Goal: Communication & Community: Share content

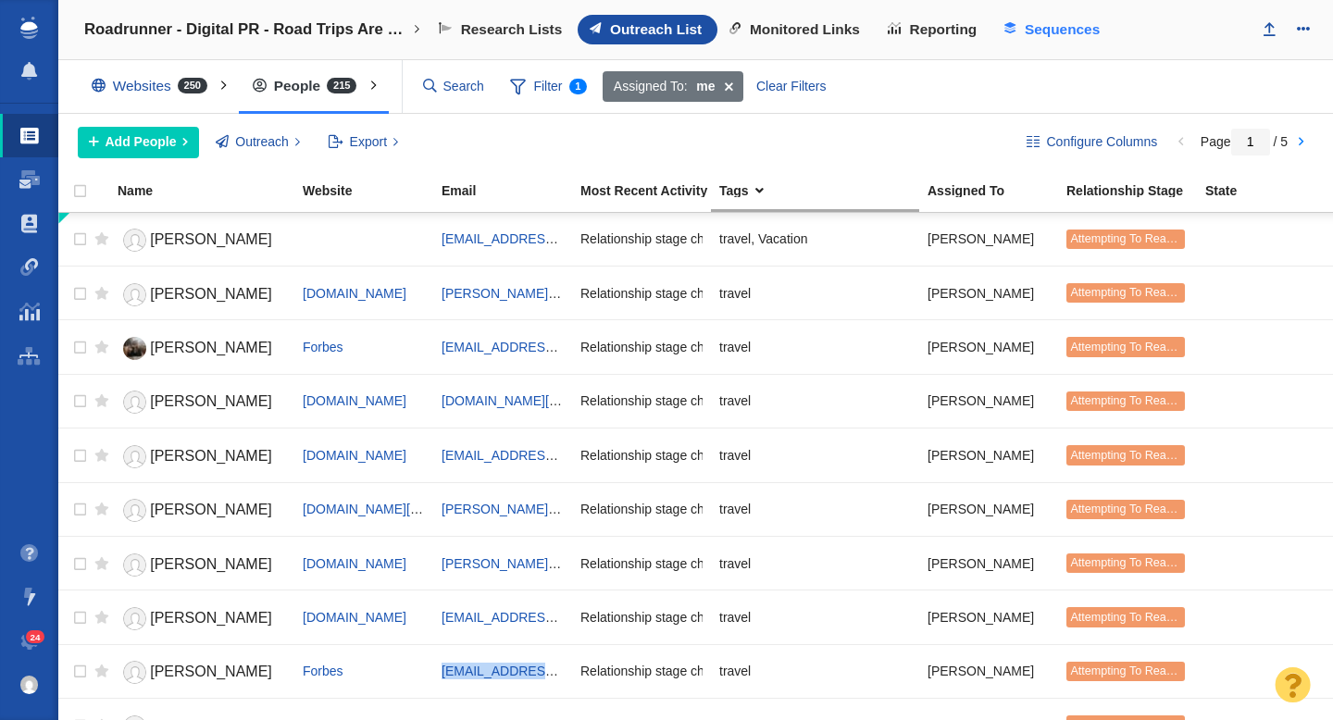
scroll to position [181, 0]
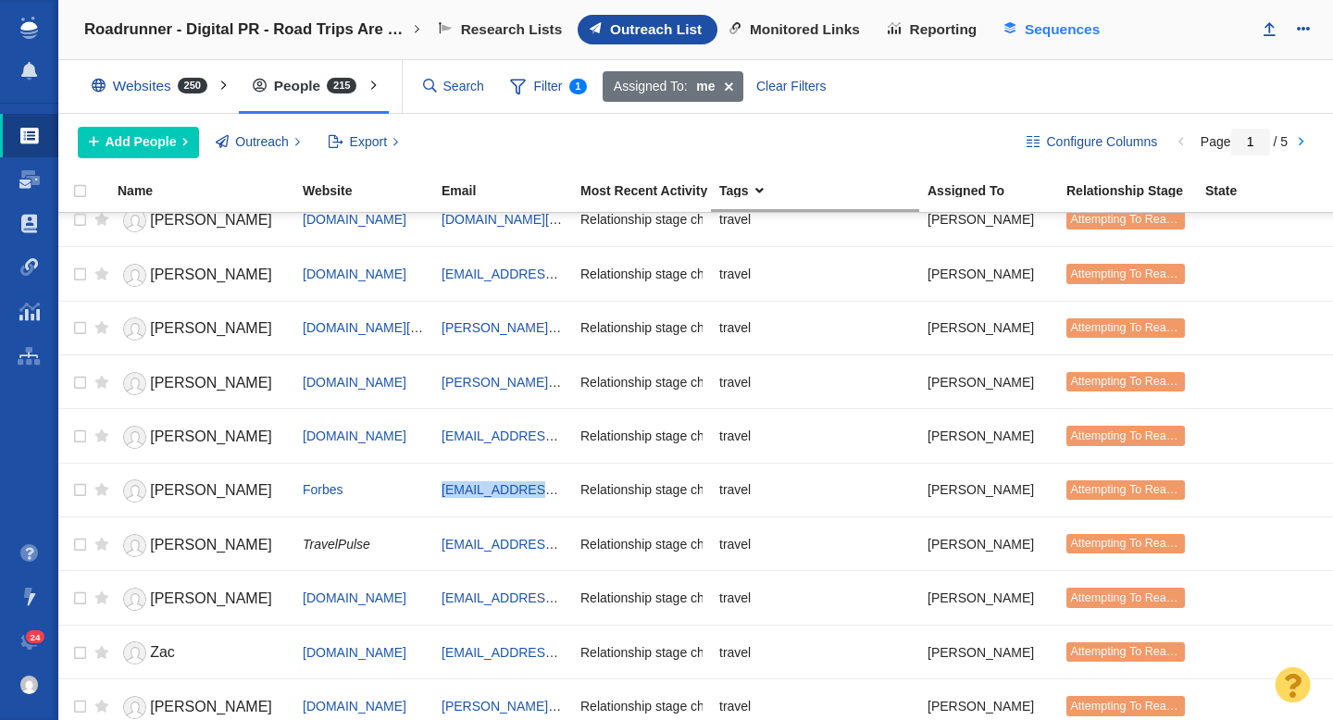
click at [1042, 31] on span "Sequences" at bounding box center [1062, 29] width 75 height 17
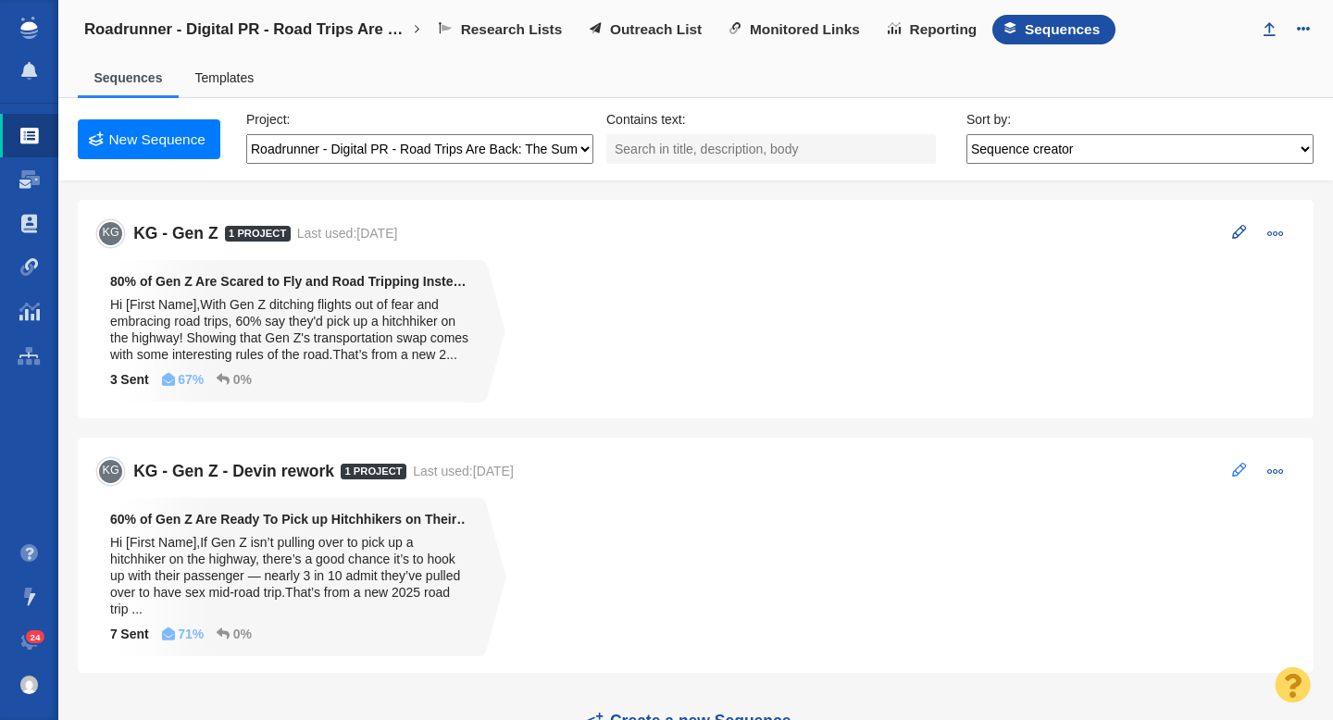
click at [1235, 467] on span at bounding box center [1239, 470] width 14 height 14
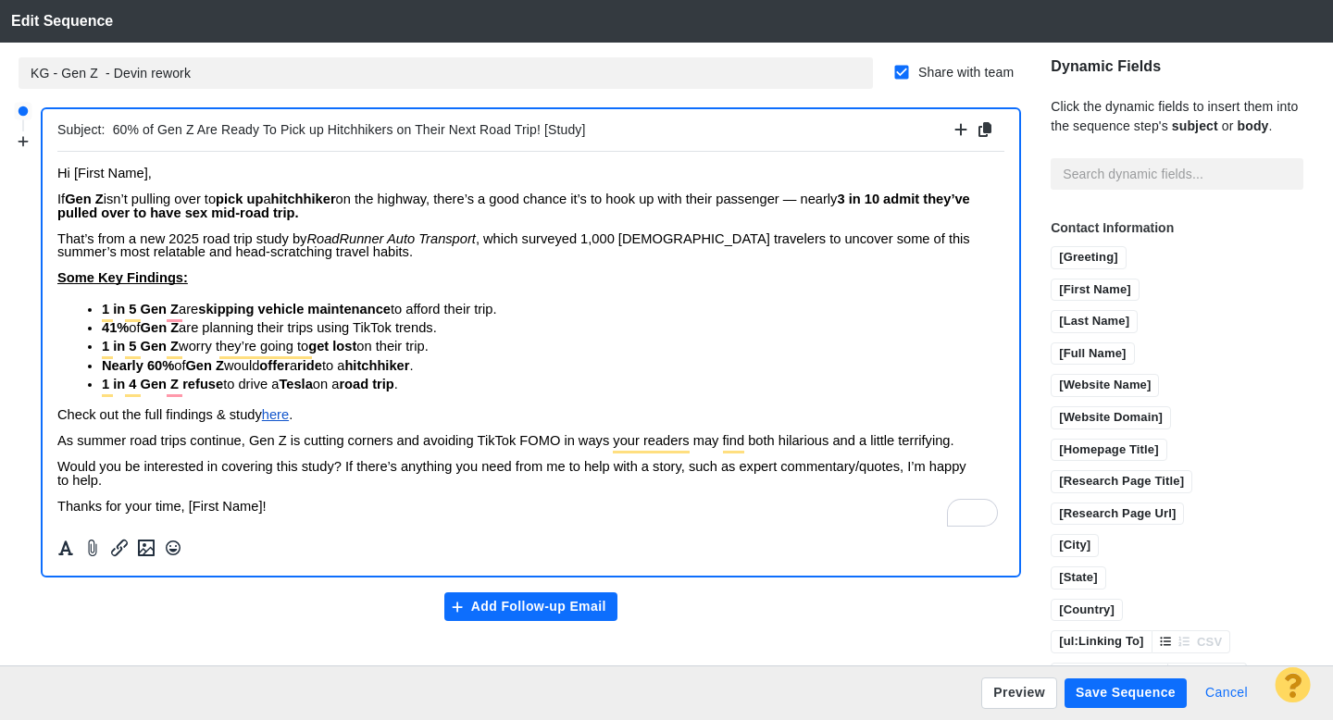
click at [1229, 687] on button "Cancel" at bounding box center [1226, 694] width 65 height 30
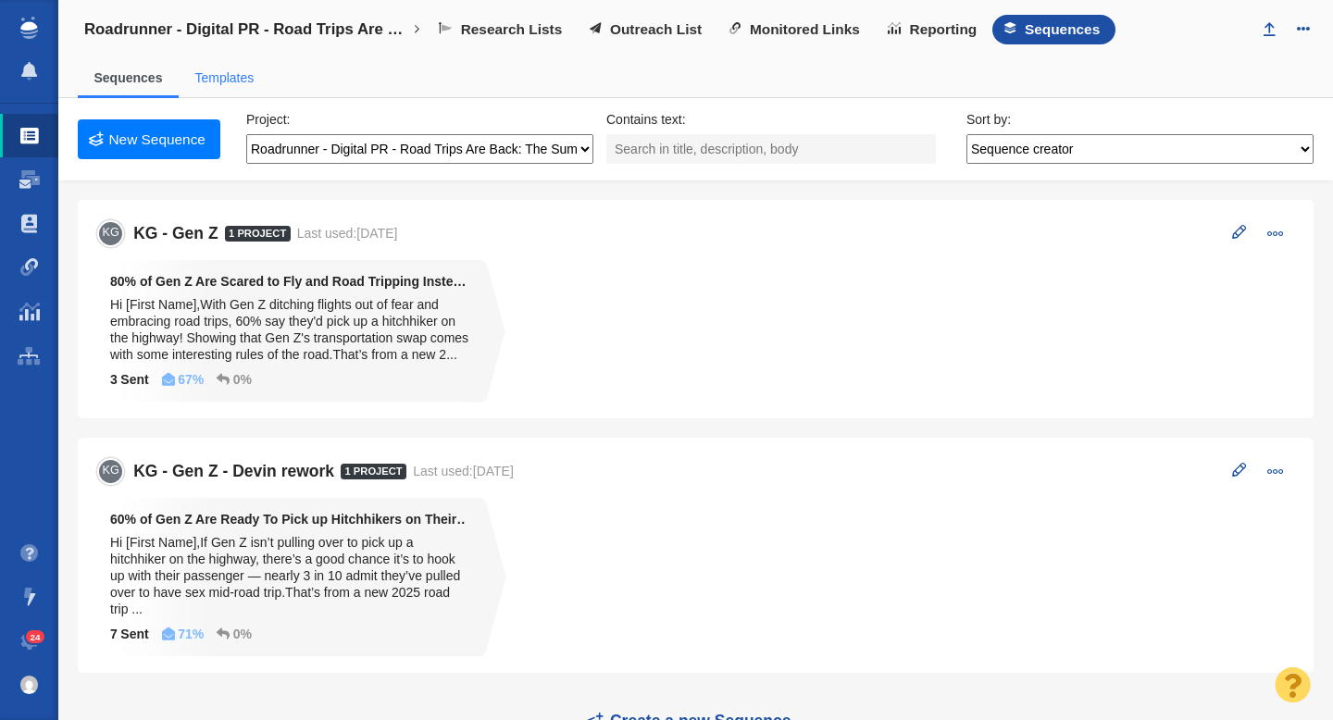
click at [214, 81] on link "Templates" at bounding box center [223, 77] width 59 height 15
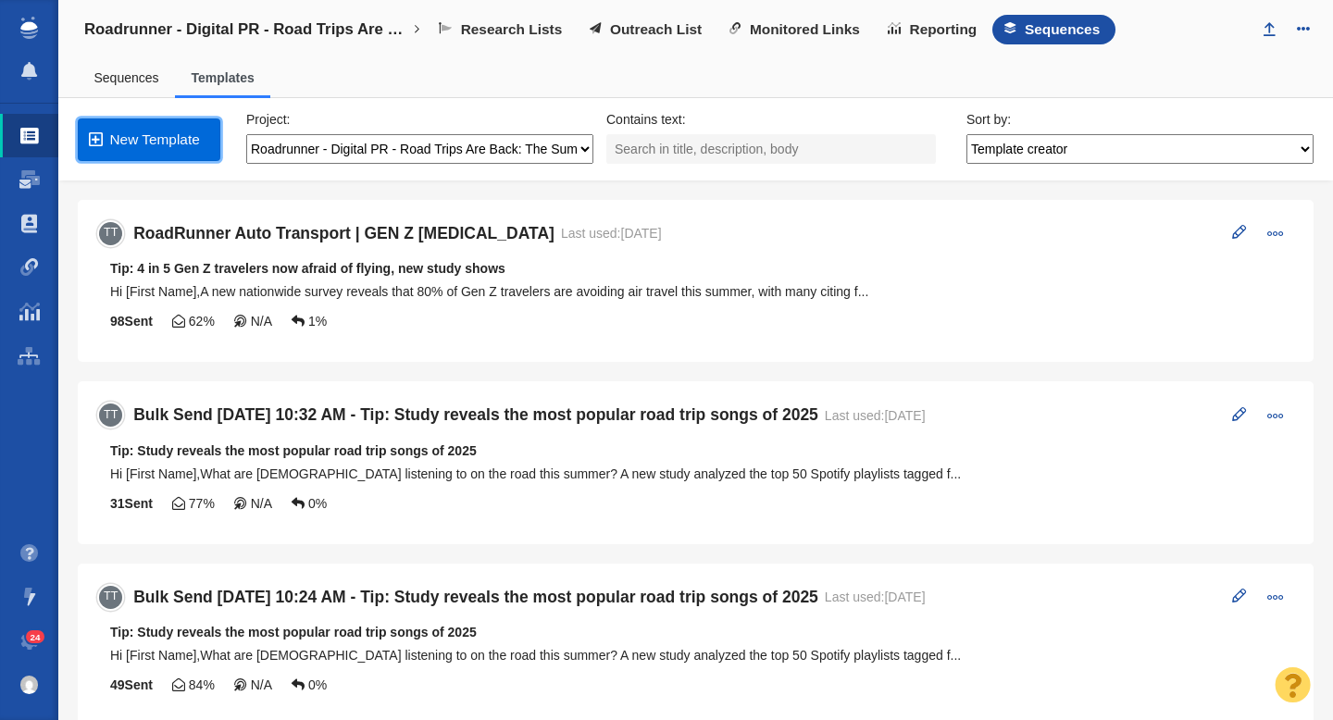
click at [148, 138] on link "New Template" at bounding box center [149, 140] width 143 height 43
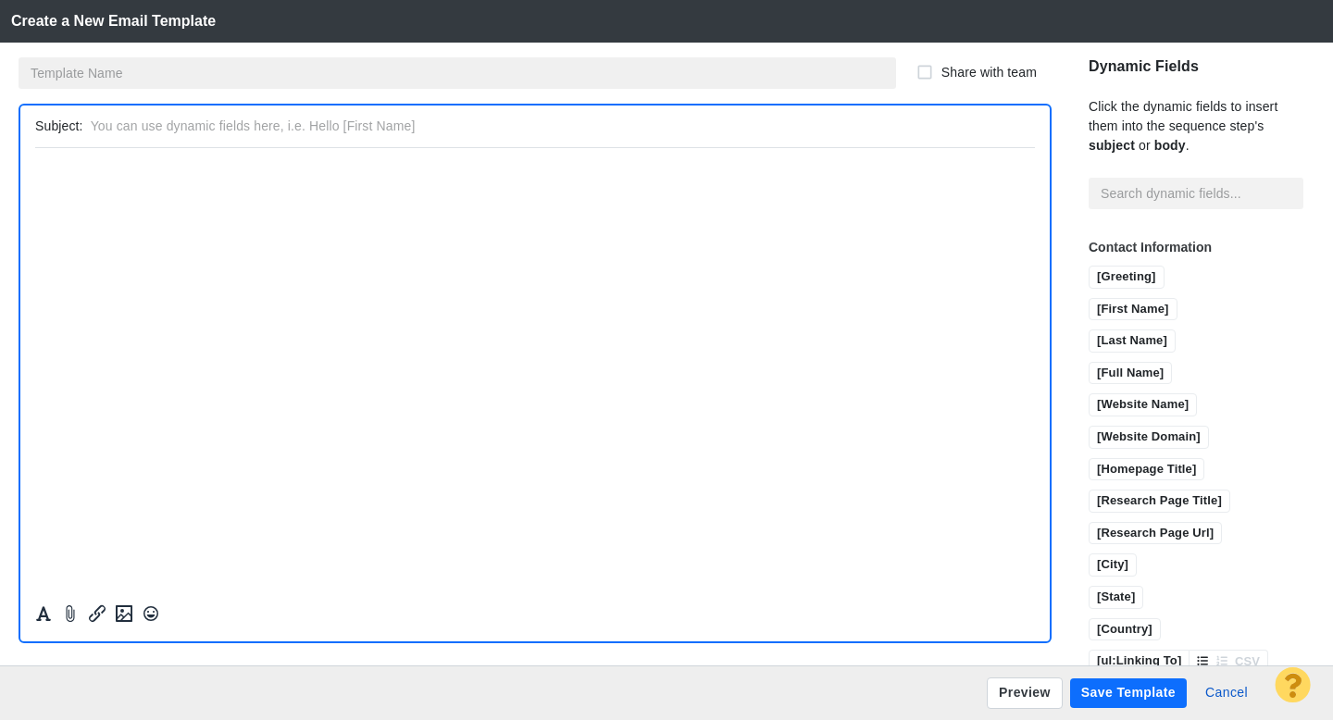
click at [126, 77] on input "text" at bounding box center [458, 72] width 878 height 31
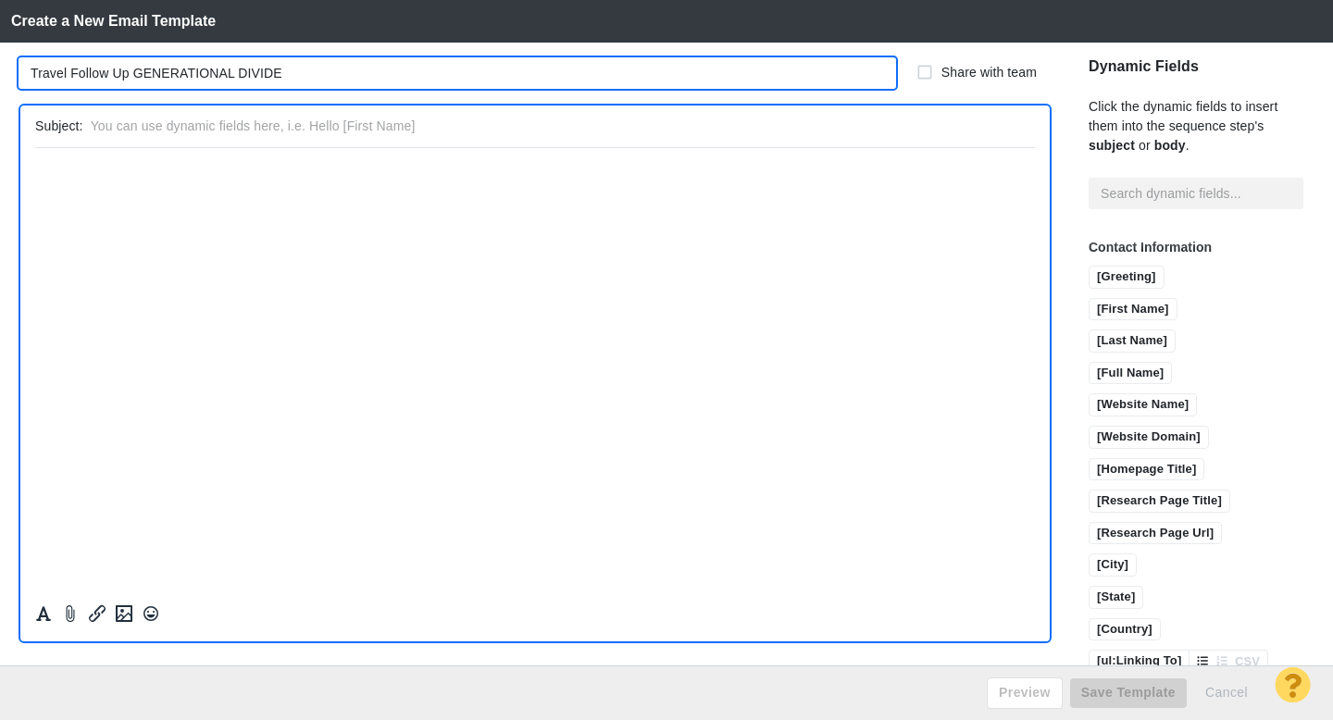
type input "Travel Follow Up GENERATIONAL DIVIDE"
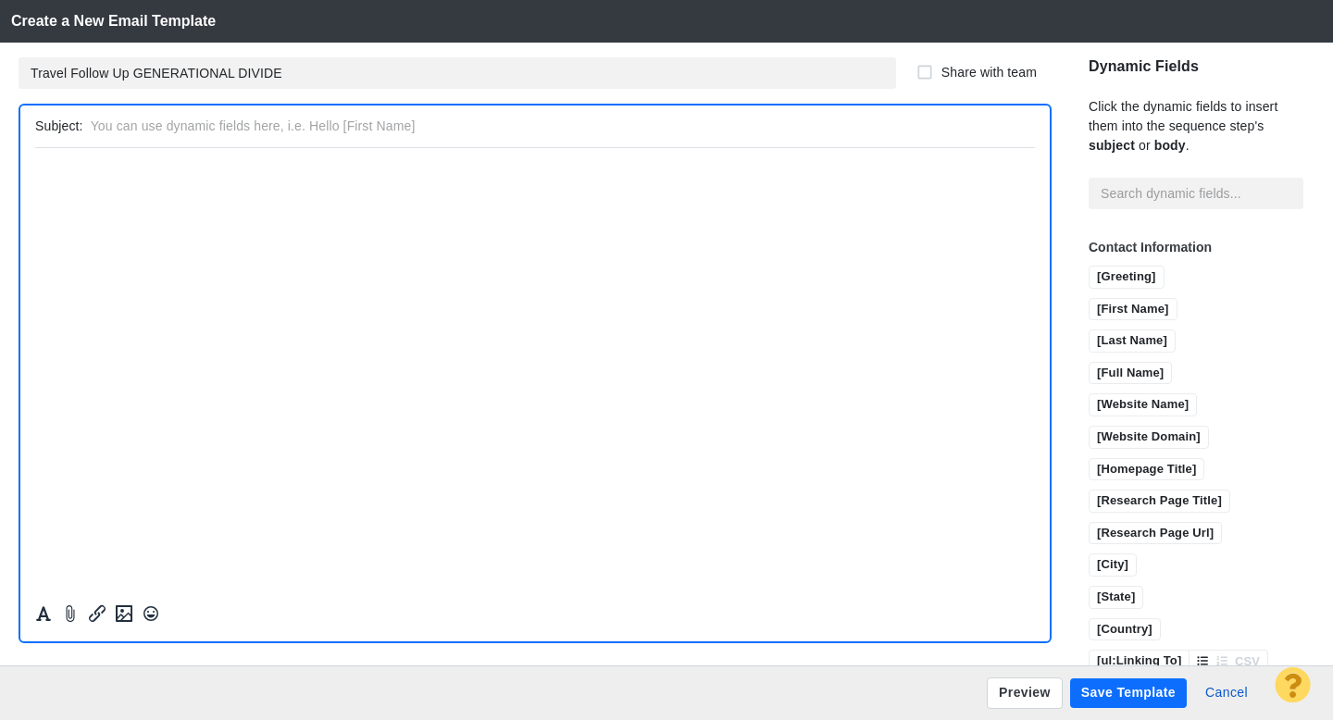
click at [225, 126] on input "text" at bounding box center [559, 126] width 937 height 27
type input "[TIP] Study reveals generational travel divide: Boomers hit small towns, Gen Z …"
click at [172, 189] on html "﻿" at bounding box center [535, 169] width 1000 height 44
paste body "Rich Text Area. Press ALT-0 for help."
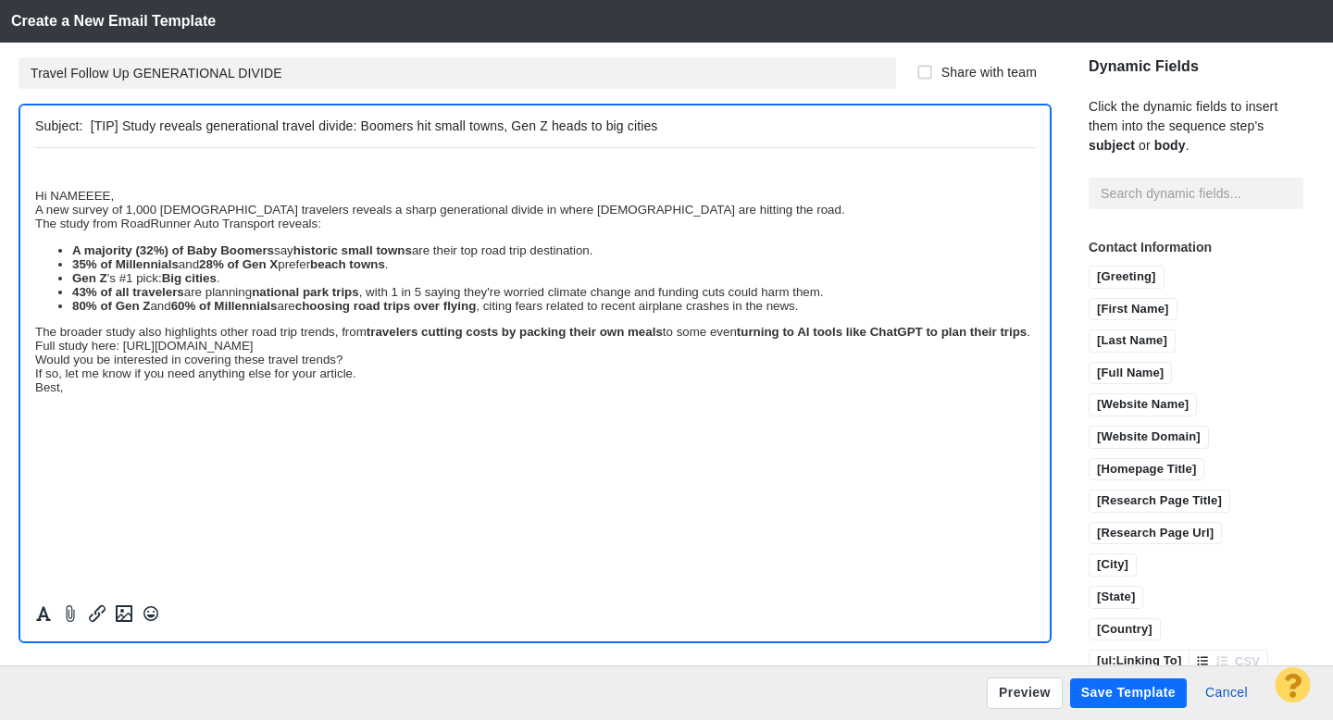
click at [35, 199] on div "Hi NAMEEEE," at bounding box center [535, 195] width 1000 height 14
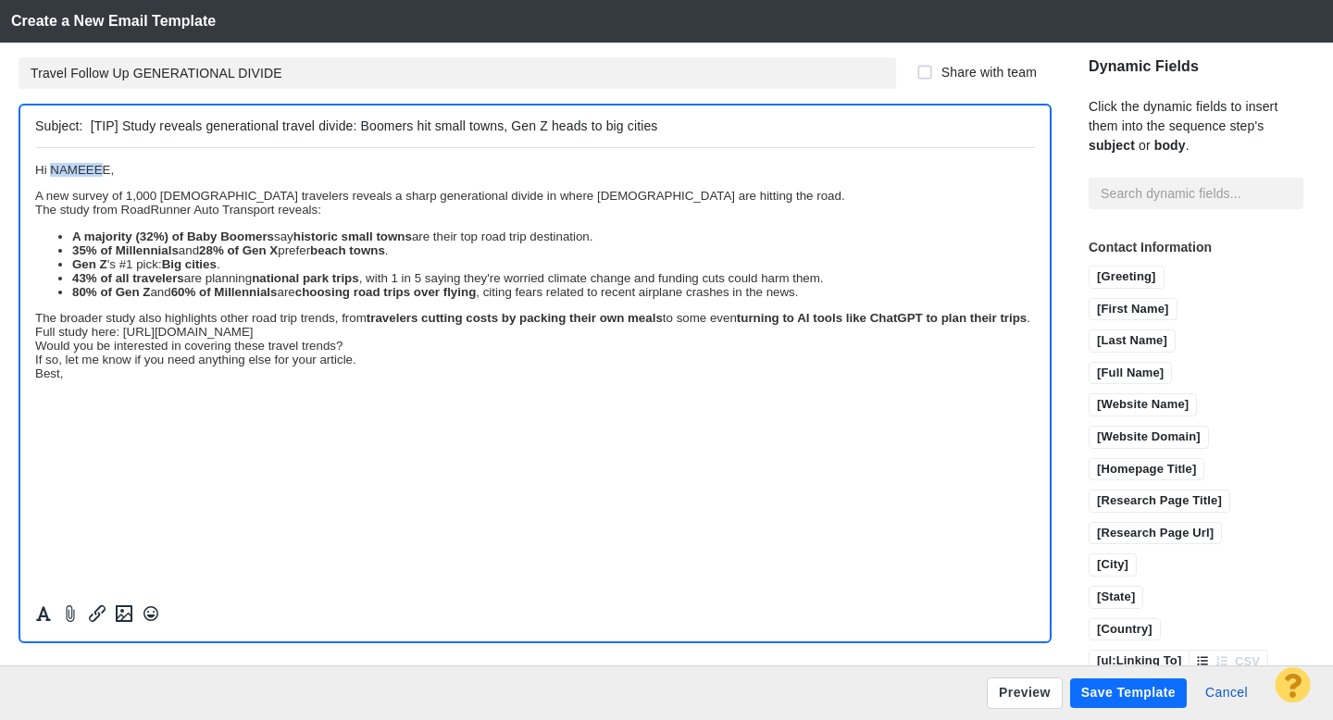
drag, startPoint x: 106, startPoint y: 171, endPoint x: 54, endPoint y: 171, distance: 52.8
click at [54, 171] on span "Hi NAMEEEE," at bounding box center [74, 169] width 79 height 14
click at [1090, 299] on input "[First Name]" at bounding box center [1133, 310] width 87 height 23
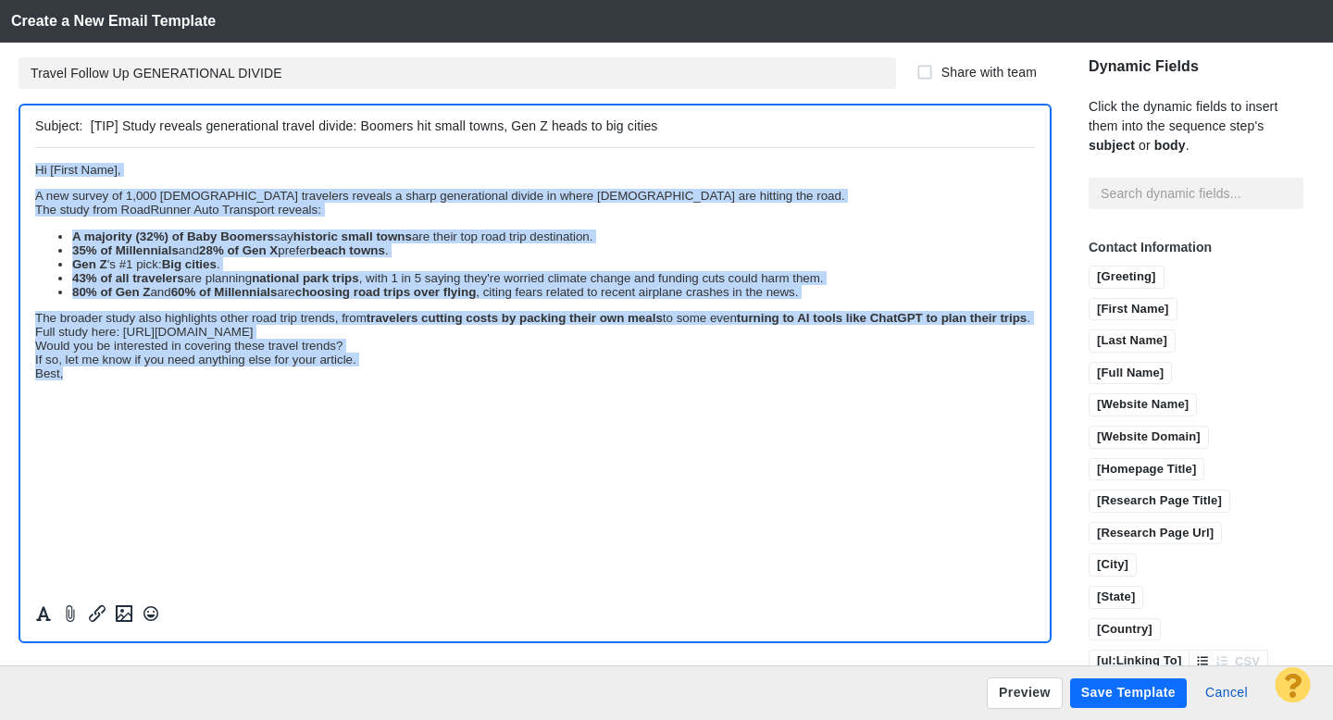
drag, startPoint x: 69, startPoint y: 395, endPoint x: 31, endPoint y: 178, distance: 221.0
click at [35, 178] on html "Hi [First Name], A new survey of 1,000 U.S. travelers reveals a sharp generatio…" at bounding box center [535, 270] width 1000 height 247
click at [46, 615] on icon "Formatting" at bounding box center [43, 614] width 15 height 15
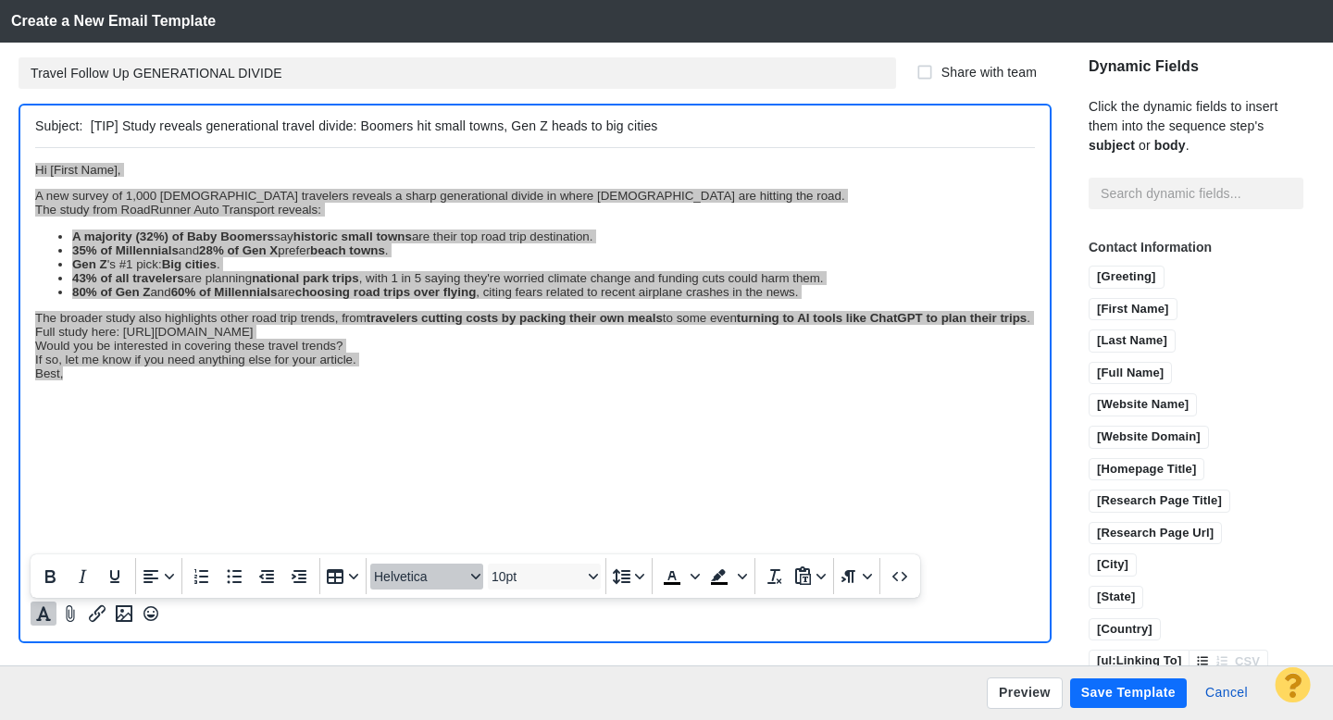
click at [469, 573] on div "Font Helvetica" at bounding box center [475, 576] width 15 height 9
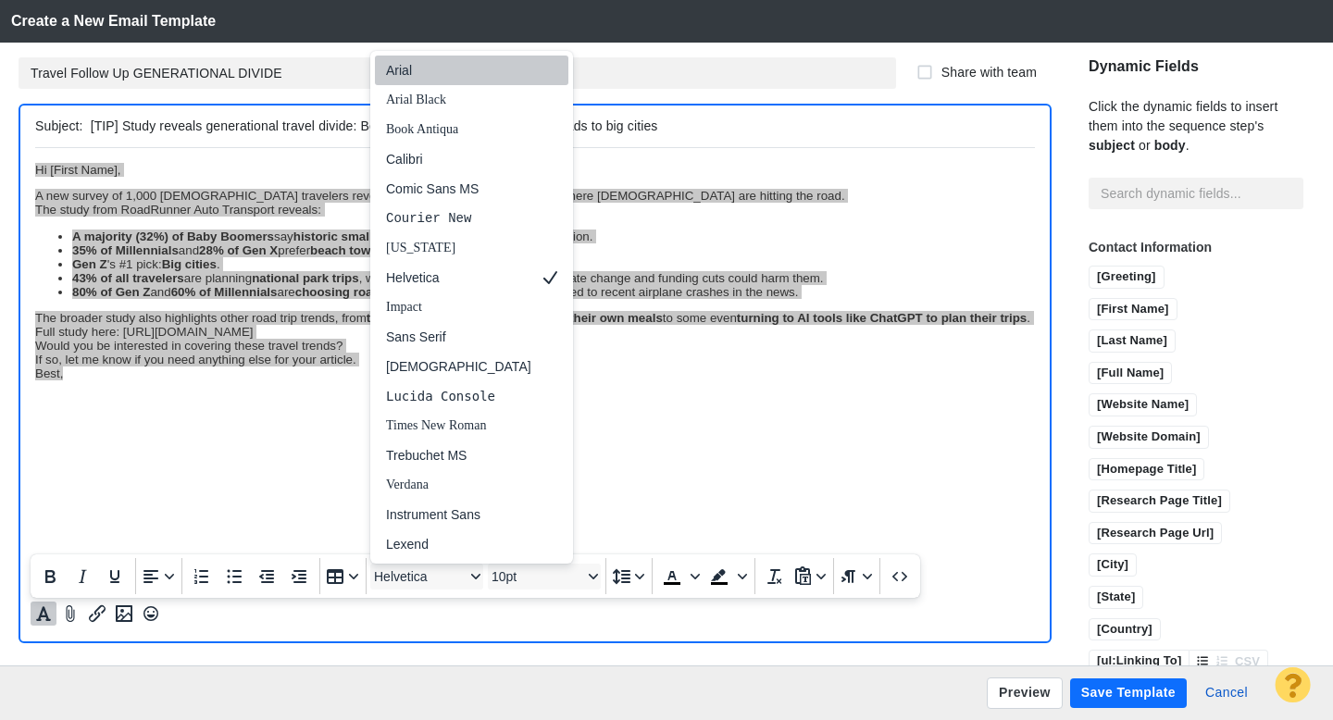
click at [412, 79] on div "Arial" at bounding box center [458, 70] width 145 height 22
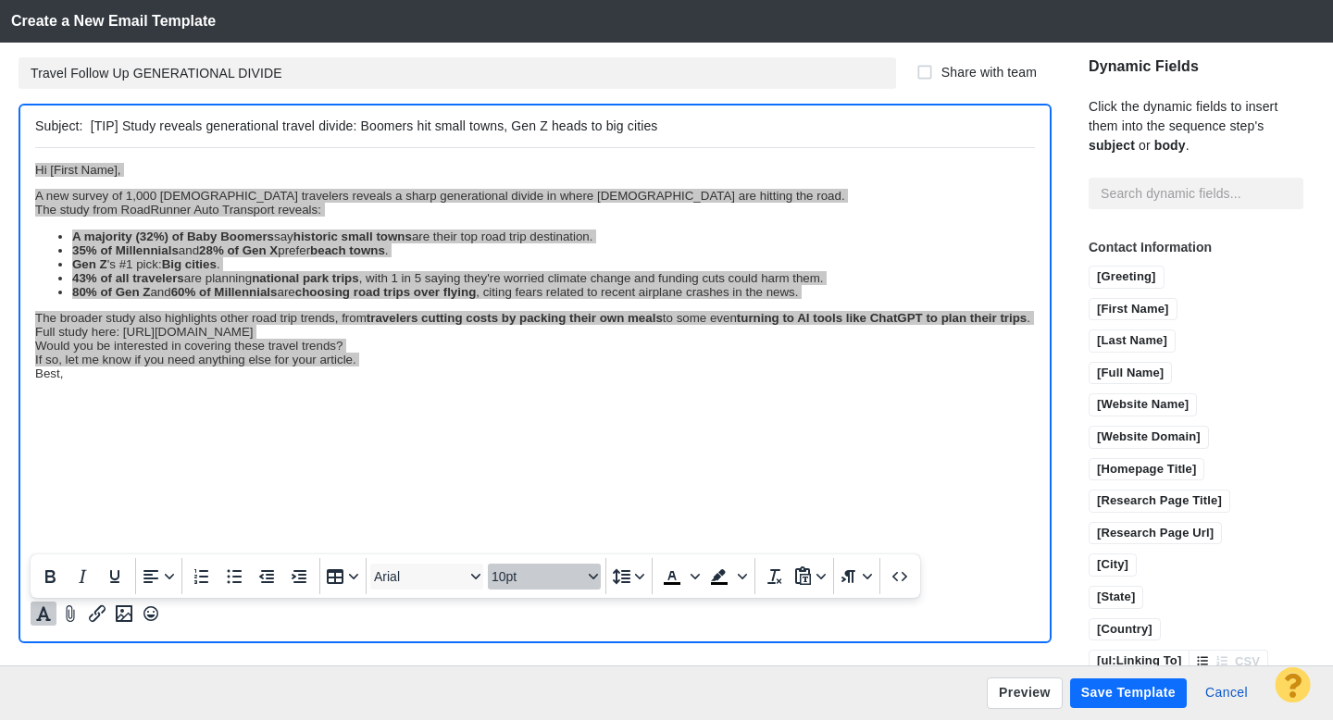
click at [548, 580] on span "10pt" at bounding box center [537, 576] width 91 height 15
click at [543, 420] on div "12pt" at bounding box center [536, 426] width 65 height 22
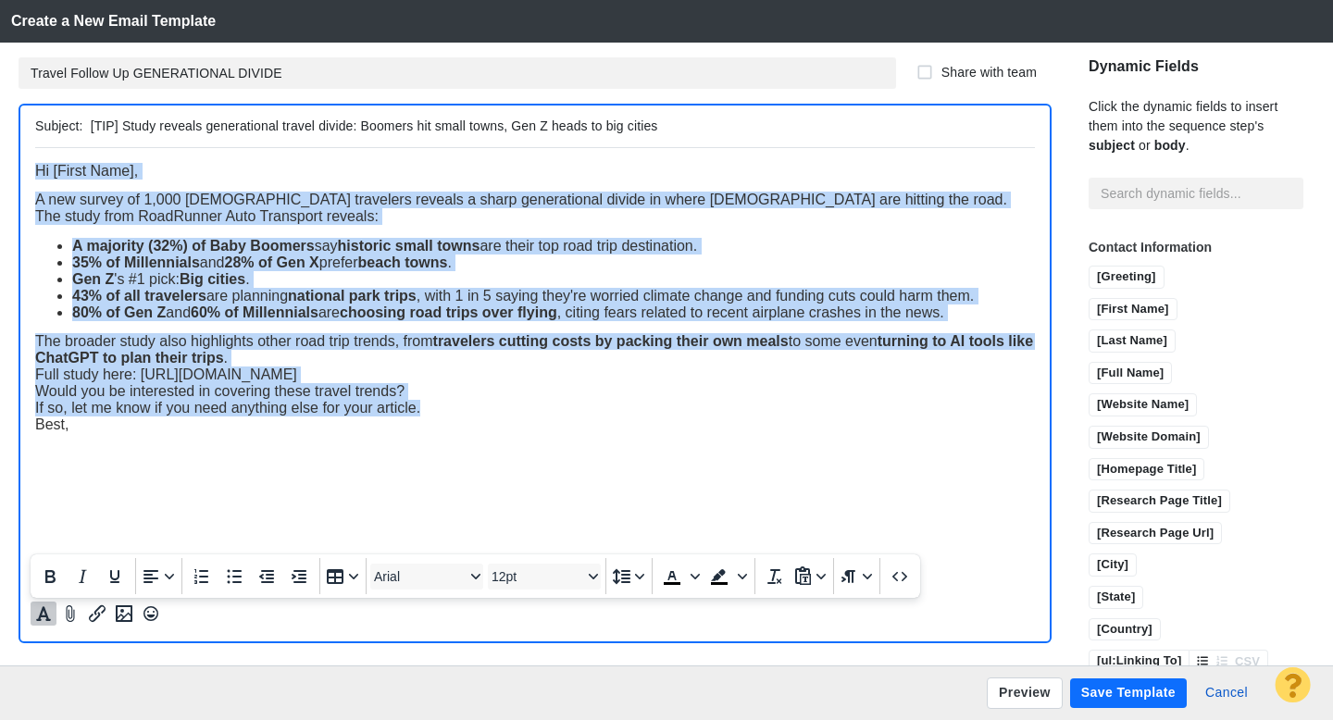
click at [463, 432] on div "Best," at bounding box center [535, 424] width 1000 height 17
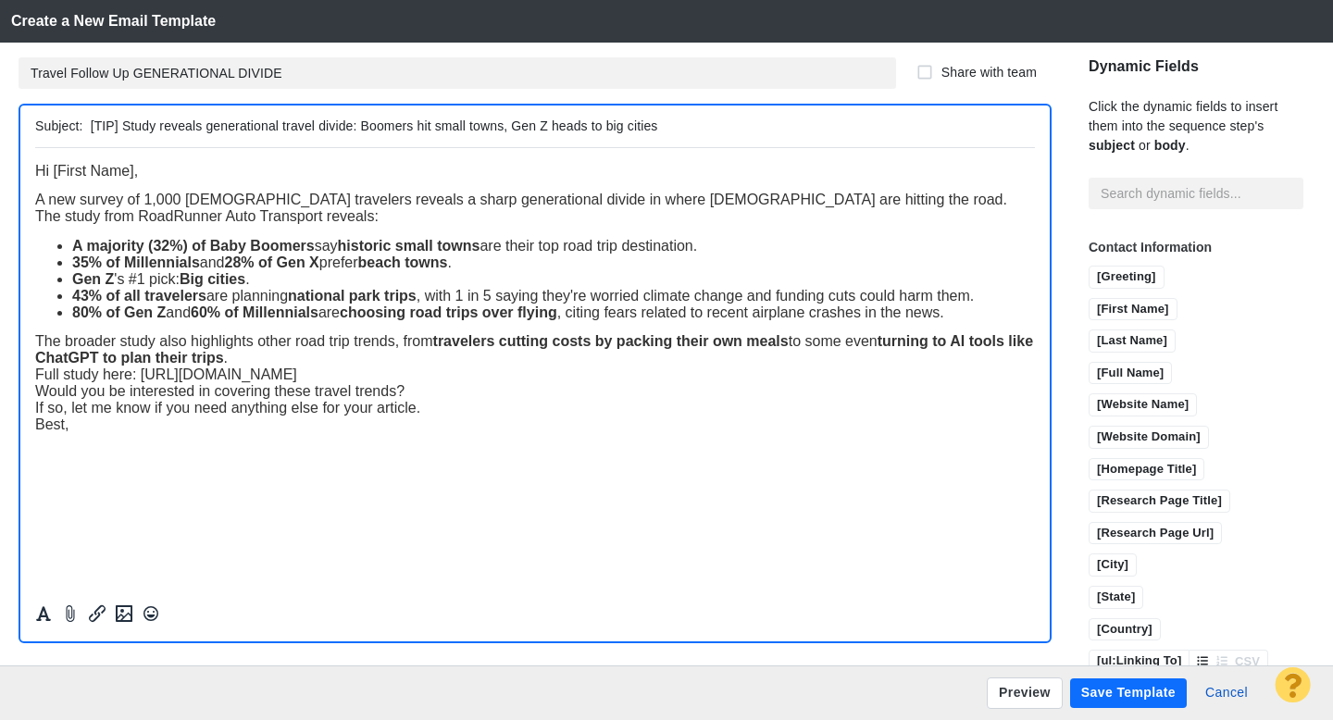
click at [783, 204] on div "A new survey of 1,000 U.S. travelers reveals a sharp generational divide in whe…" at bounding box center [535, 199] width 1000 height 17
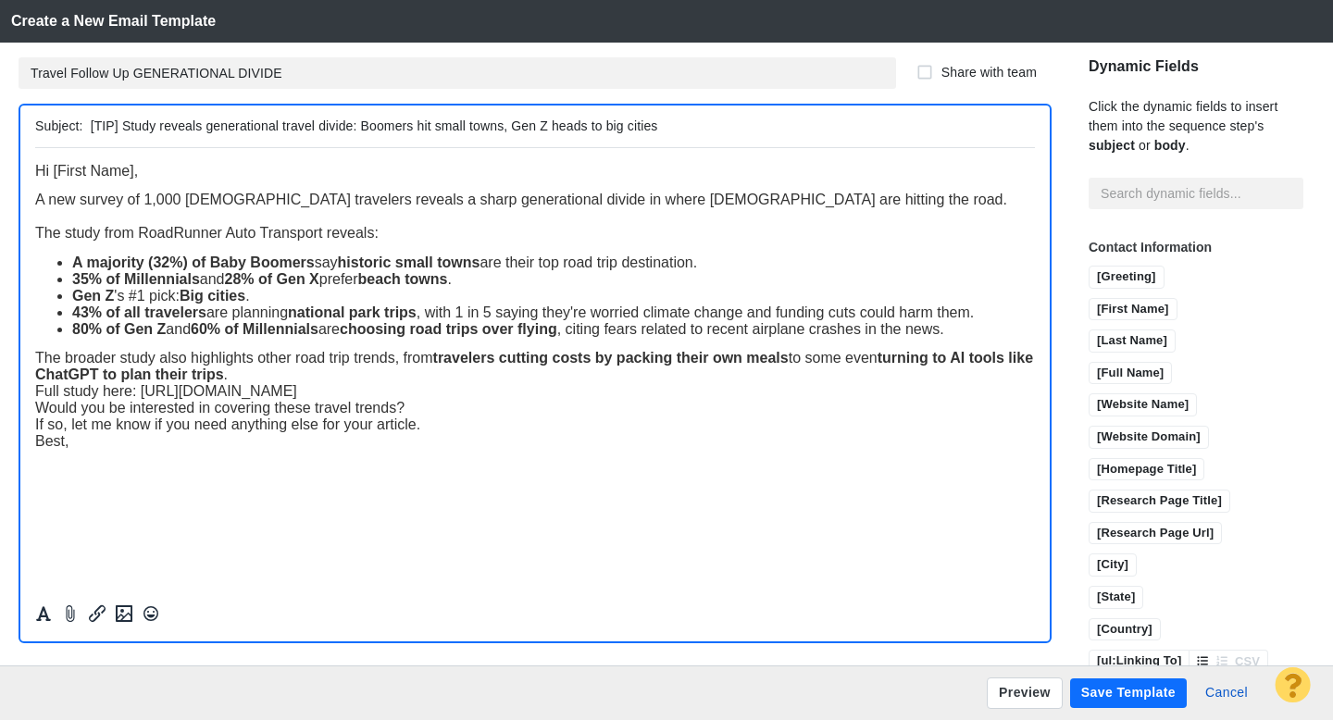
click at [965, 331] on li "80% of Gen Z and 60% of Millennials are choosing road trips over flying , citin…" at bounding box center [553, 328] width 963 height 17
click at [300, 378] on div "The broader study also highlights other road trip trends, from travelers cuttin…" at bounding box center [535, 365] width 1000 height 33
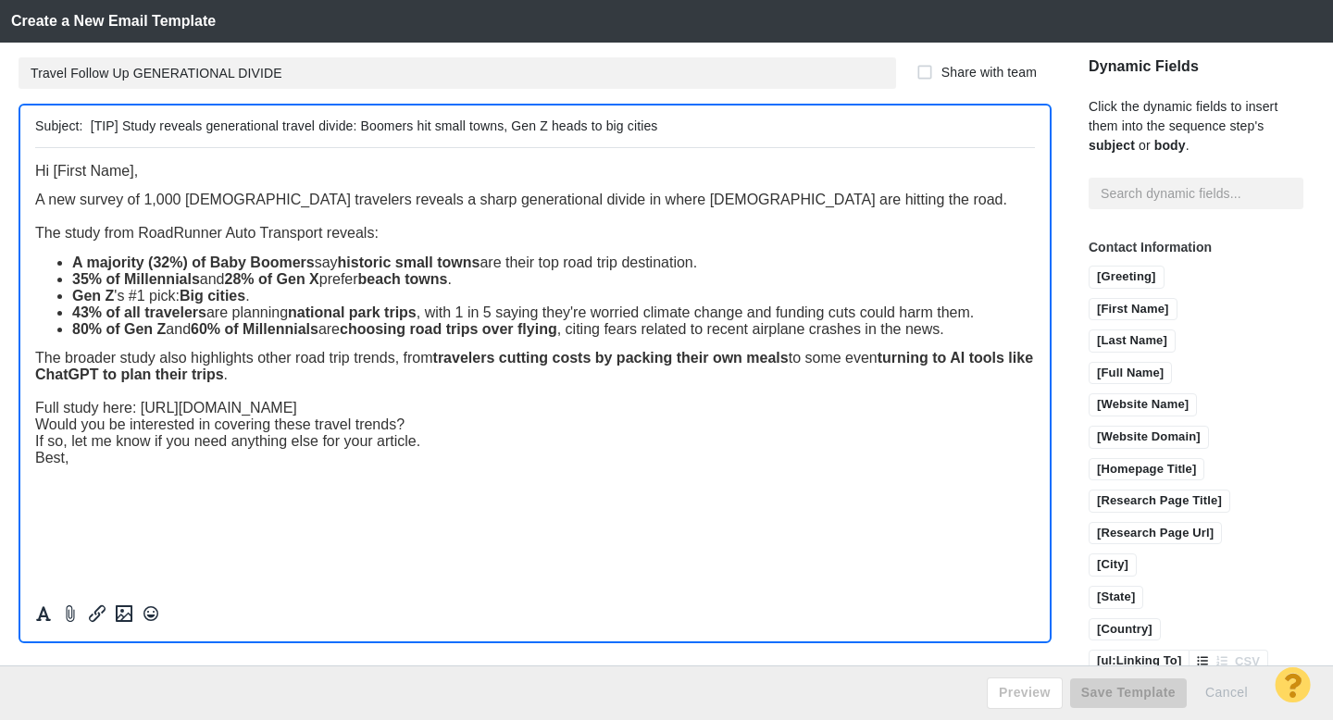
click at [987, 409] on div "Full study here: https://www.roadrunnerautotransport.com/news/2974/the-great-es…" at bounding box center [535, 407] width 1000 height 17
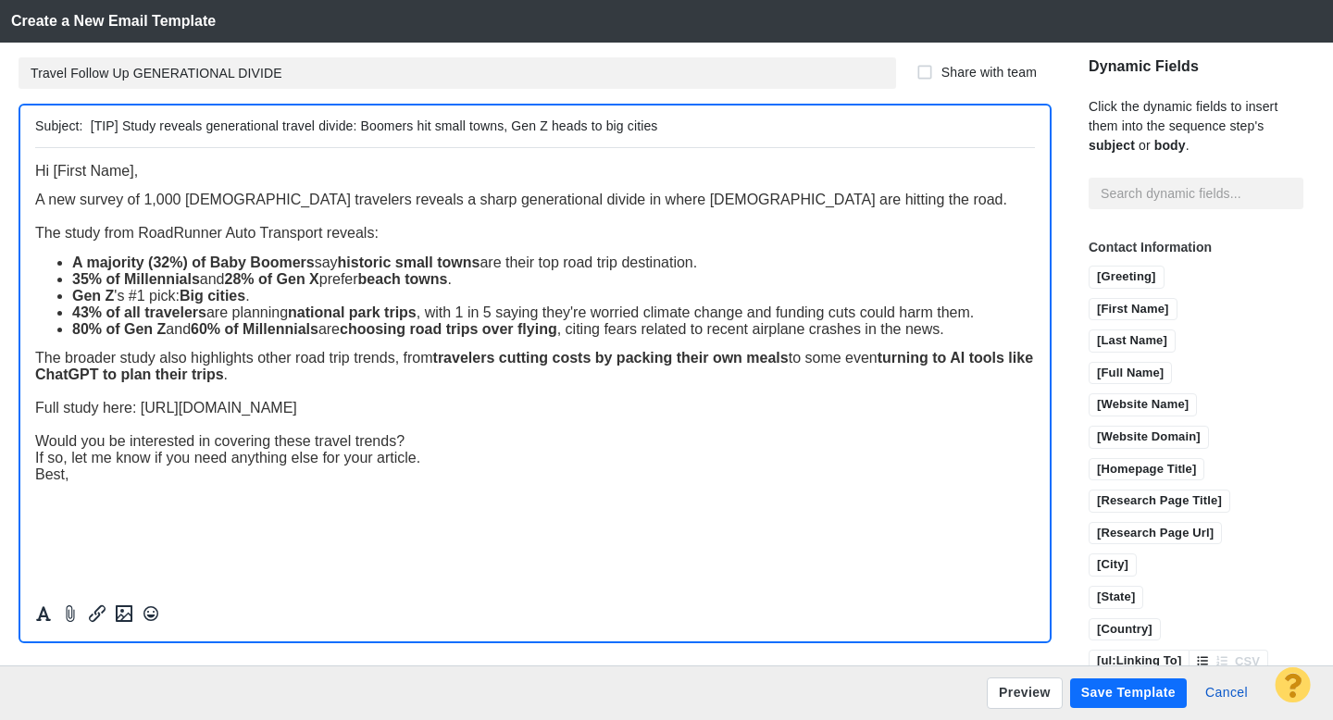
click at [415, 443] on div "Would you be interested in covering these travel trends?" at bounding box center [535, 440] width 1000 height 17
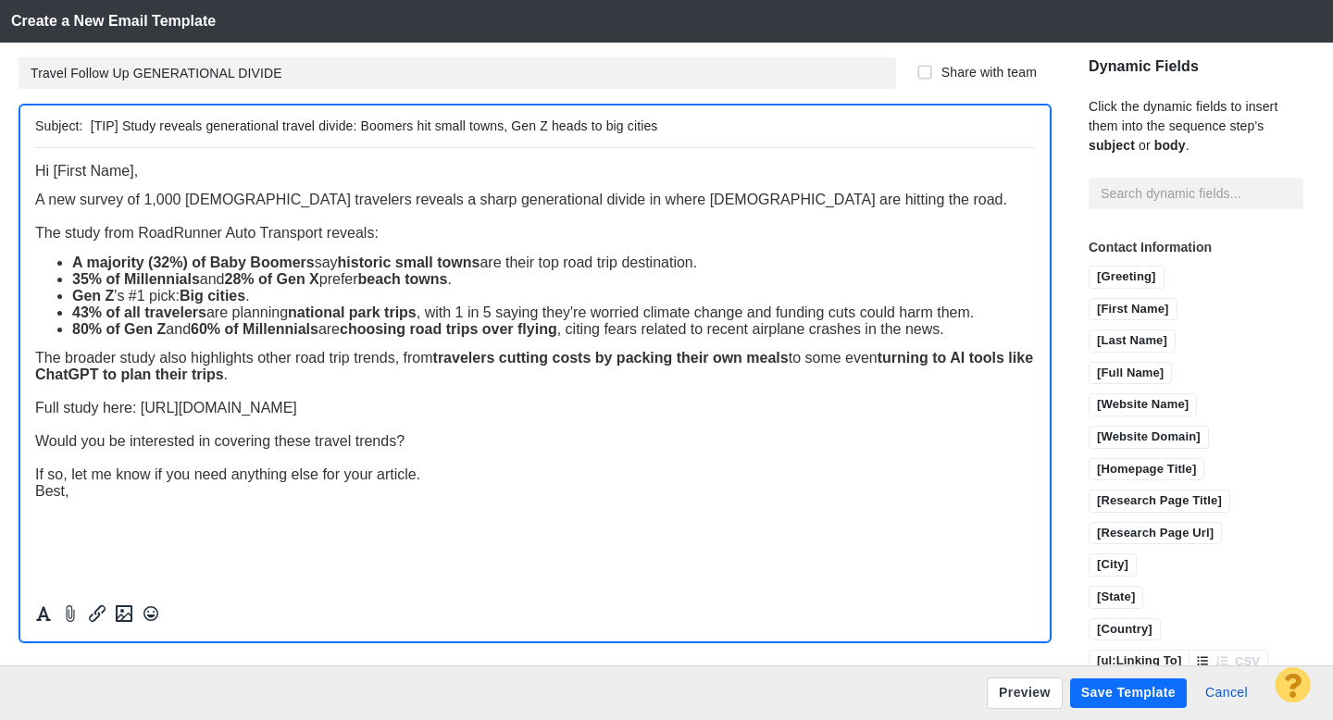
click at [432, 477] on div "If so, let me know if you need anything else for your article." at bounding box center [535, 474] width 1000 height 17
click at [285, 505] on div "Rich Text Area. Press ALT-0 for help." at bounding box center [535, 507] width 1000 height 17
click at [1013, 693] on button "Preview" at bounding box center [1025, 693] width 76 height 31
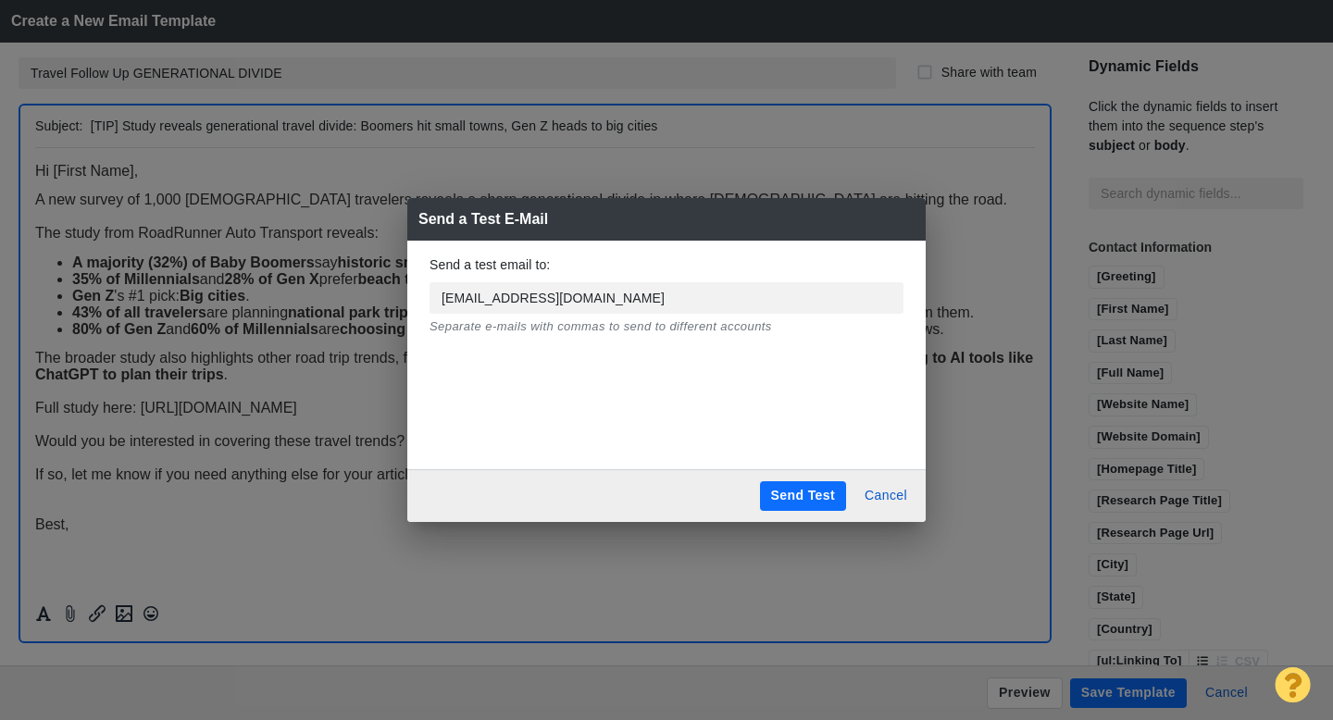
click at [794, 503] on button "Send Test" at bounding box center [803, 496] width 86 height 30
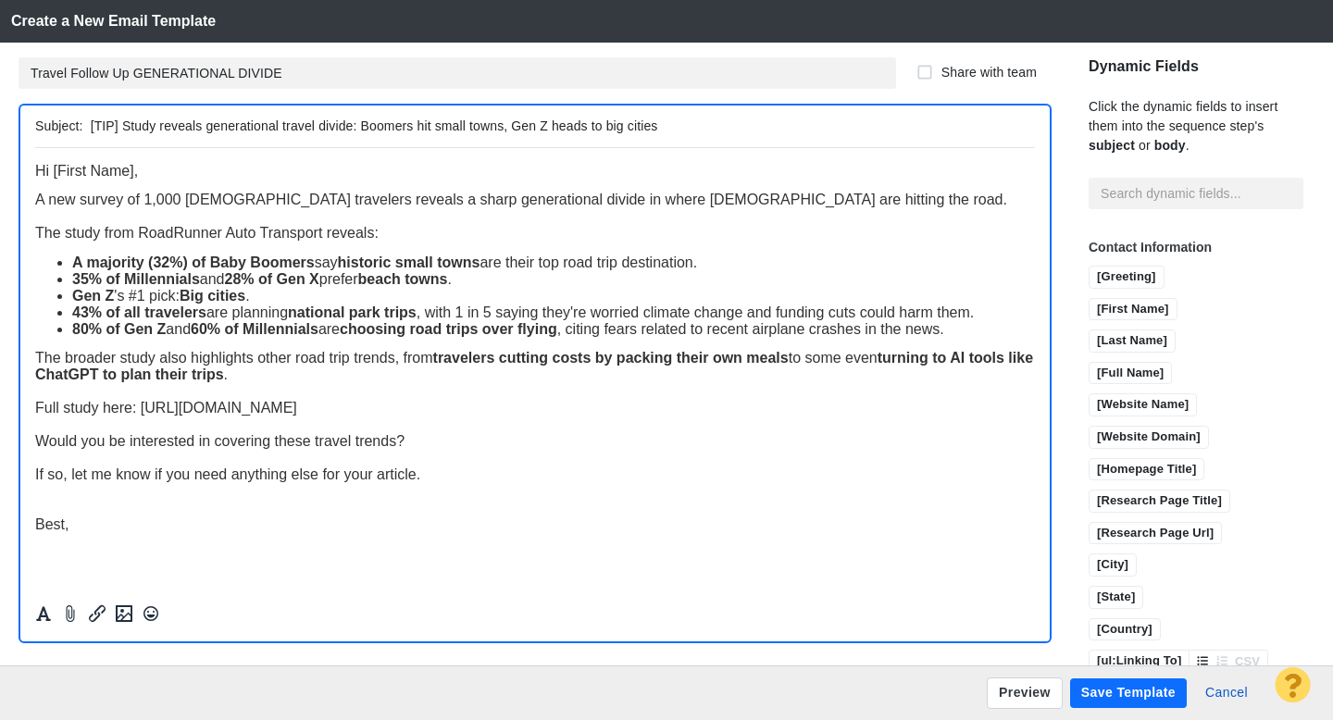
click at [1115, 698] on button "Save Template" at bounding box center [1128, 694] width 117 height 30
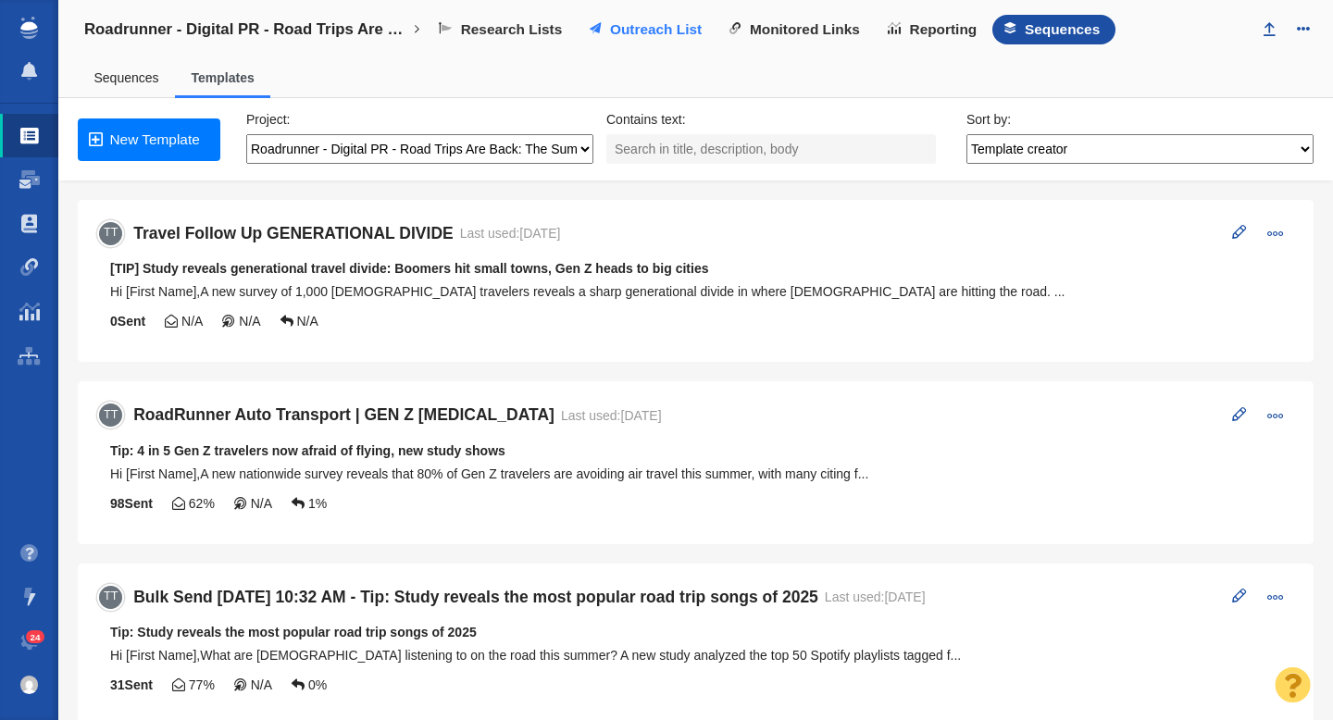
click at [657, 38] on link "Outreach List" at bounding box center [648, 30] width 140 height 30
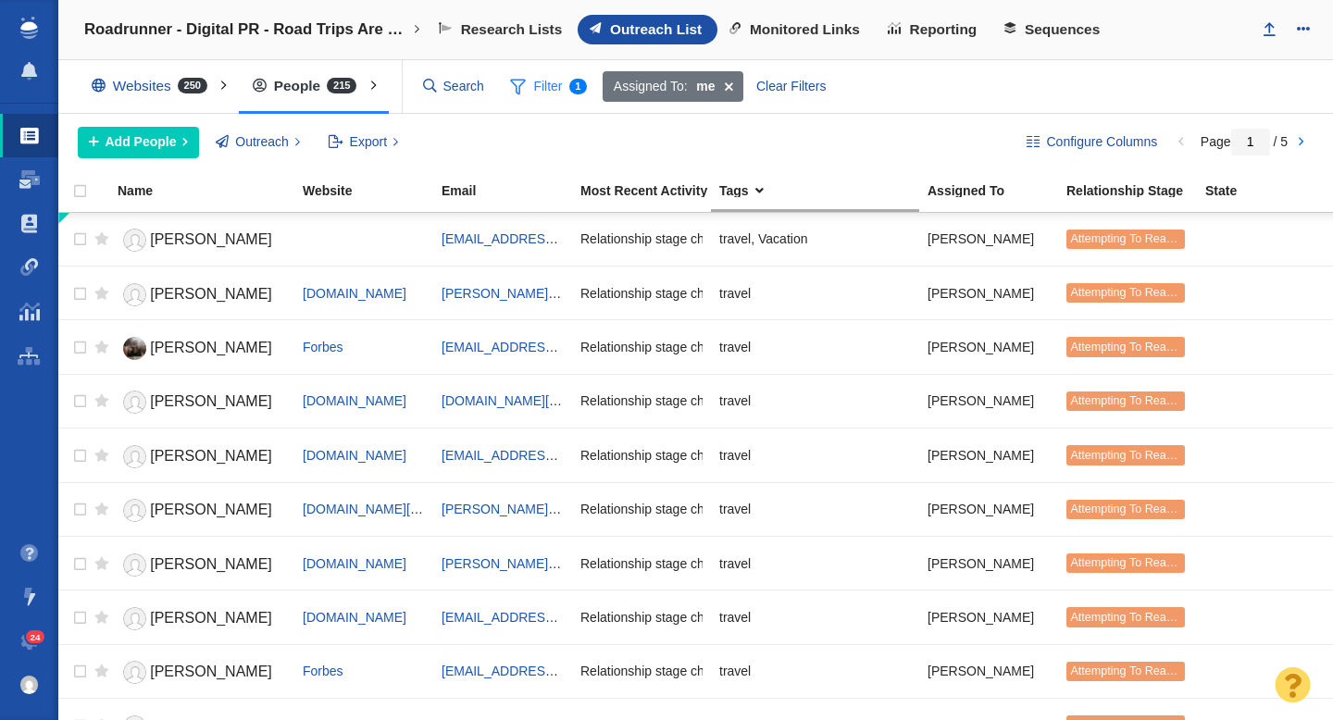
click at [521, 94] on span at bounding box center [518, 86] width 16 height 23
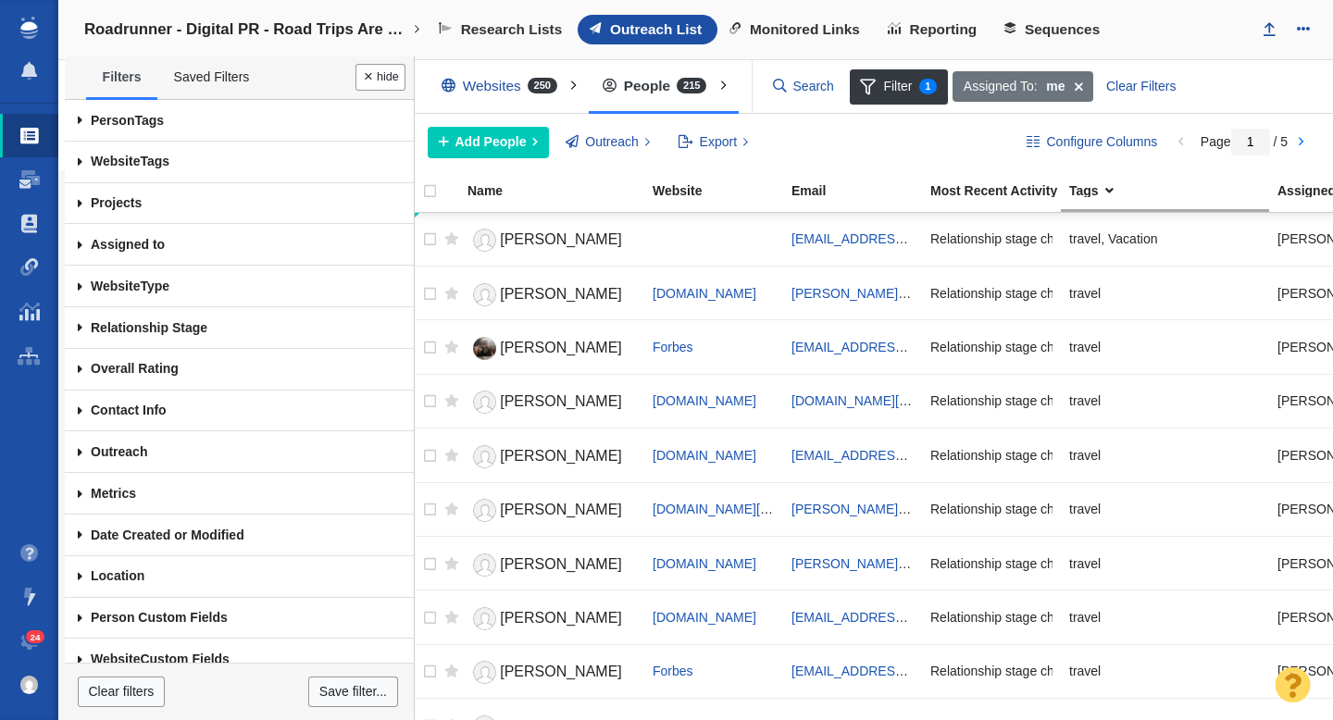
click at [79, 120] on span at bounding box center [80, 121] width 31 height 42
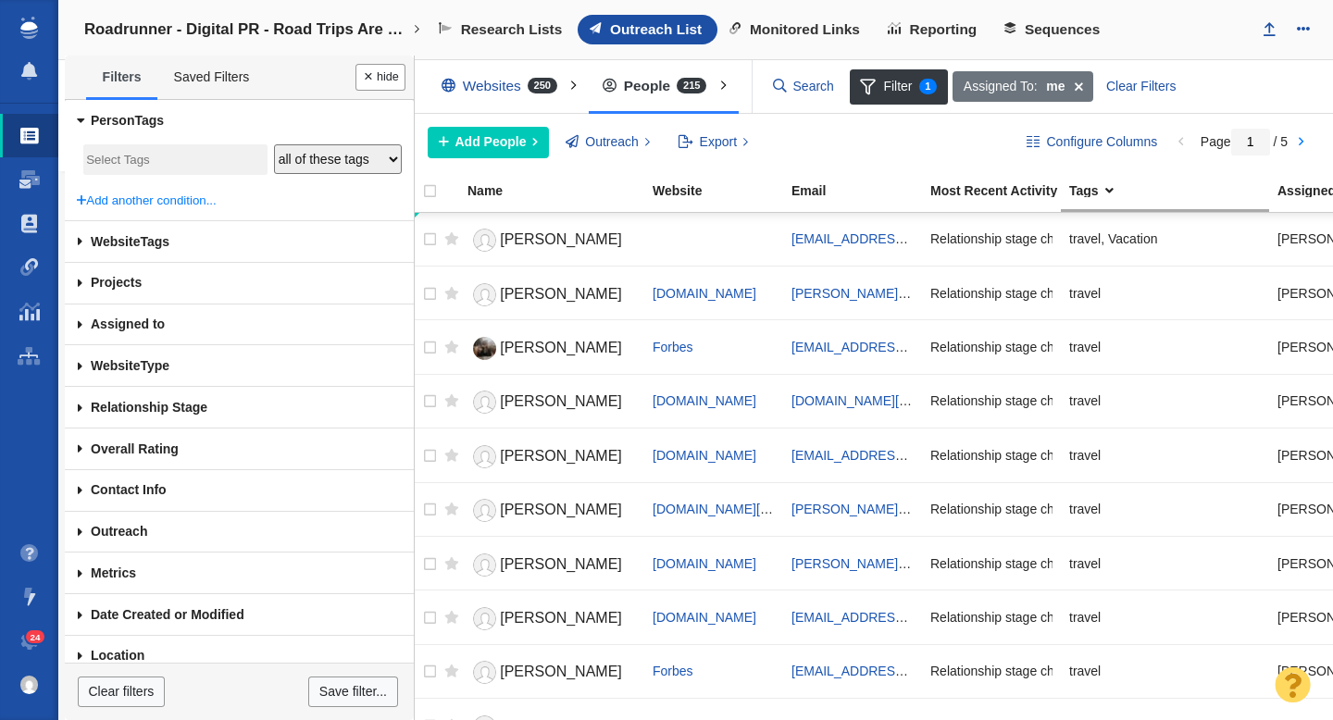
click at [147, 161] on input "search" at bounding box center [175, 160] width 178 height 25
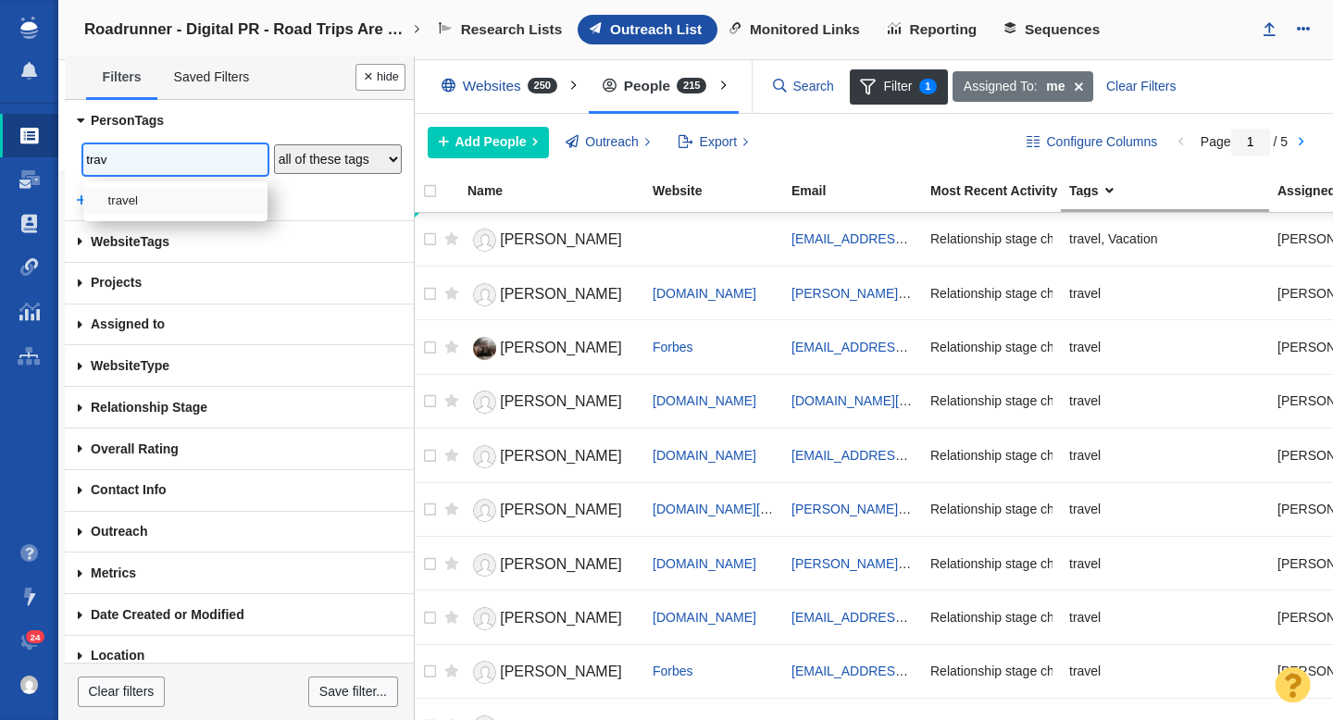
type input "trav"
click at [139, 192] on li "travel" at bounding box center [175, 201] width 184 height 27
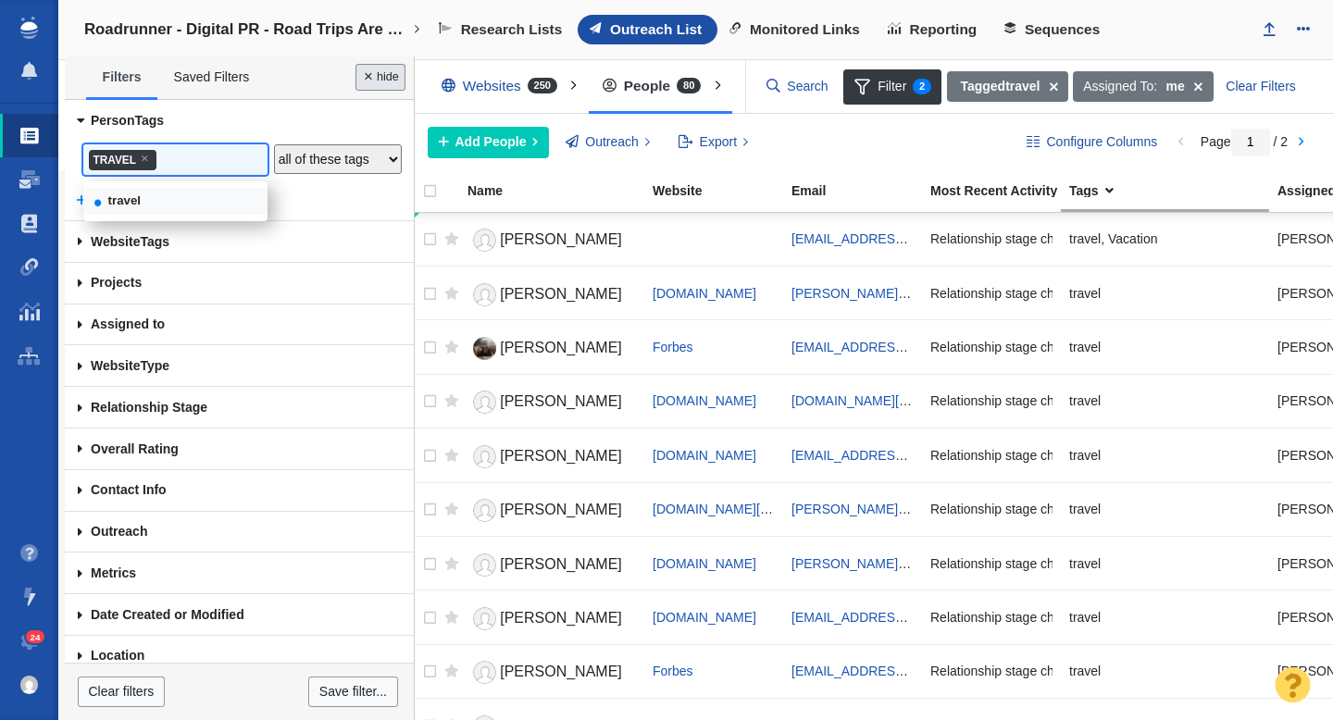
click at [381, 80] on button "Done" at bounding box center [381, 77] width 50 height 27
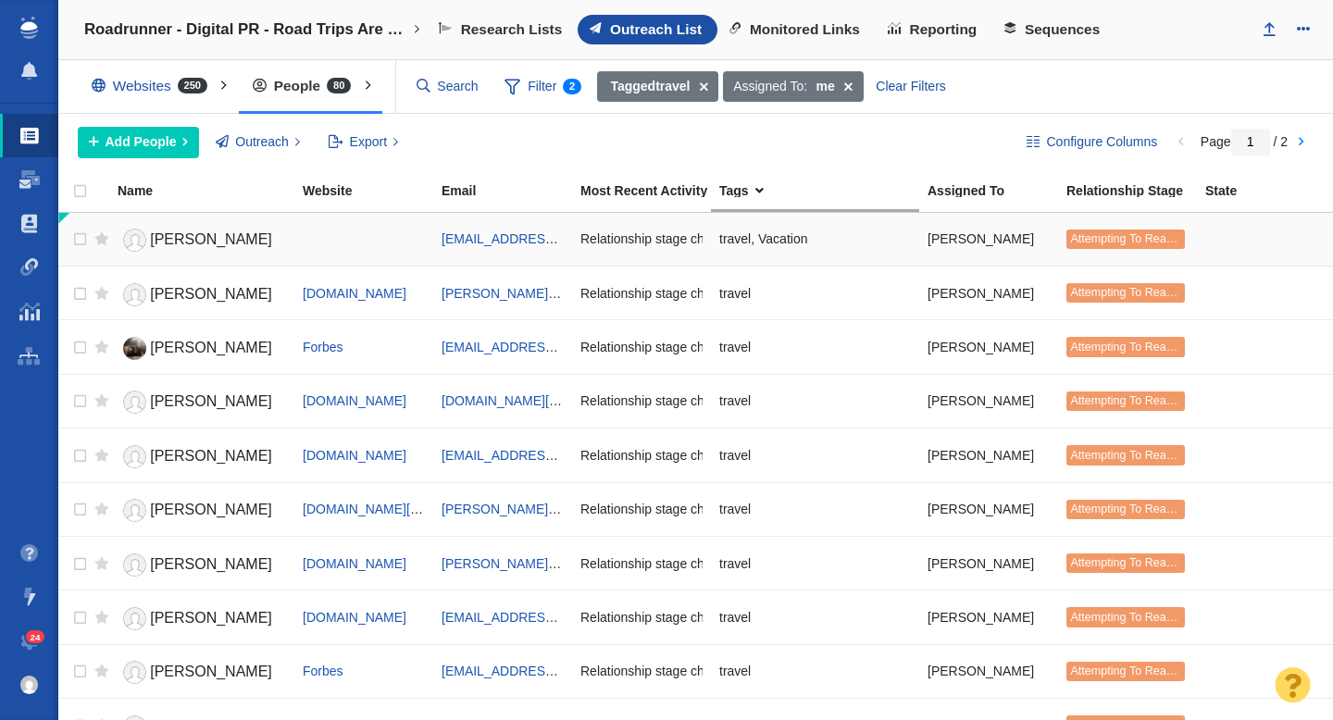
click at [87, 238] on td at bounding box center [97, 240] width 23 height 54
checkbox input "true"
click at [79, 242] on input "checkbox" at bounding box center [78, 239] width 28 height 41
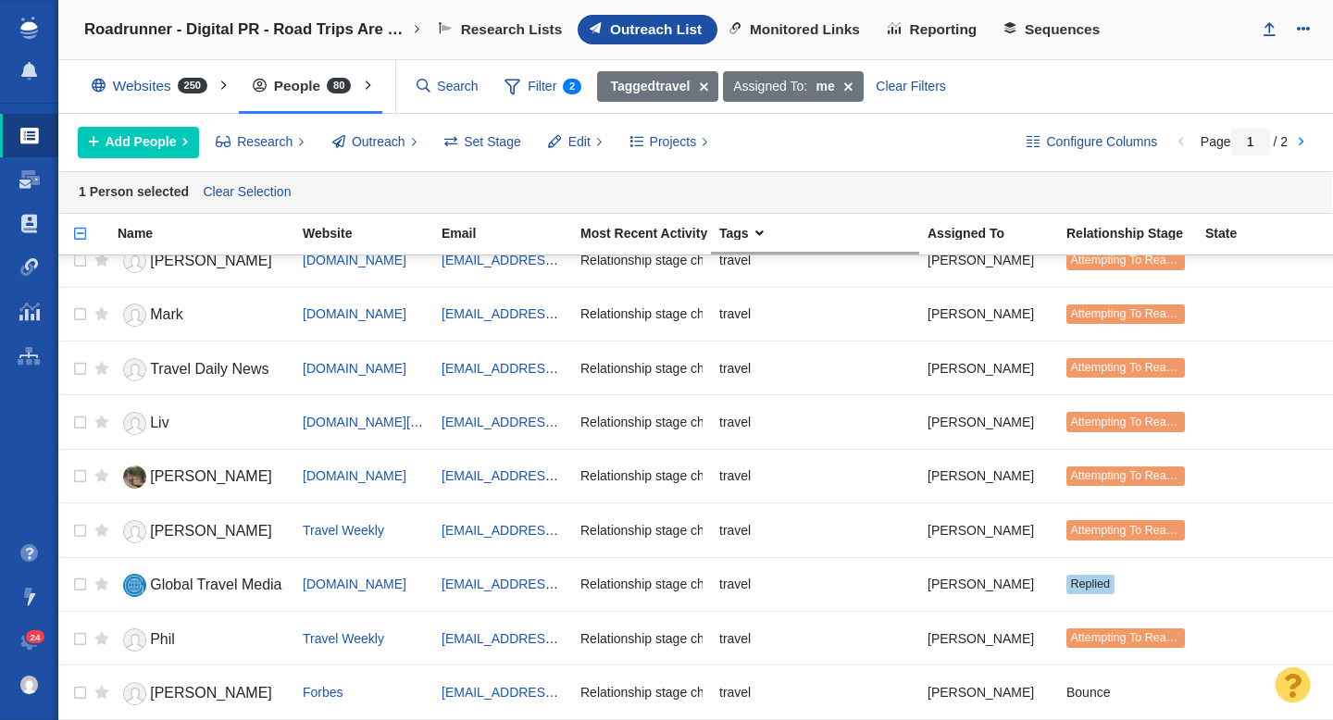
scroll to position [942, 0]
click at [77, 533] on input "checkbox" at bounding box center [78, 530] width 28 height 41
checkbox input "true"
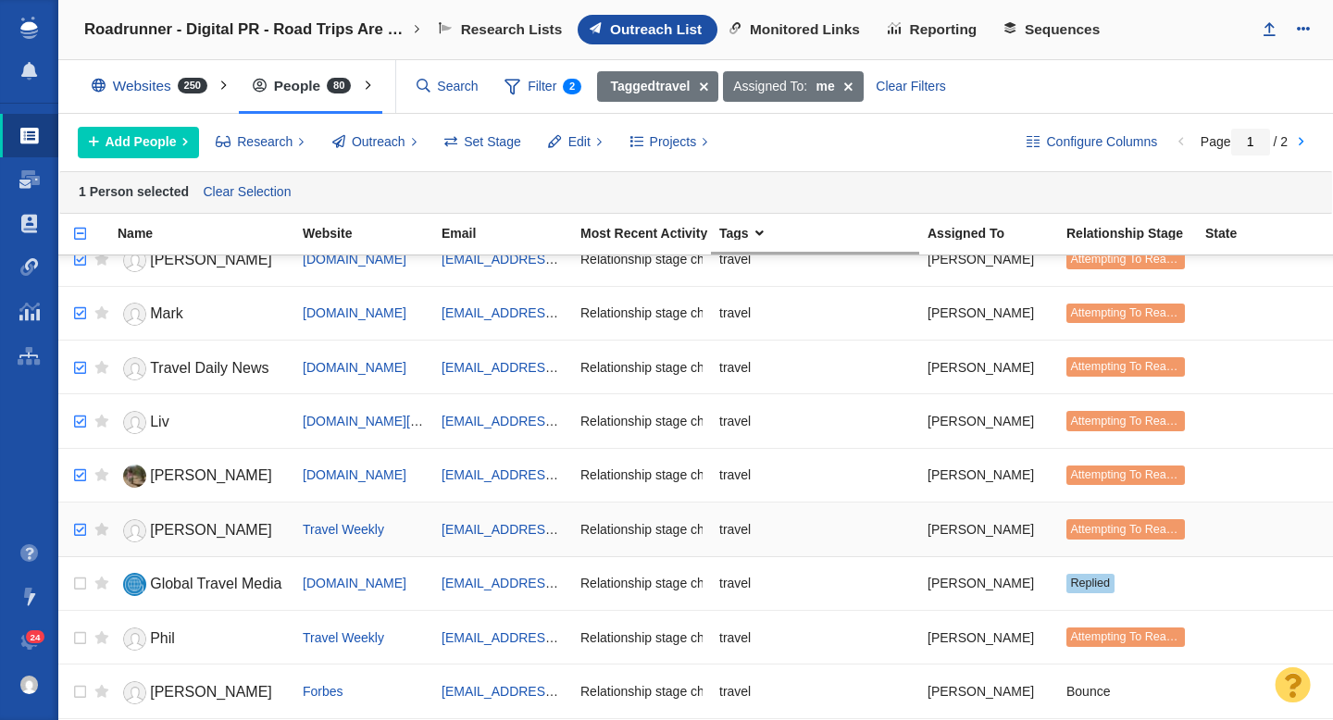
checkbox input "true"
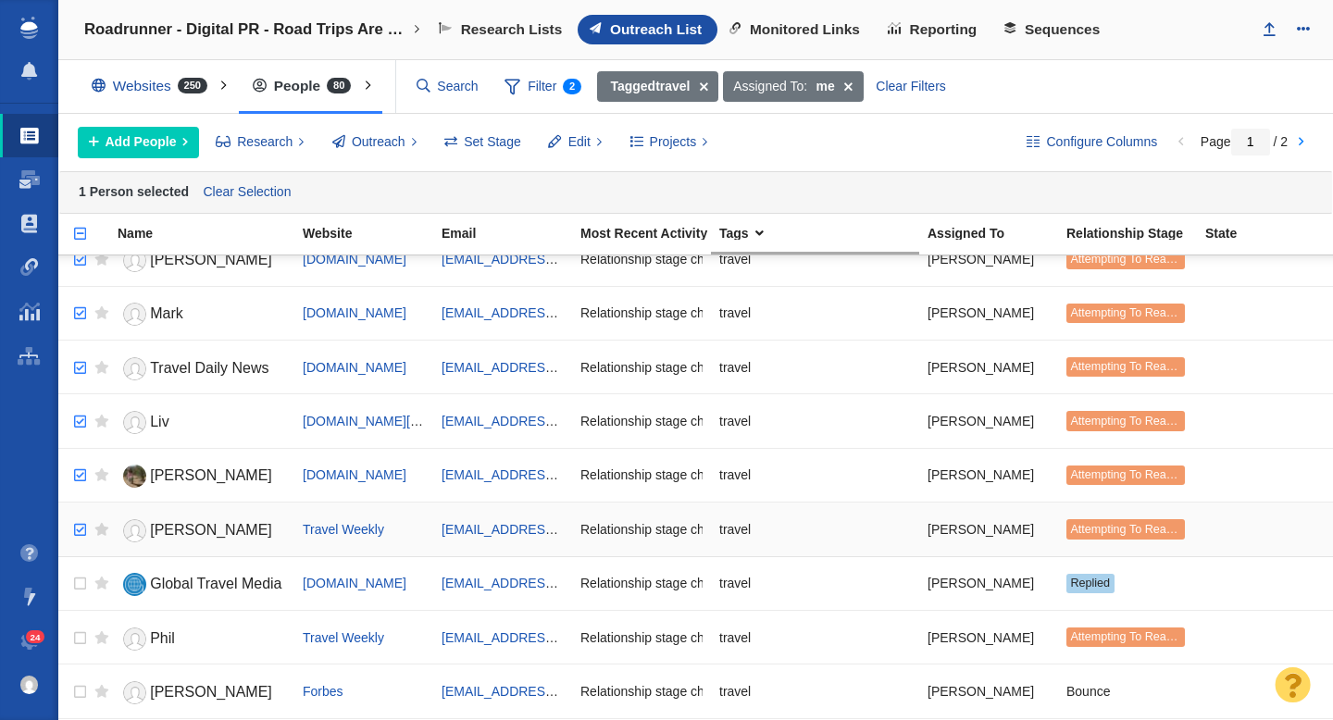
checkbox input "true"
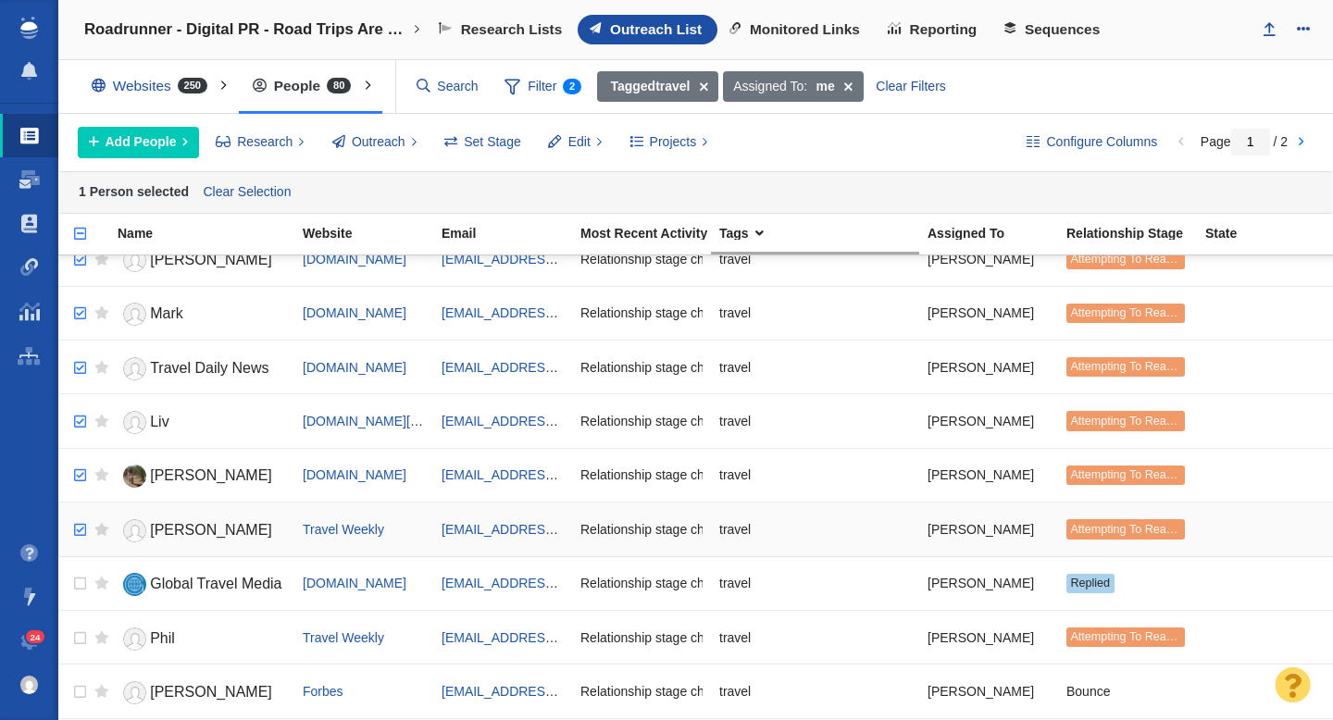
checkbox input "true"
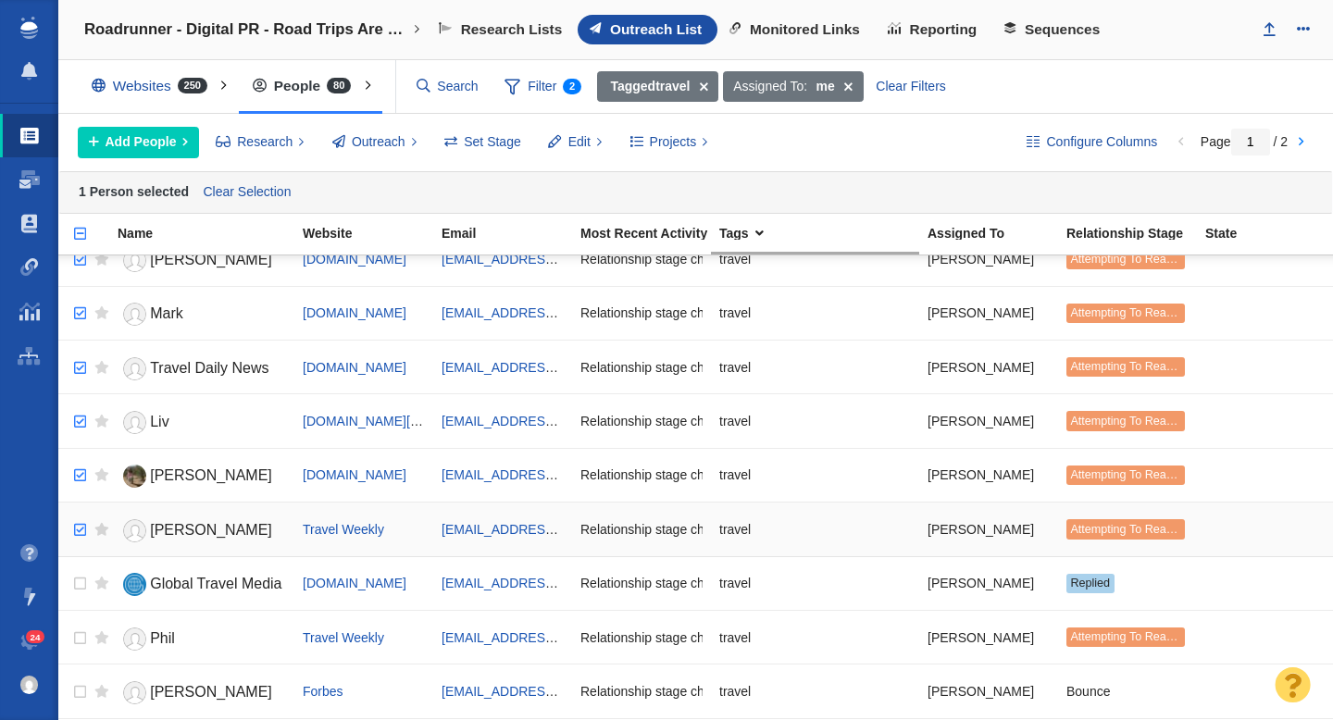
checkbox input "true"
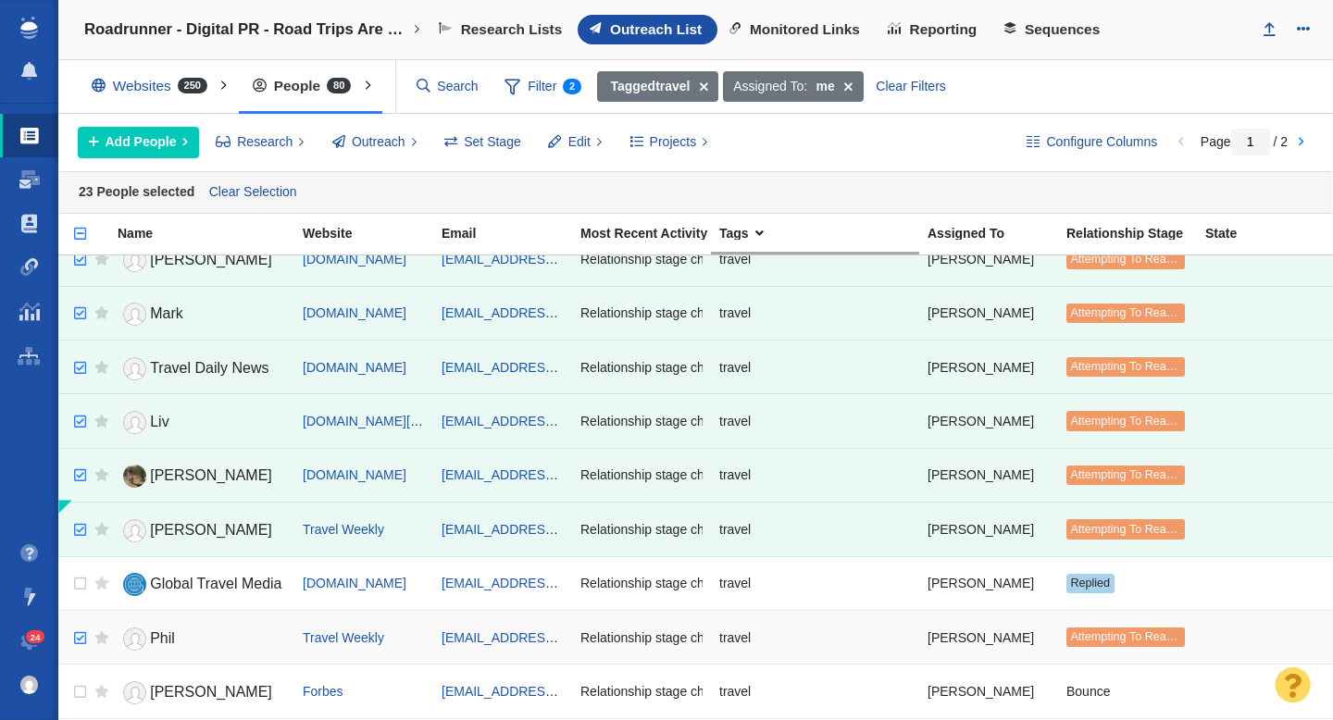
checkbox input "true"
click at [80, 642] on input "checkbox" at bounding box center [78, 638] width 28 height 41
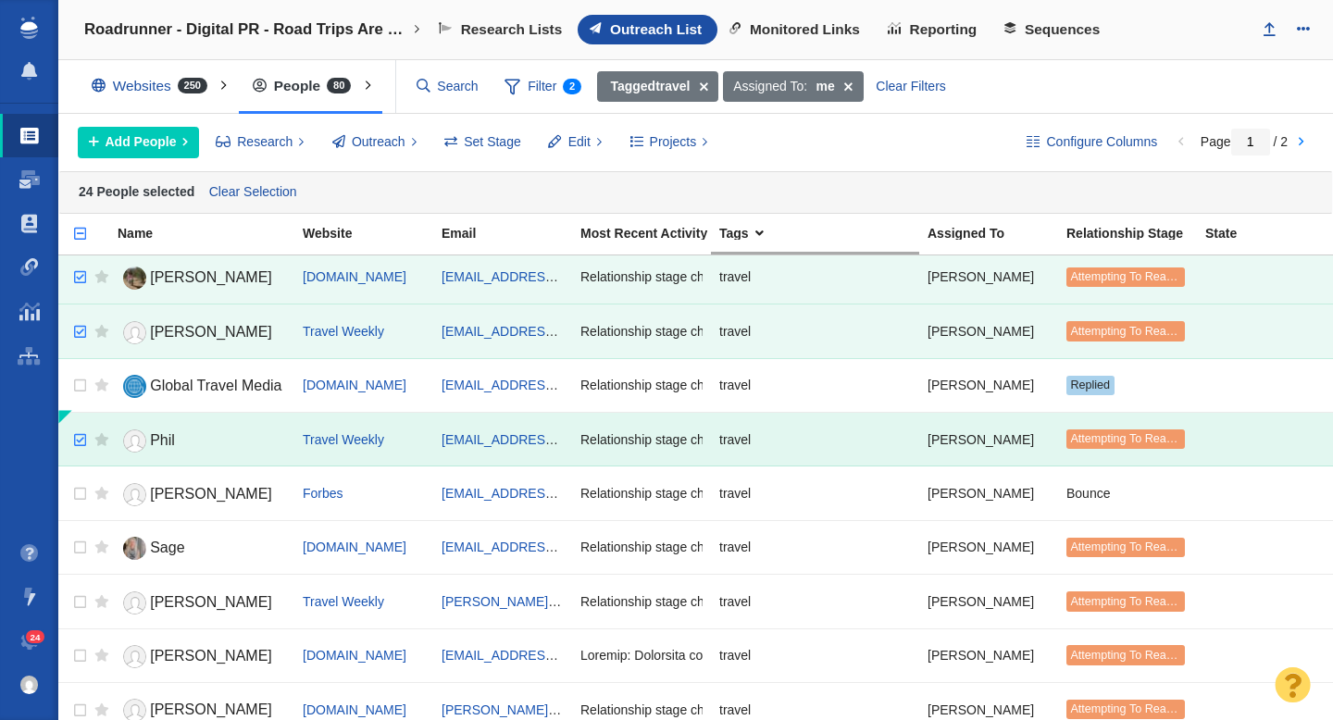
scroll to position [1157, 0]
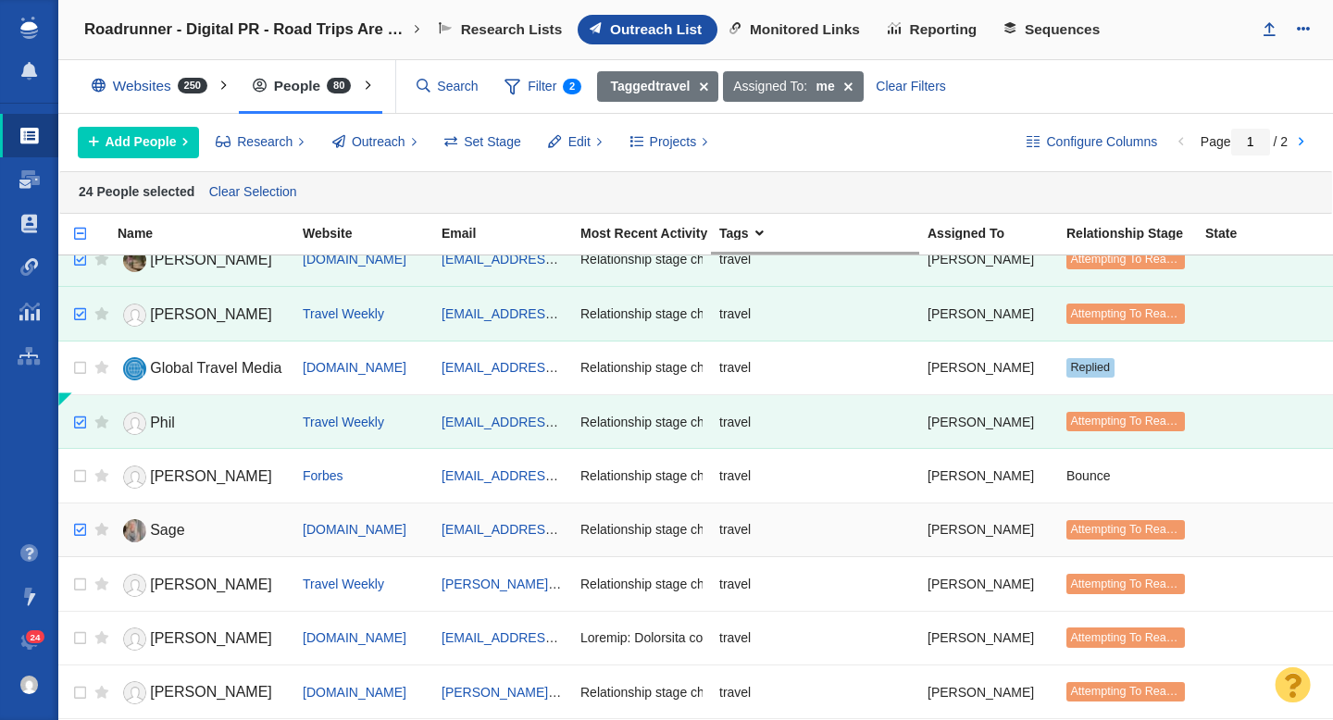
checkbox input "true"
click at [78, 531] on input "checkbox" at bounding box center [78, 530] width 28 height 41
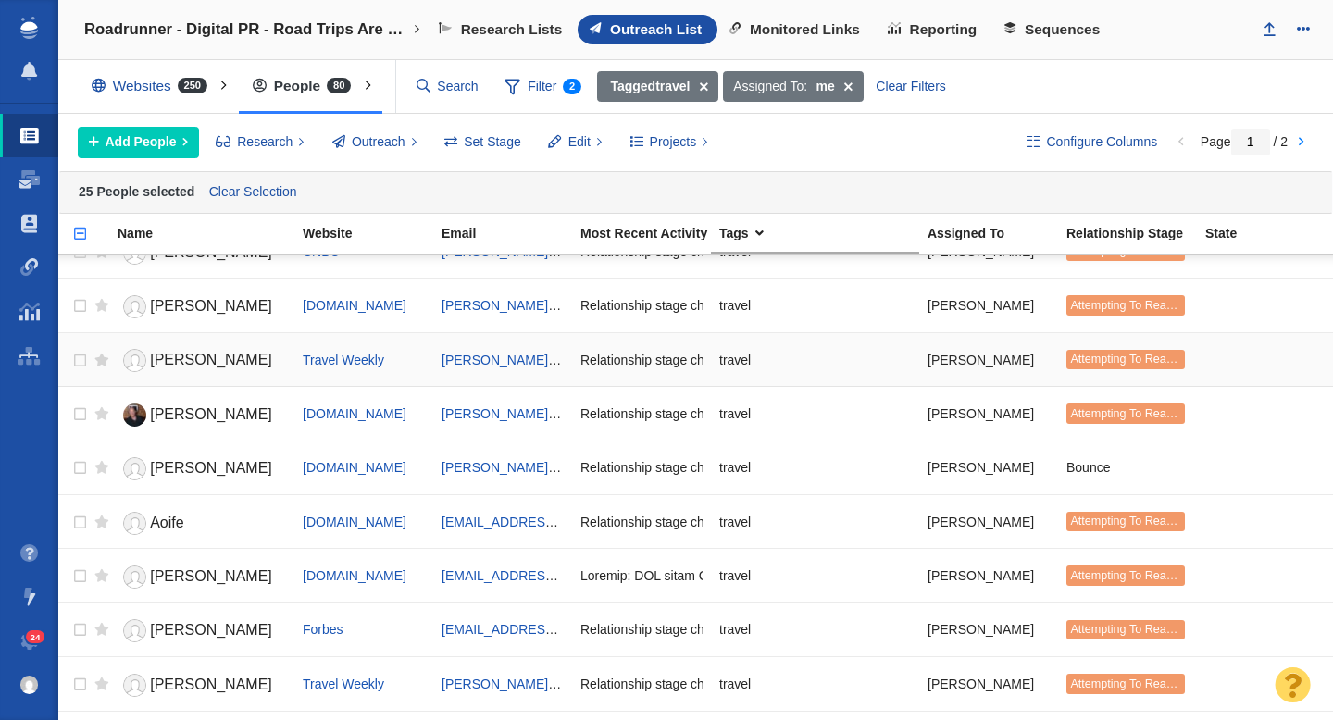
scroll to position [1616, 0]
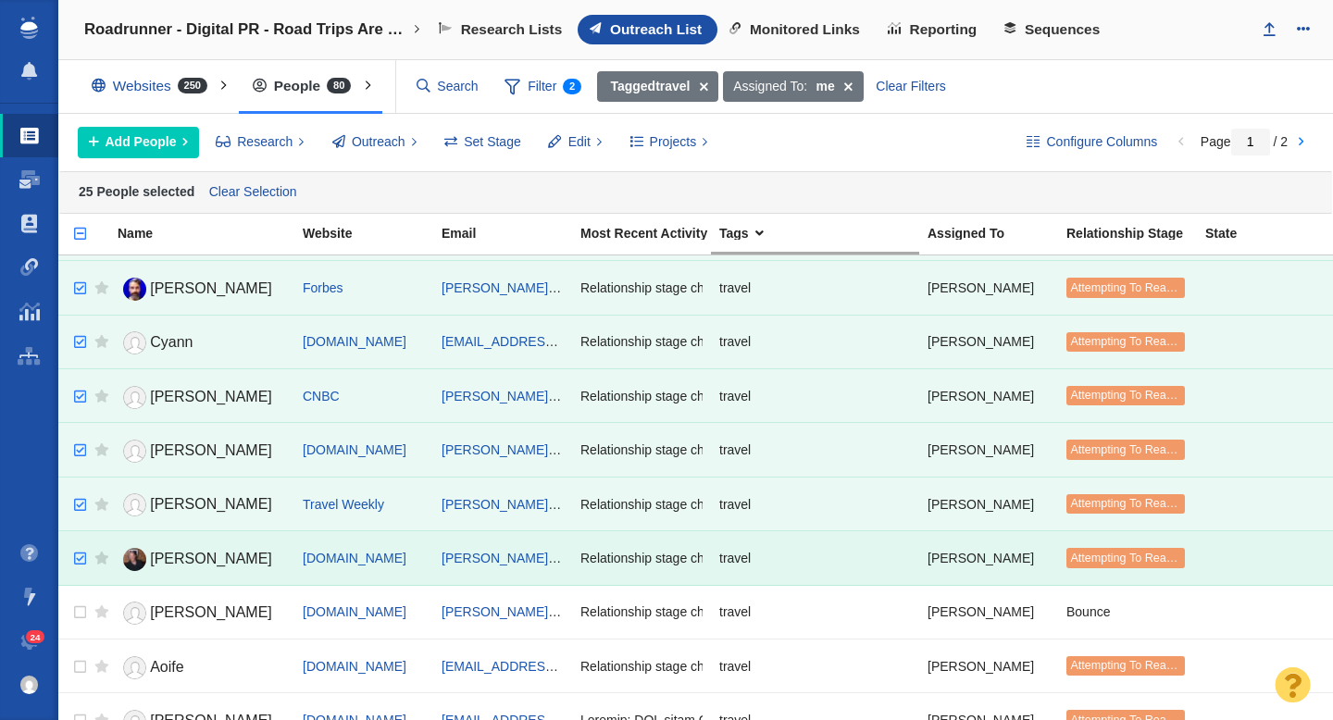
checkbox input "true"
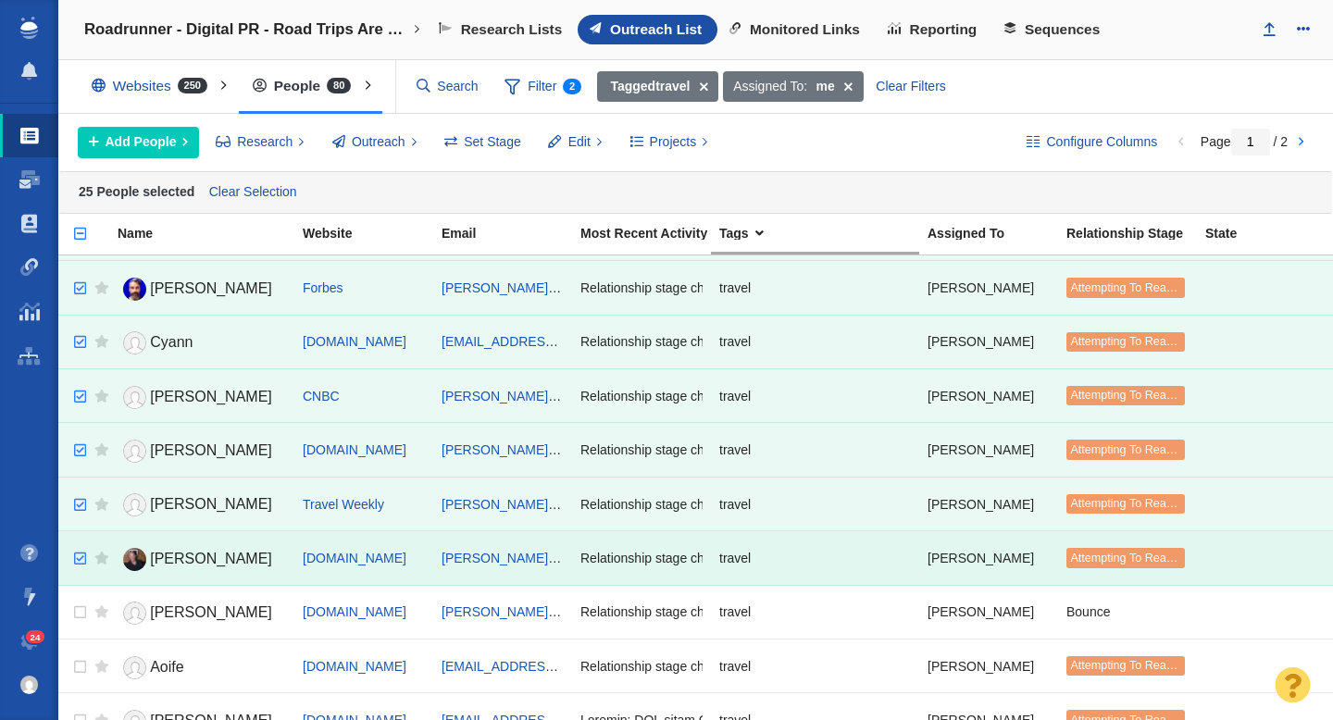
checkbox input "true"
click at [76, 562] on input "checkbox" at bounding box center [78, 559] width 28 height 41
checkbox input "false"
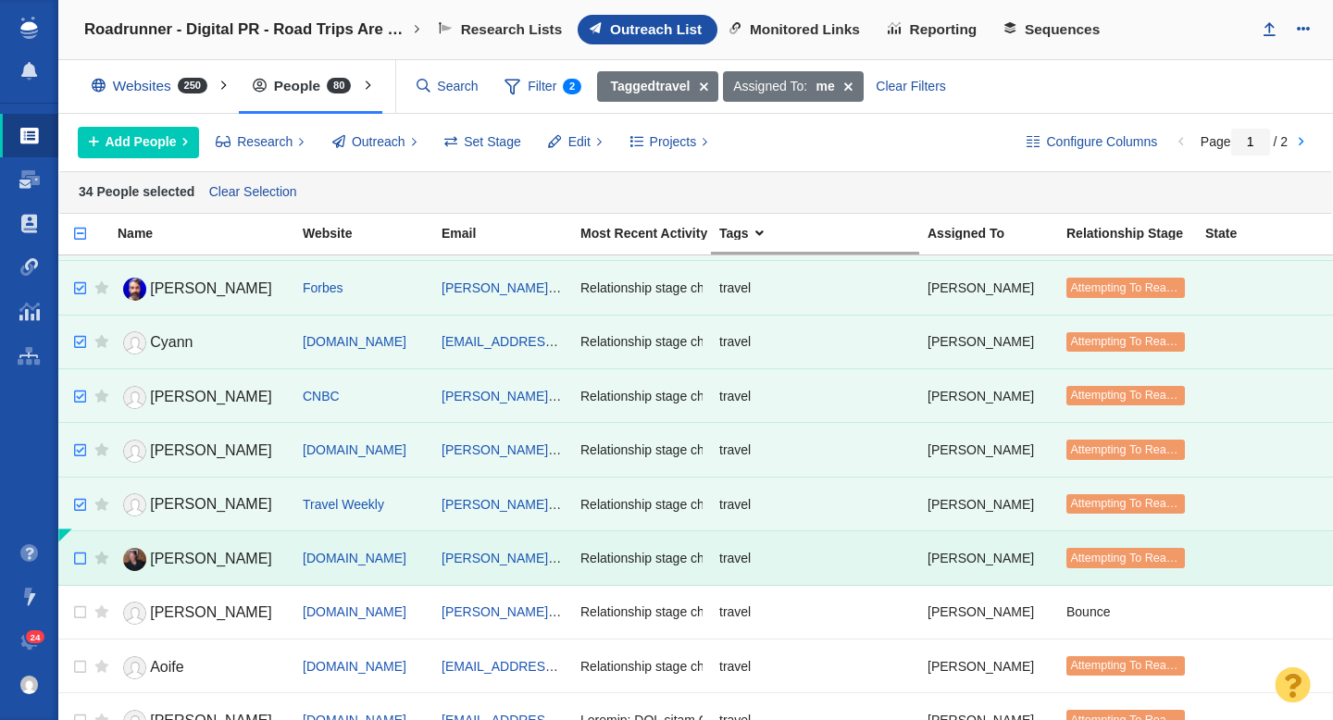
click at [84, 560] on input "checkbox" at bounding box center [78, 559] width 28 height 41
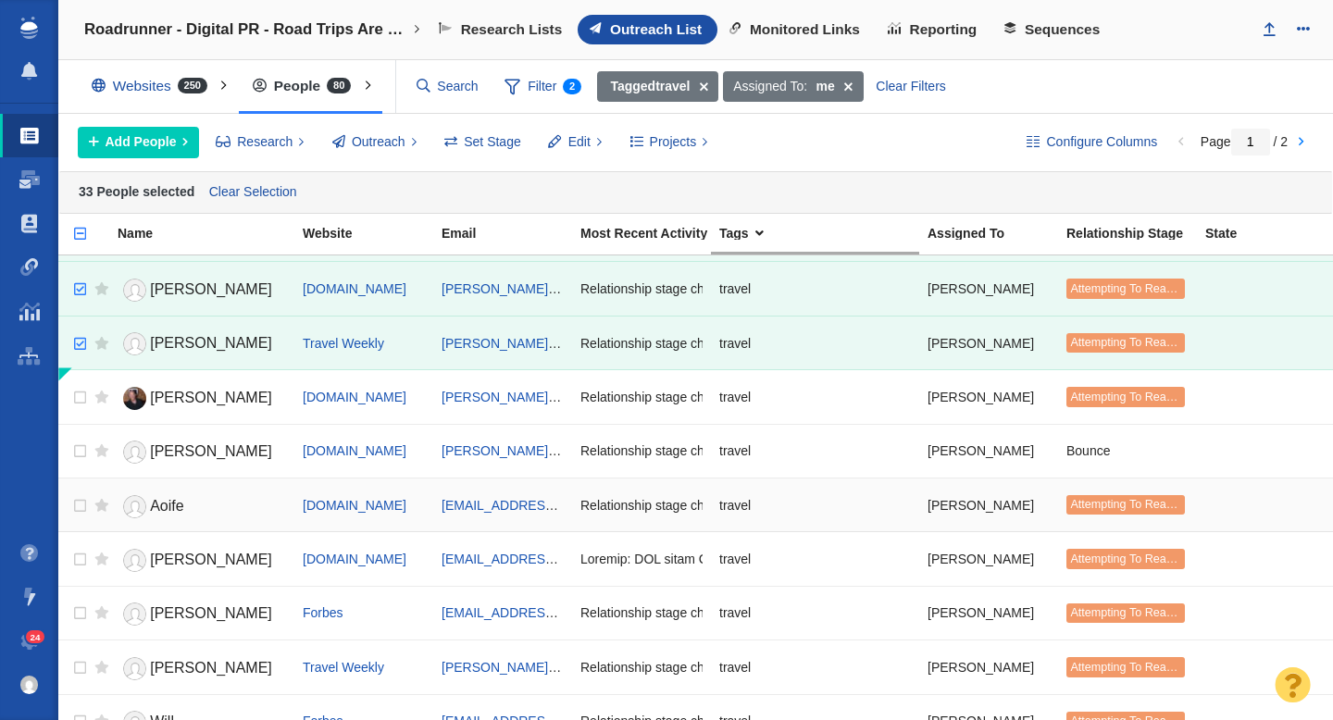
scroll to position [1783, 0]
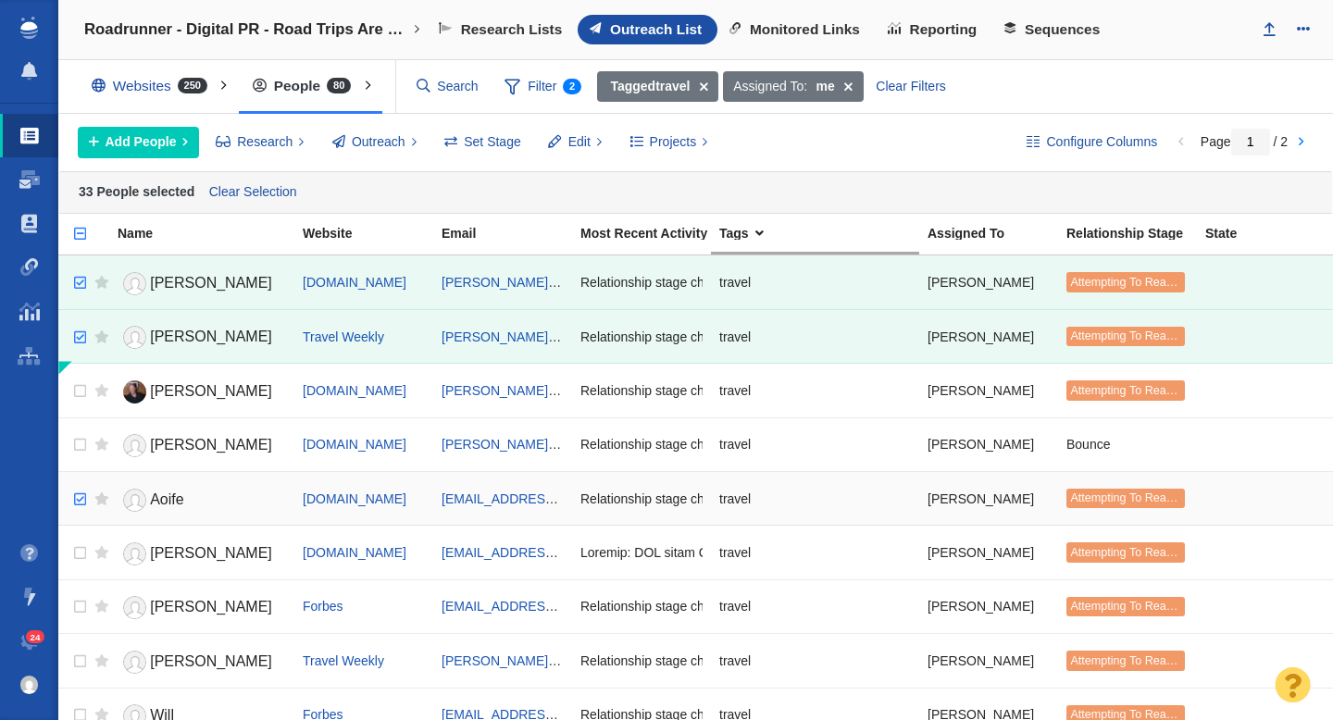
checkbox input "true"
click at [81, 499] on input "checkbox" at bounding box center [78, 500] width 28 height 41
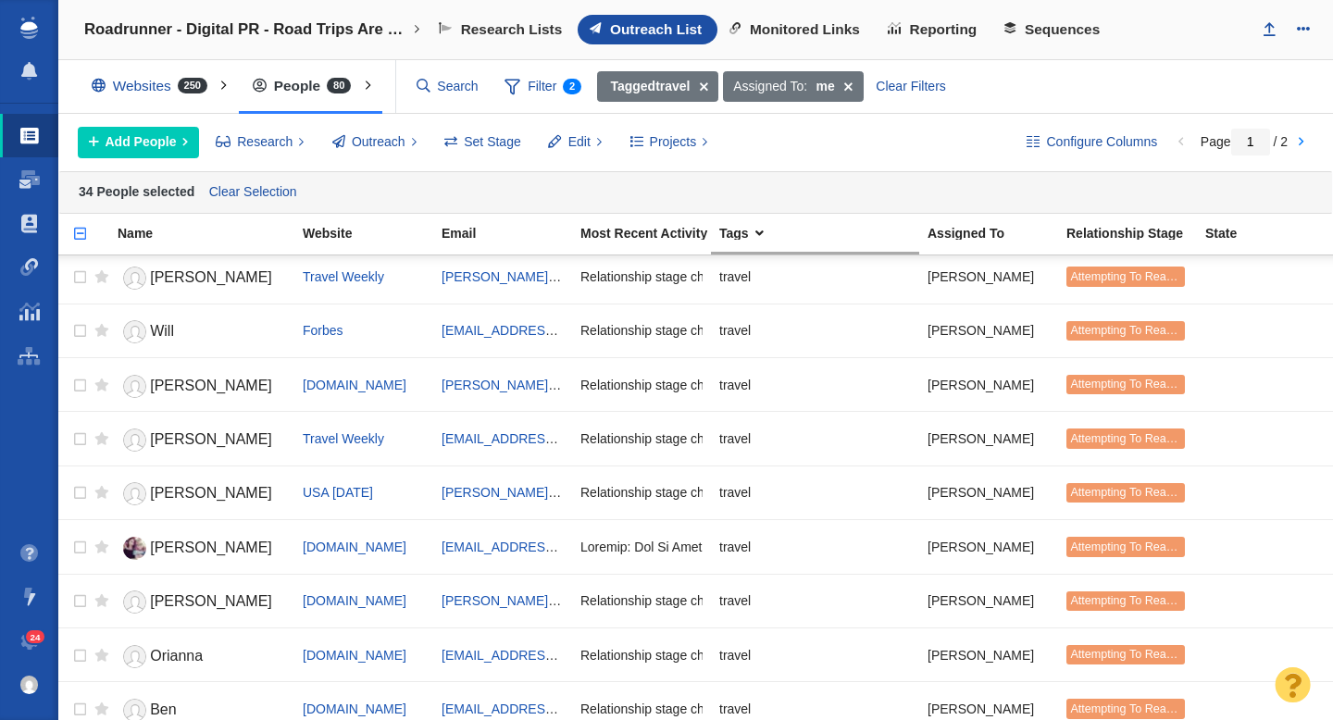
scroll to position [2238, 0]
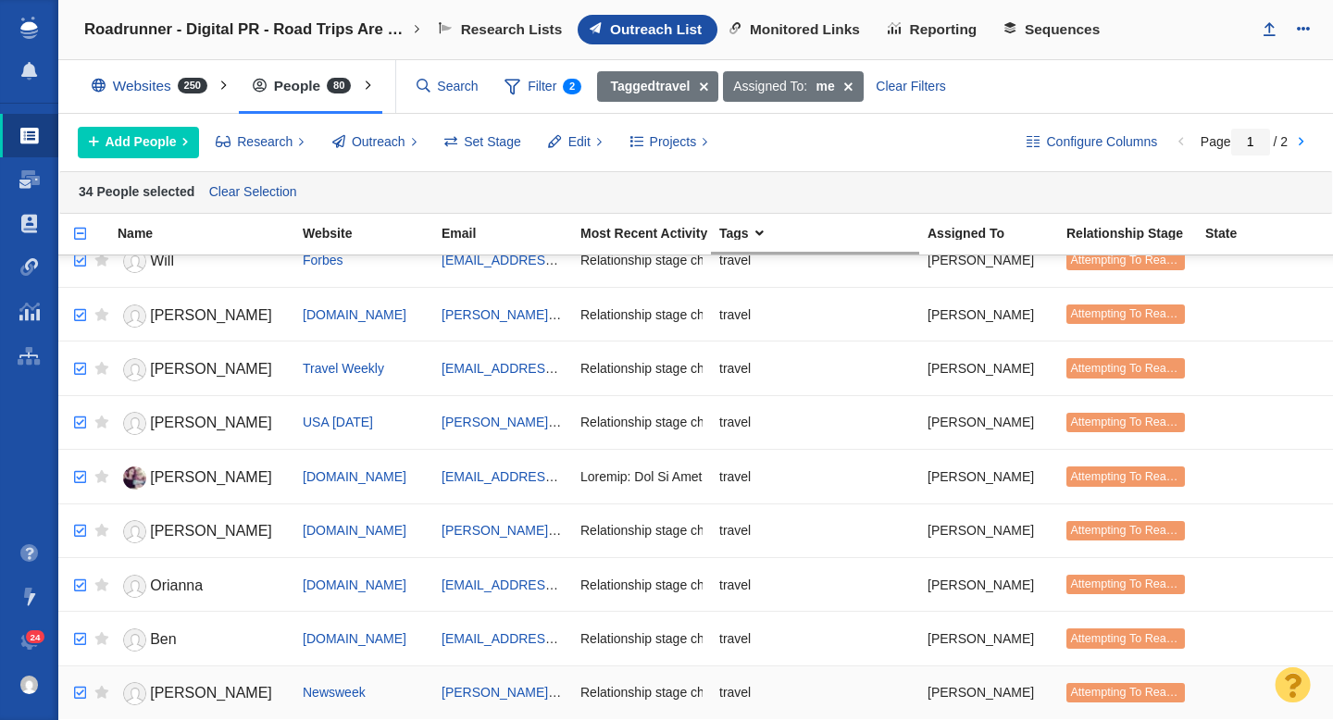
checkbox input "true"
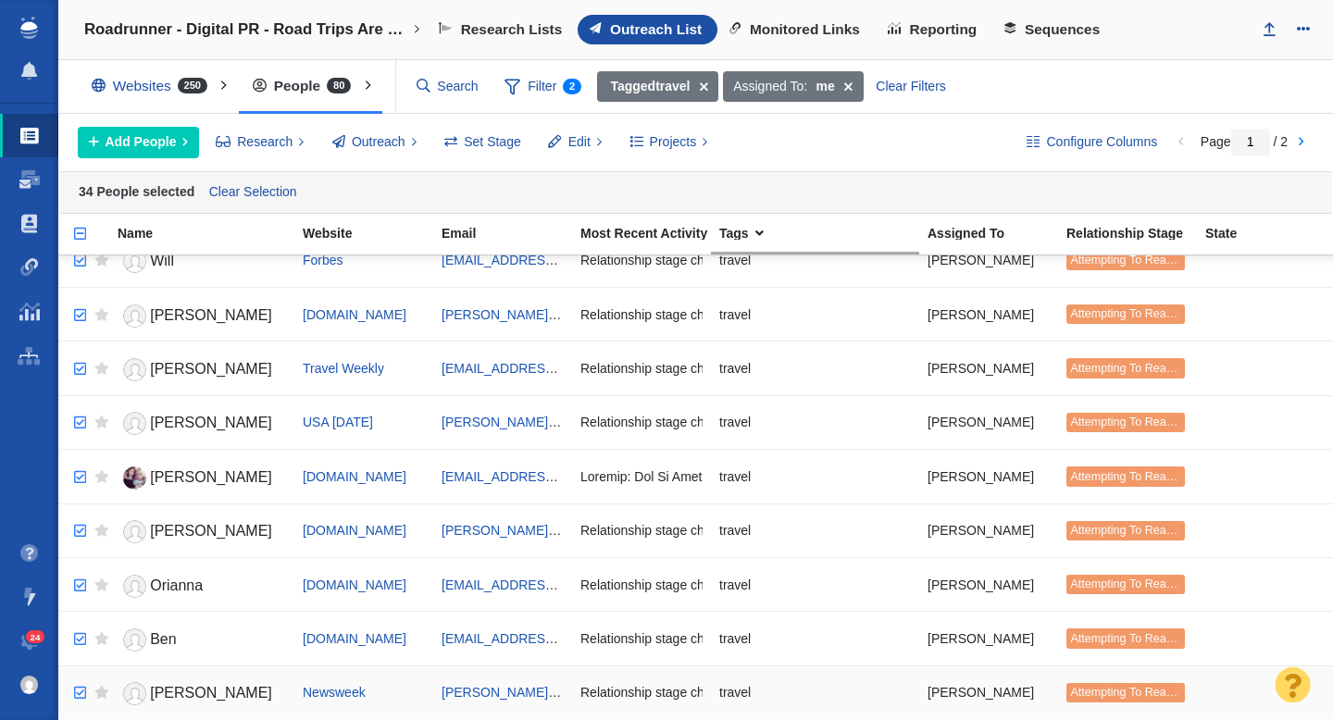
checkbox input "true"
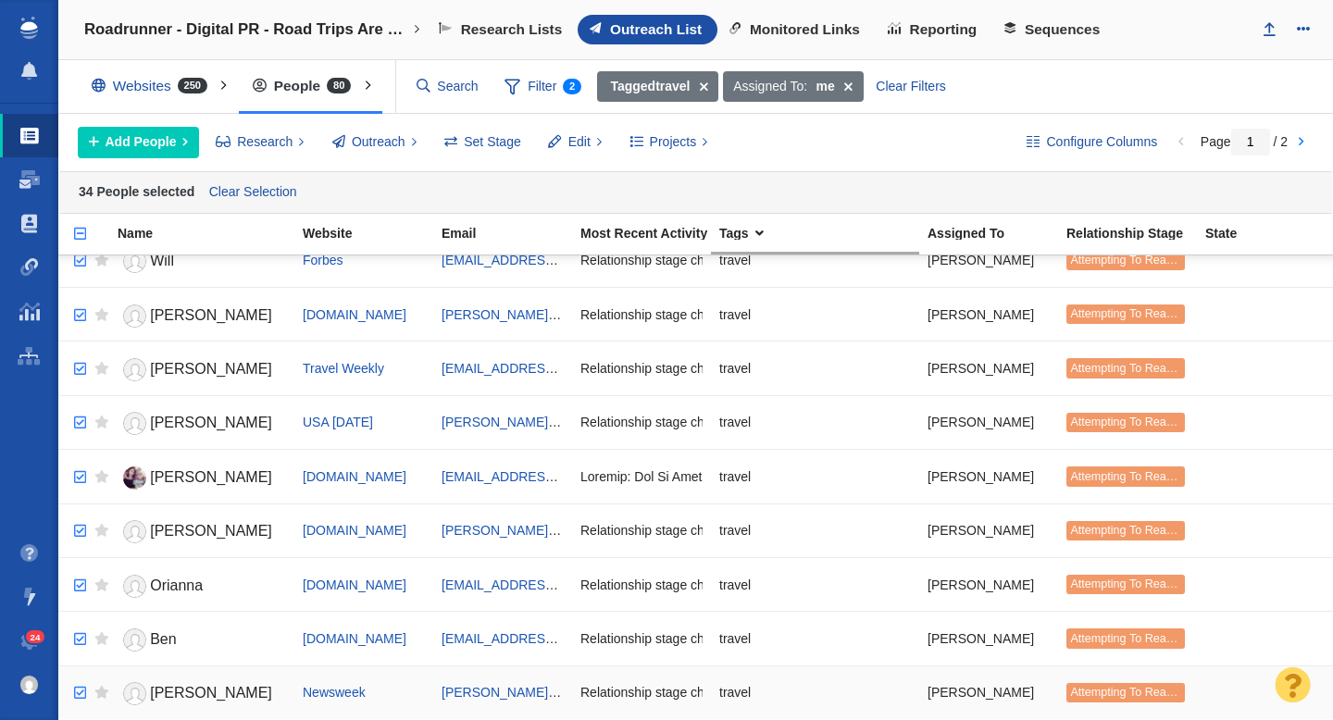
checkbox input "true"
click at [84, 691] on input "checkbox" at bounding box center [78, 693] width 28 height 41
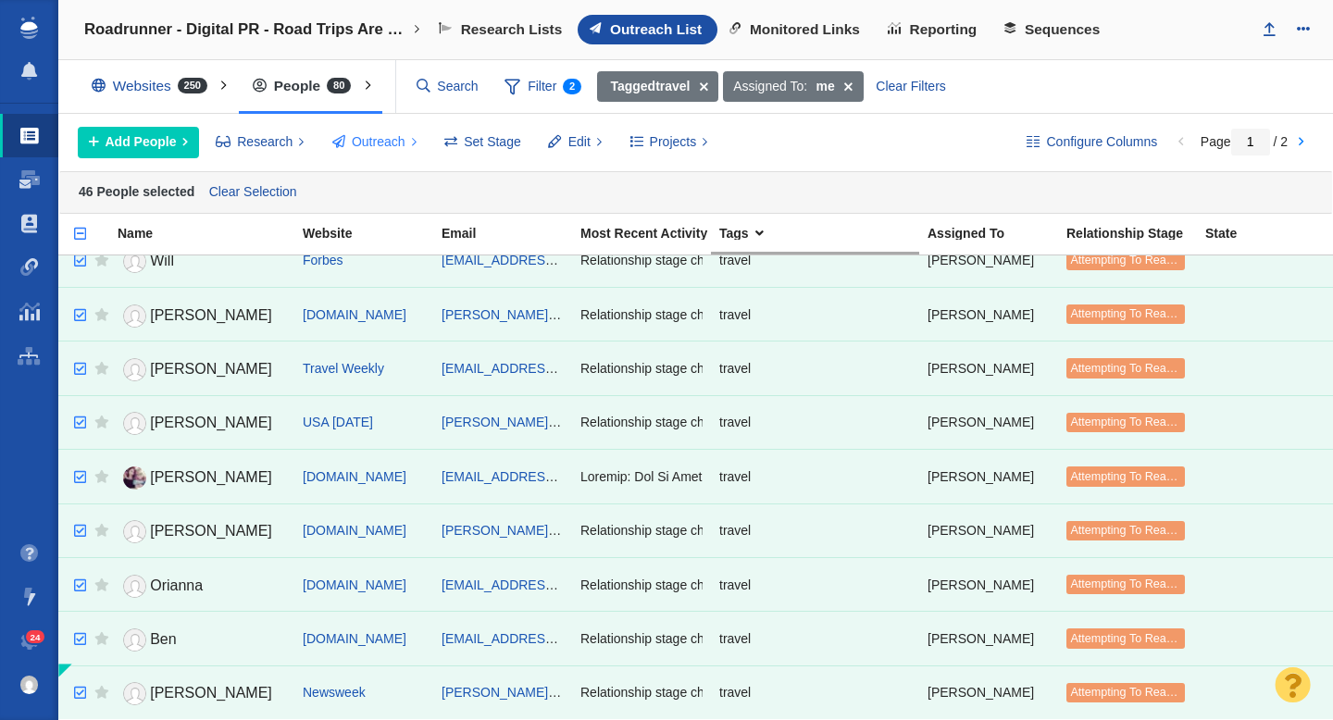
click at [375, 144] on span "Outreach" at bounding box center [379, 141] width 54 height 19
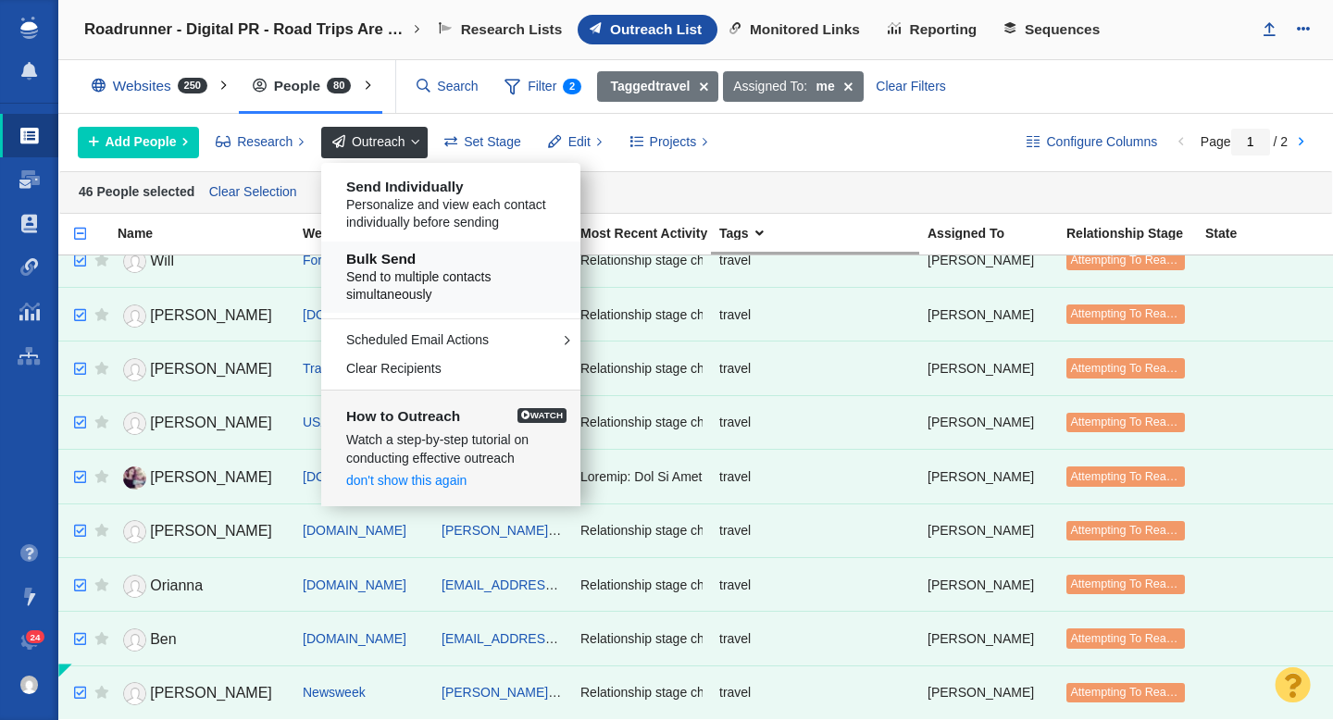
click at [421, 268] on span "Send to multiple contacts simultaneously" at bounding box center [457, 286] width 223 height 36
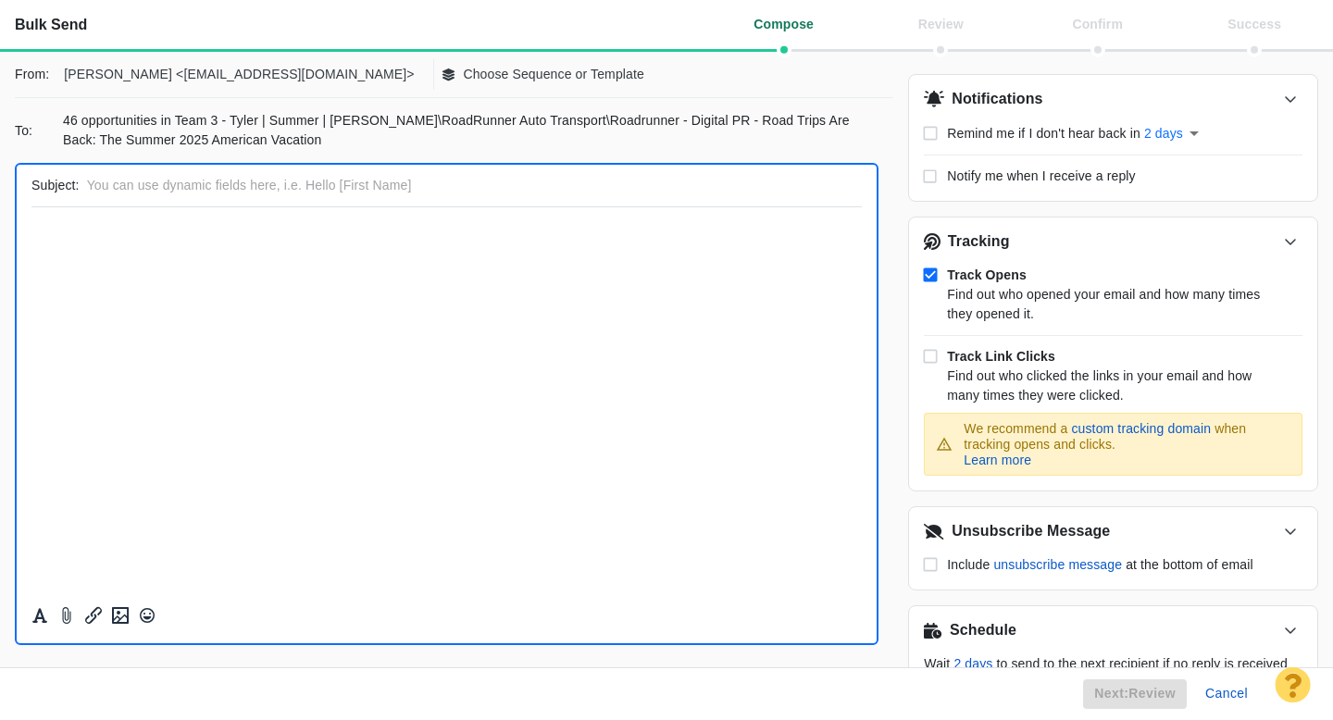
scroll to position [0, 0]
click at [463, 69] on p "Choose Sequence or Template" at bounding box center [553, 74] width 181 height 19
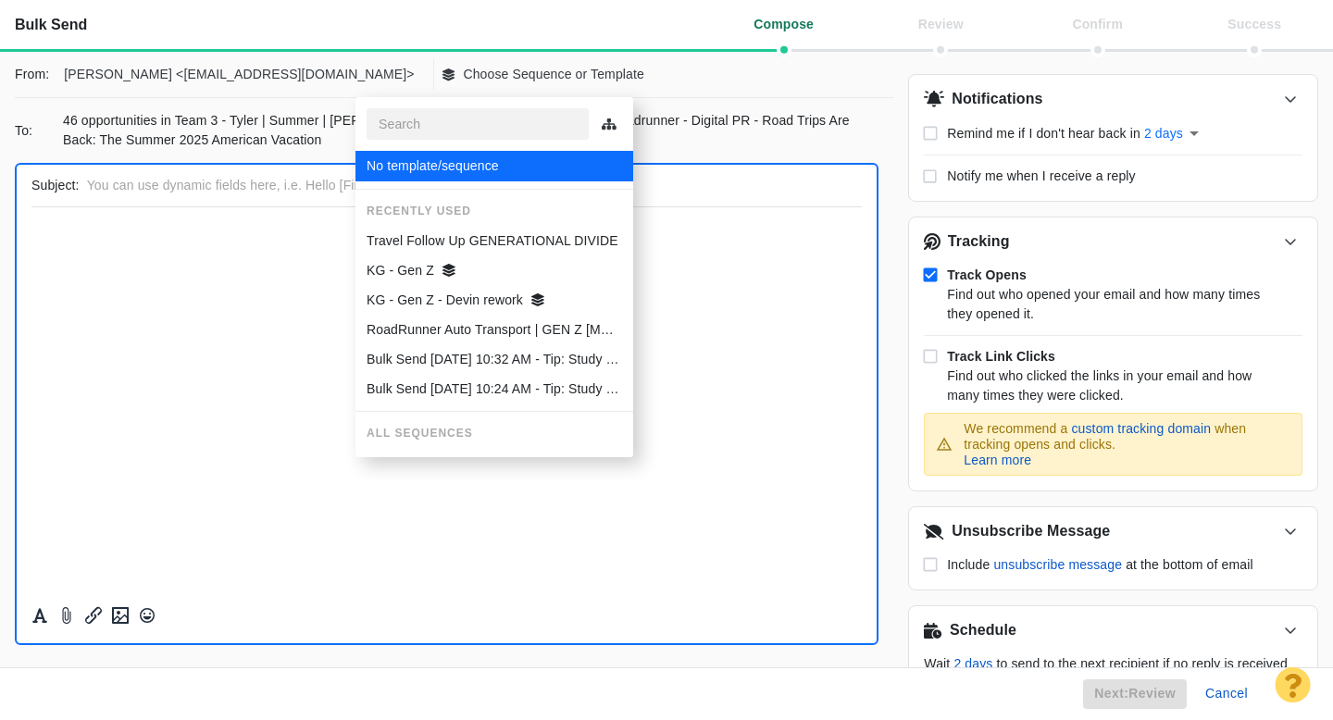
click at [485, 236] on p "Travel Follow Up GENERATIONAL DIVIDE" at bounding box center [493, 240] width 252 height 19
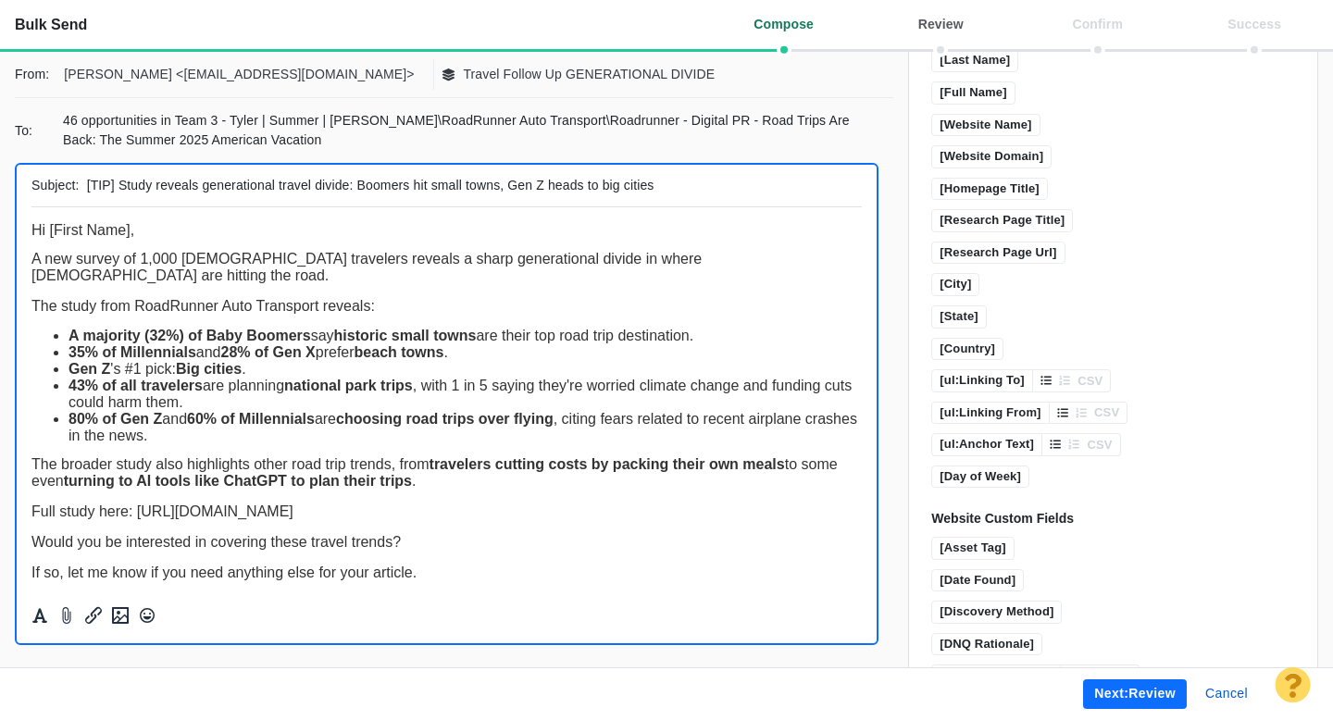
scroll to position [1354, 0]
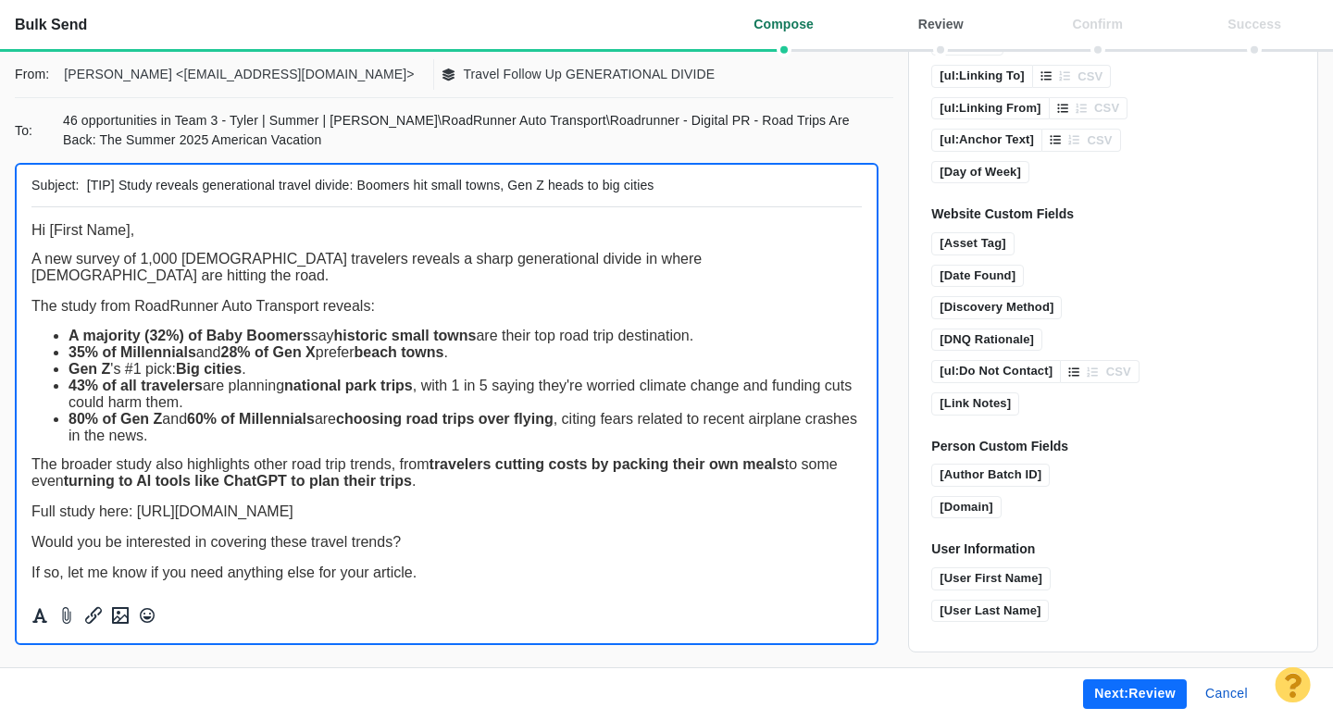
click at [1108, 692] on button "Next: review" at bounding box center [1135, 695] width 104 height 30
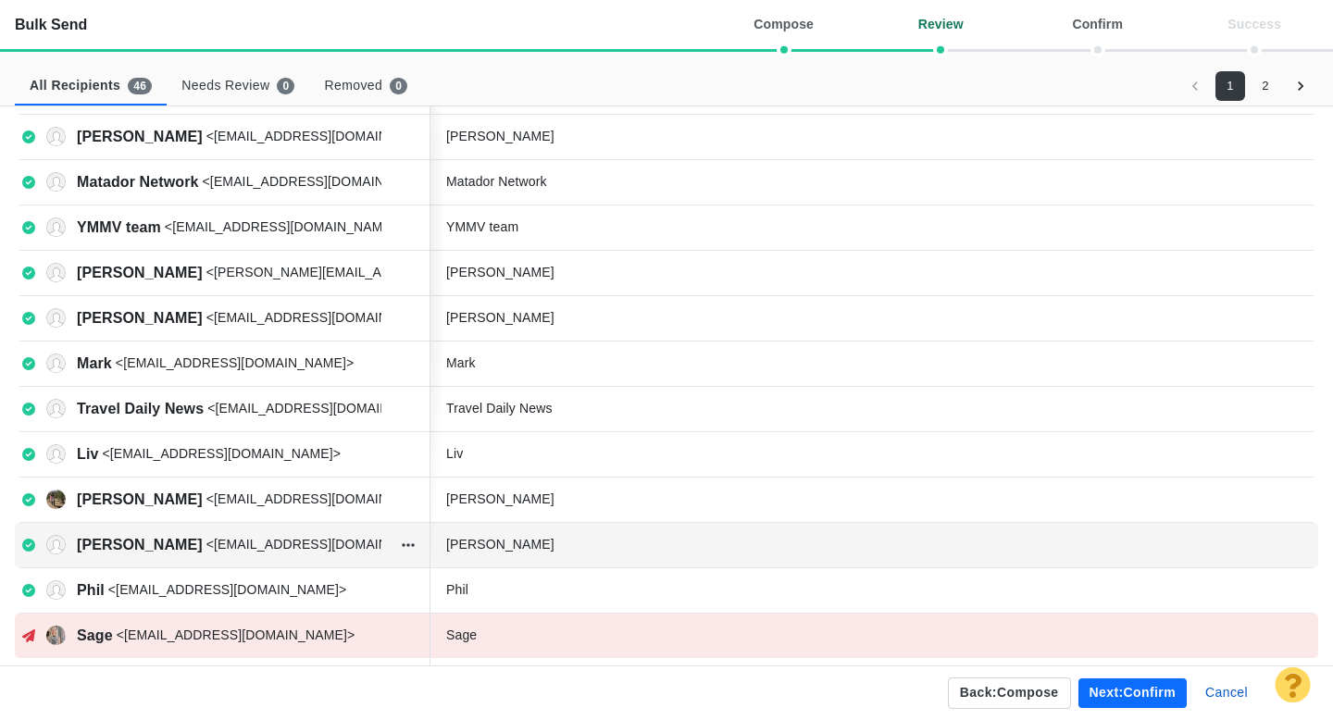
scroll to position [658, 0]
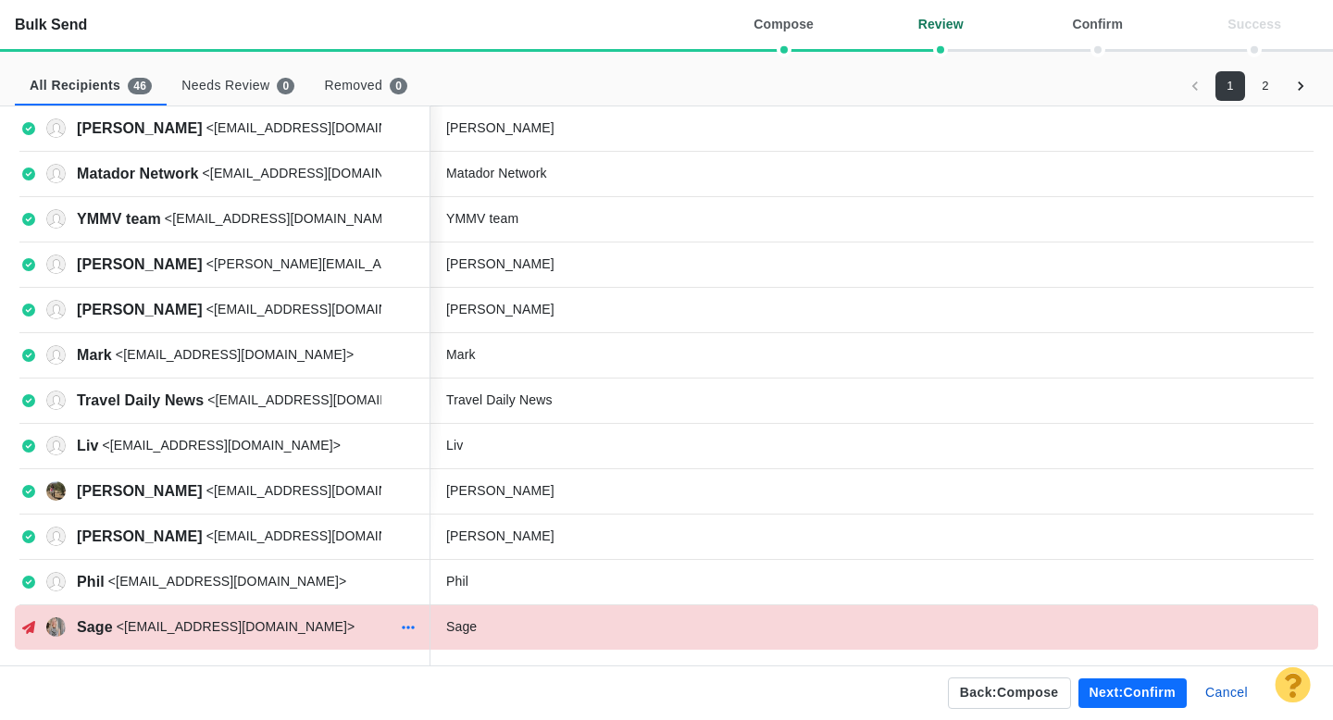
click at [405, 625] on icon "button" at bounding box center [408, 627] width 13 height 15
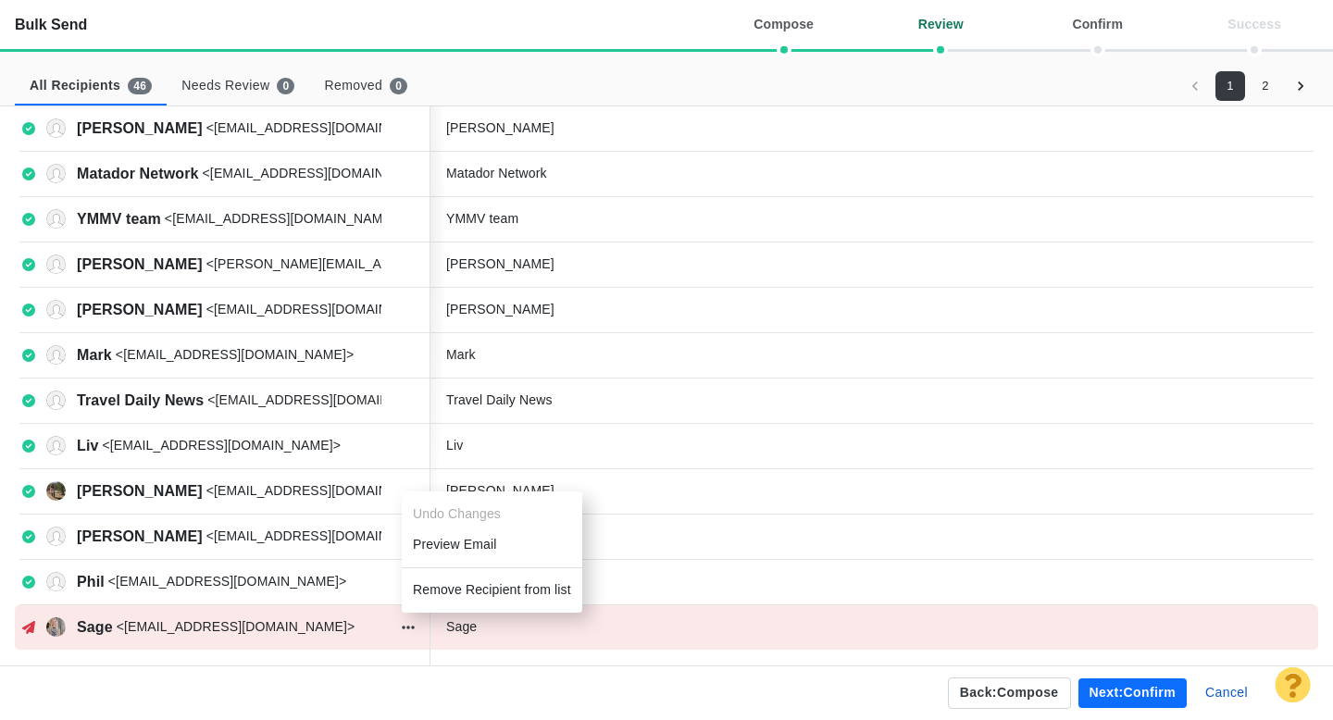
click at [458, 593] on li "Remove Recipient from list" at bounding box center [492, 590] width 181 height 31
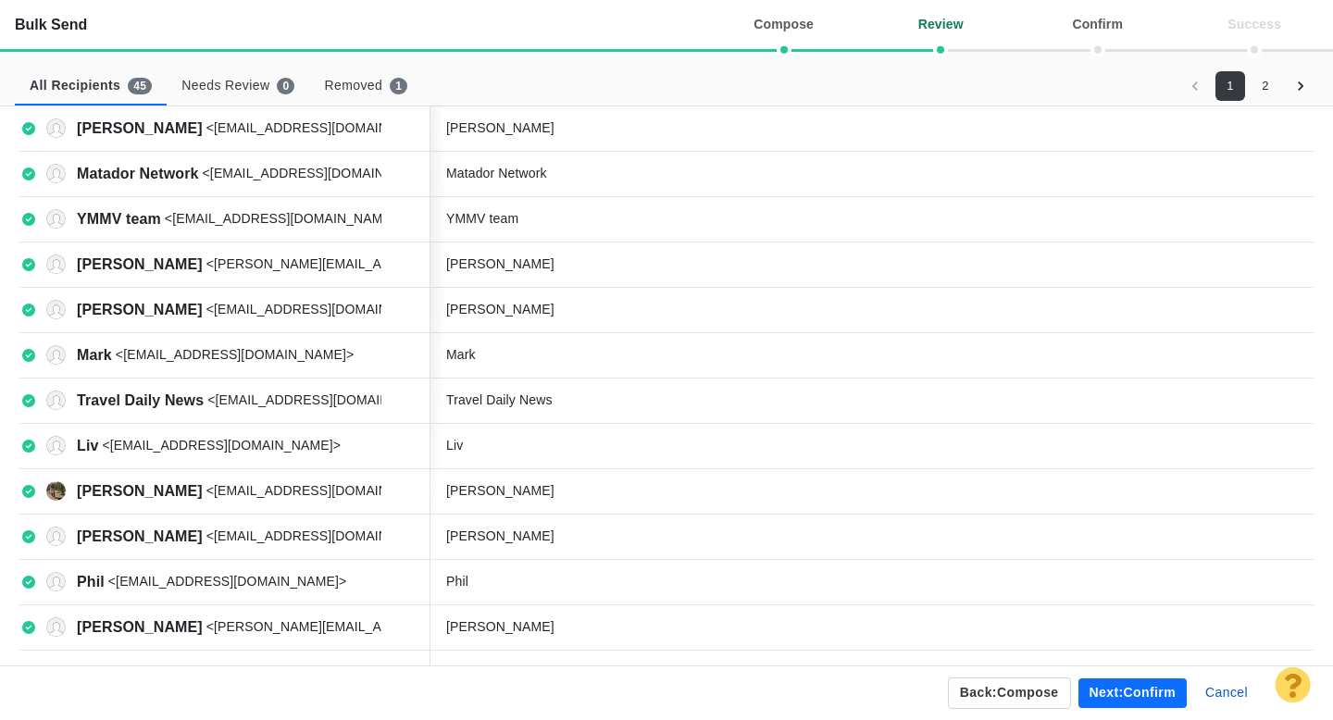
click at [1116, 693] on button "Next: confirm" at bounding box center [1133, 694] width 108 height 30
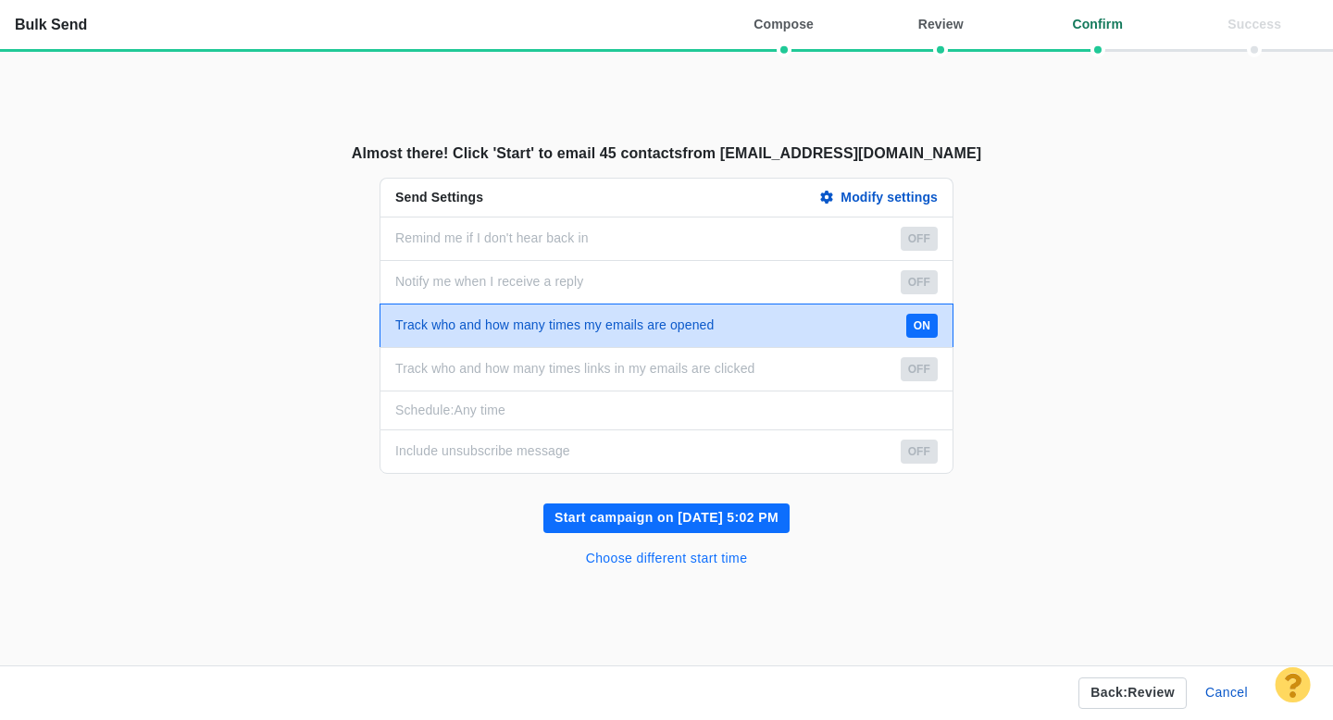
click at [682, 561] on button "Choose different start time" at bounding box center [667, 559] width 184 height 30
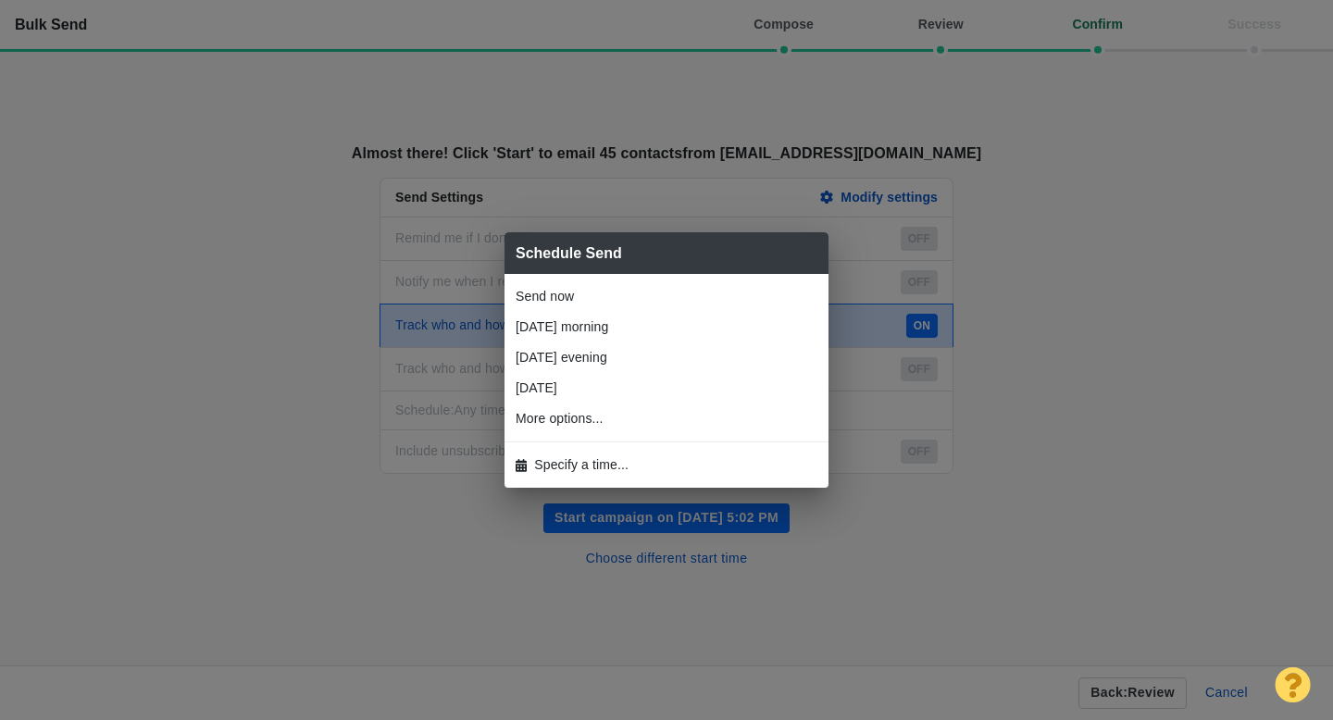
click at [611, 463] on span "Specify a time..." at bounding box center [581, 465] width 94 height 19
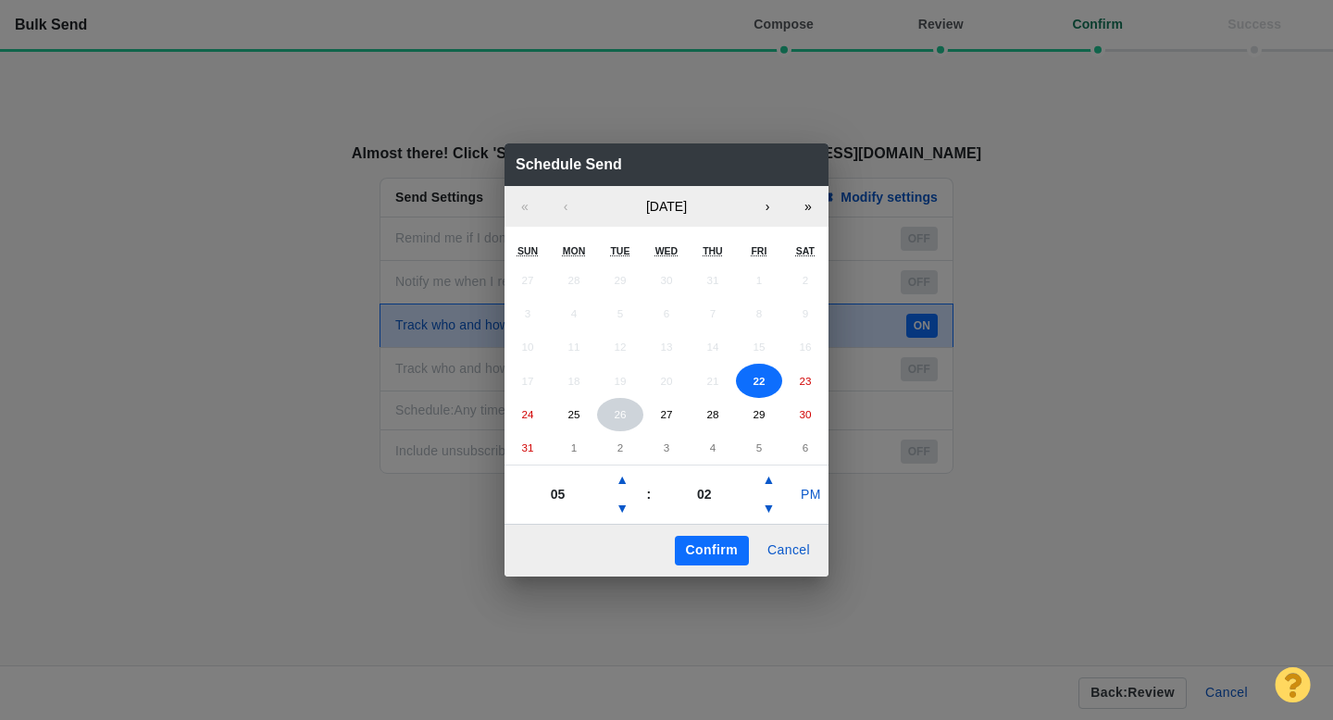
click at [610, 414] on button "26" at bounding box center [620, 414] width 46 height 33
click at [622, 481] on button "▲" at bounding box center [622, 481] width 22 height 30
type input "06"
click at [805, 493] on button "PM" at bounding box center [810, 496] width 35 height 30
click at [715, 554] on button "Confirm" at bounding box center [712, 551] width 74 height 30
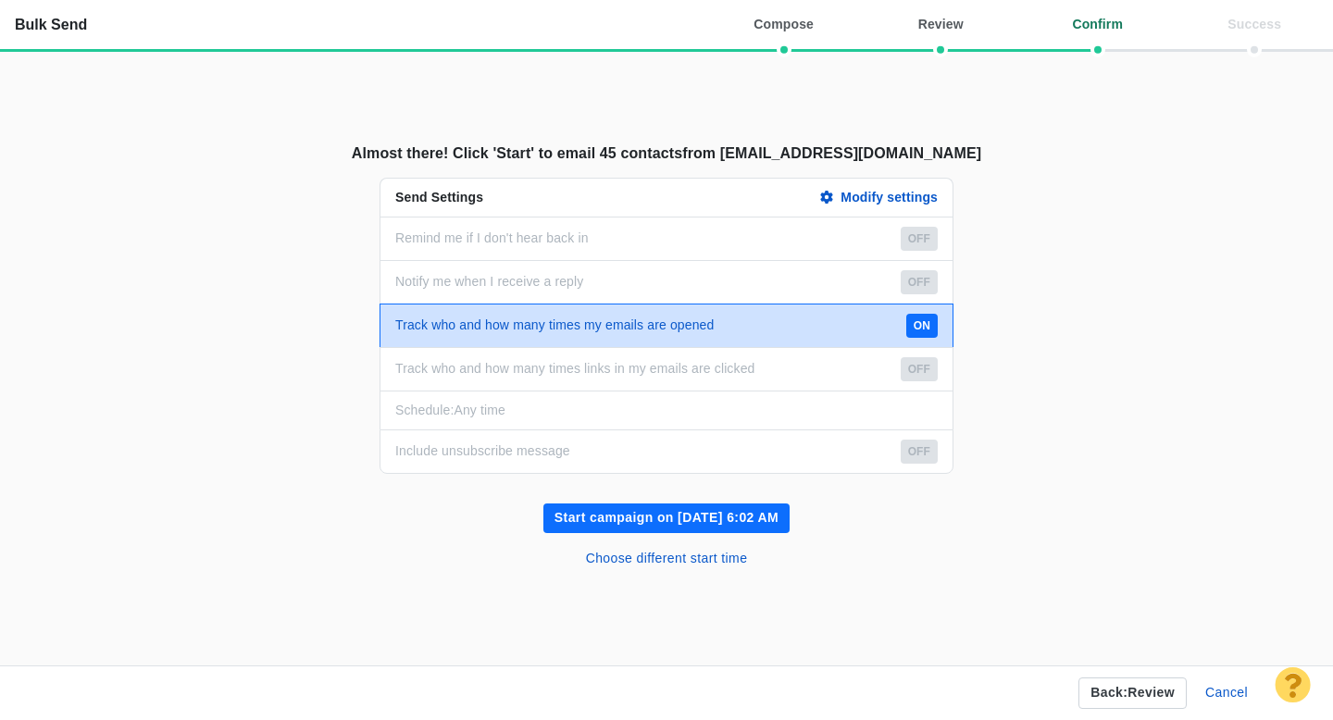
click at [688, 519] on button "Start campaign on Aug 26, 6:02 AM" at bounding box center [666, 519] width 246 height 30
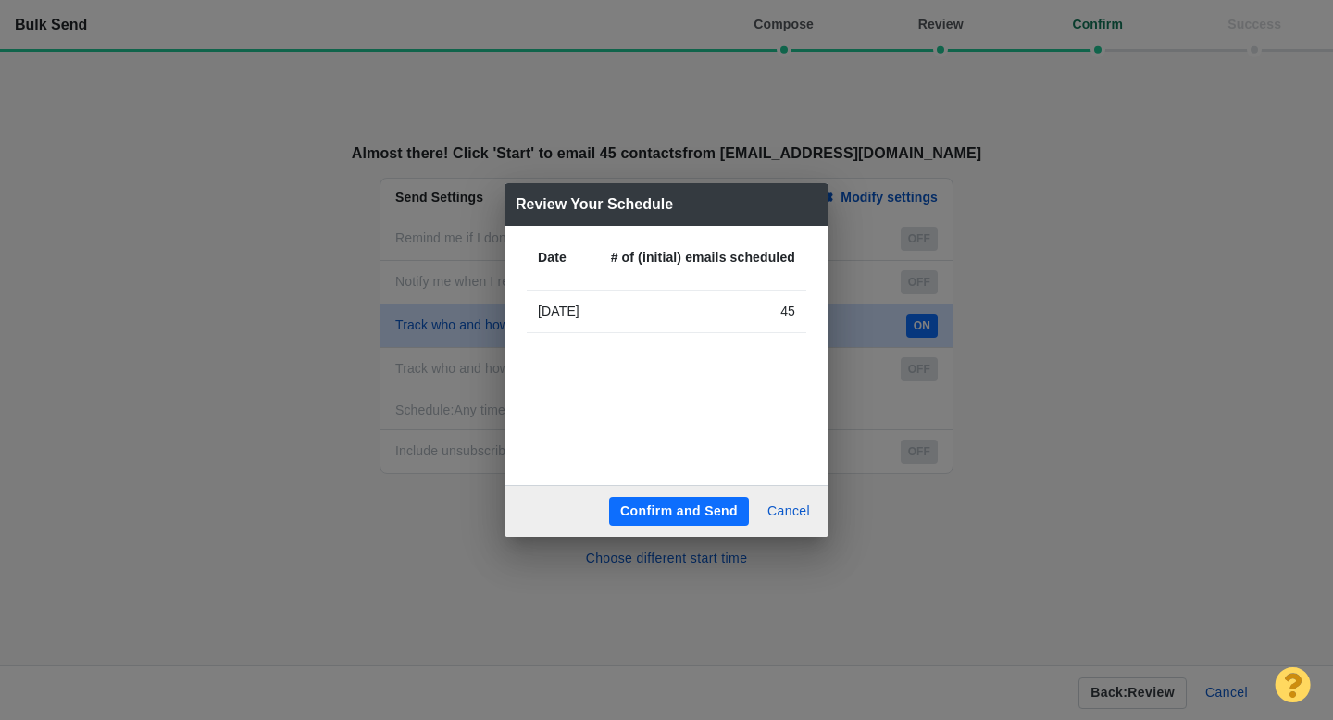
click at [672, 516] on button "Confirm and Send" at bounding box center [679, 512] width 140 height 30
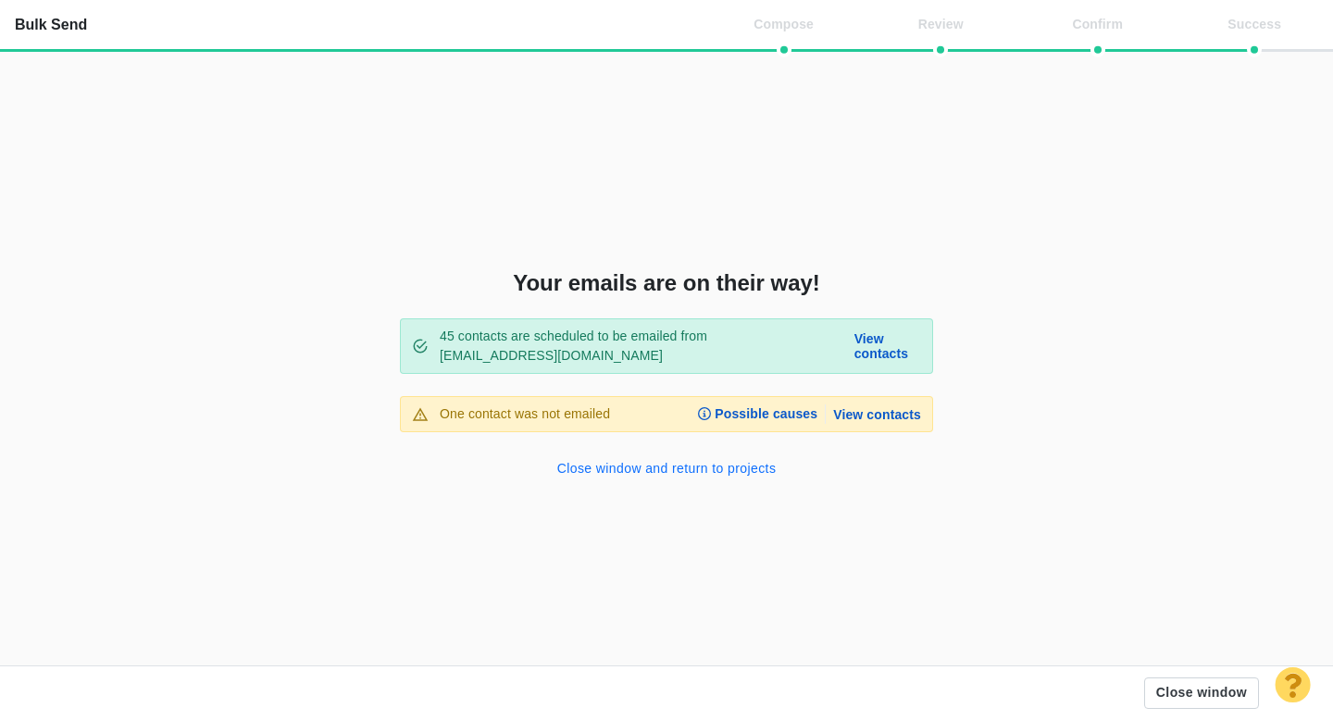
click at [642, 474] on button "Close window and return to projects" at bounding box center [667, 470] width 242 height 30
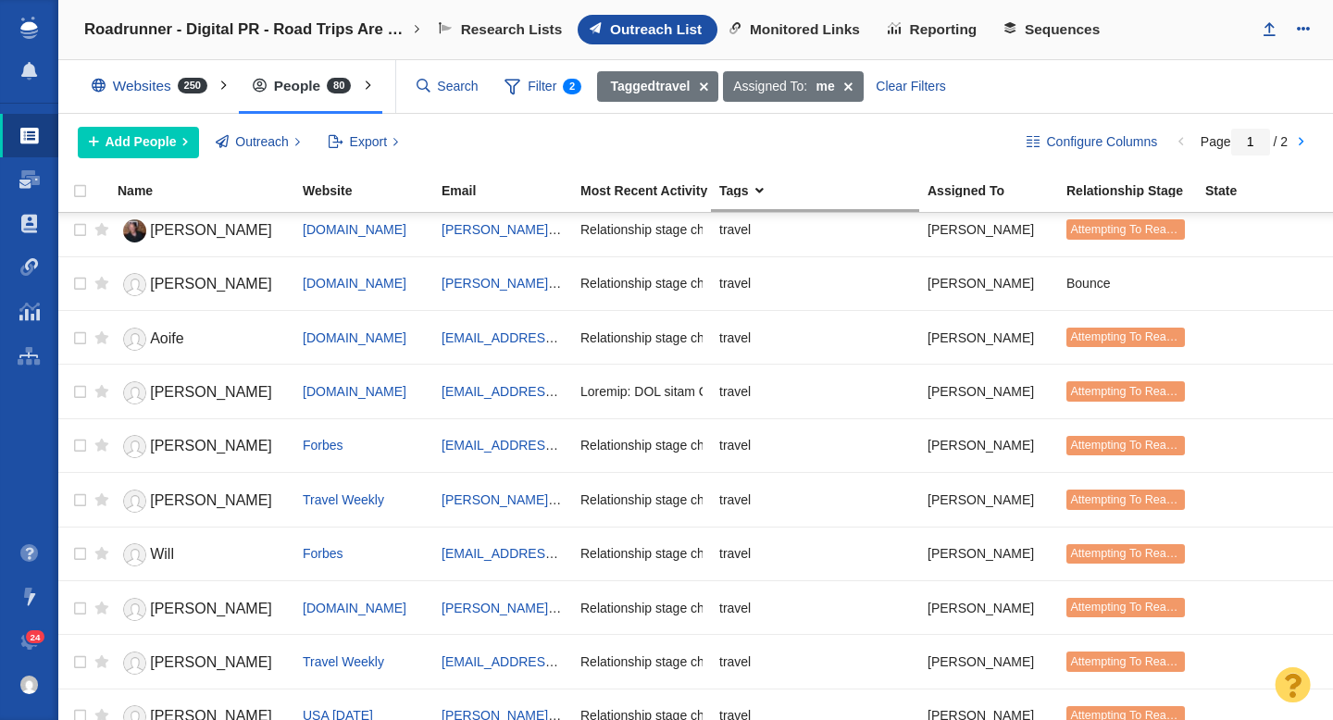
scroll to position [2195, 0]
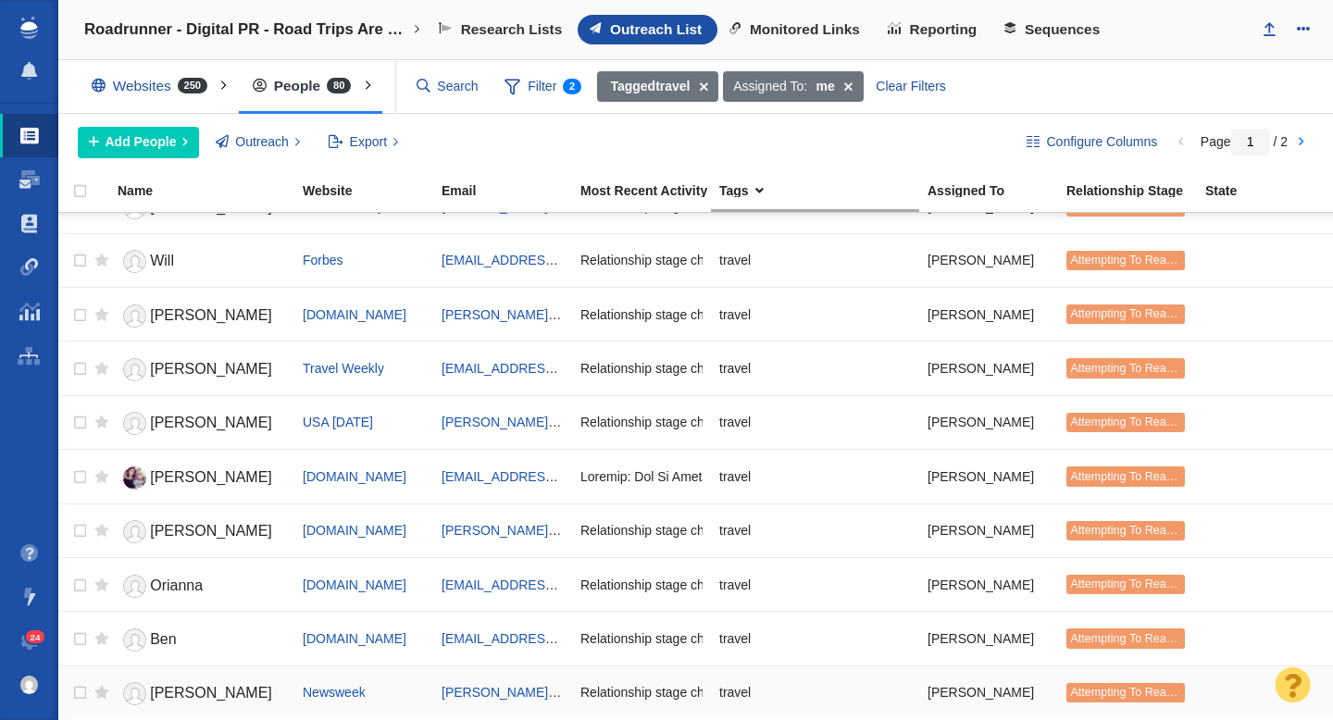
click at [183, 690] on span "Brian" at bounding box center [211, 693] width 122 height 16
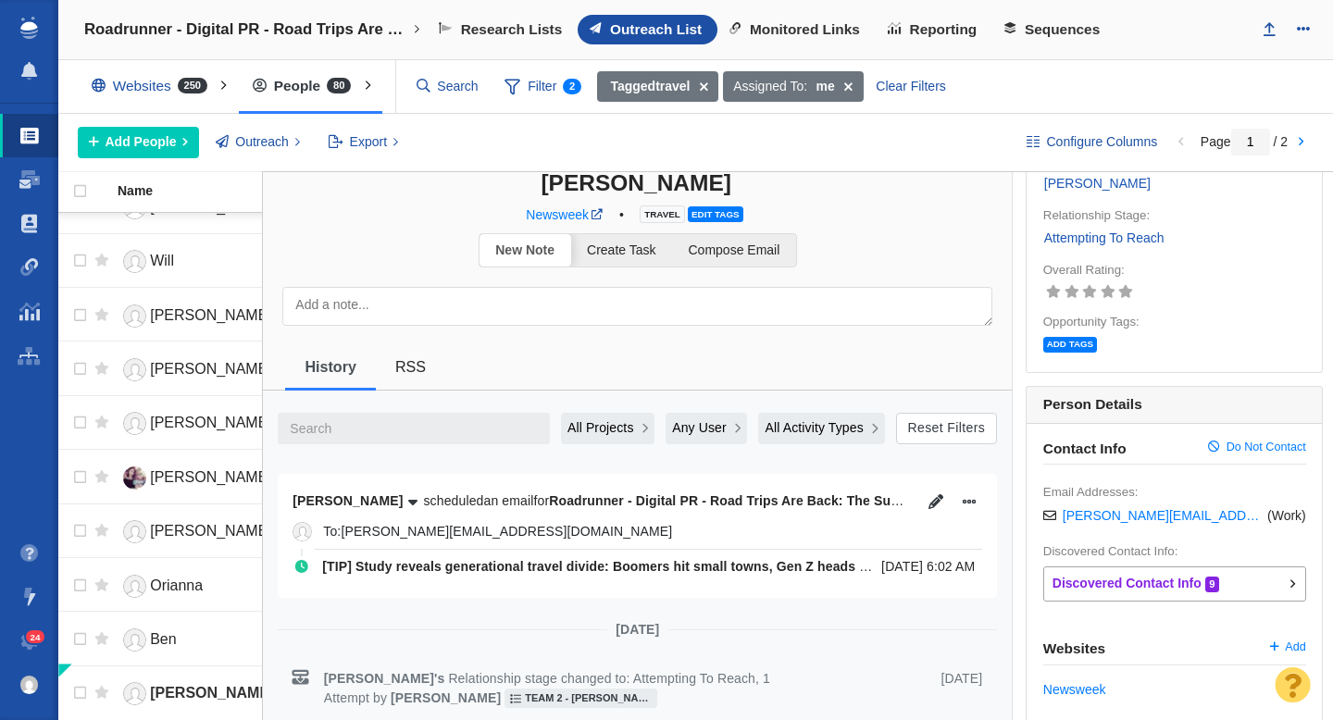
scroll to position [0, 0]
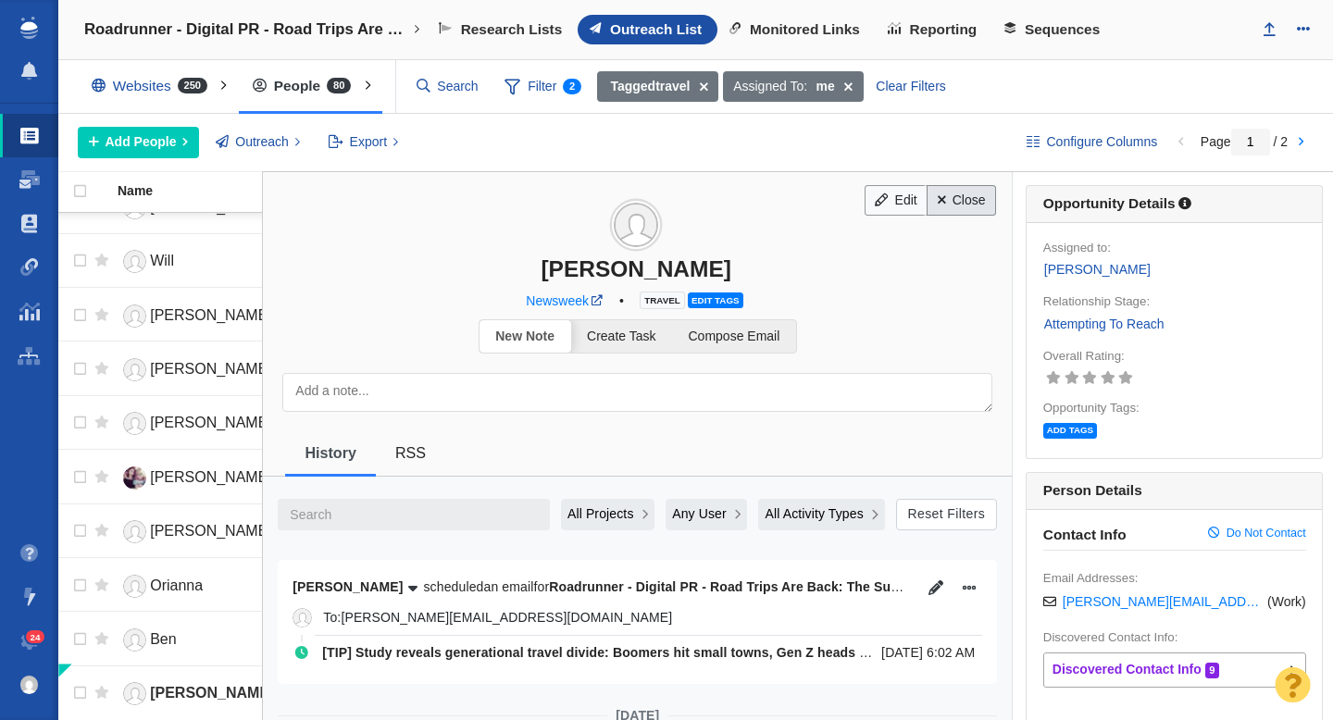
click at [970, 204] on link "Close" at bounding box center [961, 200] width 69 height 31
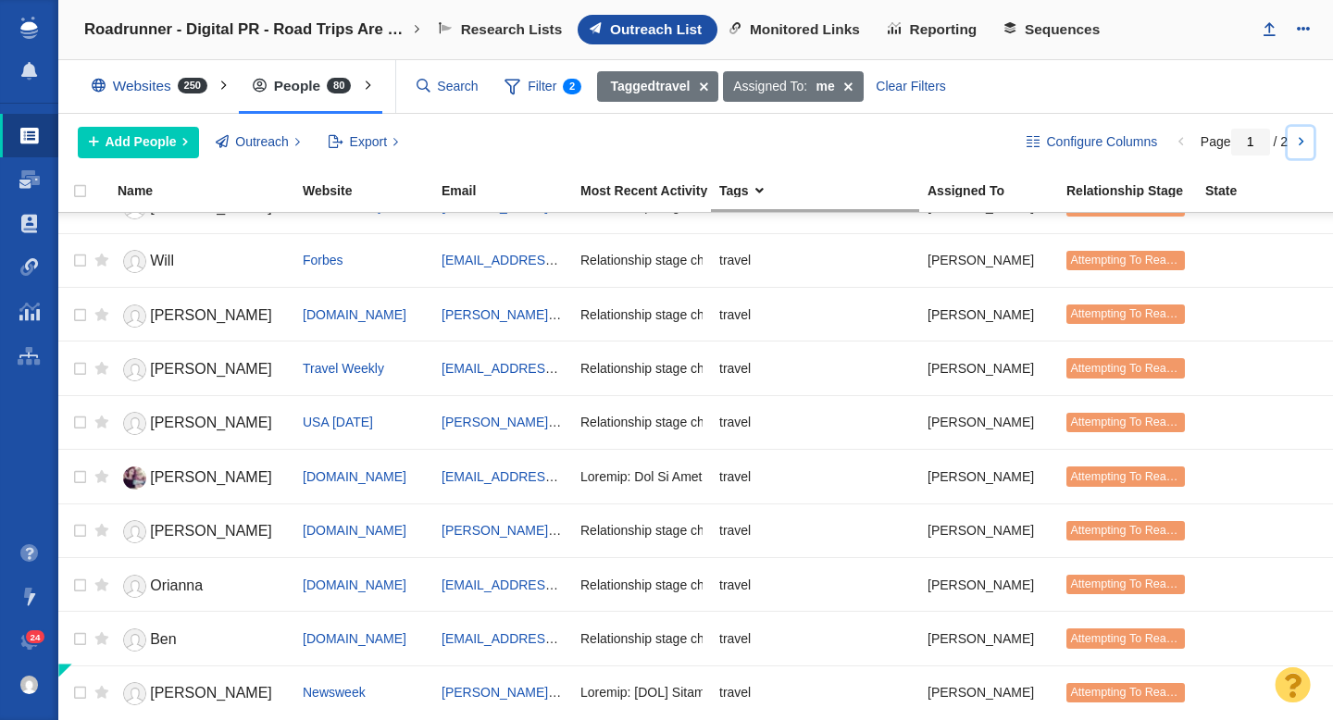
click at [1300, 141] on link at bounding box center [1301, 142] width 26 height 31
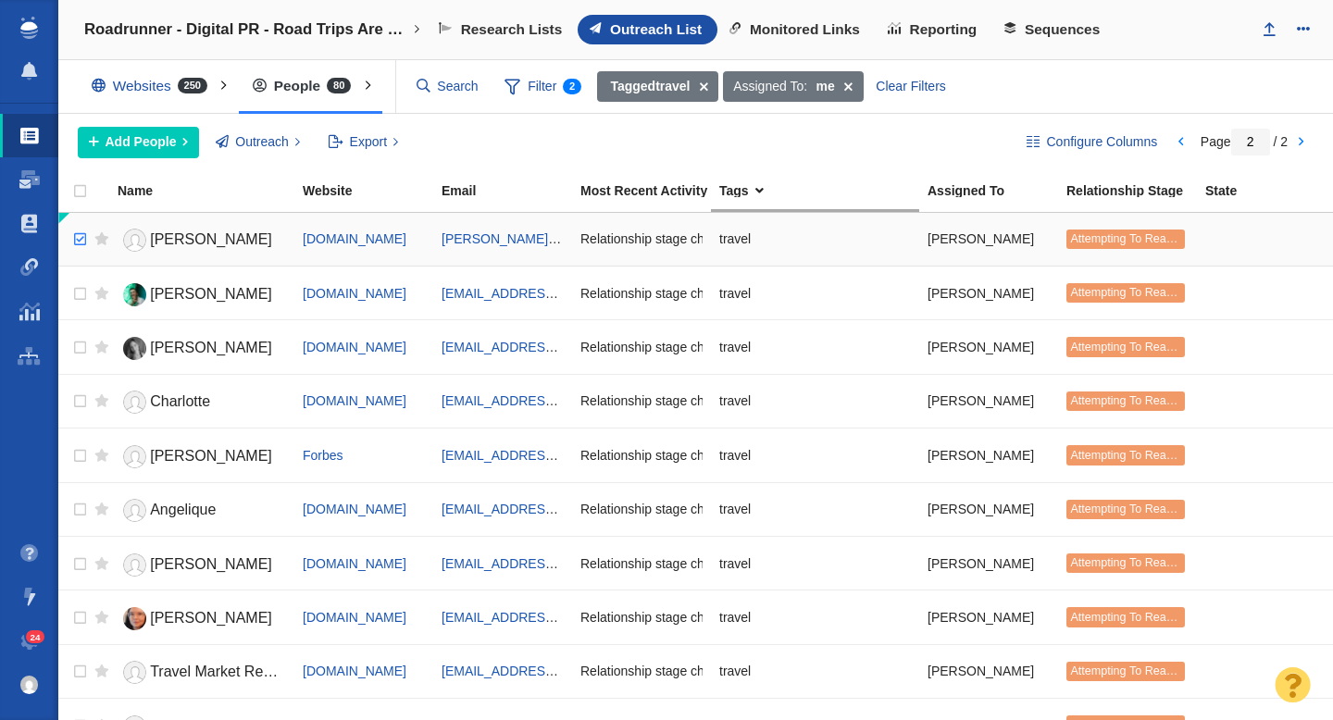
checkbox input "true"
click at [75, 232] on input "checkbox" at bounding box center [78, 239] width 28 height 41
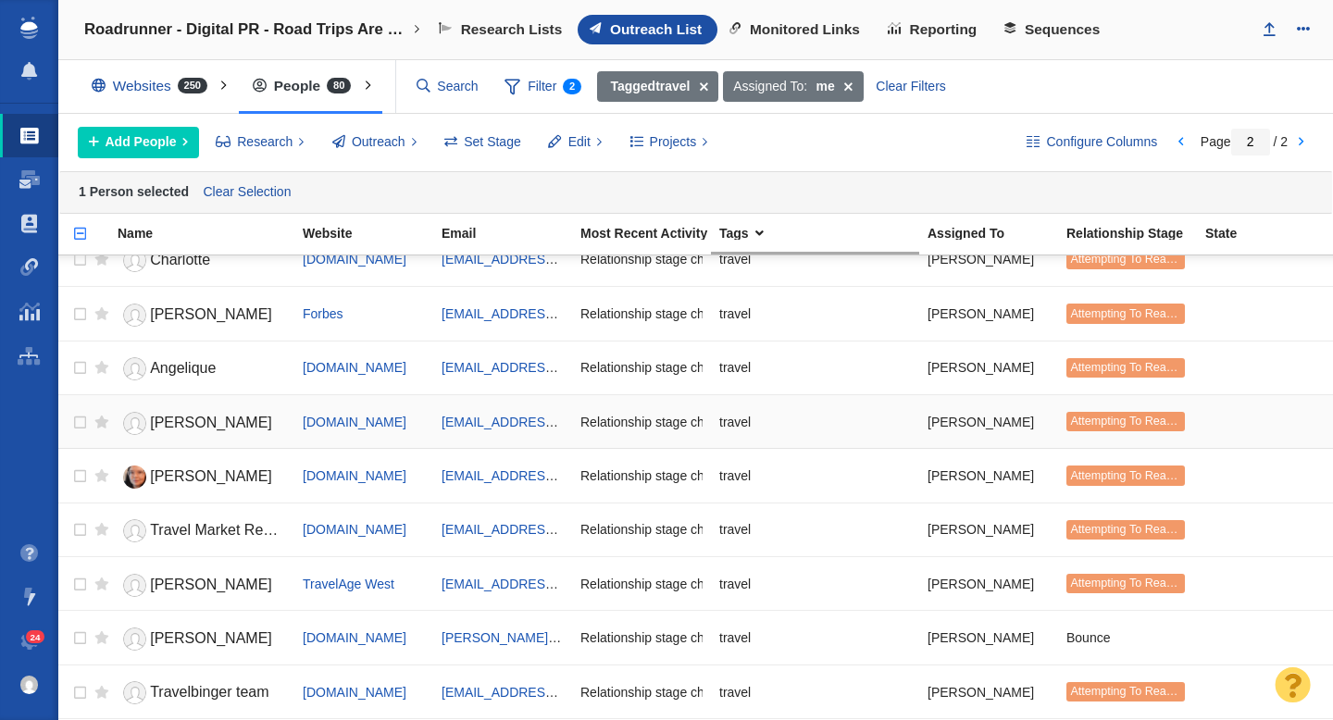
scroll to position [187, 0]
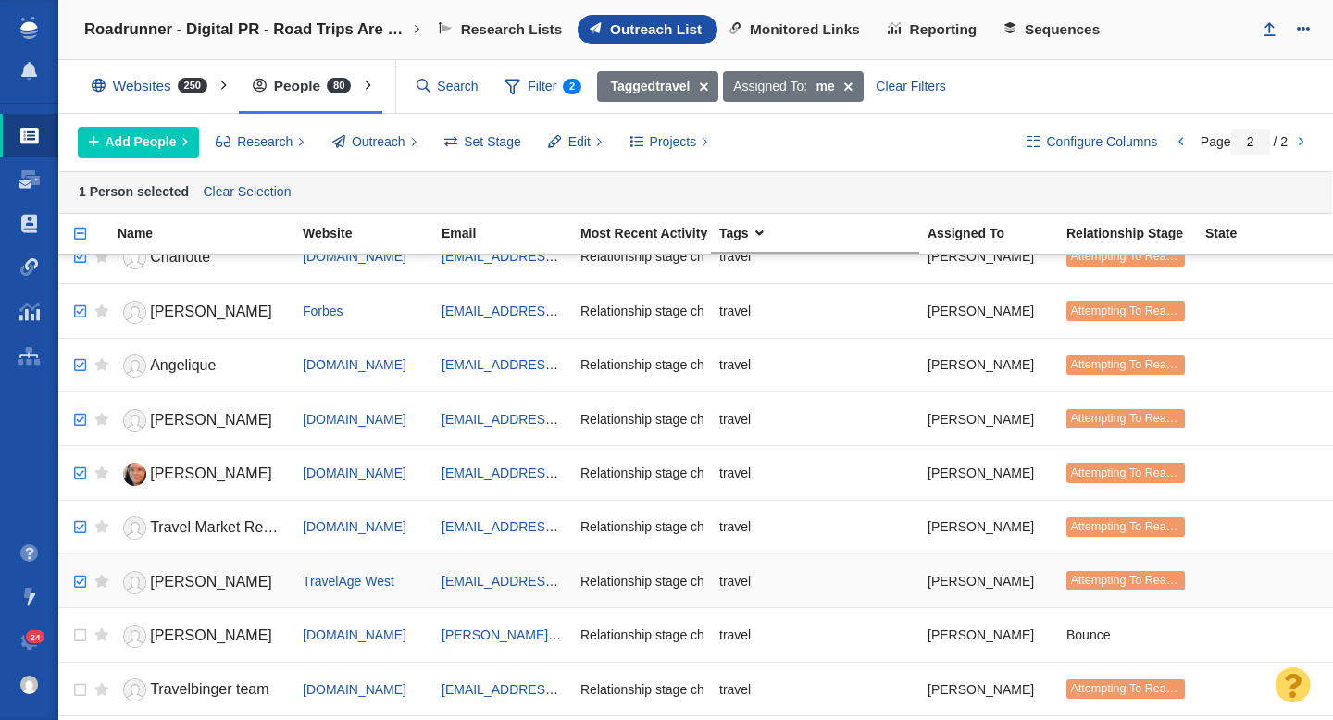
checkbox input "true"
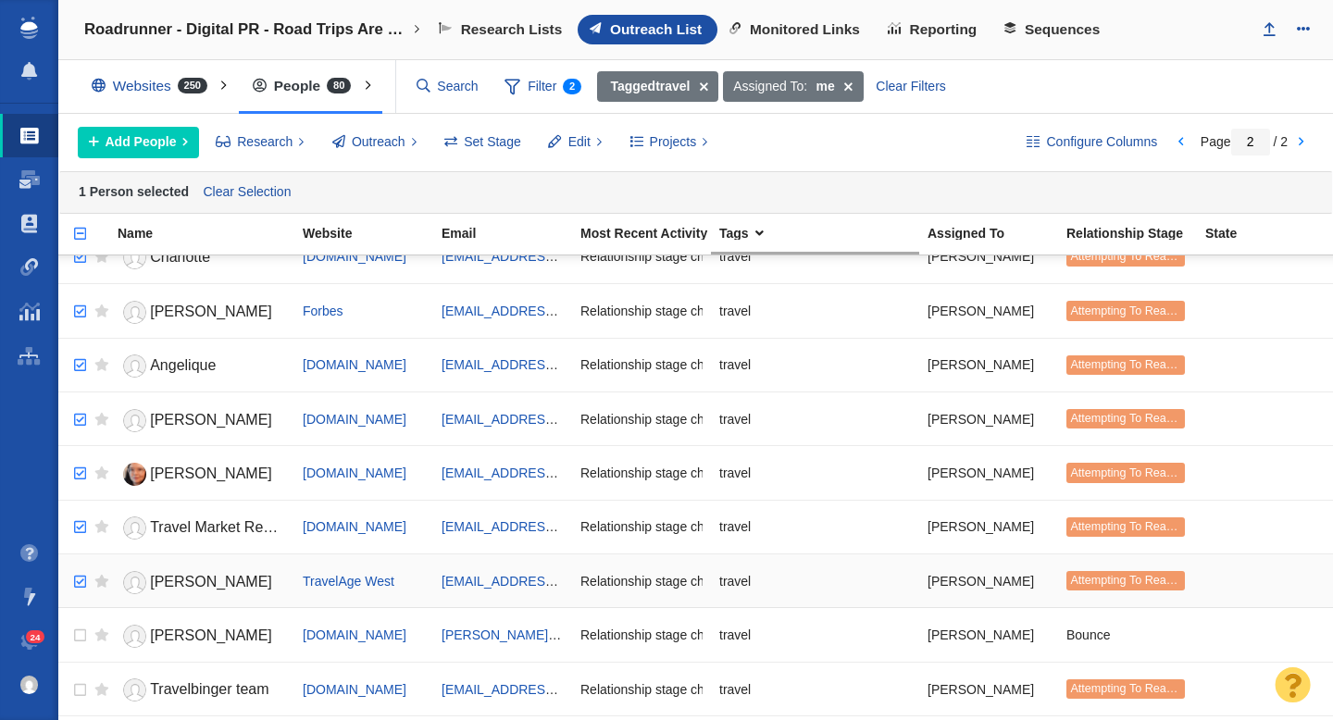
checkbox input "true"
click at [81, 584] on input "checkbox" at bounding box center [78, 582] width 28 height 41
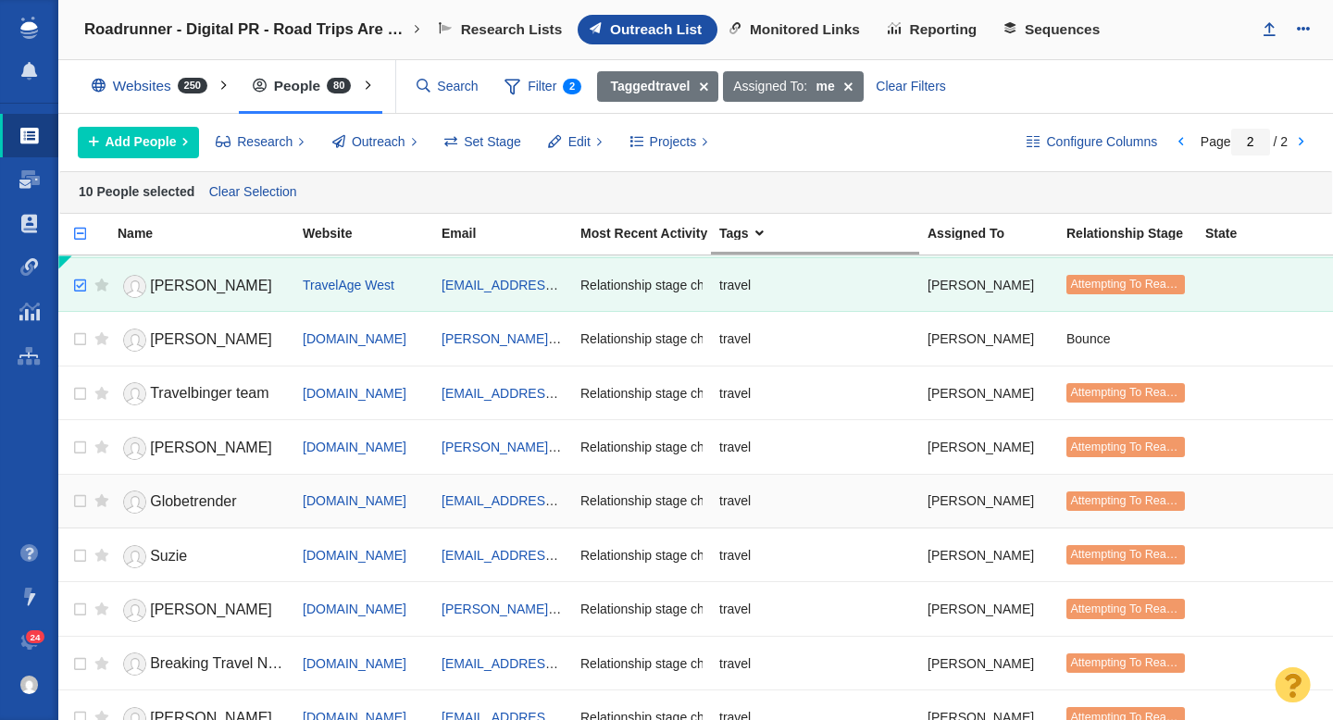
scroll to position [491, 0]
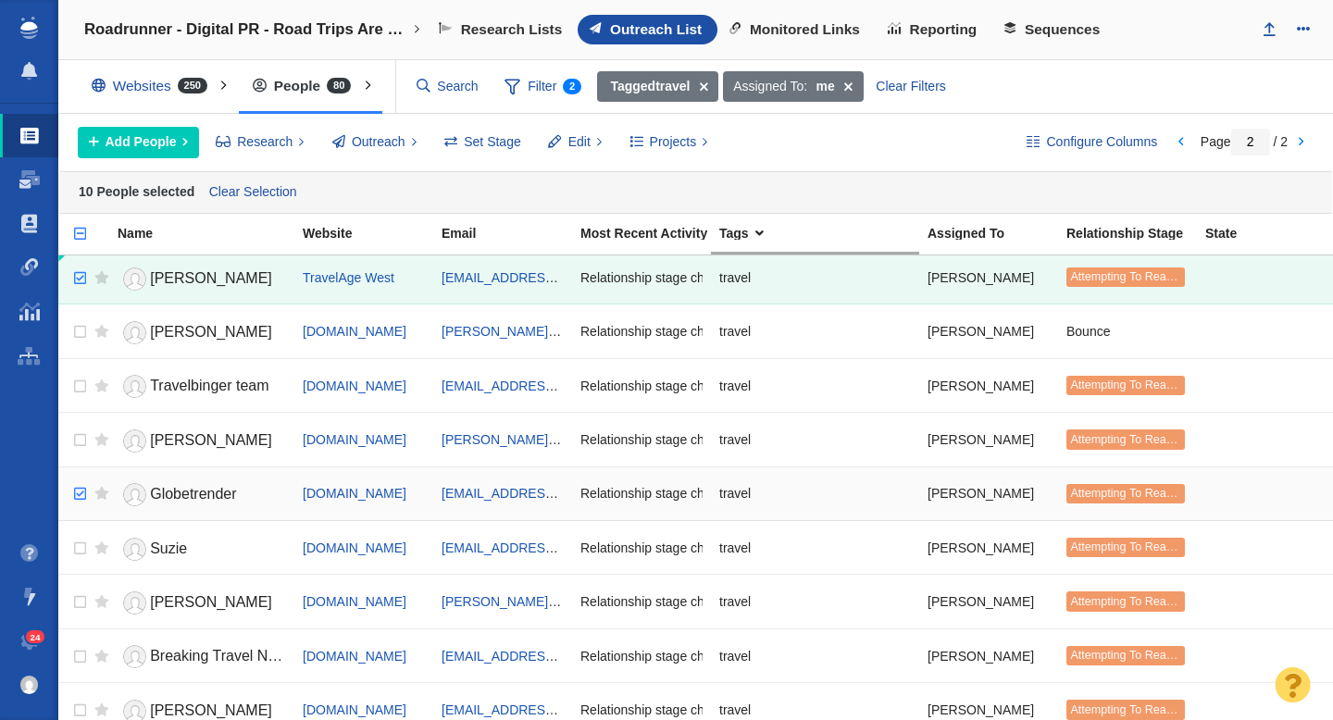
checkbox input "true"
click at [78, 493] on input "checkbox" at bounding box center [78, 494] width 28 height 41
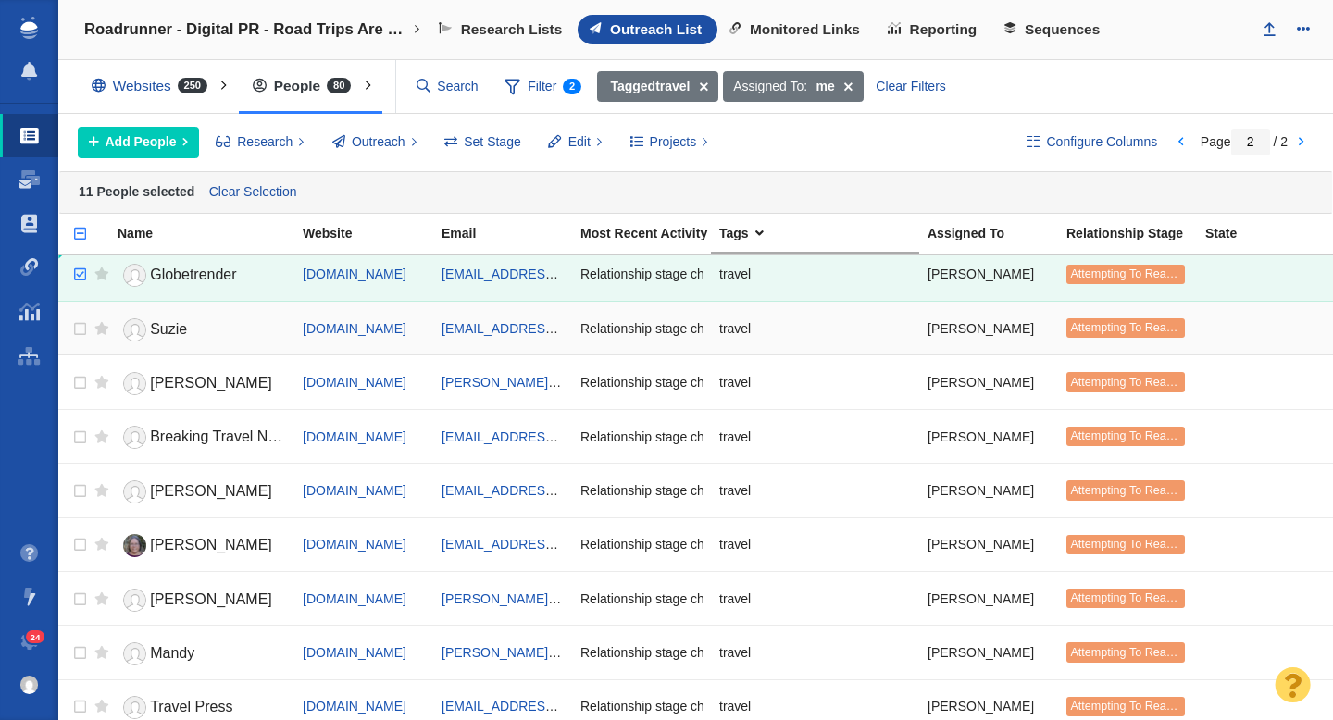
scroll to position [717, 0]
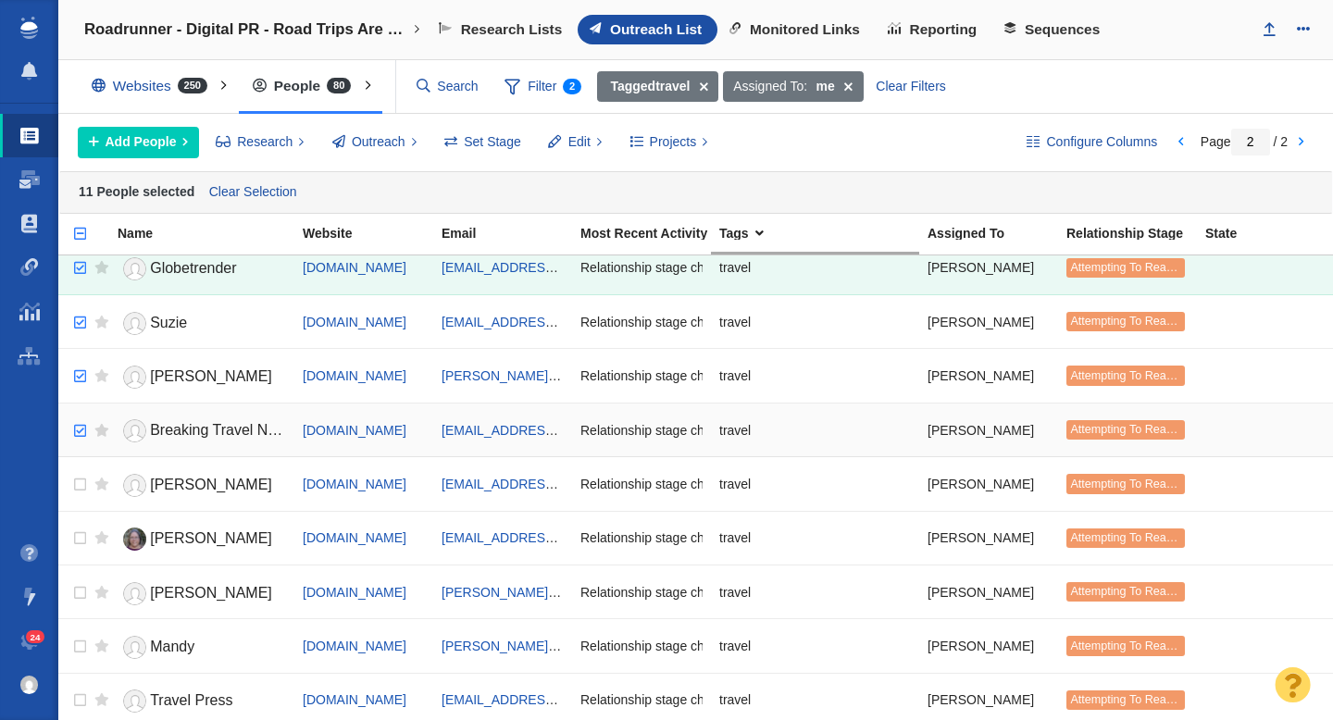
checkbox input "true"
click at [79, 432] on input "checkbox" at bounding box center [78, 431] width 28 height 41
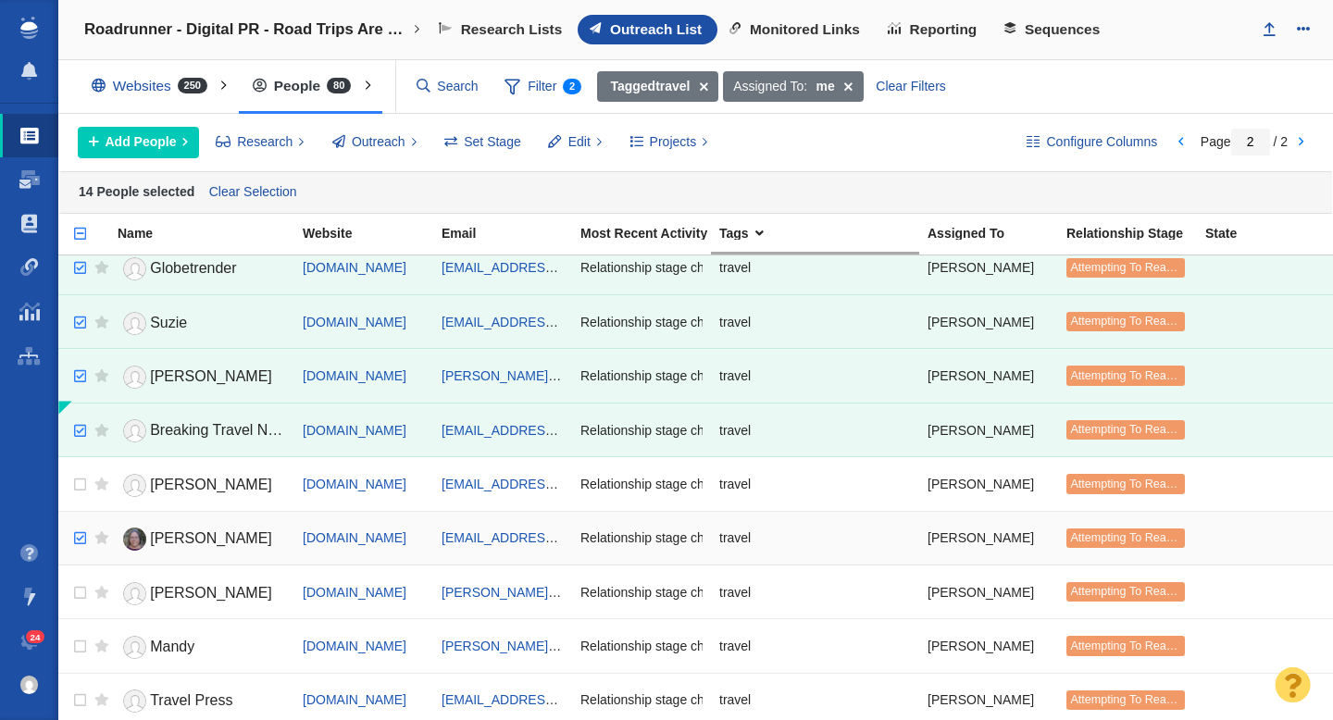
checkbox input "true"
click at [81, 534] on input "checkbox" at bounding box center [78, 538] width 28 height 41
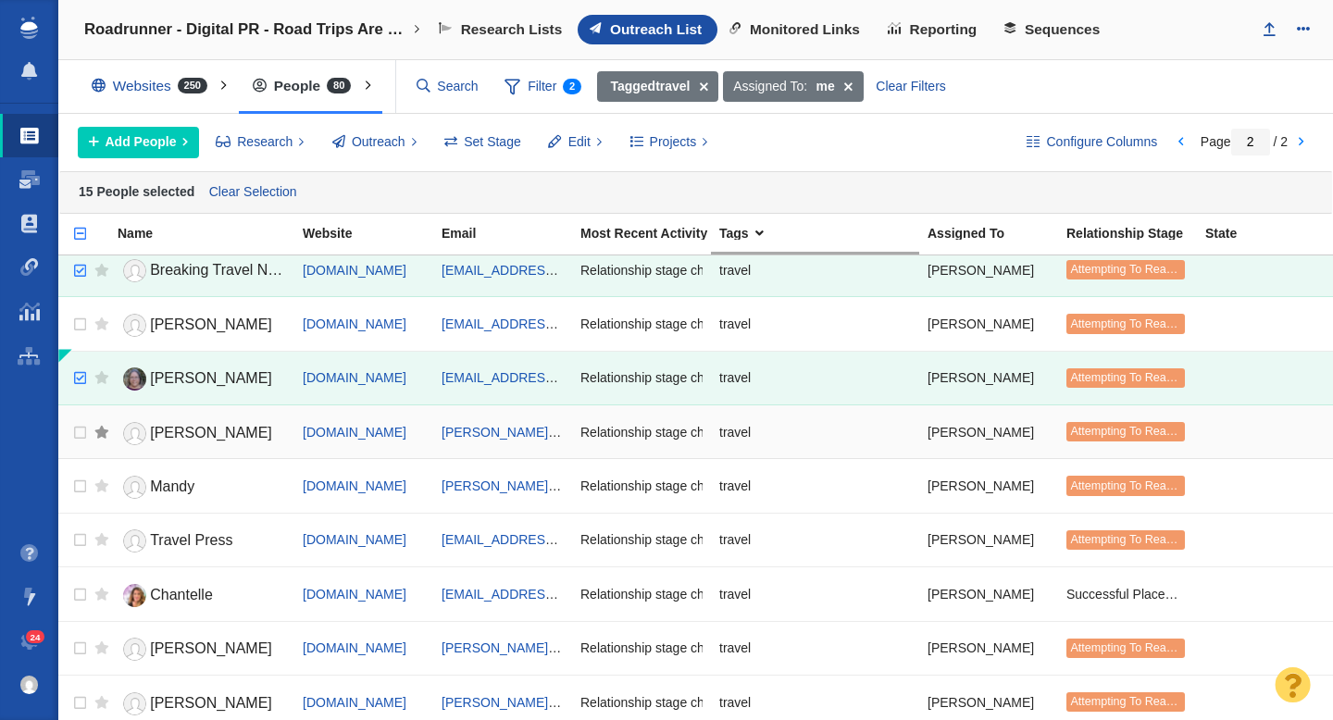
scroll to position [899, 0]
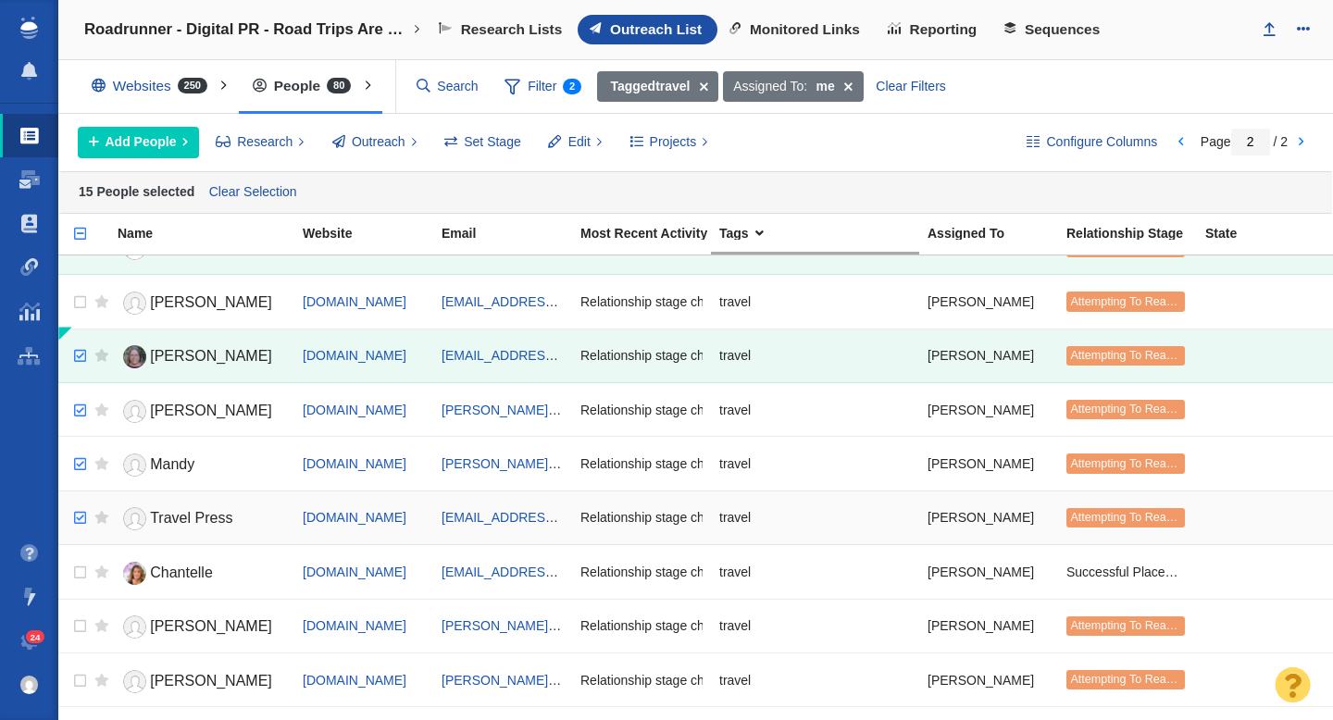
checkbox input "true"
click at [81, 523] on input "checkbox" at bounding box center [78, 518] width 28 height 41
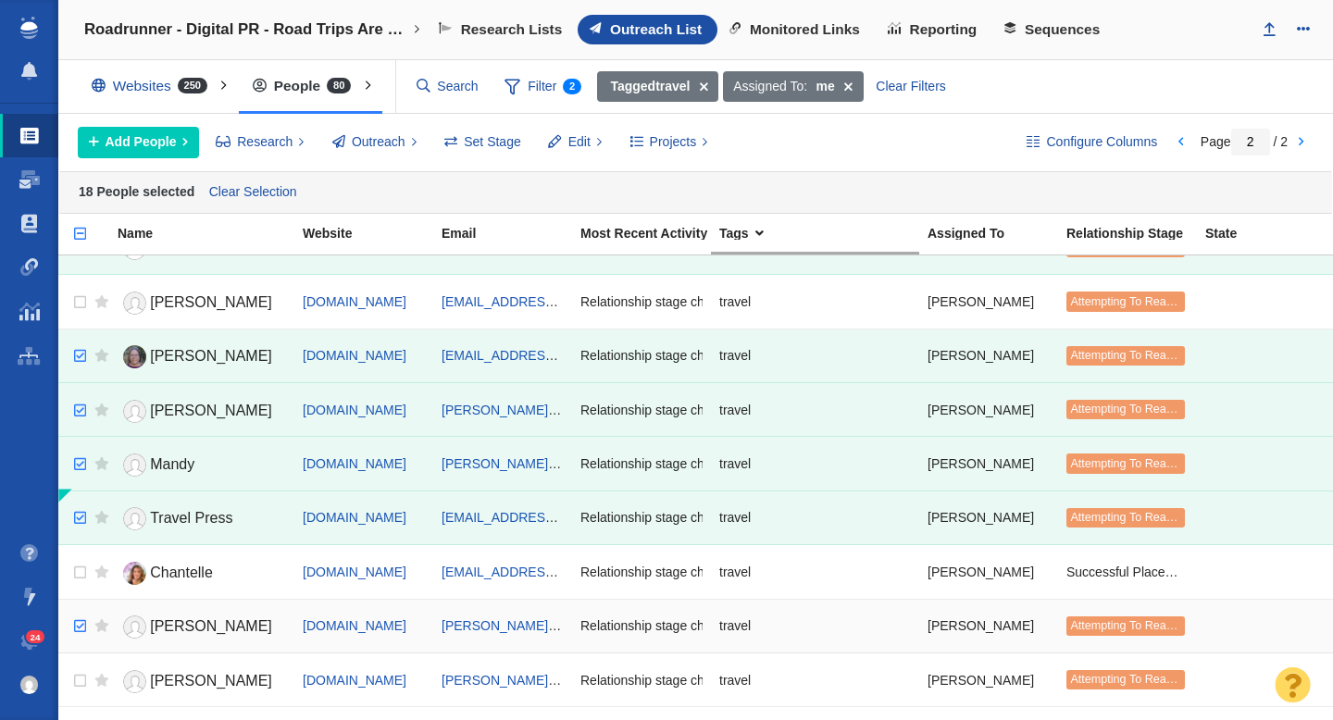
checkbox input "true"
click at [81, 628] on input "checkbox" at bounding box center [78, 626] width 28 height 41
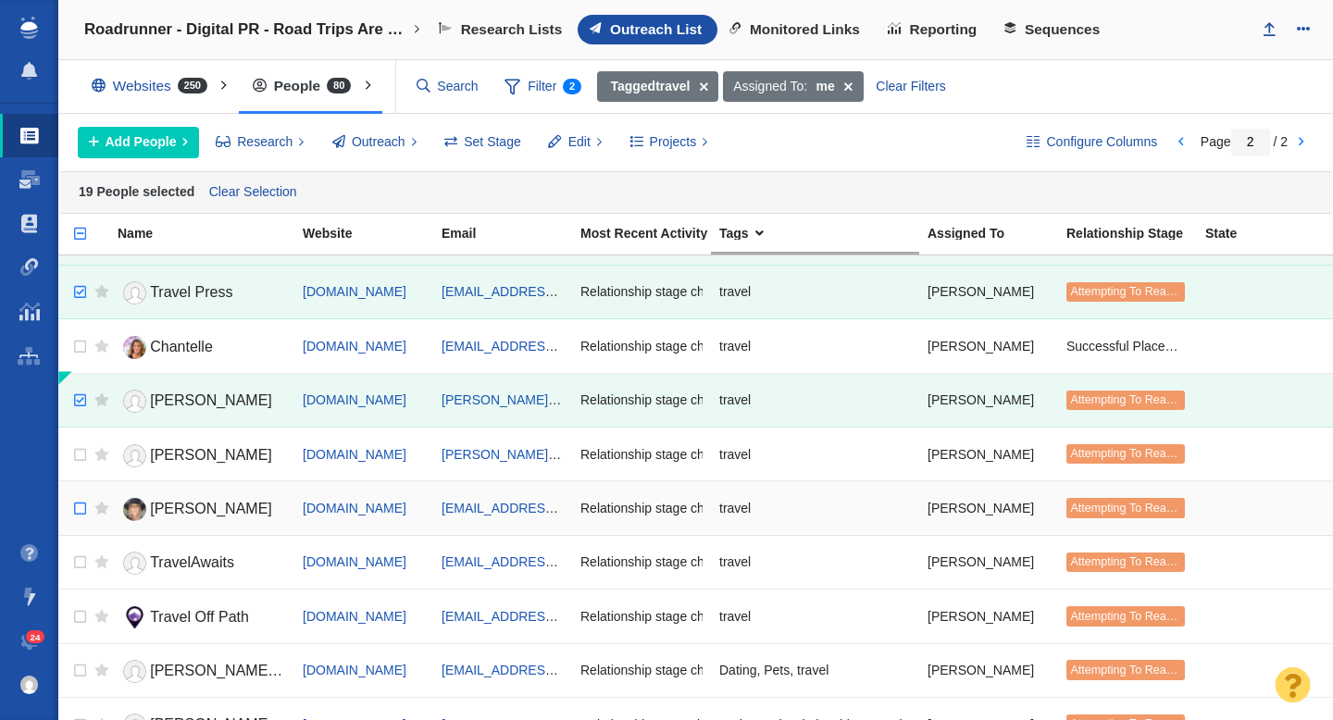
scroll to position [1156, 0]
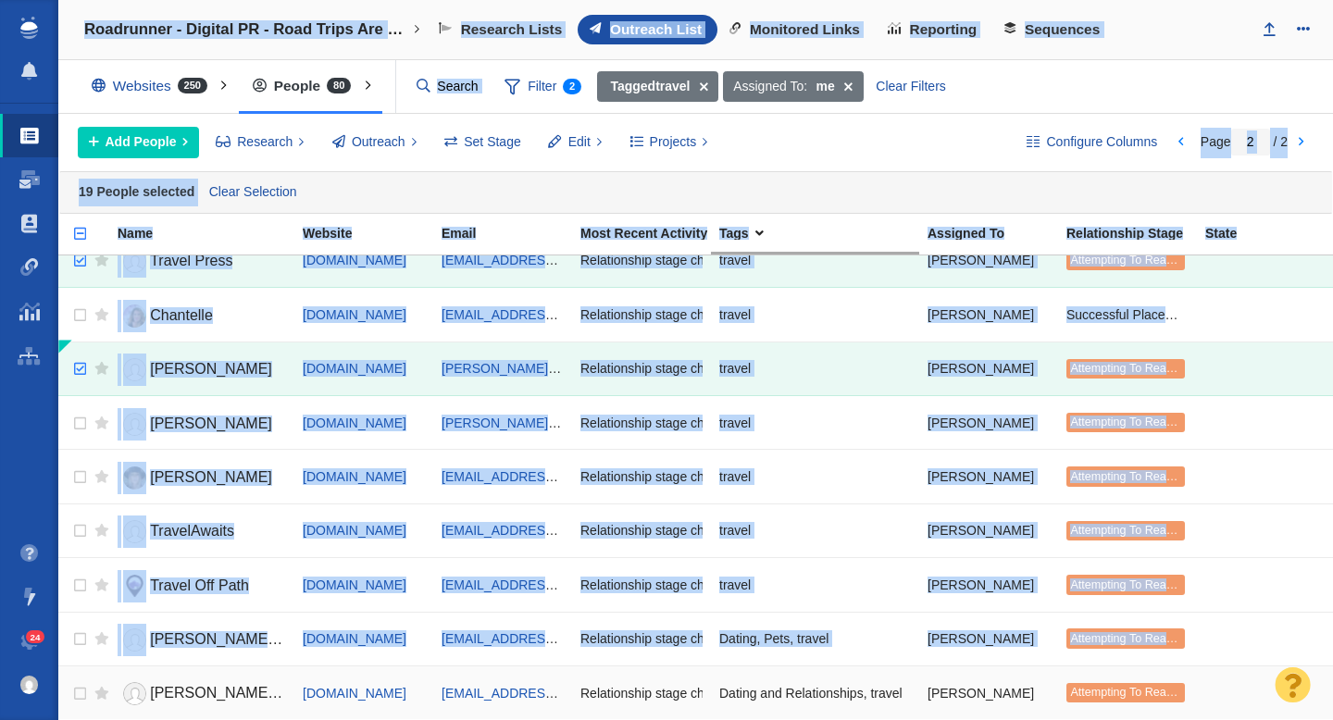
click at [86, 695] on td at bounding box center [97, 693] width 23 height 54
click at [72, 409] on input "checkbox" at bounding box center [78, 424] width 28 height 41
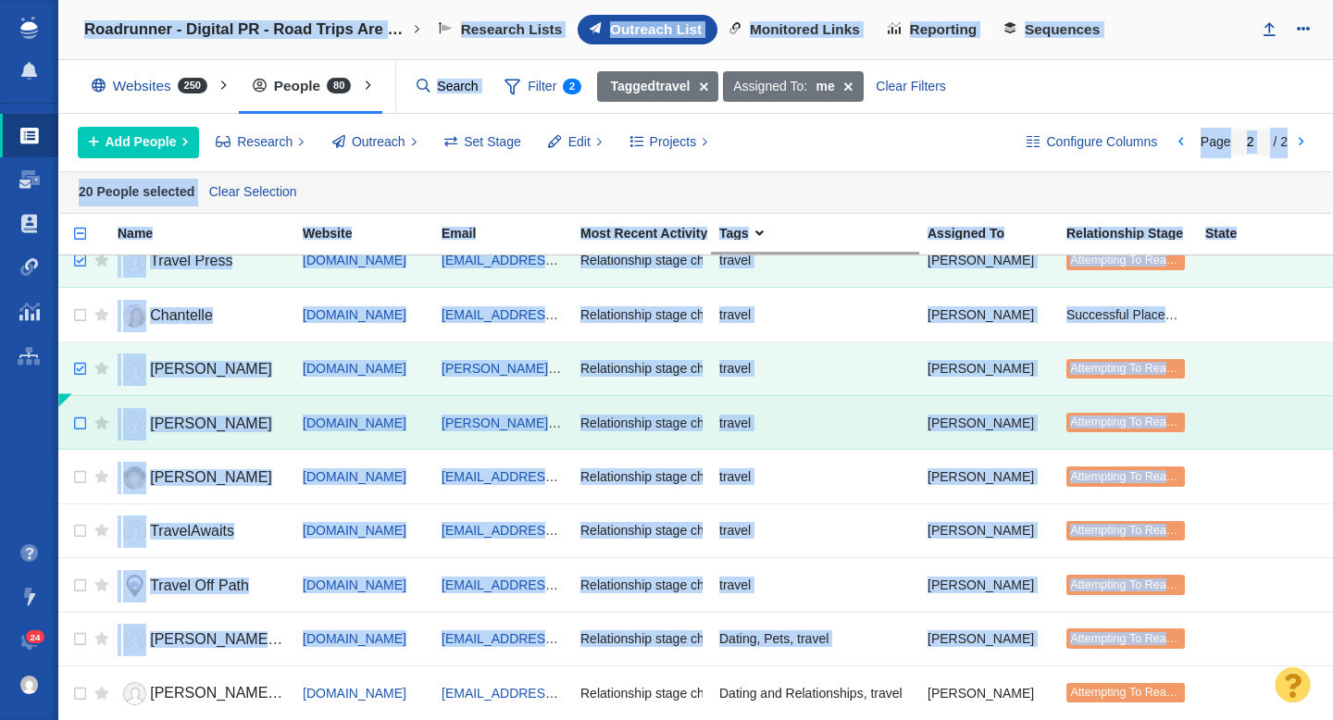
click at [69, 441] on input "checkbox" at bounding box center [78, 424] width 28 height 41
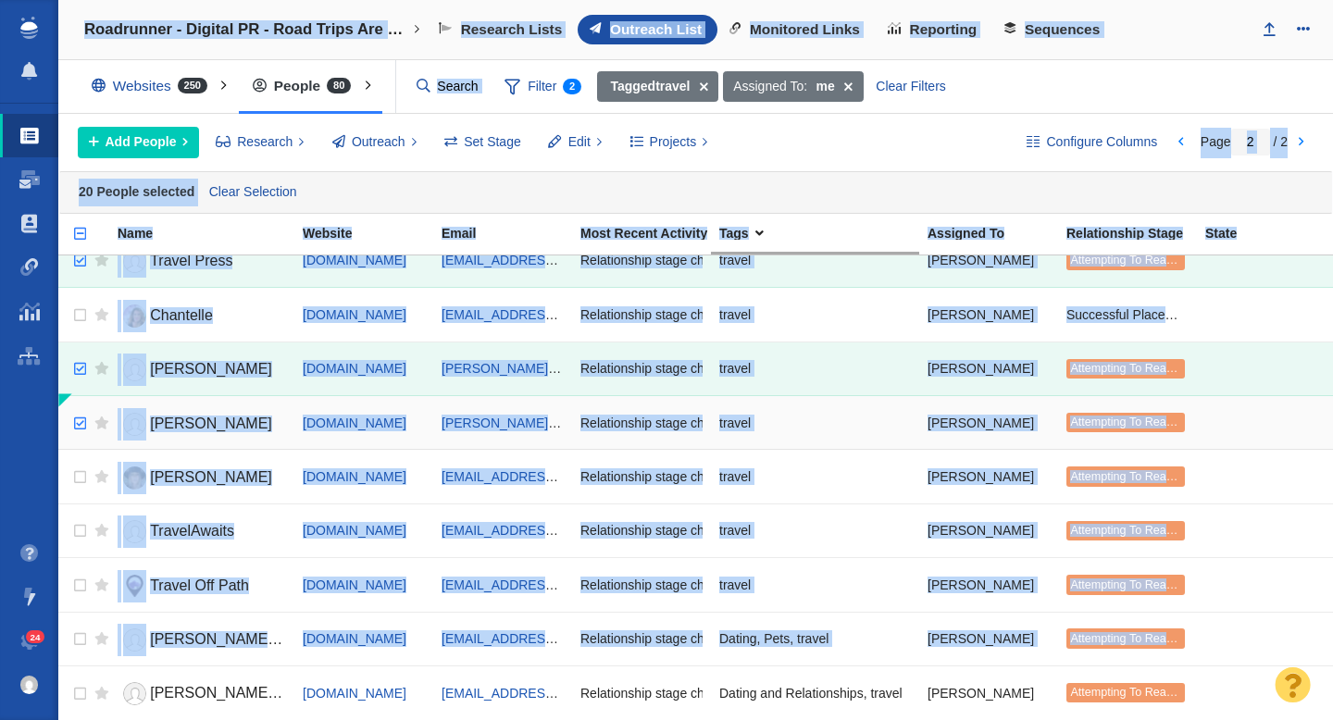
checkbox input "true"
click at [69, 441] on input "checkbox" at bounding box center [78, 424] width 28 height 41
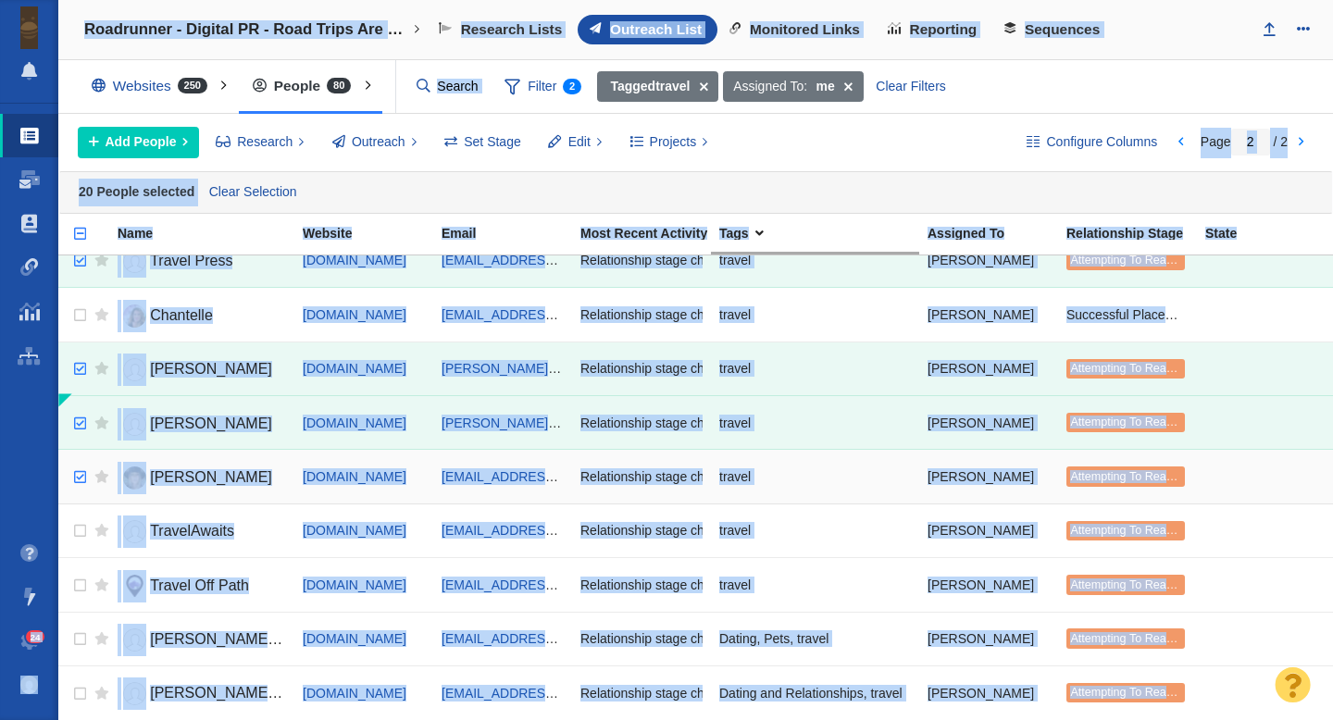
checkbox input "true"
click at [78, 477] on input "checkbox" at bounding box center [78, 477] width 28 height 41
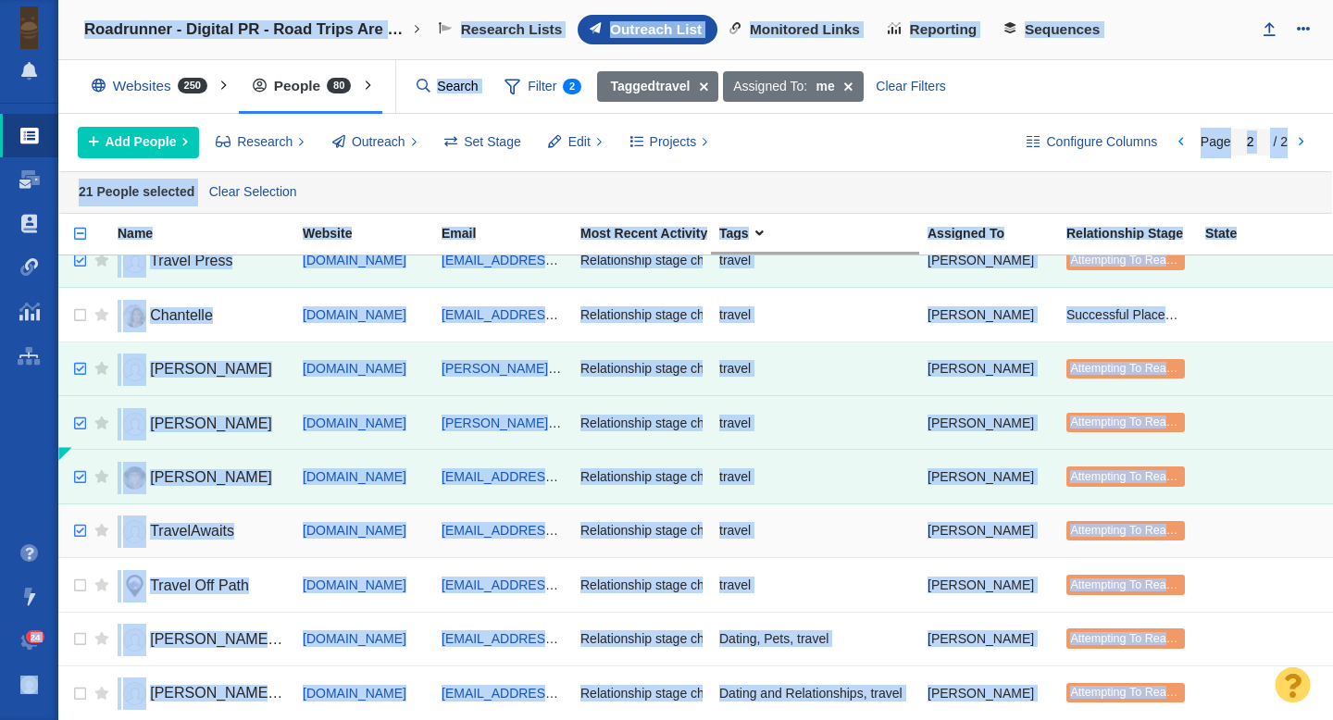
checkbox input "true"
click at [77, 524] on input "checkbox" at bounding box center [78, 531] width 28 height 41
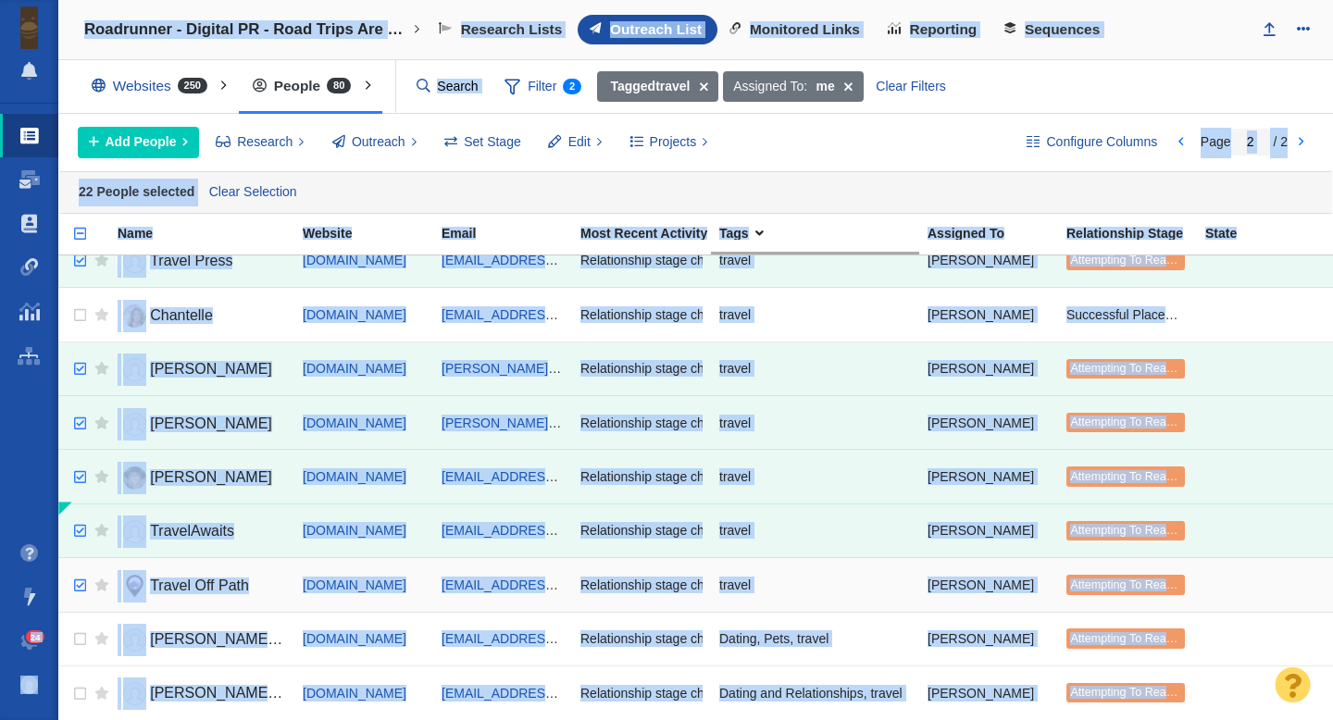
checkbox input "true"
click at [81, 581] on input "checkbox" at bounding box center [78, 586] width 28 height 41
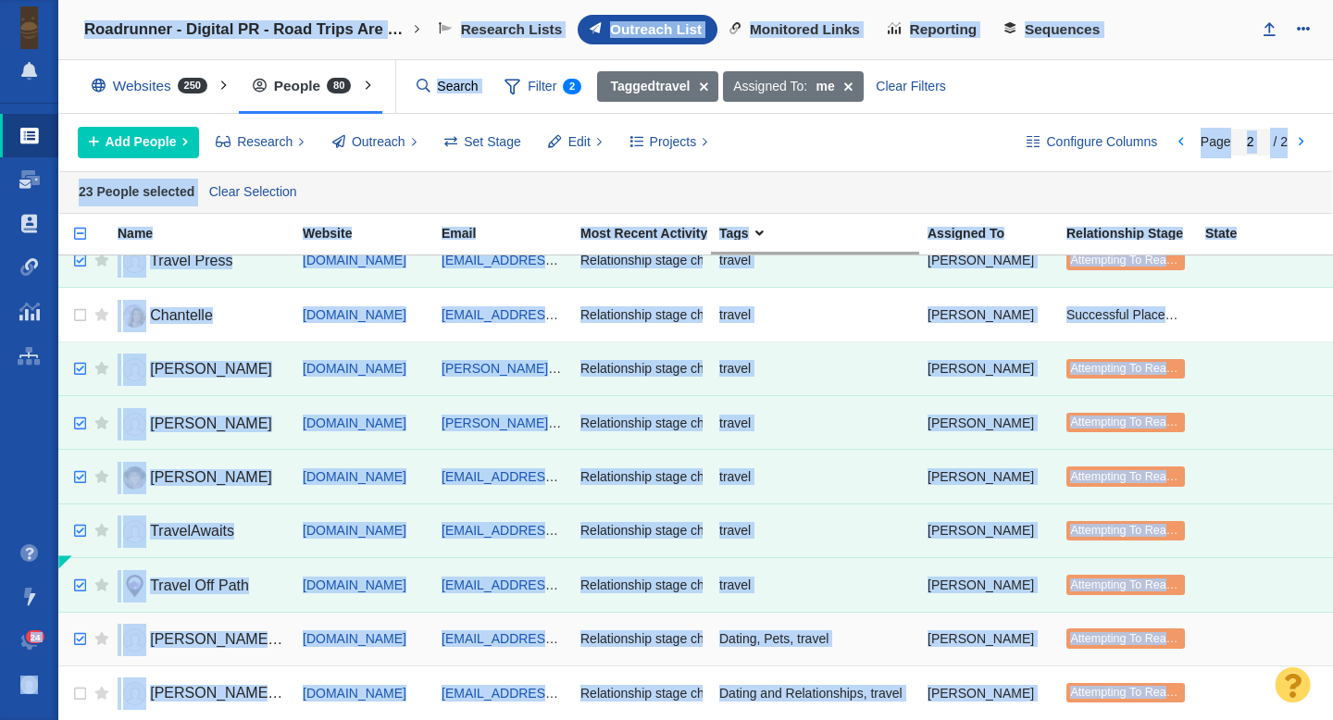
checkbox input "true"
click at [82, 625] on input "checkbox" at bounding box center [78, 639] width 28 height 41
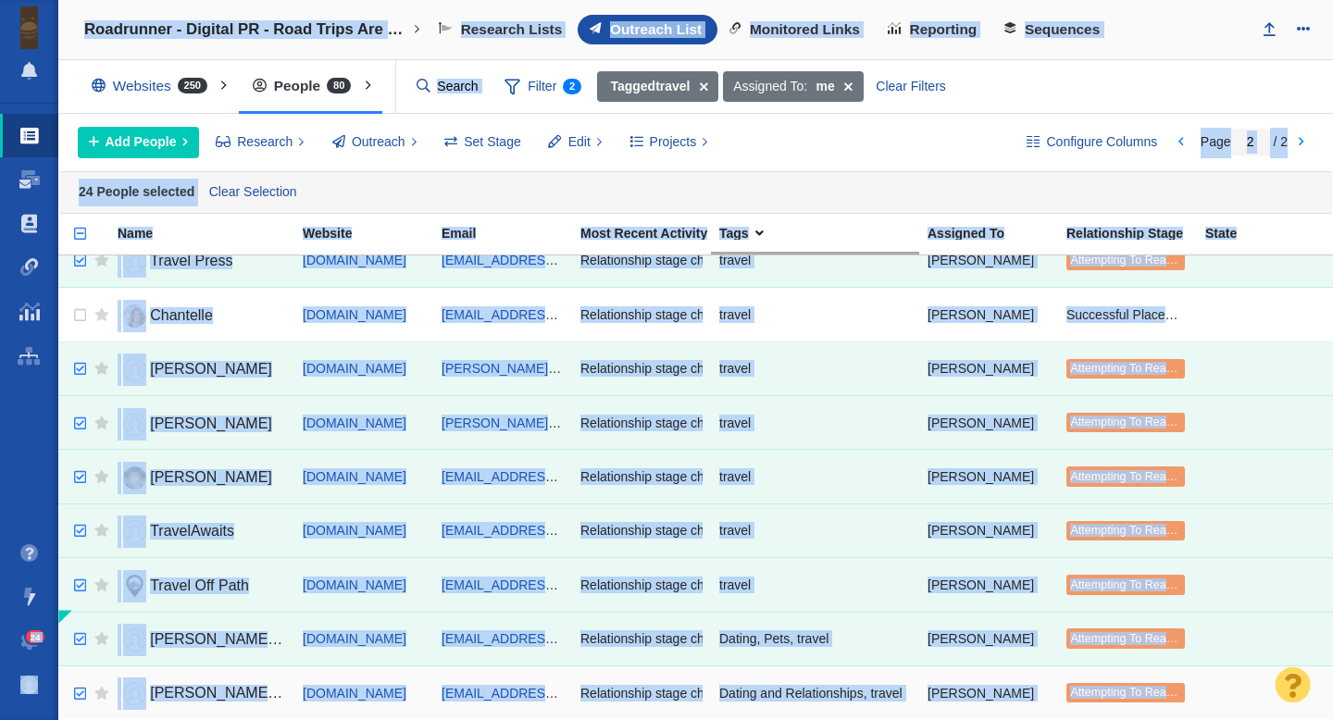
checkbox input "true"
click at [80, 693] on input "checkbox" at bounding box center [78, 694] width 28 height 41
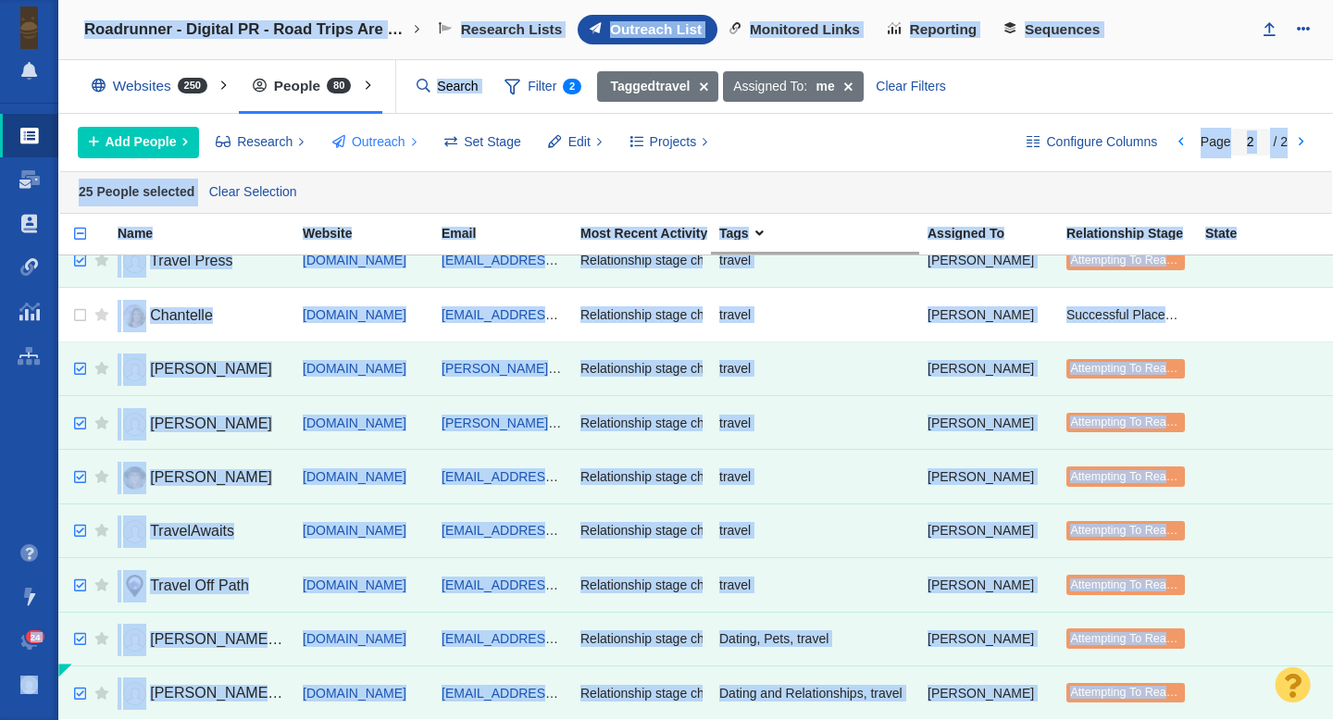
click at [378, 144] on span "Outreach" at bounding box center [379, 141] width 54 height 19
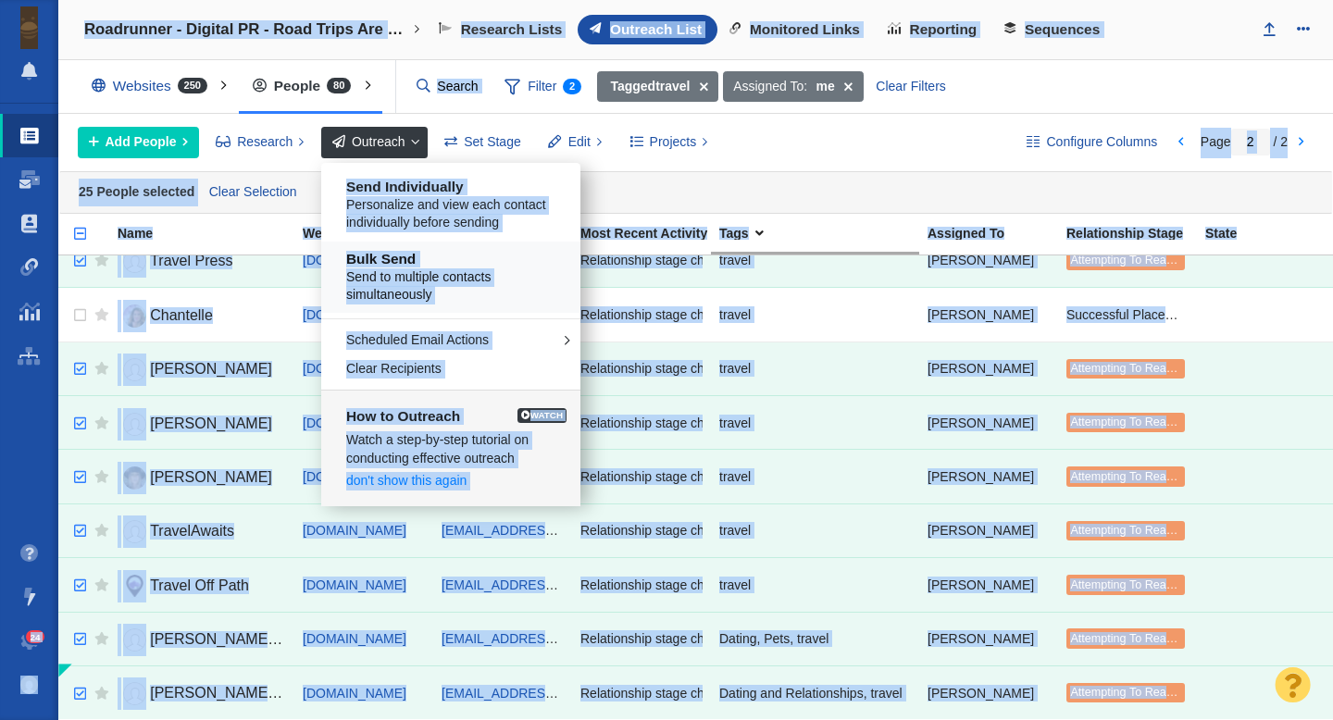
click at [447, 281] on span "Send to multiple contacts simultaneously" at bounding box center [457, 286] width 223 height 36
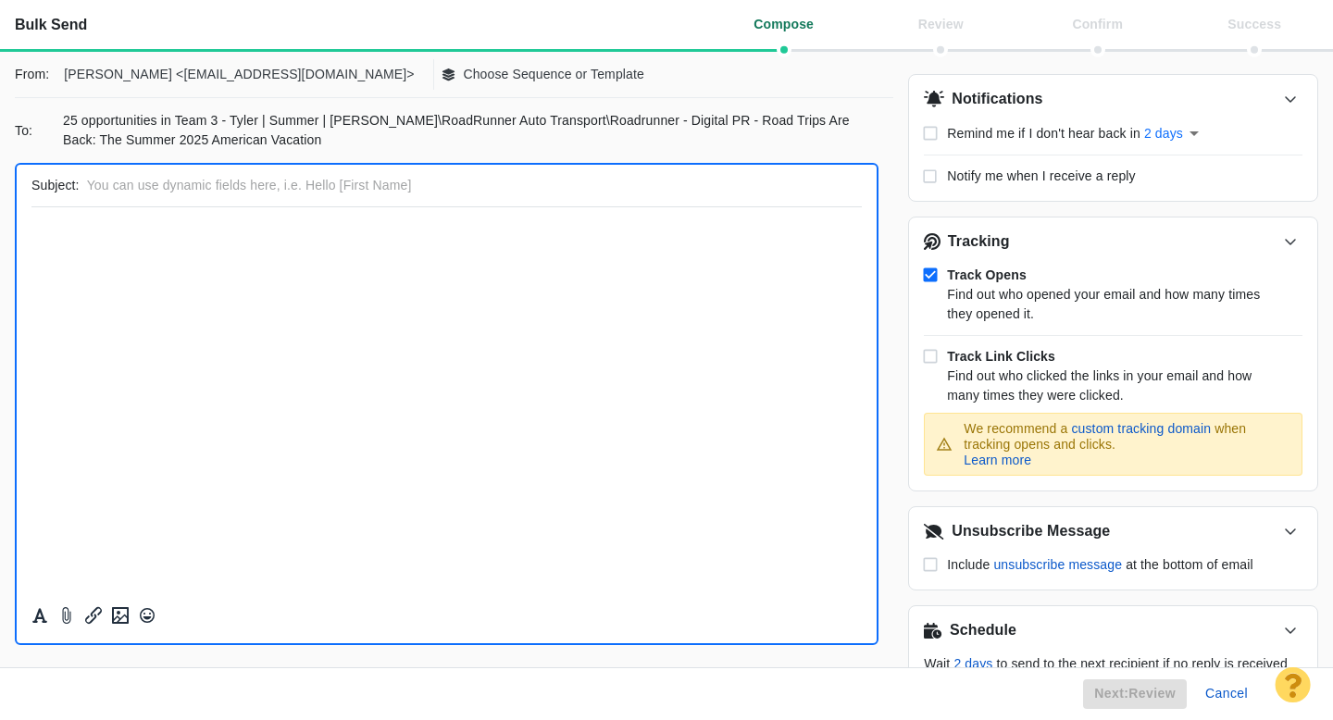
scroll to position [0, 0]
click at [463, 78] on p "Choose Sequence or Template" at bounding box center [553, 74] width 181 height 19
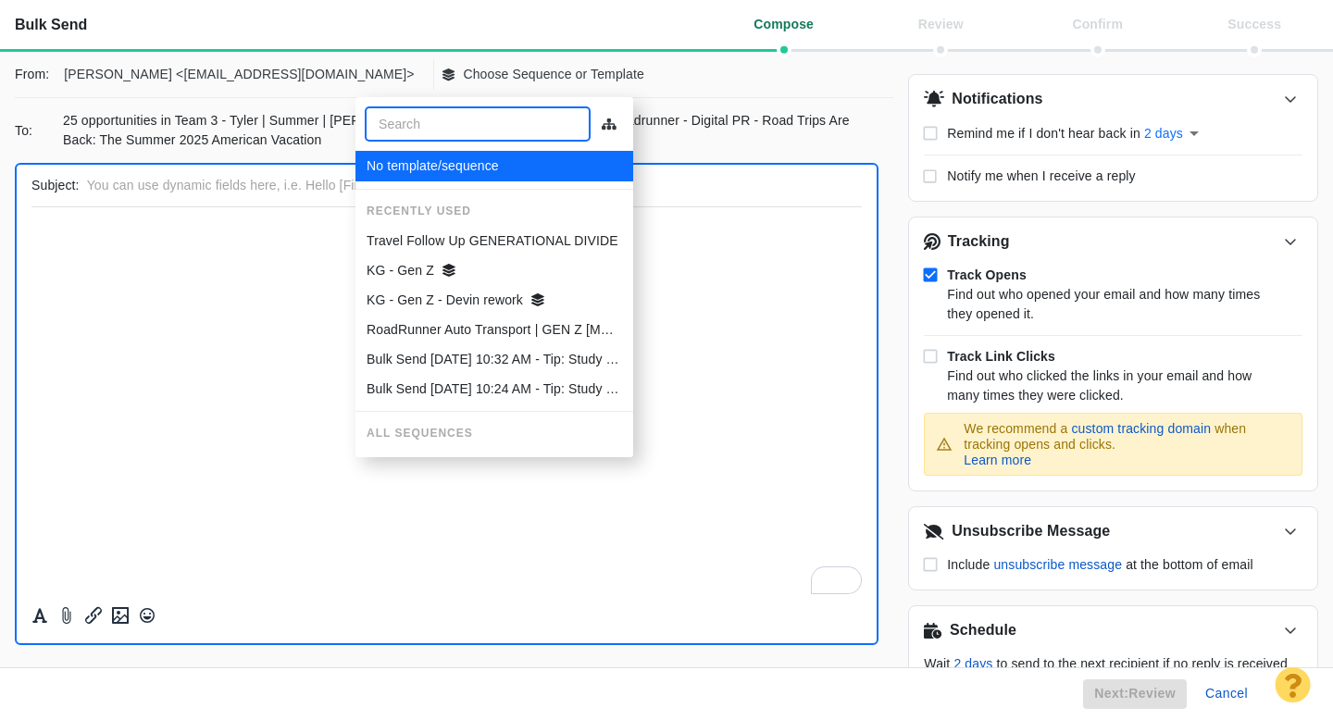
click at [417, 242] on p "Travel Follow Up GENERATIONAL DIVIDE" at bounding box center [493, 240] width 252 height 19
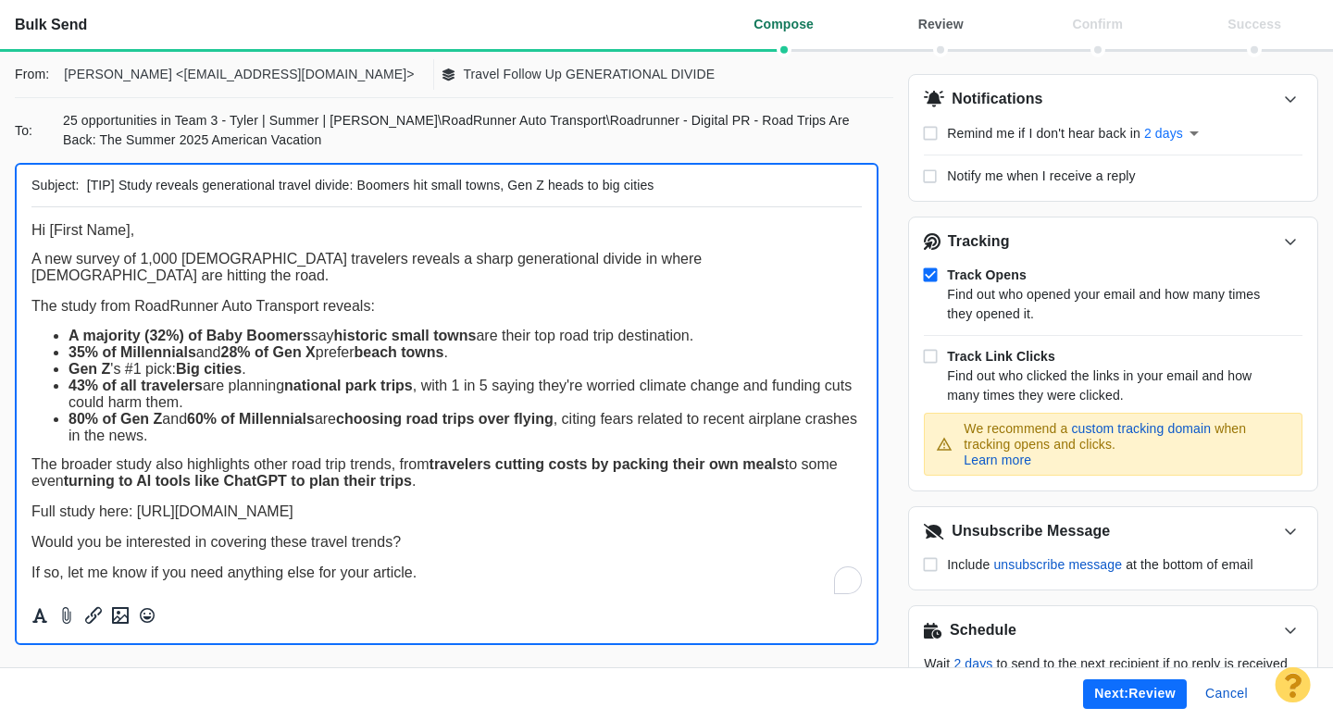
click at [1109, 699] on button "Next: review" at bounding box center [1135, 695] width 104 height 30
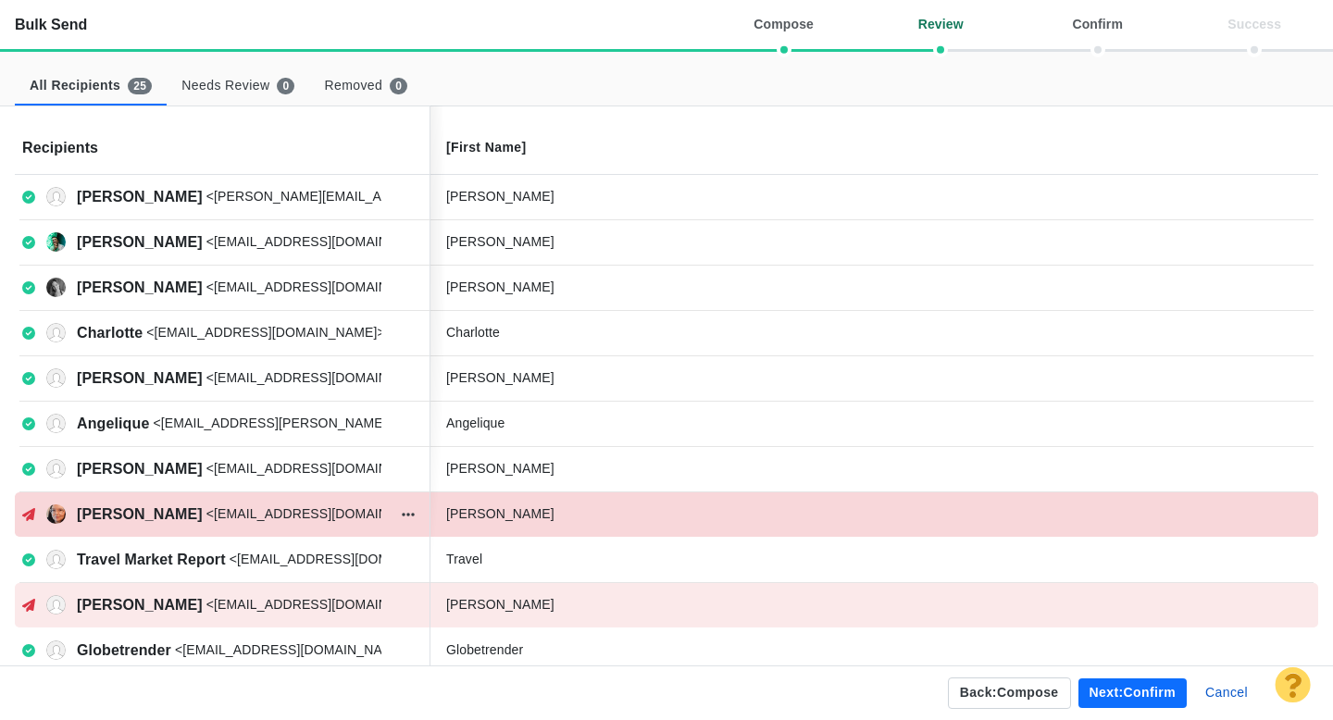
click at [287, 513] on p "<smilner@travelmarketreport.com>" at bounding box center [325, 514] width 239 height 19
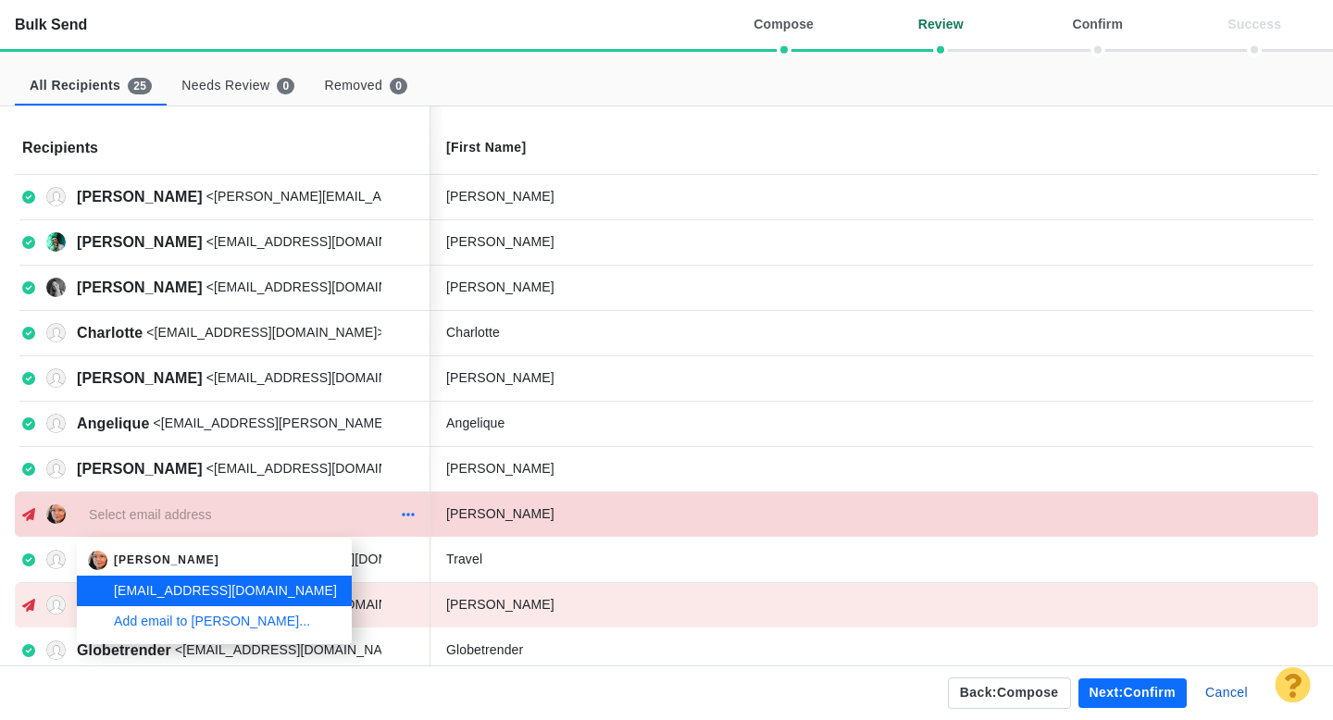
click at [402, 522] on button "button" at bounding box center [408, 515] width 24 height 26
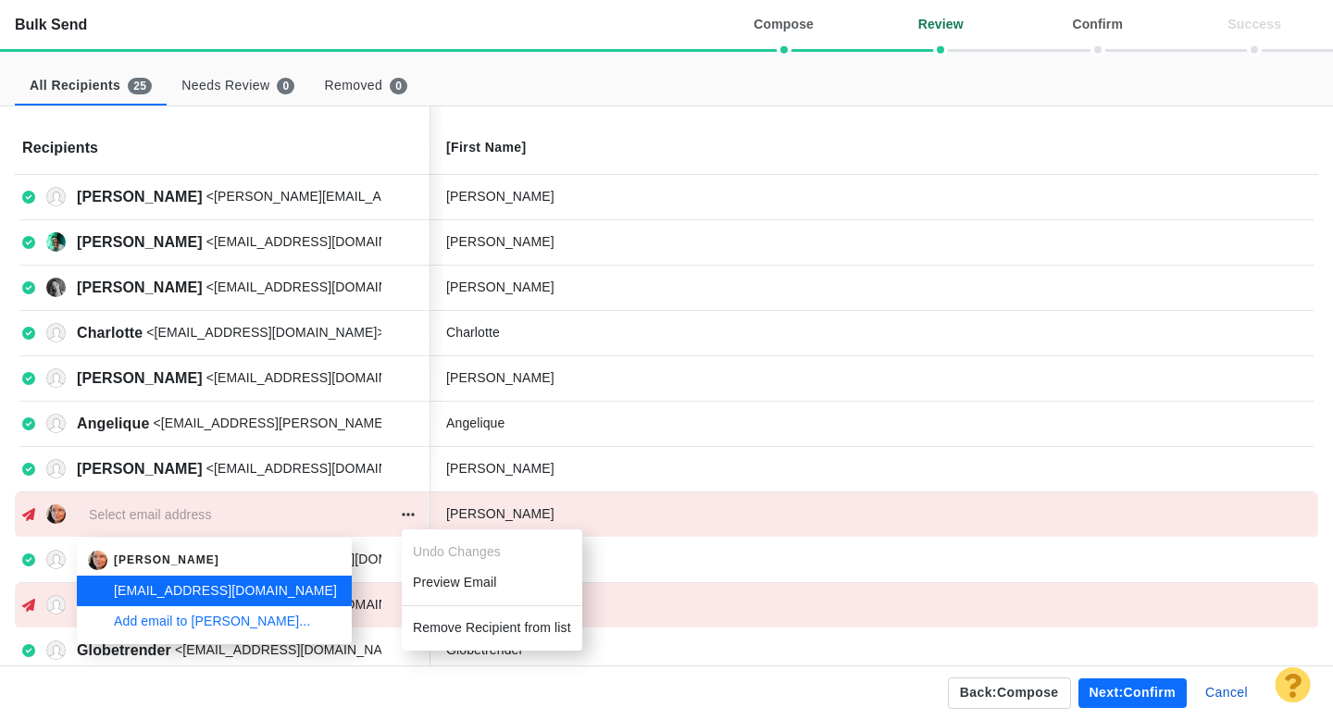
click at [478, 621] on li "Remove Recipient from list" at bounding box center [492, 628] width 181 height 31
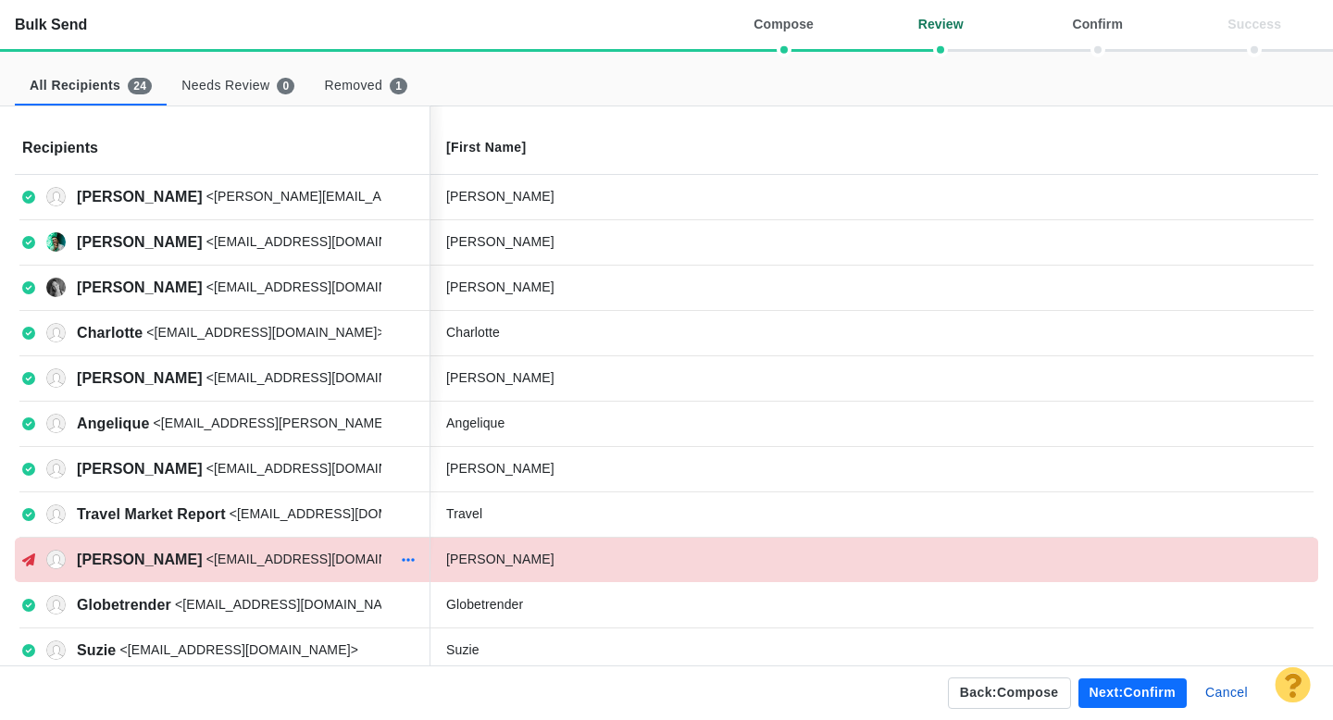
click at [411, 560] on icon "button" at bounding box center [408, 560] width 13 height 4
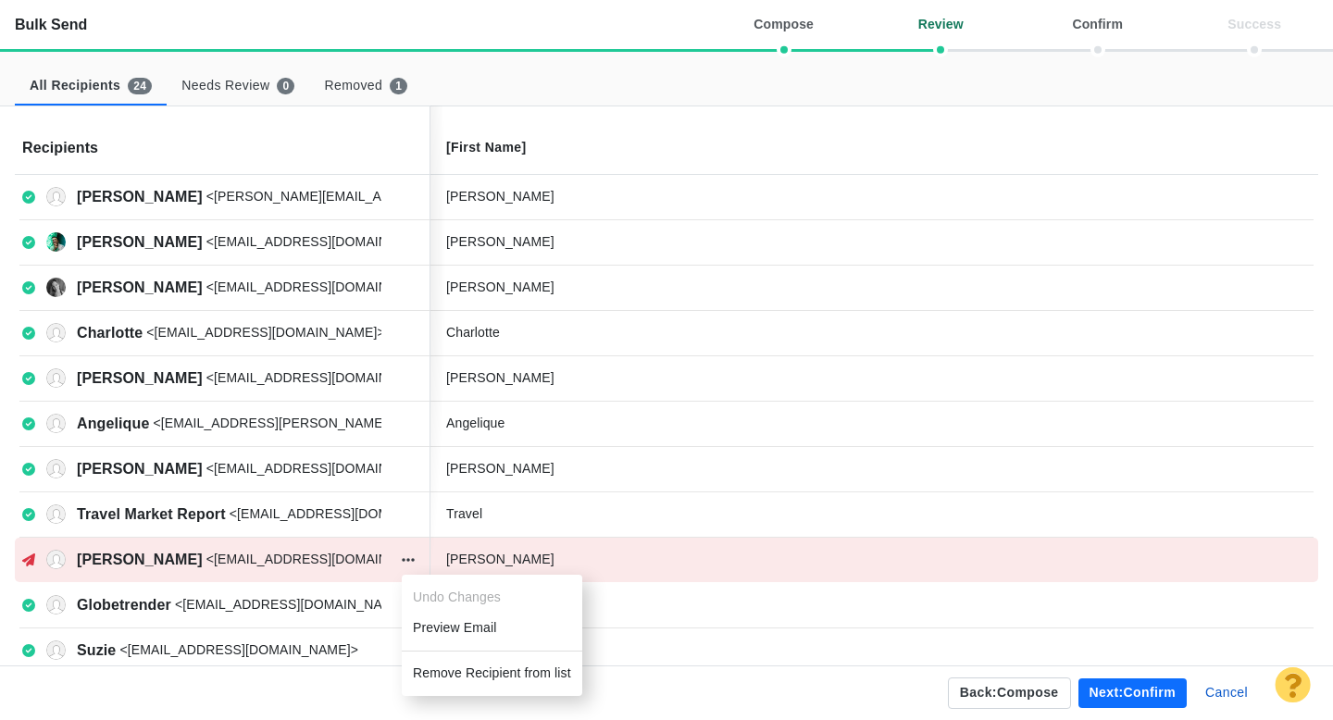
click at [442, 671] on li "Remove Recipient from list" at bounding box center [492, 673] width 181 height 31
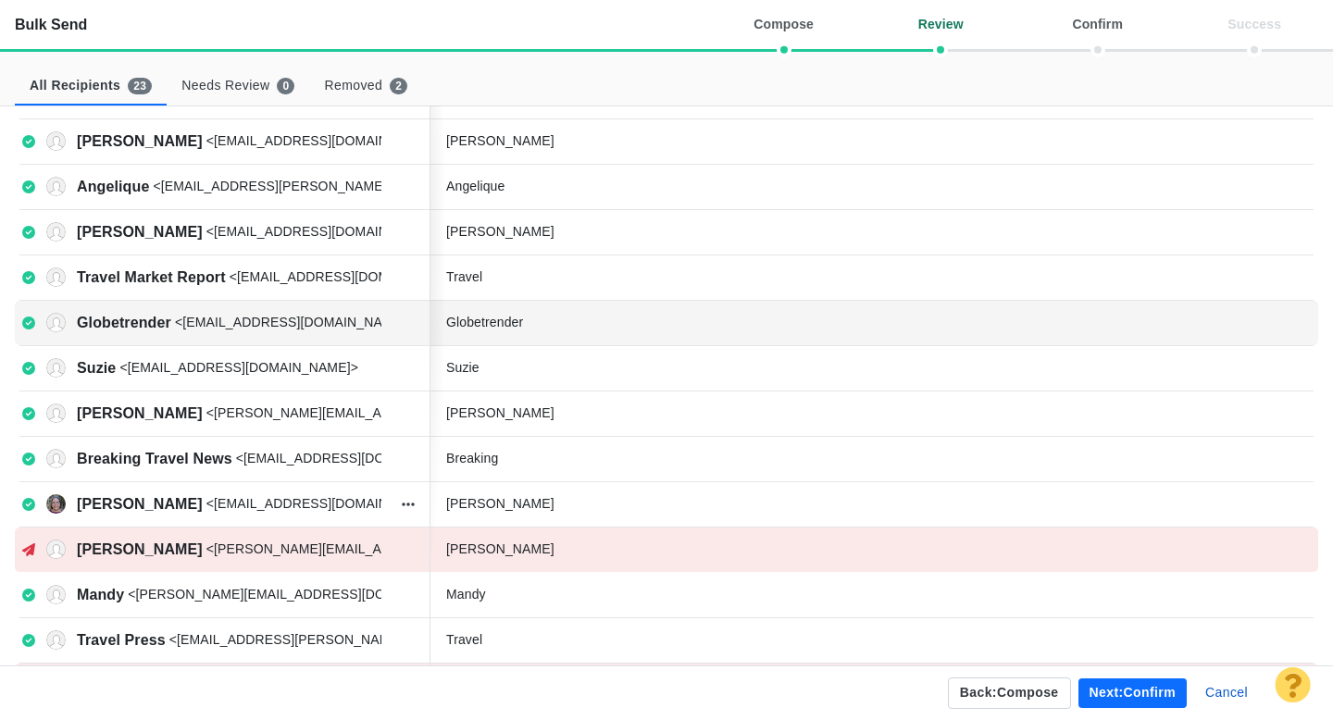
scroll to position [239, 0]
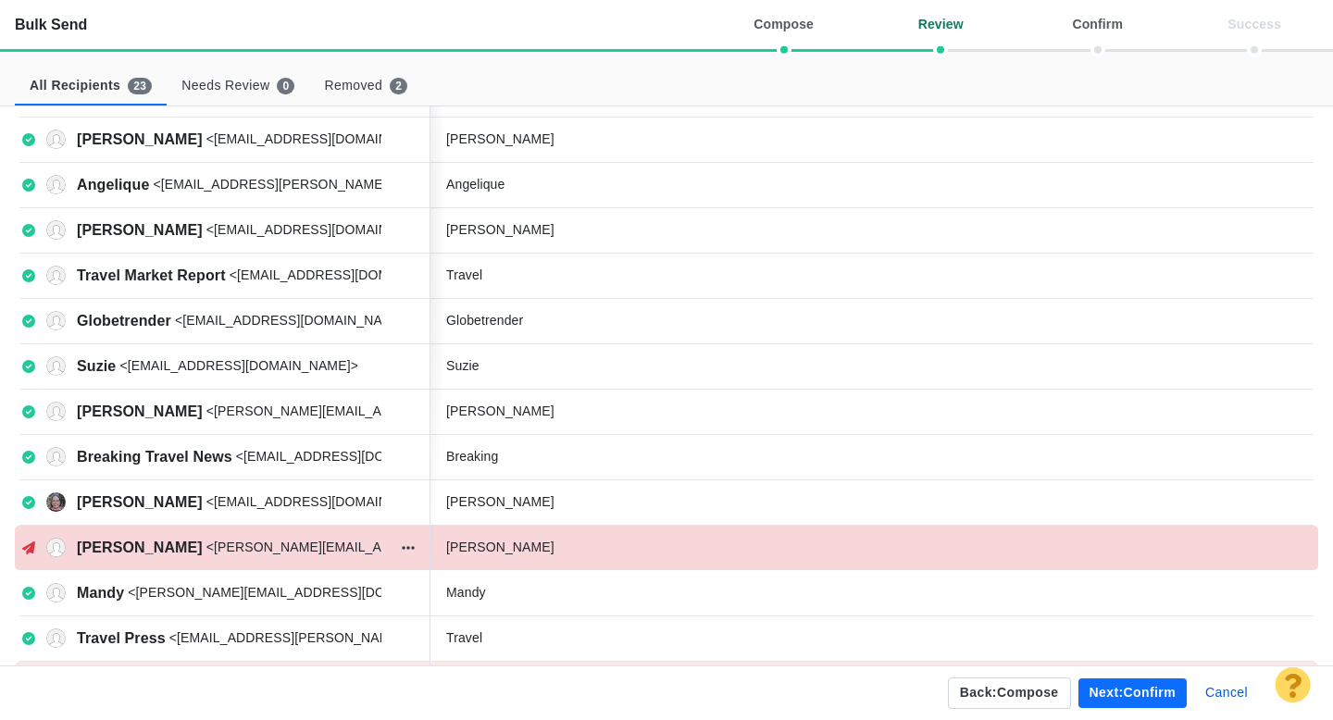
click at [333, 545] on p "<kate.harden-england@travolution.com>" at bounding box center [433, 547] width 455 height 19
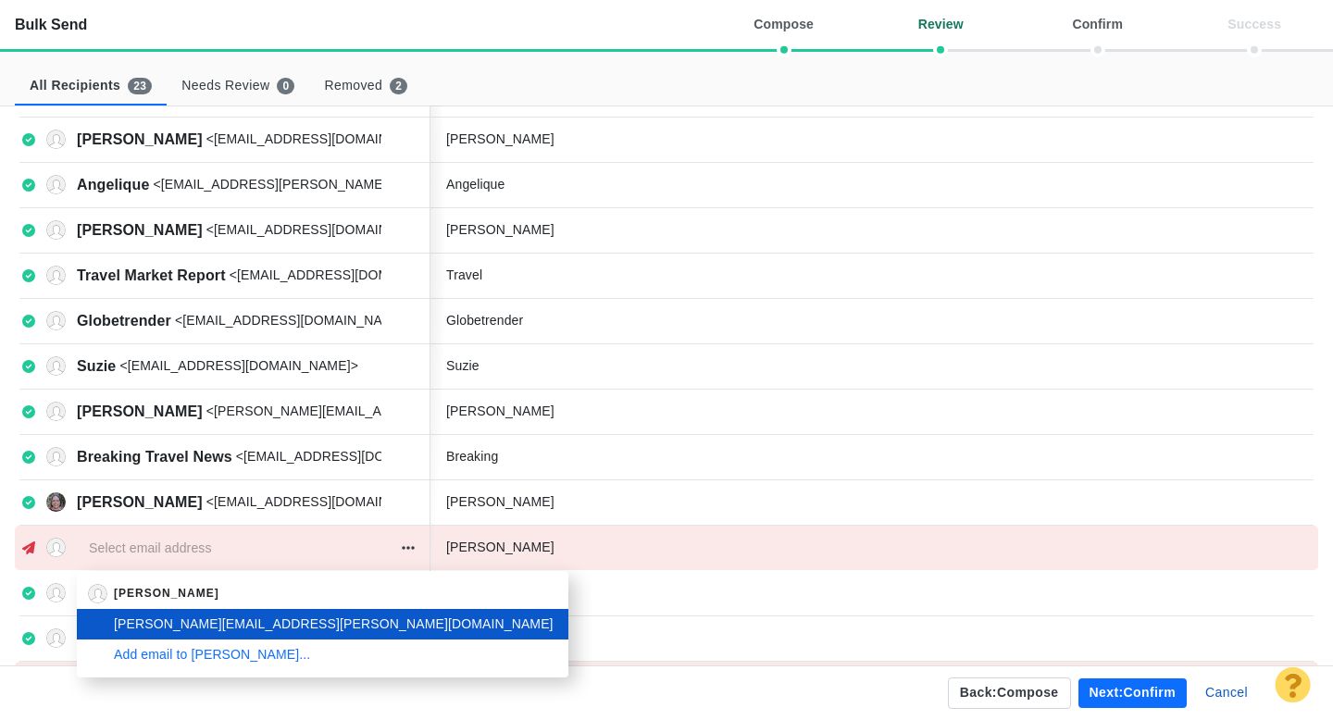
click at [221, 0] on div "Bulk Send compose review confirm success All Recipients 23 Needs Review 0 Remov…" at bounding box center [695, 0] width 1275 height 0
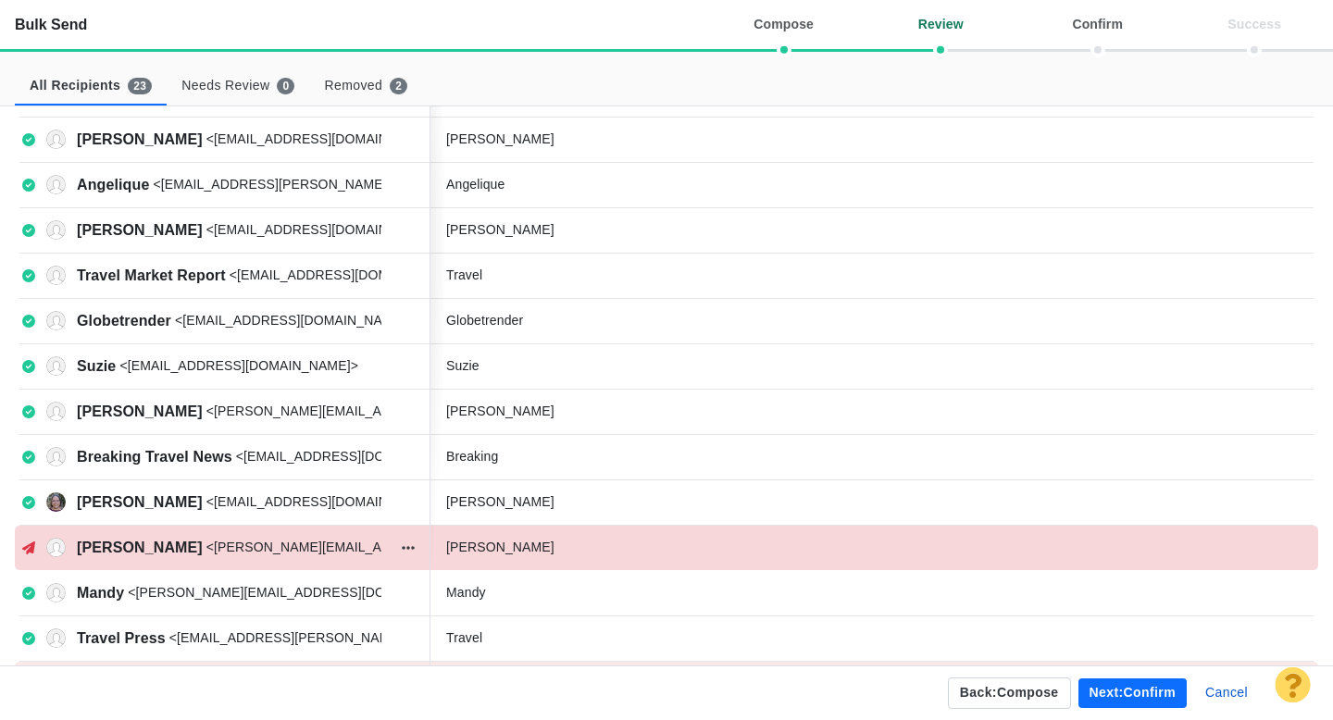
click at [27, 547] on icon at bounding box center [28, 548] width 13 height 13
click at [406, 546] on icon "button" at bounding box center [408, 548] width 13 height 15
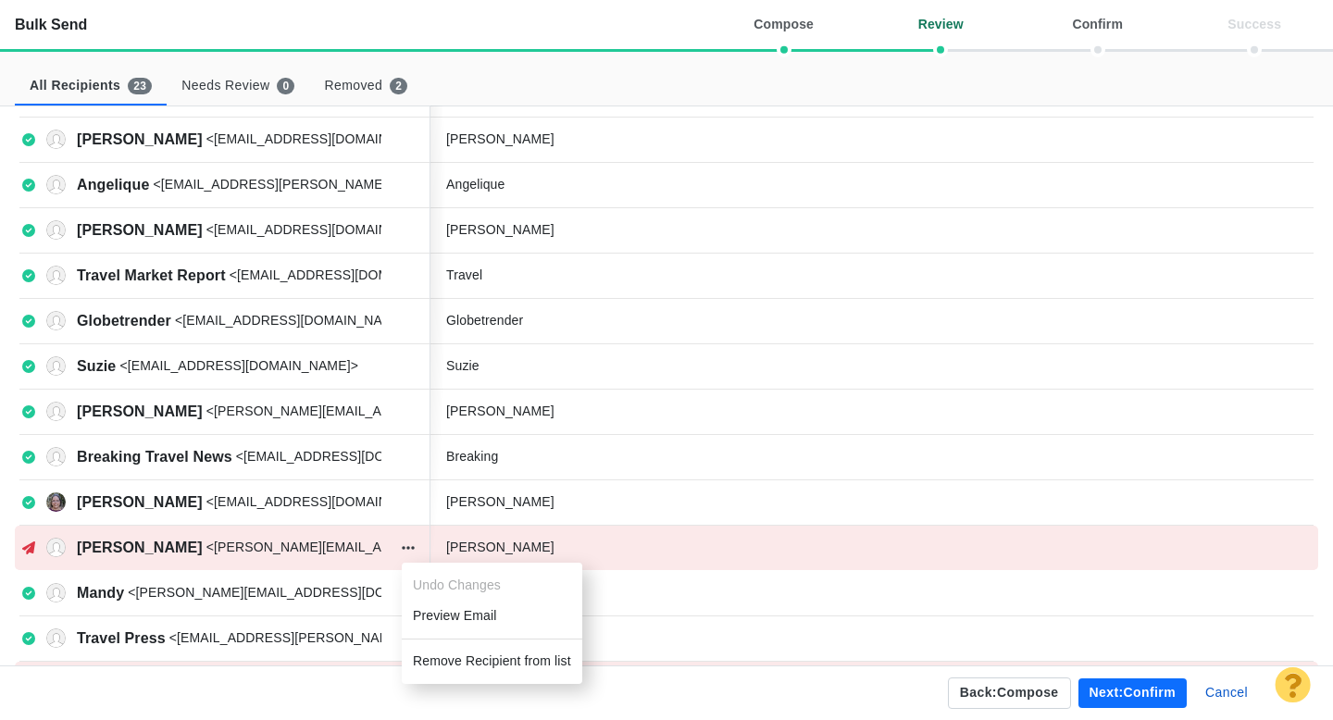
click at [439, 661] on li "Remove Recipient from list" at bounding box center [492, 661] width 181 height 31
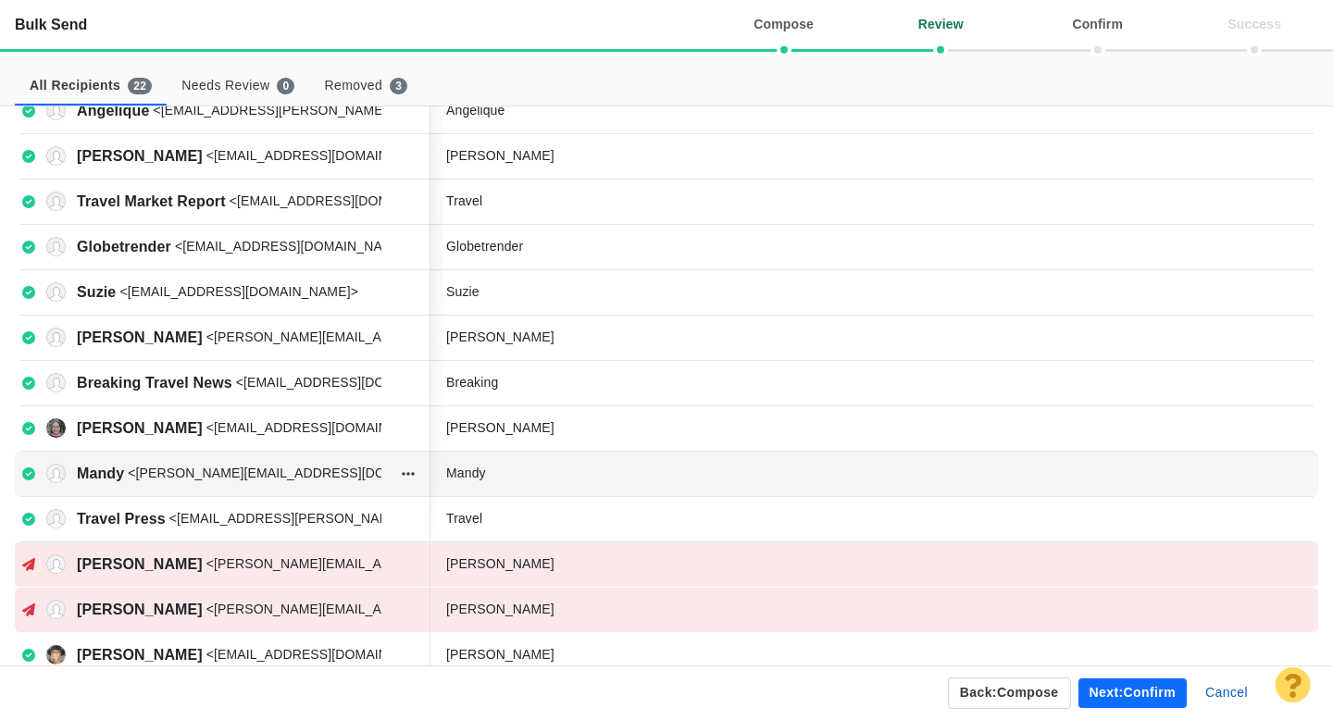
scroll to position [318, 0]
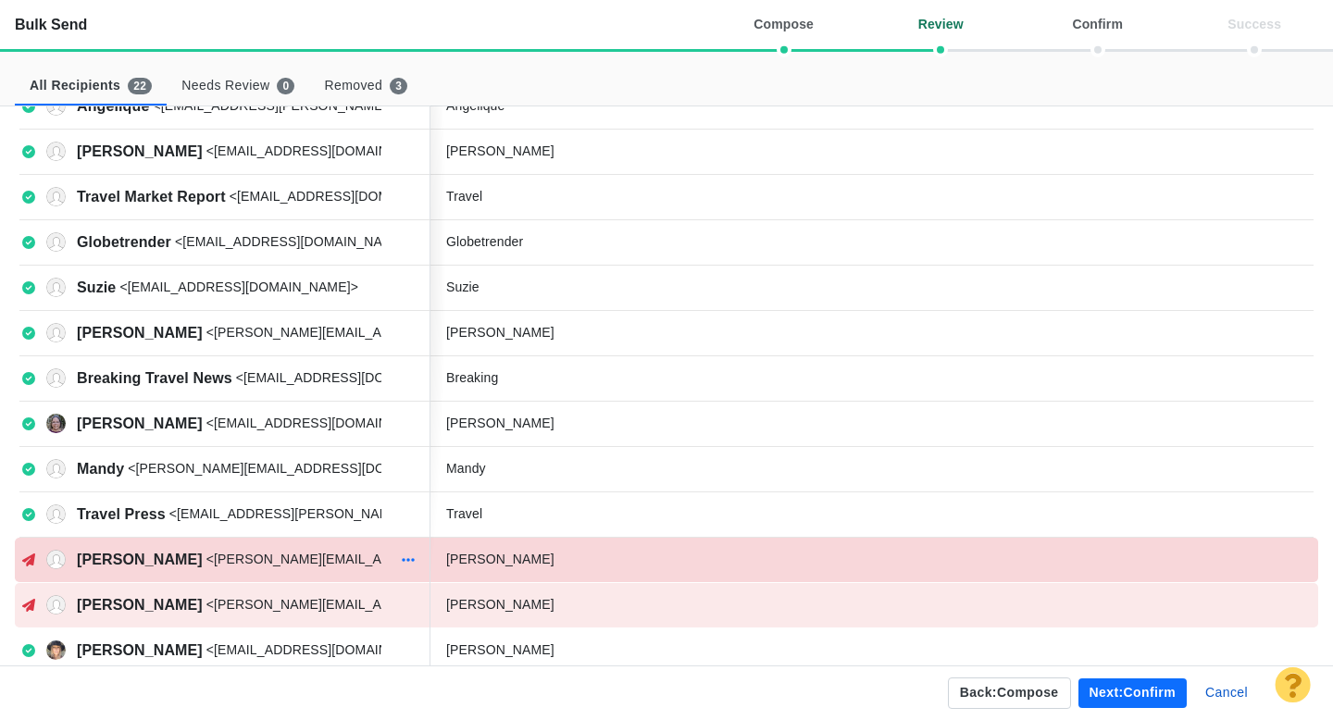
click at [411, 562] on icon "button" at bounding box center [408, 560] width 13 height 15
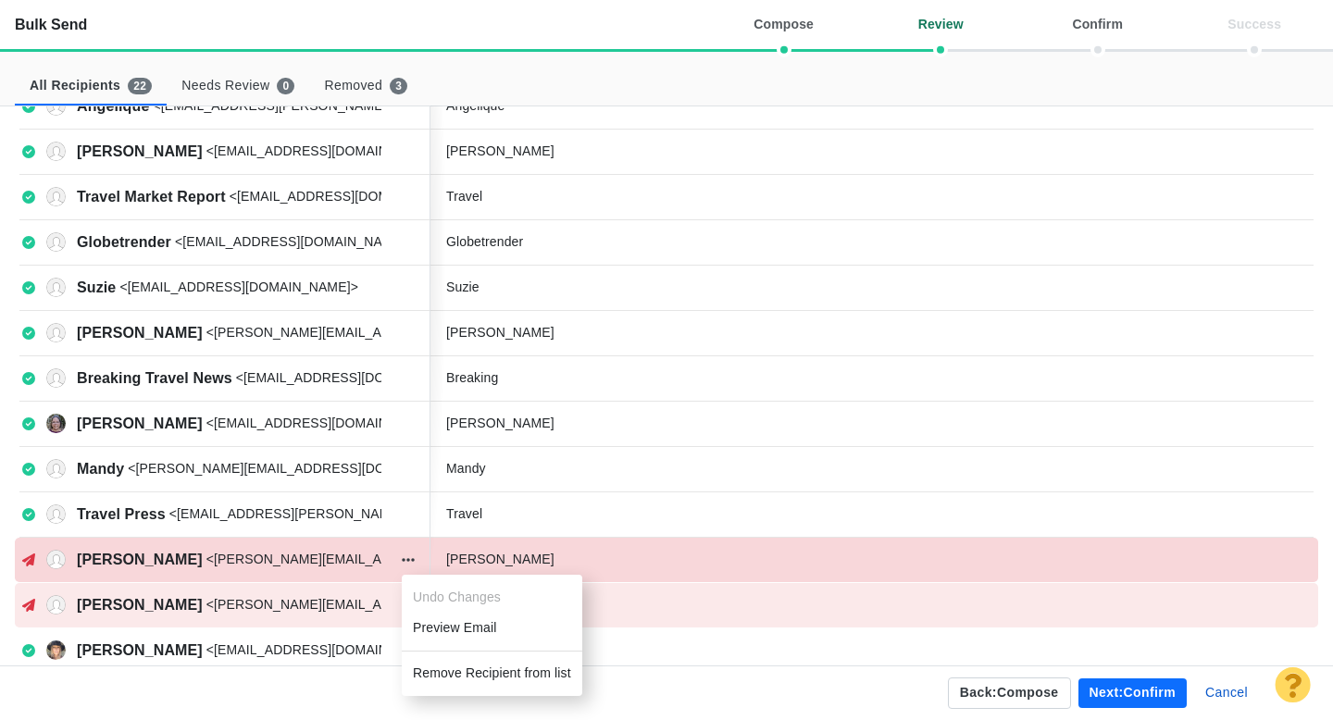
click at [258, 555] on p "<nick.h@matadornetwork.com>" at bounding box center [379, 559] width 346 height 19
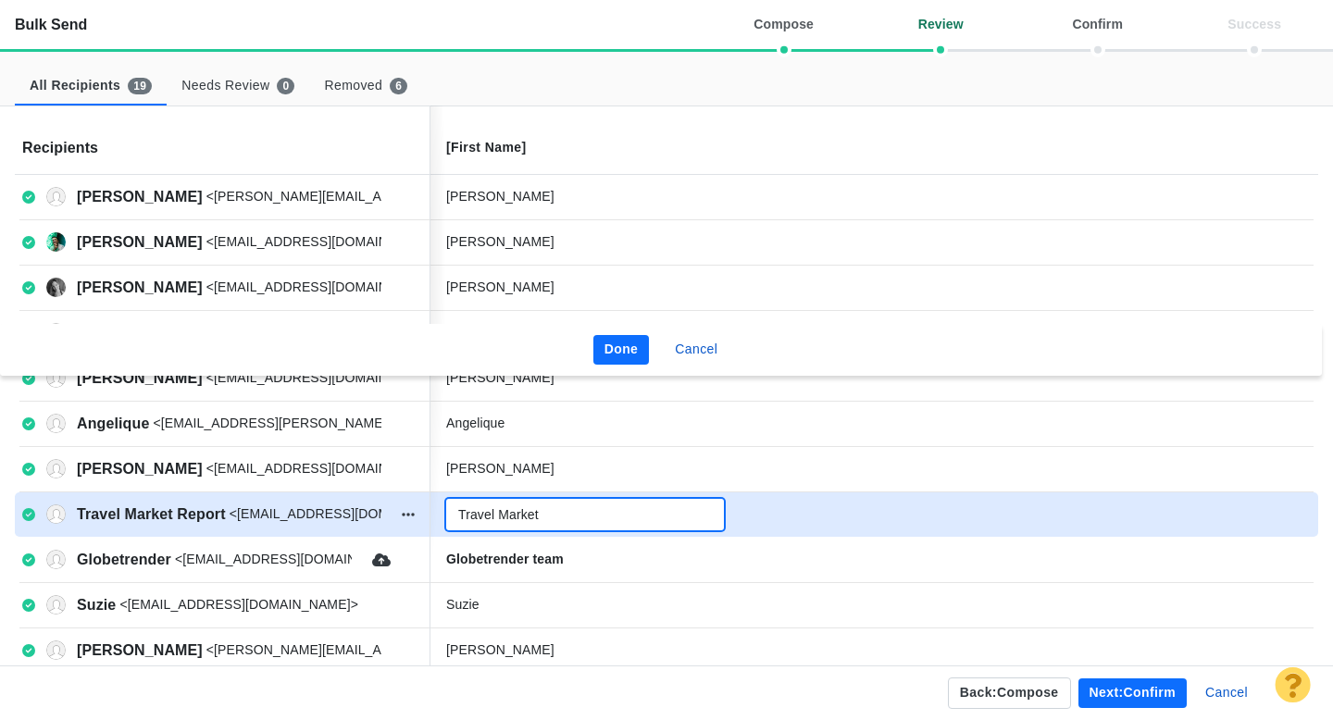
scroll to position [1156, 0]
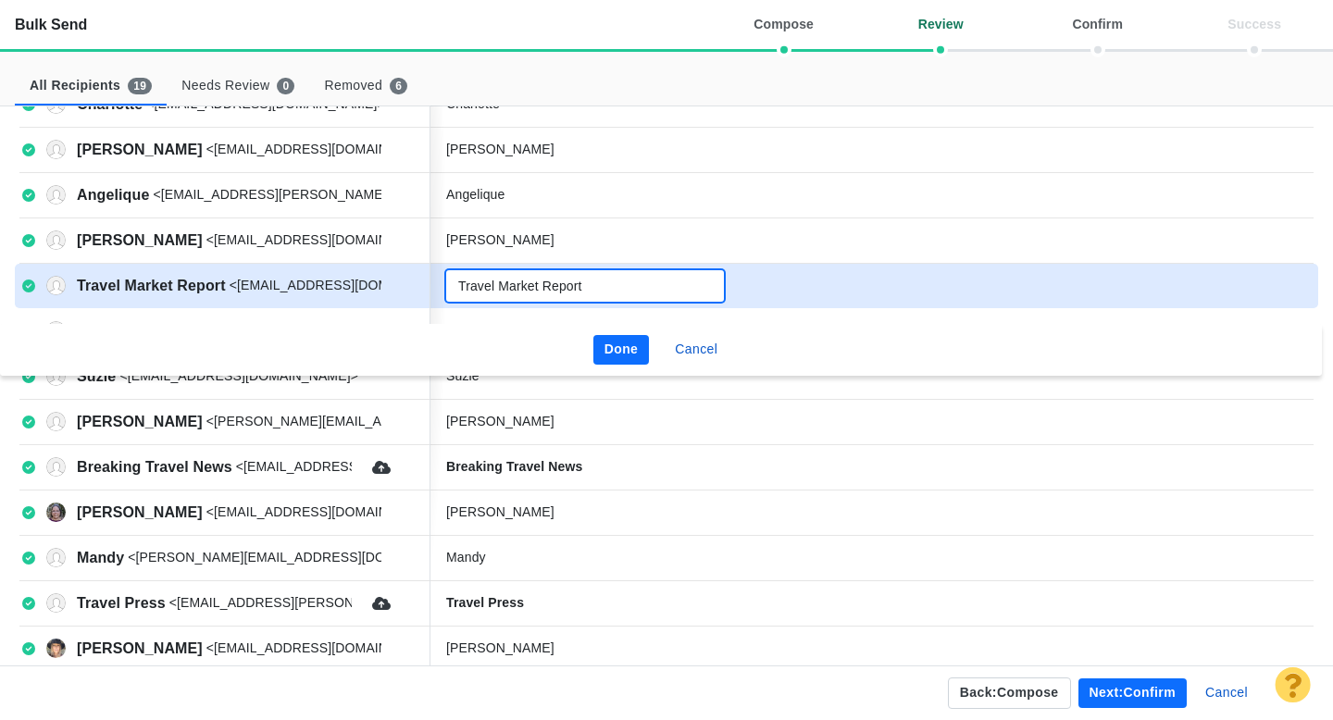
type input "Travel Market Report"
click at [610, 343] on button "Done" at bounding box center [621, 350] width 56 height 30
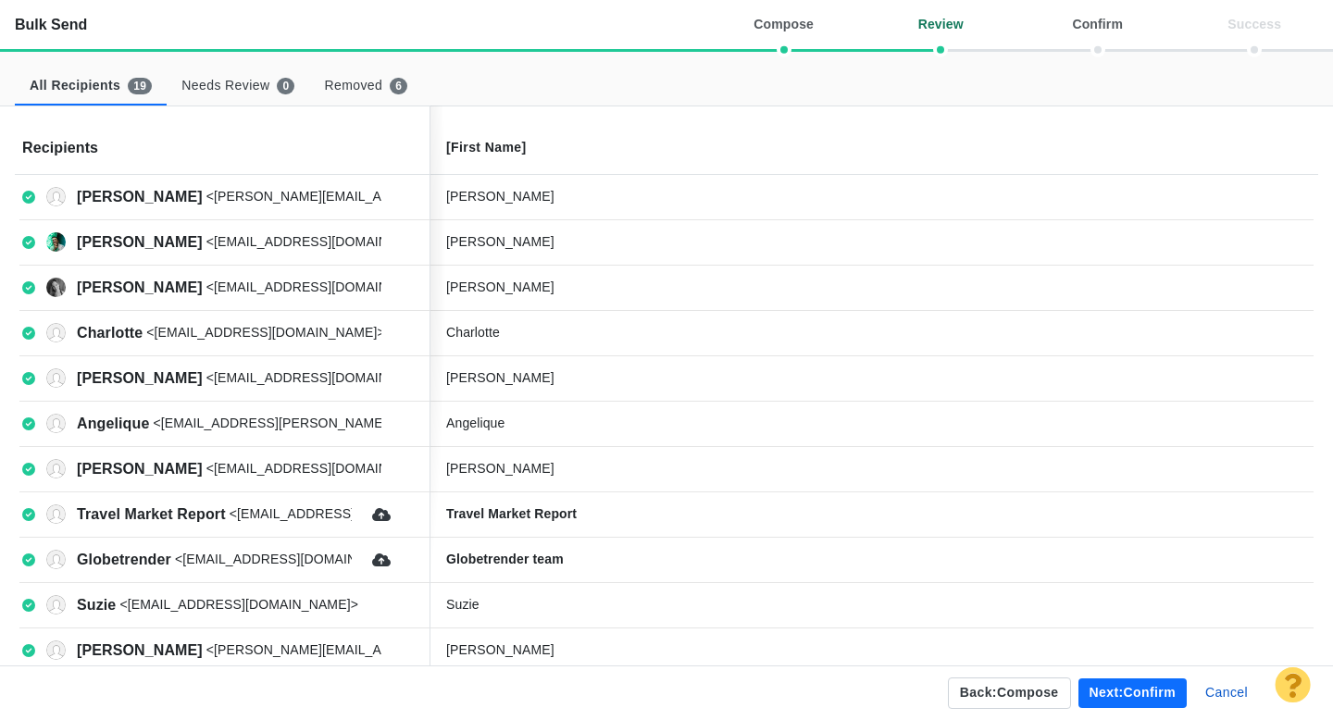
scroll to position [386, 0]
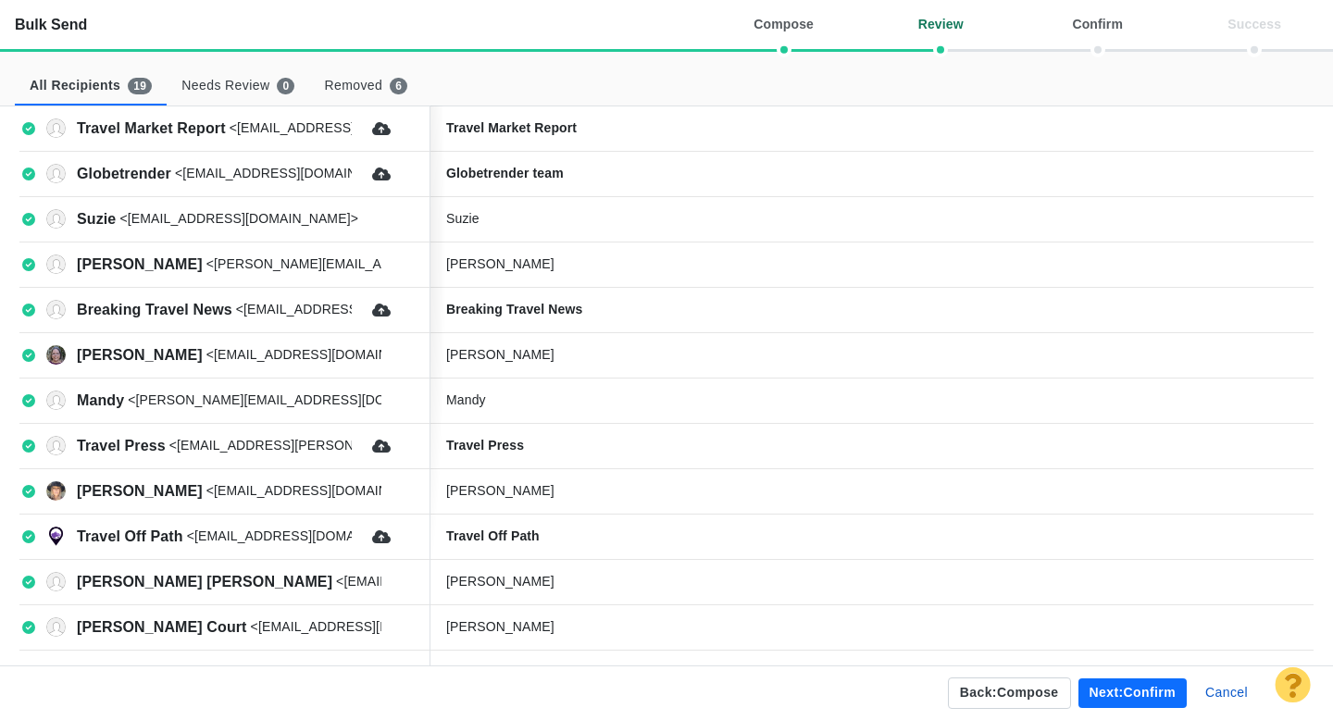
click at [1122, 699] on button "Next: confirm" at bounding box center [1133, 694] width 108 height 30
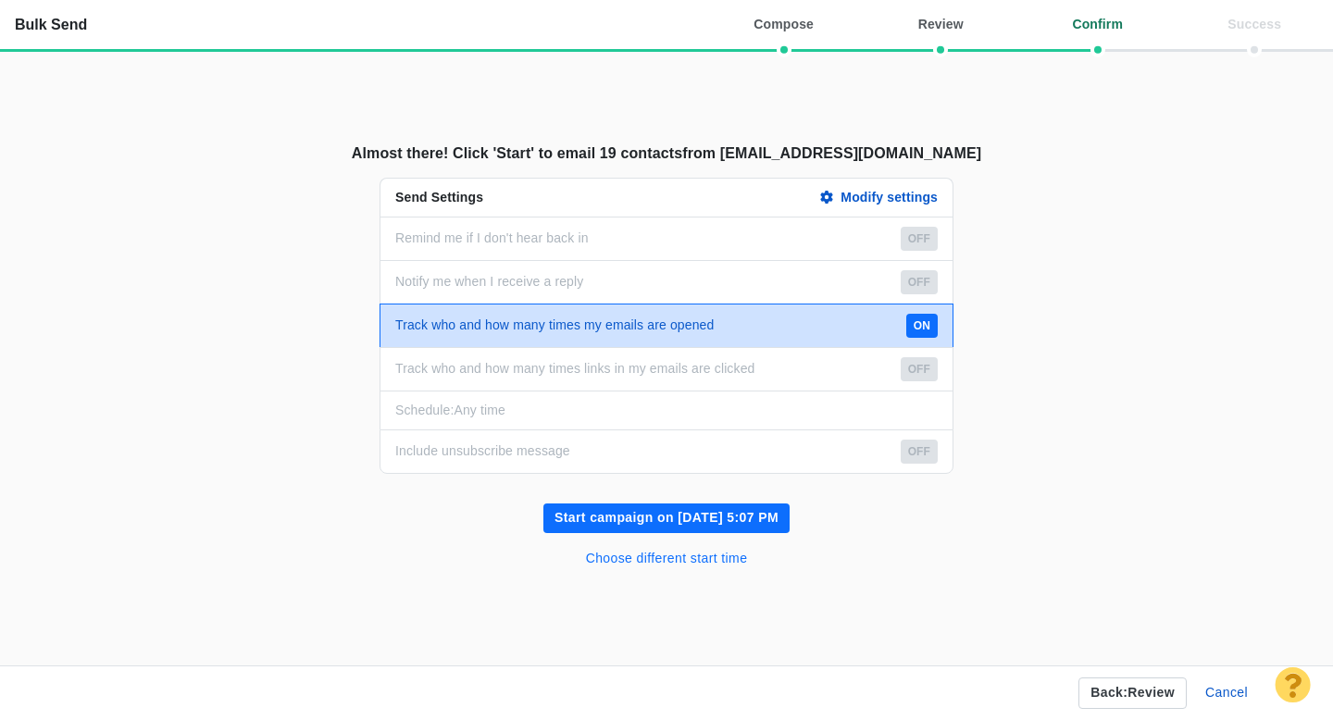
click at [707, 556] on button "Choose different start time" at bounding box center [667, 559] width 184 height 30
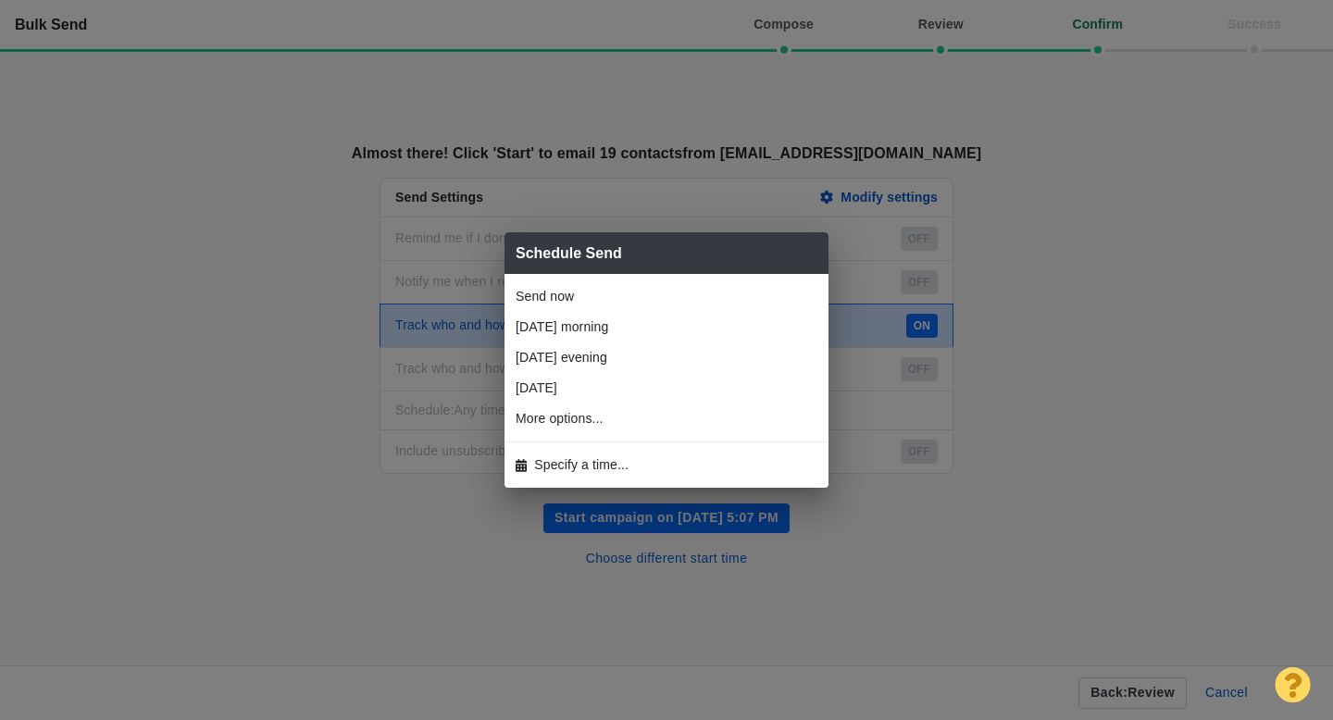
click at [577, 456] on span "Specify a time..." at bounding box center [581, 465] width 94 height 19
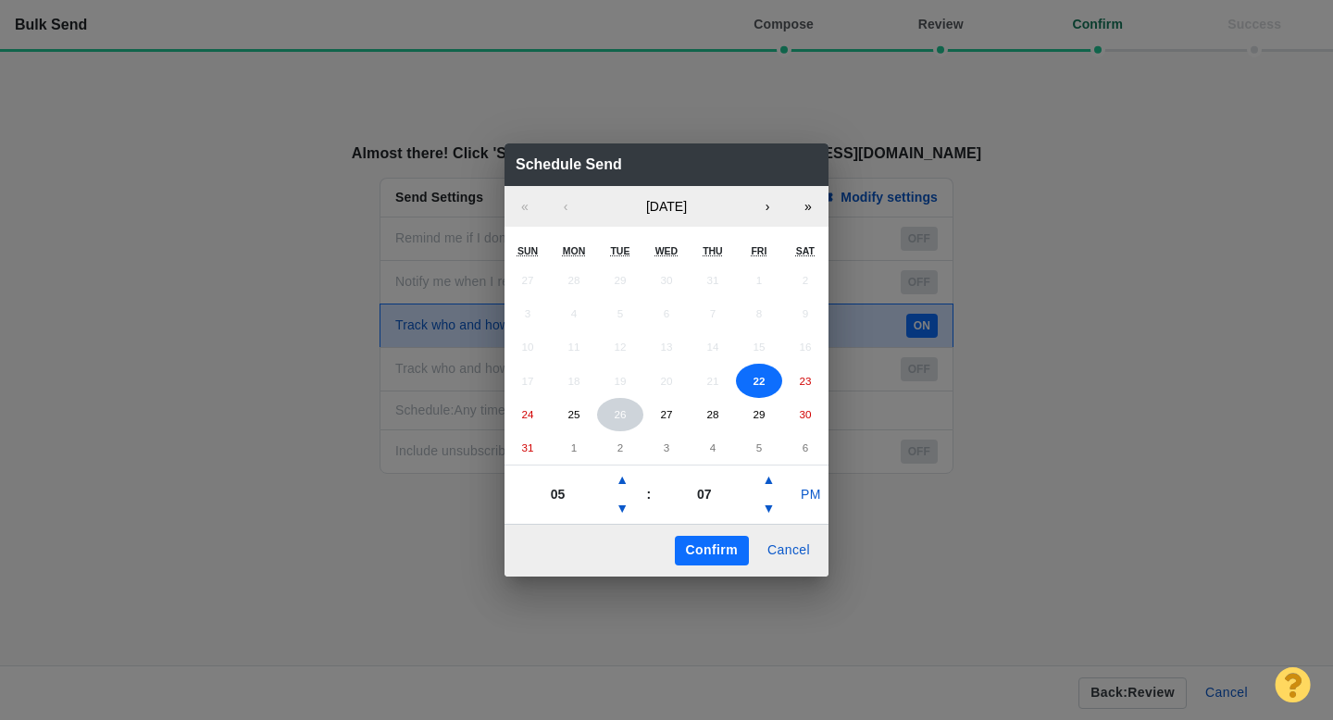
click at [618, 421] on button "26" at bounding box center [620, 414] width 46 height 33
click at [611, 481] on button "▲" at bounding box center [622, 481] width 22 height 30
click at [629, 480] on button "▲" at bounding box center [622, 481] width 22 height 30
click at [621, 512] on button "▼" at bounding box center [622, 509] width 22 height 30
type input "06"
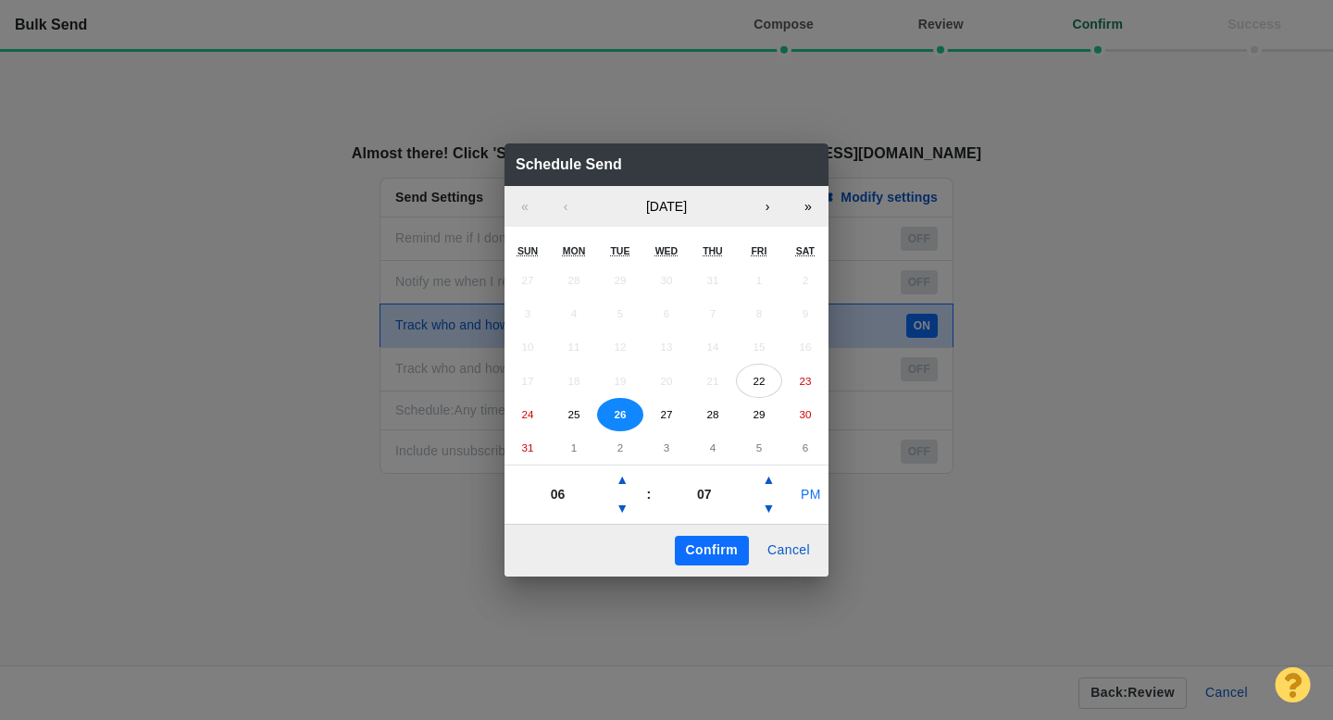
click at [813, 486] on button "PM" at bounding box center [810, 496] width 35 height 30
click at [718, 551] on button "Confirm" at bounding box center [712, 551] width 74 height 30
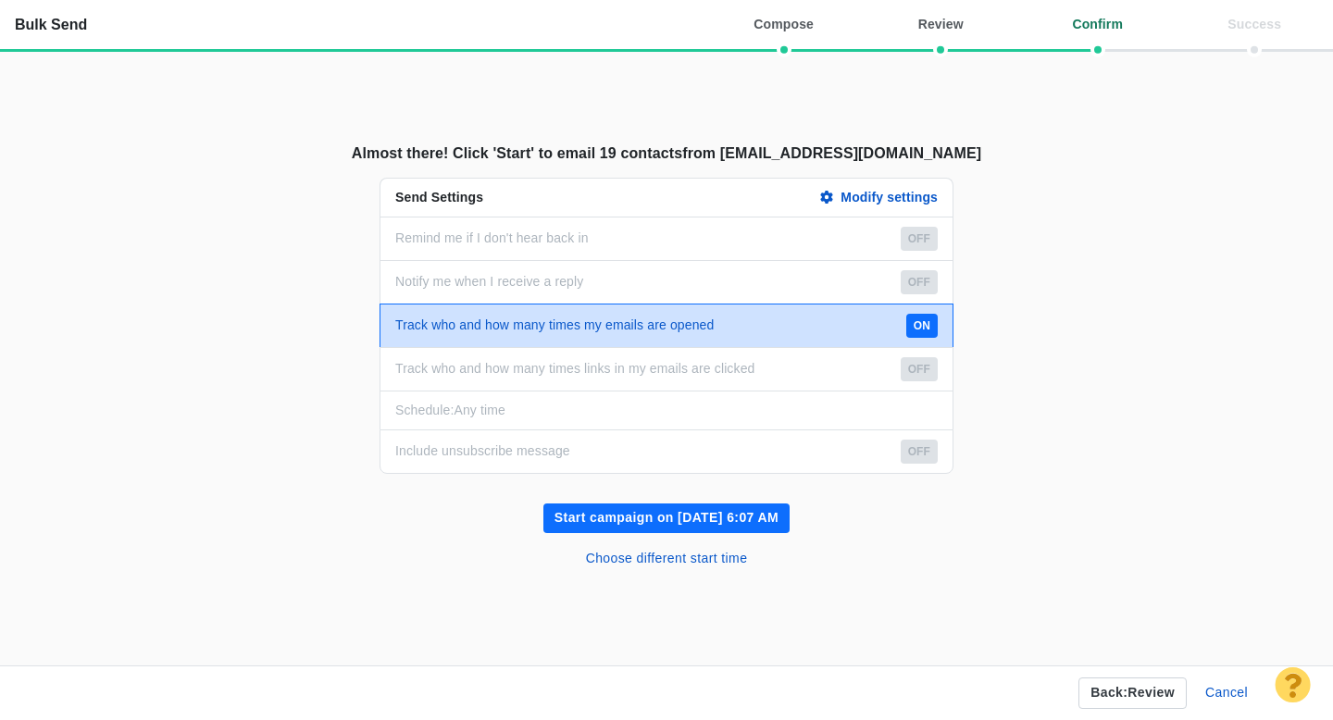
click at [659, 516] on button "Start campaign on Aug 26, 6:07 AM" at bounding box center [666, 519] width 246 height 30
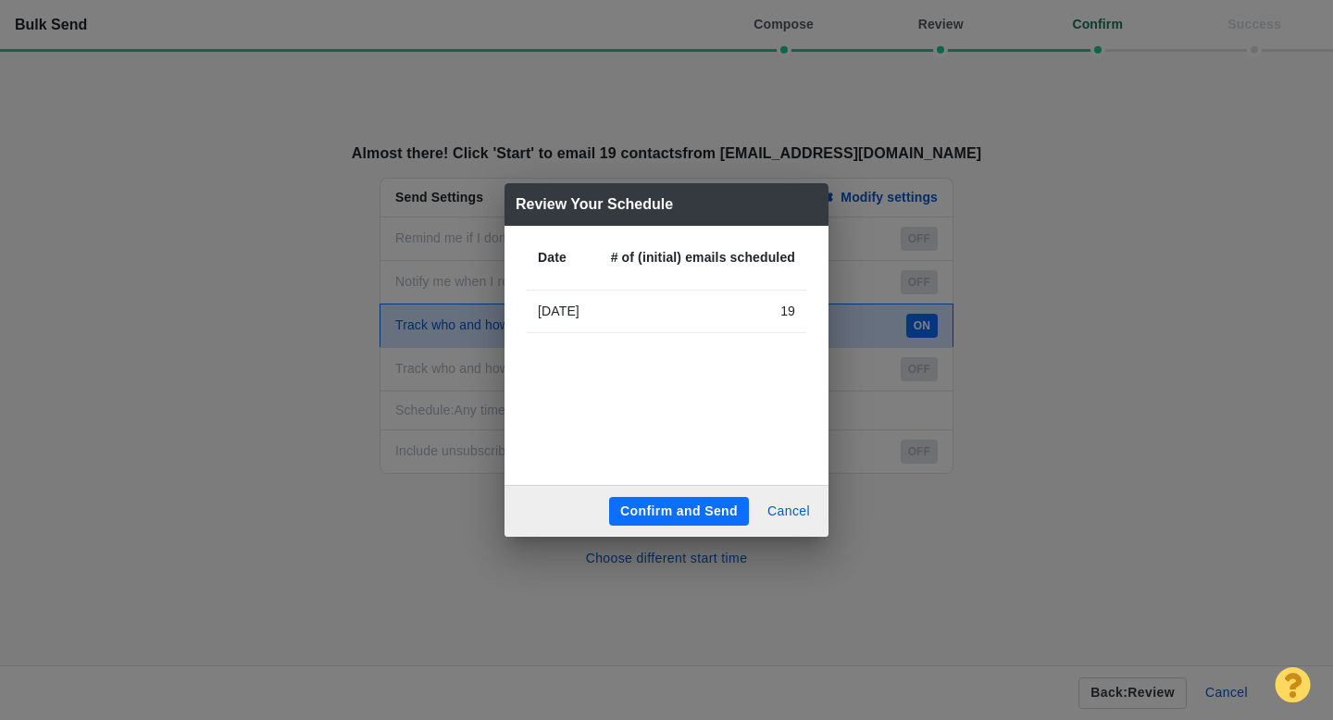
click at [643, 506] on button "Confirm and Send" at bounding box center [679, 512] width 140 height 30
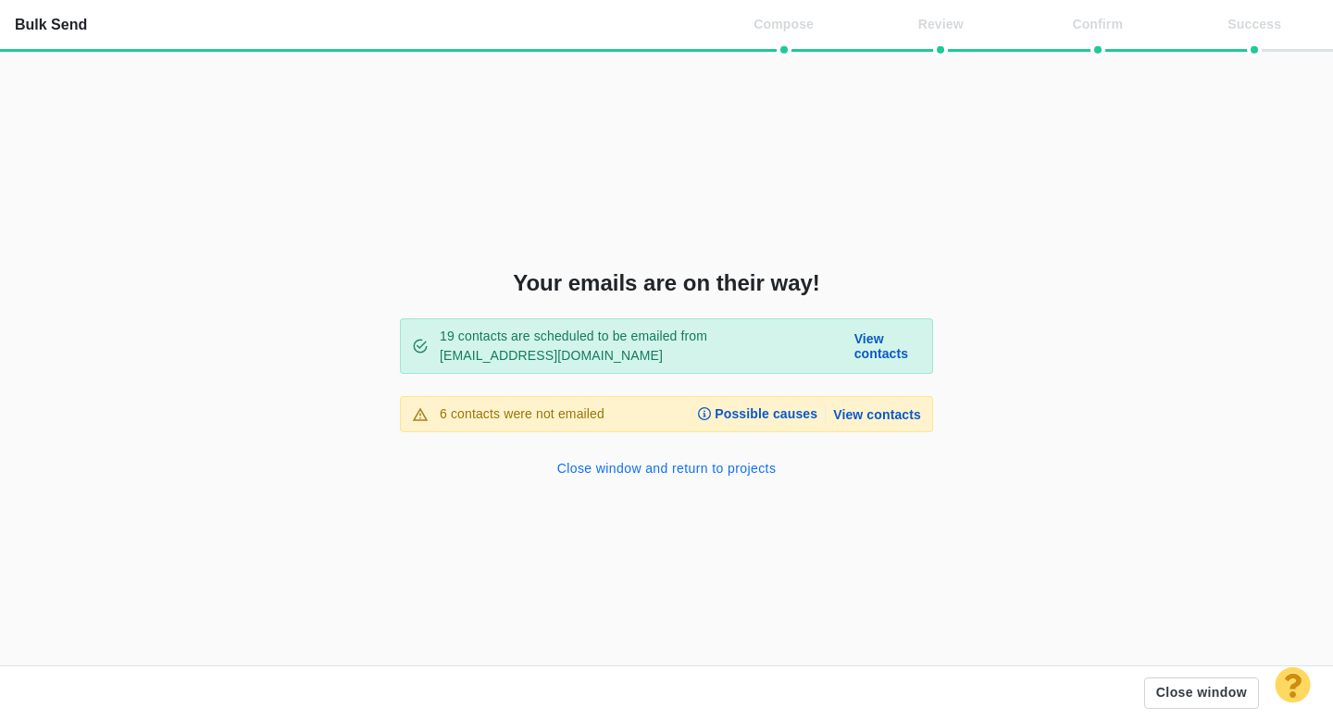
click at [671, 468] on button "Close window and return to projects" at bounding box center [667, 470] width 242 height 30
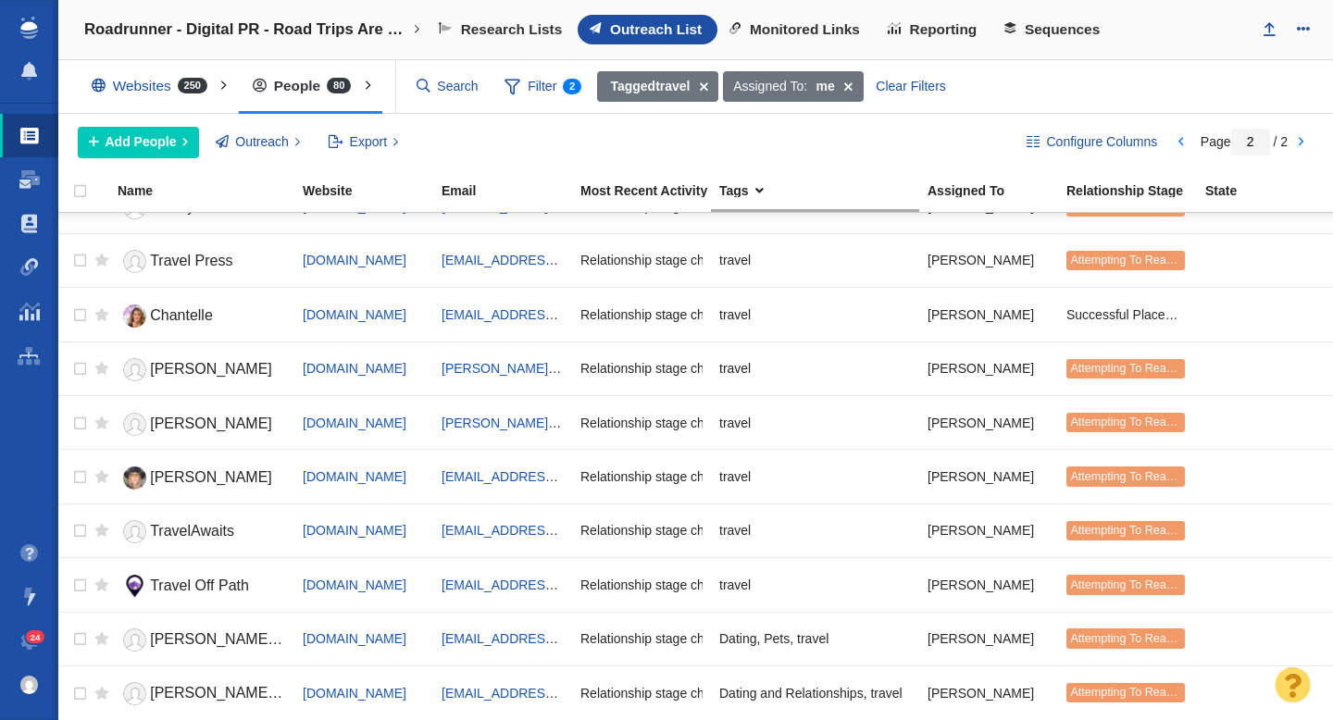
scroll to position [0, 0]
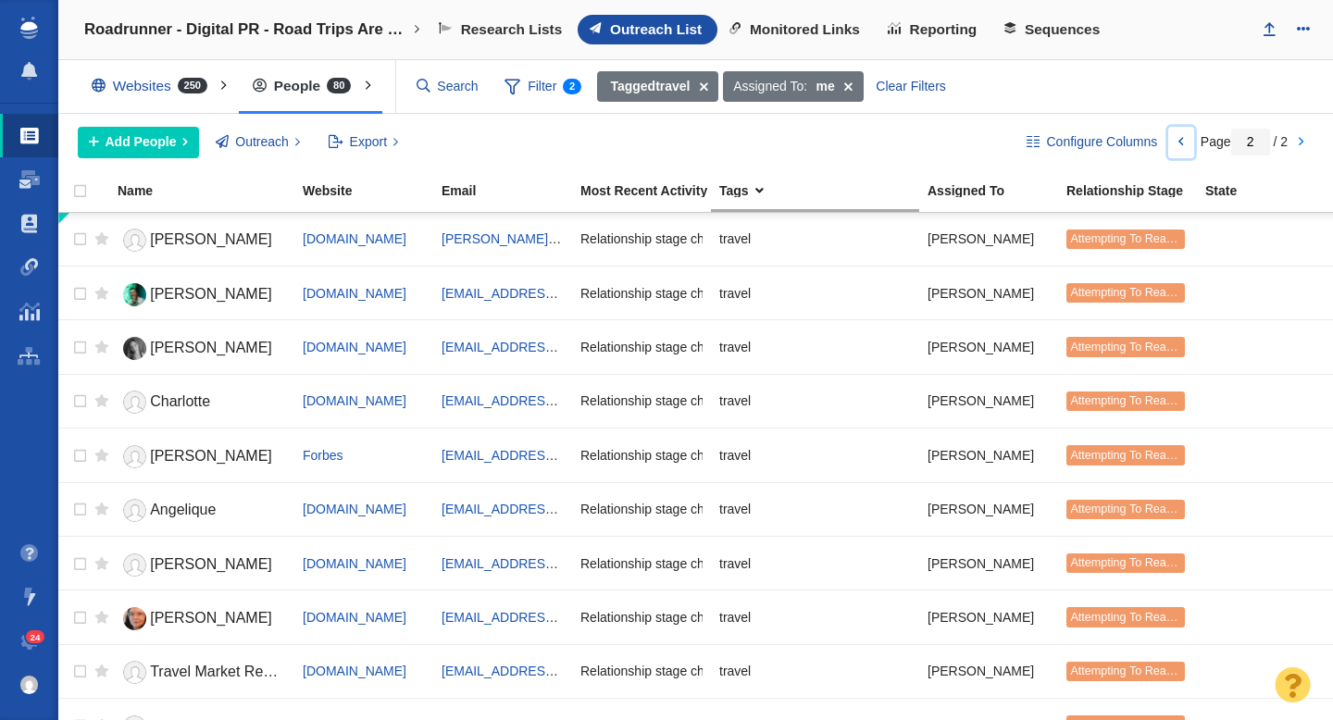
click at [1175, 142] on link at bounding box center [1181, 142] width 26 height 31
type input "1"
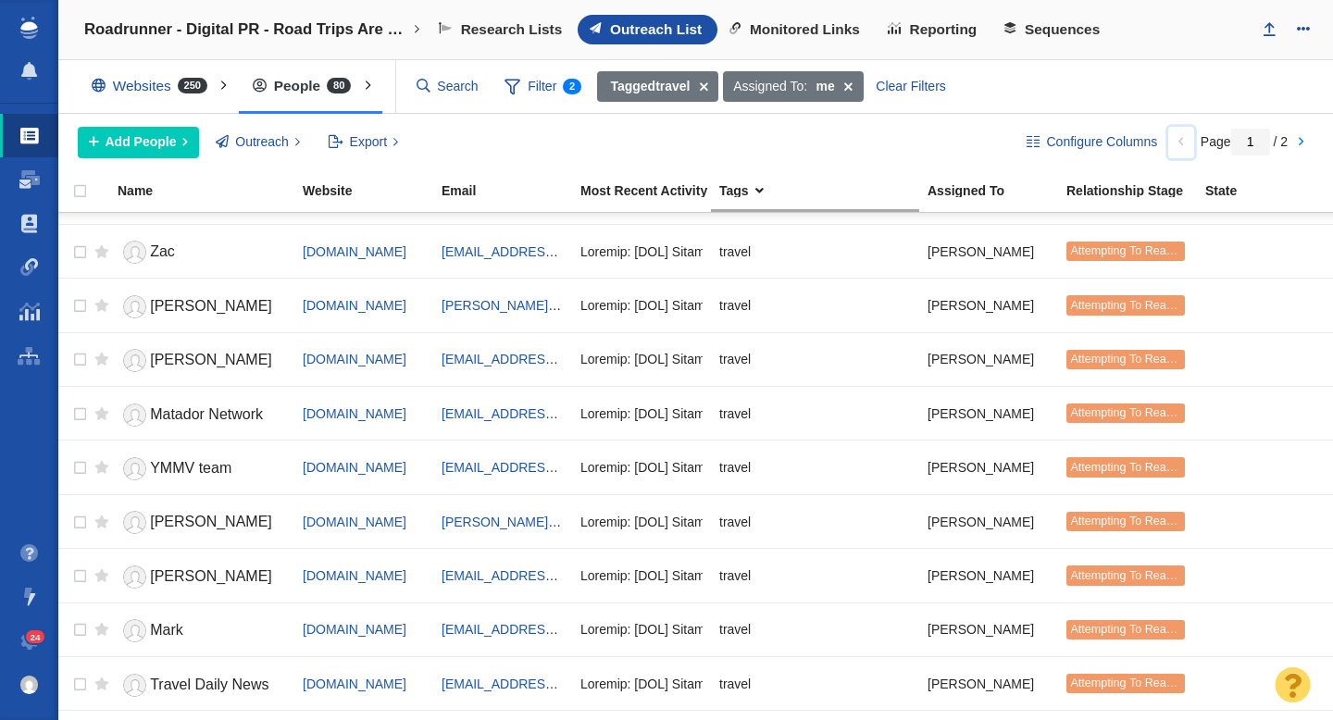
scroll to position [589, 0]
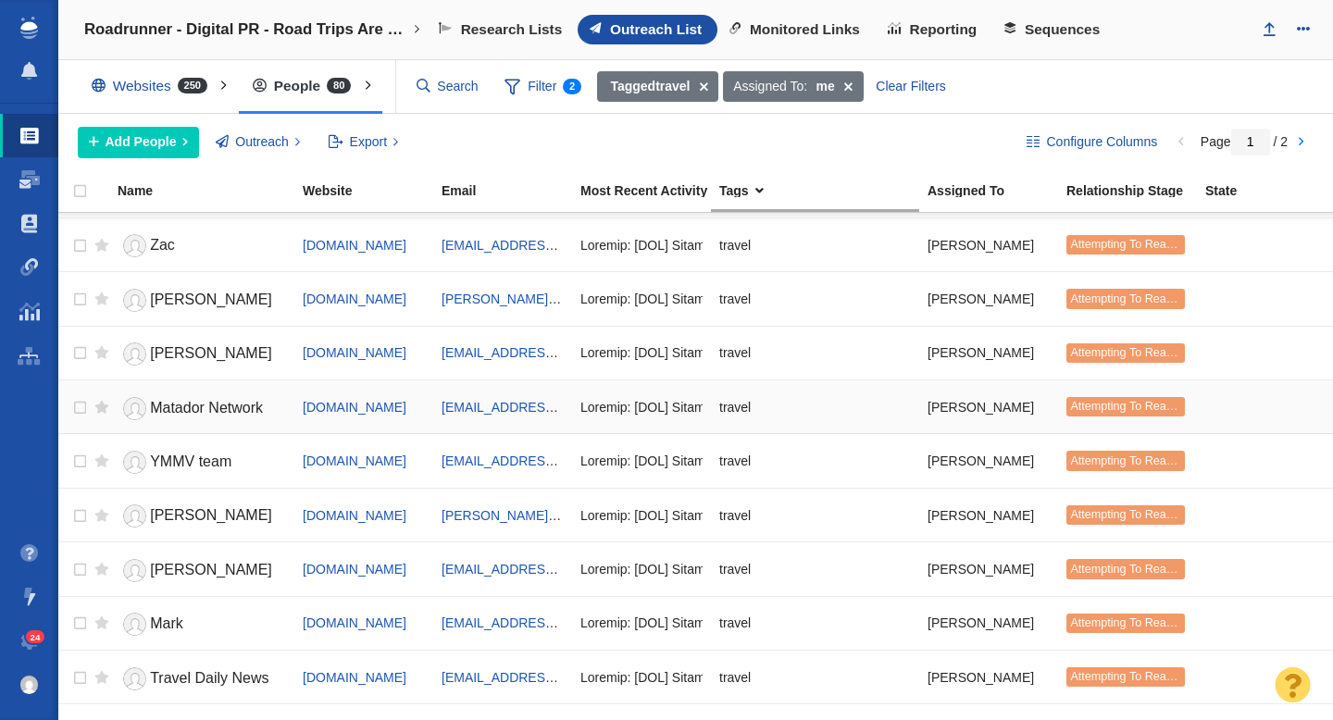
click at [232, 410] on span "Matador Network" at bounding box center [206, 408] width 113 height 16
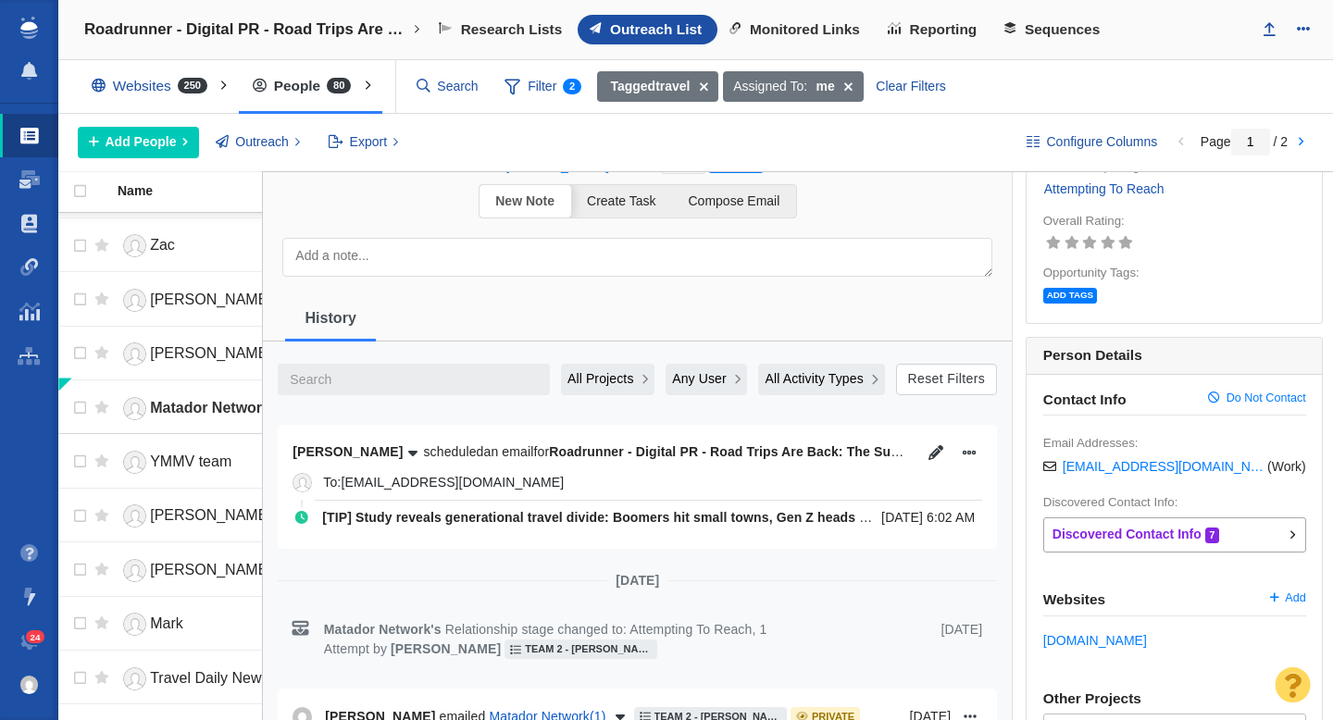
scroll to position [140, 0]
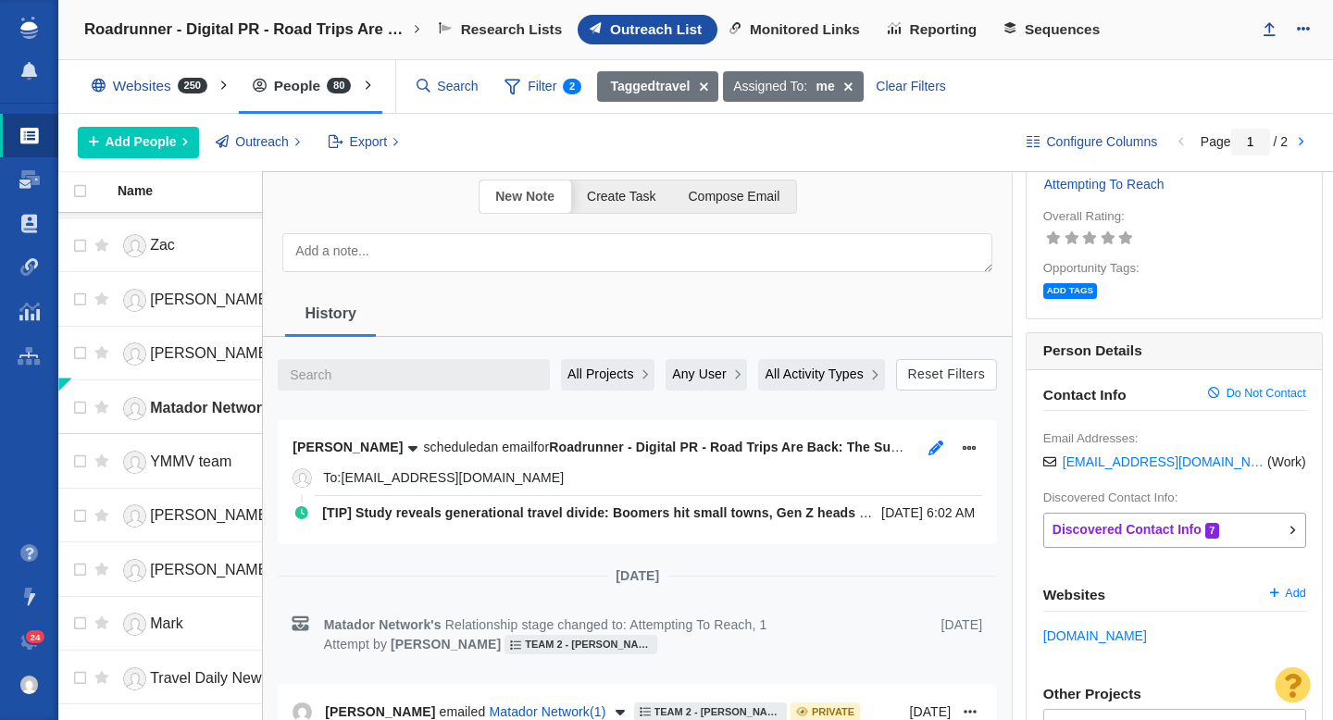
click at [935, 443] on icon "button" at bounding box center [936, 448] width 15 height 15
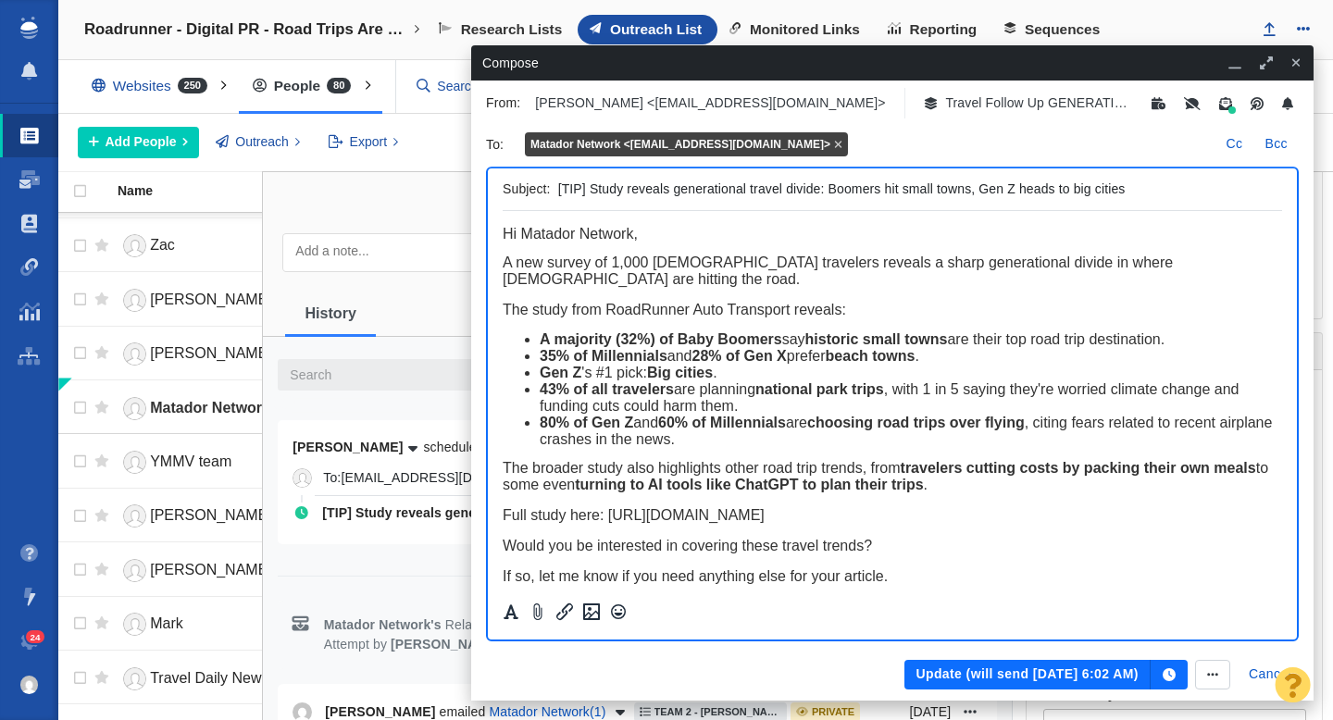
scroll to position [0, 0]
click at [1014, 674] on button "Update (will send Aug 26, 6:02 AM)" at bounding box center [1027, 675] width 245 height 30
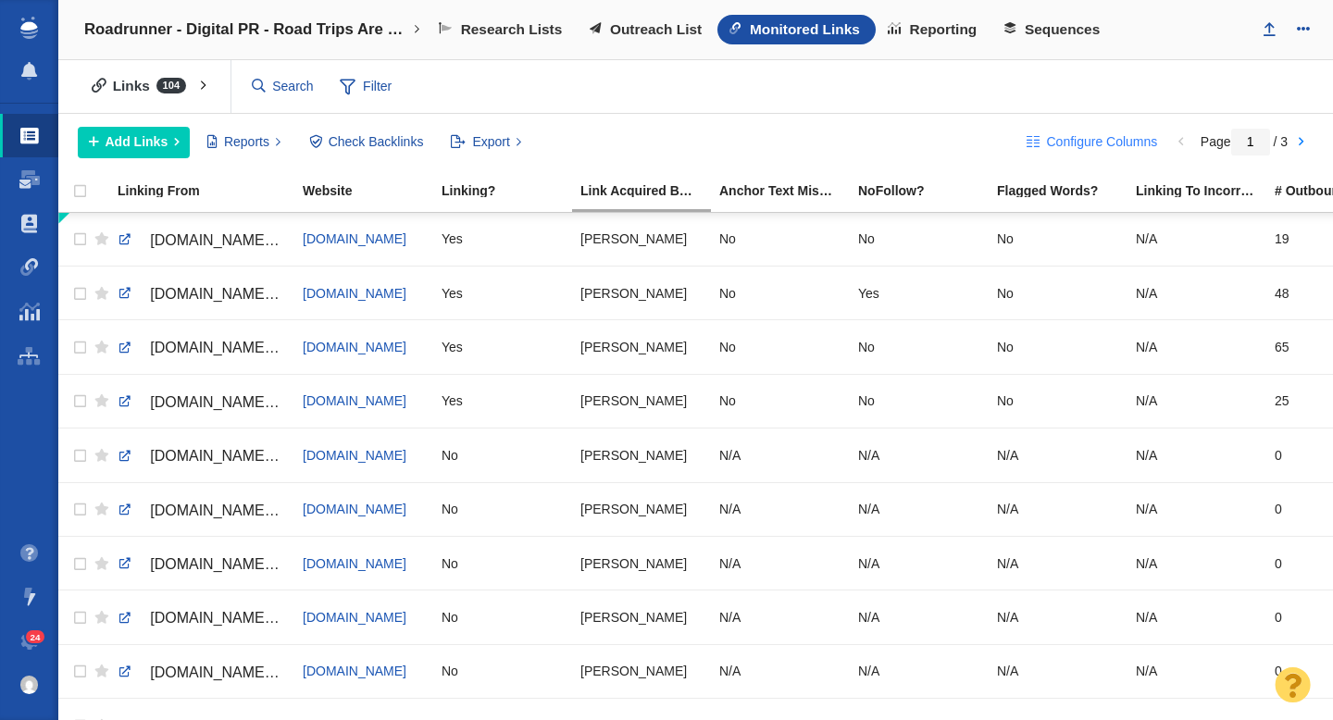
click at [1063, 143] on span "Configure Columns" at bounding box center [1101, 141] width 111 height 19
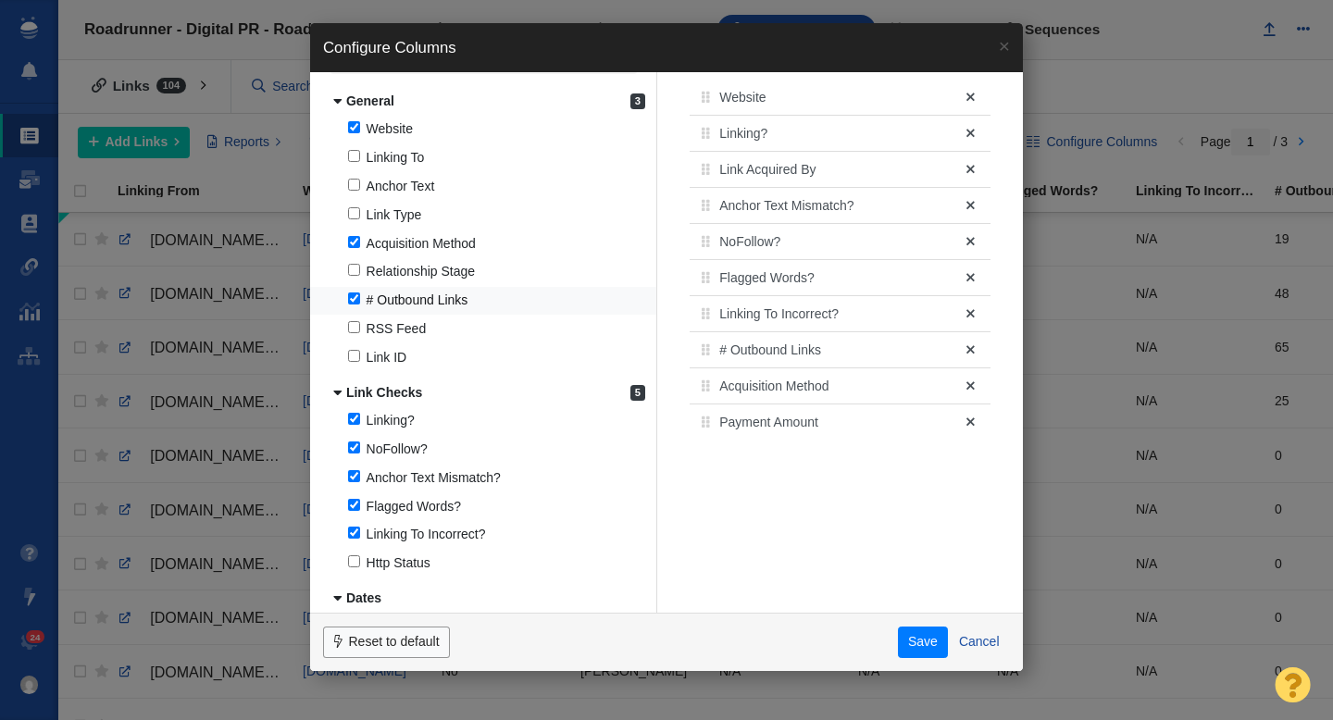
scroll to position [58, 0]
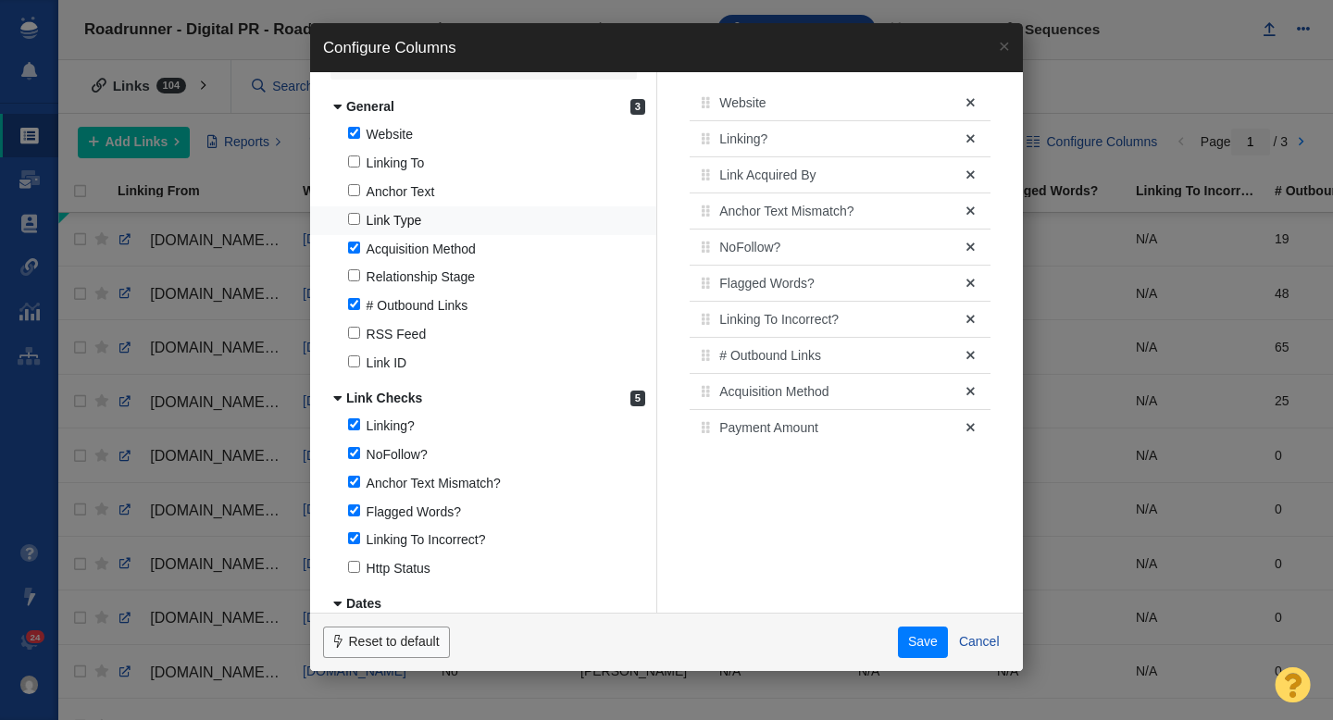
click at [354, 219] on input "Link Type" at bounding box center [354, 219] width 12 height 12
checkbox input "true"
click at [909, 630] on button "Save" at bounding box center [923, 642] width 51 height 31
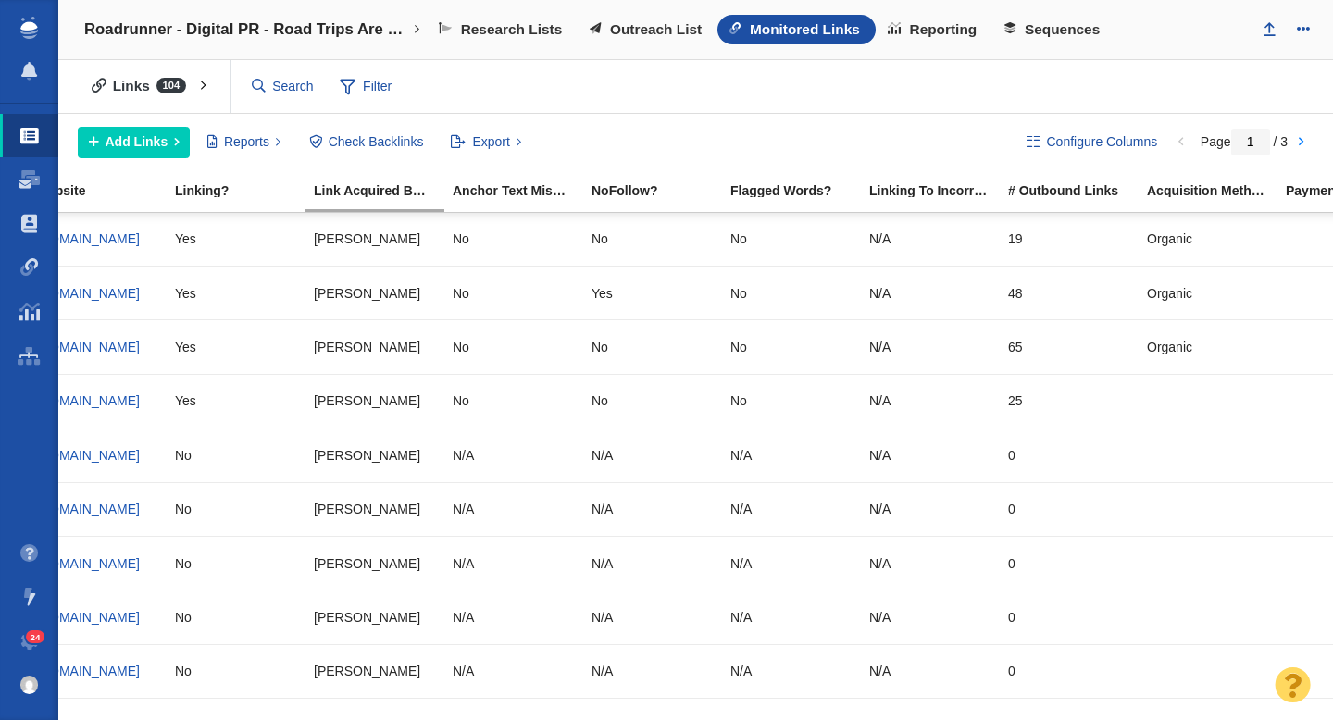
scroll to position [0, 489]
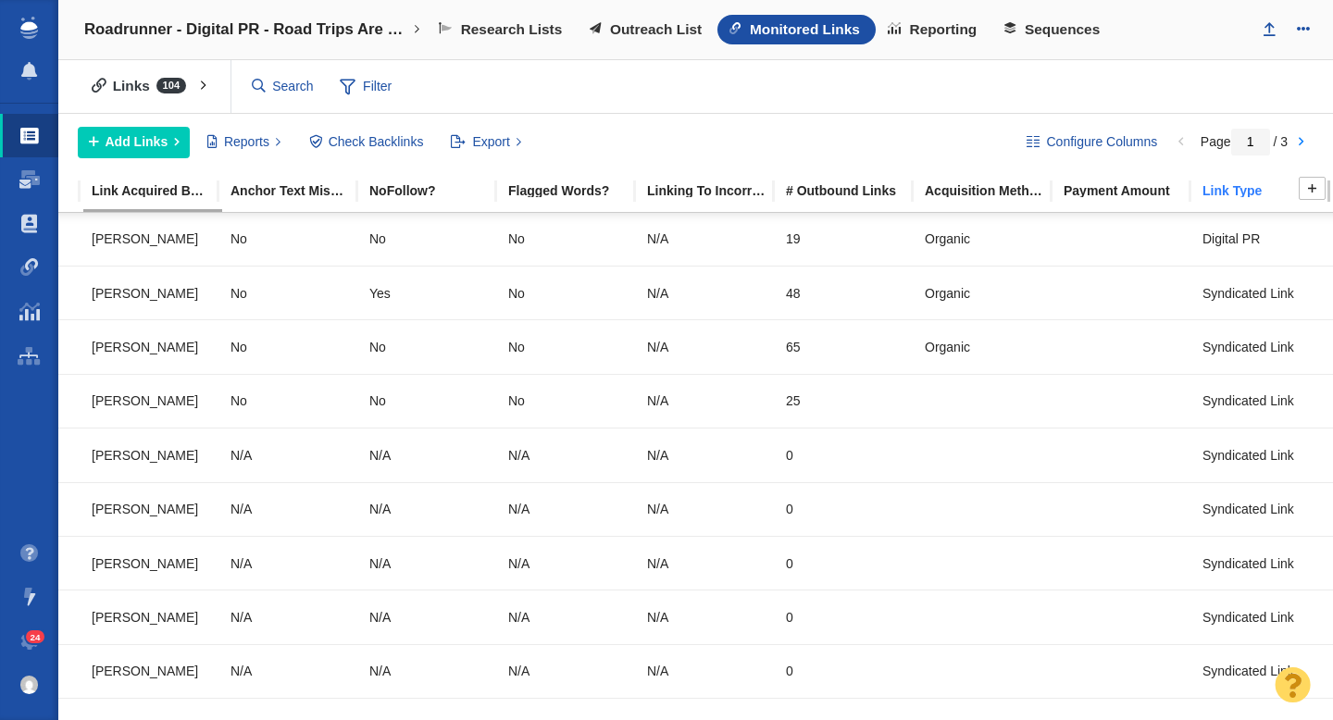
click at [1223, 191] on div "Link Type" at bounding box center [1271, 190] width 137 height 13
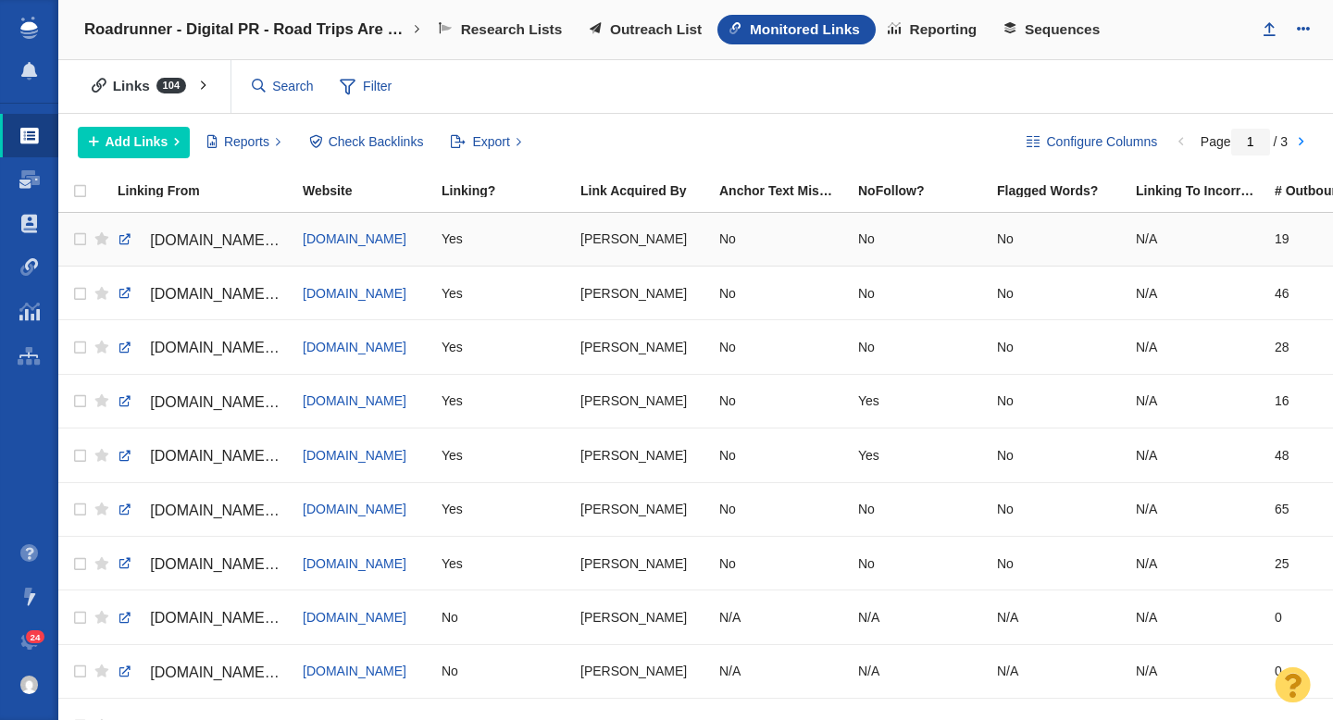
scroll to position [0, 280]
click at [635, 37] on span "Outreach List" at bounding box center [656, 29] width 92 height 17
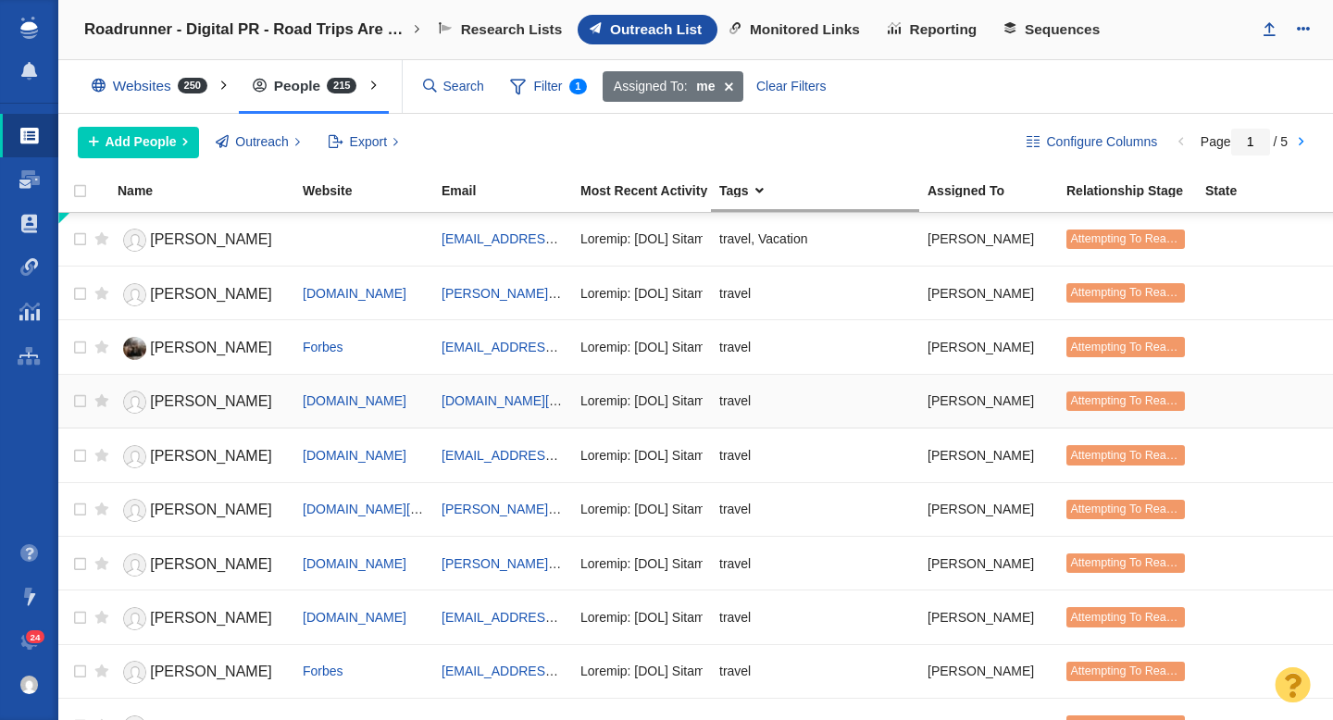
click at [171, 404] on span "[PERSON_NAME]" at bounding box center [211, 401] width 122 height 16
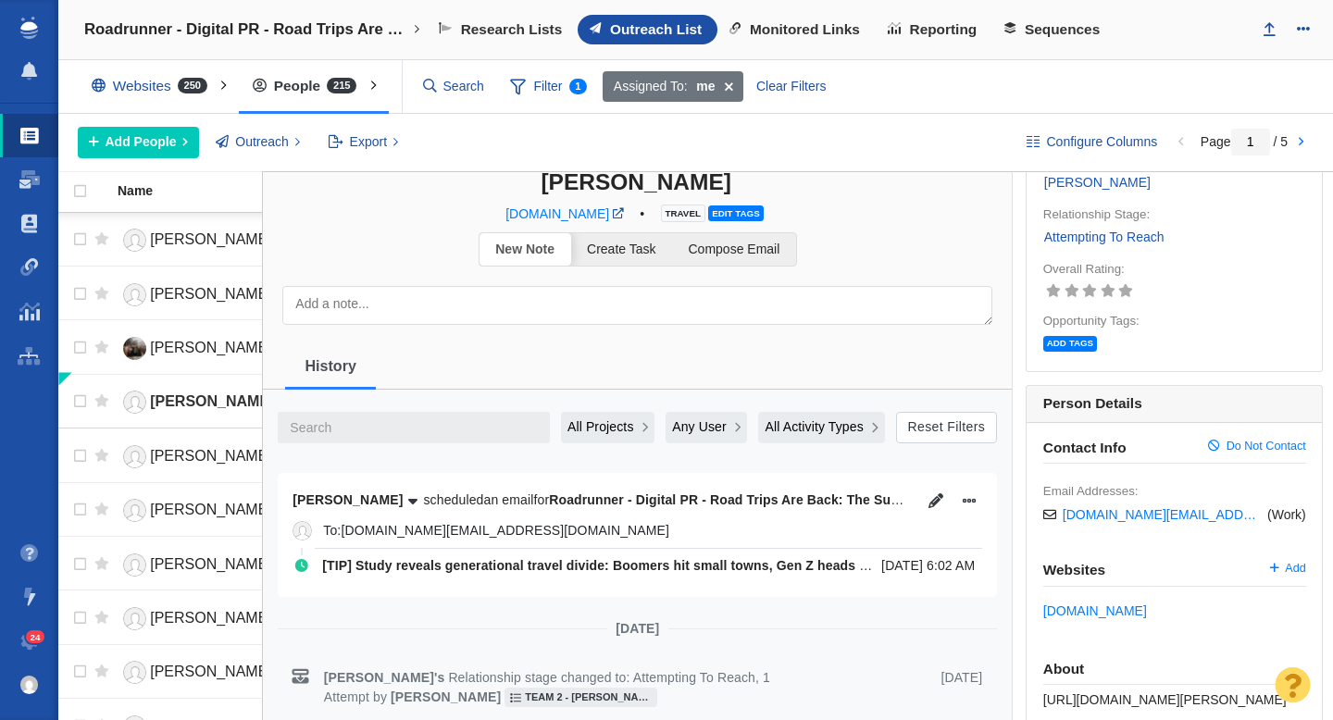
scroll to position [93, 0]
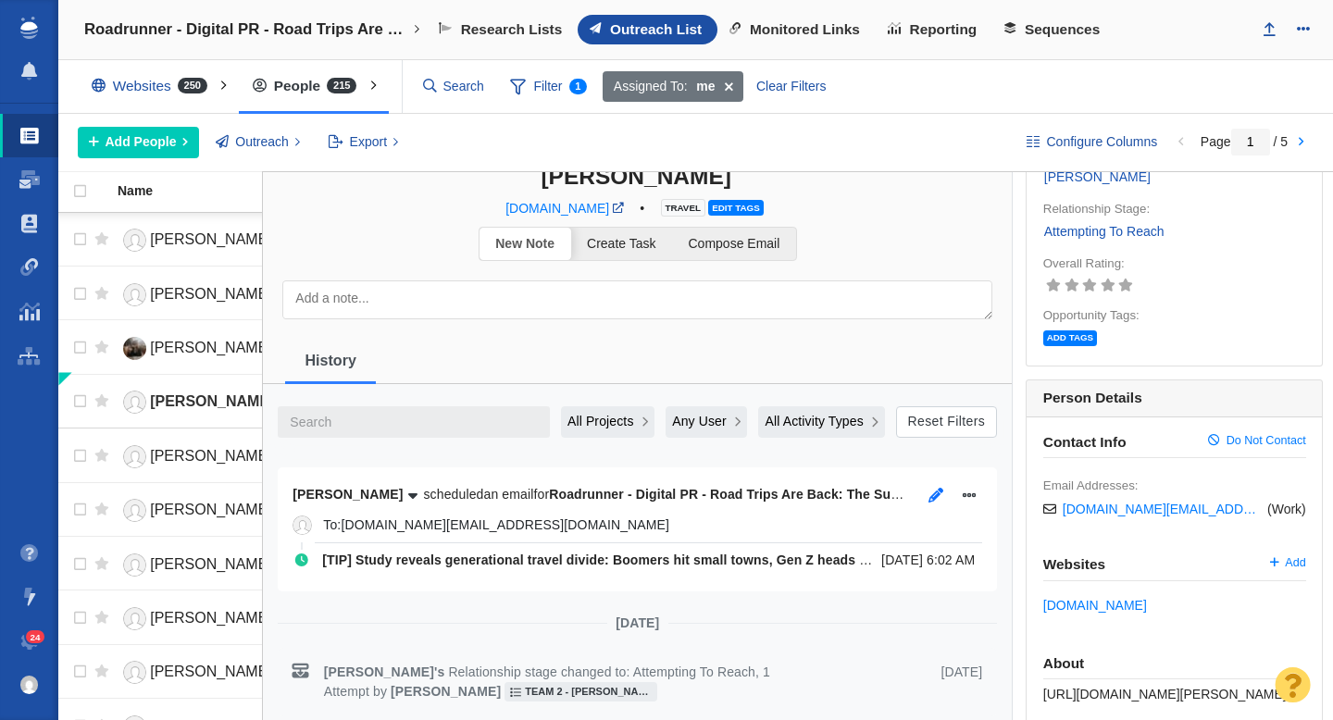
click at [946, 499] on button "button" at bounding box center [936, 495] width 26 height 26
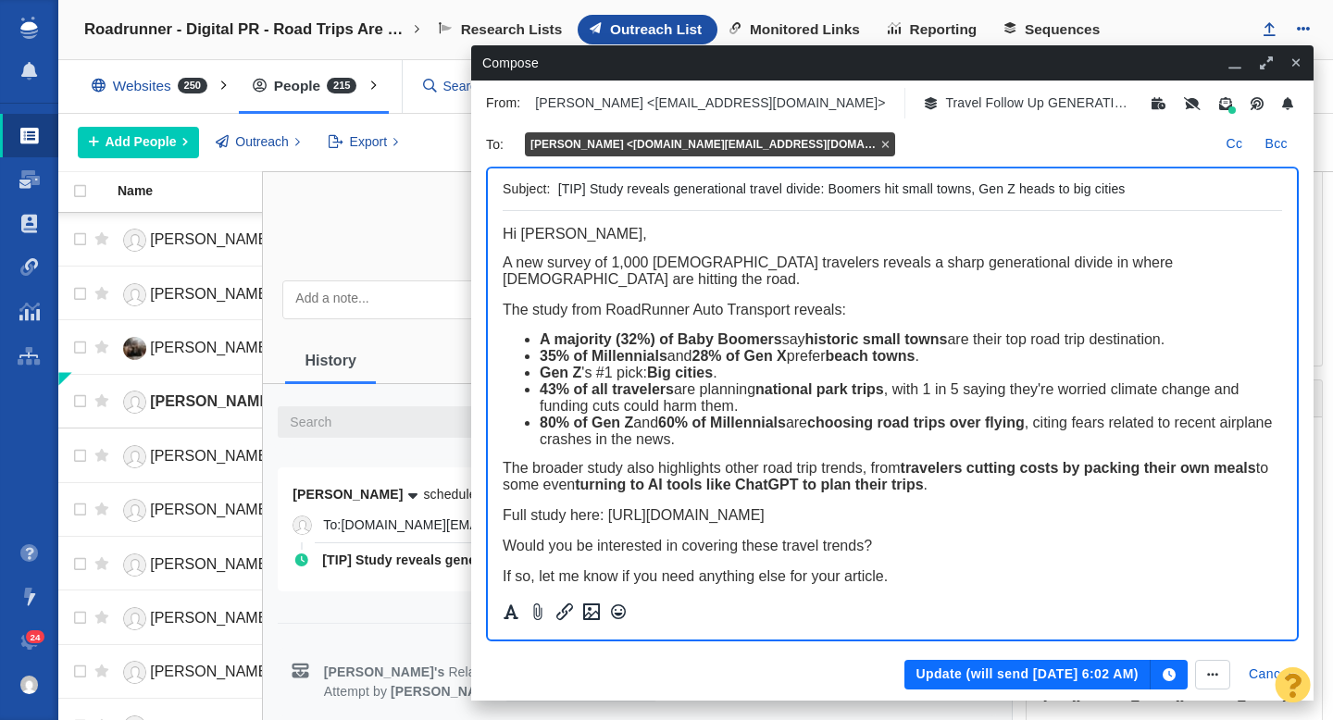
scroll to position [0, 0]
click at [1003, 679] on button "Update (will send Aug 26, 6:02 AM)" at bounding box center [1027, 675] width 245 height 30
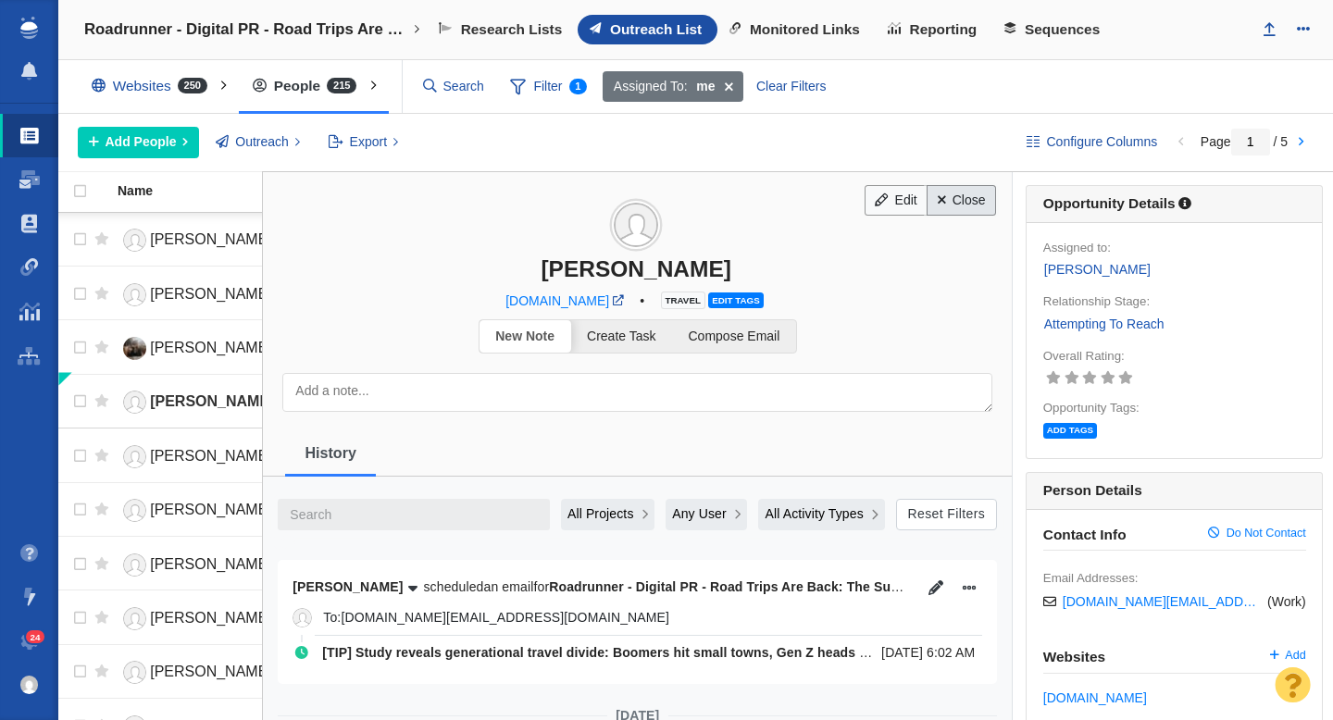
click at [957, 206] on link "Close" at bounding box center [961, 200] width 69 height 31
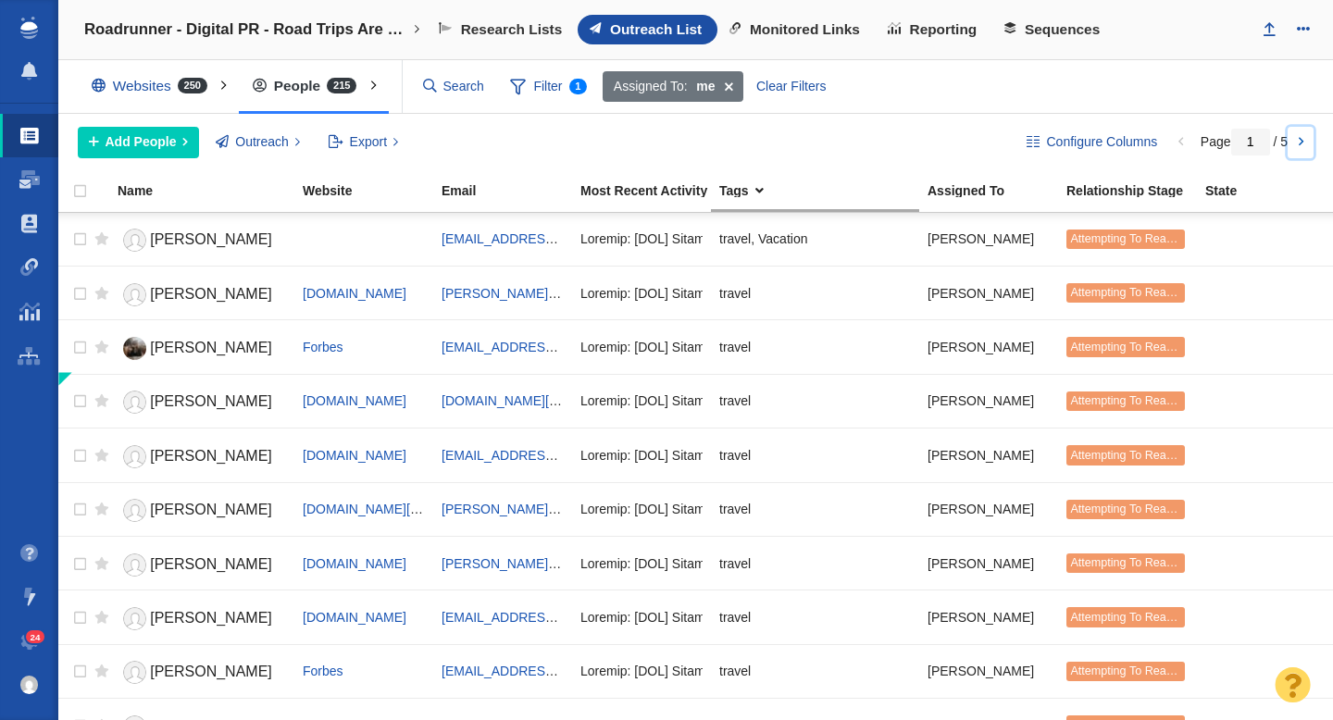
click at [1299, 144] on link at bounding box center [1301, 142] width 26 height 31
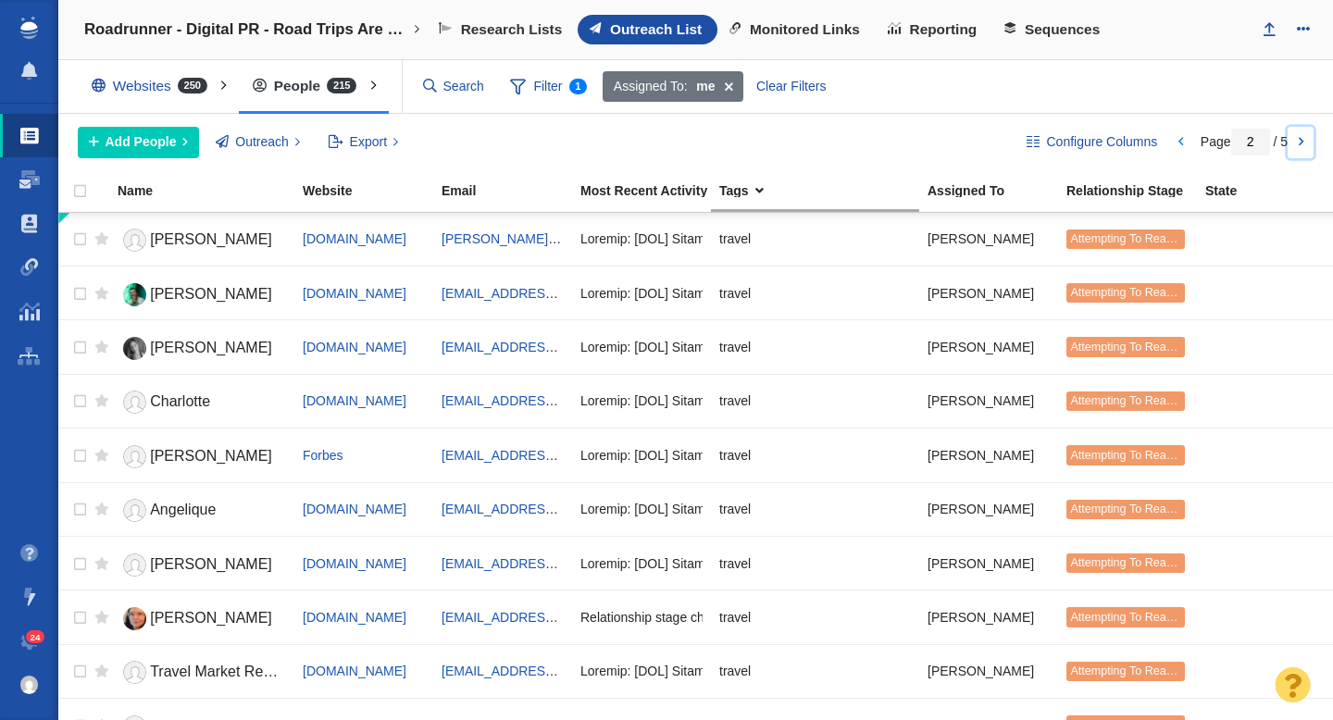
click at [1299, 144] on link at bounding box center [1301, 142] width 26 height 31
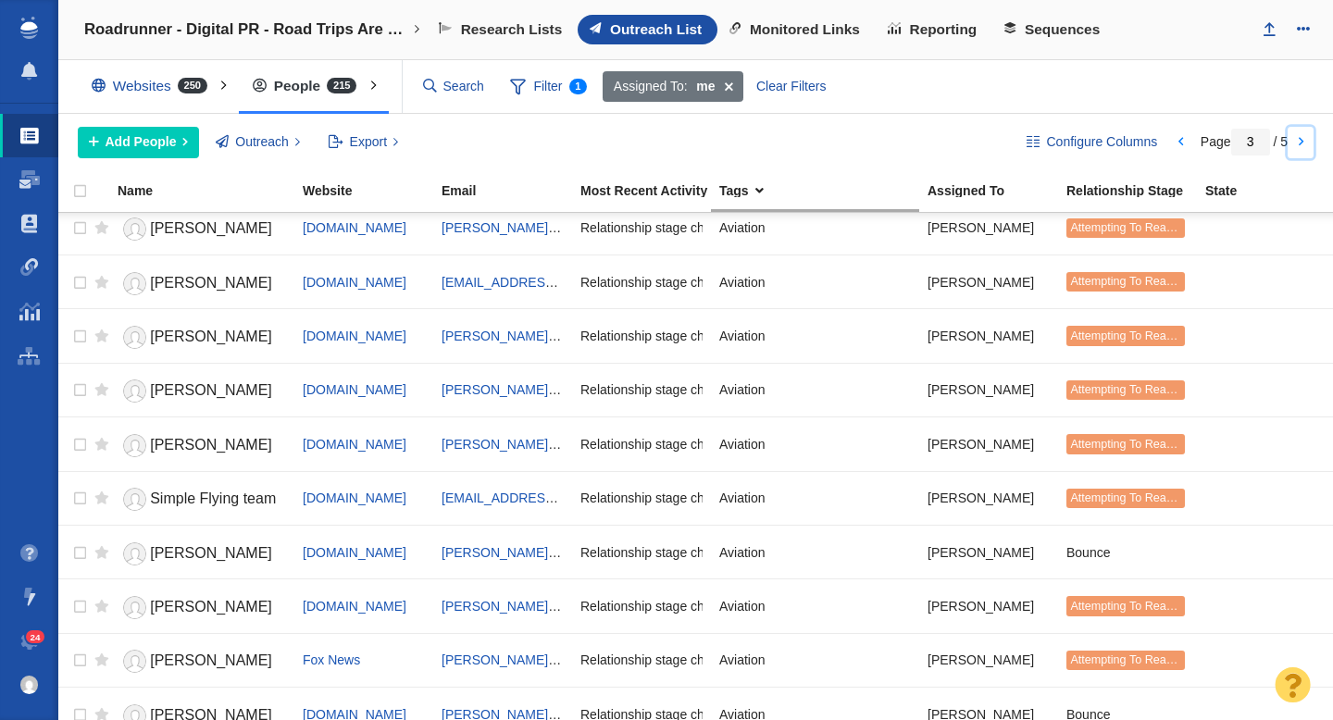
scroll to position [2195, 0]
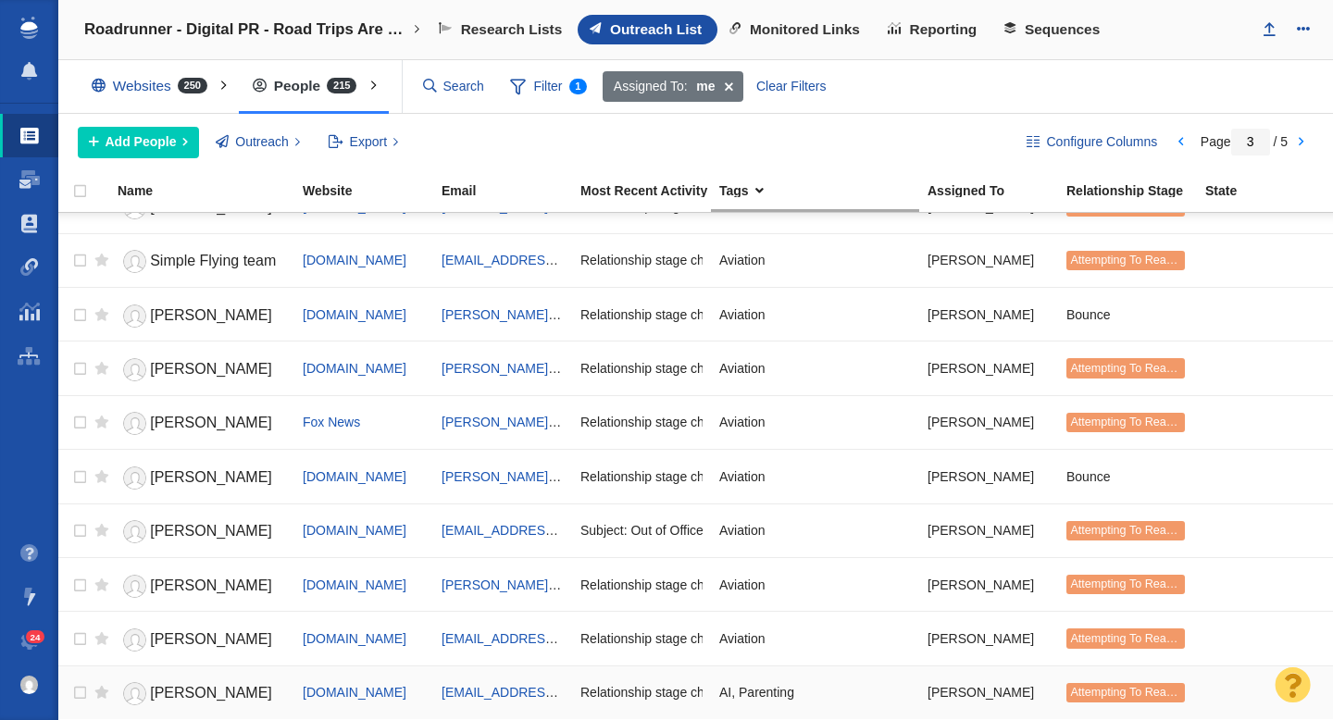
click at [219, 689] on span "Adriana Diaz" at bounding box center [211, 693] width 122 height 16
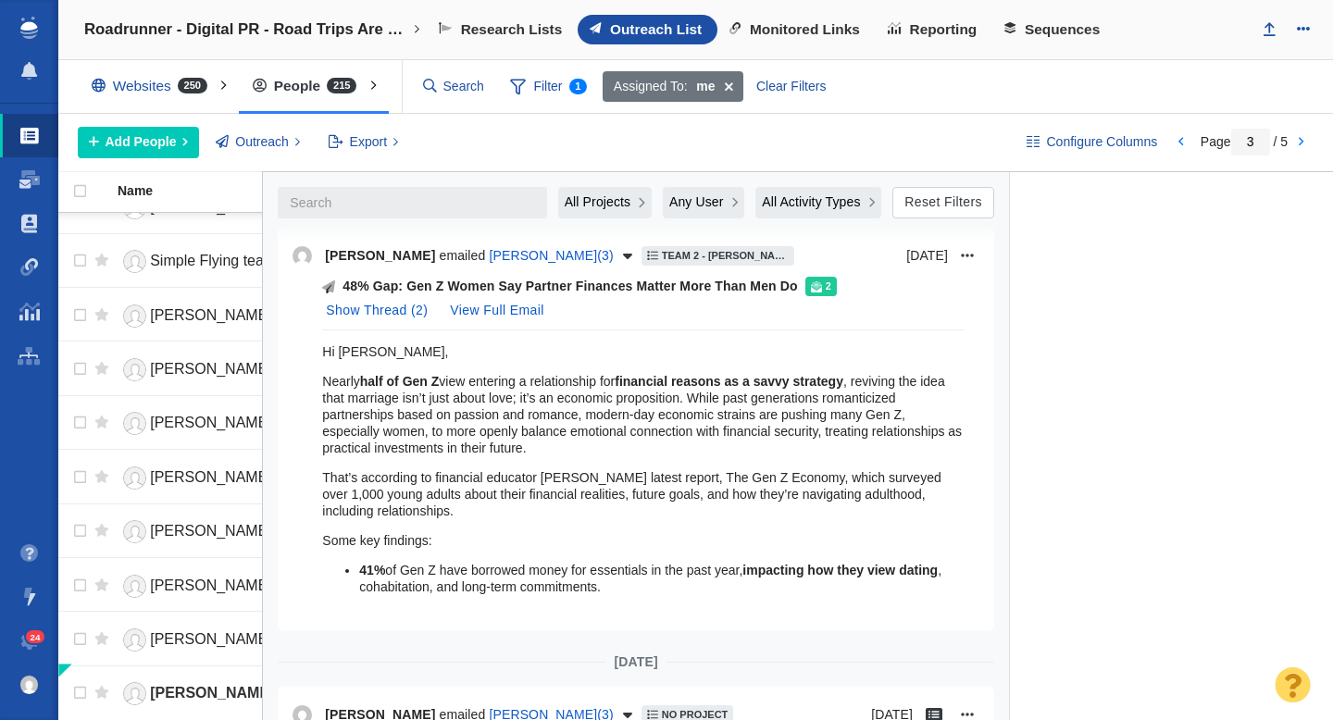
scroll to position [2399, 0]
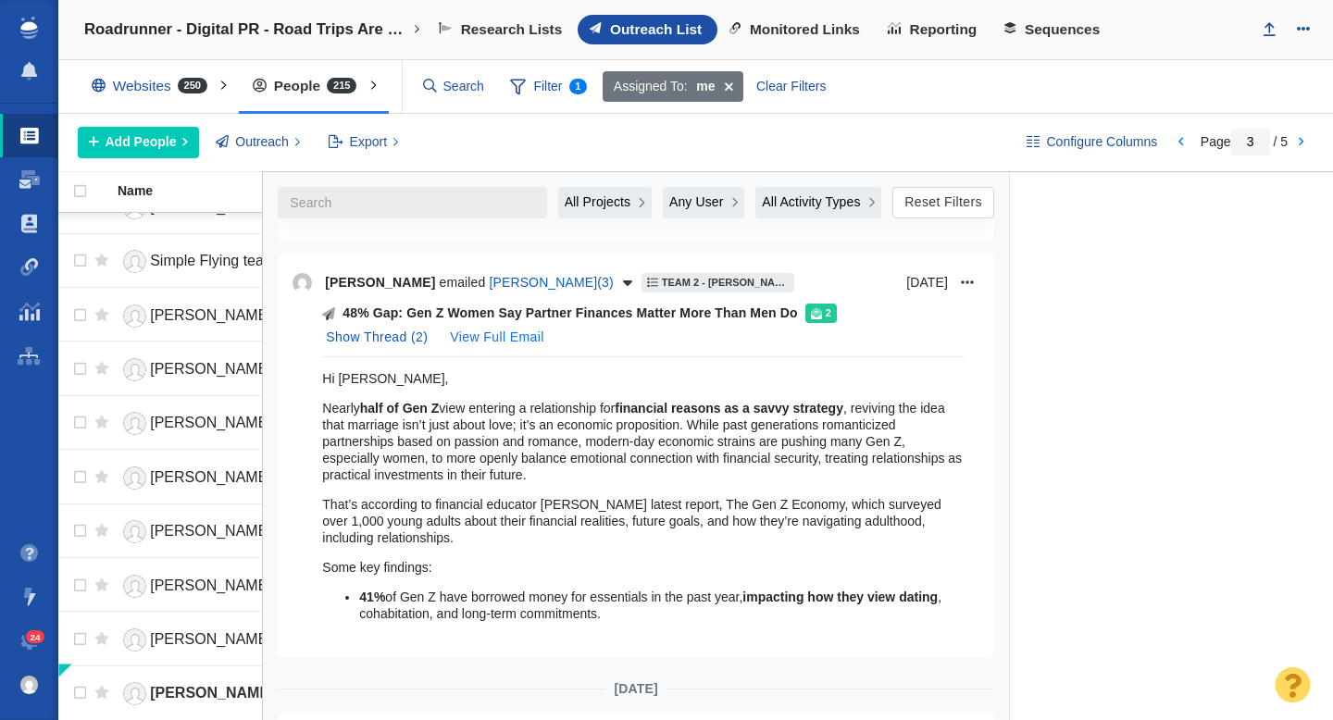
click at [502, 323] on button "View Full Email" at bounding box center [497, 338] width 116 height 30
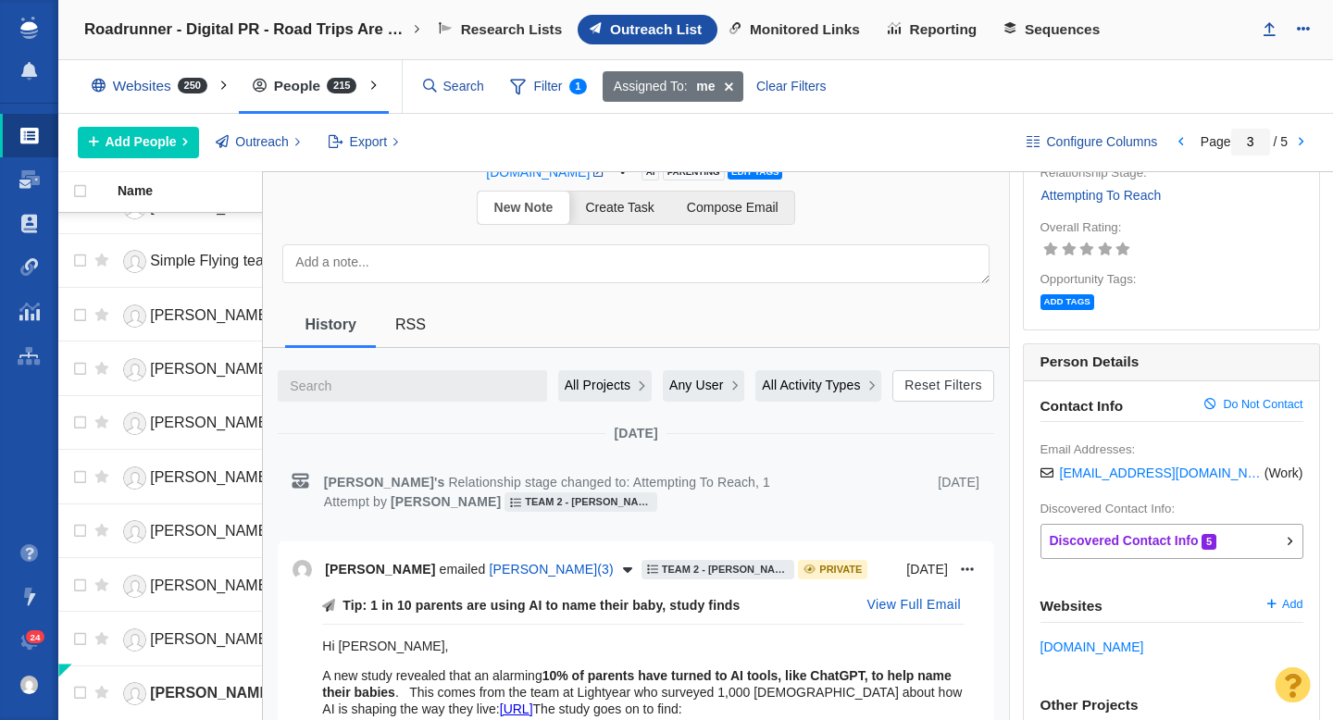
scroll to position [0, 0]
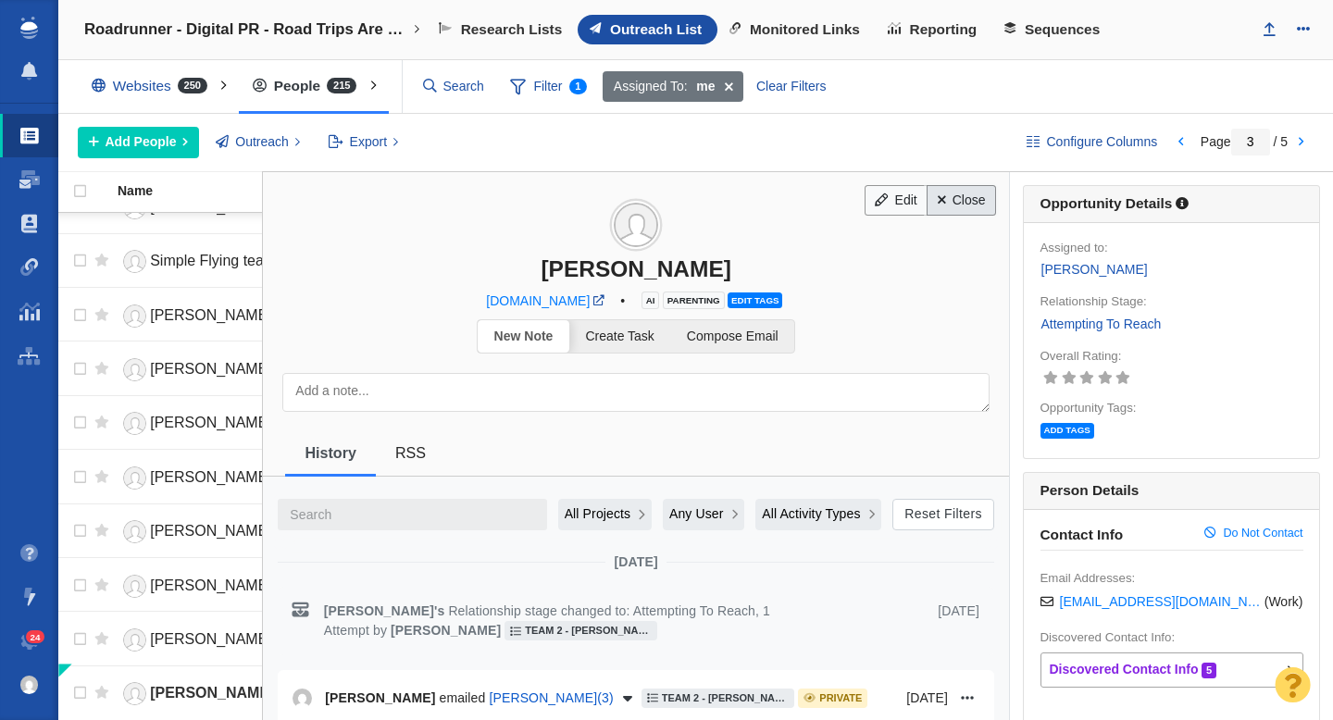
click at [951, 204] on link "Close" at bounding box center [961, 200] width 69 height 31
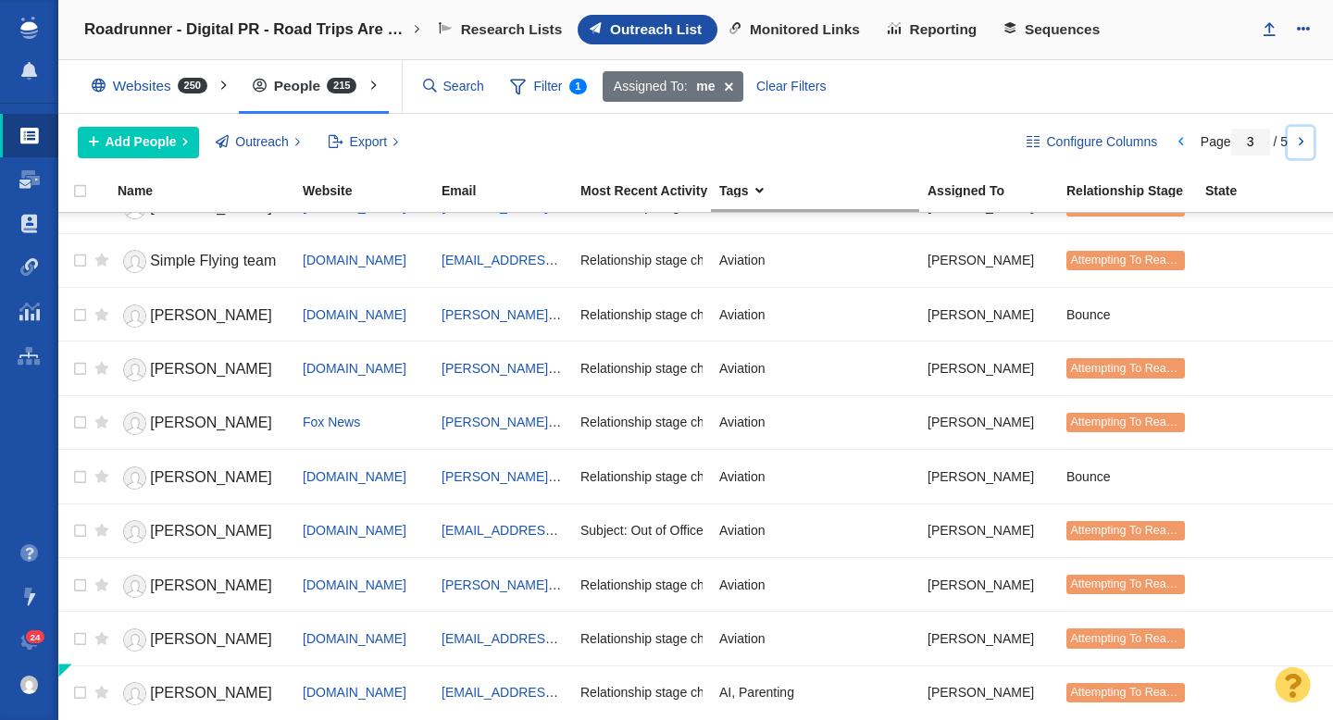
click at [1300, 144] on link at bounding box center [1301, 142] width 26 height 31
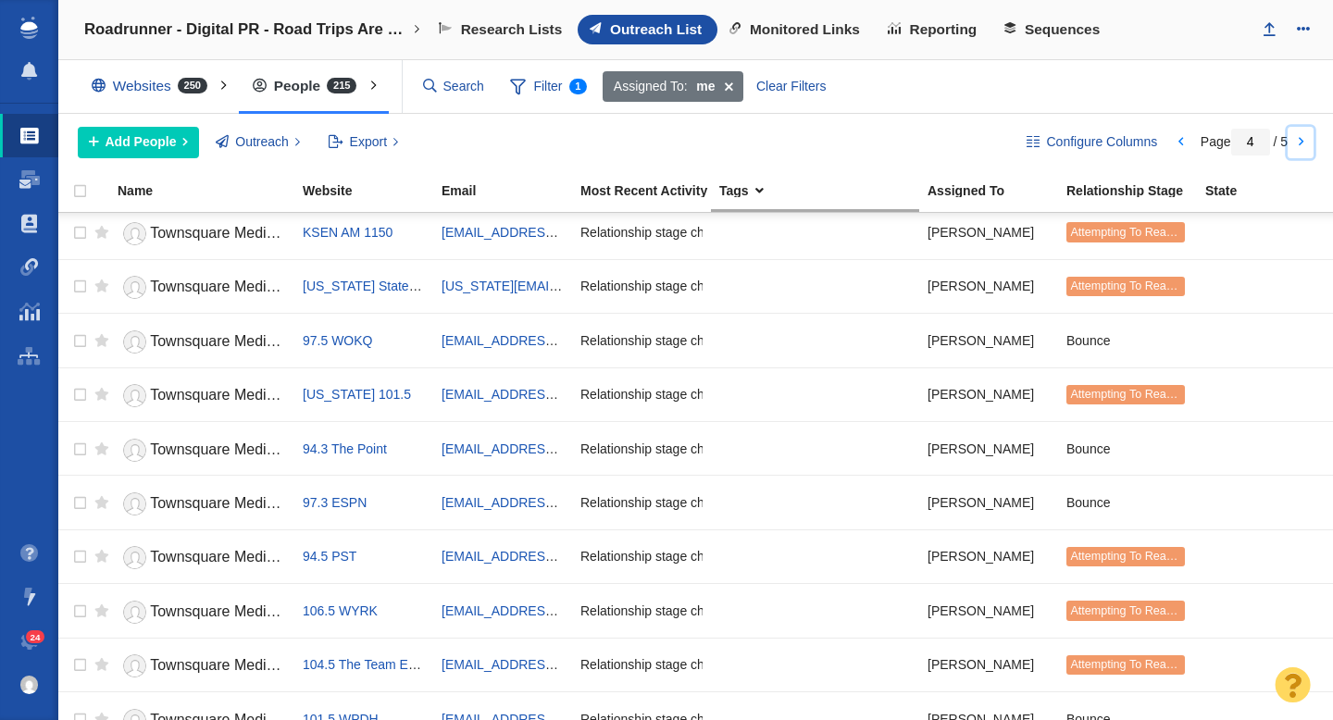
scroll to position [2195, 0]
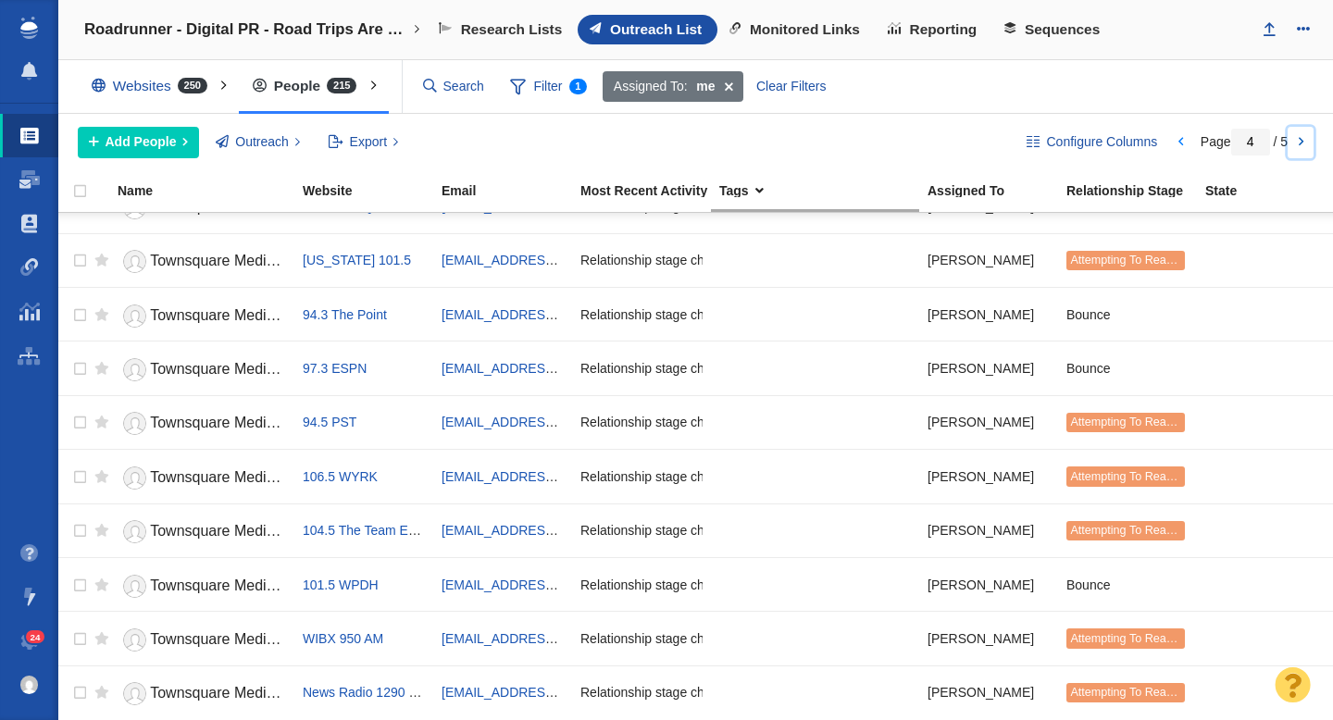
click at [1304, 140] on link at bounding box center [1301, 142] width 26 height 31
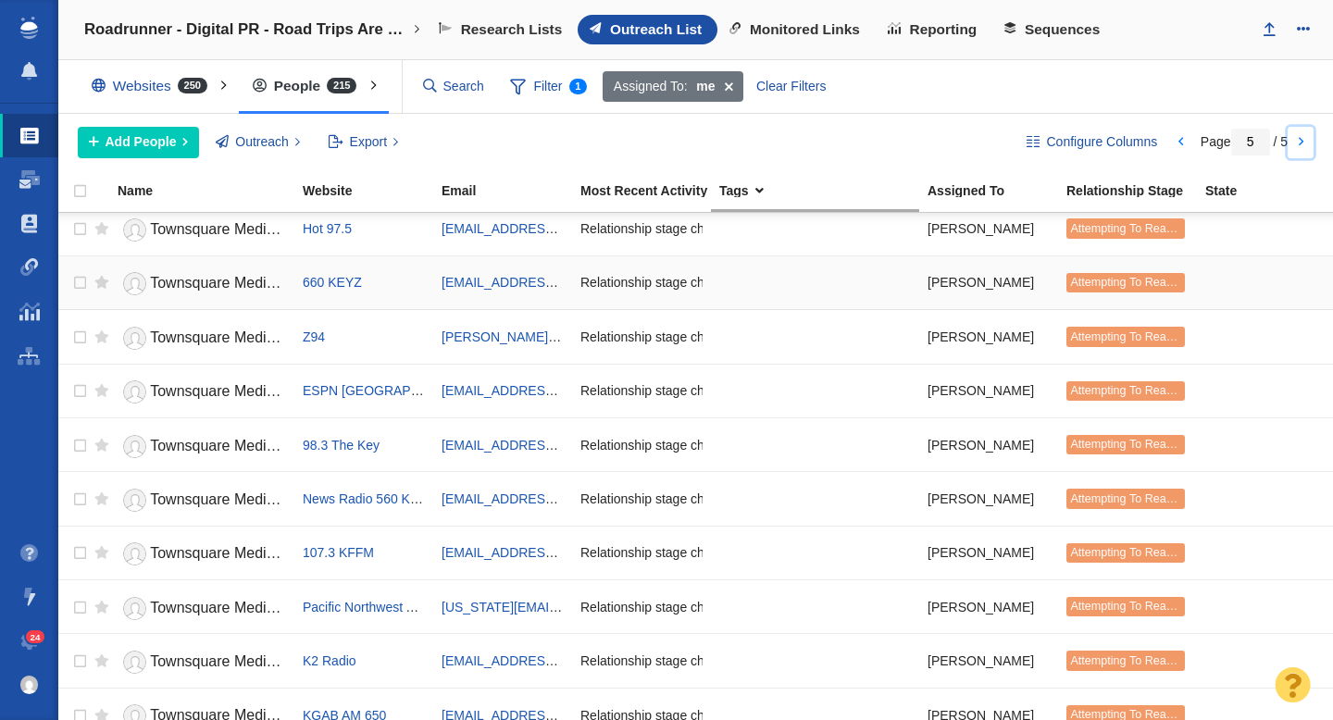
scroll to position [303, 0]
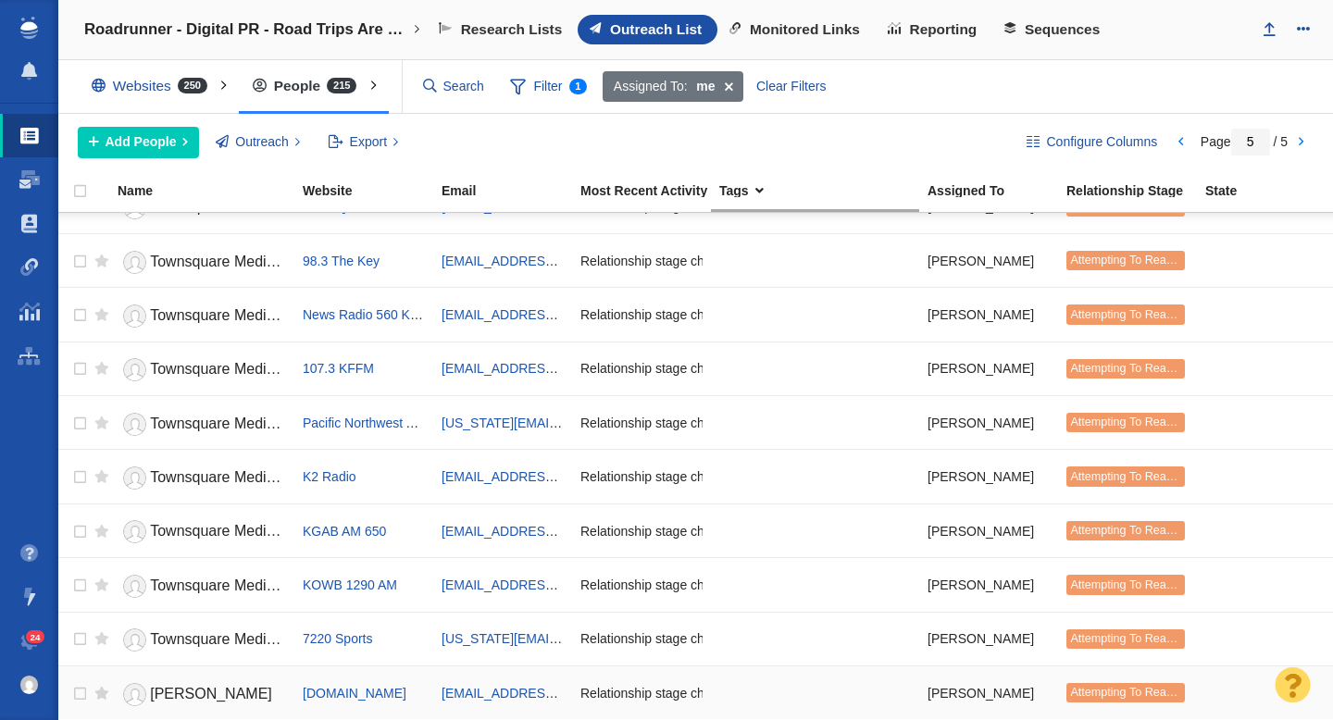
click at [201, 693] on link "[PERSON_NAME]" at bounding box center [202, 695] width 169 height 32
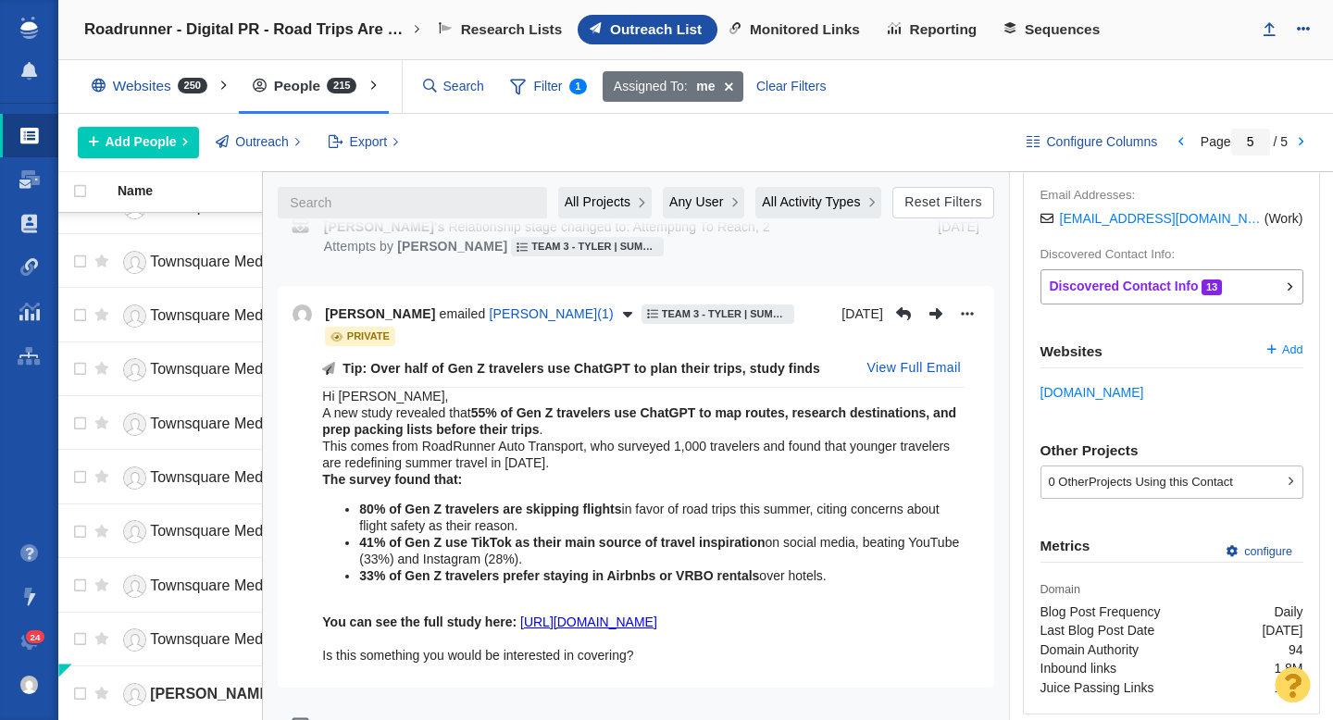
scroll to position [0, 0]
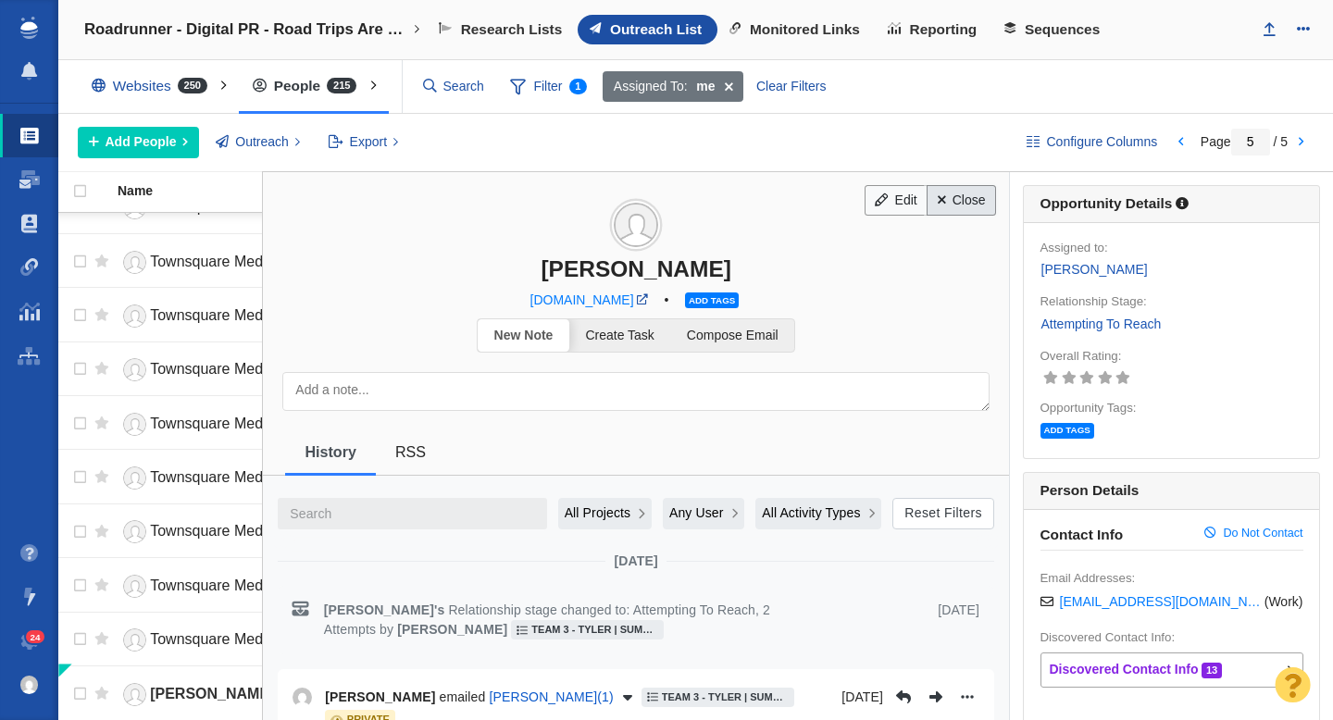
click at [965, 202] on link "Close" at bounding box center [961, 200] width 69 height 31
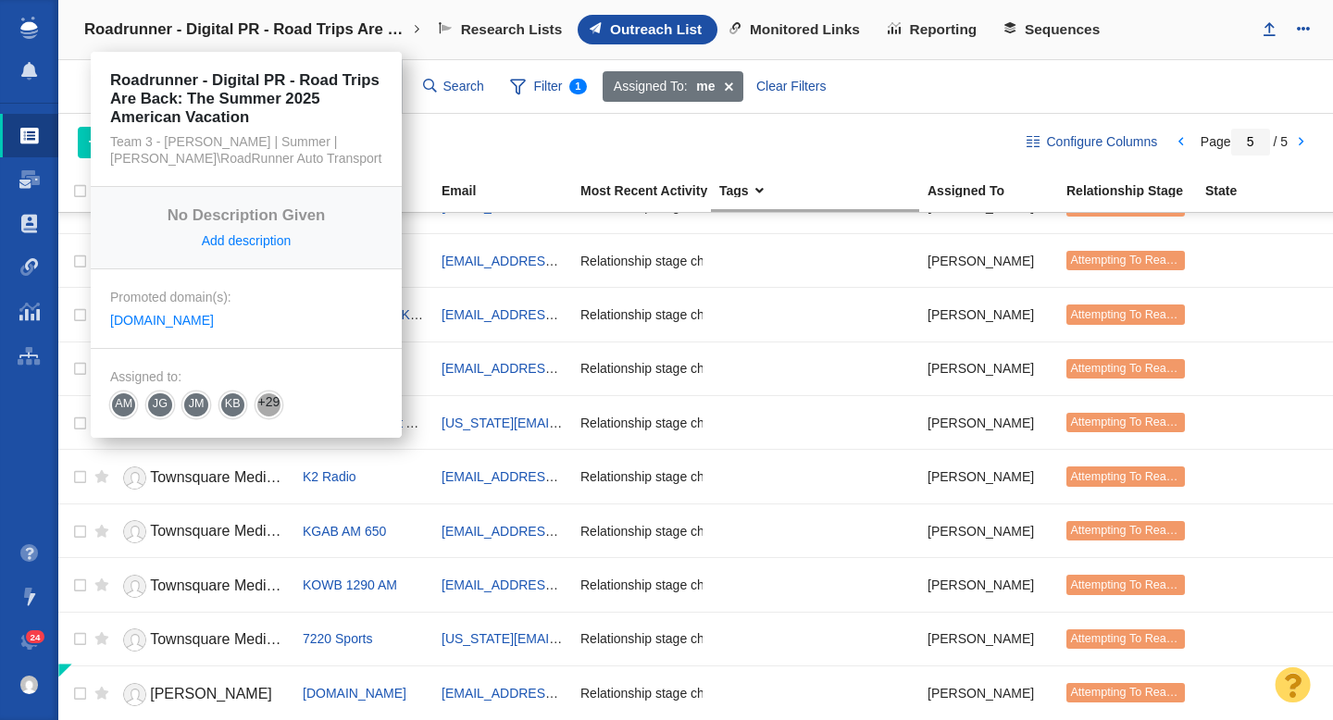
click at [306, 28] on h4 "Roadrunner - Digital PR - Road Trips Are Back: The Summer 2025 American Vacation" at bounding box center [246, 29] width 324 height 19
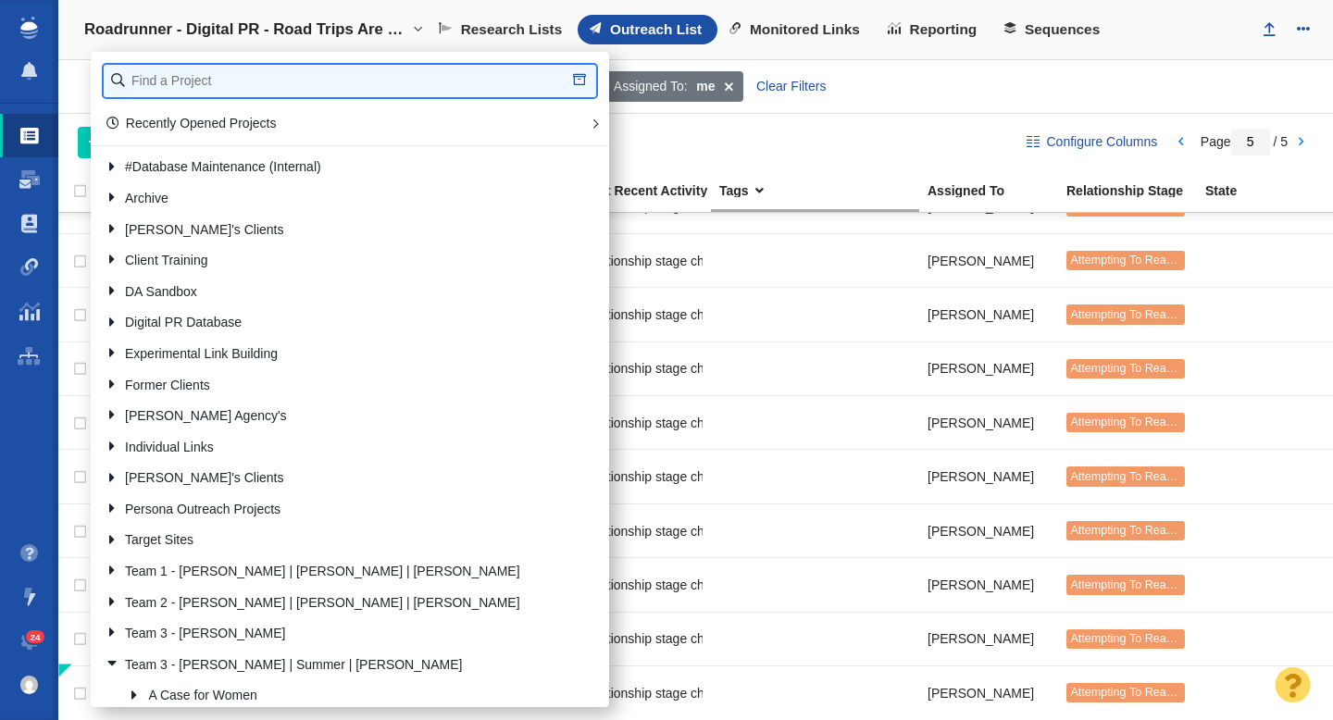
click at [216, 86] on input "text" at bounding box center [350, 81] width 493 height 32
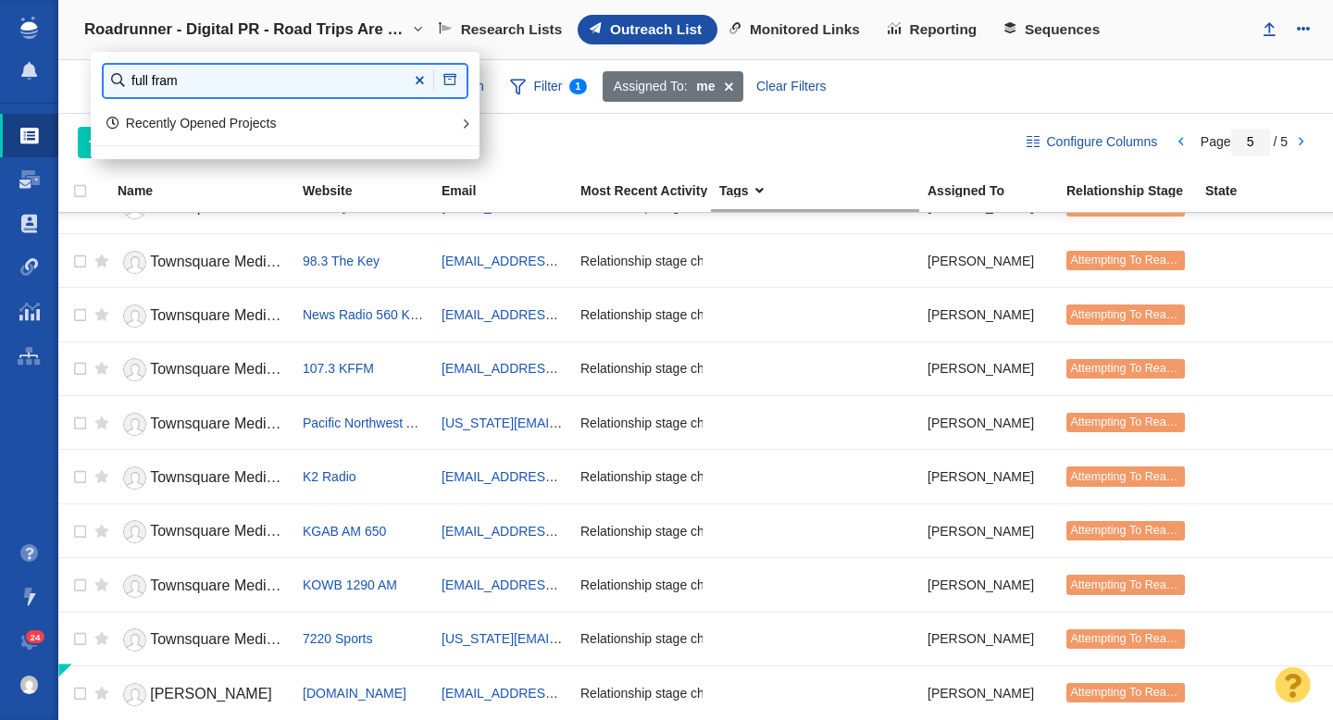
type input "full fram"
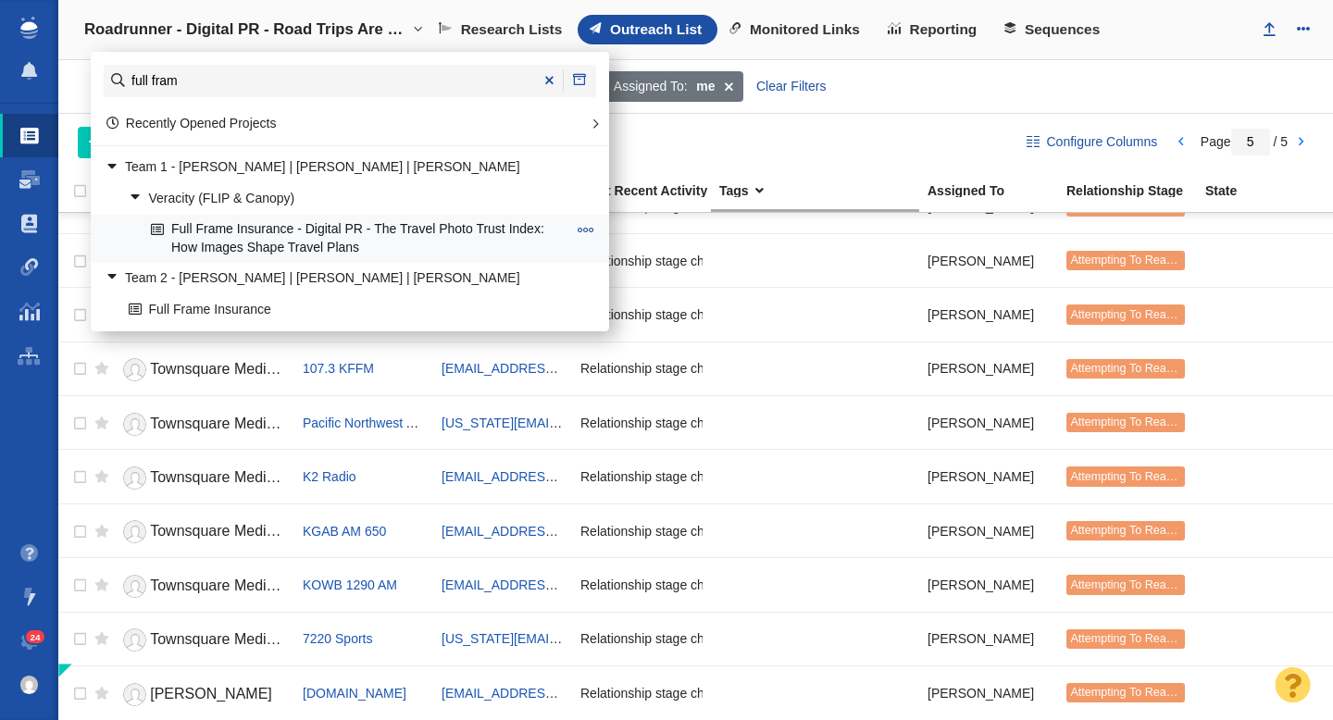
click at [267, 236] on link "Full Frame Insurance - Digital PR - The Travel Photo Trust Index: How Images Sh…" at bounding box center [358, 239] width 425 height 46
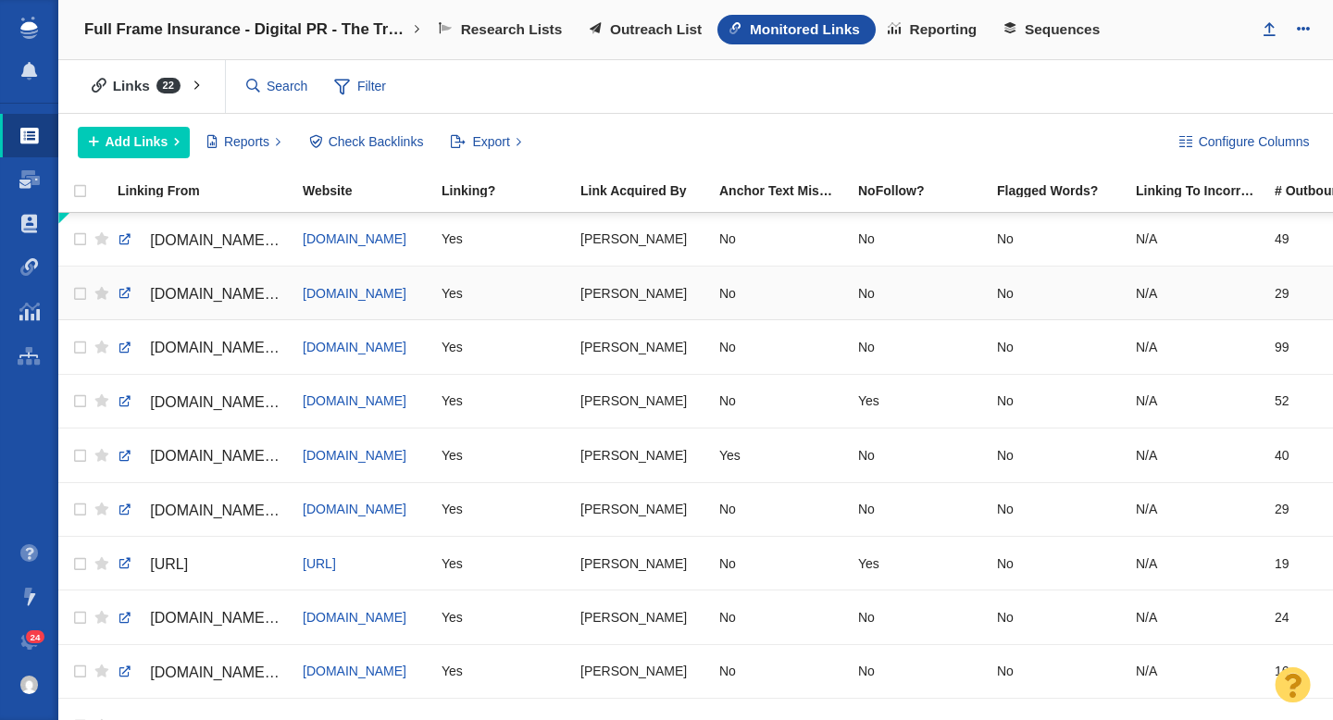
scroll to position [0, 489]
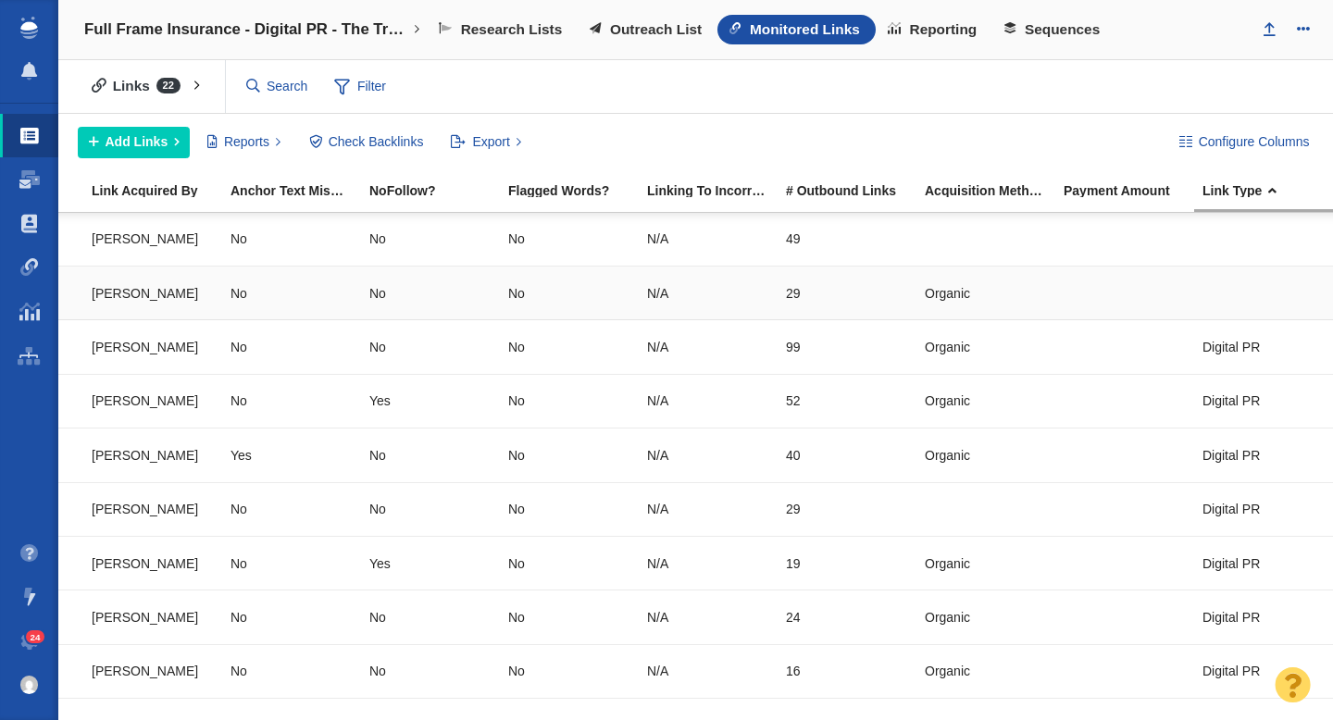
click at [1234, 304] on div at bounding box center [1264, 293] width 122 height 40
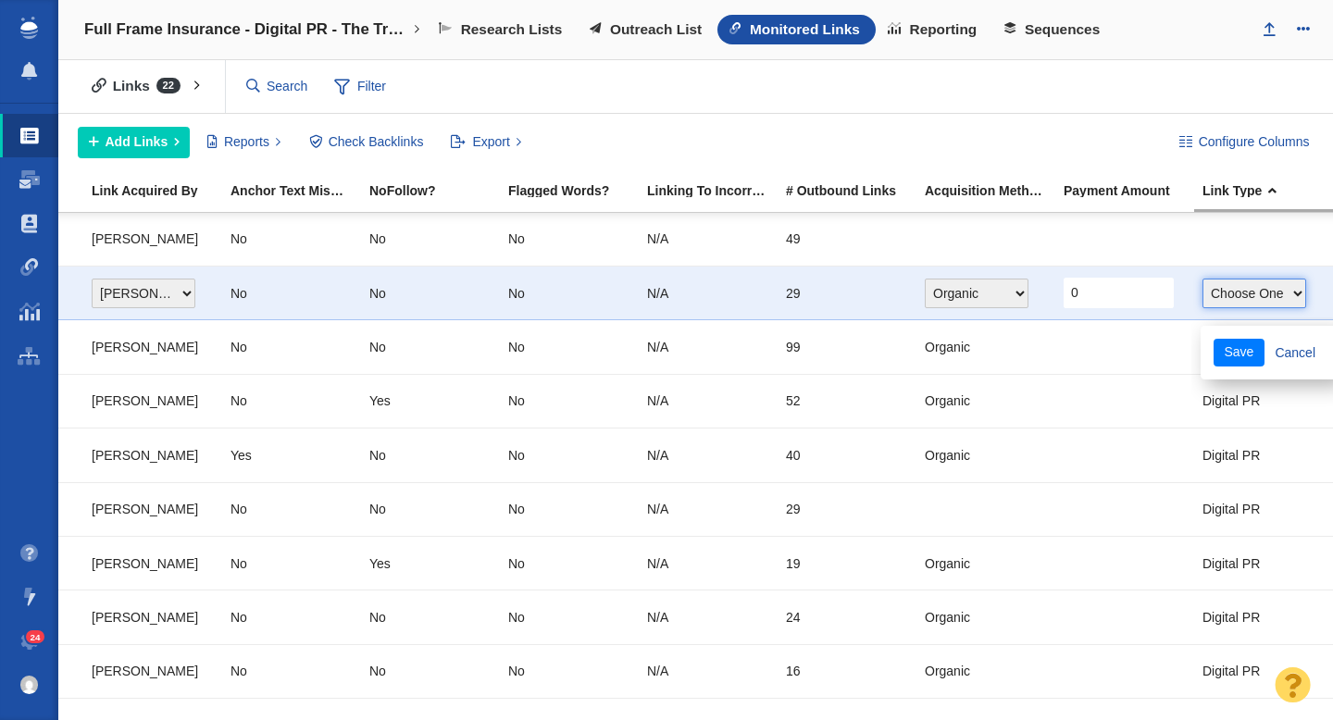
click at [1230, 296] on select "Choose One Guest Post - Organic Guest Post - Partnership Resource Link Fresh Me…" at bounding box center [1255, 294] width 104 height 30
select select "4"
click at [1203, 279] on select "Choose One Guest Post - Organic Guest Post - Partnership Resource Link Fresh Me…" at bounding box center [1255, 294] width 104 height 30
click at [1230, 349] on button "Save" at bounding box center [1239, 353] width 51 height 28
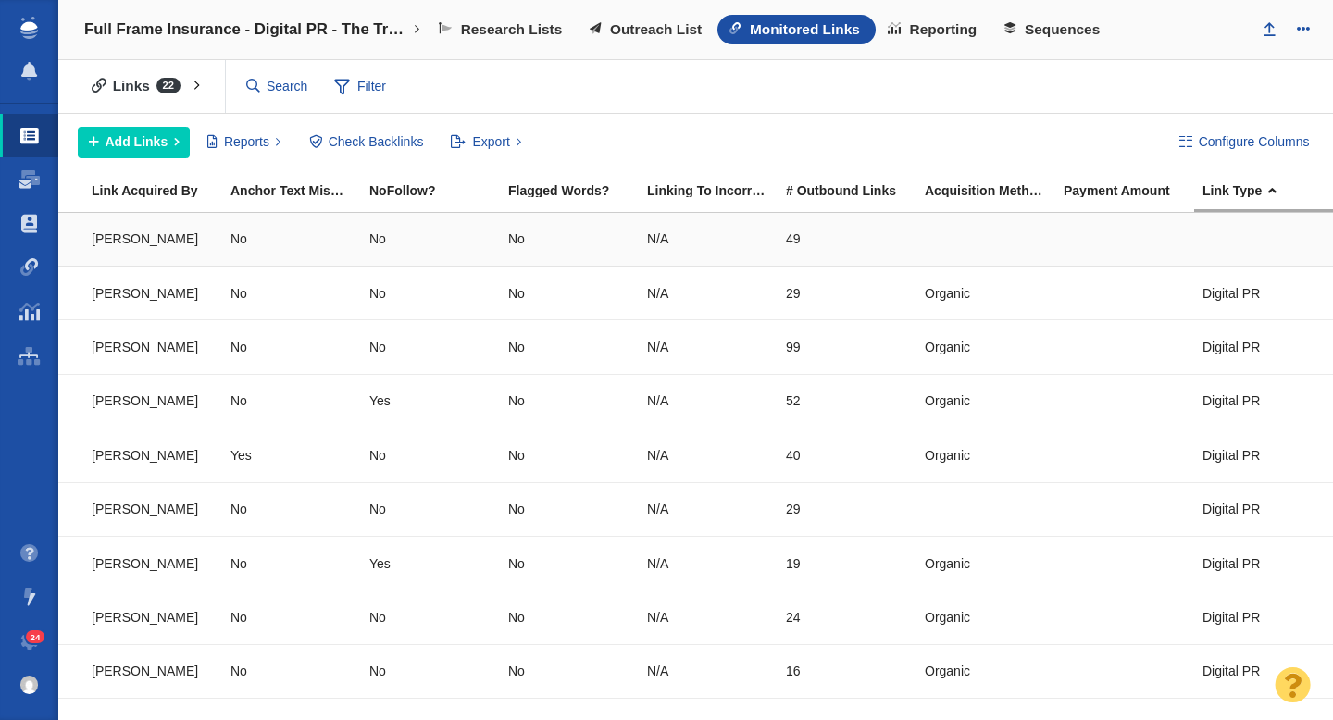
click at [1223, 244] on div at bounding box center [1264, 239] width 122 height 40
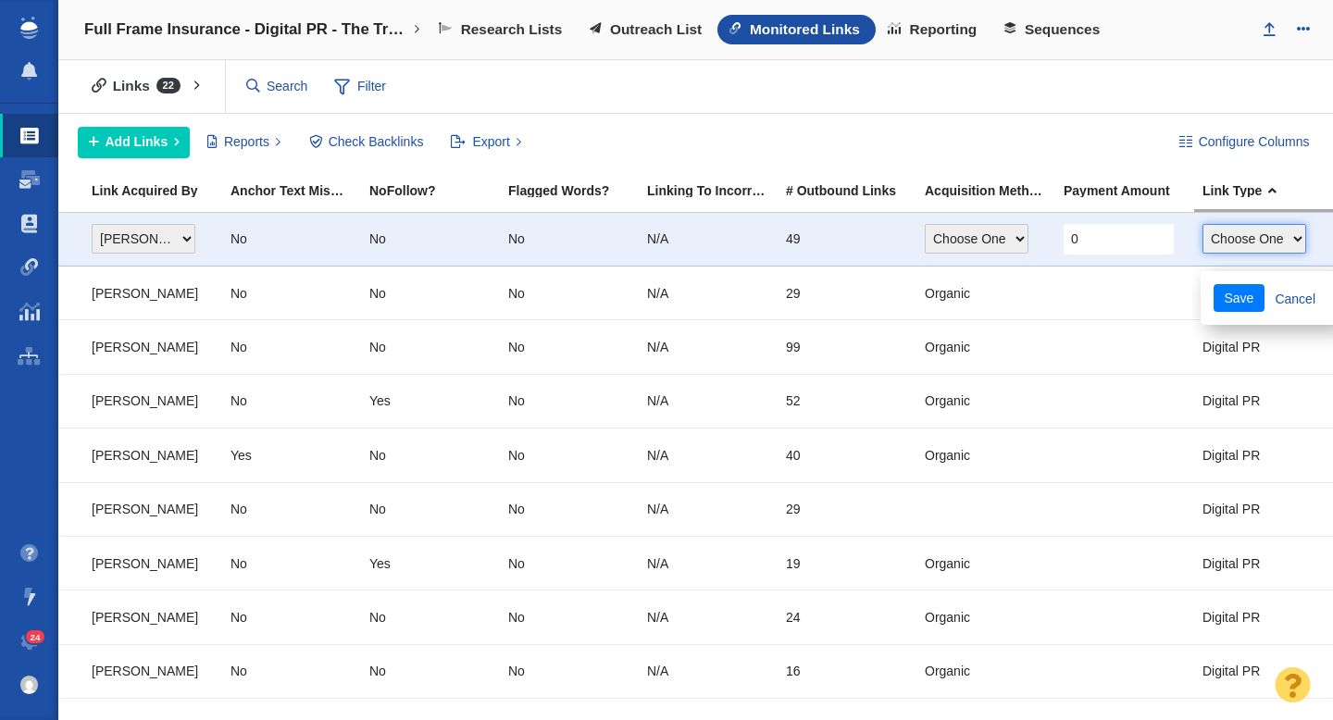
click at [1231, 243] on select "Choose One Guest Post - Organic Guest Post - Partnership Resource Link Fresh Me…" at bounding box center [1255, 239] width 104 height 30
select select "5"
click at [1203, 224] on select "Choose One Guest Post - Organic Guest Post - Partnership Resource Link Fresh Me…" at bounding box center [1255, 239] width 104 height 30
click at [1231, 297] on button "Save" at bounding box center [1239, 298] width 51 height 28
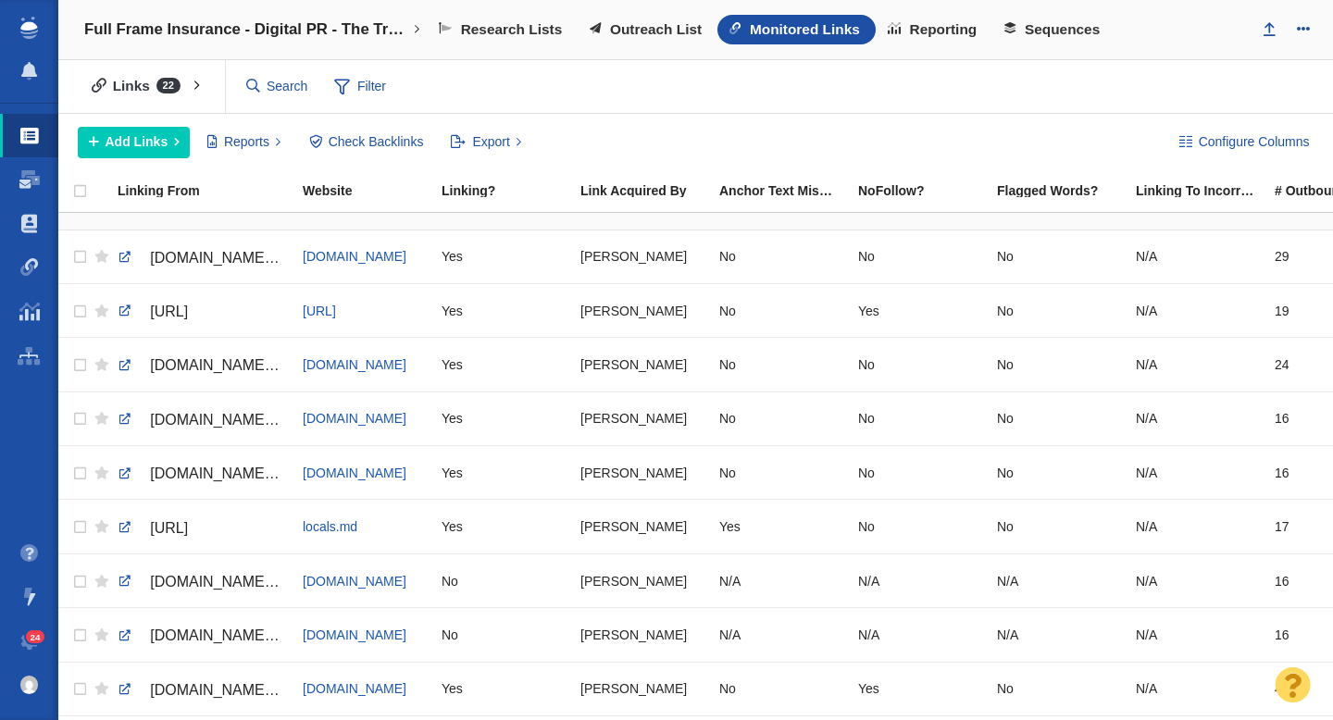
scroll to position [0, 0]
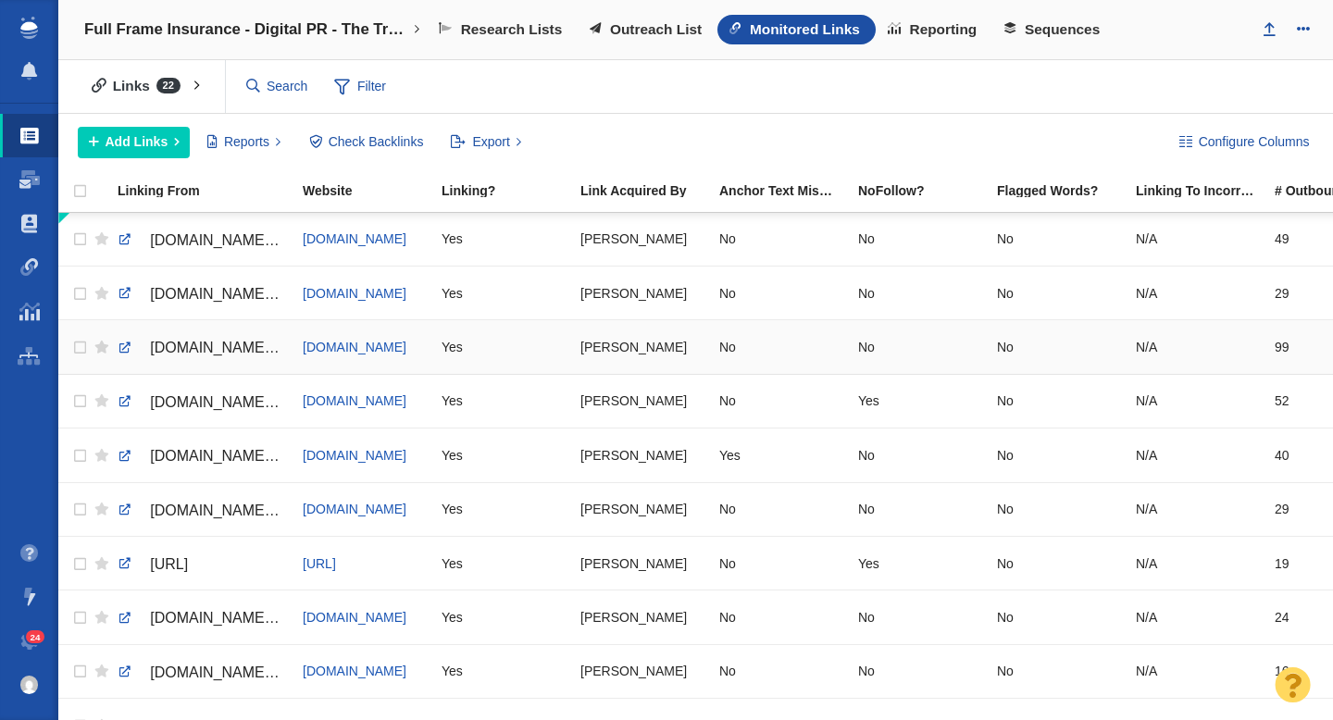
click at [205, 344] on span "nypost.com/2025/07/31/lifestyle/gen-z-picks-travel-destinations-based-on-hot-lo…" at bounding box center [228, 348] width 156 height 16
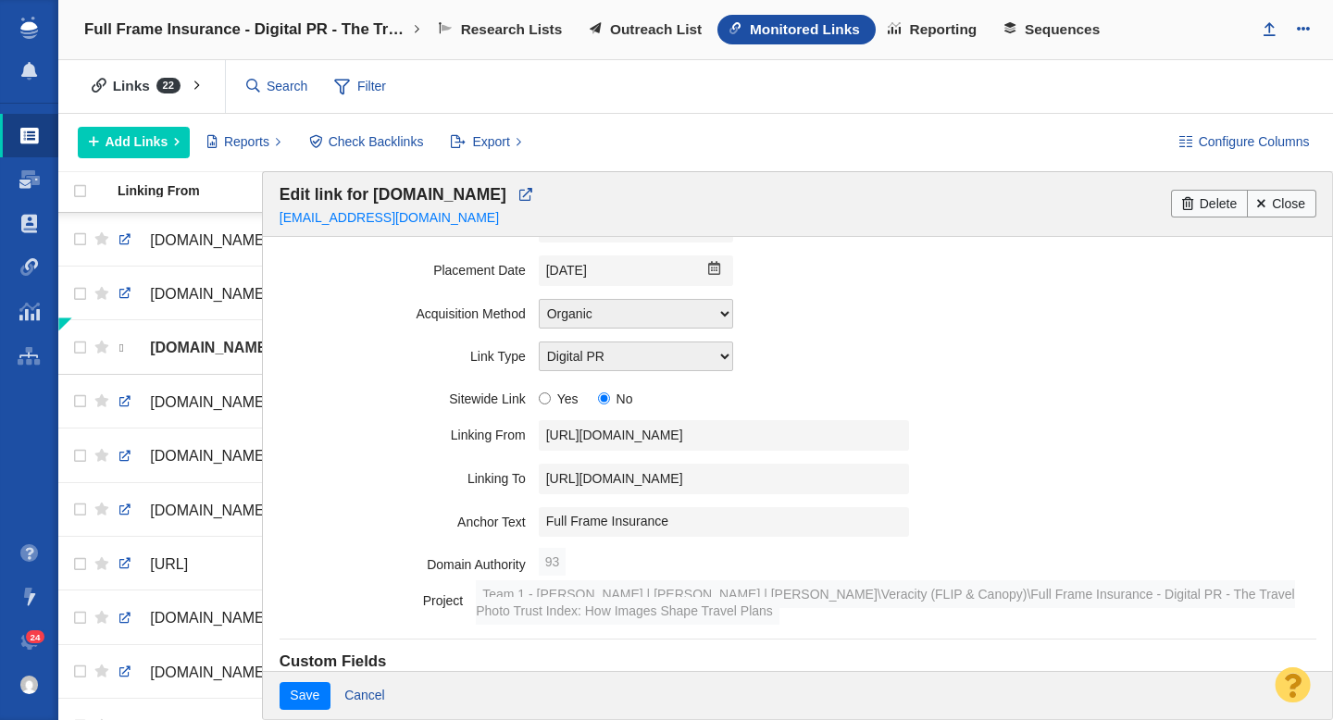
scroll to position [356, 0]
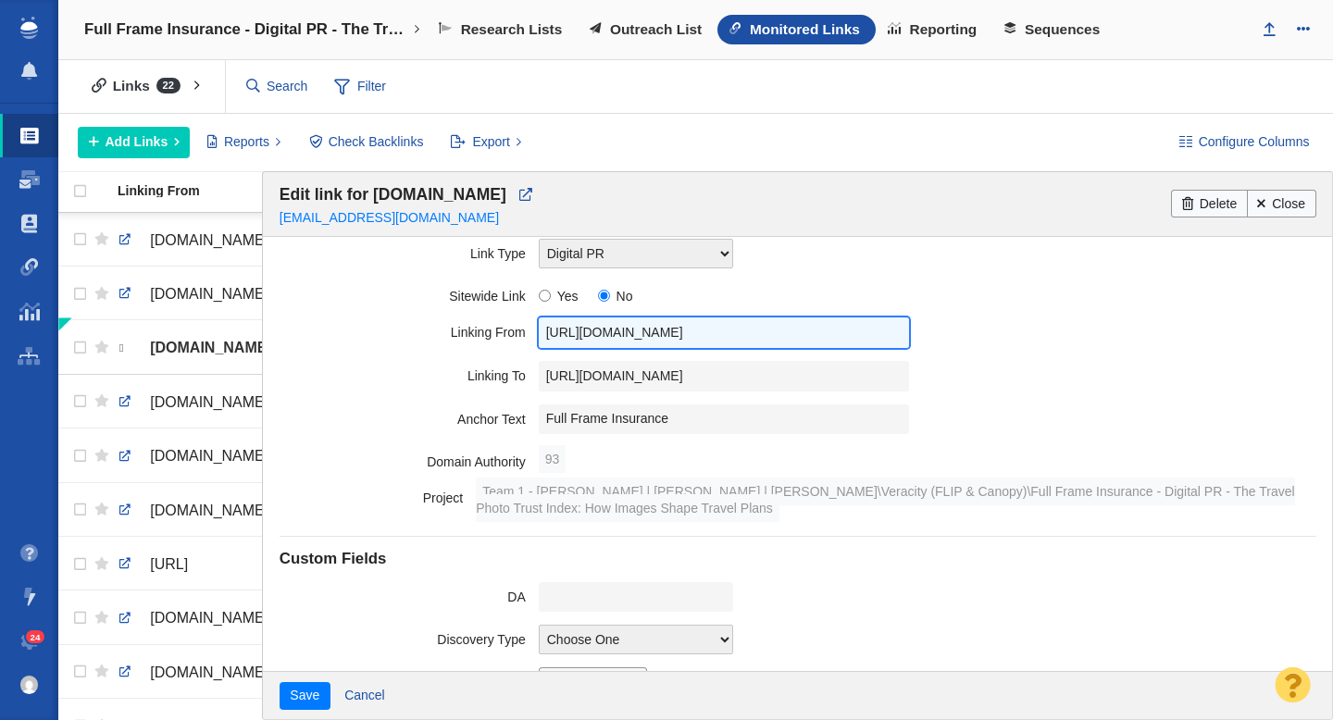
click at [644, 323] on input "https://nypost.com/2025/07/31/lifestyle/gen-z-picks-travel-destinations-based-o…" at bounding box center [724, 333] width 370 height 31
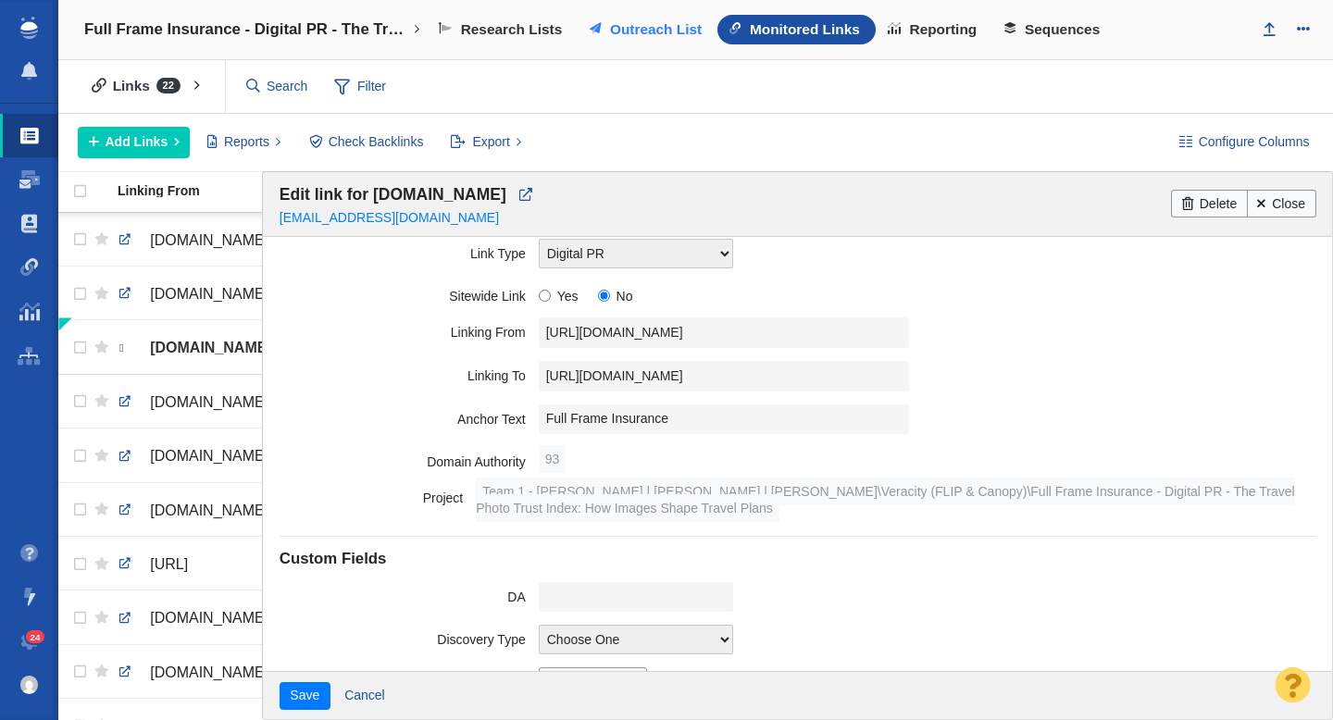
click at [637, 21] on span "Outreach List" at bounding box center [656, 29] width 92 height 17
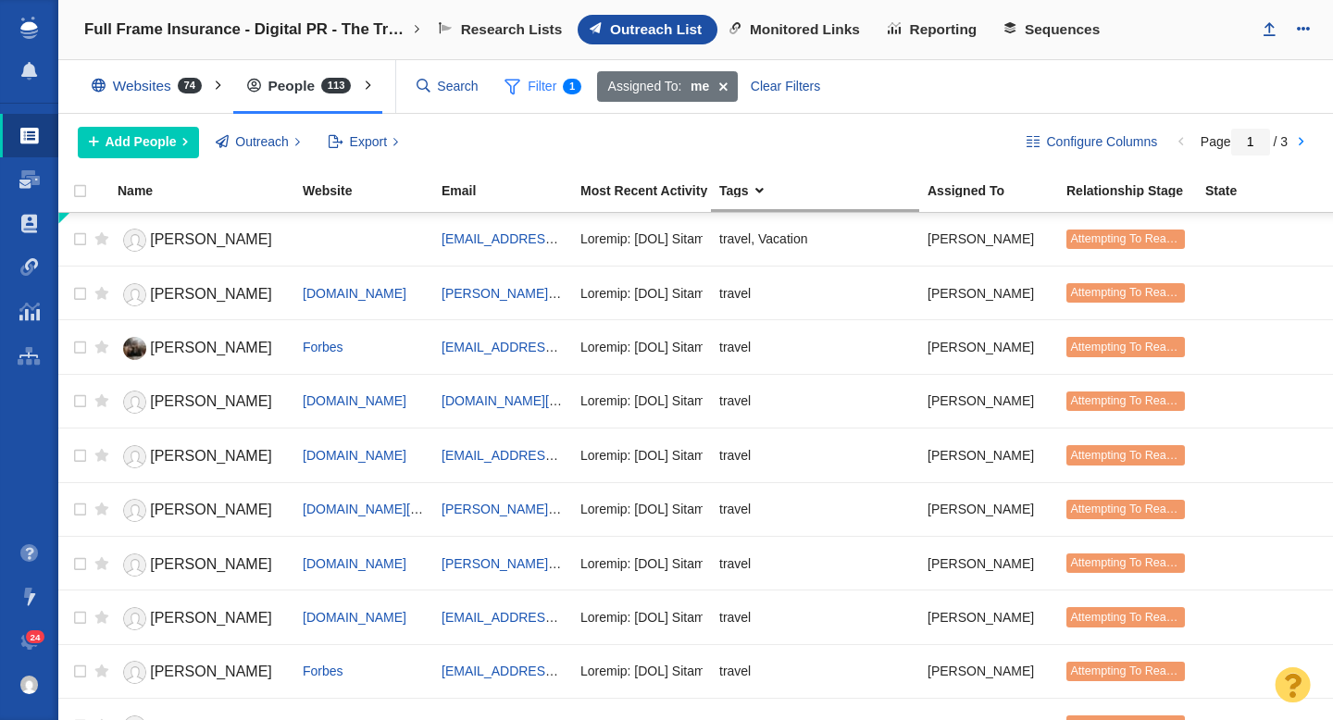
click at [517, 89] on span at bounding box center [513, 86] width 16 height 23
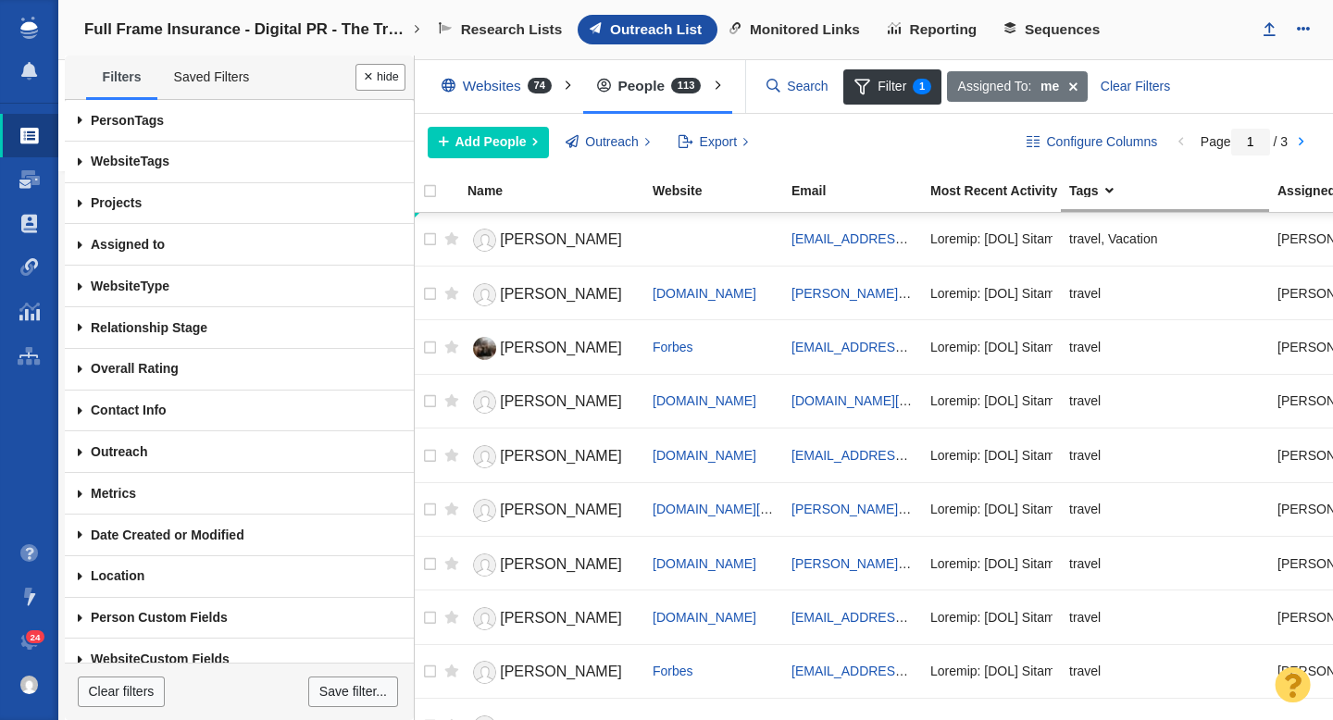
click at [84, 125] on span at bounding box center [80, 121] width 31 height 42
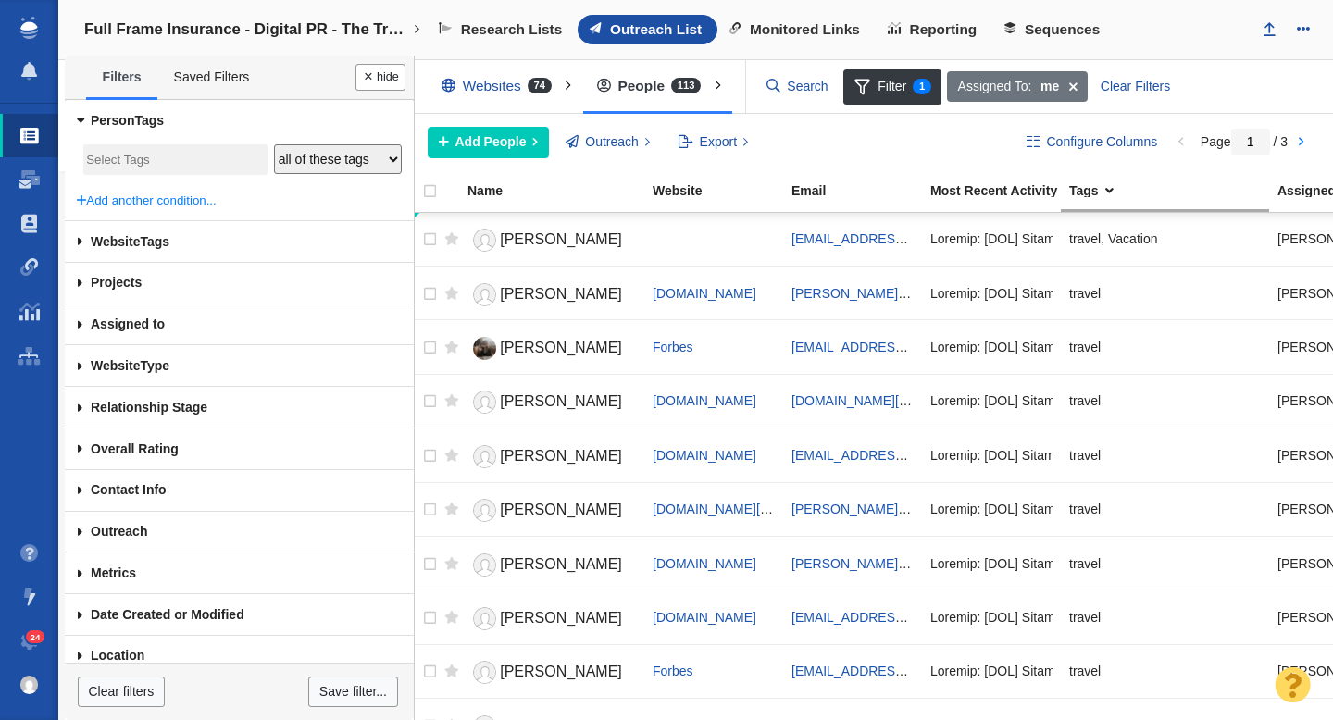
click at [120, 157] on input "search" at bounding box center [175, 160] width 178 height 25
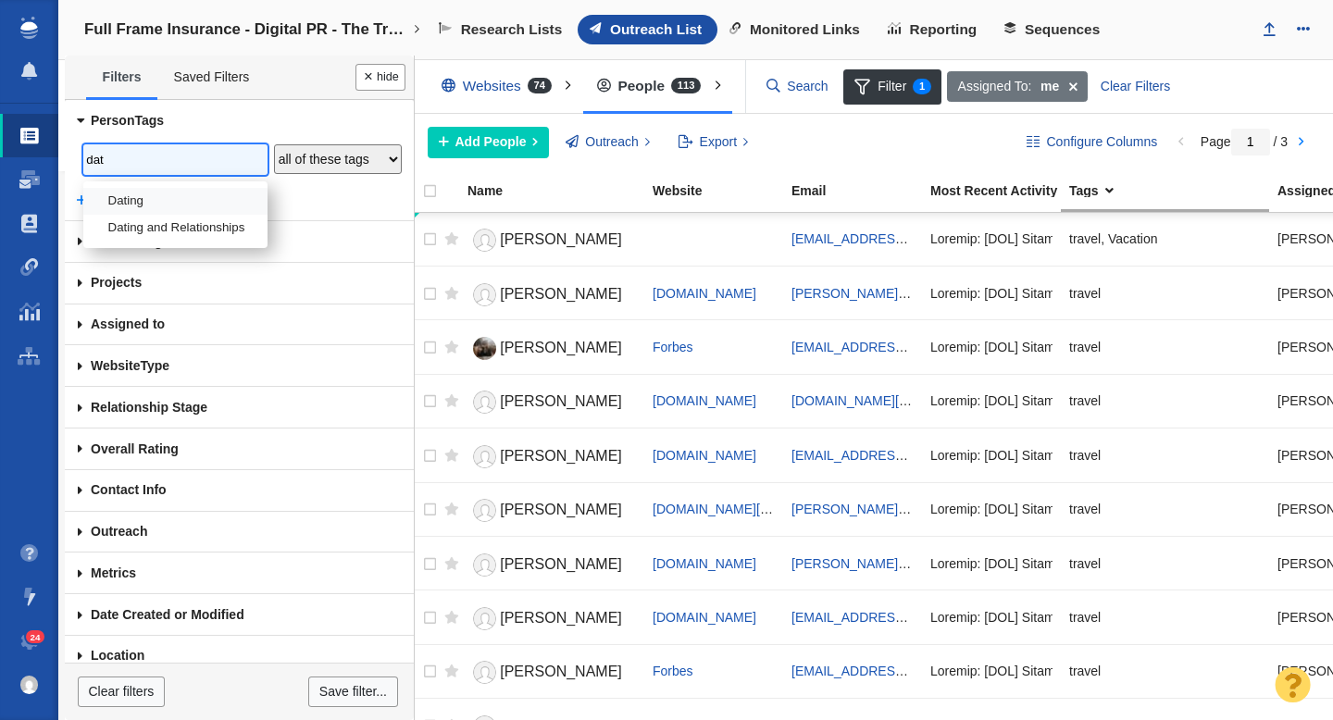
type input "dat"
click at [128, 200] on li "Dating" at bounding box center [175, 201] width 184 height 27
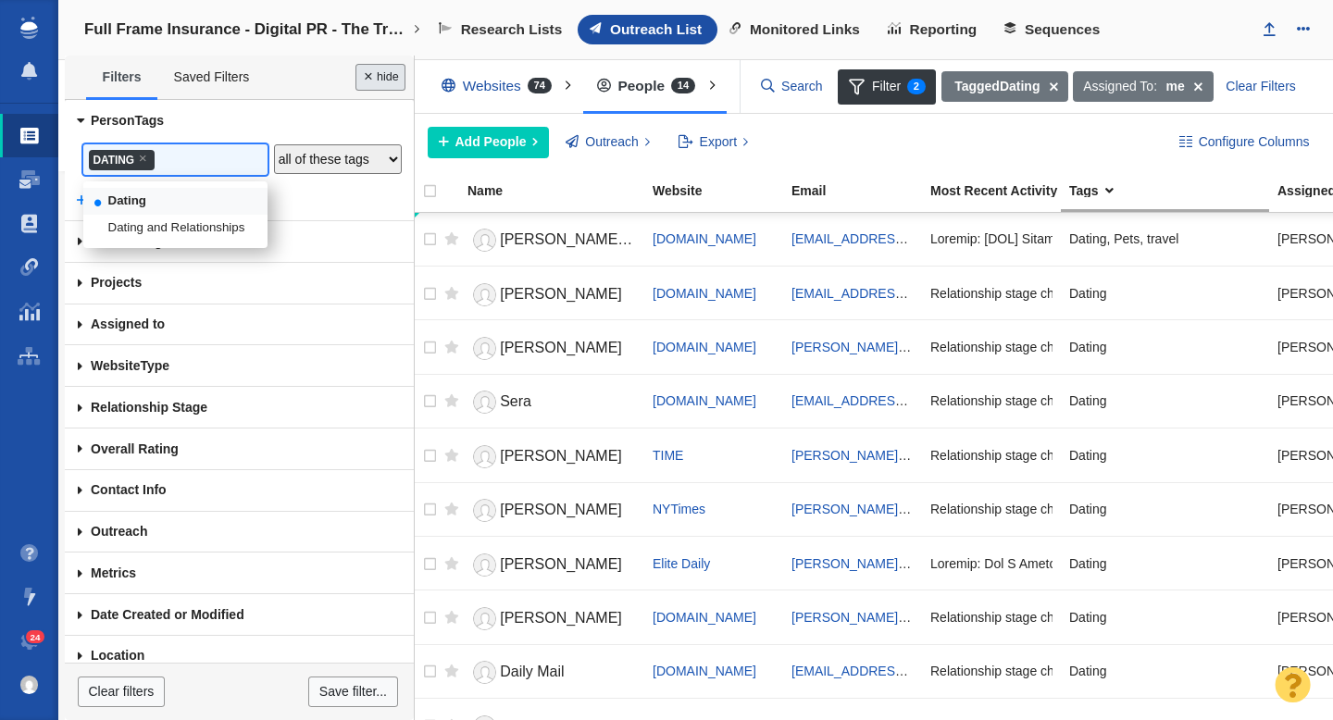
click at [361, 87] on button "Done" at bounding box center [381, 77] width 50 height 27
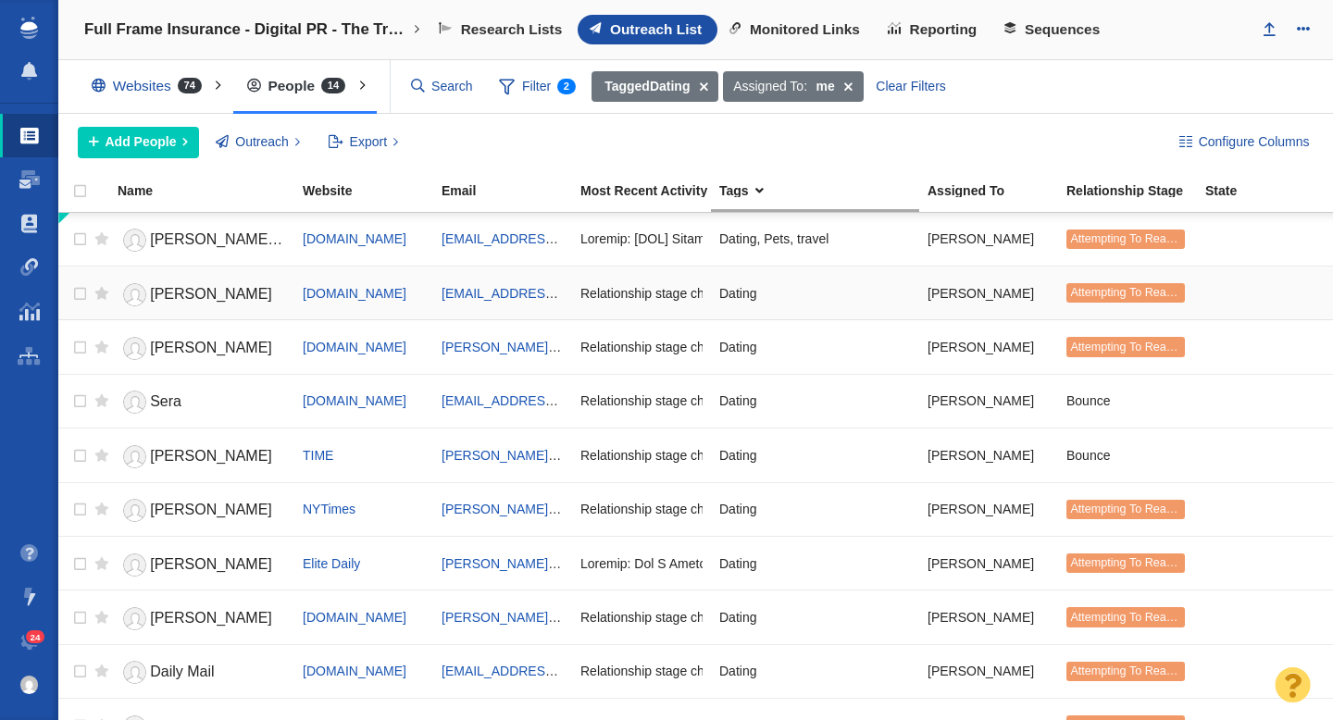
click at [204, 297] on link "Lizzie" at bounding box center [202, 295] width 169 height 32
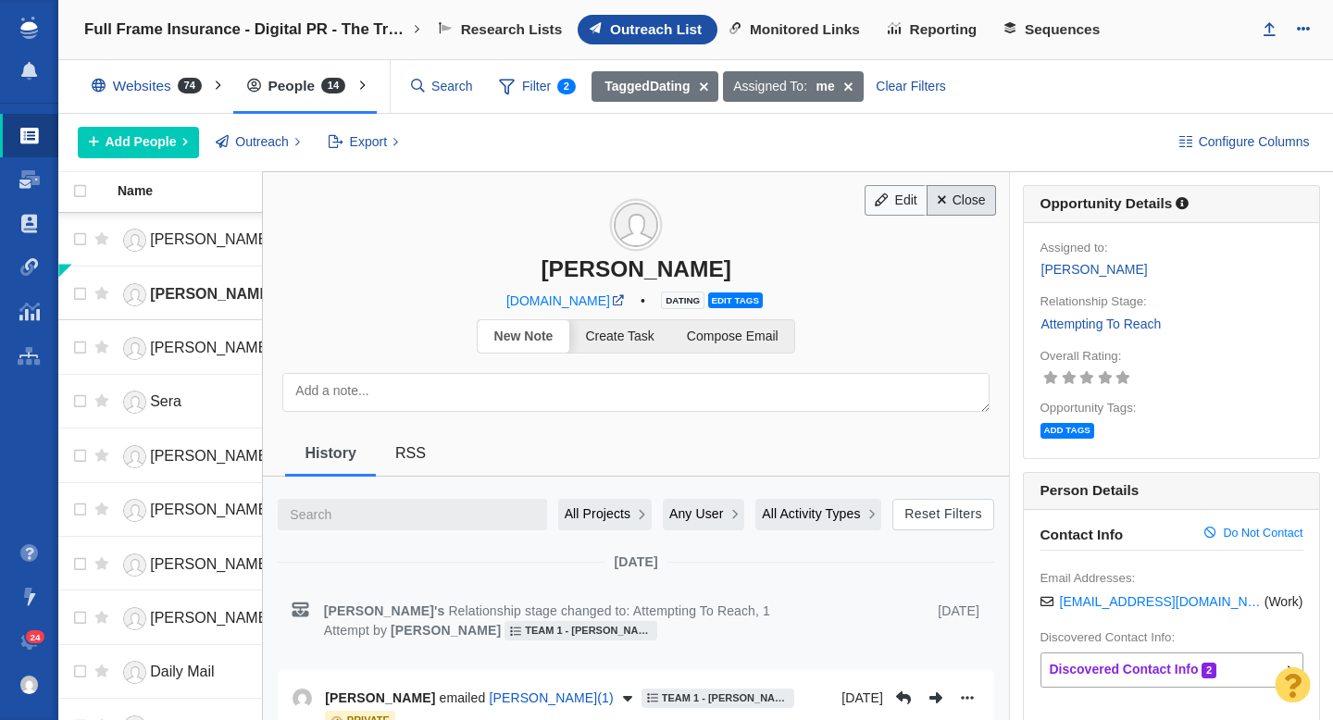
click at [970, 193] on link "Close" at bounding box center [961, 200] width 69 height 31
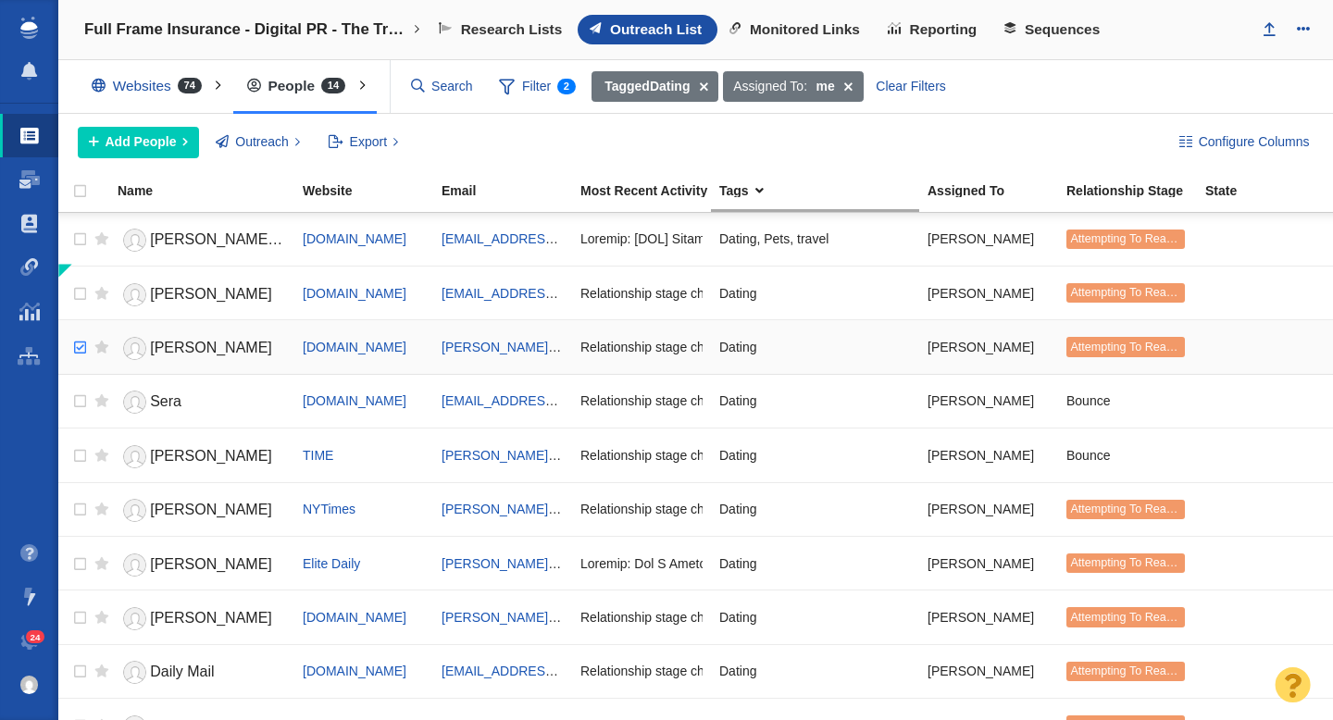
checkbox input "true"
click at [79, 342] on input "checkbox" at bounding box center [78, 348] width 28 height 41
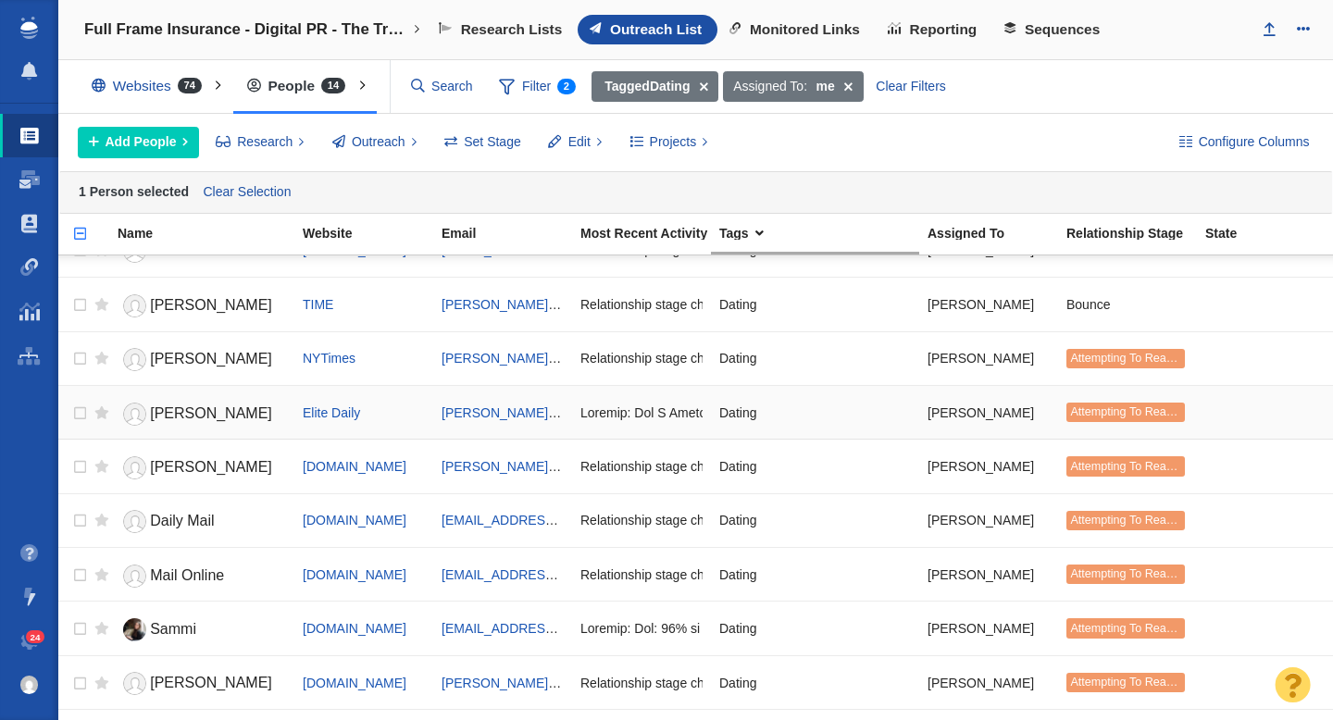
scroll to position [194, 0]
checkbox input "true"
click at [83, 464] on input "checkbox" at bounding box center [78, 466] width 28 height 41
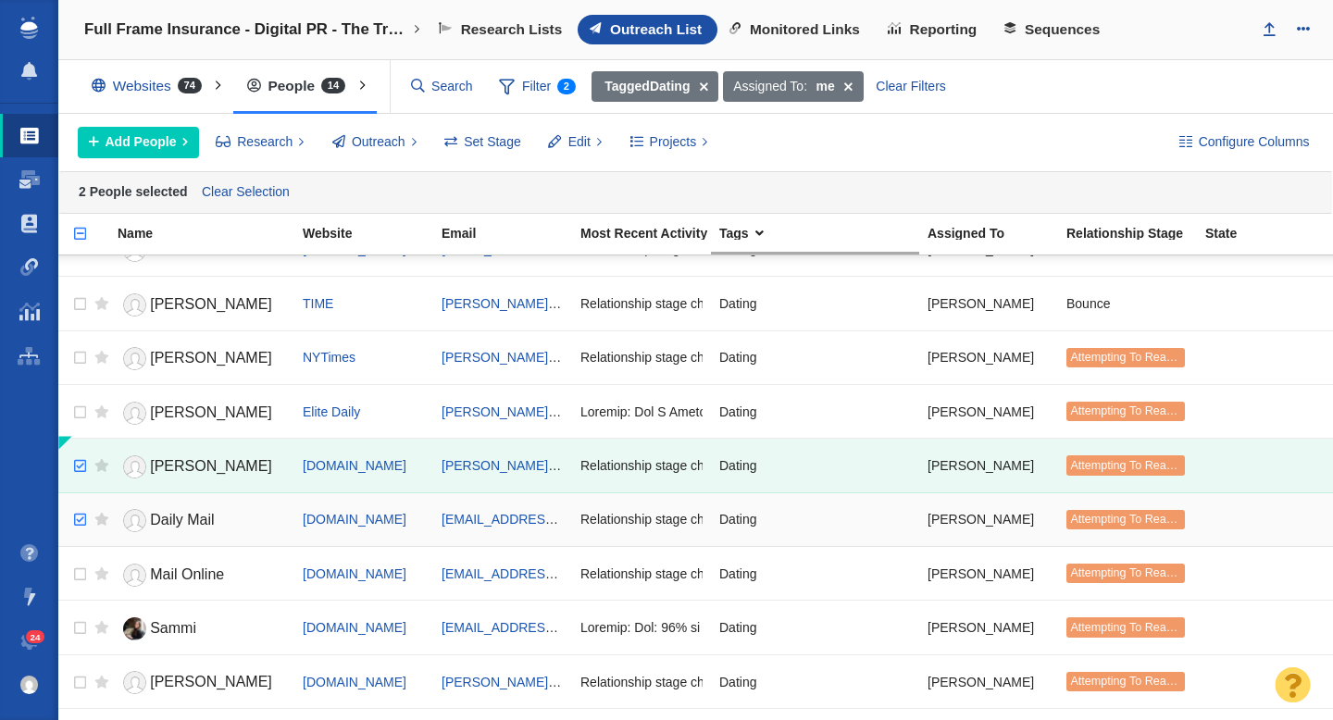
checkbox input "true"
click at [83, 522] on input "checkbox" at bounding box center [78, 520] width 28 height 41
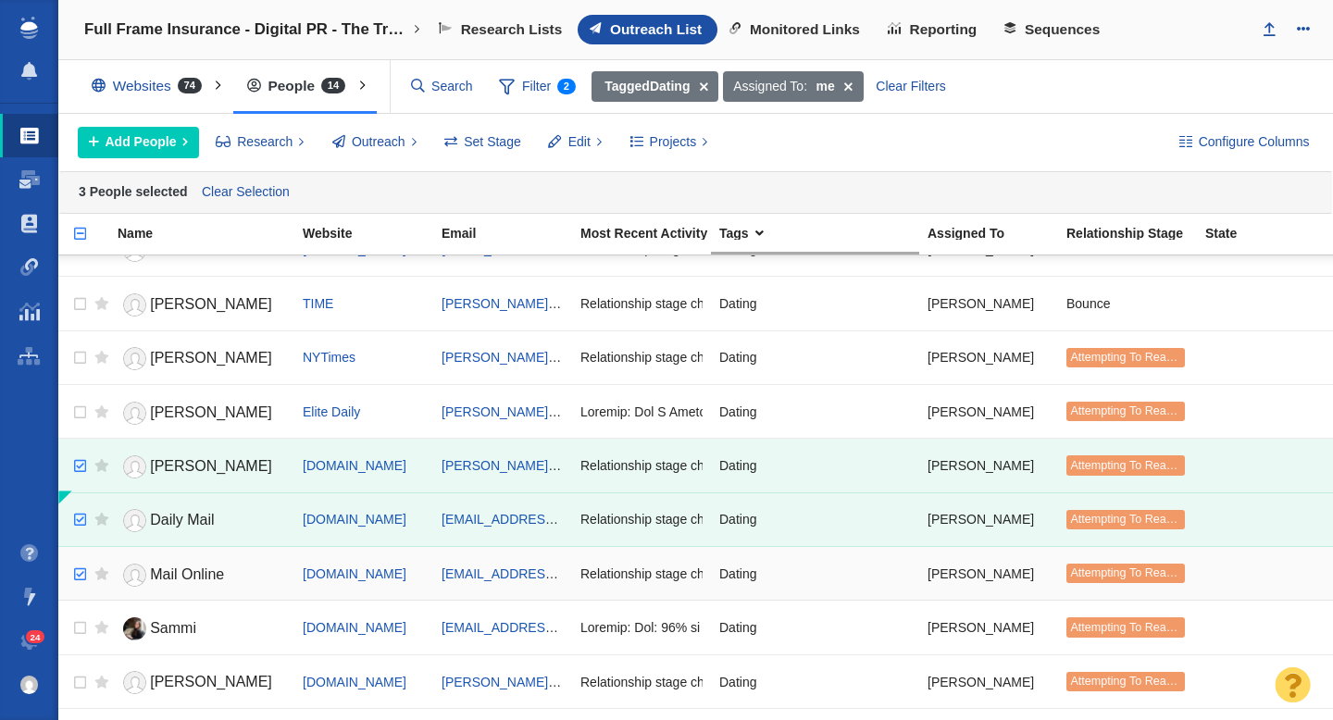
checkbox input "true"
click at [81, 565] on input "checkbox" at bounding box center [78, 575] width 28 height 41
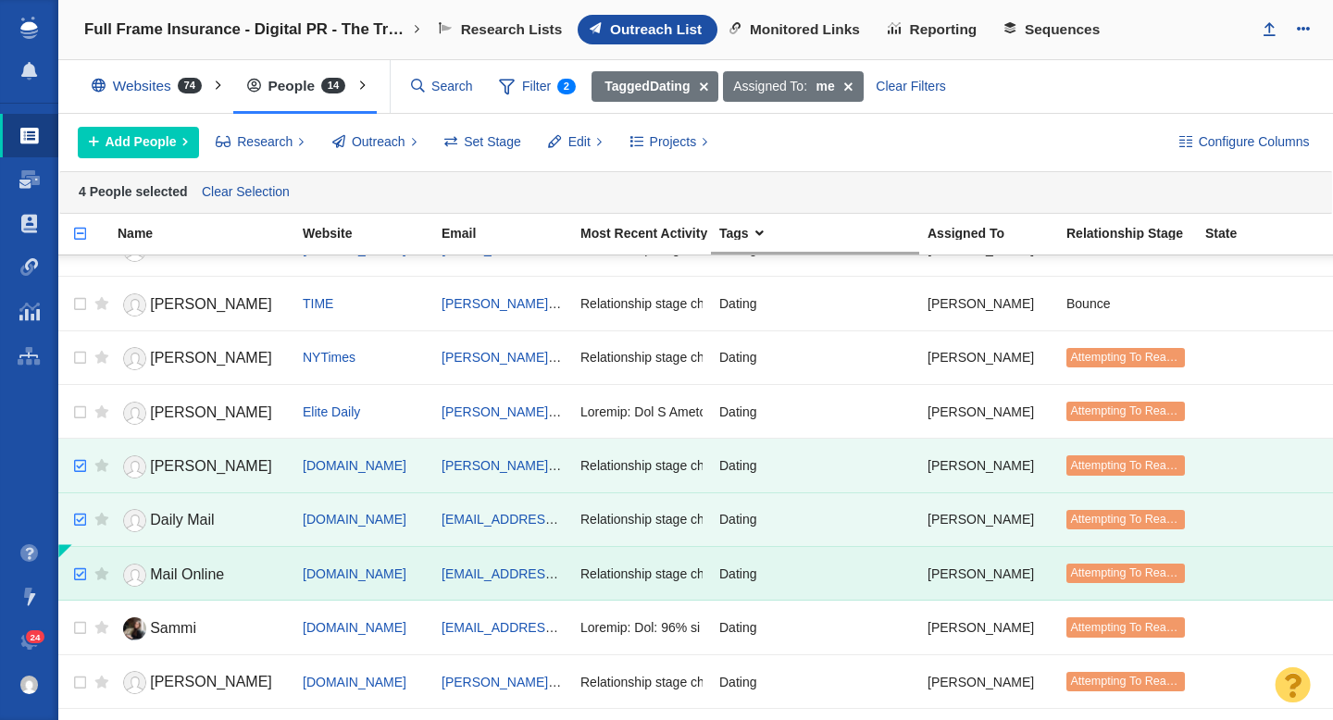
scroll to position [292, 0]
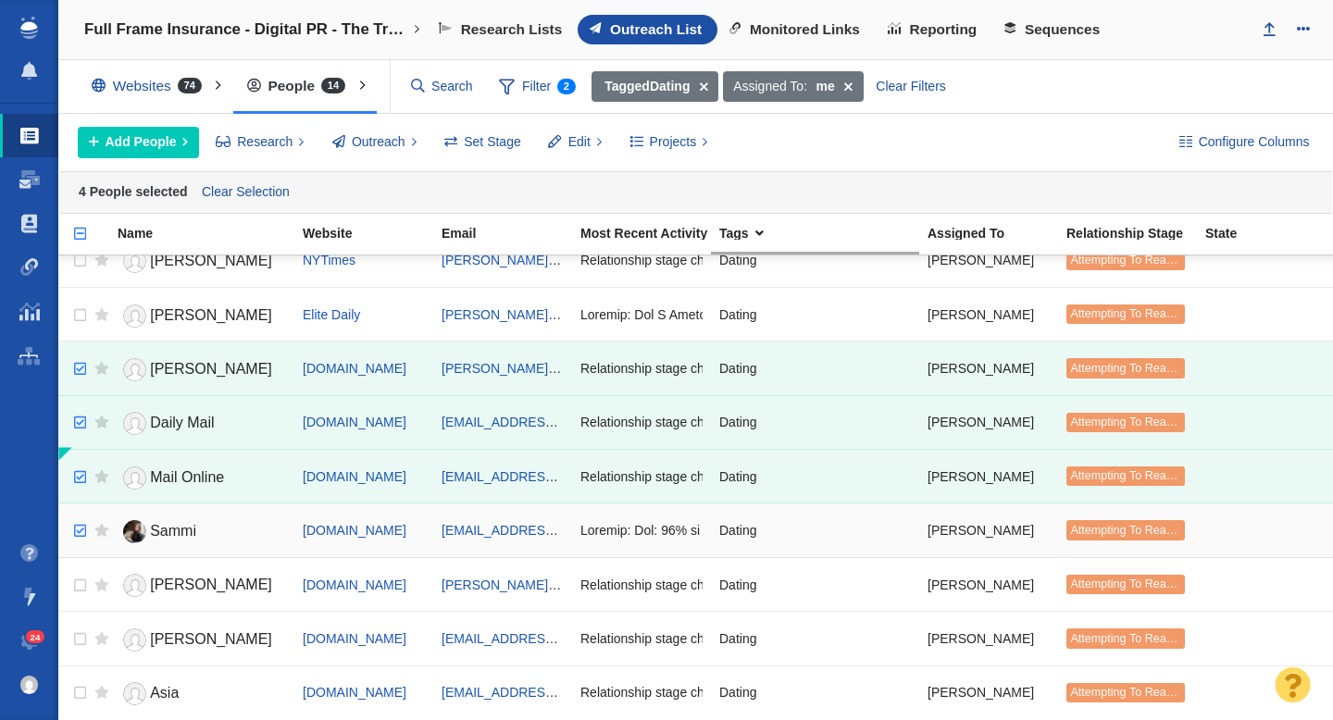
checkbox input "true"
click at [76, 528] on input "checkbox" at bounding box center [78, 531] width 28 height 41
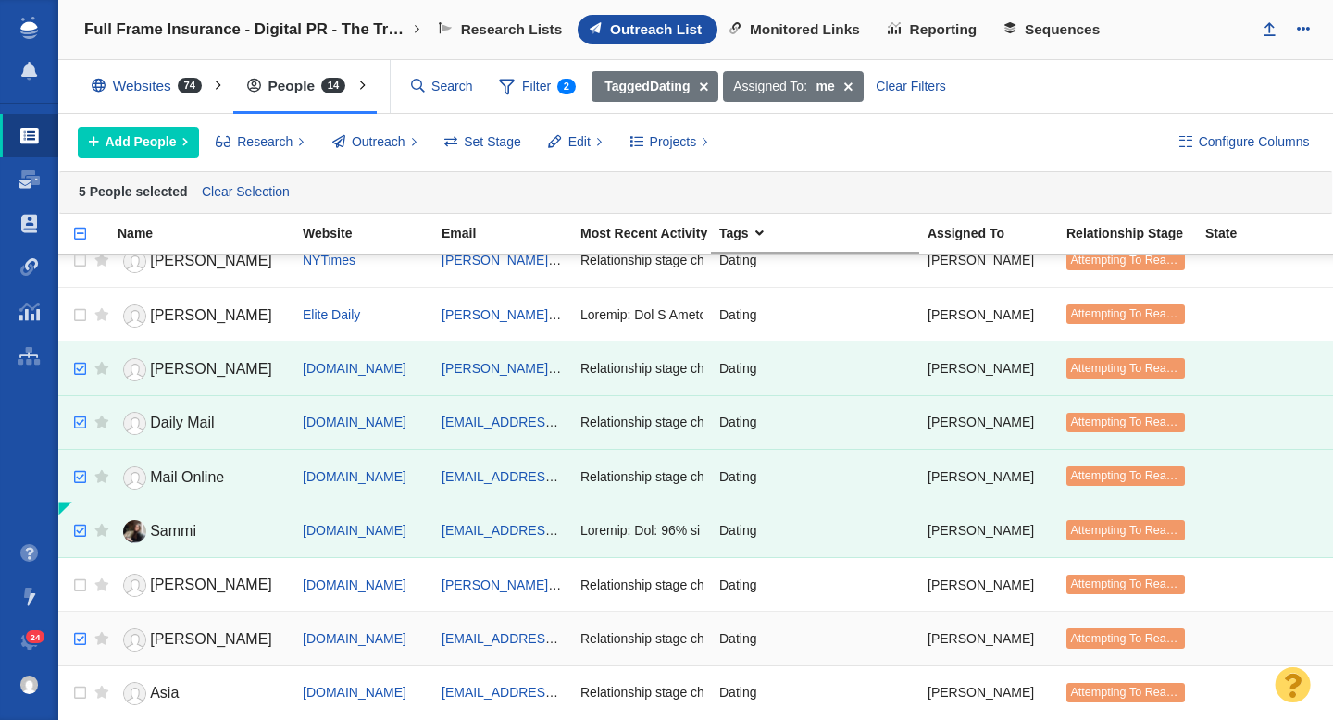
checkbox input "true"
click at [81, 638] on input "checkbox" at bounding box center [78, 639] width 28 height 41
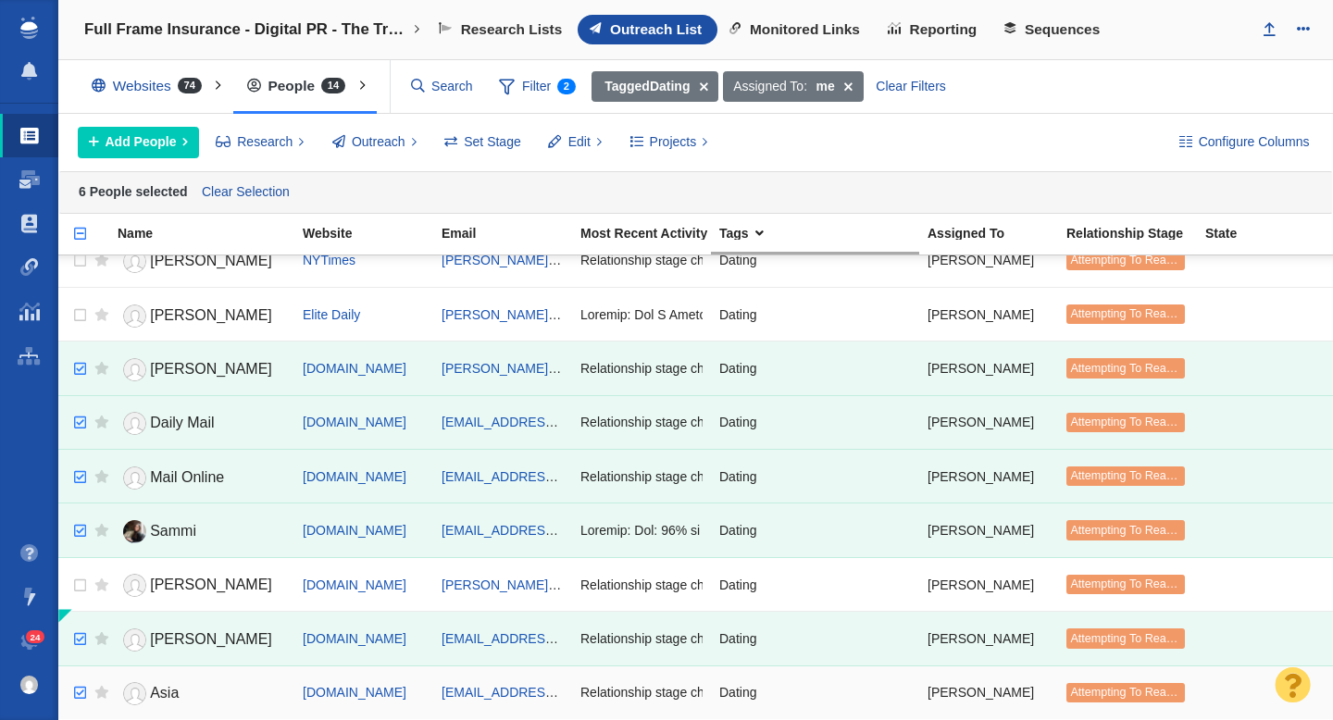
checkbox input "true"
click at [79, 694] on input "checkbox" at bounding box center [78, 693] width 28 height 41
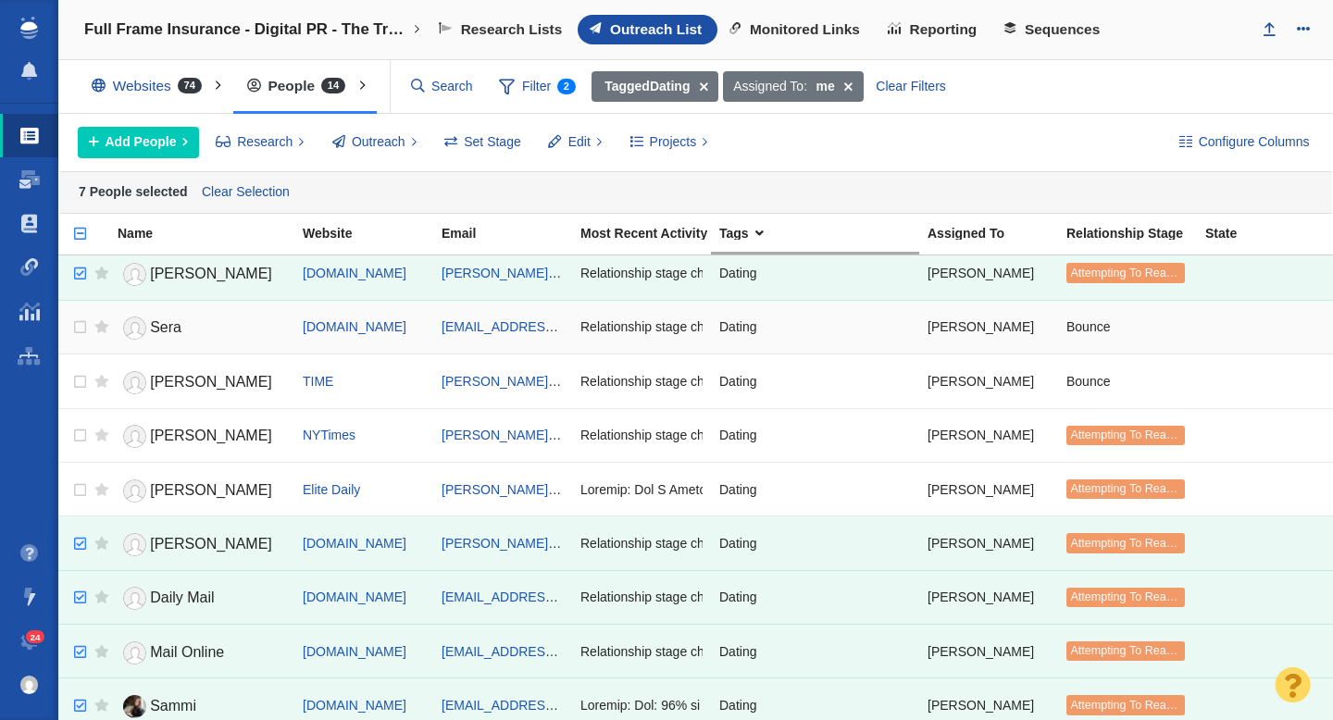
scroll to position [0, 0]
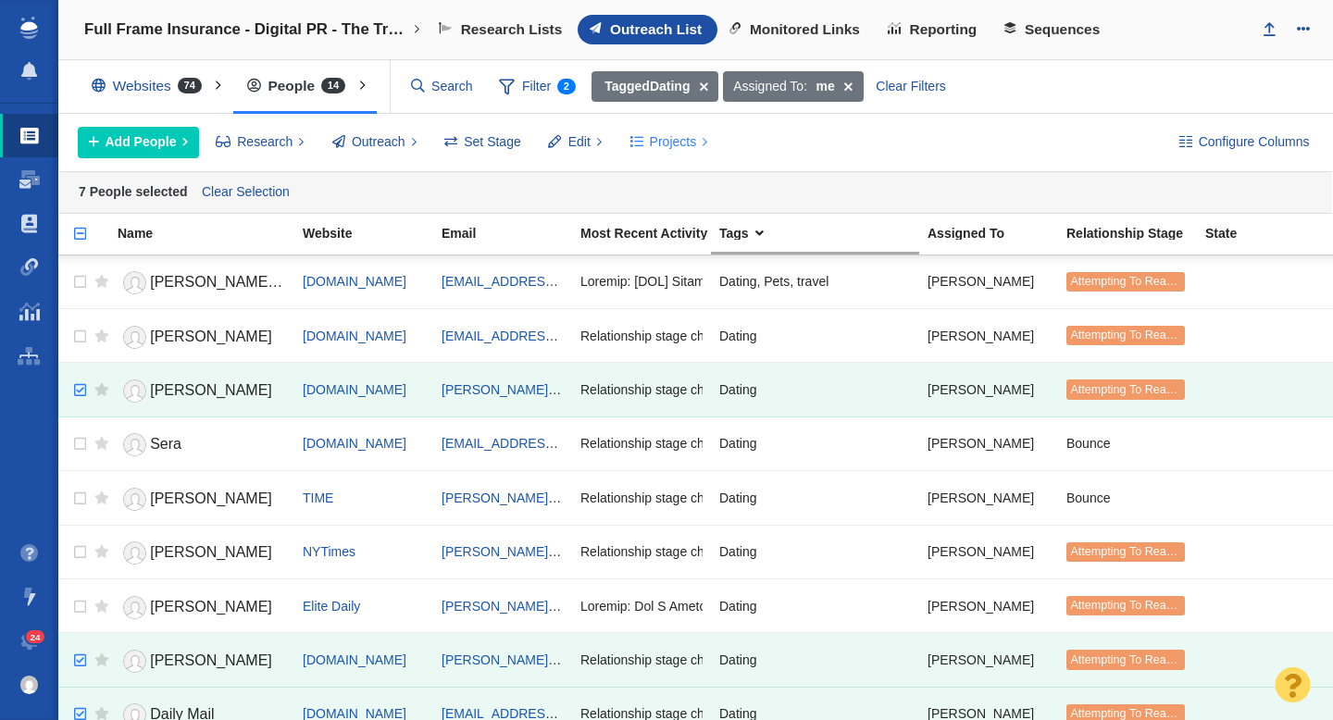
click at [680, 140] on span "Projects" at bounding box center [673, 141] width 47 height 19
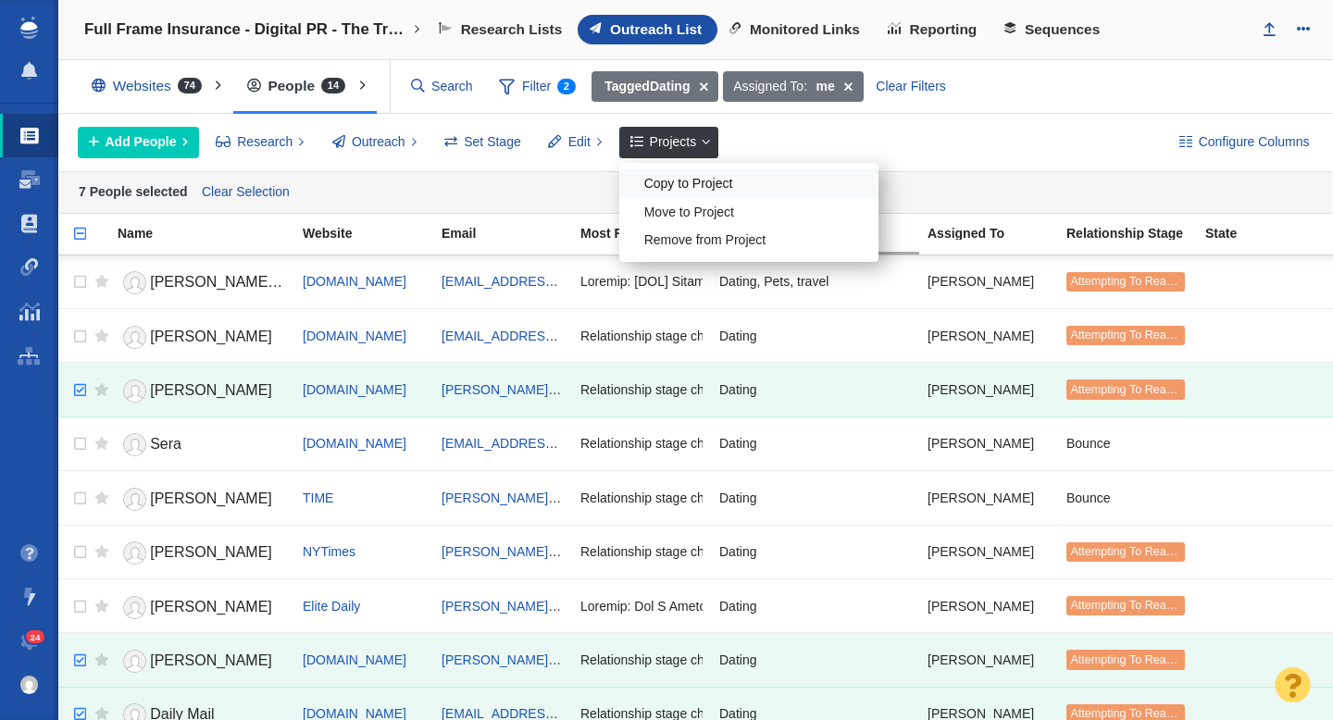
click at [686, 184] on div "Copy to Project" at bounding box center [748, 183] width 259 height 29
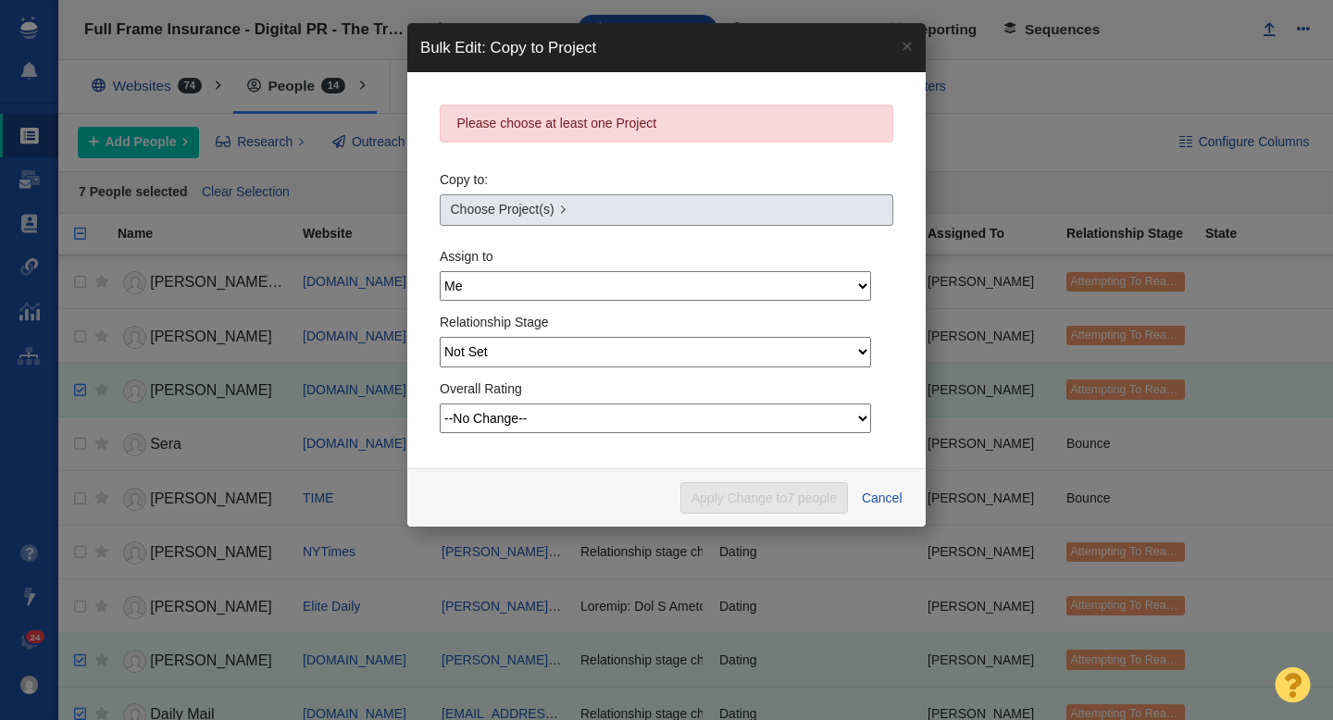
click at [500, 218] on span "Choose Project(s)" at bounding box center [503, 209] width 104 height 19
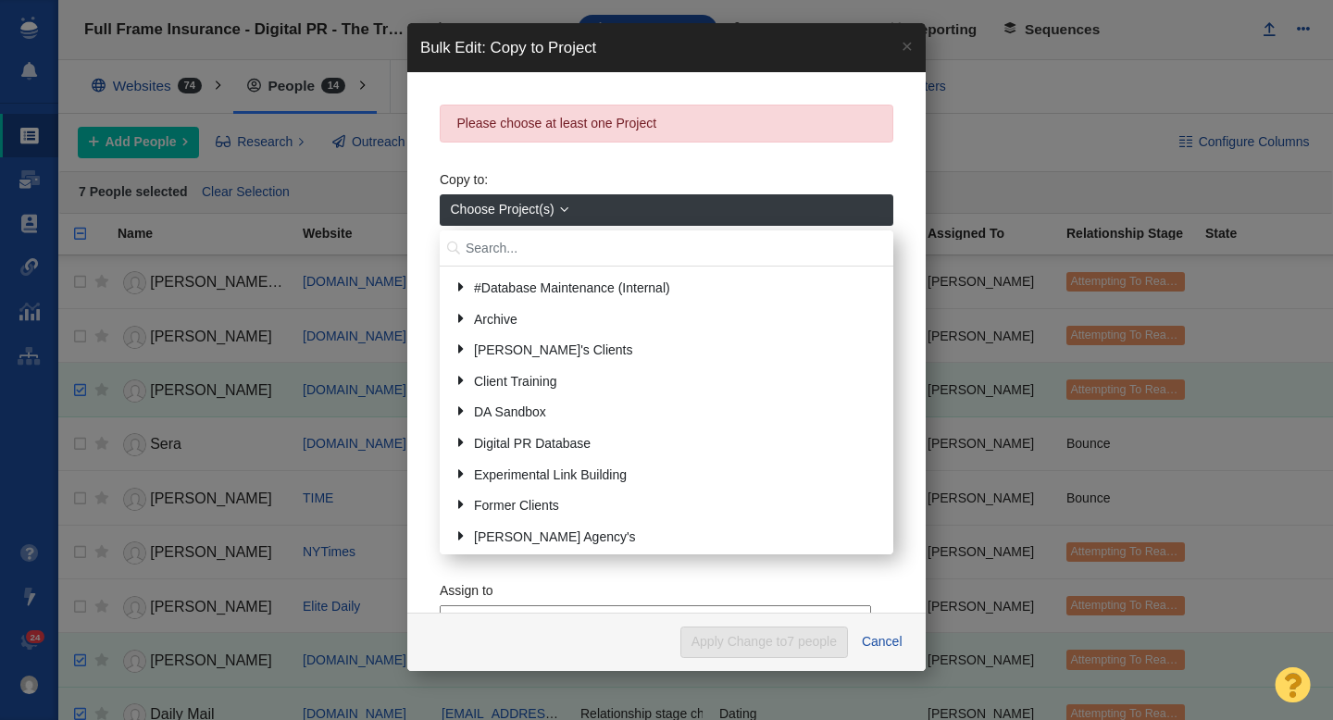
click at [542, 247] on input "text" at bounding box center [667, 249] width 454 height 36
type input "roadr"
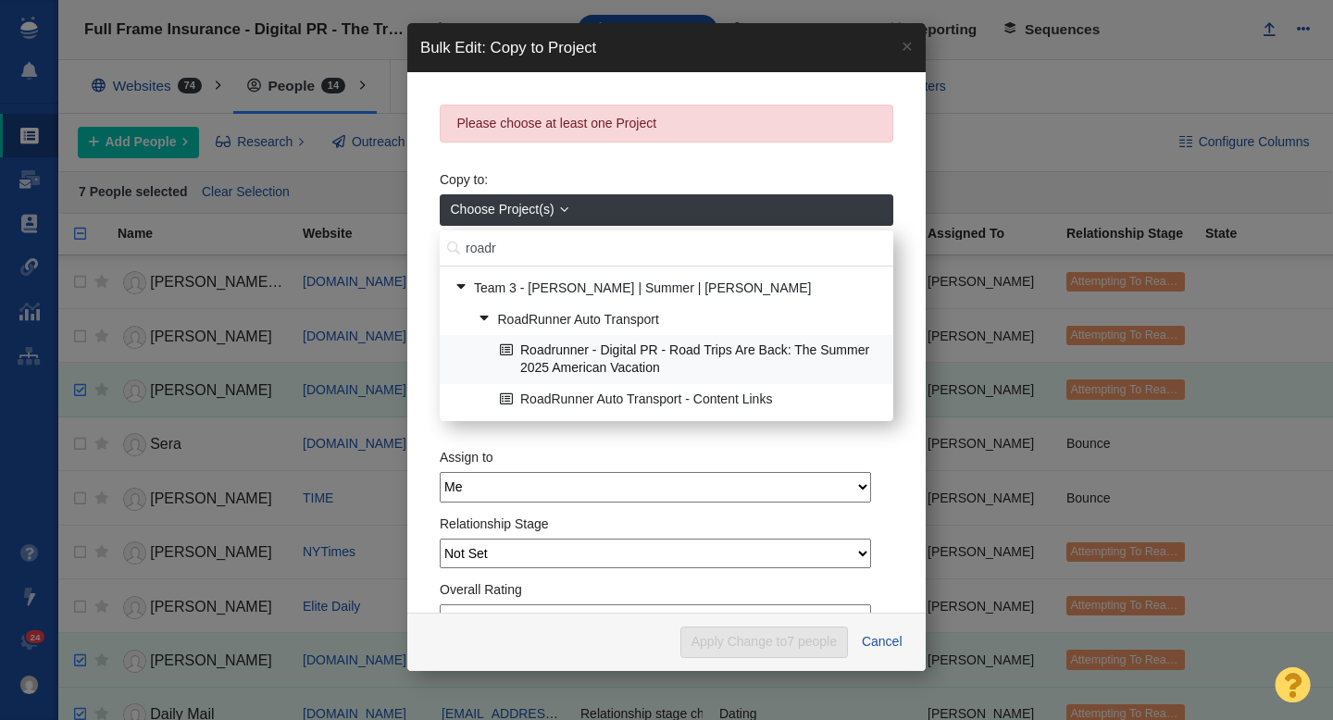
click at [644, 367] on link "Roadrunner - Digital PR - Road Trips Are Back: The Summer 2025 American Vacation" at bounding box center [689, 359] width 388 height 46
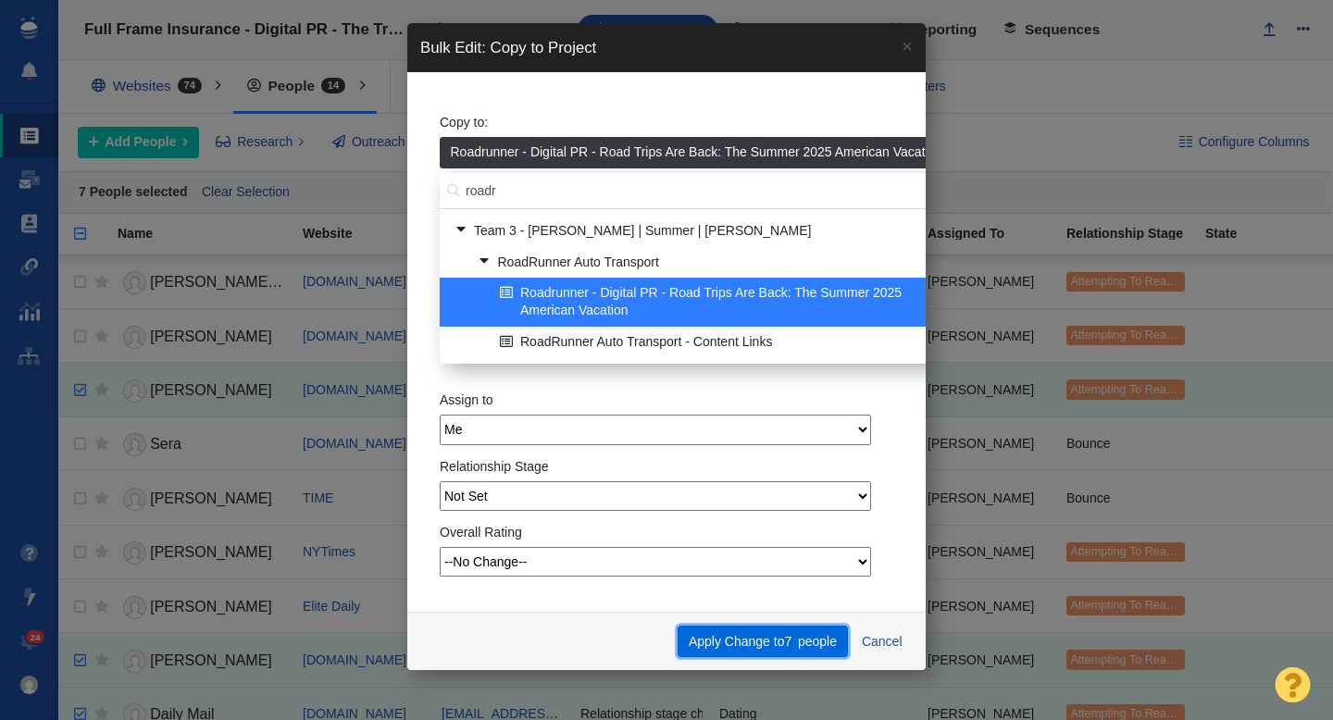
click at [738, 638] on button "Apply Change to 7 people" at bounding box center [762, 641] width 169 height 31
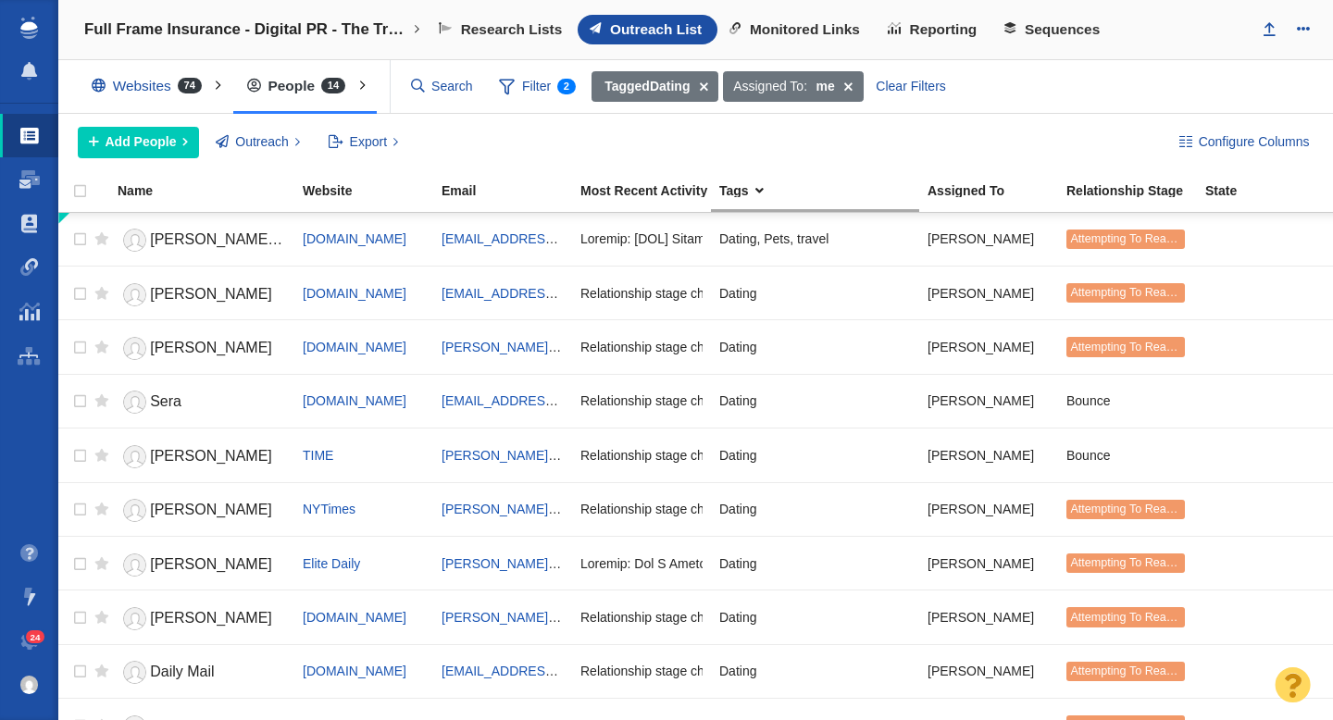
click at [709, 88] on span at bounding box center [704, 86] width 29 height 31
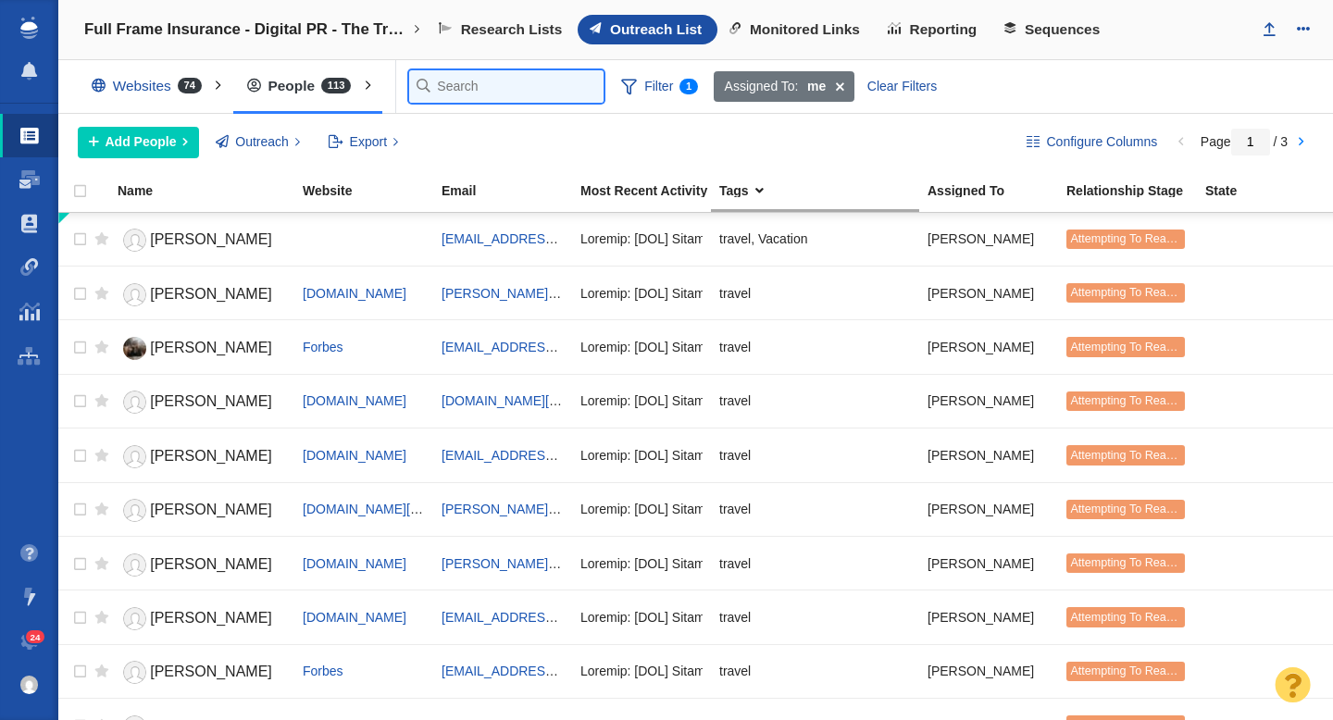
click at [447, 86] on input "text" at bounding box center [506, 86] width 194 height 32
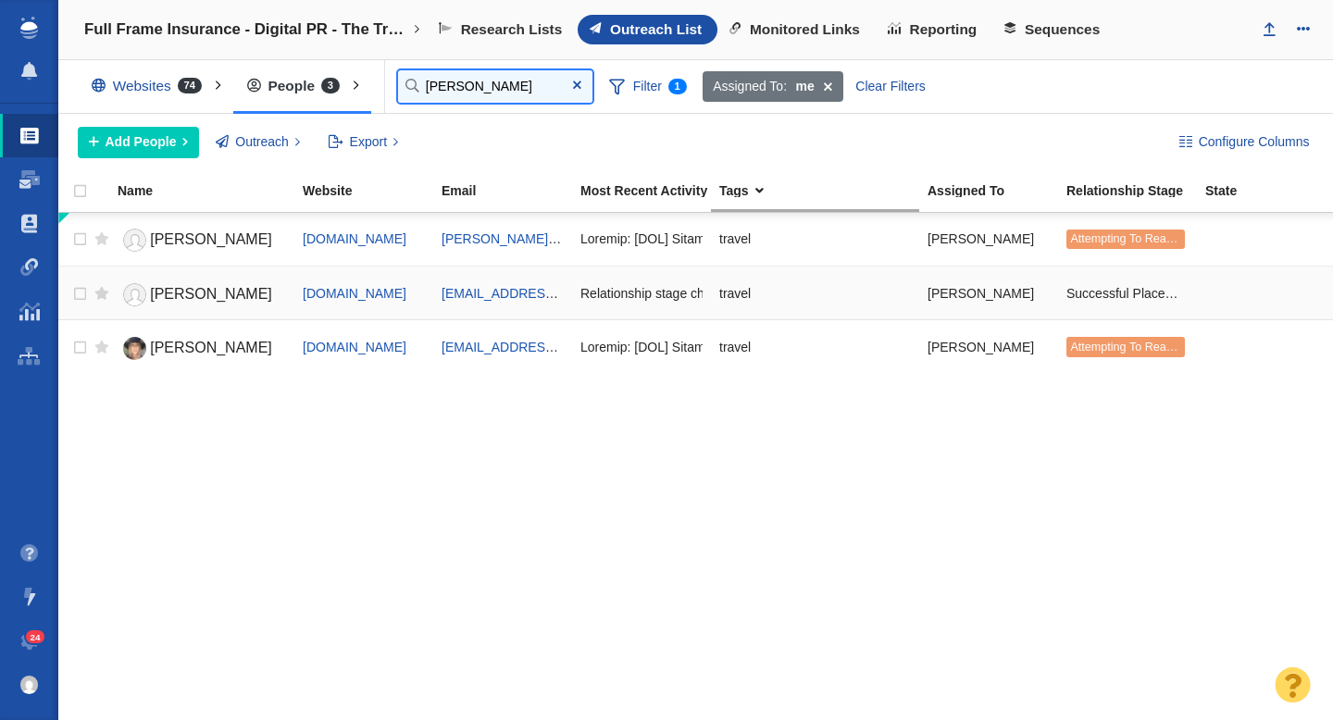
type input "caroline"
click at [174, 293] on span "Caroline" at bounding box center [211, 294] width 122 height 16
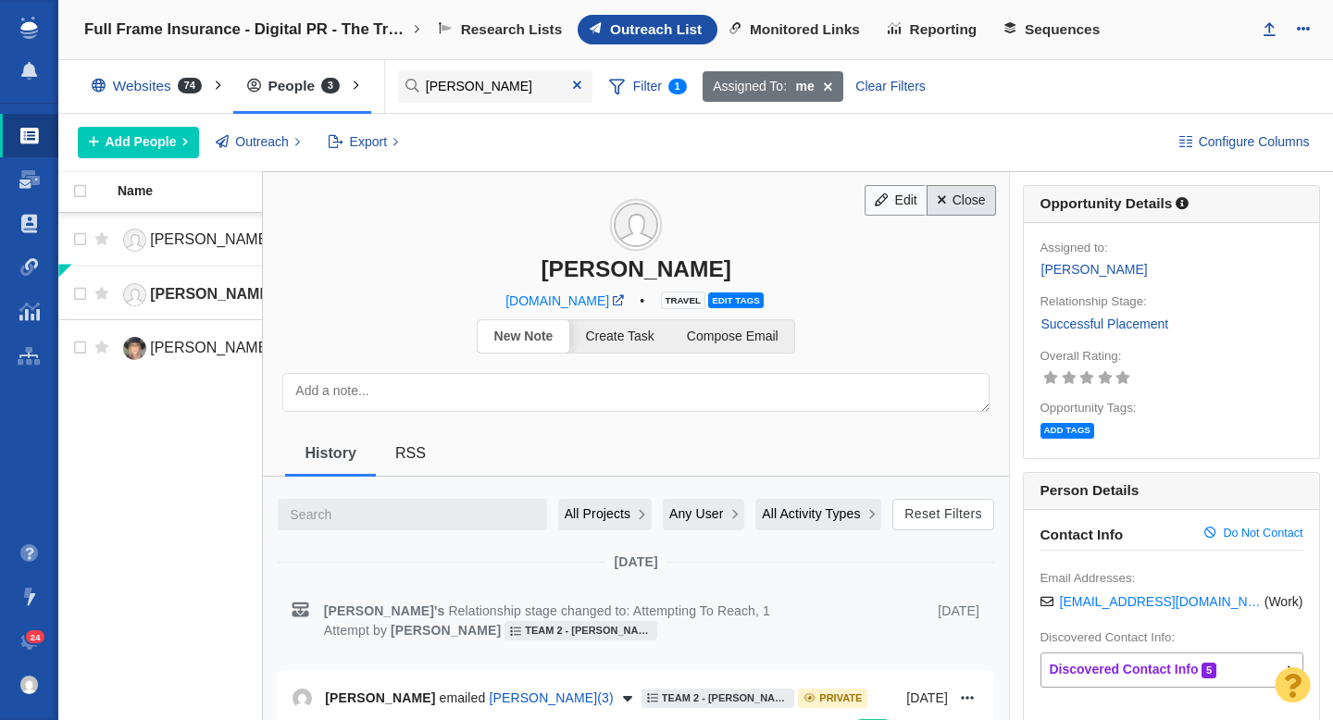
click at [946, 207] on link "Close" at bounding box center [961, 200] width 69 height 31
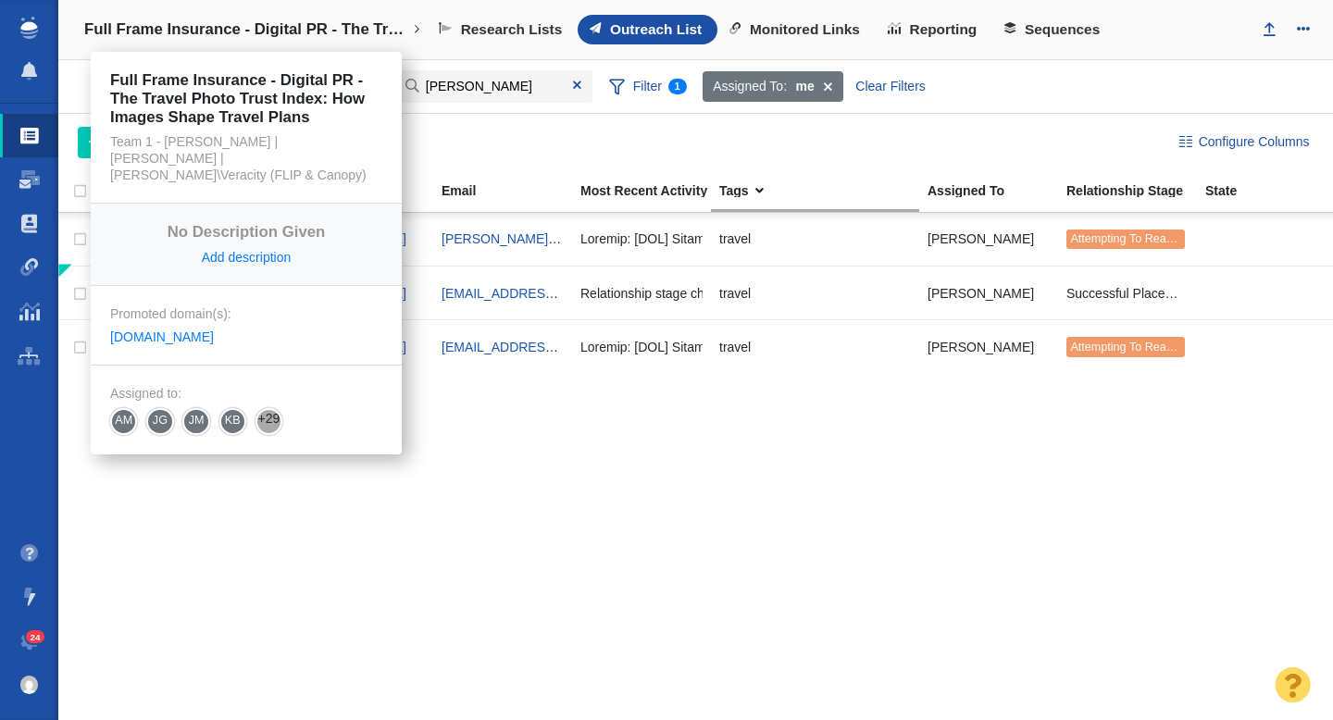
click at [269, 31] on h4 "Full Frame Insurance - Digital PR - The Travel Photo Trust Index: How Images Sh…" at bounding box center [246, 29] width 324 height 19
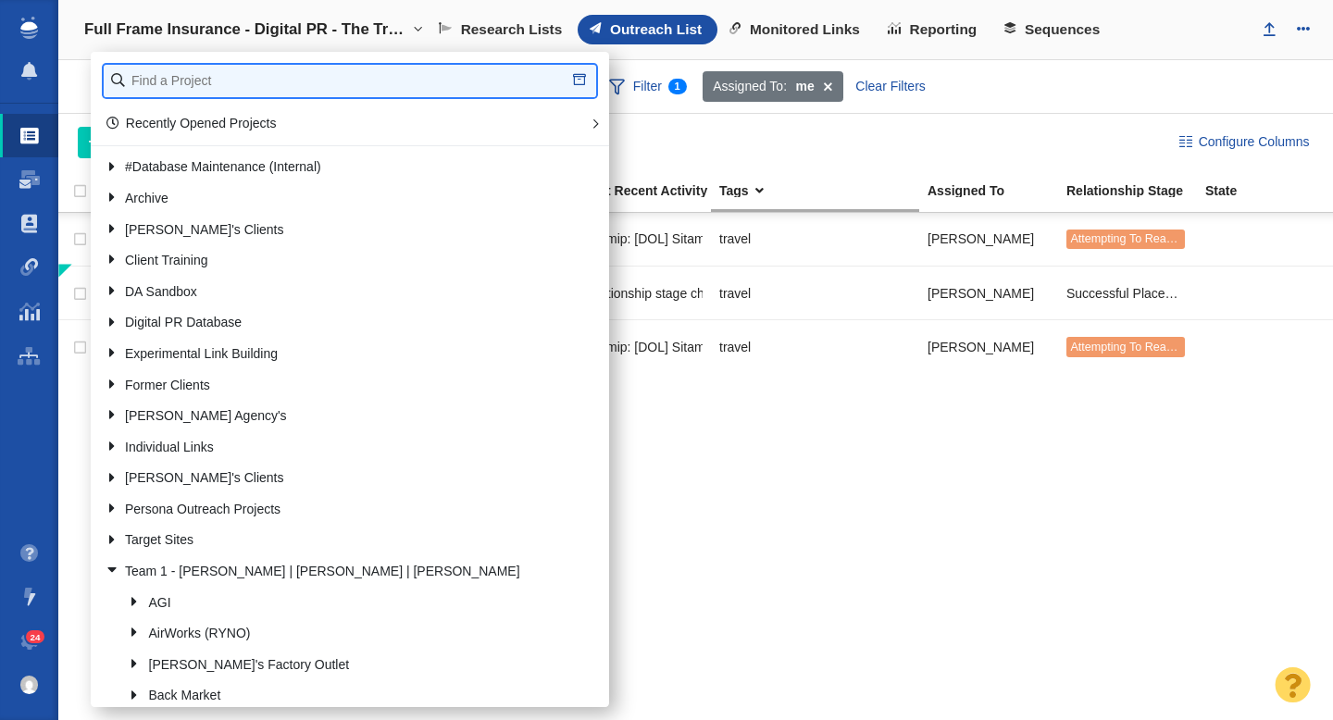
click at [192, 81] on input "text" at bounding box center [350, 81] width 493 height 32
type input "roadr"
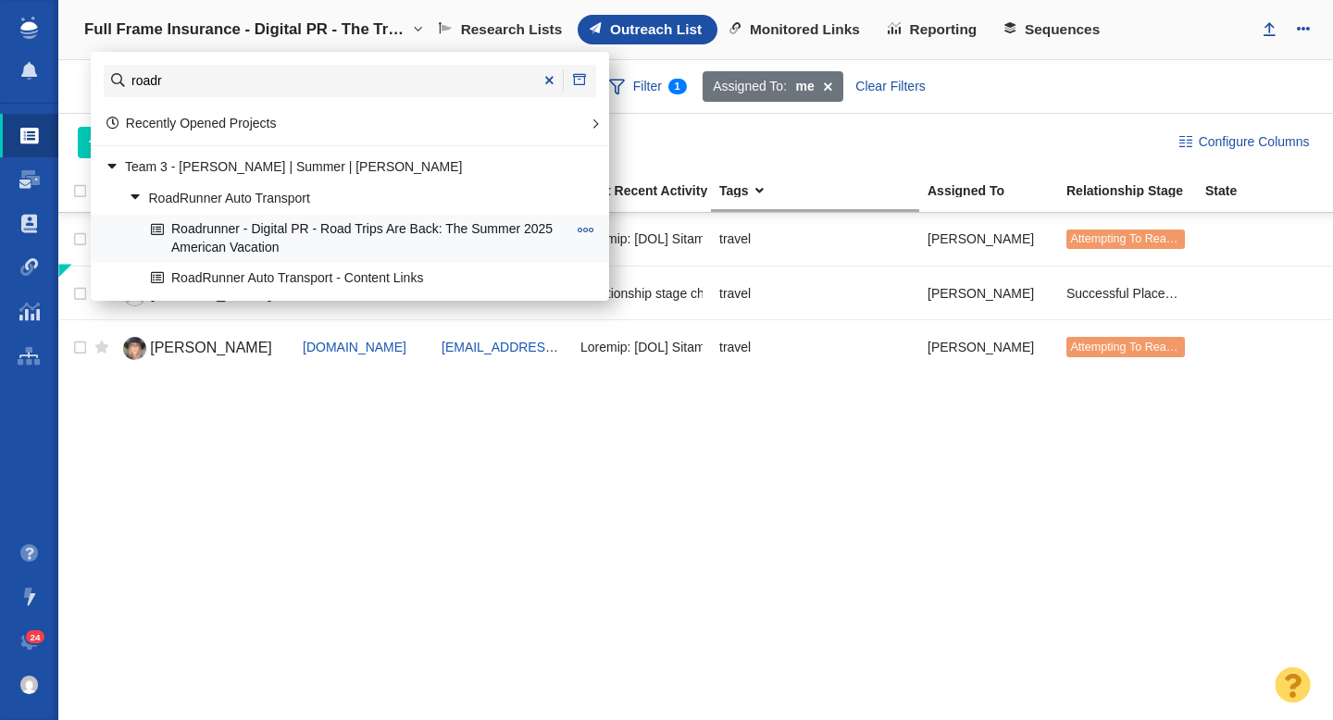
click at [250, 230] on link "Roadrunner - Digital PR - Road Trips Are Back: The Summer 2025 American Vacation" at bounding box center [358, 239] width 425 height 46
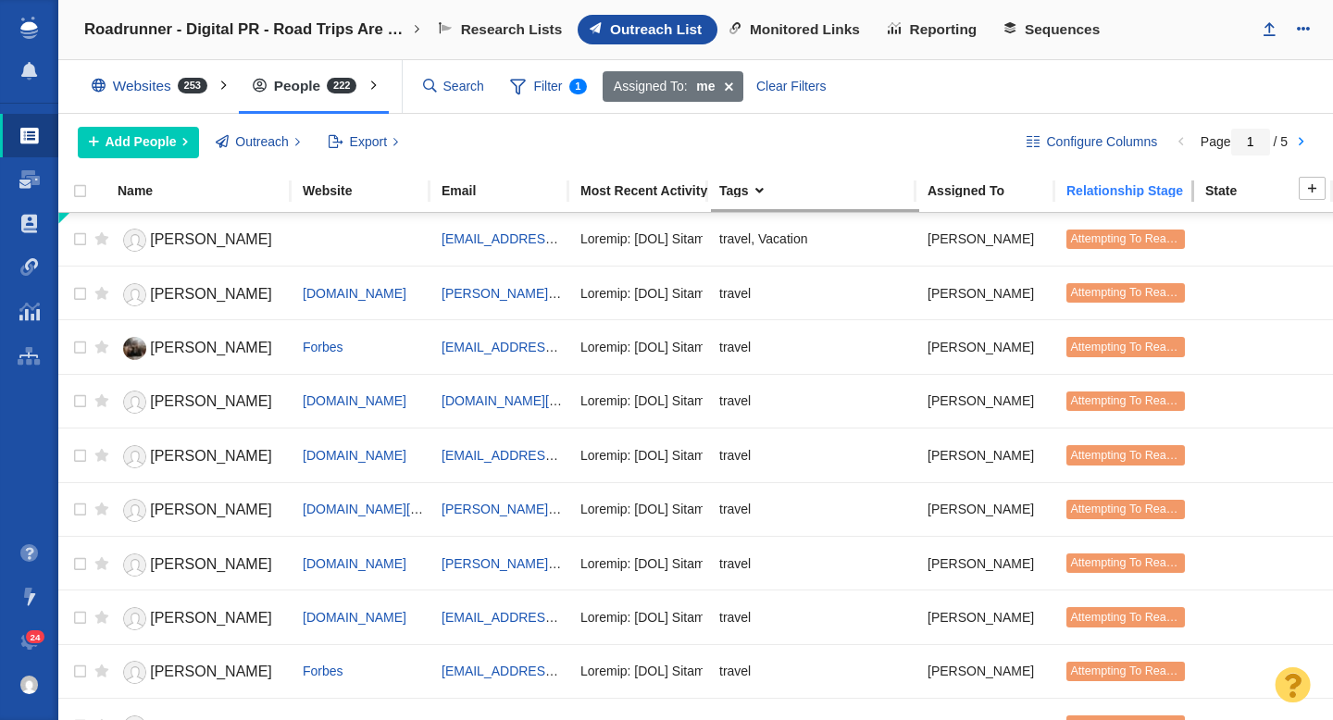
click at [1112, 196] on div "Relationship Stage" at bounding box center [1135, 190] width 137 height 13
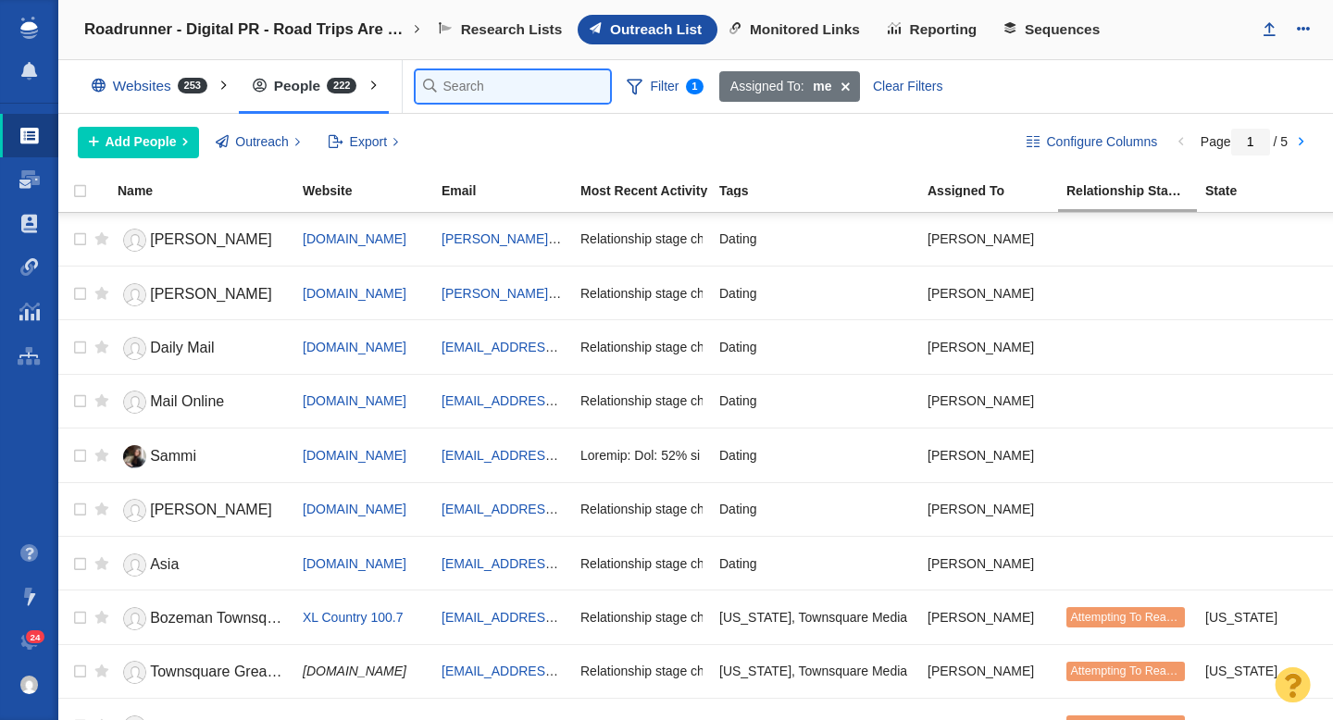
click at [461, 87] on input "text" at bounding box center [513, 86] width 194 height 32
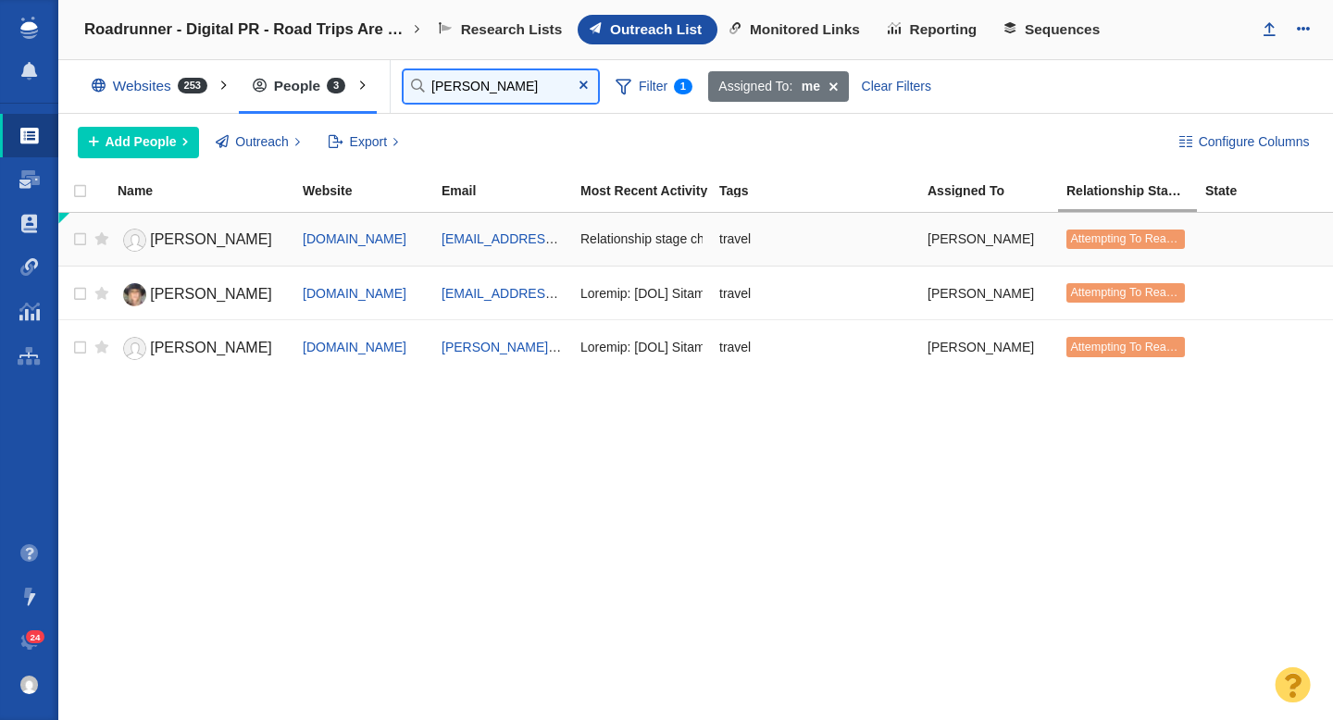
type input "[PERSON_NAME]"
click at [197, 244] on span "[PERSON_NAME]" at bounding box center [211, 239] width 122 height 16
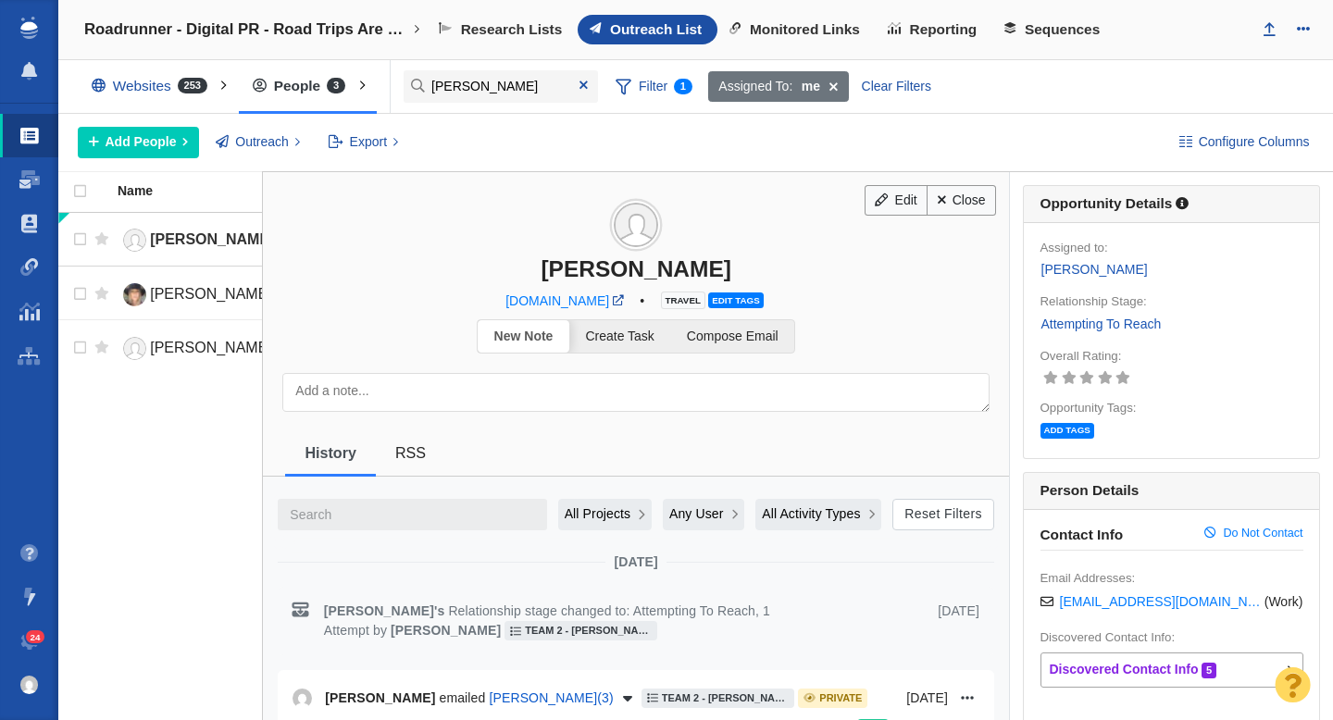
click at [719, 295] on span "Edit tags" at bounding box center [735, 301] width 55 height 16
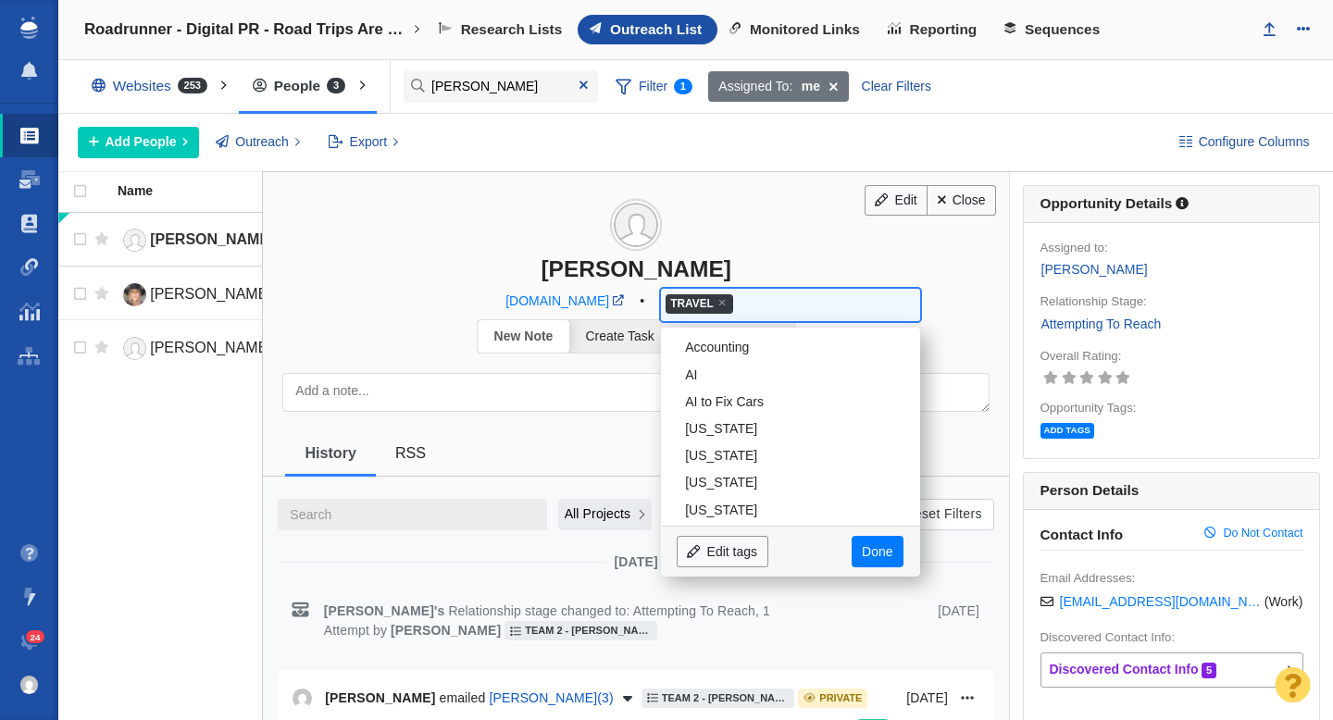
scroll to position [3352, 0]
click at [718, 302] on span "×" at bounding box center [722, 302] width 8 height 14
click at [692, 306] on input "search" at bounding box center [790, 305] width 253 height 26
type input "da"
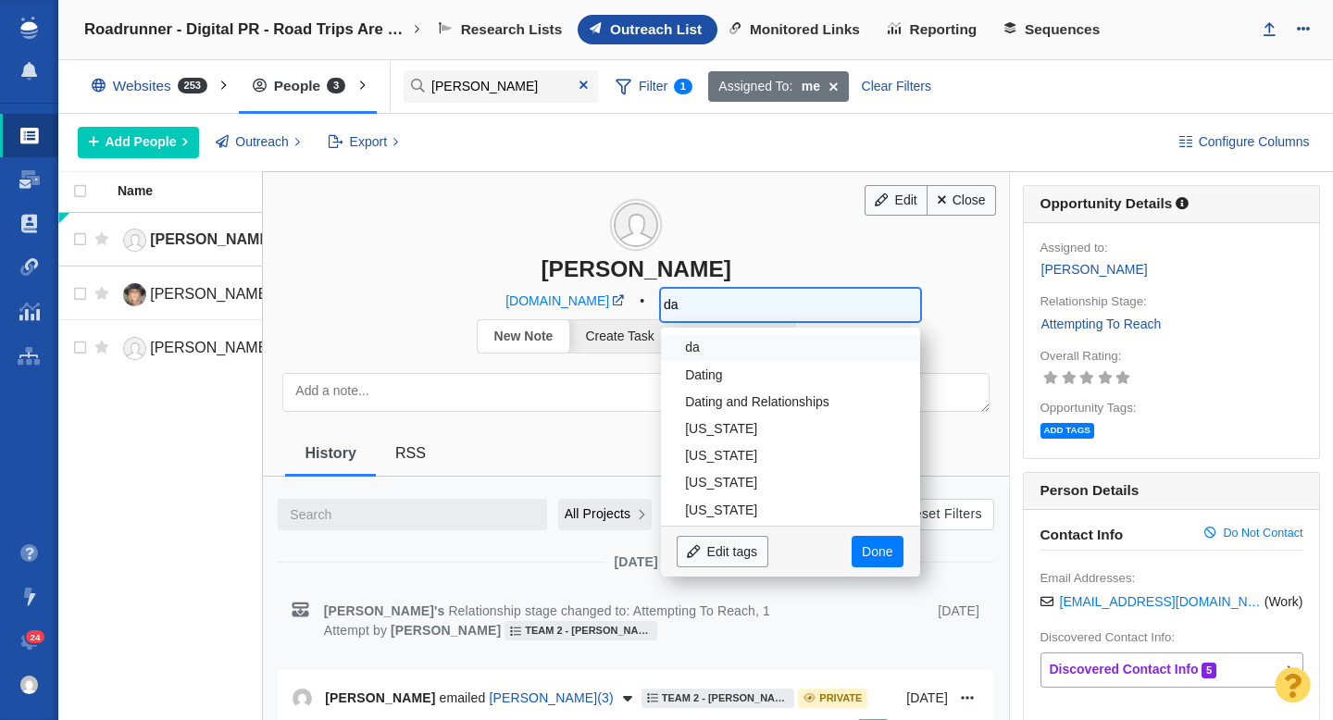
type input "dat"
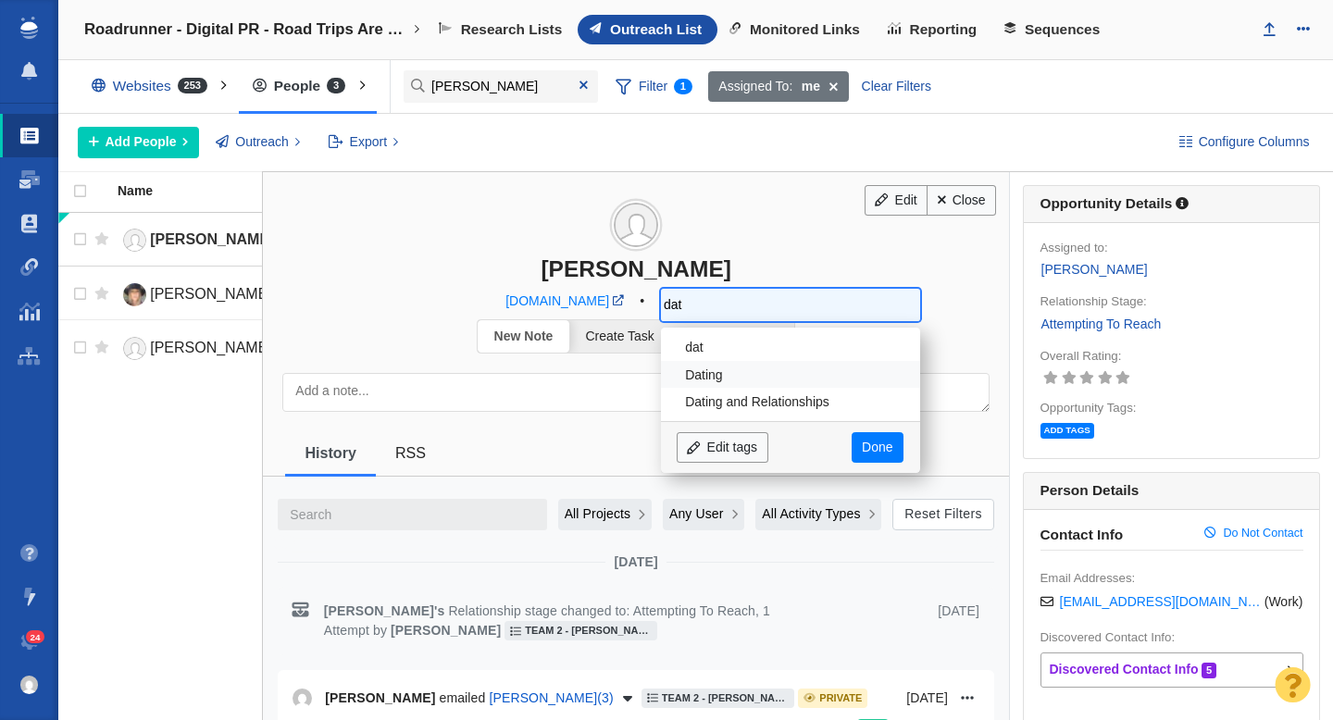
click at [698, 370] on li "Dating" at bounding box center [790, 374] width 259 height 27
click at [859, 448] on link "Done" at bounding box center [878, 447] width 52 height 31
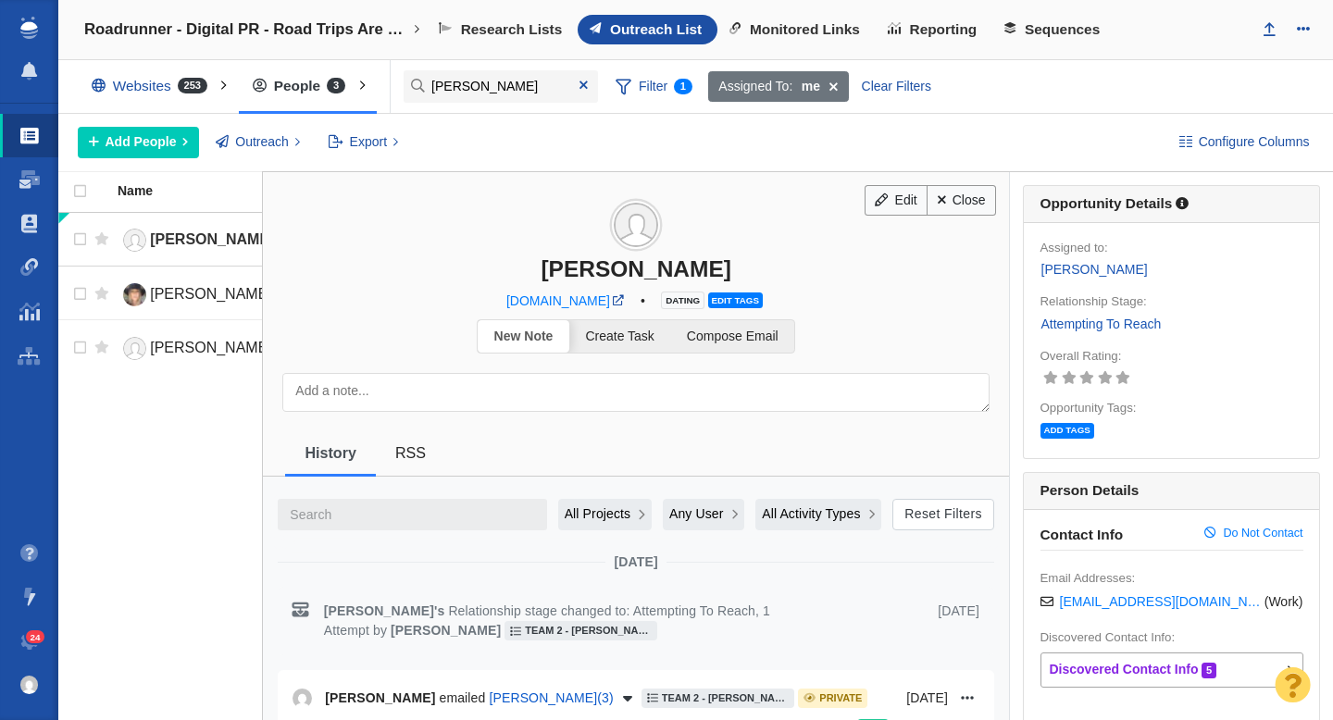
click at [1072, 324] on link "Attempting To Reach" at bounding box center [1102, 324] width 122 height 21
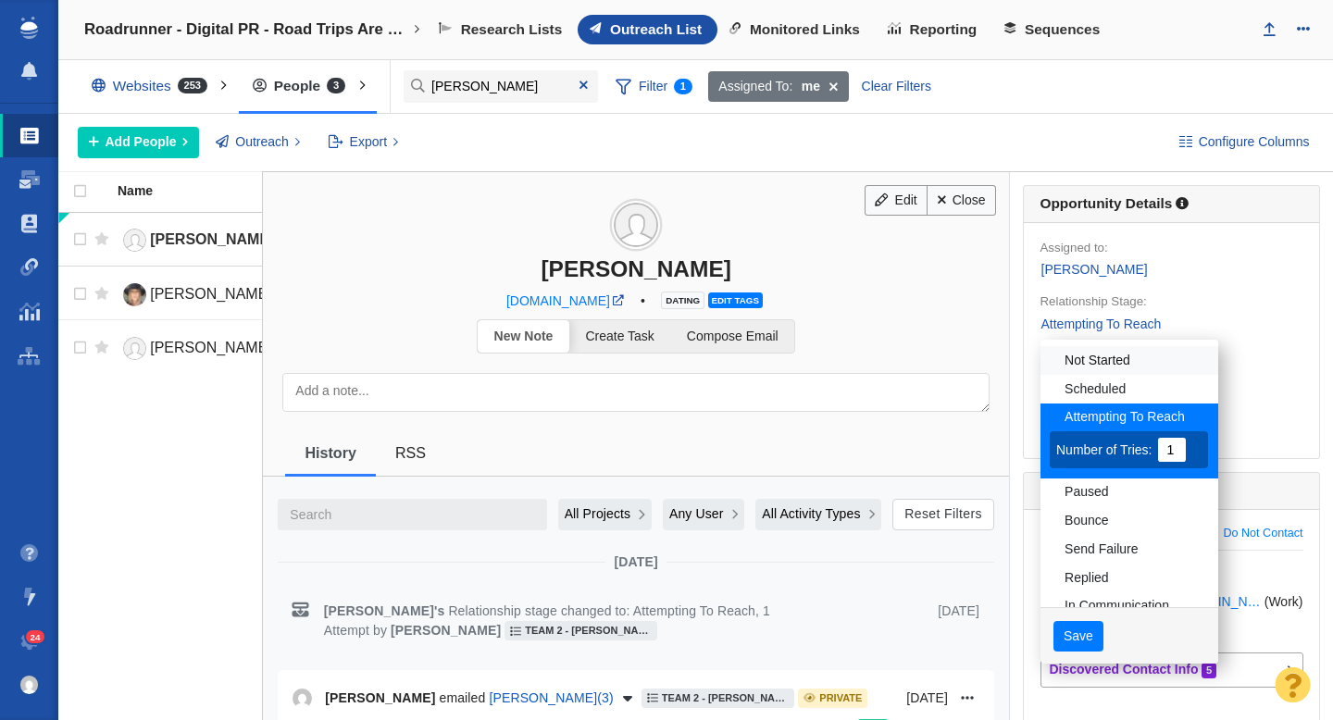
click at [1098, 356] on link "Not Started" at bounding box center [1130, 360] width 178 height 29
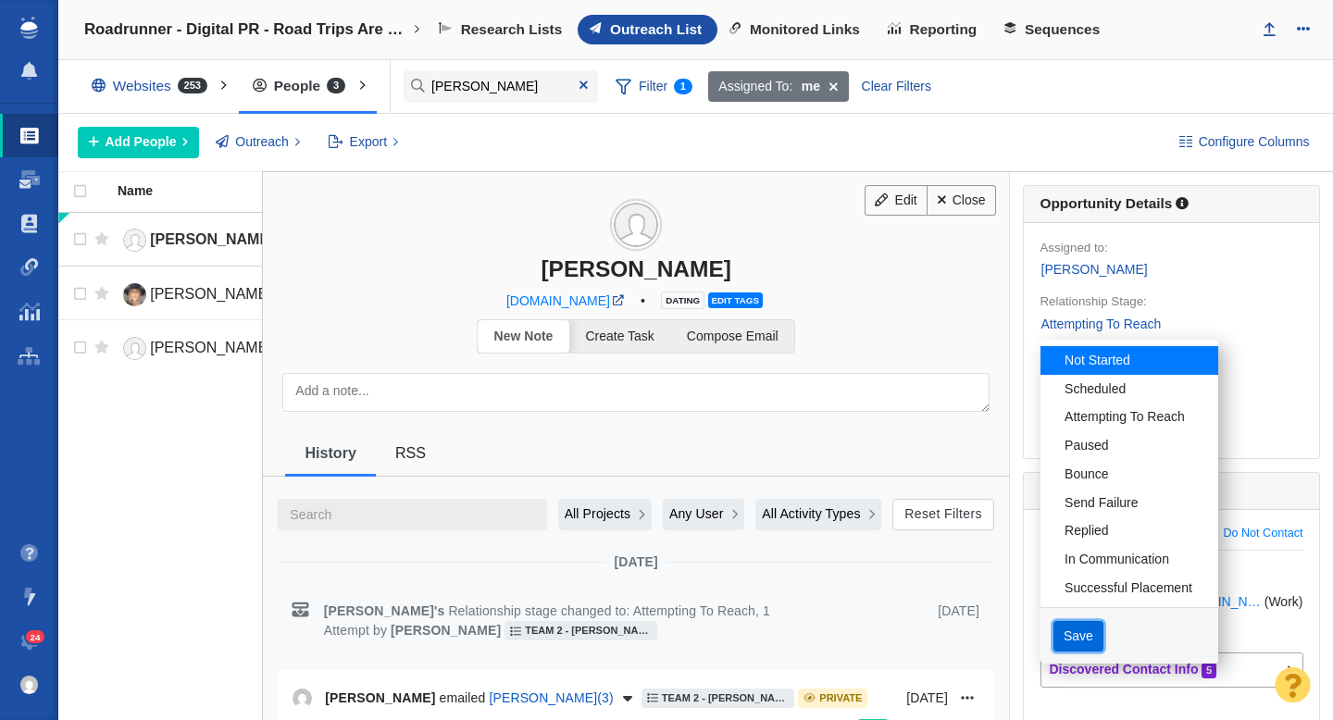
click at [1073, 640] on button "Save" at bounding box center [1079, 636] width 51 height 31
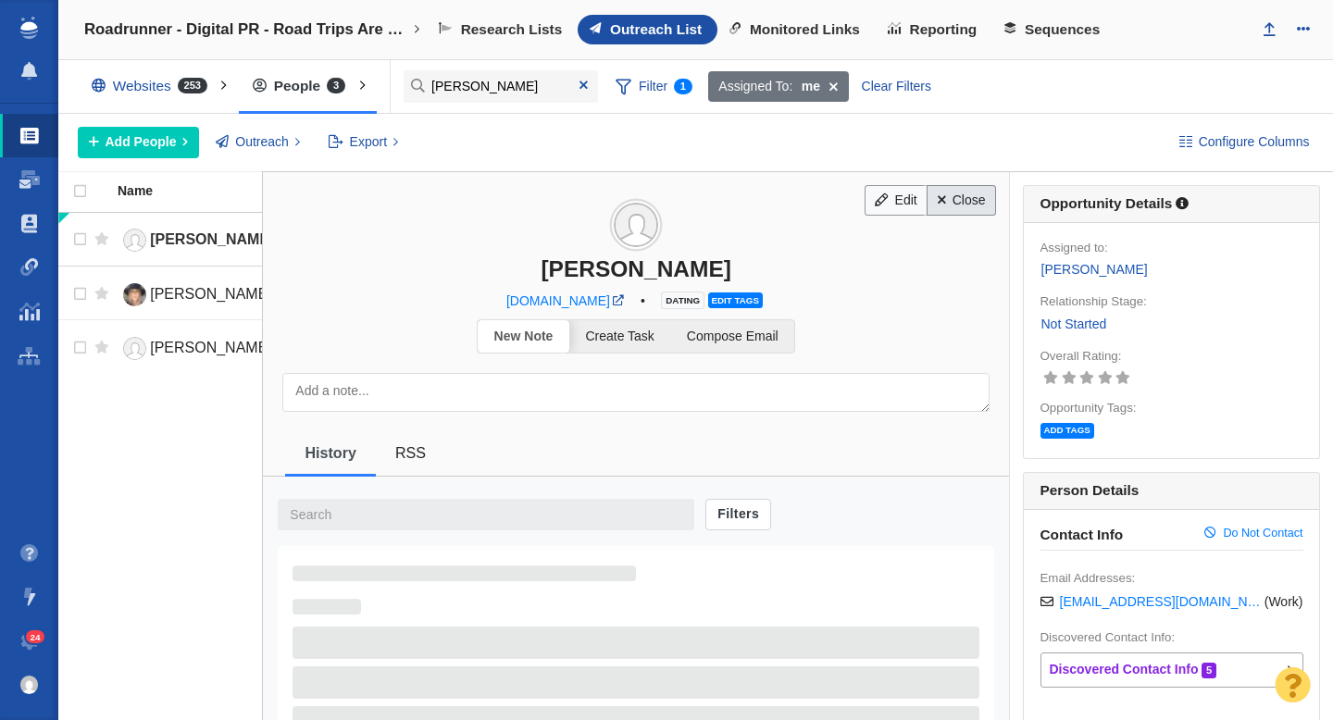
click at [956, 204] on link "Close" at bounding box center [961, 200] width 69 height 31
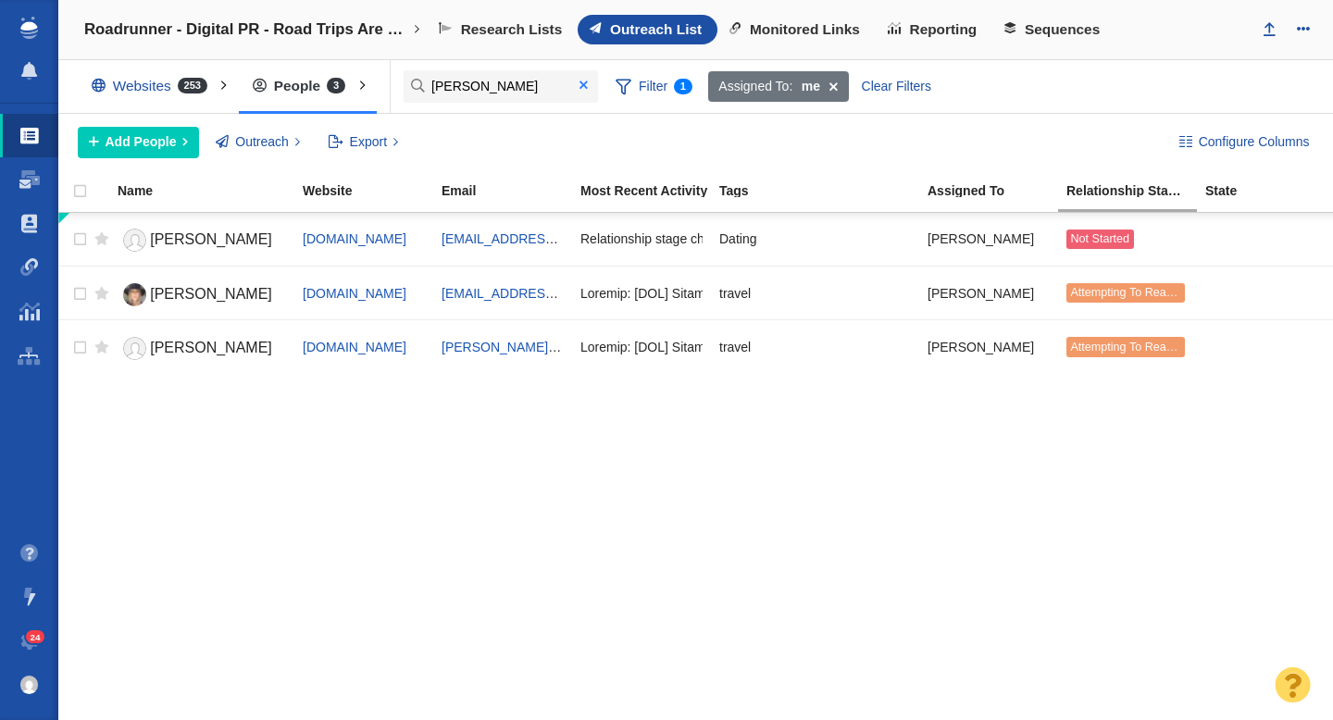
click at [582, 85] on span at bounding box center [584, 85] width 8 height 13
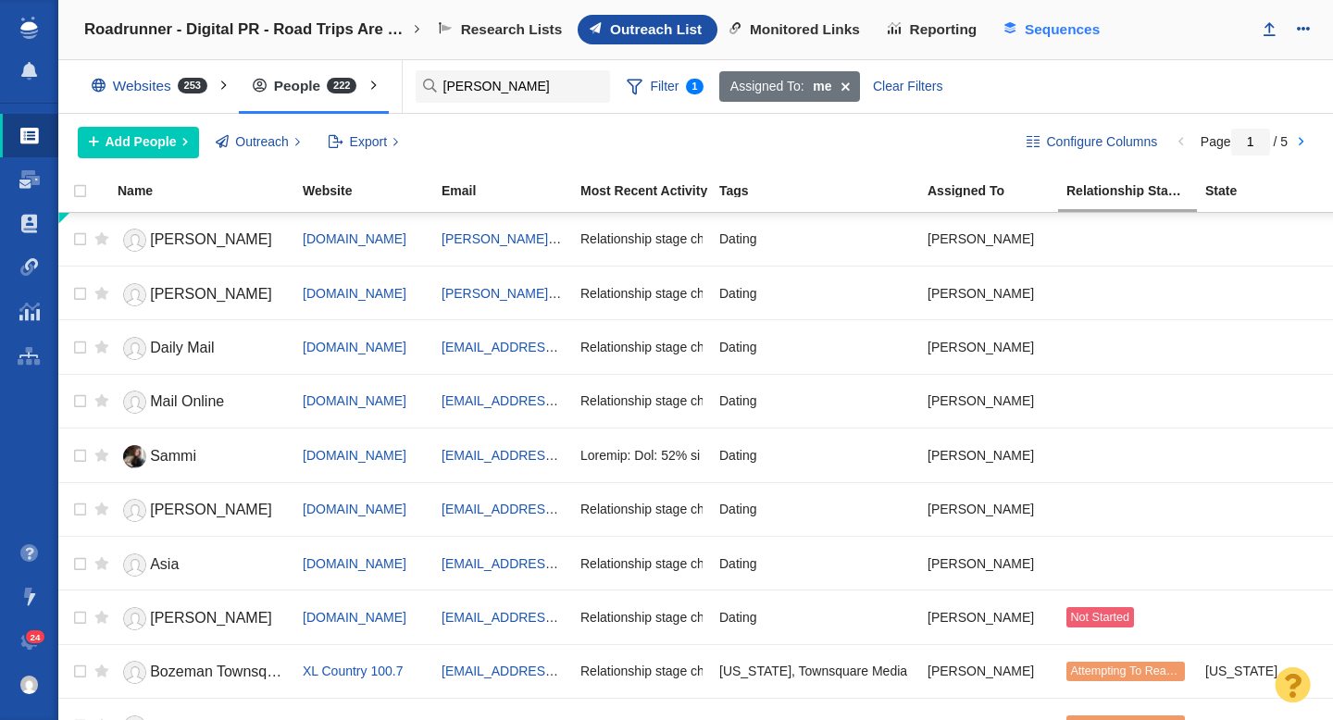
click at [1050, 24] on span "Sequences" at bounding box center [1062, 29] width 75 height 17
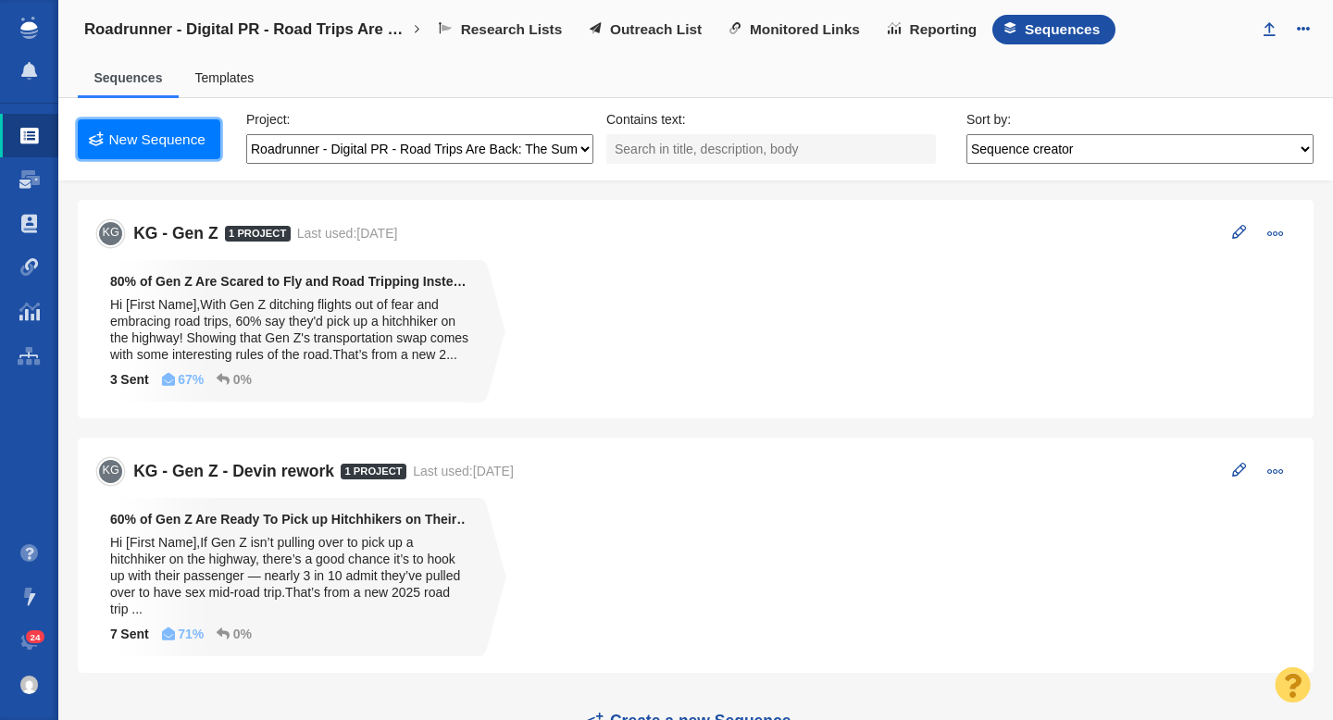
click at [168, 136] on link "New Sequence" at bounding box center [149, 139] width 143 height 40
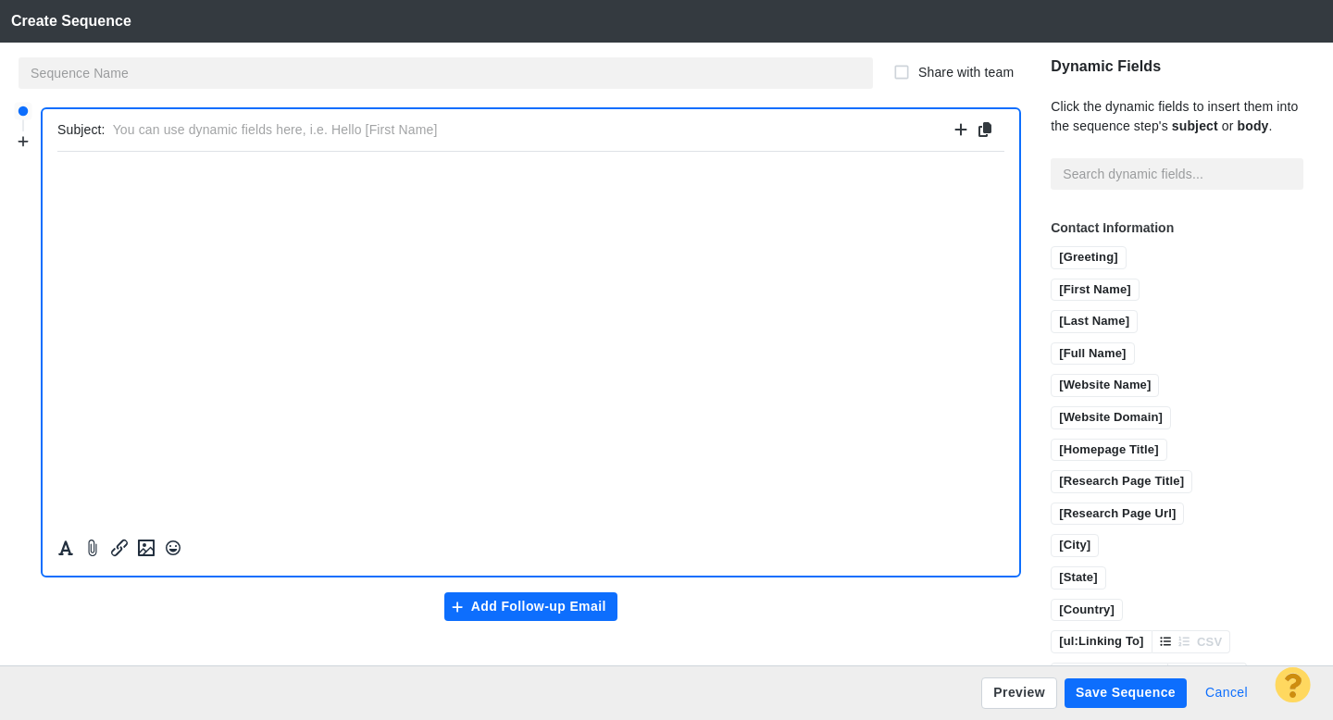
click at [1227, 697] on button "Cancel" at bounding box center [1226, 694] width 65 height 30
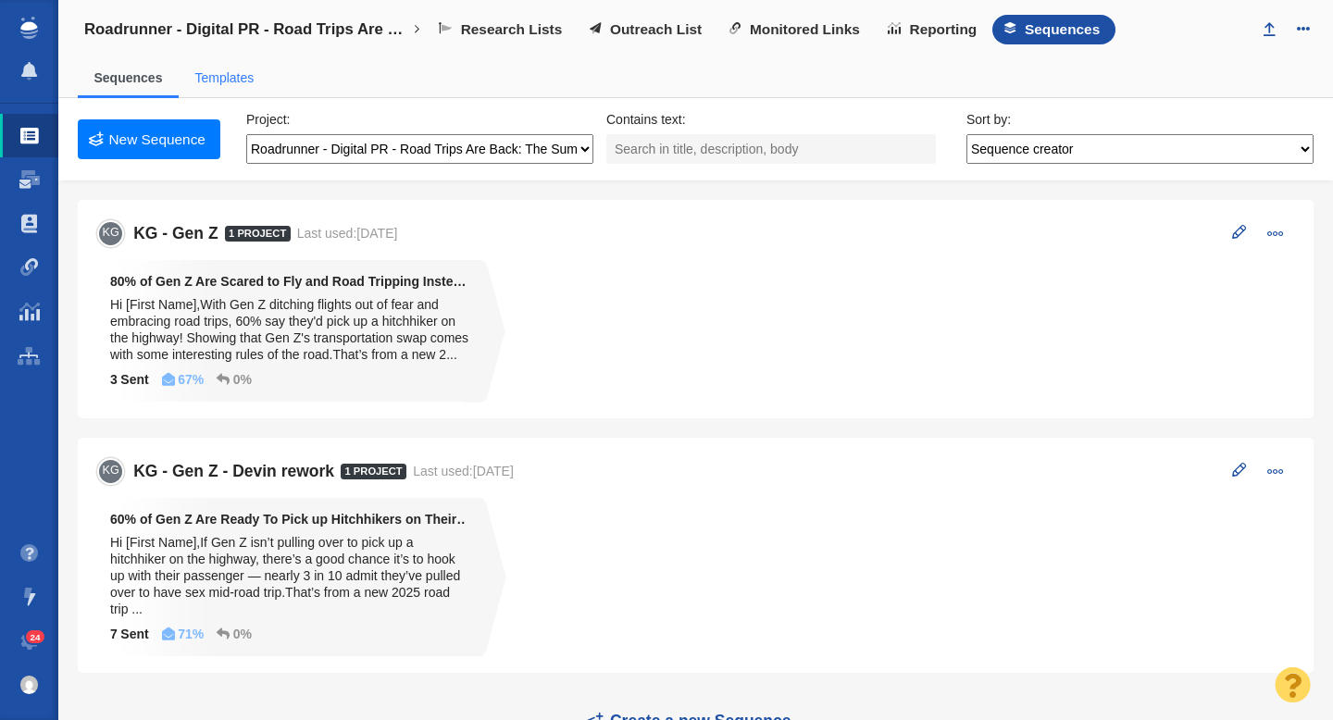
click at [247, 77] on link "Templates" at bounding box center [223, 77] width 59 height 15
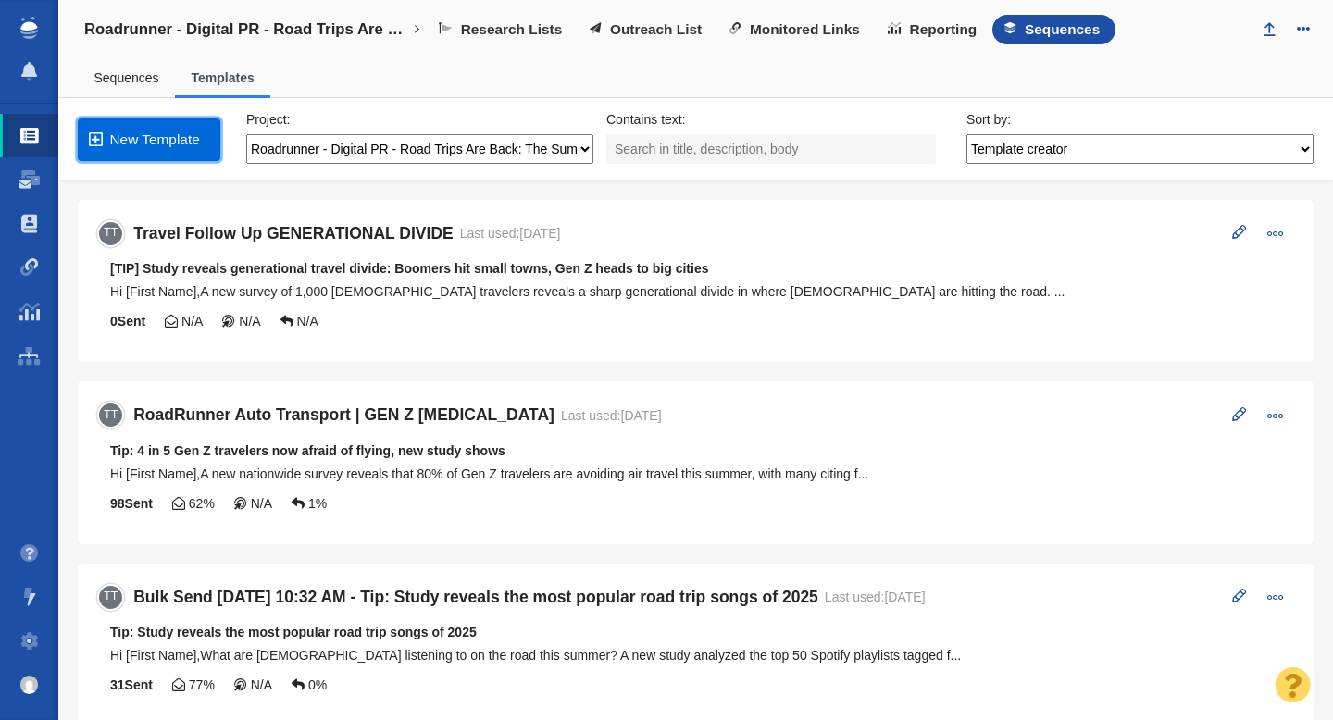
click at [179, 135] on link "New Template" at bounding box center [149, 140] width 143 height 43
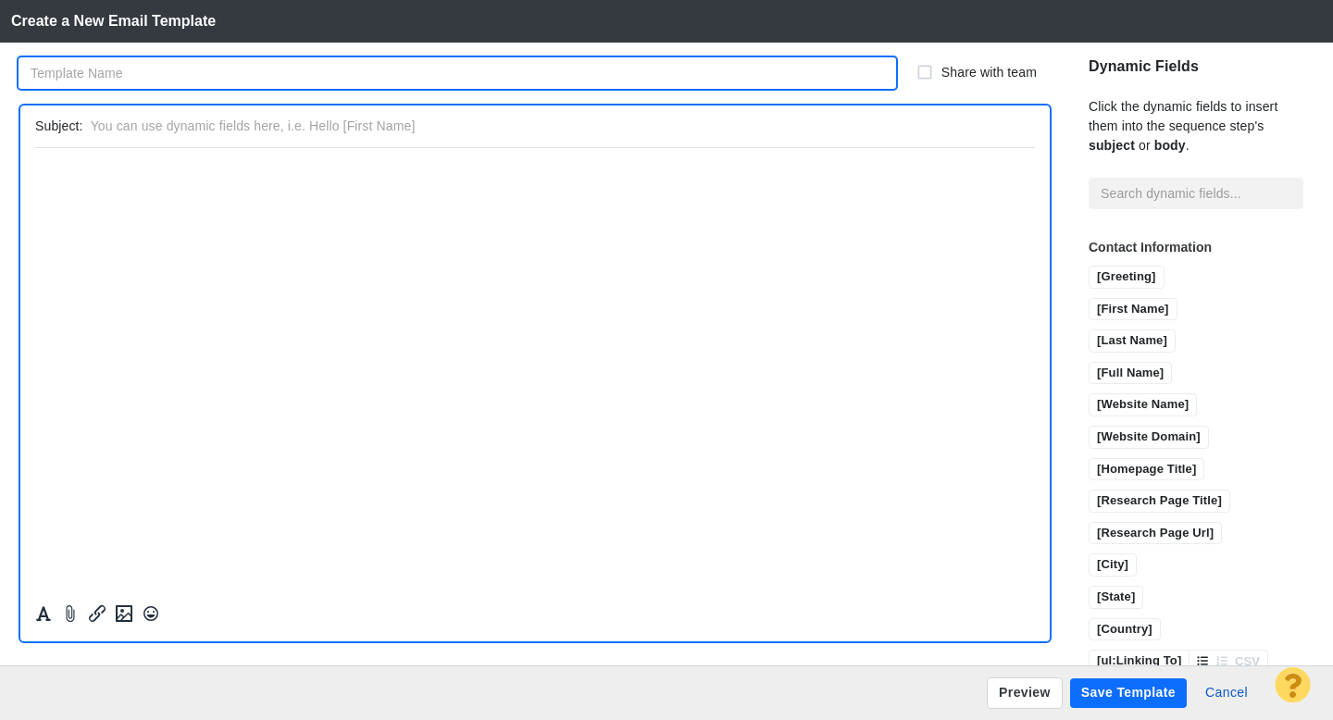
click at [147, 66] on input "text" at bounding box center [458, 72] width 878 height 31
type input "Gen Z Intimate Angle"
click at [126, 127] on input "text" at bounding box center [559, 126] width 937 height 27
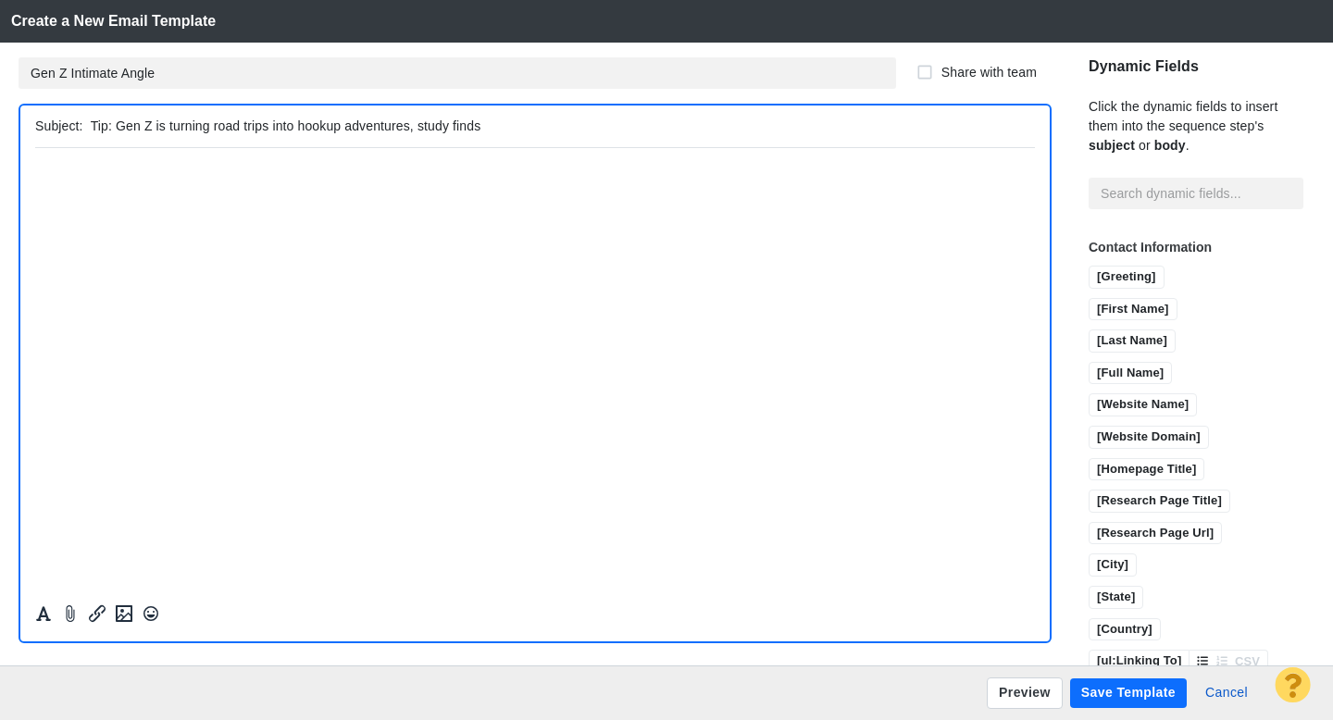
type input "Tip: Gen Z is turning road trips into hookup adventures, study finds"
click at [186, 181] on html "﻿" at bounding box center [535, 169] width 1000 height 44
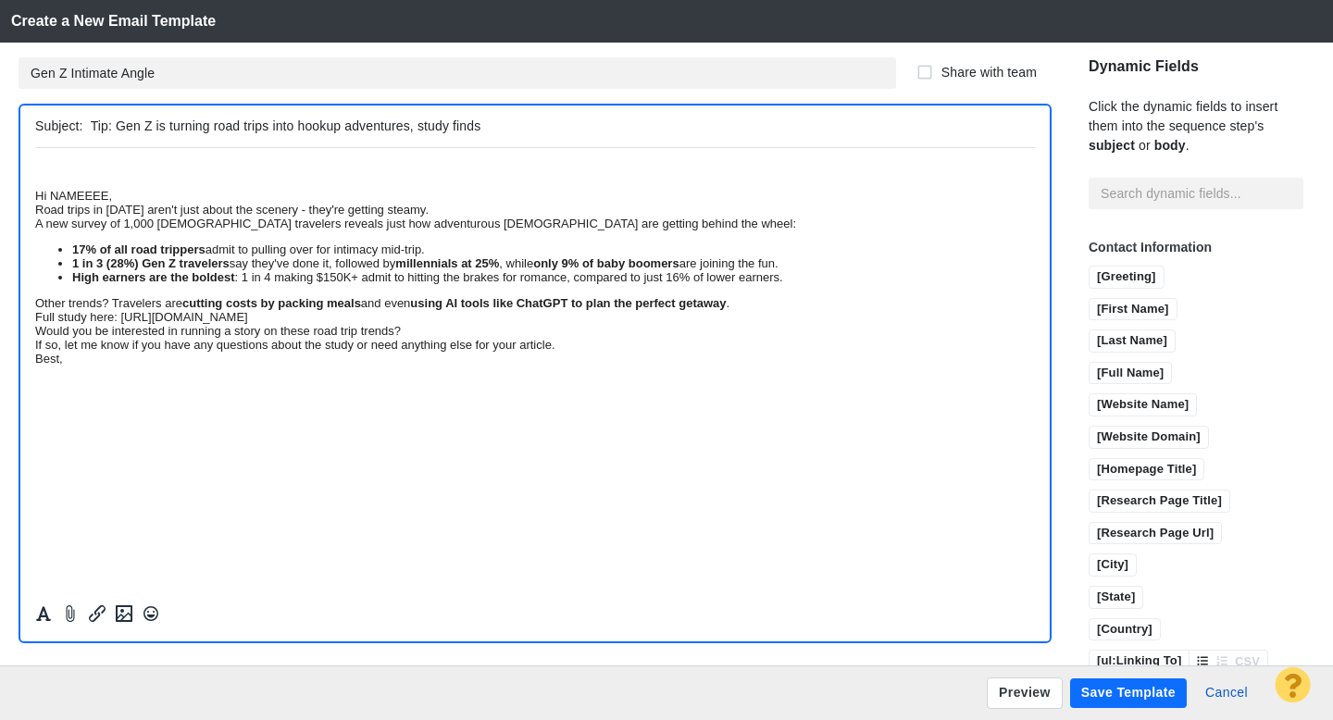
click at [36, 198] on div "Hi NAMEEEE," at bounding box center [535, 195] width 1000 height 14
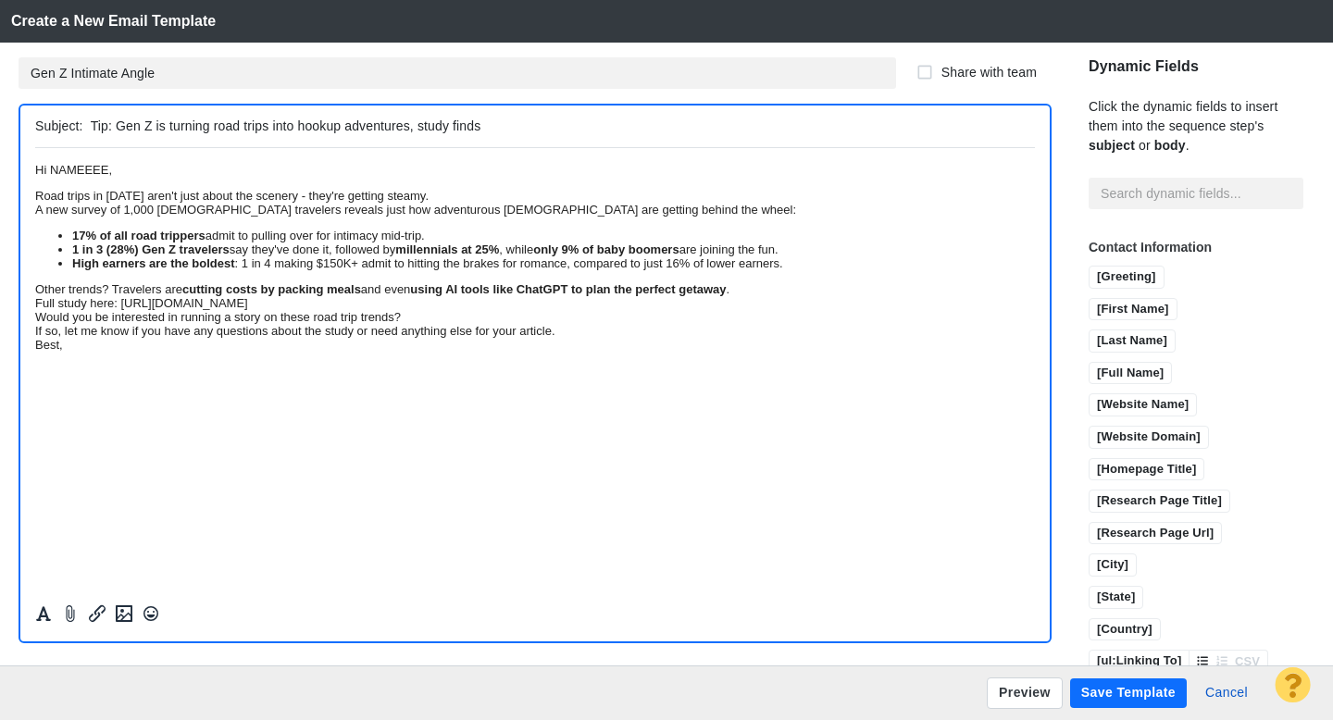
click at [578, 202] on div "Road trips in [DATE] aren't just about the scenery - they're getting steamy." at bounding box center [535, 195] width 1000 height 14
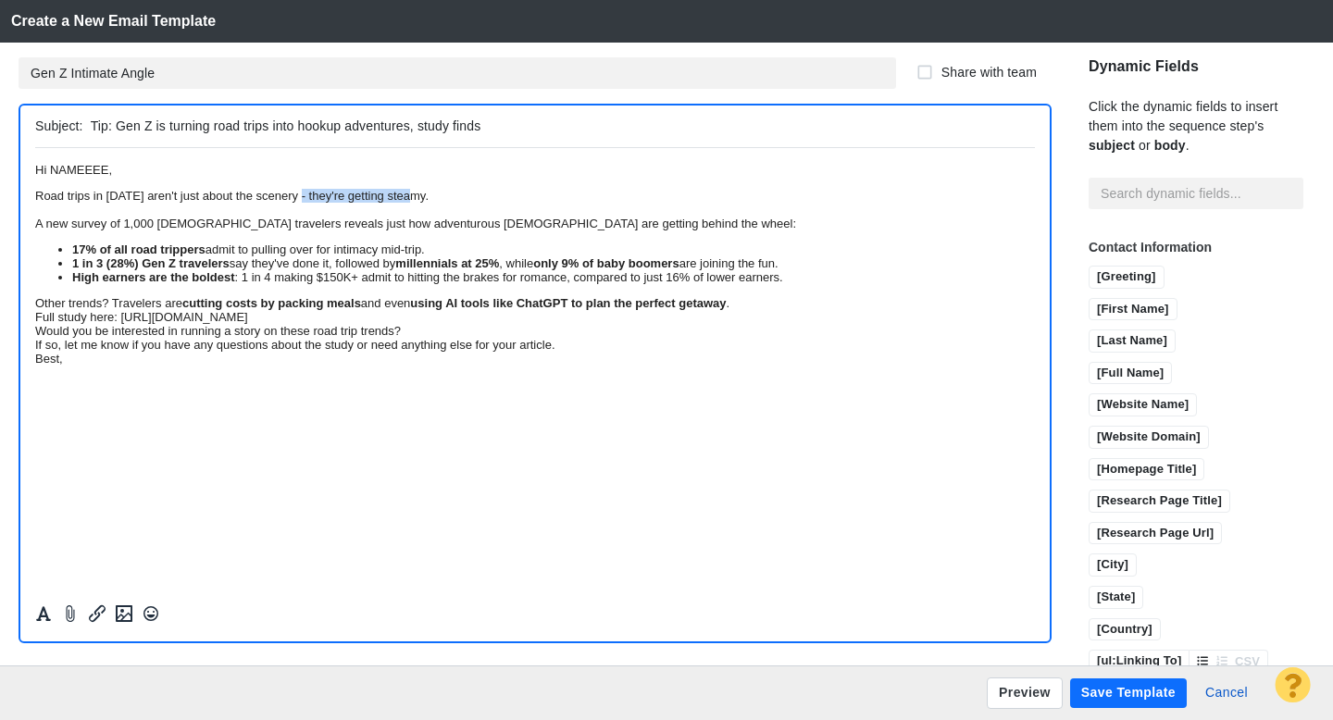
drag, startPoint x: 555, startPoint y: 210, endPoint x: 395, endPoint y: 210, distance: 160.2
click at [395, 202] on div "Road trips in [DATE] aren't just about the scenery - they're getting steamy." at bounding box center [535, 195] width 1000 height 14
click at [698, 216] on div "Rich Text Area. Press ALT-0 for help." at bounding box center [535, 209] width 1000 height 14
click at [706, 202] on div "Road trips in [DATE] aren't just about the scenery - apparently they're getting…" at bounding box center [535, 195] width 1000 height 14
click at [169, 309] on div "Other trends? Travelers are cutting costs by packing meals and even using AI to…" at bounding box center [535, 302] width 1000 height 14
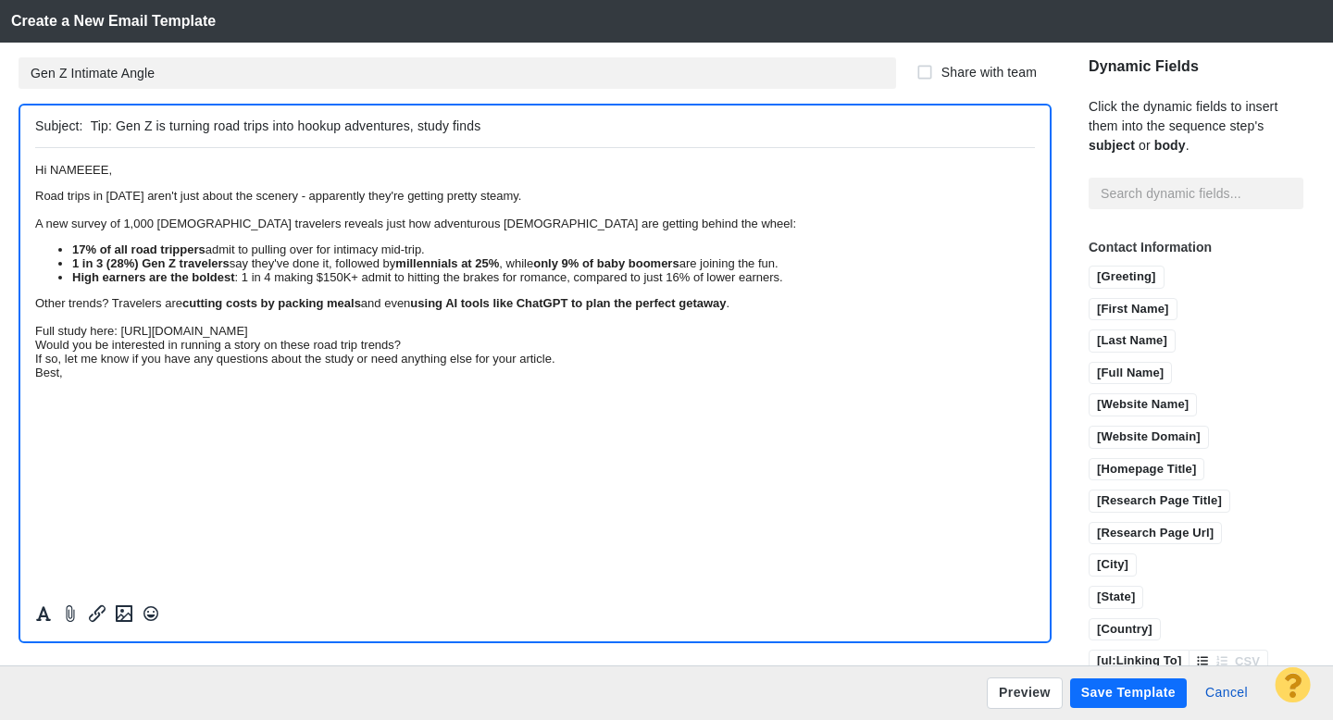
click at [191, 337] on div "Full study here: [URL][DOMAIN_NAME]" at bounding box center [535, 330] width 1000 height 14
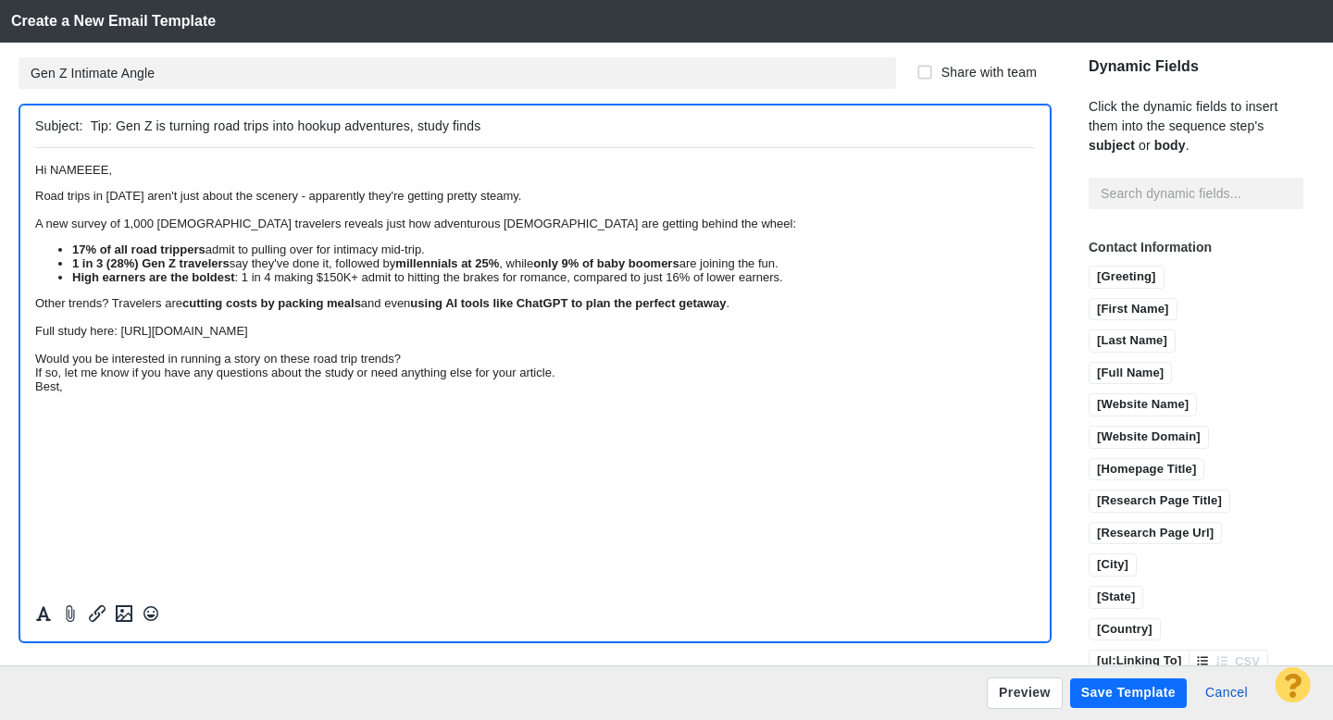
click at [568, 365] on div "Would you be interested in running a story on these road trip trends?" at bounding box center [535, 358] width 1000 height 14
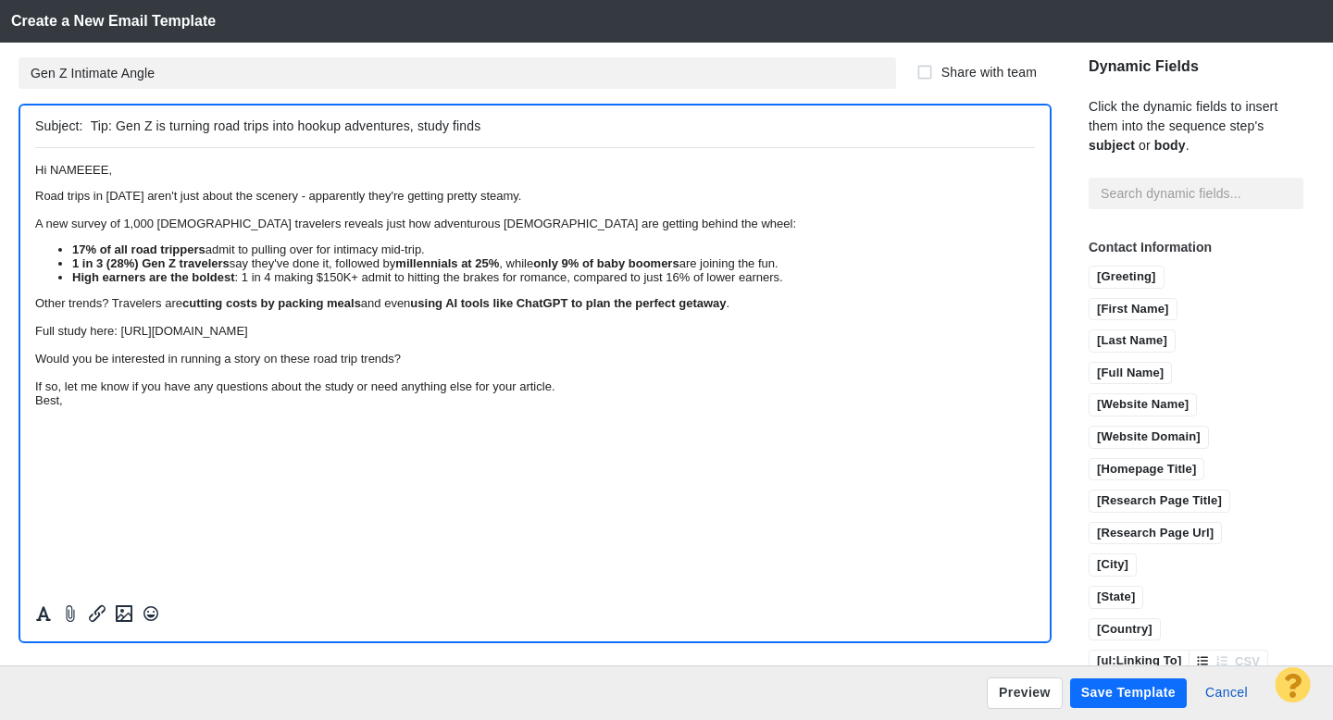
click at [747, 393] on div "If so, let me know if you have any questions about the study or need anything e…" at bounding box center [535, 386] width 1000 height 14
drag, startPoint x: 135, startPoint y: 176, endPoint x: 61, endPoint y: 179, distance: 74.1
click at [61, 176] on span "Hi NAMEEEE," at bounding box center [73, 169] width 77 height 14
click at [1090, 299] on input "[First Name]" at bounding box center [1133, 310] width 87 height 23
click at [1116, 694] on button "Save Template" at bounding box center [1128, 694] width 117 height 30
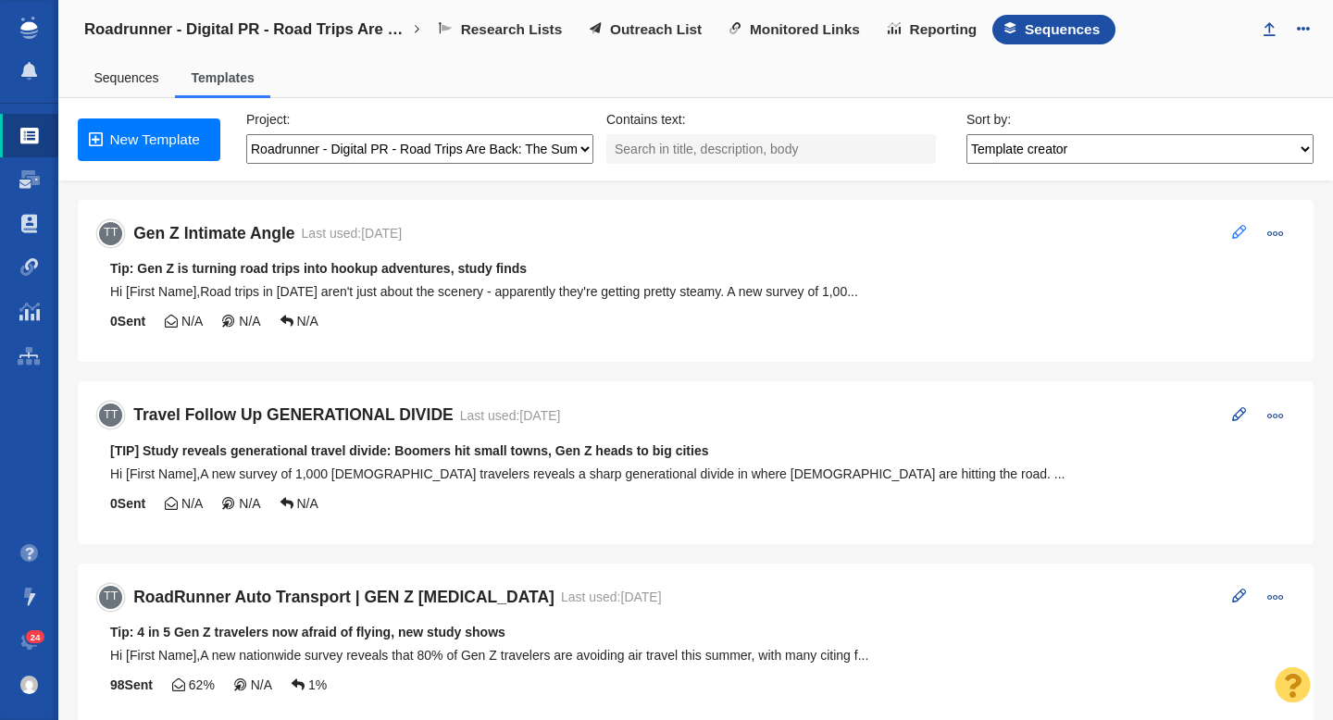
click at [1235, 226] on span at bounding box center [1239, 232] width 14 height 14
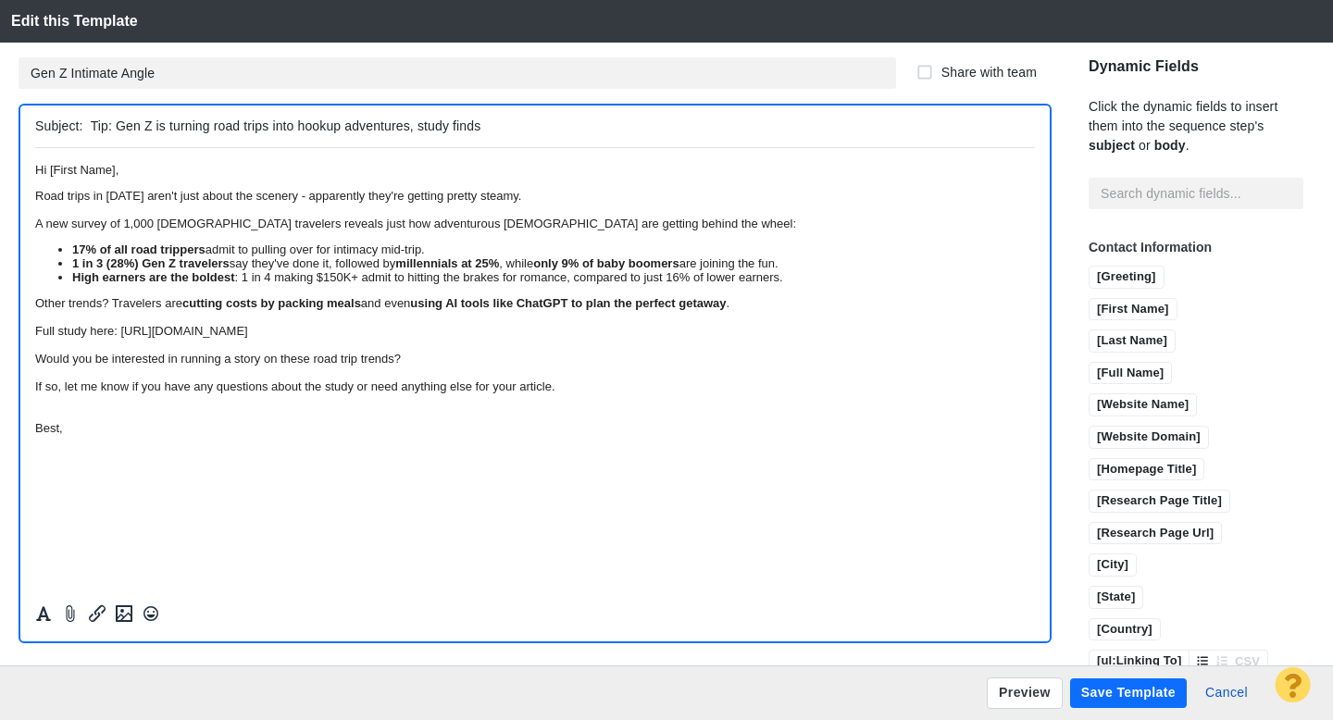
click at [36, 202] on div "Road trips in [DATE] aren't just about the scenery - apparently they're getting…" at bounding box center [535, 195] width 1000 height 14
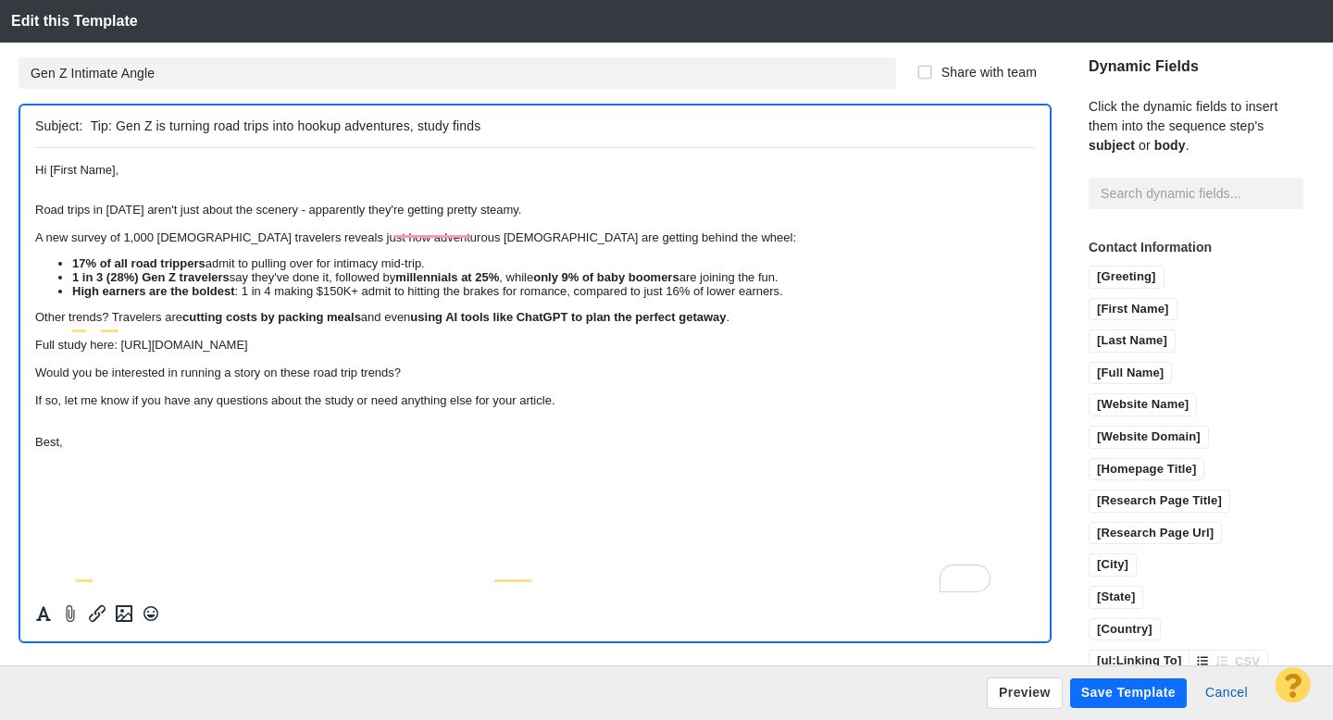
click at [37, 216] on div "Road trips in [DATE] aren't just about the scenery - apparently they're getting…" at bounding box center [535, 209] width 1000 height 14
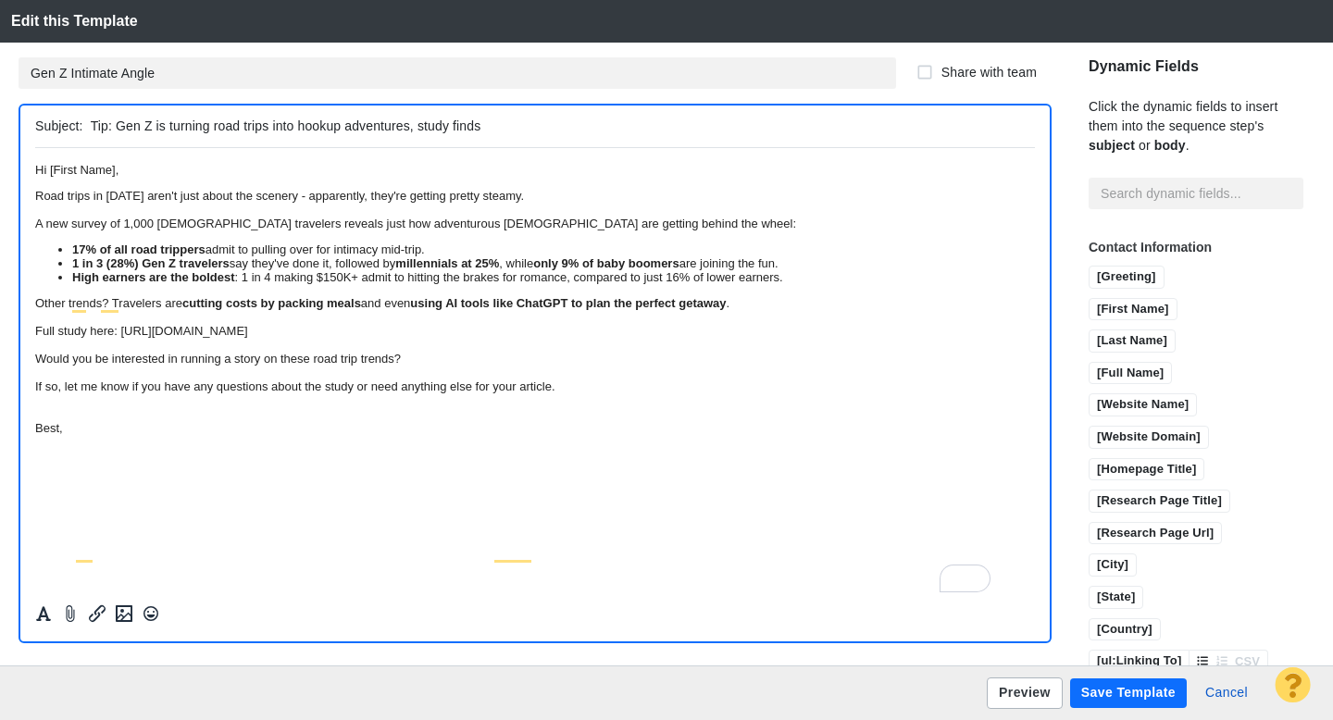
click at [1010, 694] on button "Preview" at bounding box center [1025, 693] width 76 height 31
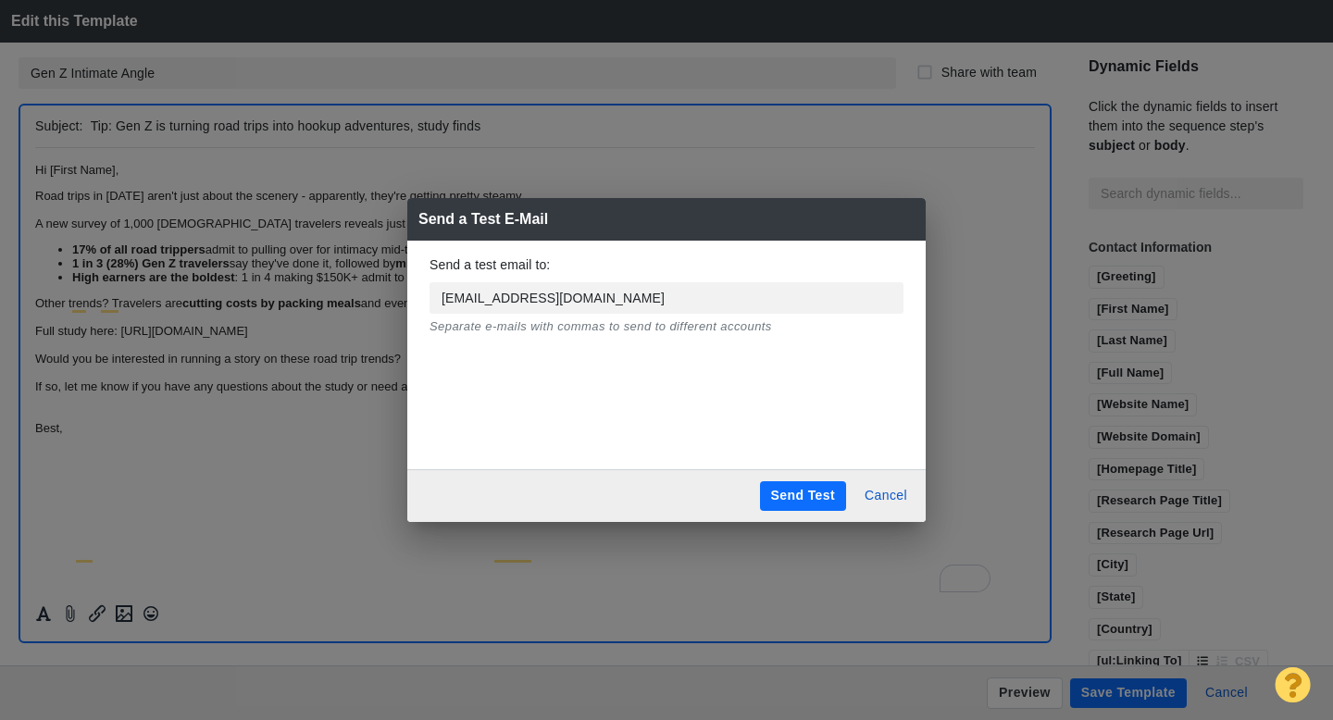
click at [777, 489] on button "Send Test" at bounding box center [803, 496] width 86 height 30
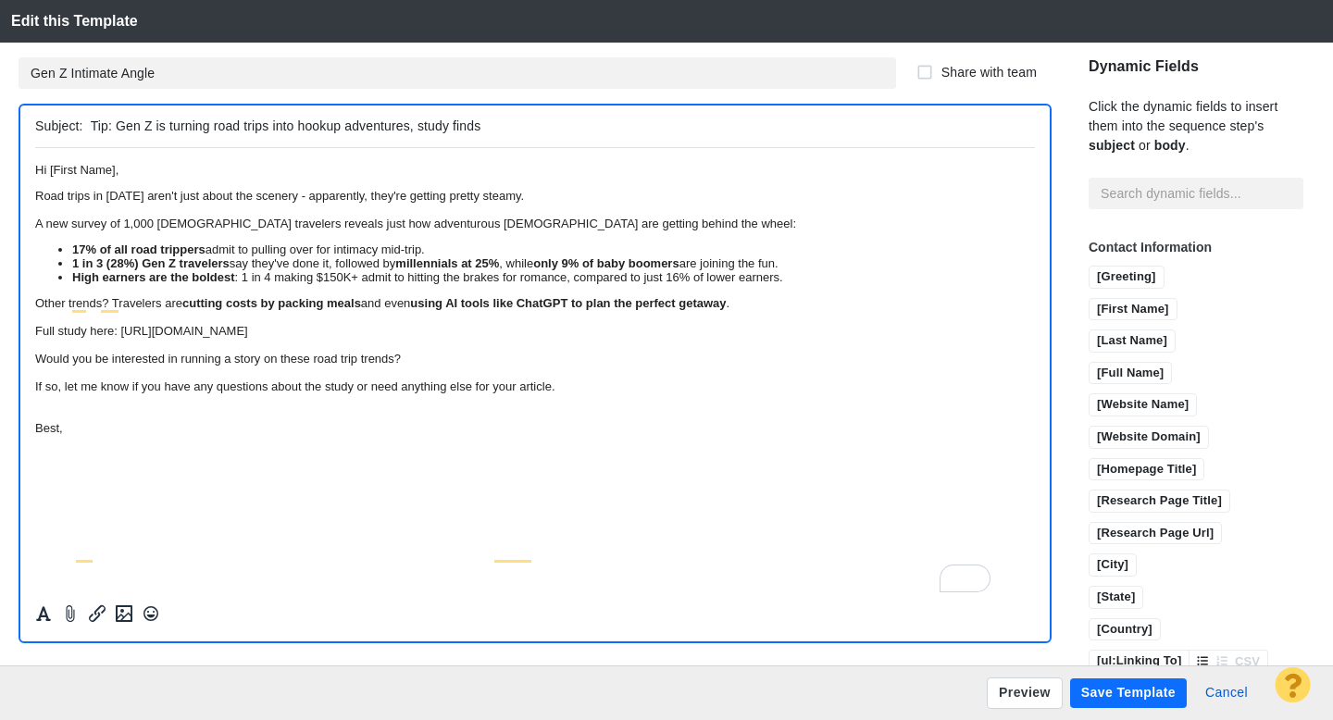
click at [1091, 694] on button "Save Template" at bounding box center [1128, 694] width 117 height 30
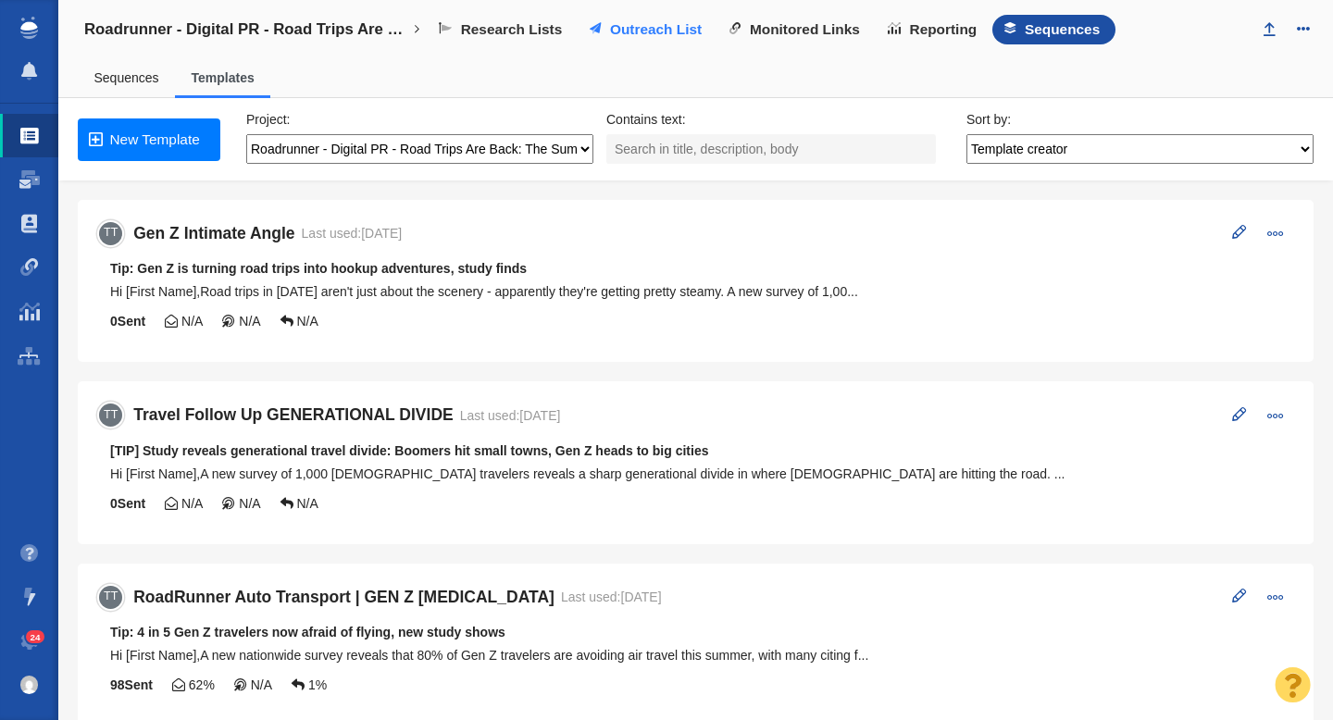
click at [639, 36] on span "Outreach List" at bounding box center [656, 29] width 92 height 17
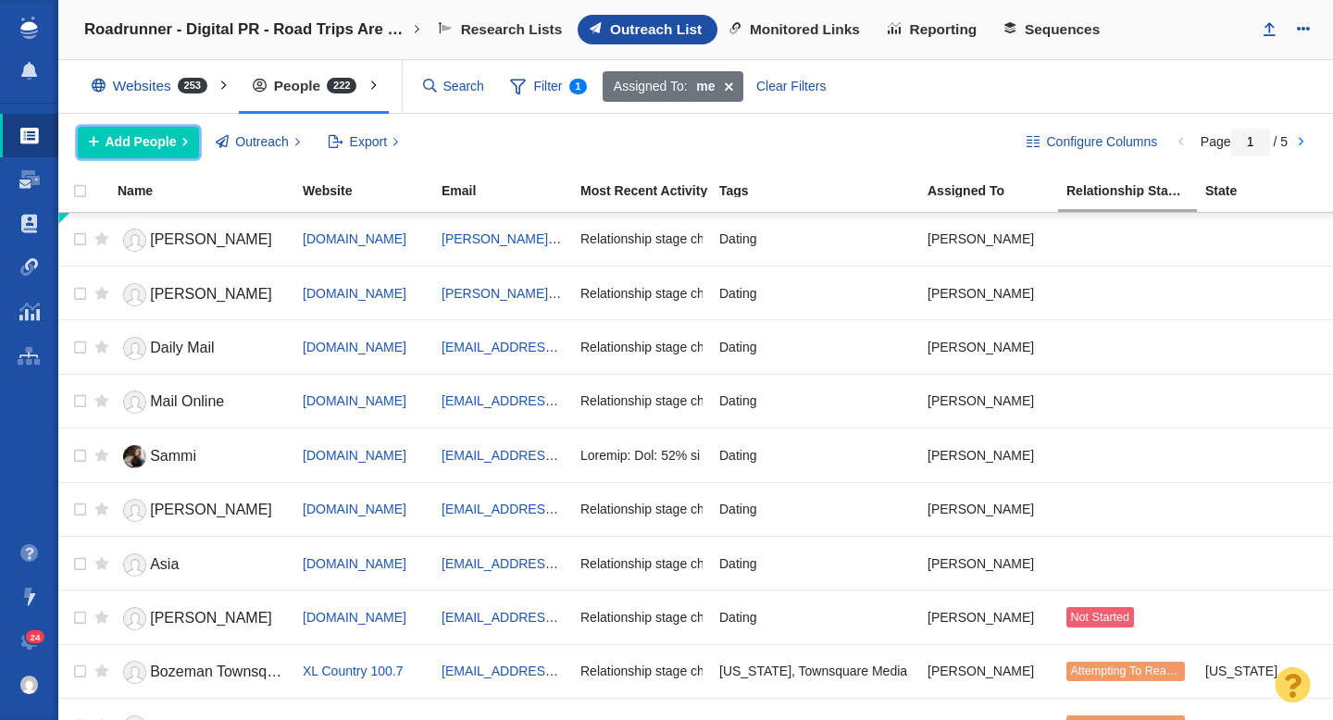
click at [150, 142] on span "Add People" at bounding box center [141, 141] width 71 height 19
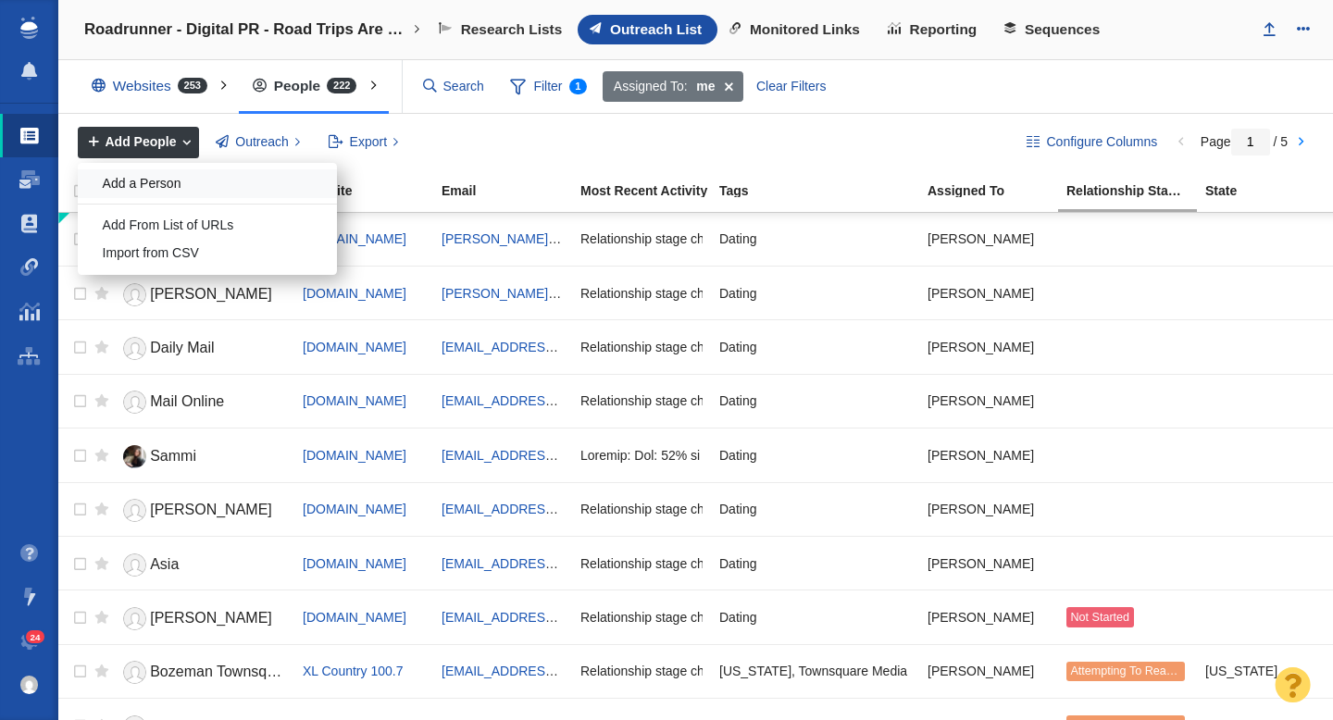
click at [179, 174] on div "Add a Person" at bounding box center [207, 183] width 259 height 29
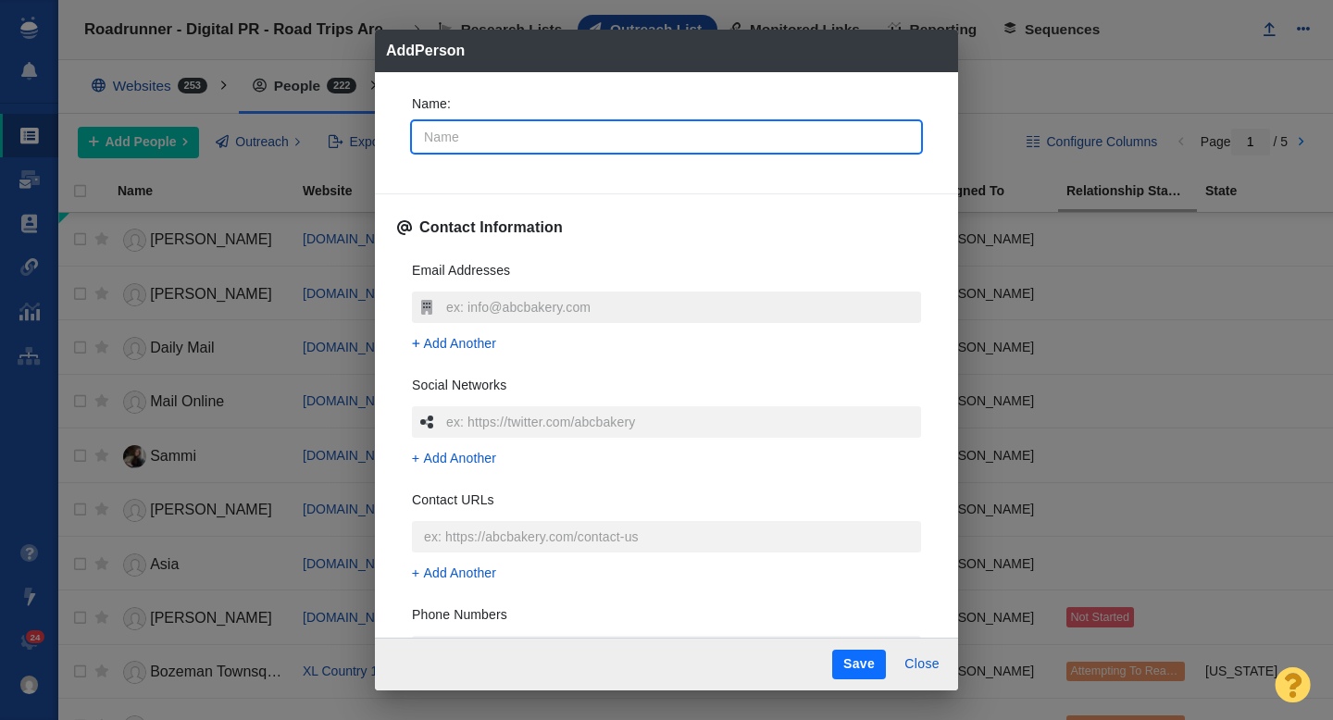
type textarea "x"
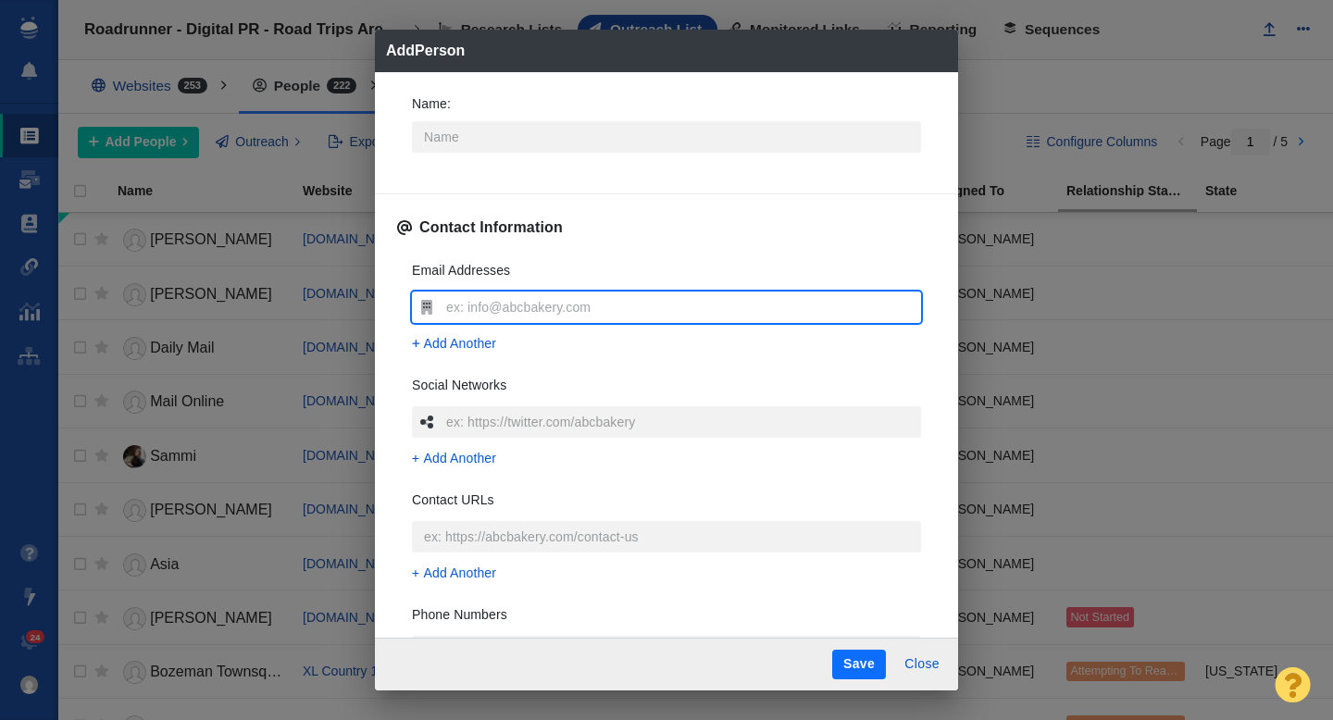
click at [470, 303] on input "text" at bounding box center [682, 307] width 480 height 31
type input "[EMAIL_ADDRESS][DOMAIN_NAME]"
type textarea "x"
type input "[EMAIL_ADDRESS][DOMAIN_NAME]"
type textarea "x"
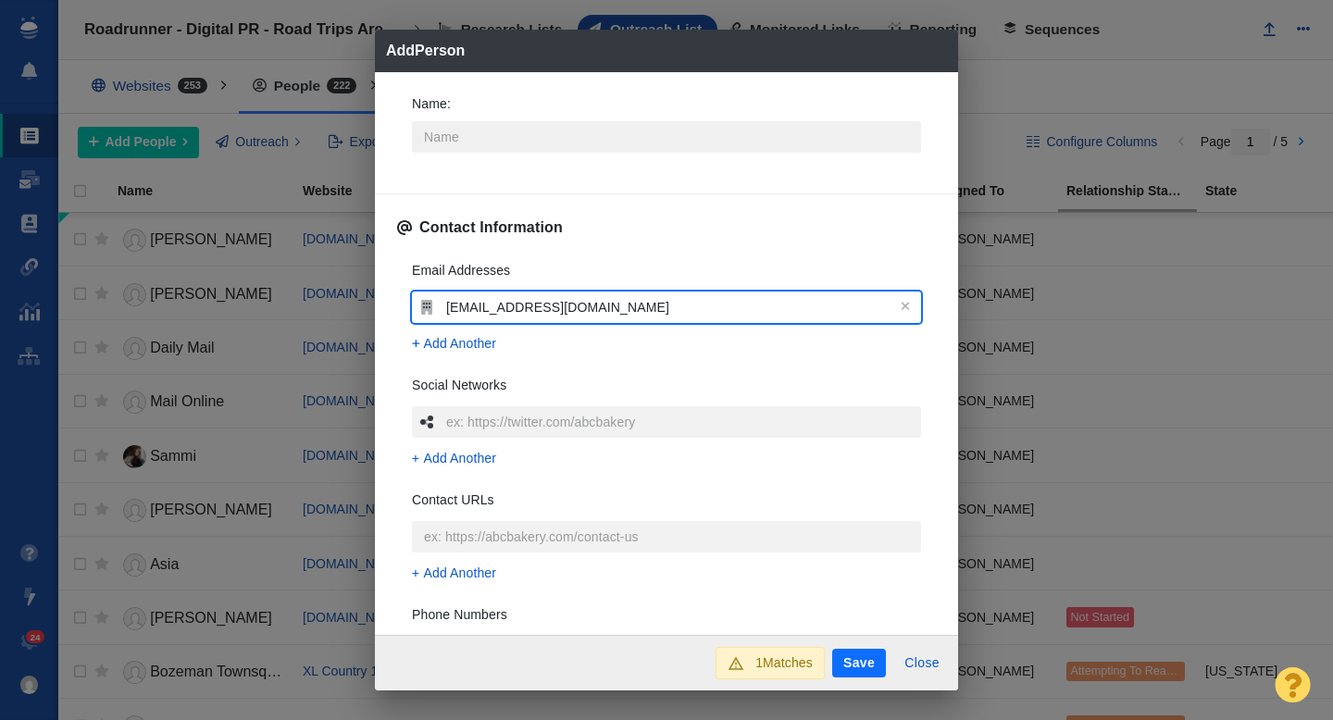
type input "[EMAIL_ADDRESS][DOMAIN_NAME]"
click at [475, 132] on input "Name :" at bounding box center [666, 136] width 509 height 31
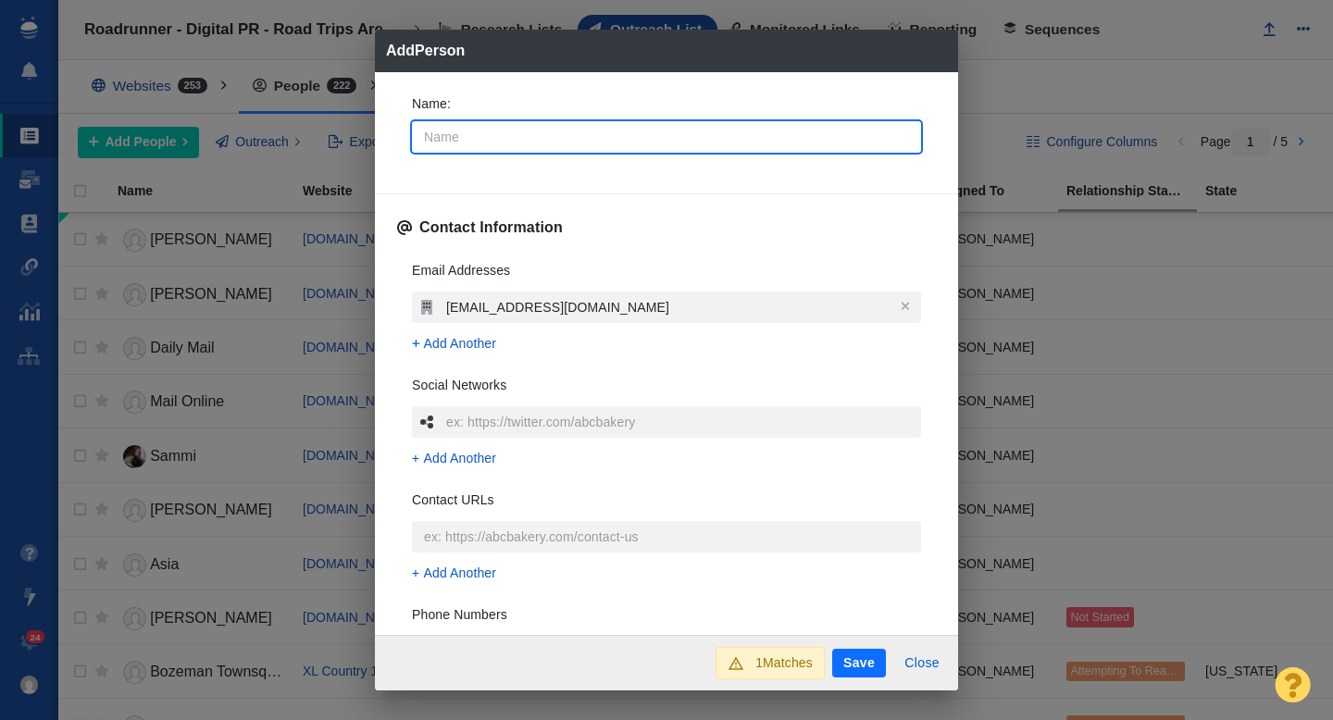
type input "K"
type textarea "x"
type input "Kin"
type textarea "x"
type input "Kink"
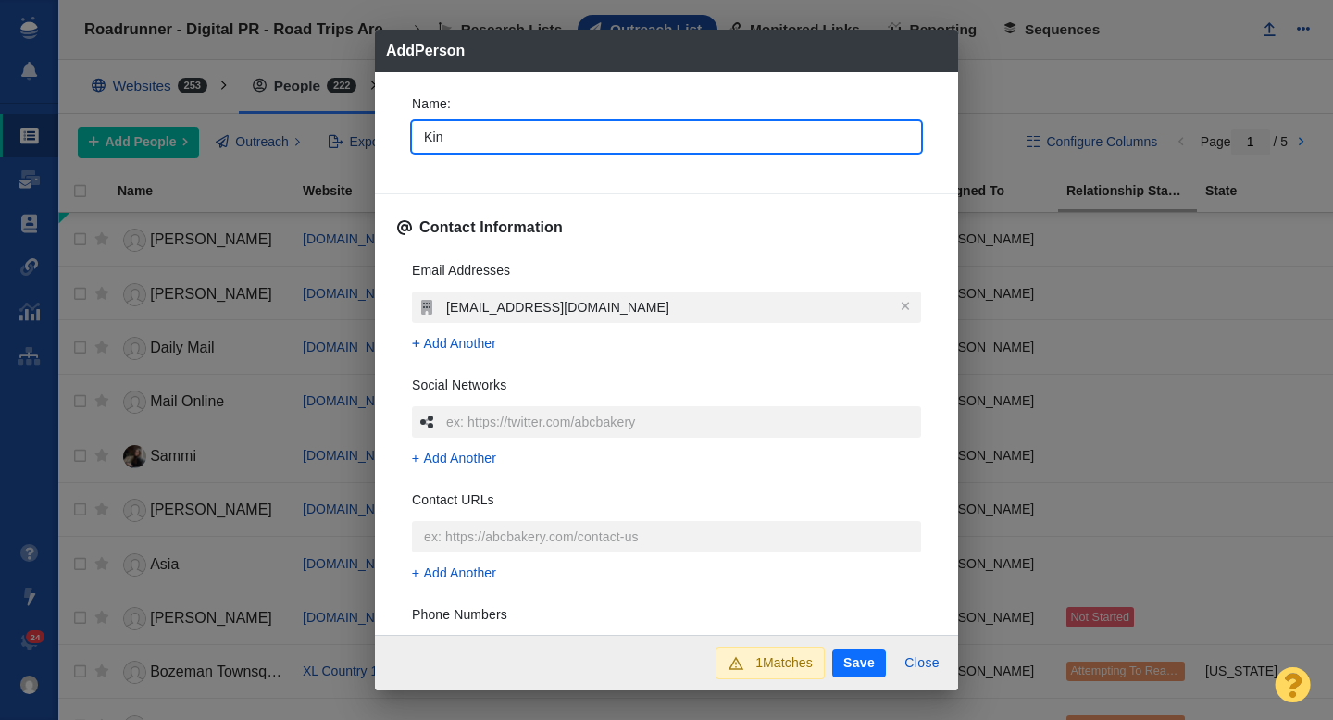
type textarea "x"
type input "Kinkl"
type textarea "x"
type input "Kinkly"
type textarea "x"
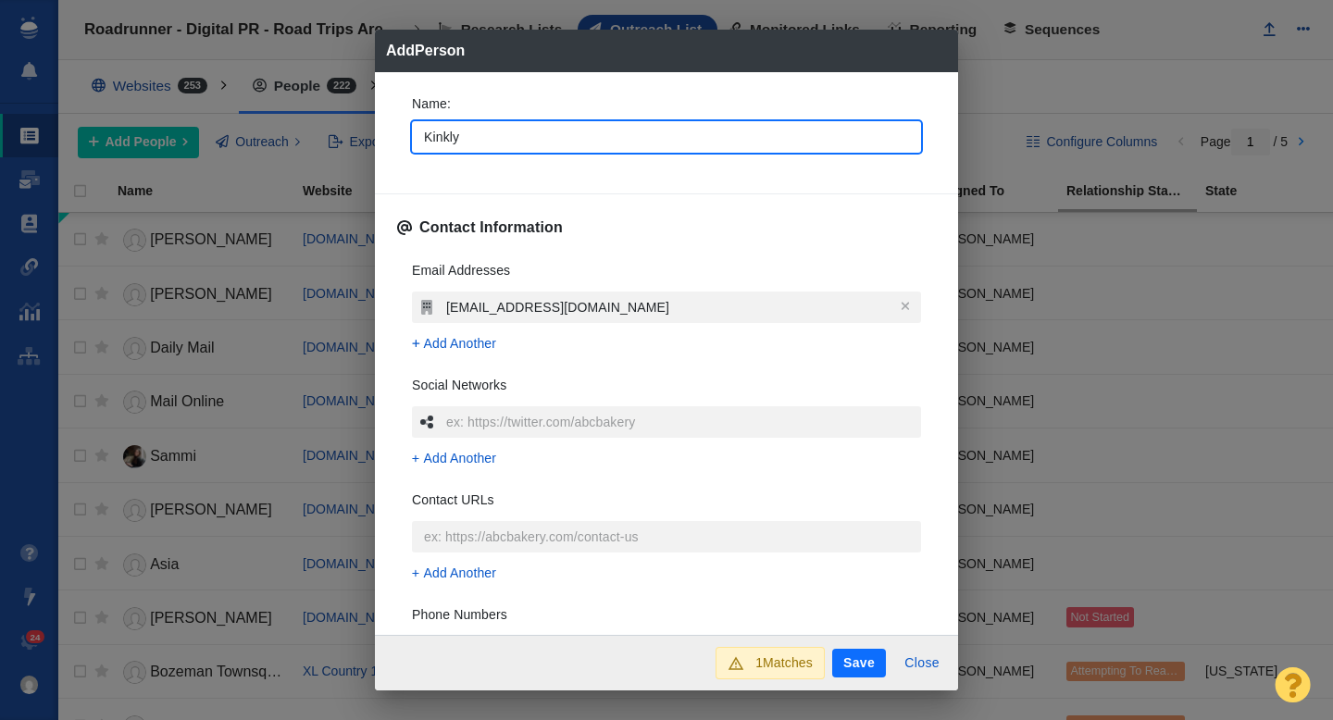
type input "Kinkly"
type textarea "x"
type input "Kinkly t"
type textarea "x"
type input "Kinkly team"
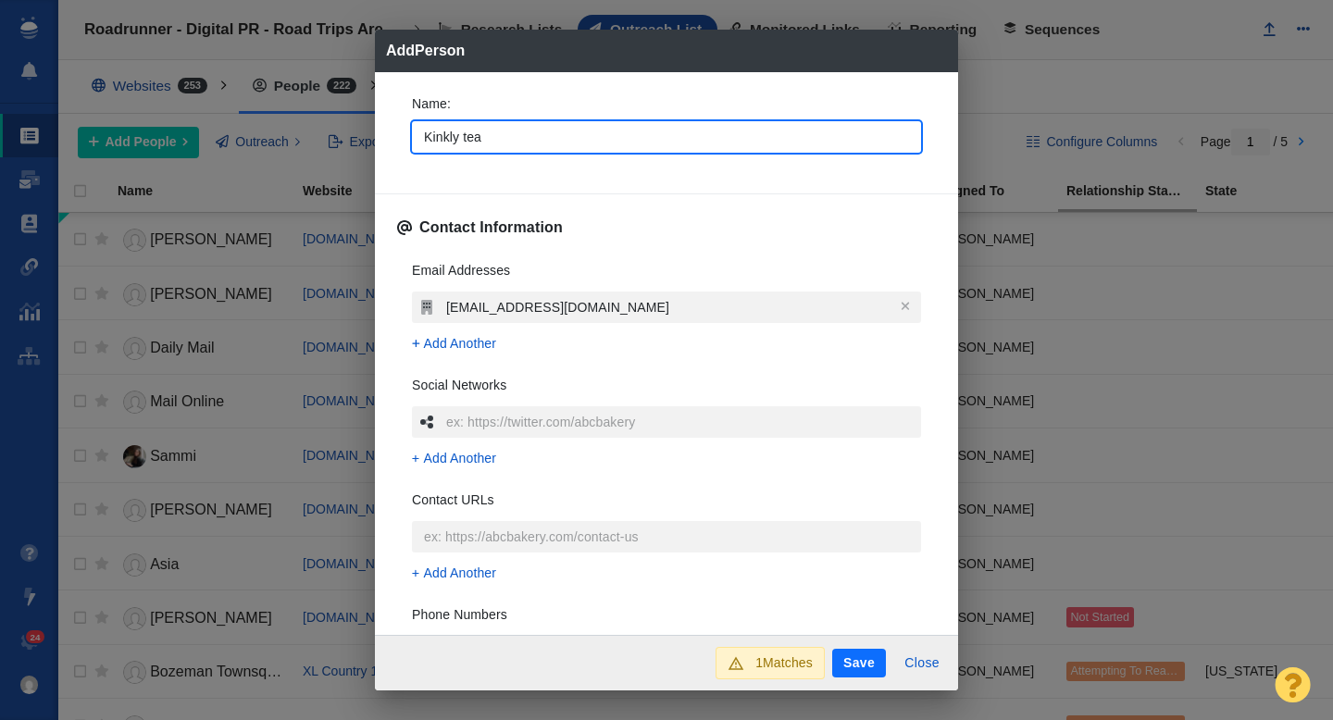
type textarea "x"
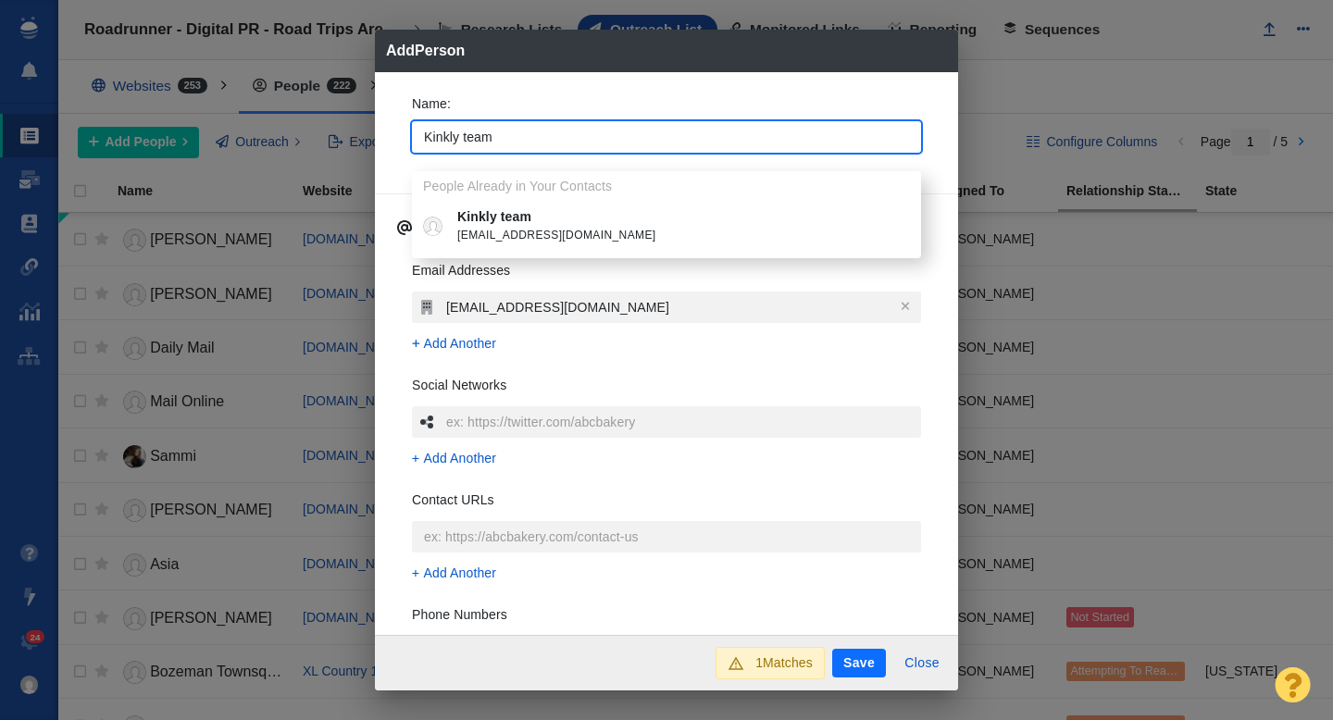
type input "Kinkly team"
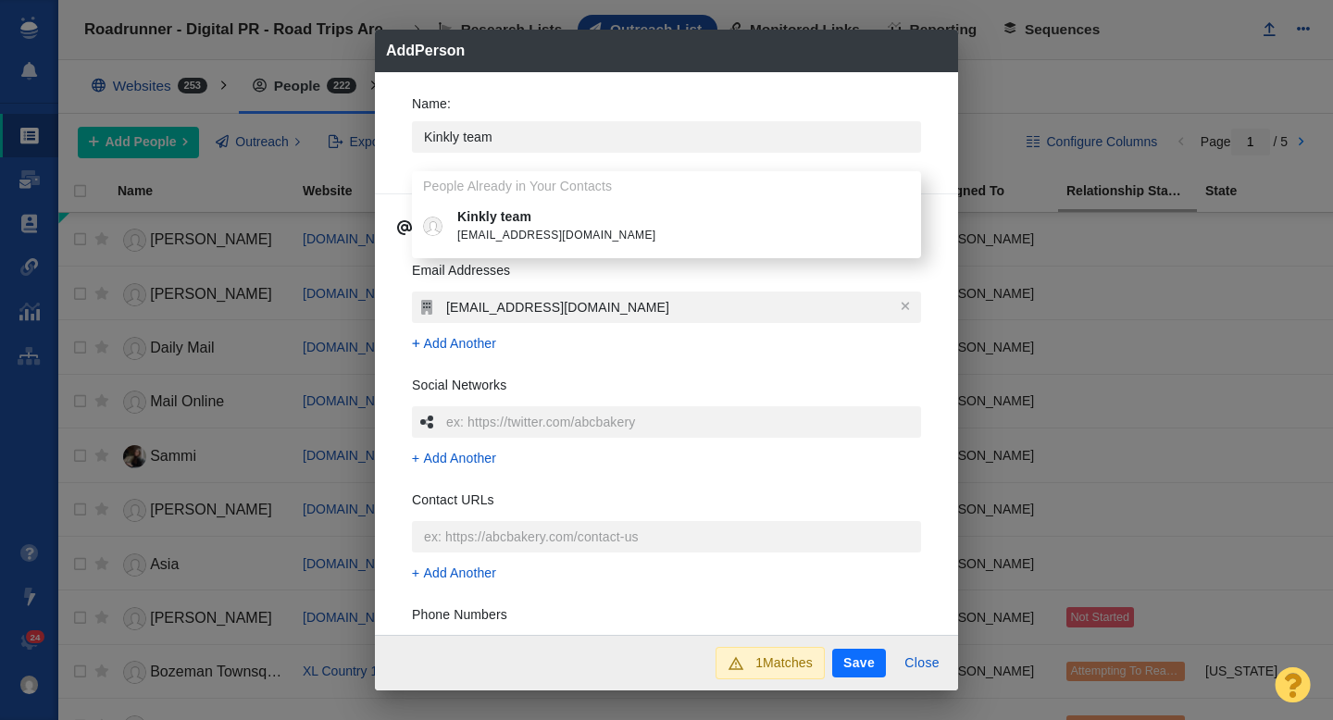
click at [468, 227] on span "[EMAIL_ADDRESS][DOMAIN_NAME]" at bounding box center [679, 236] width 445 height 19
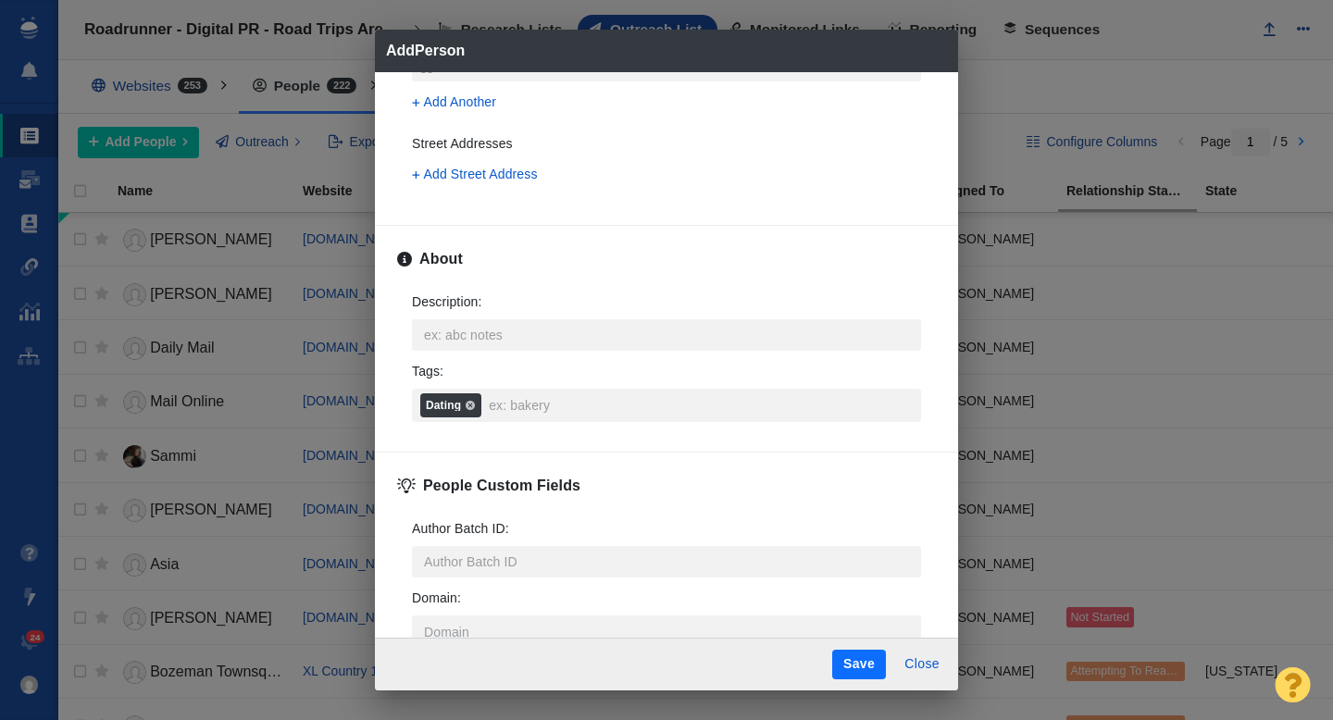
scroll to position [667, 0]
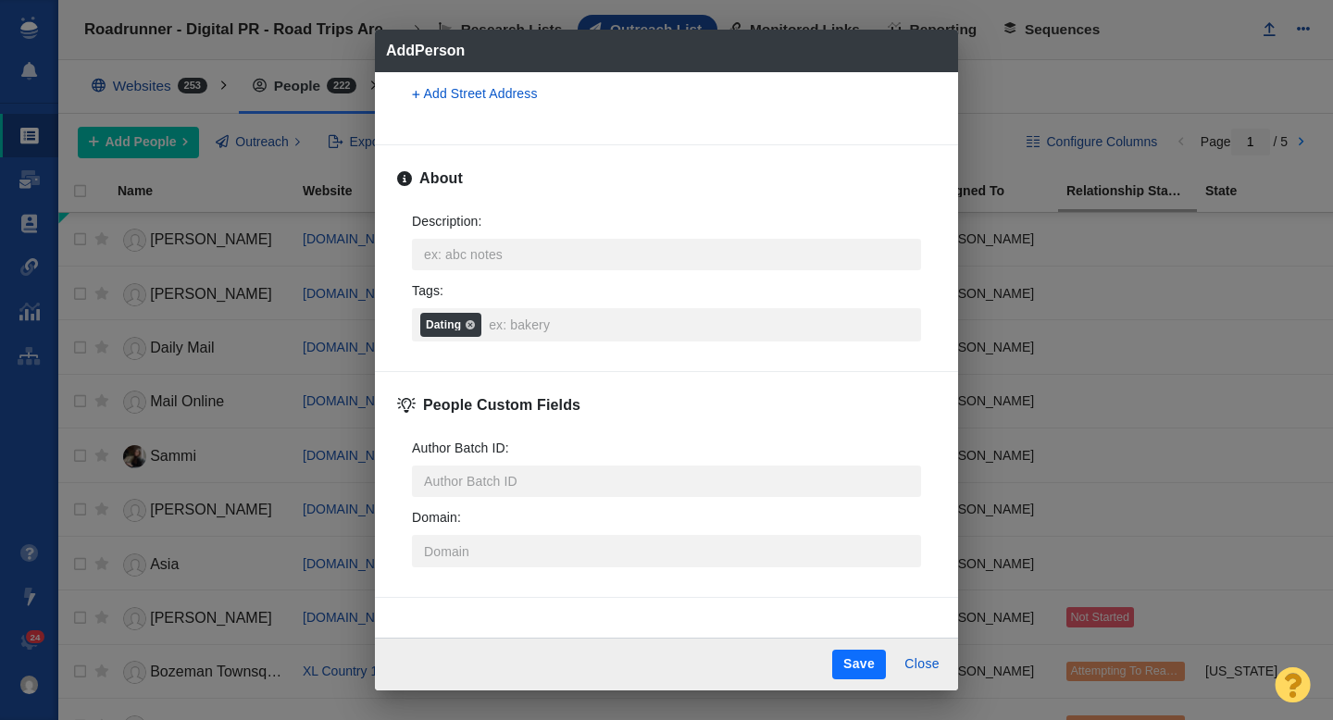
click at [860, 665] on button "Save" at bounding box center [859, 665] width 54 height 30
type textarea "x"
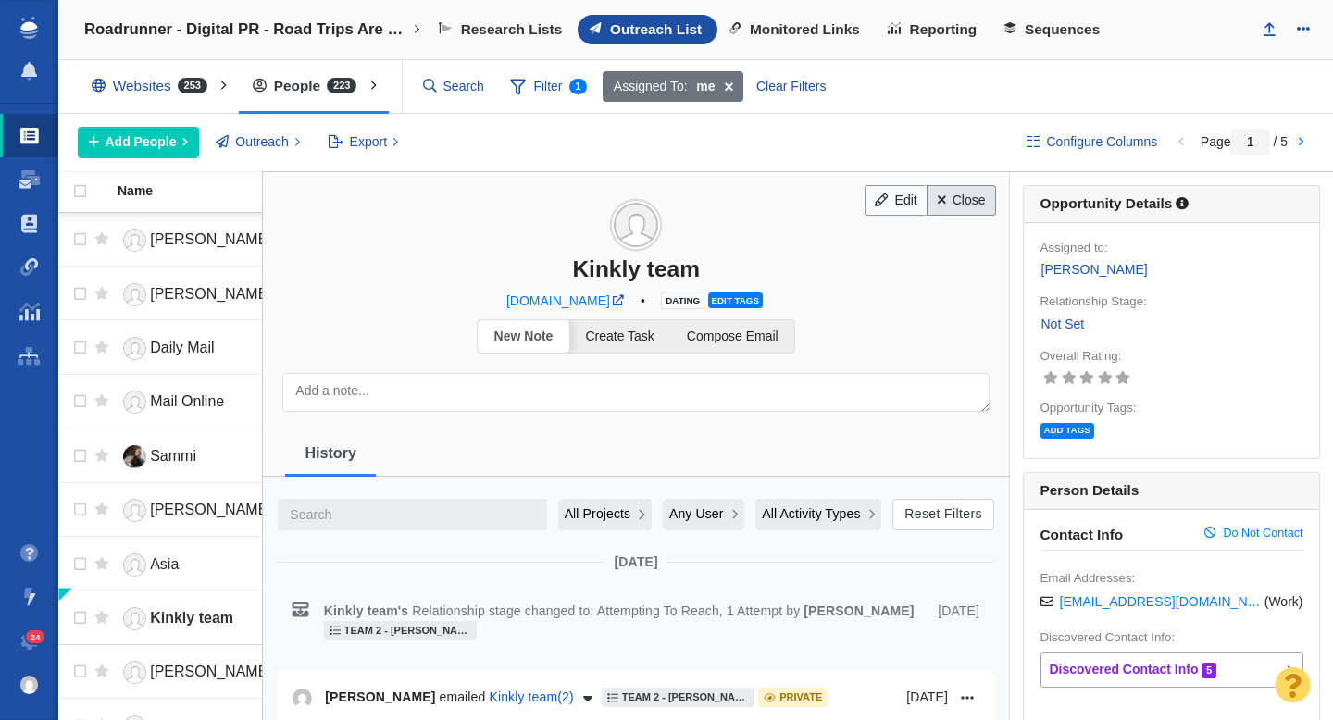
click at [976, 203] on link "Close" at bounding box center [961, 200] width 69 height 31
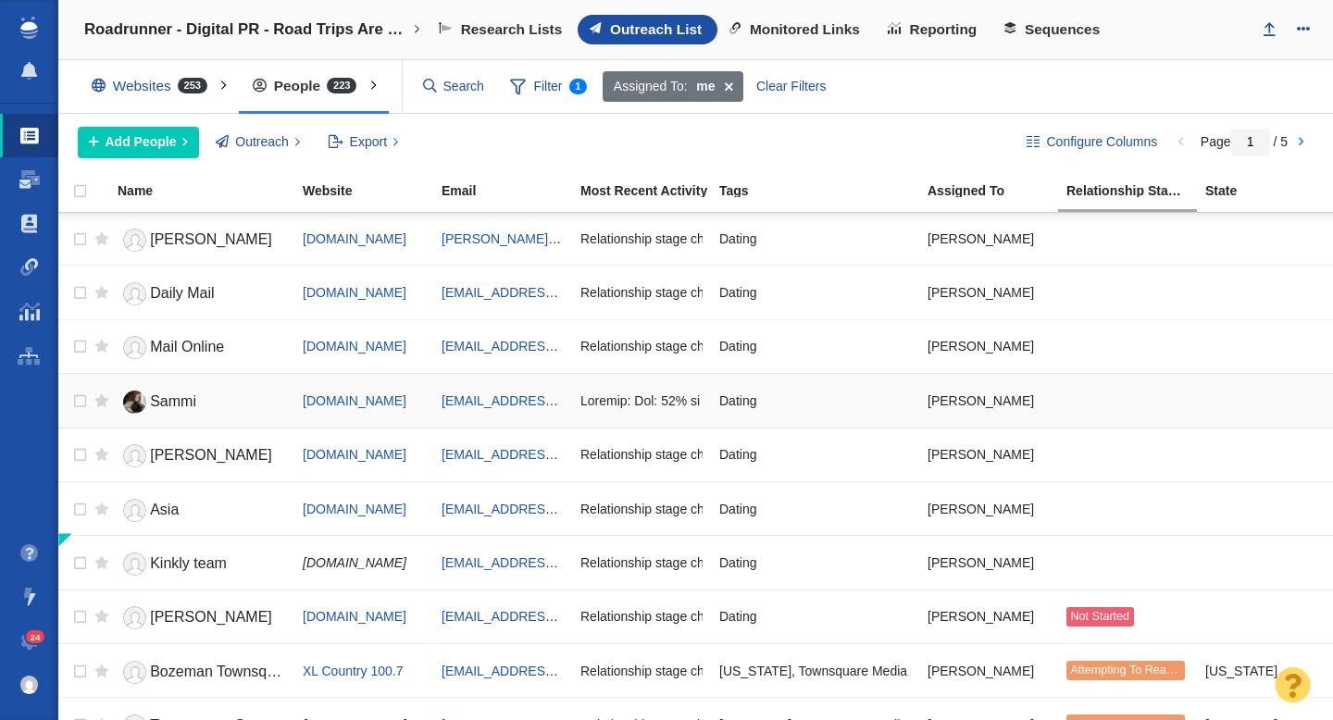
scroll to position [76, 0]
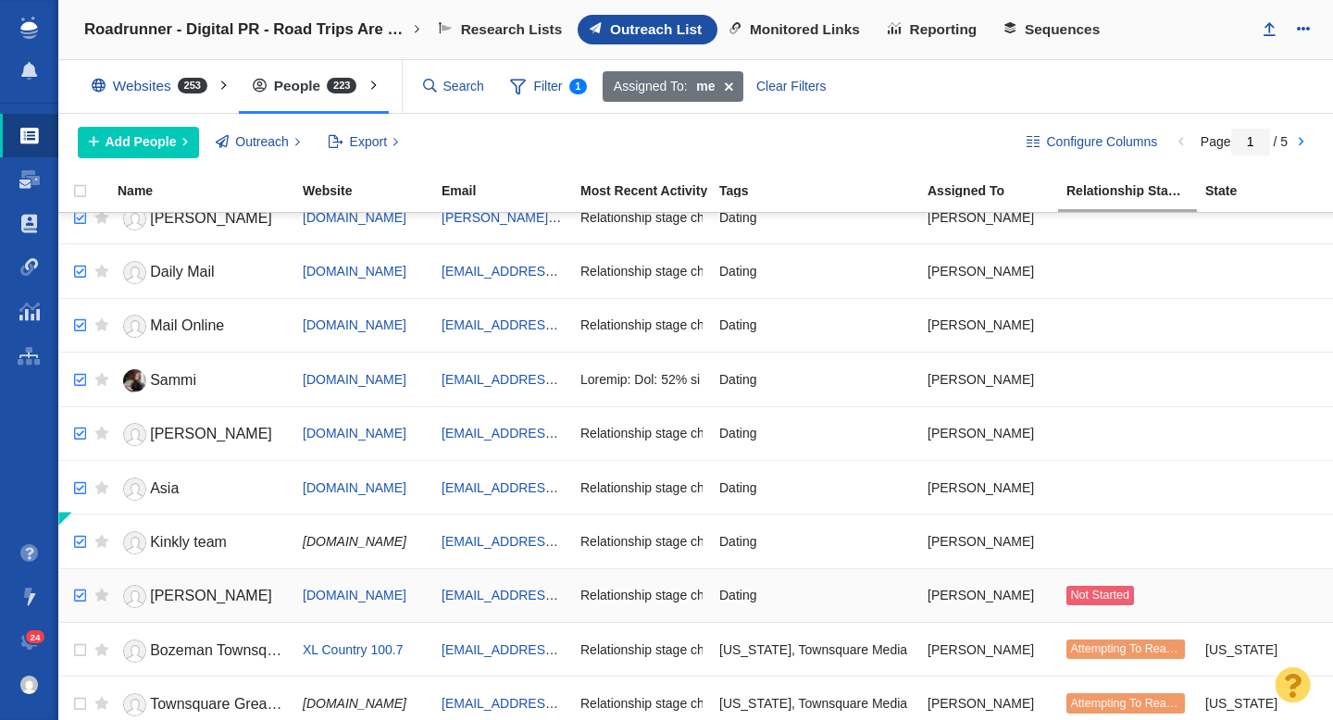
checkbox input "true"
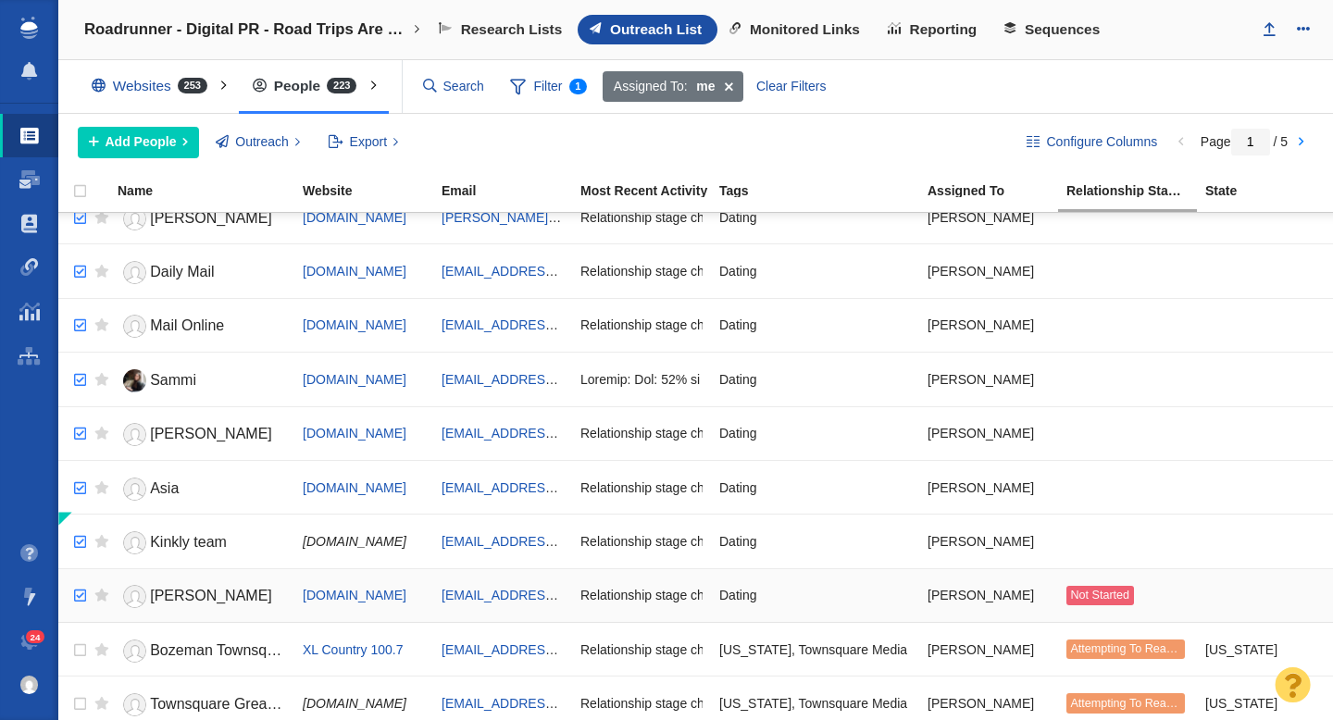
checkbox input "true"
click at [80, 593] on input "checkbox" at bounding box center [78, 596] width 28 height 41
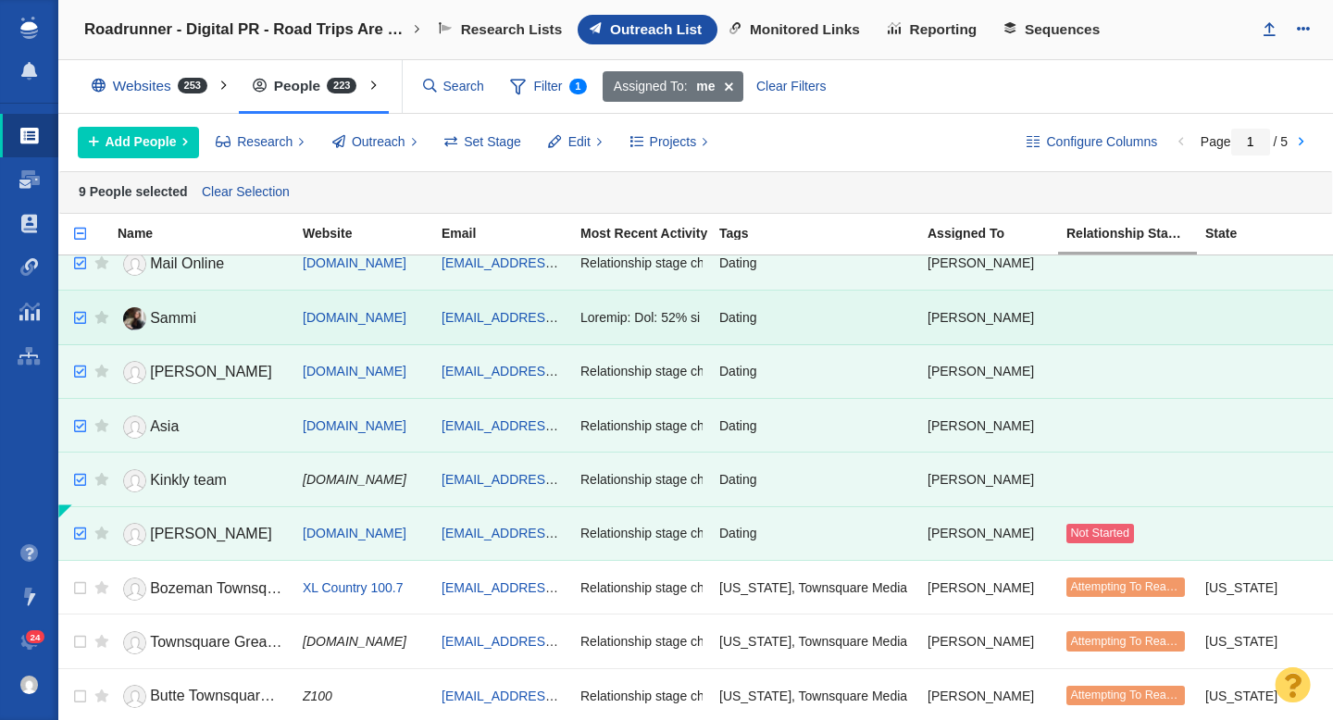
scroll to position [123, 0]
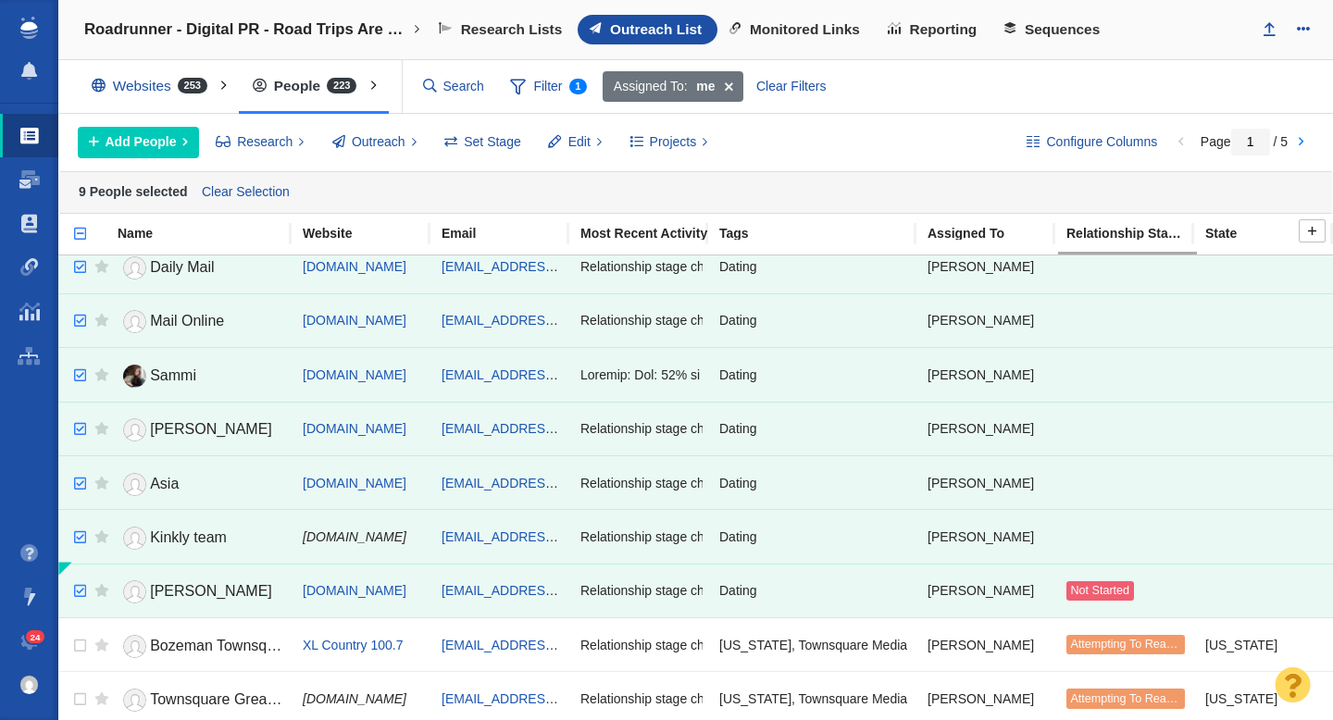
click at [80, 235] on input "checkbox" at bounding box center [72, 243] width 28 height 41
checkbox input "true"
checkbox input "false"
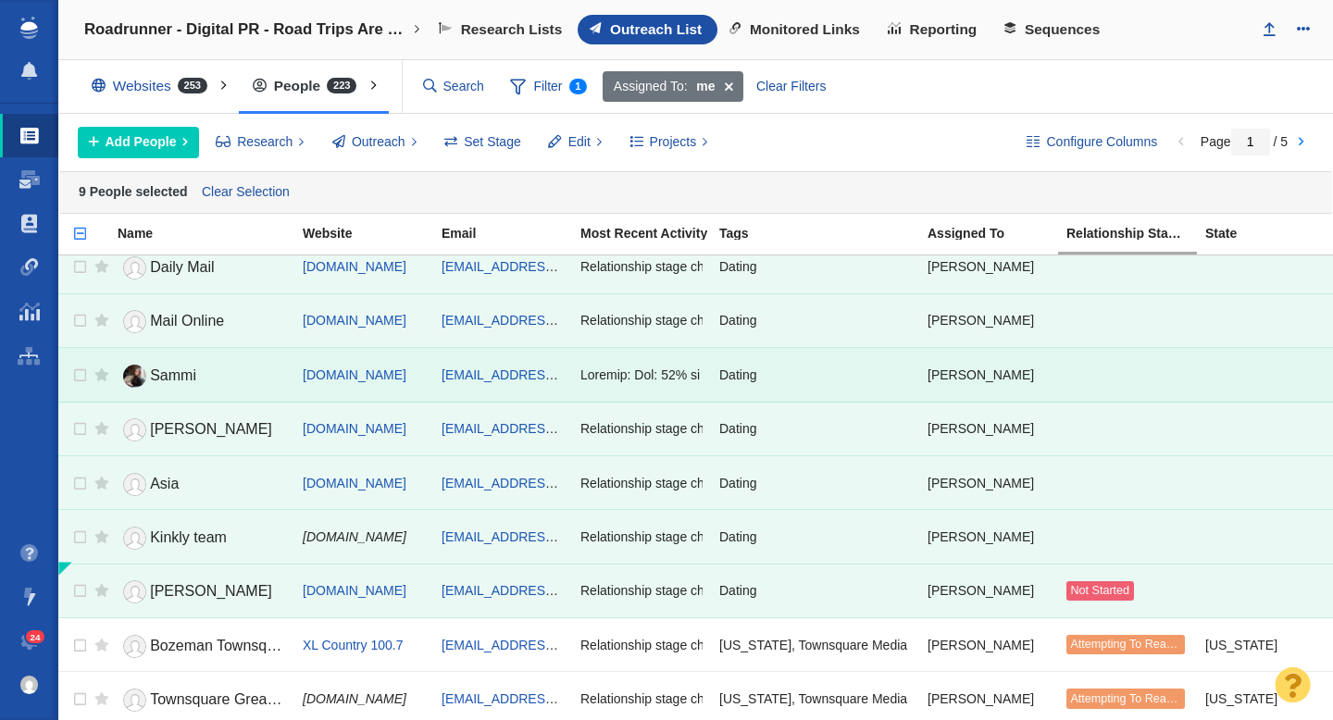
checkbox input "false"
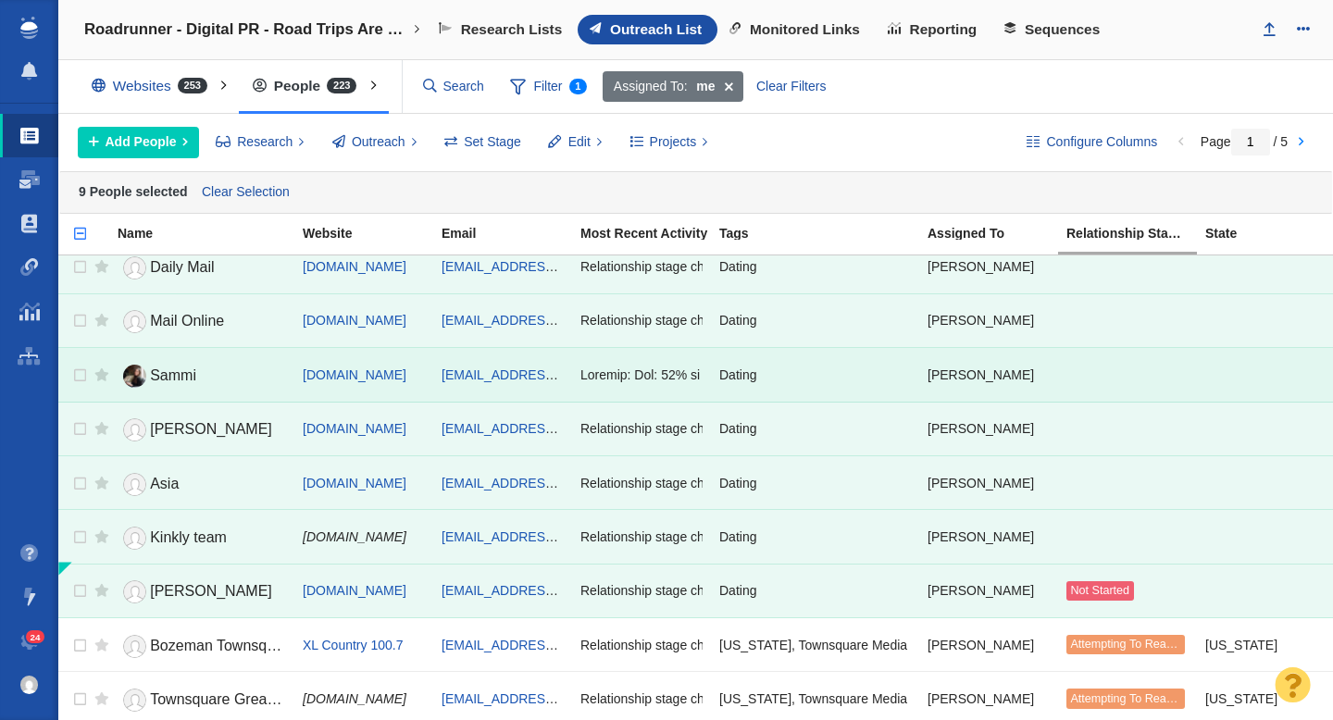
checkbox input "false"
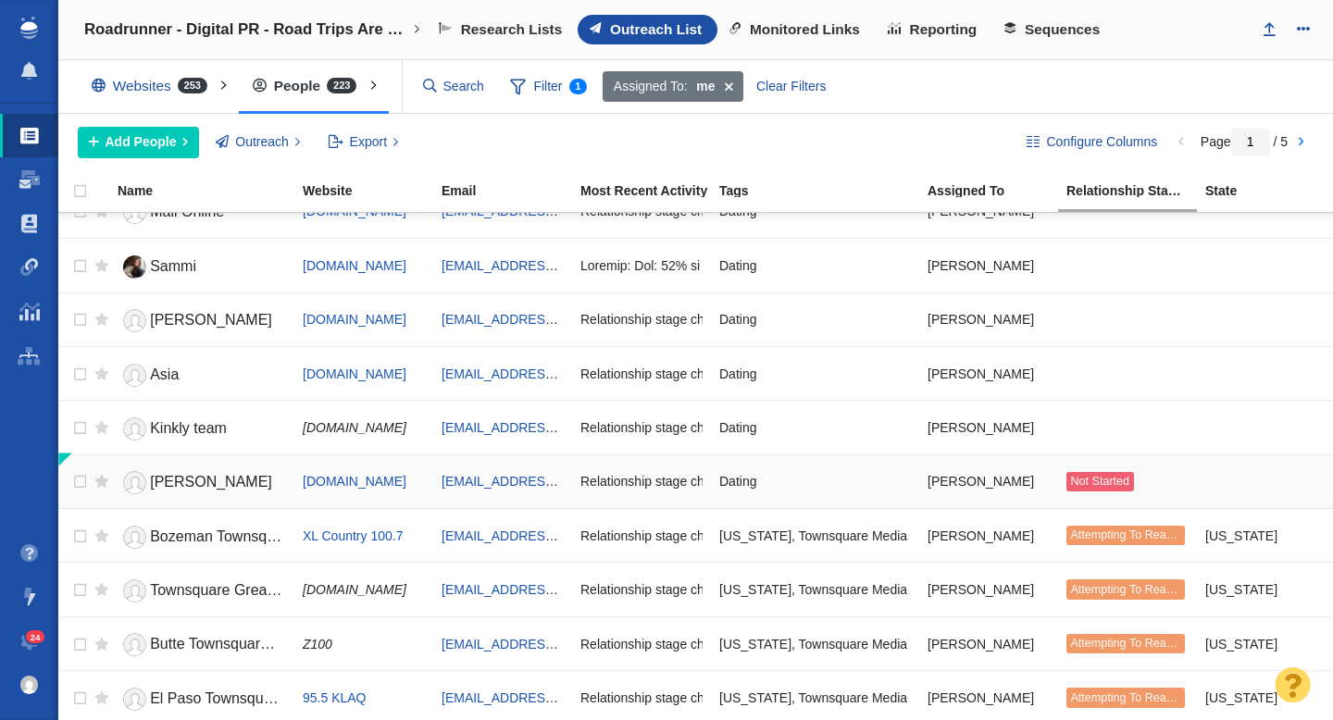
scroll to position [215, 0]
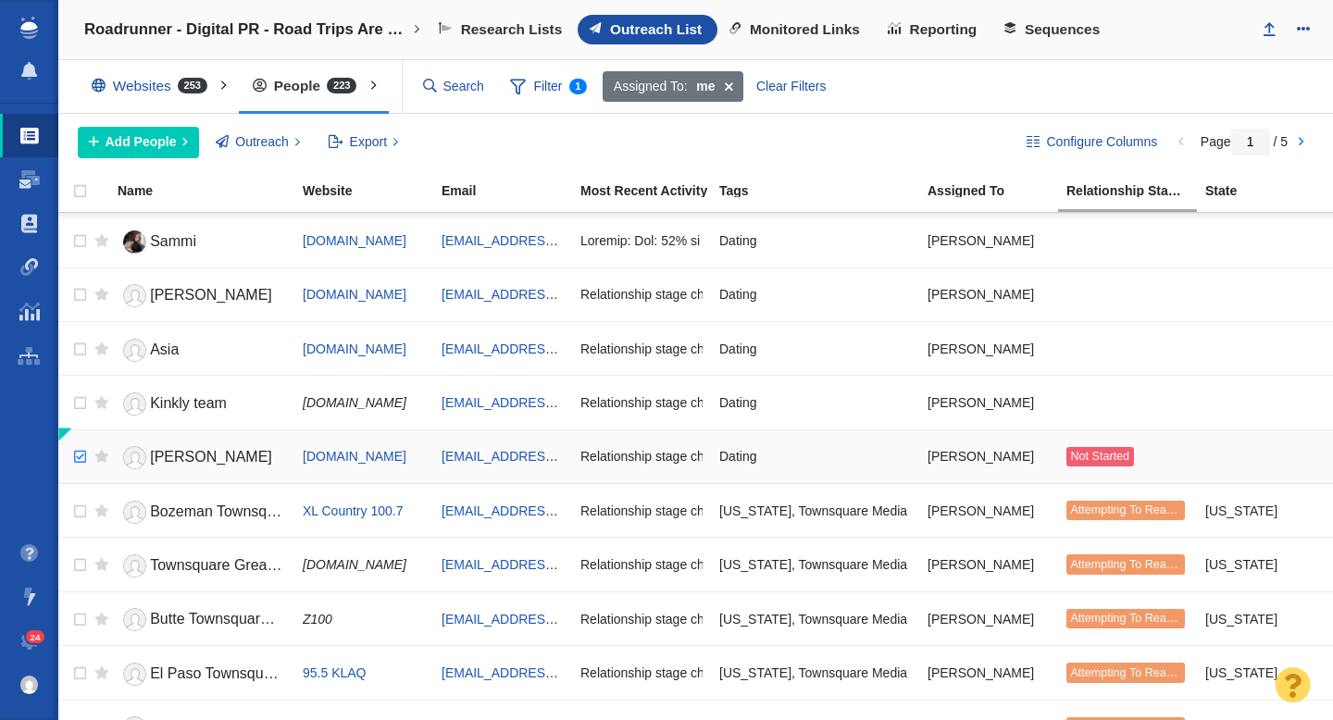
checkbox input "true"
click at [73, 461] on input "checkbox" at bounding box center [78, 457] width 28 height 41
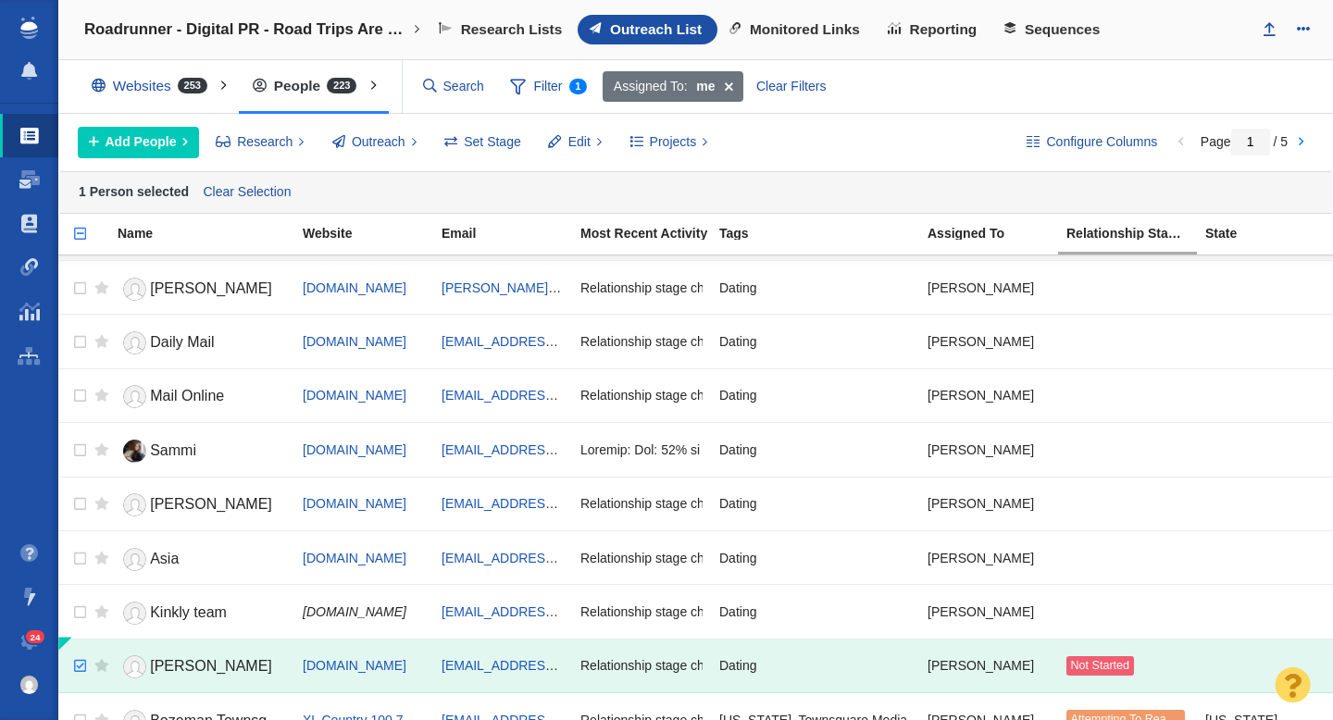
scroll to position [0, 0]
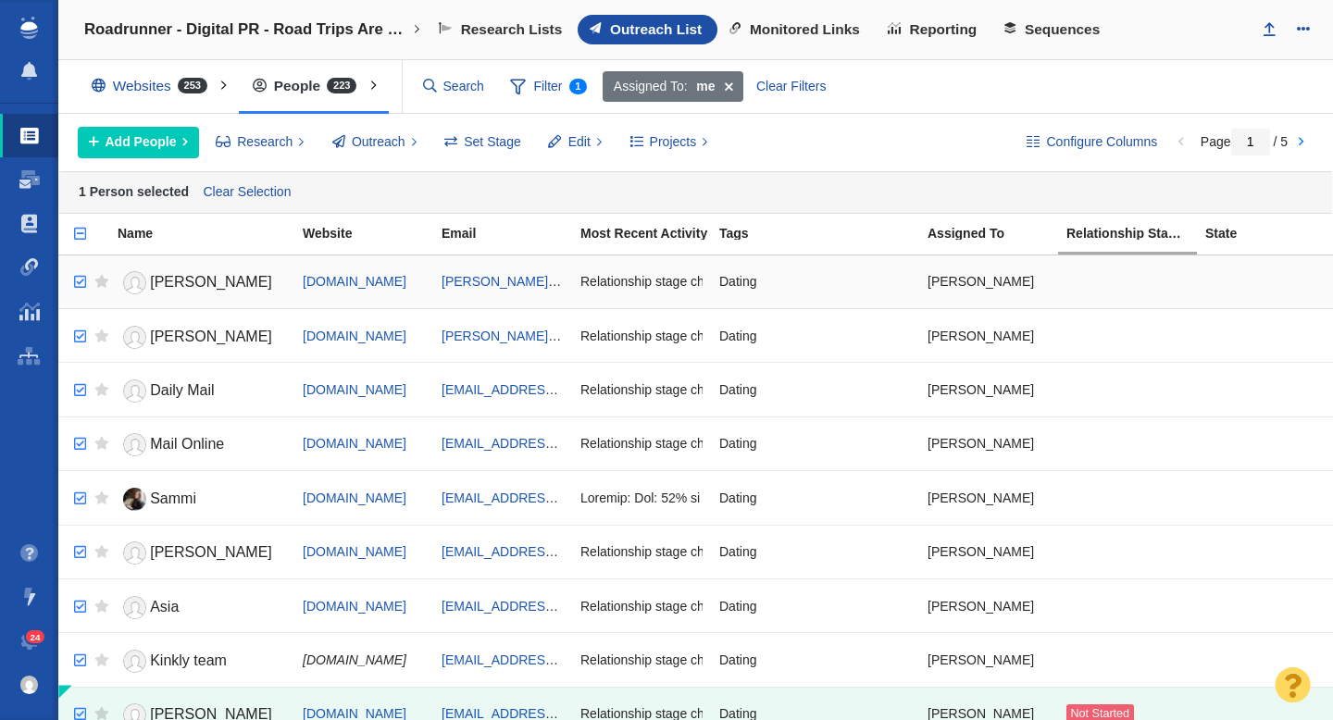
checkbox input "true"
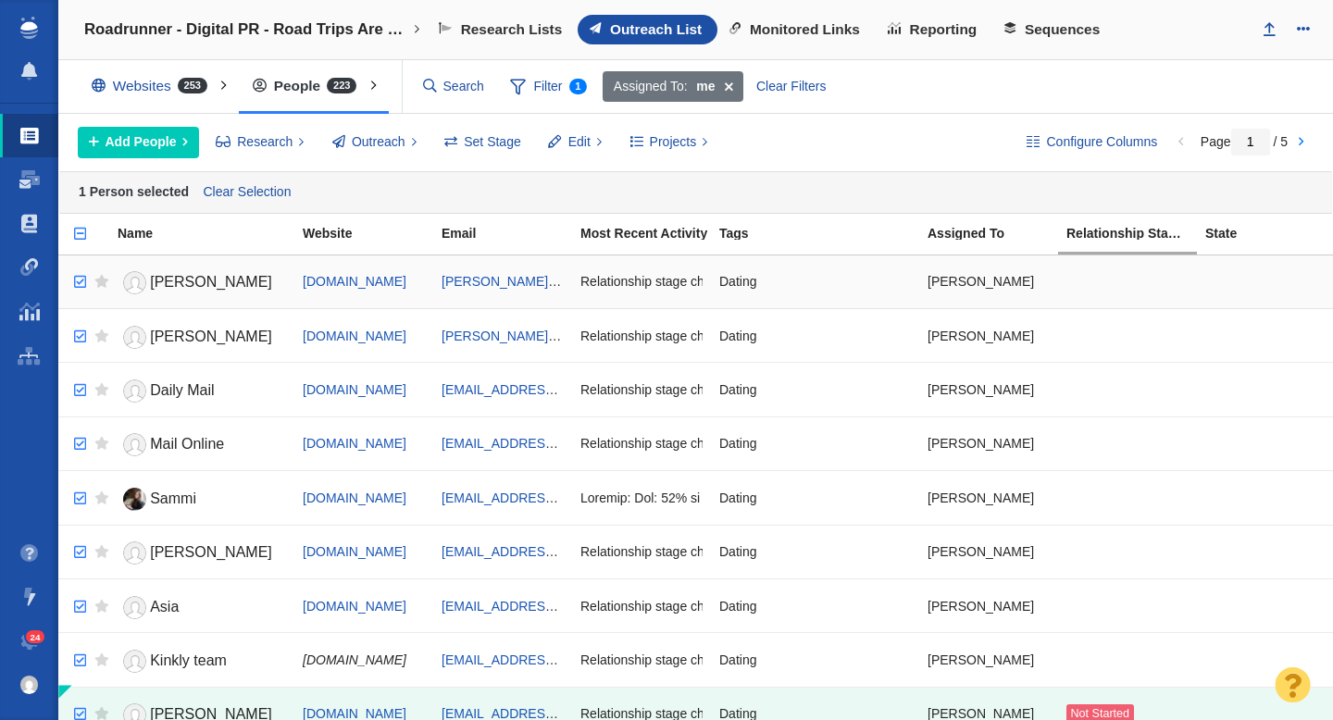
checkbox input "true"
click at [79, 277] on input "checkbox" at bounding box center [78, 282] width 28 height 41
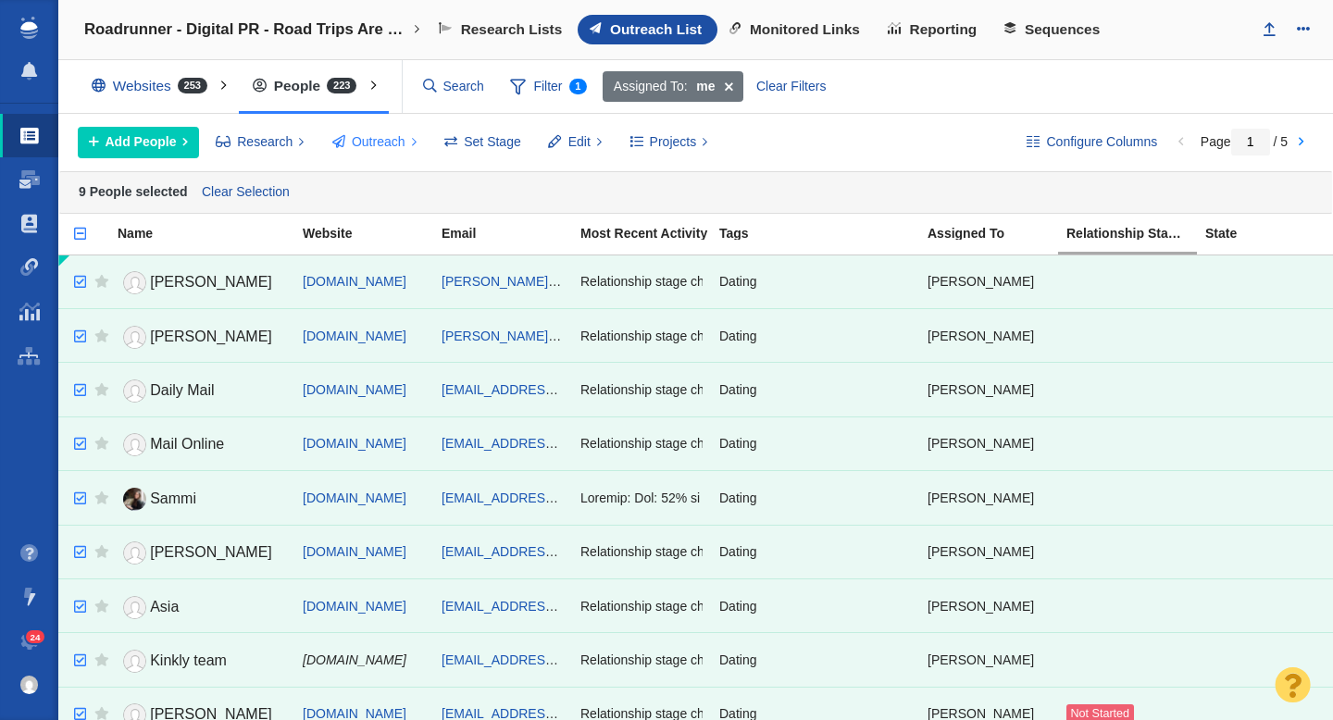
click at [381, 142] on span "Outreach" at bounding box center [379, 141] width 54 height 19
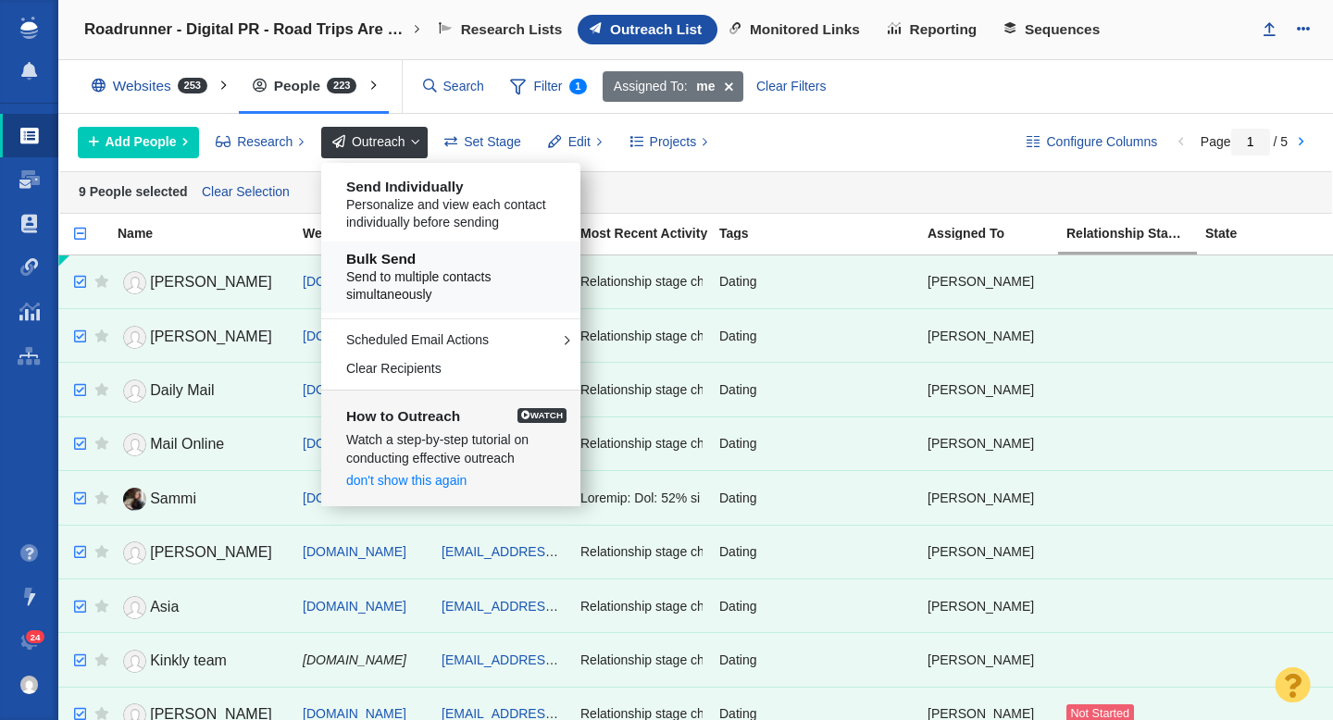
click at [425, 265] on h5 "Bulk Send" at bounding box center [457, 259] width 223 height 17
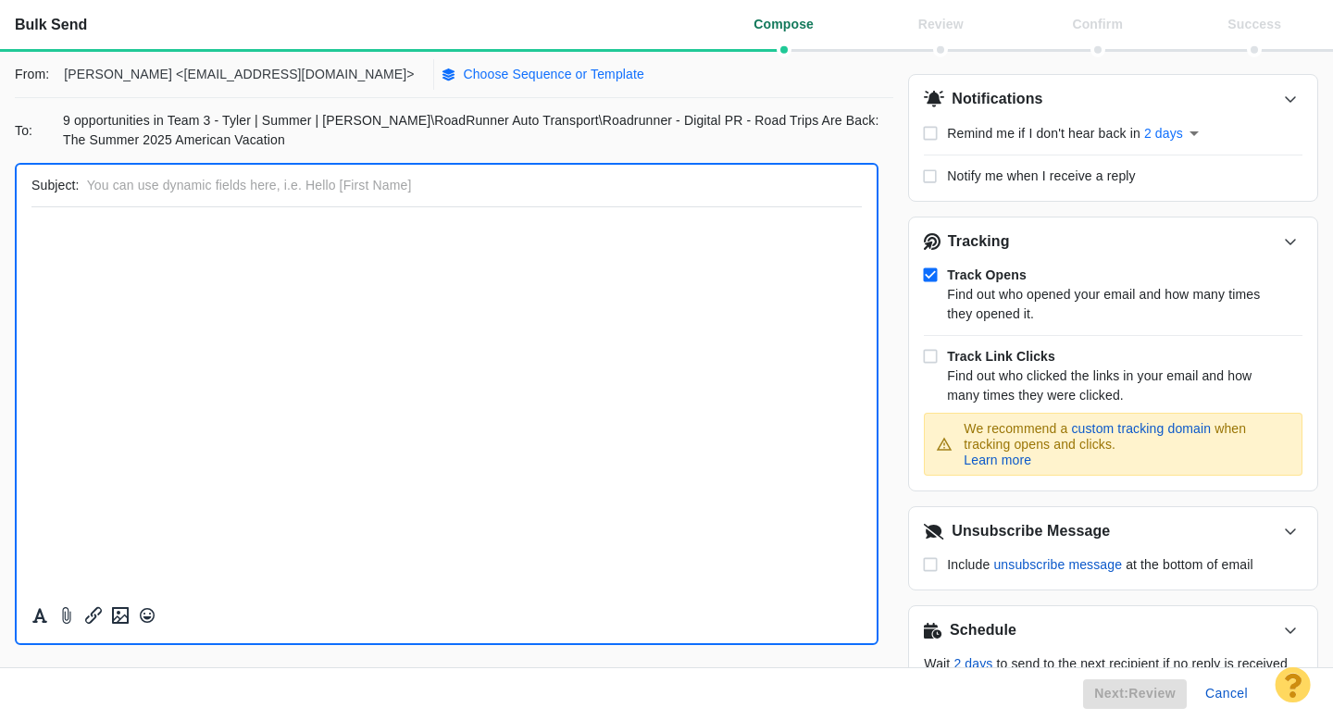
click at [463, 77] on p "Choose Sequence or Template" at bounding box center [553, 74] width 181 height 19
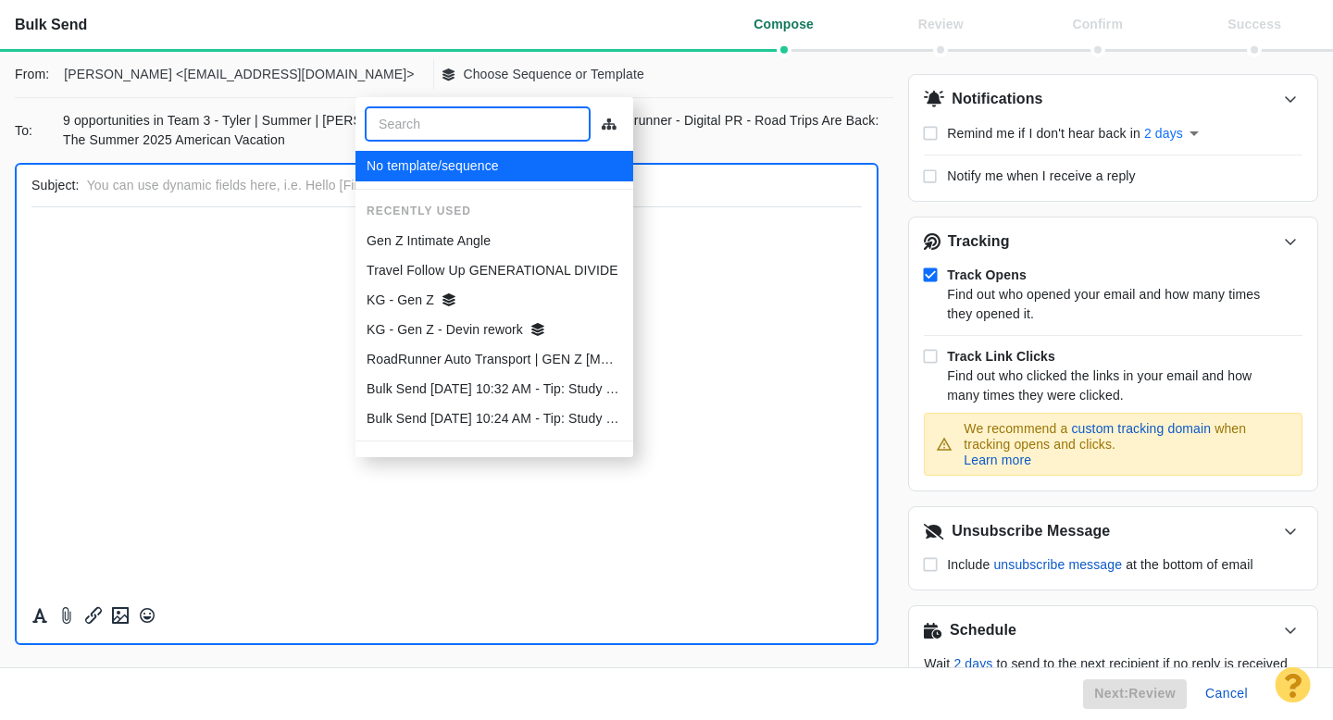
click at [444, 240] on p "Gen Z Intimate Angle" at bounding box center [429, 240] width 124 height 19
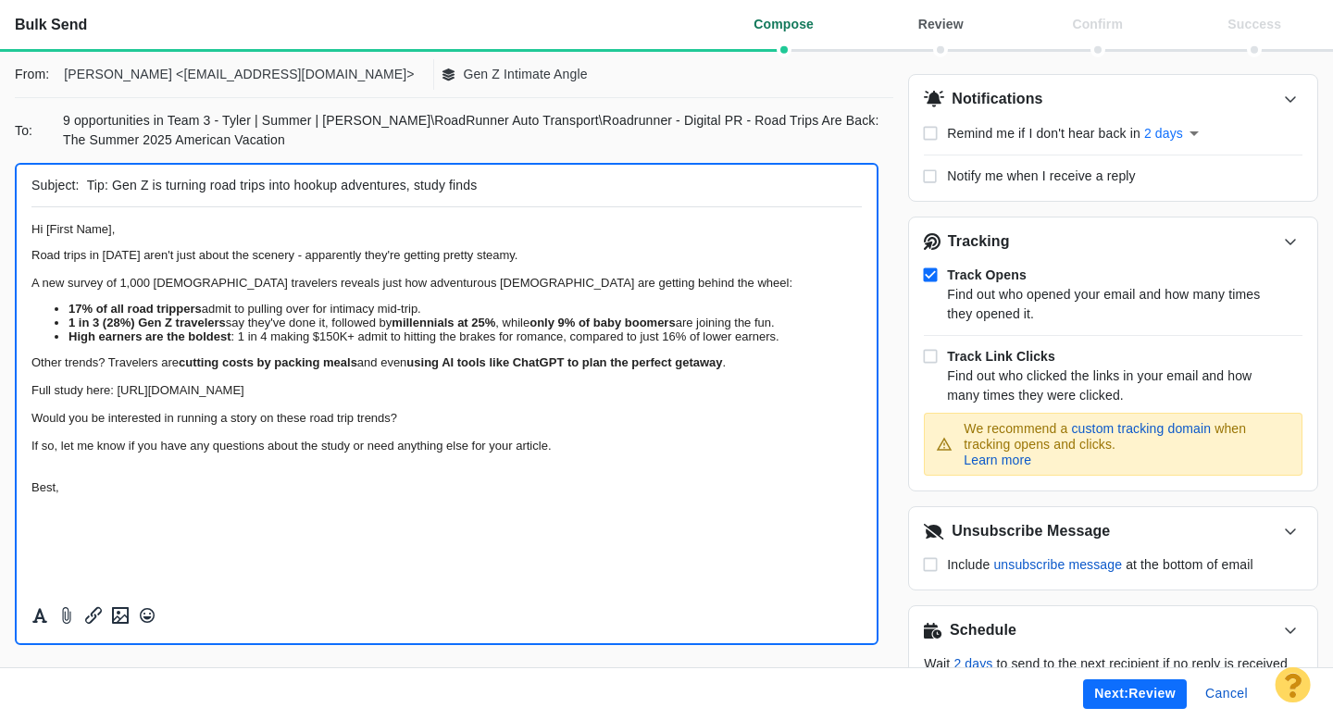
click at [427, 330] on li "1 in 3 (28%) Gen Z travelers say they've done it, followed by millennials at 25…" at bounding box center [465, 323] width 793 height 14
click at [424, 330] on li "1 in 3 (28%) Gen Z travelers say they've done it, followed by millennials at 25…" at bounding box center [465, 323] width 793 height 14
click at [1106, 697] on button "Next: review" at bounding box center [1135, 695] width 104 height 30
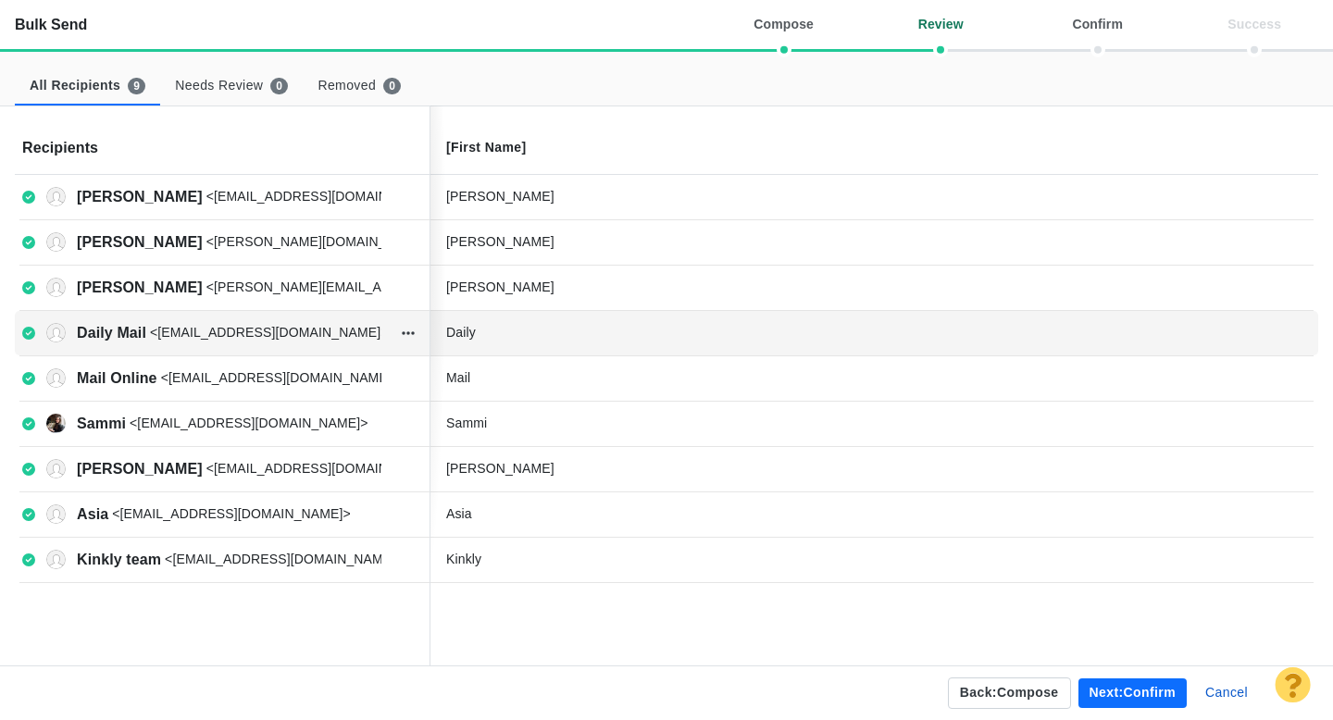
click at [520, 338] on div "Daily" at bounding box center [585, 332] width 278 height 19
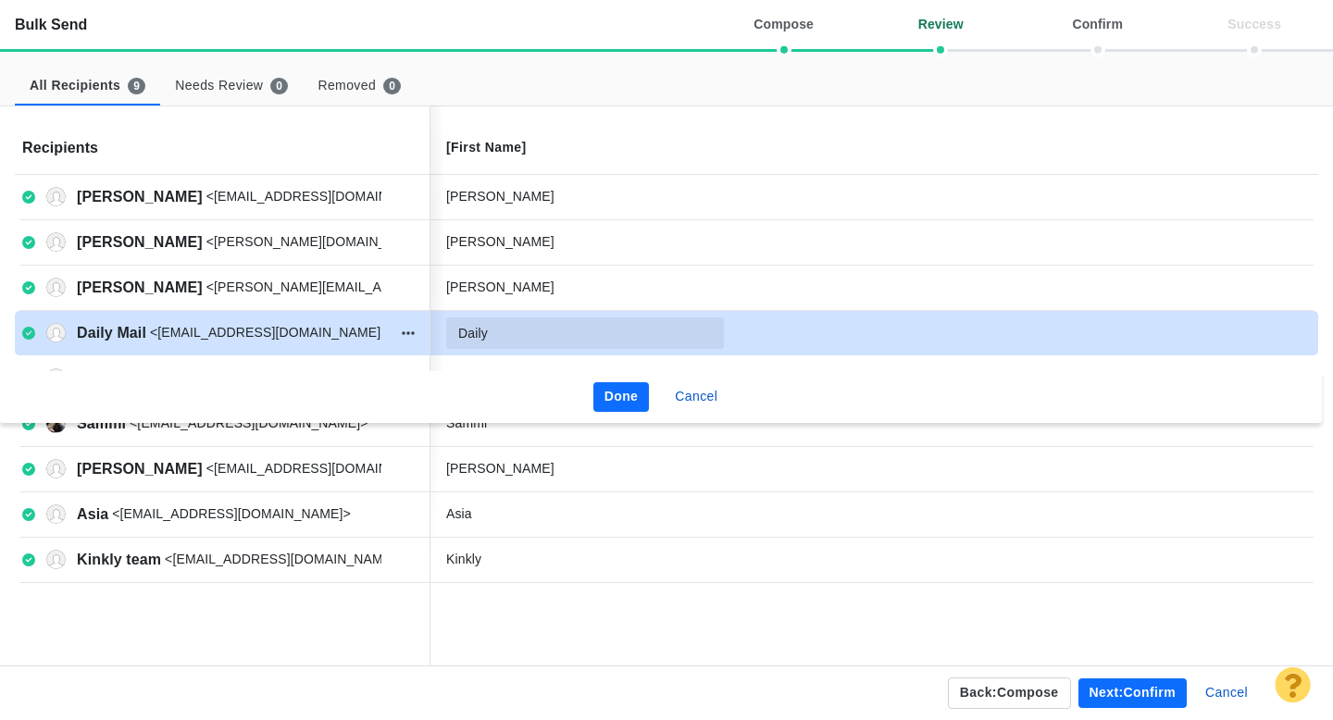
click at [530, 336] on input "Daily" at bounding box center [585, 333] width 278 height 31
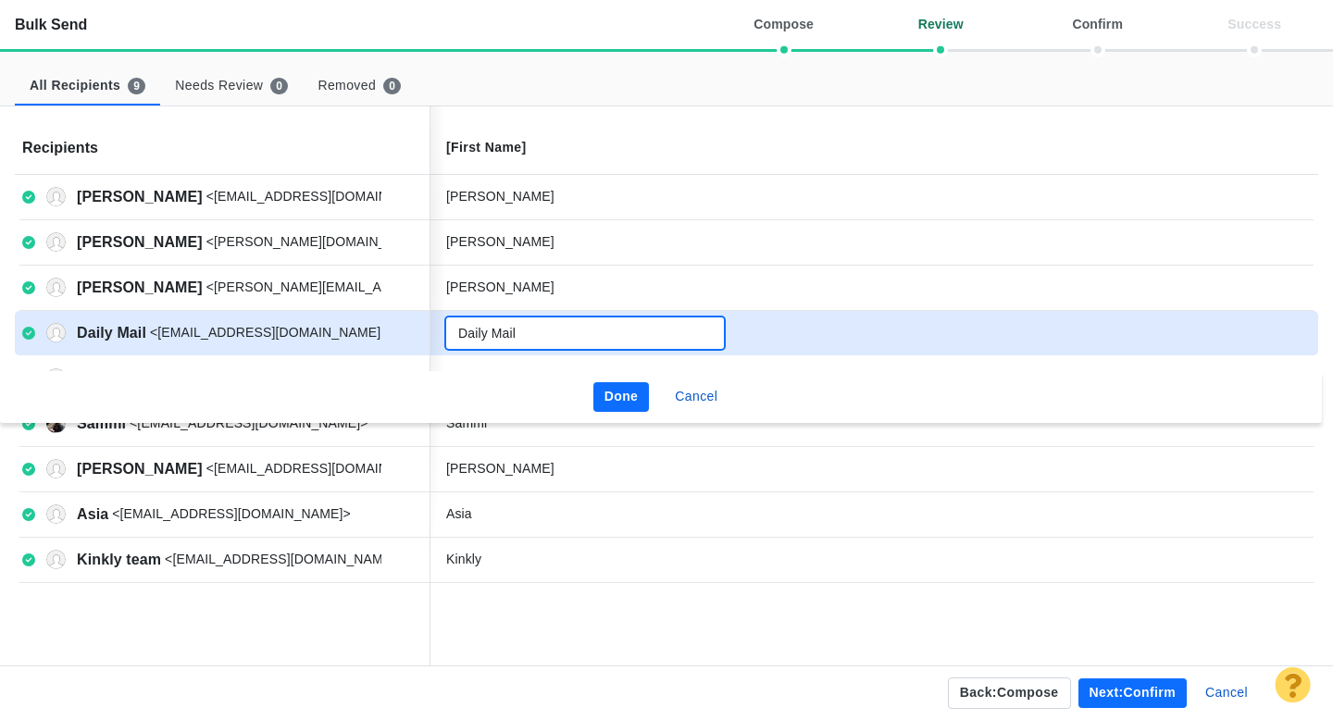
type input "Daily Mail"
click at [629, 401] on button "Done" at bounding box center [621, 397] width 56 height 30
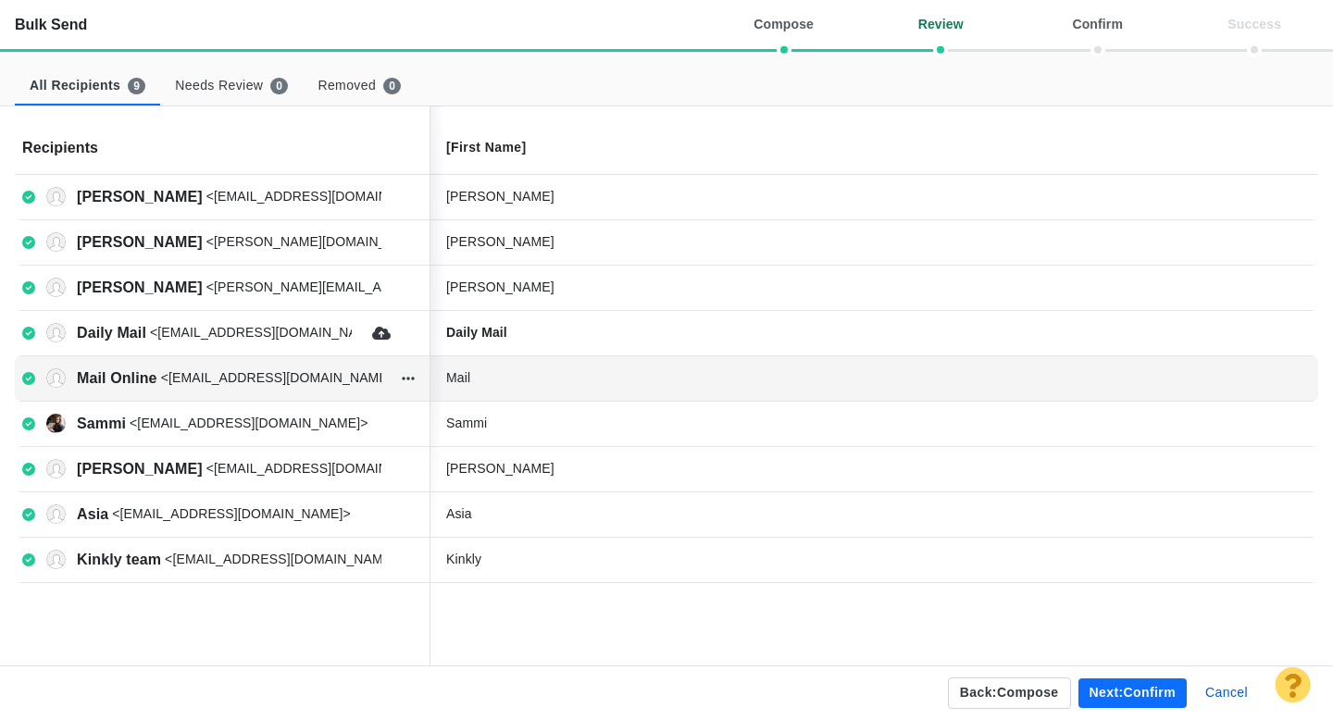
click at [555, 375] on div "Mail" at bounding box center [585, 377] width 278 height 19
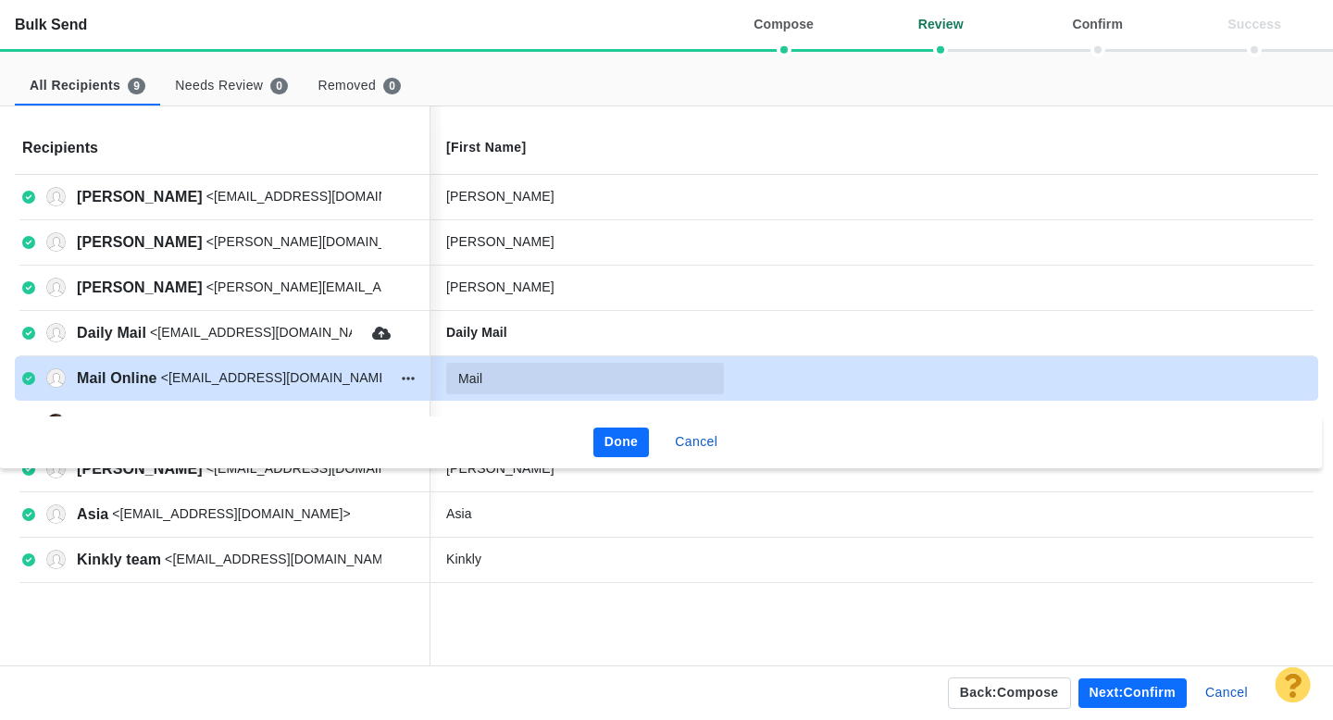
click at [546, 375] on input "Mail" at bounding box center [585, 378] width 278 height 31
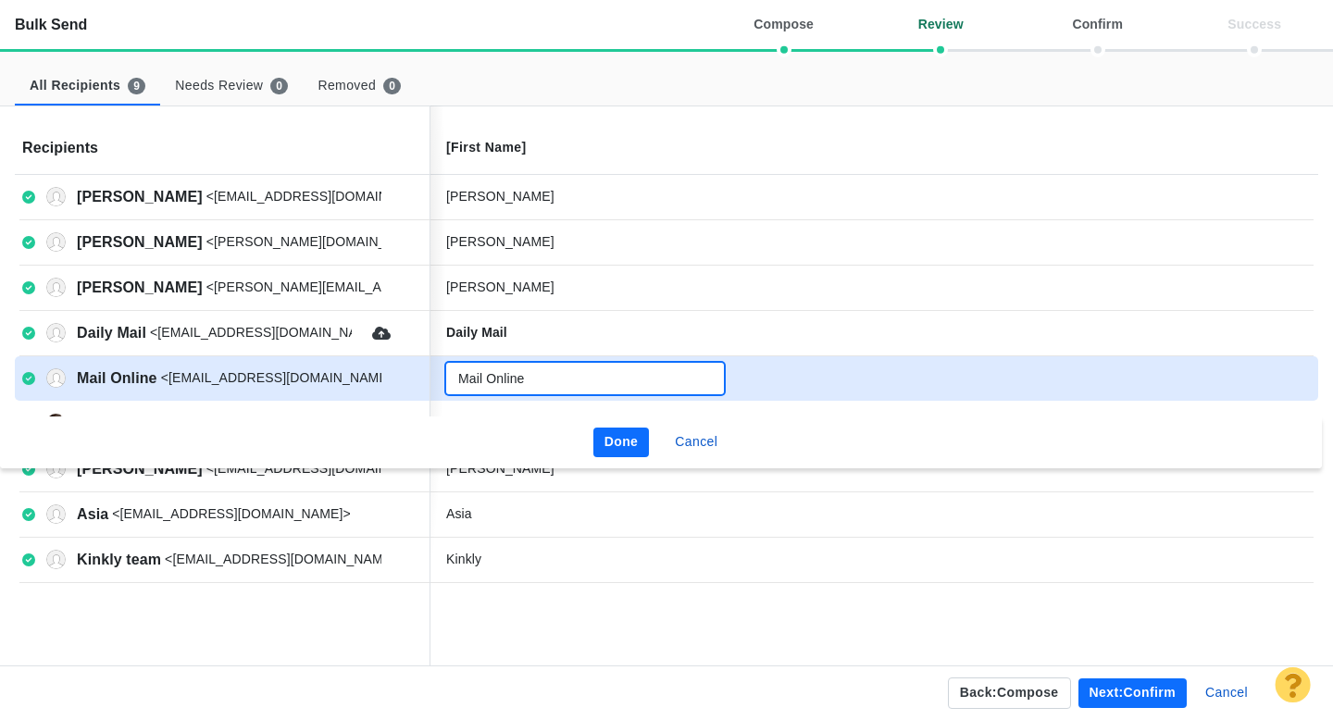
type input "Mail Online"
click at [618, 435] on button "Done" at bounding box center [621, 443] width 56 height 30
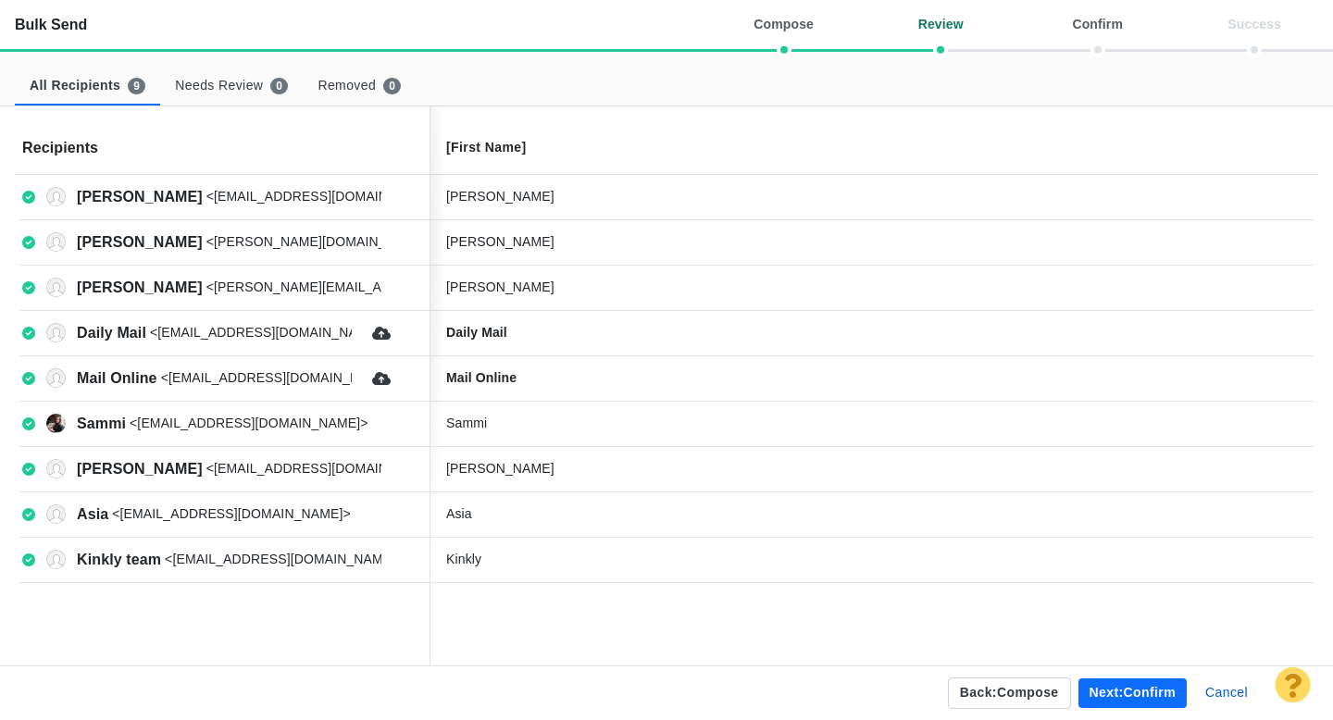
click at [1104, 689] on button "Next: confirm" at bounding box center [1133, 694] width 108 height 30
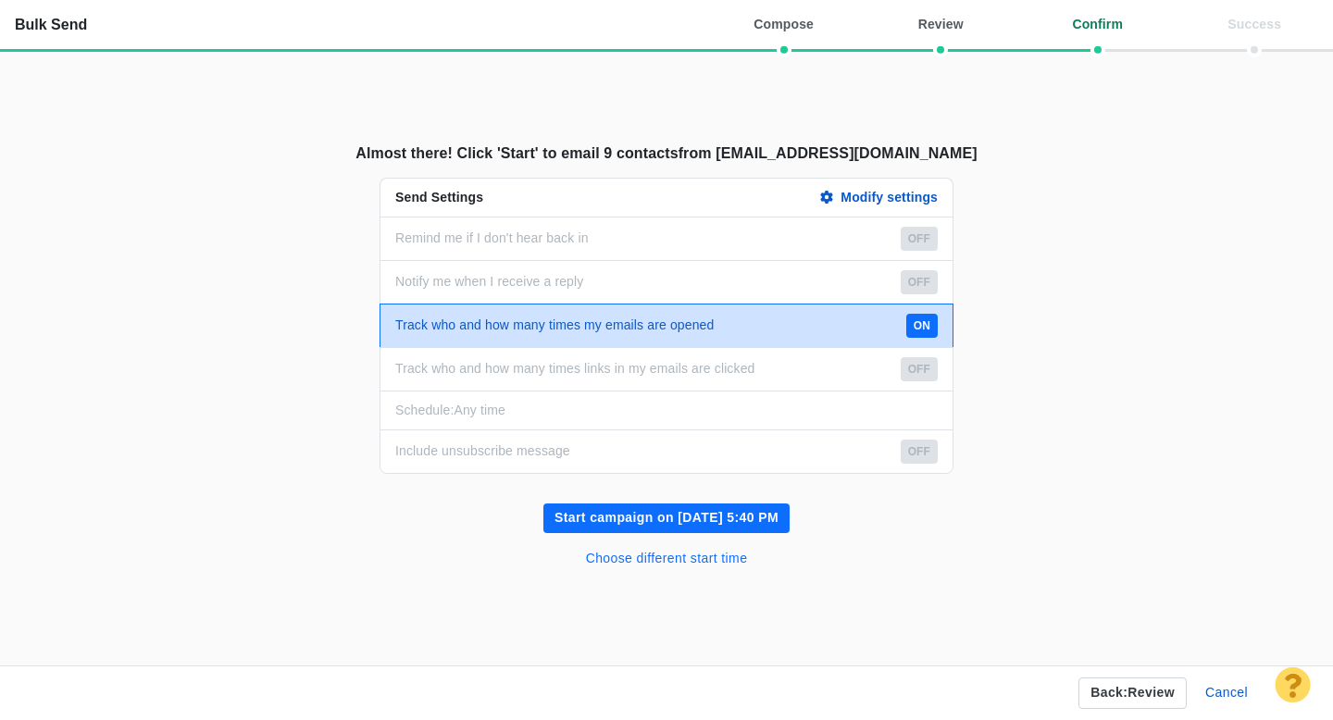
click at [697, 558] on button "Choose different start time" at bounding box center [667, 559] width 184 height 30
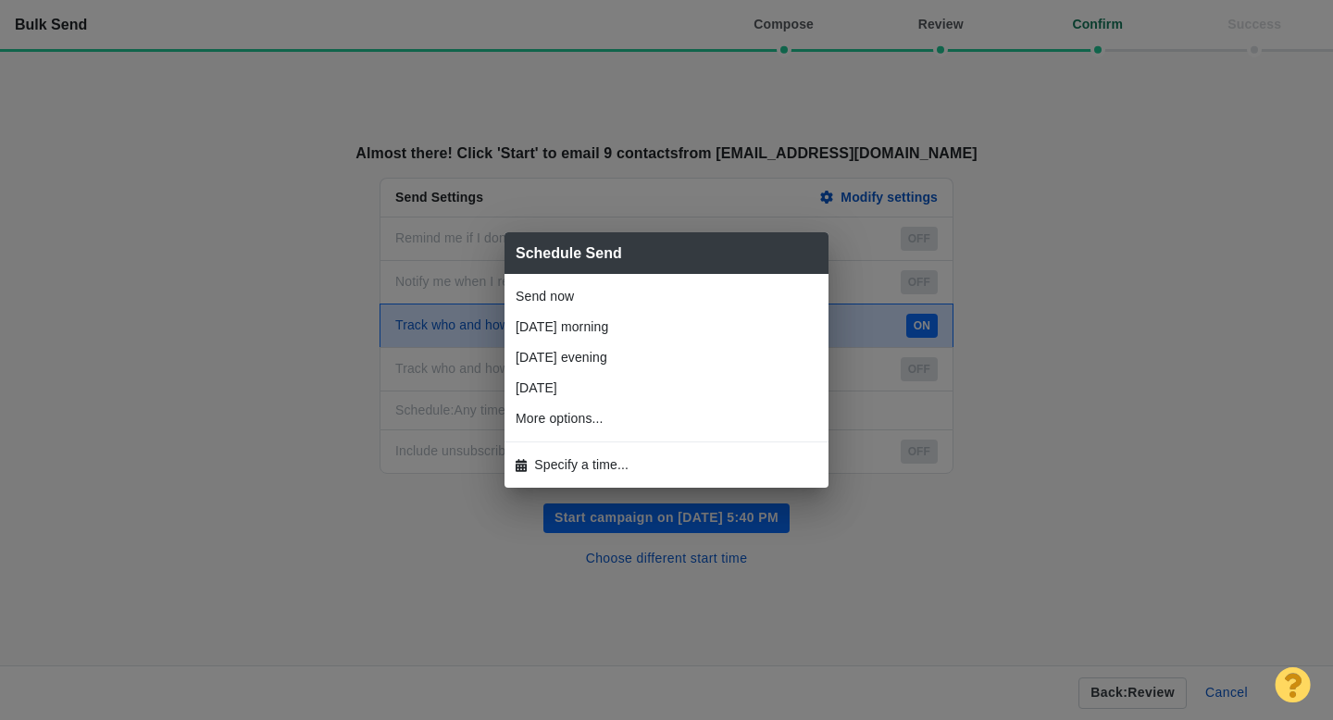
click at [569, 464] on span "Specify a time..." at bounding box center [581, 465] width 94 height 19
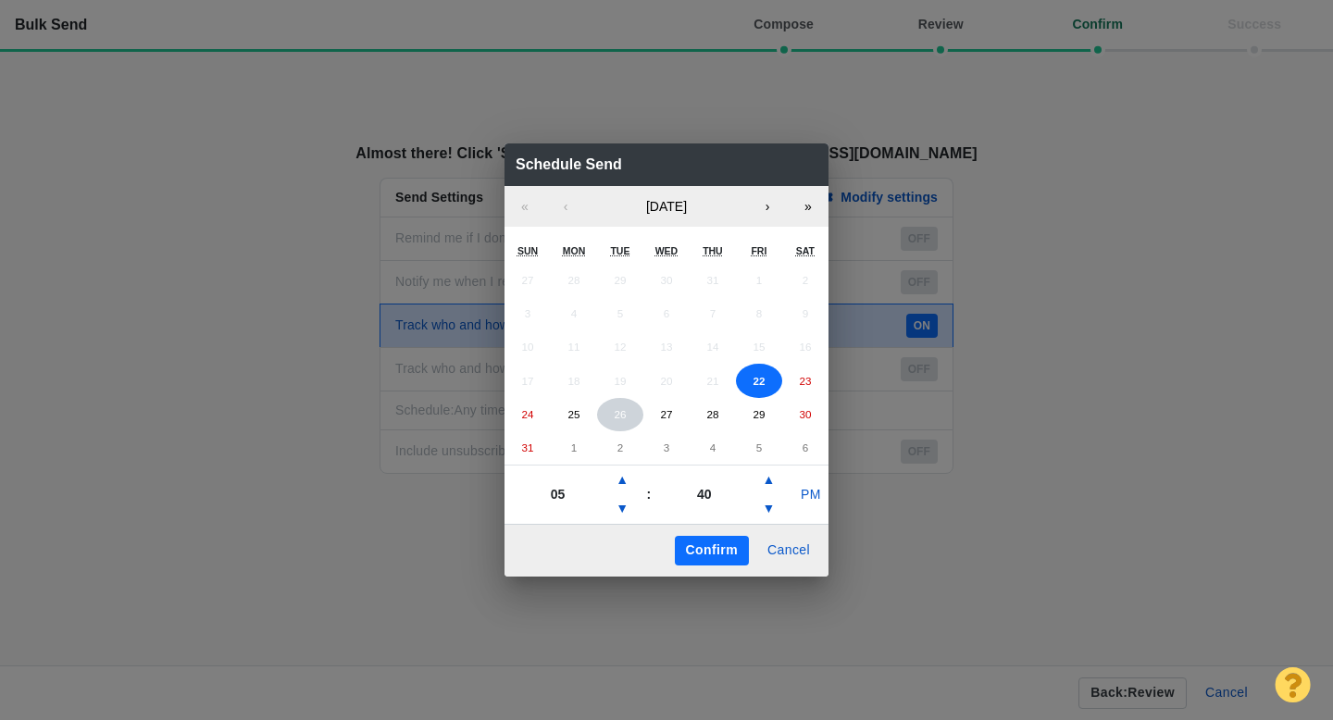
click at [620, 417] on abbr "26" at bounding box center [620, 414] width 12 height 12
click at [627, 483] on button "▲" at bounding box center [622, 481] width 22 height 30
type input "06"
click at [774, 515] on button "▼" at bounding box center [768, 509] width 22 height 30
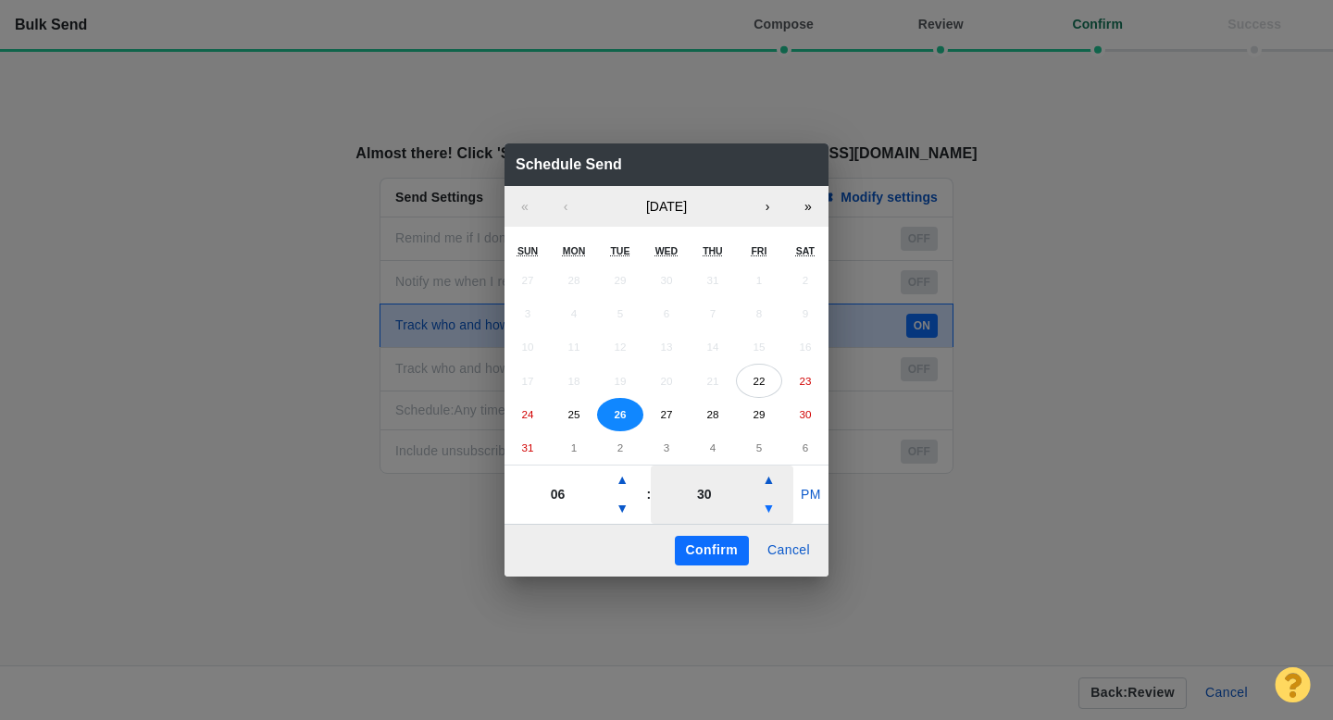
click at [774, 515] on button "▼" at bounding box center [768, 509] width 22 height 30
type input "20"
click at [810, 487] on button "PM" at bounding box center [810, 496] width 35 height 30
click at [706, 552] on button "Confirm" at bounding box center [712, 551] width 74 height 30
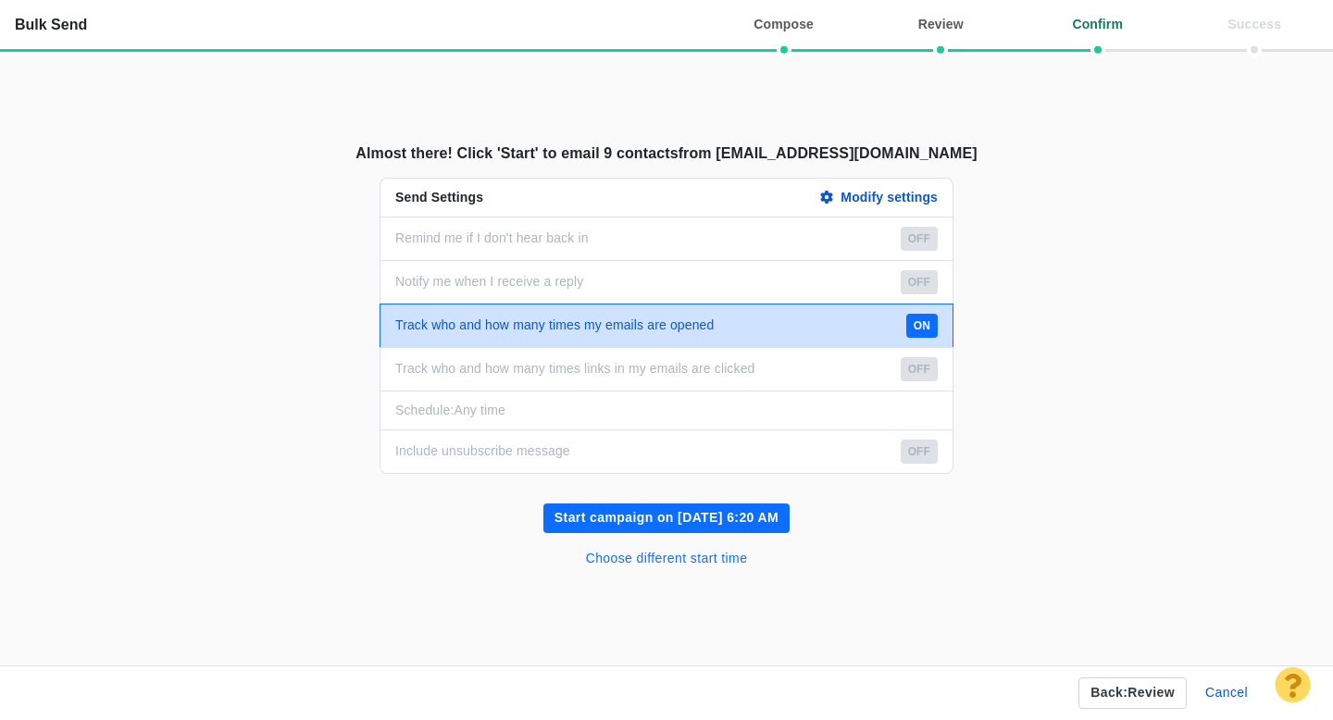
click at [652, 556] on button "Choose different start time" at bounding box center [667, 559] width 184 height 30
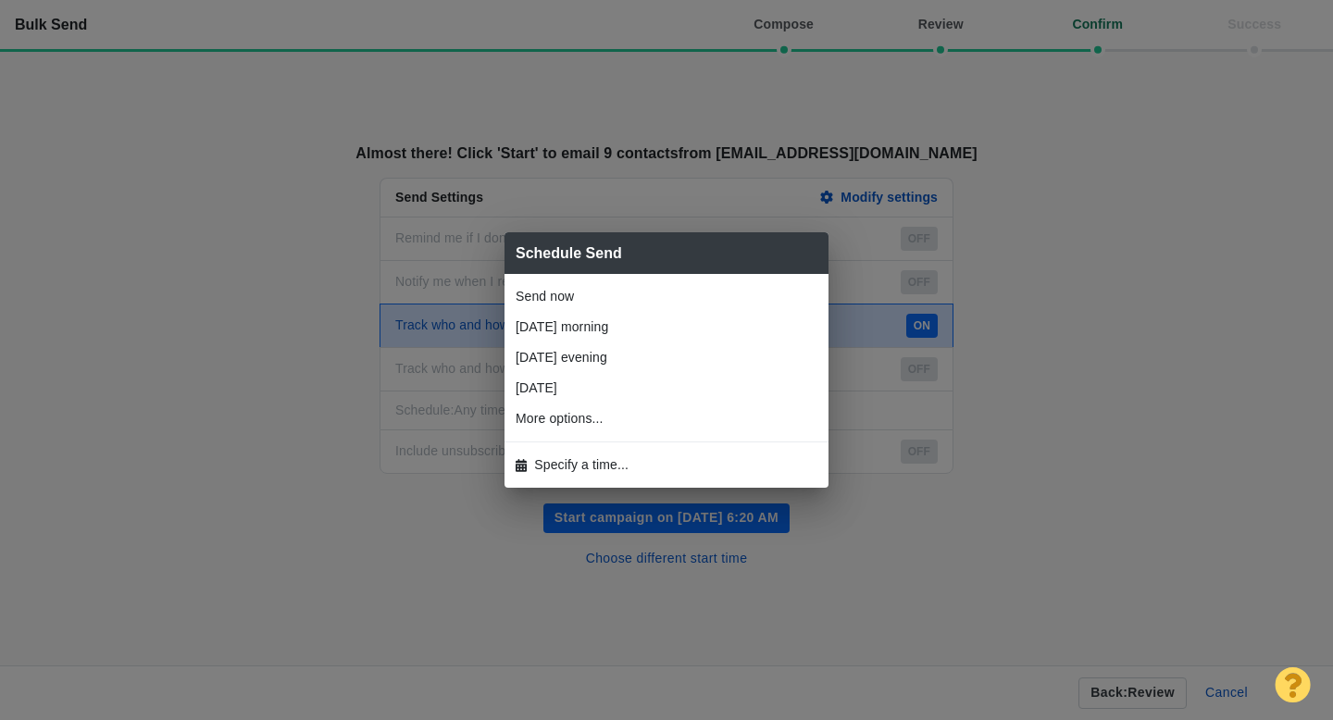
click at [614, 466] on span "Specify a time..." at bounding box center [581, 465] width 94 height 19
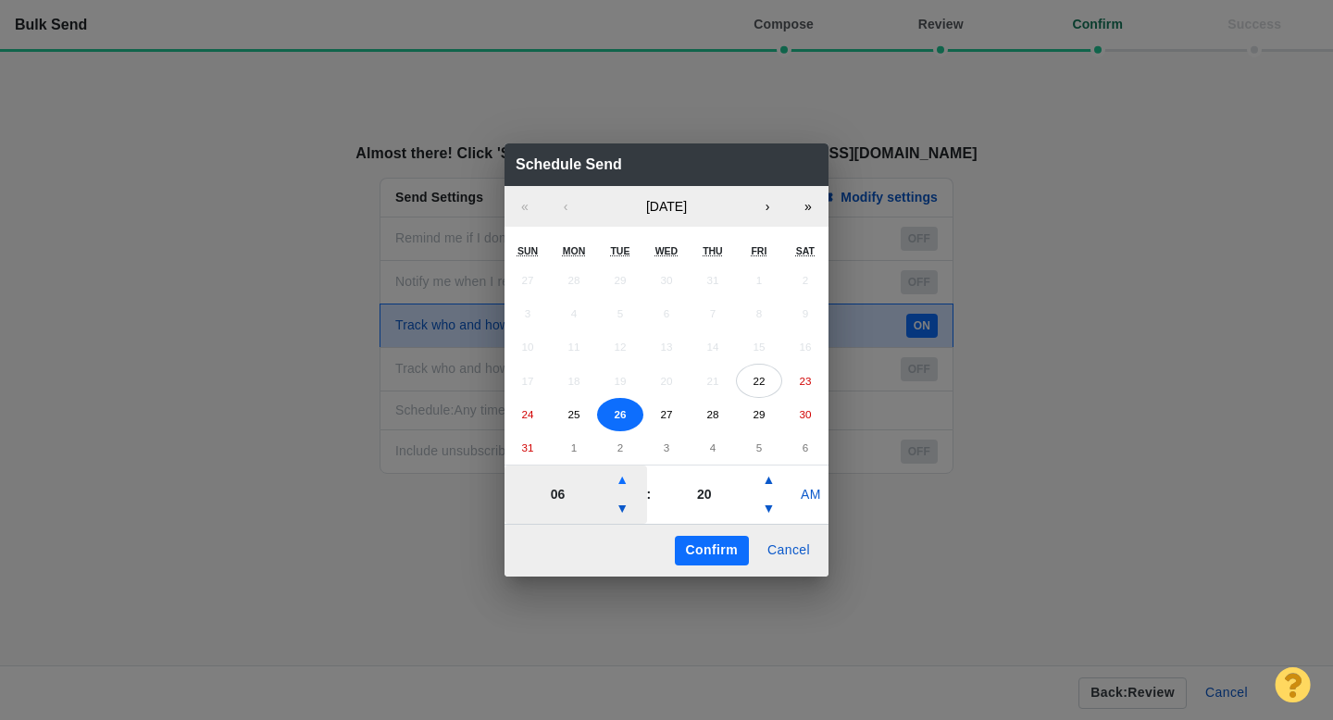
click at [622, 478] on button "▲" at bounding box center [622, 481] width 22 height 30
type input "07"
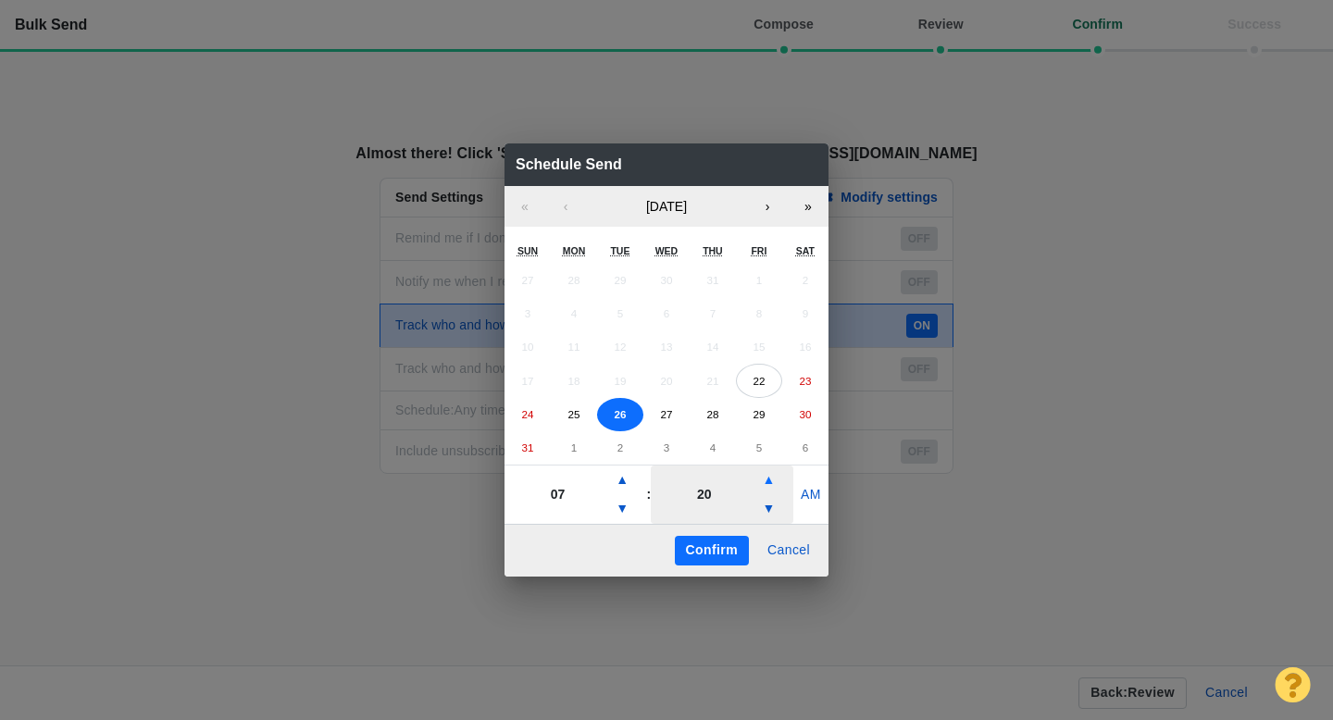
click at [773, 481] on button "▲" at bounding box center [768, 481] width 22 height 30
type input "40"
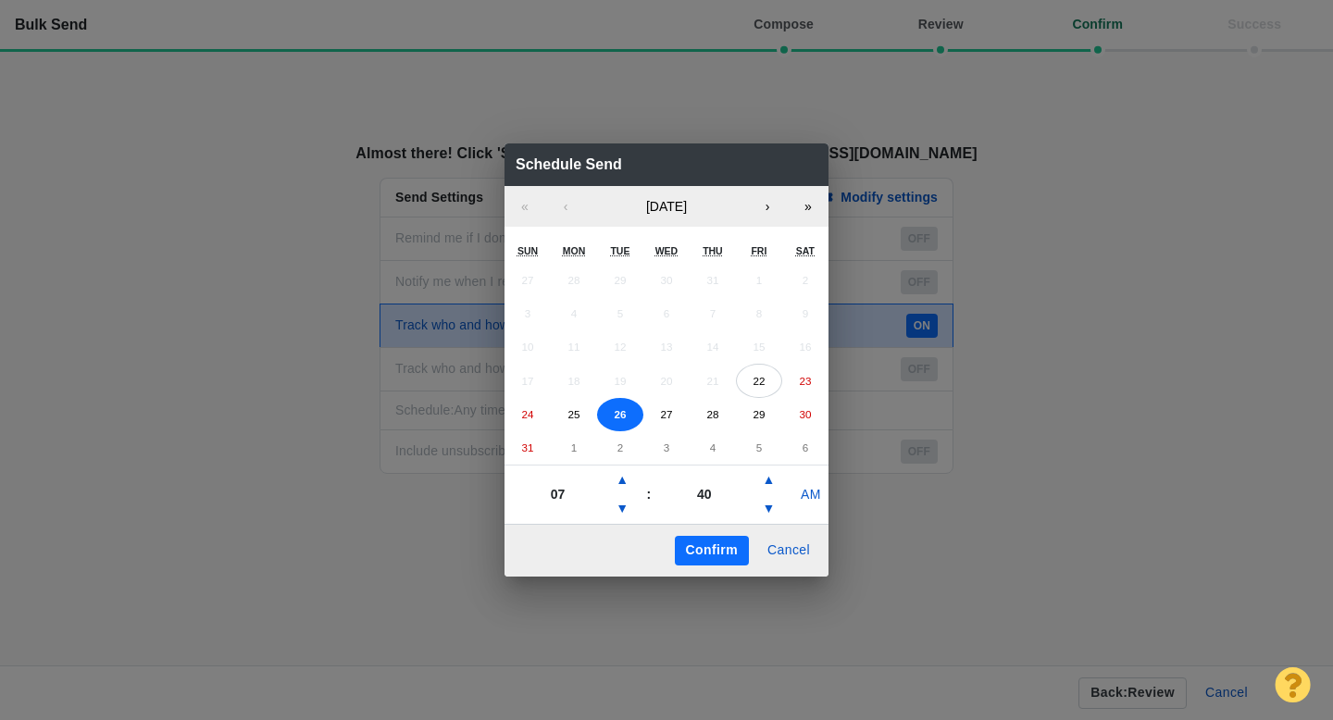
click at [715, 547] on button "Confirm" at bounding box center [712, 551] width 74 height 30
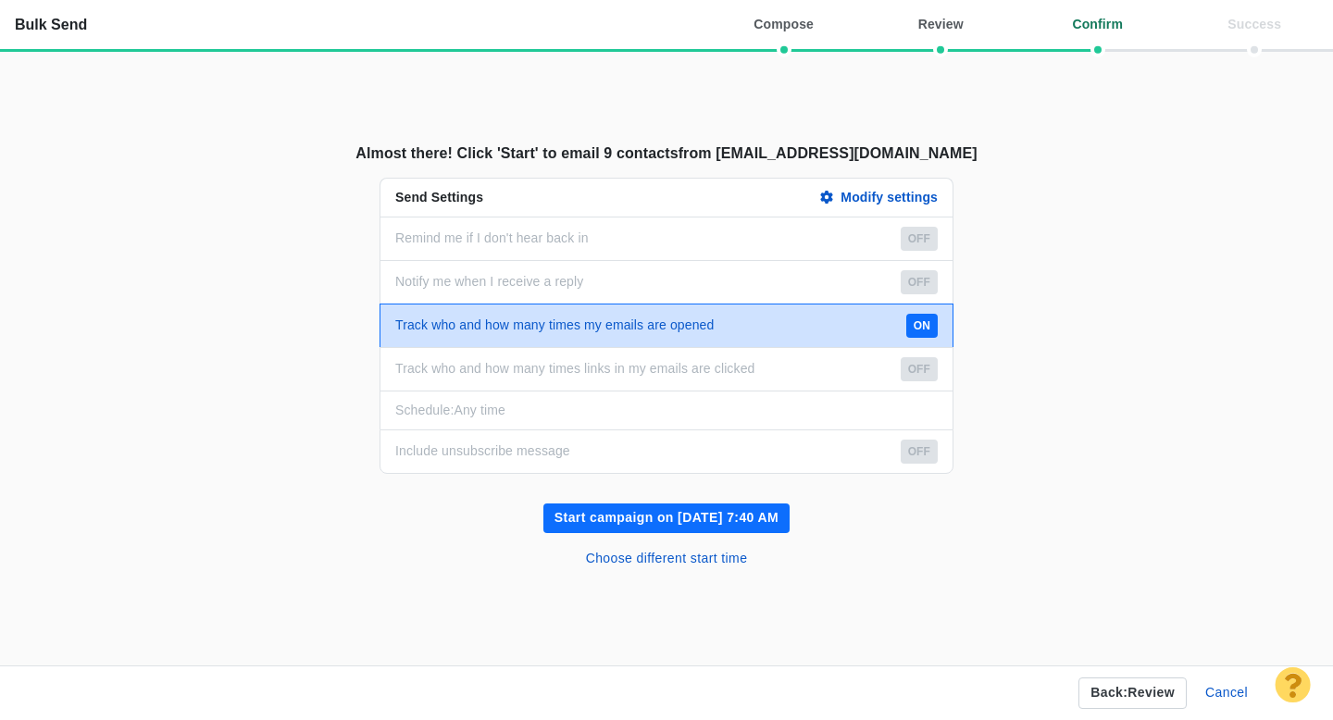
click at [654, 515] on button "Start campaign on Aug 26, 7:40 AM" at bounding box center [666, 519] width 246 height 30
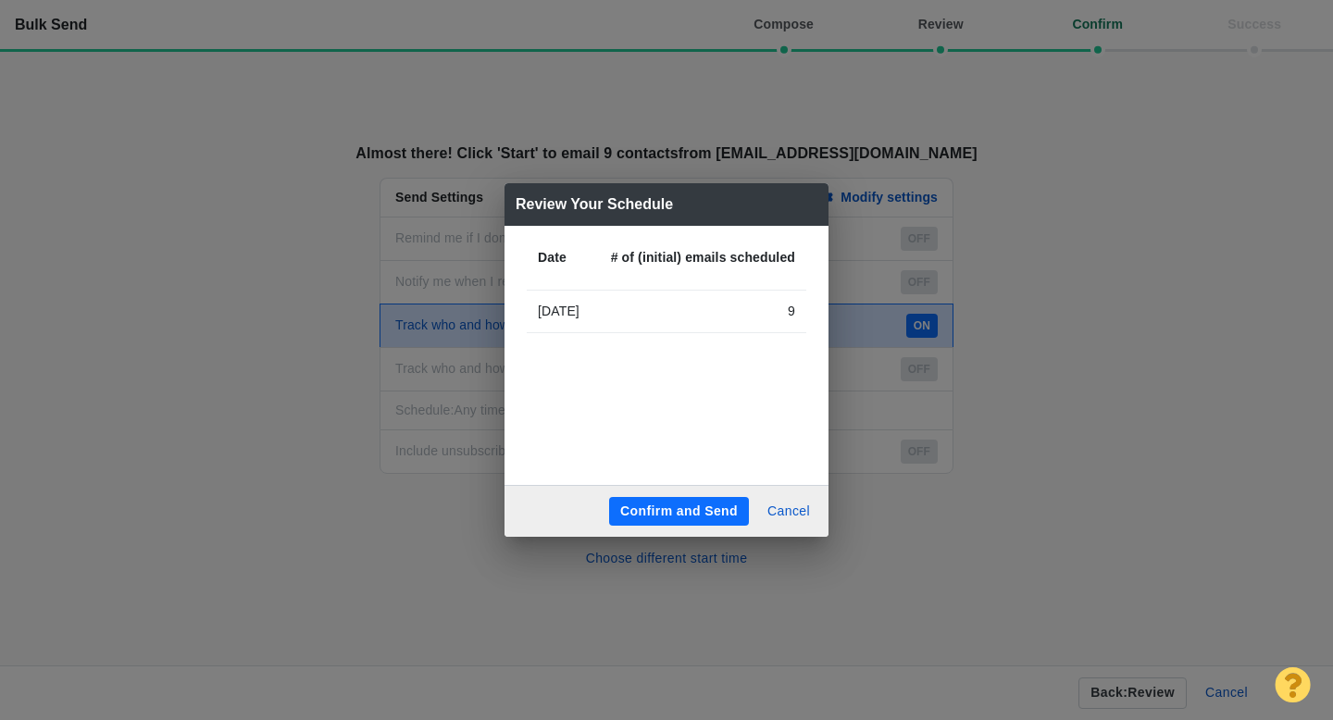
click at [670, 506] on button "Confirm and Send" at bounding box center [679, 512] width 140 height 30
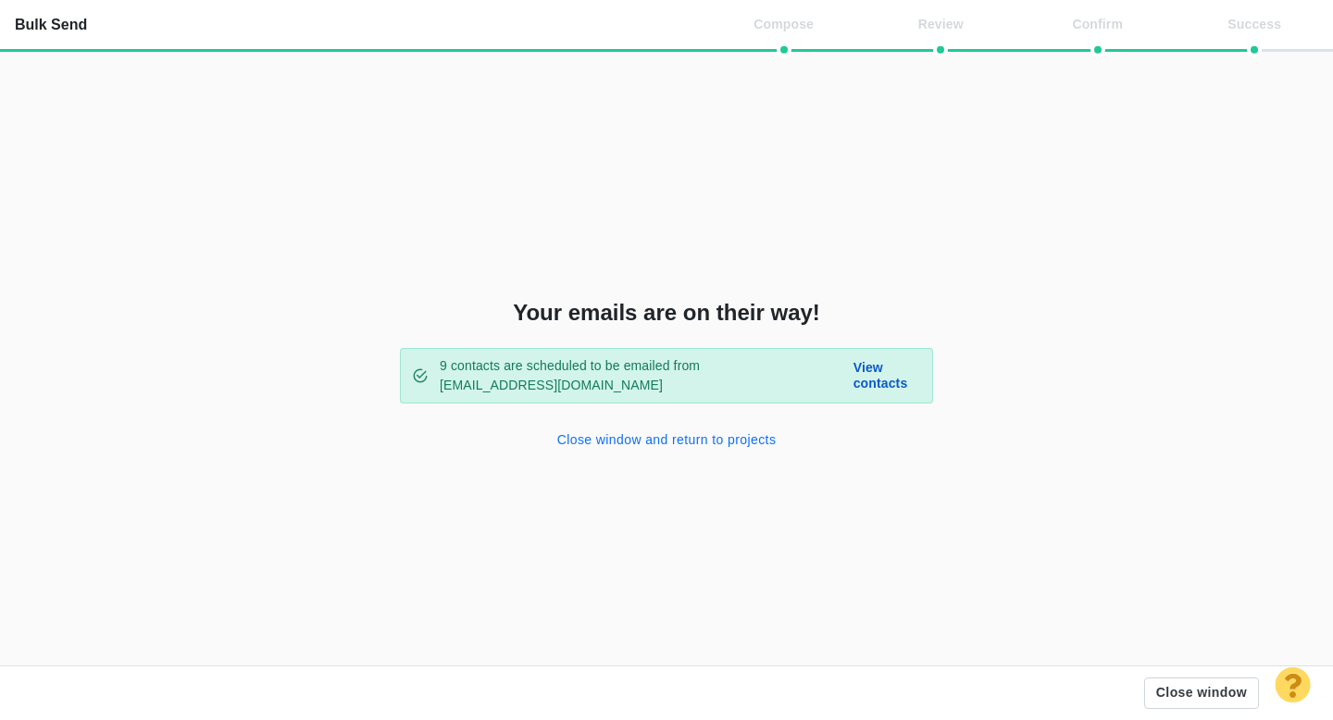
click at [642, 440] on button "Close window and return to projects" at bounding box center [667, 441] width 242 height 30
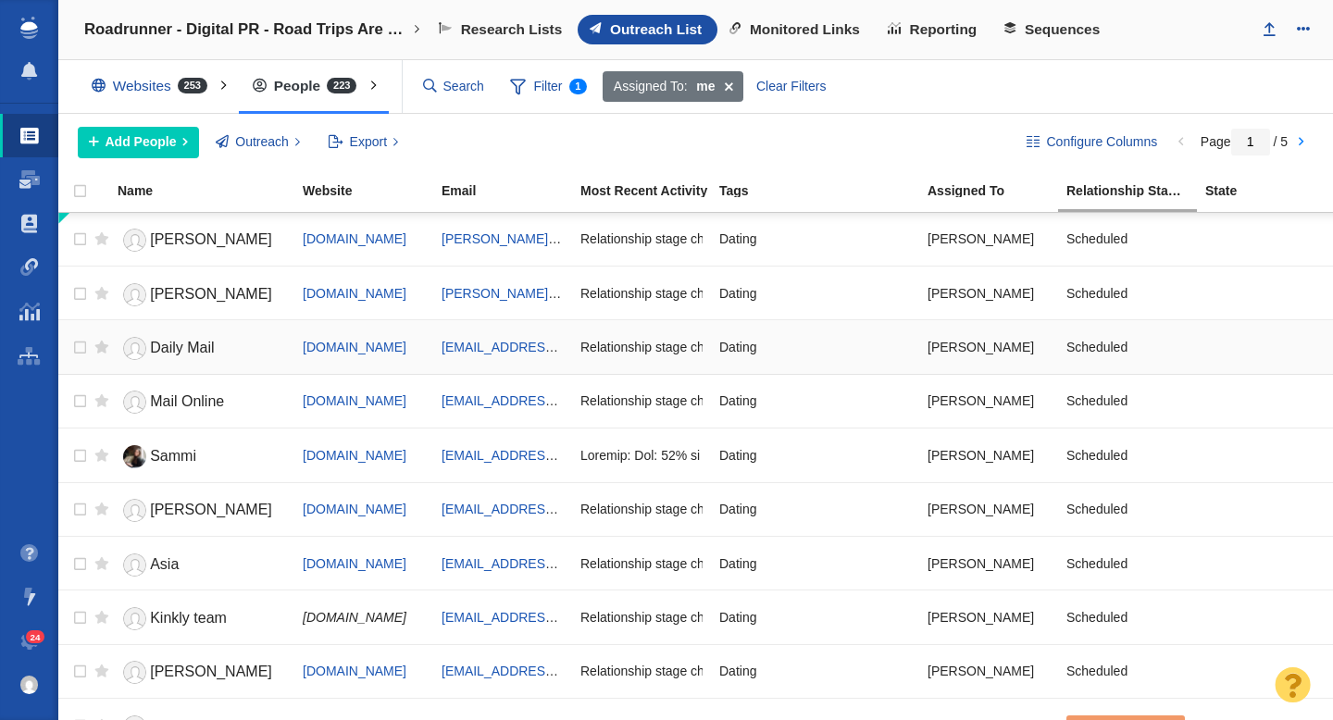
click at [203, 342] on span "Daily Mail" at bounding box center [182, 348] width 64 height 16
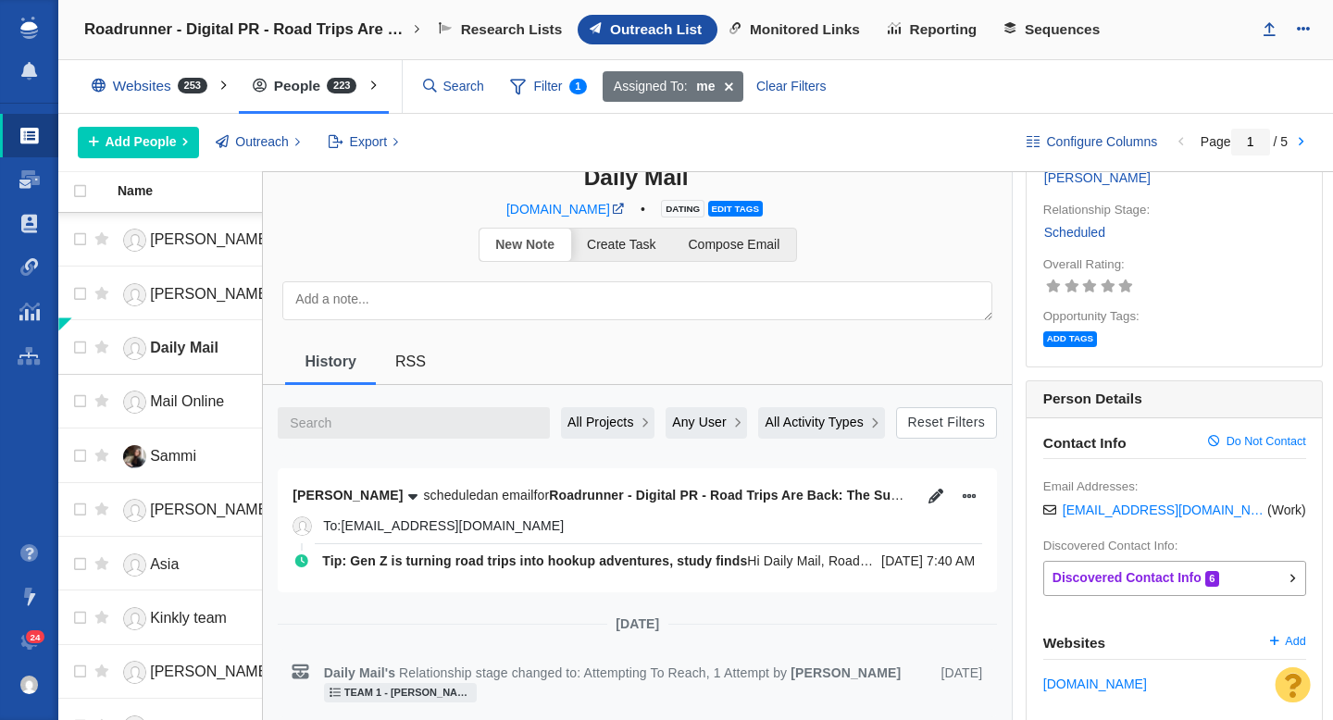
scroll to position [179, 0]
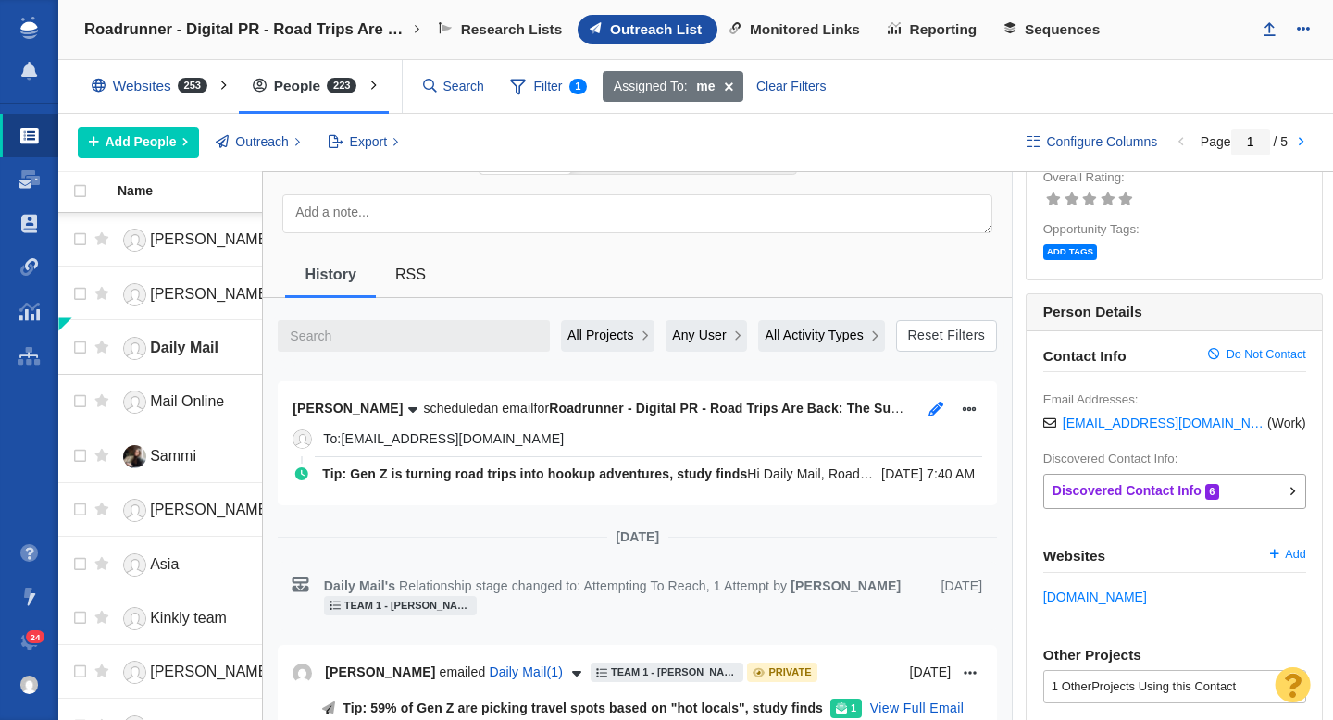
click at [936, 412] on icon "button" at bounding box center [936, 409] width 15 height 15
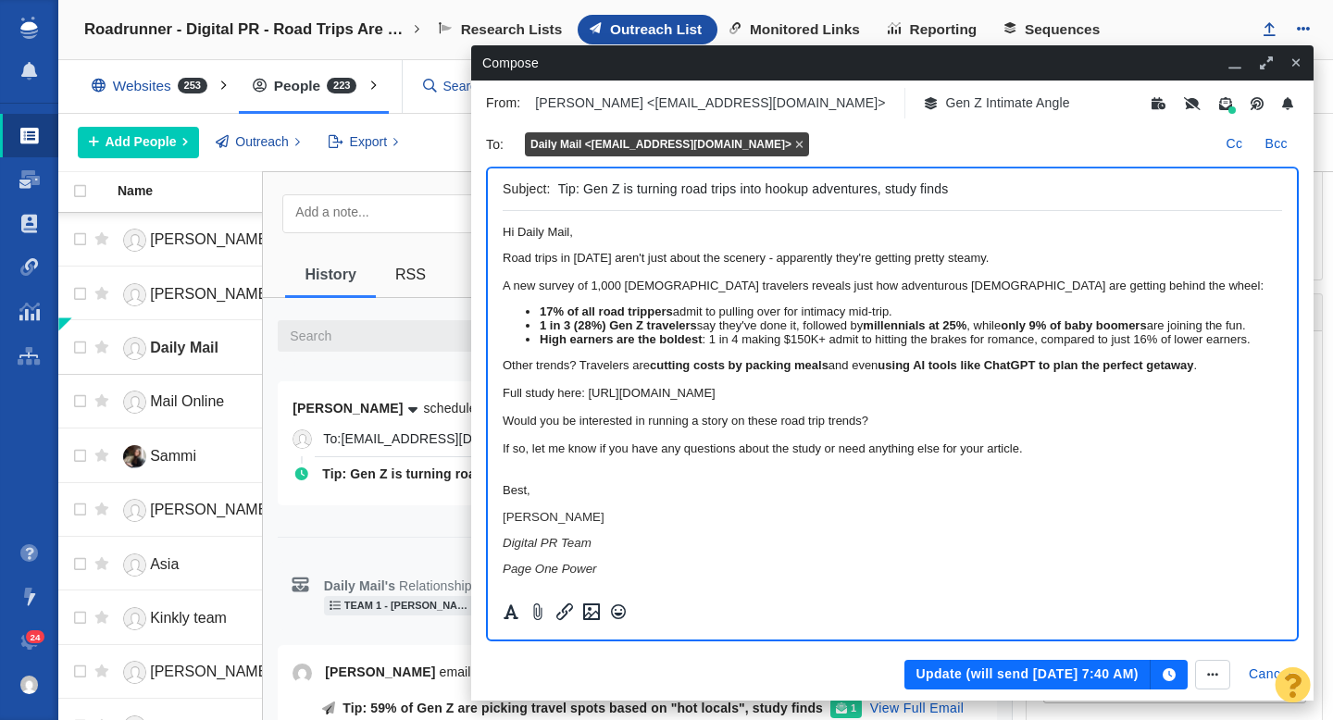
scroll to position [0, 0]
click at [978, 672] on button "Update (will send Aug 26, 7:40 AM)" at bounding box center [1027, 675] width 245 height 30
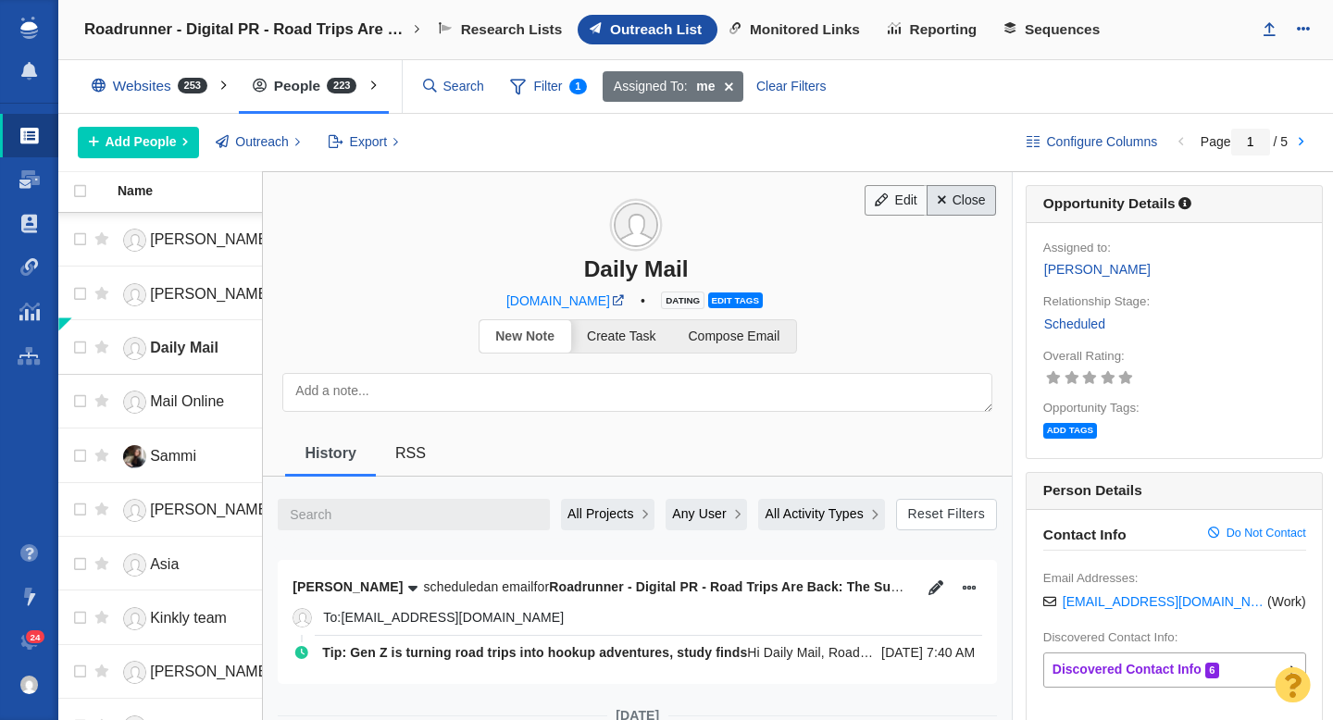
click at [956, 204] on link "Close" at bounding box center [961, 200] width 69 height 31
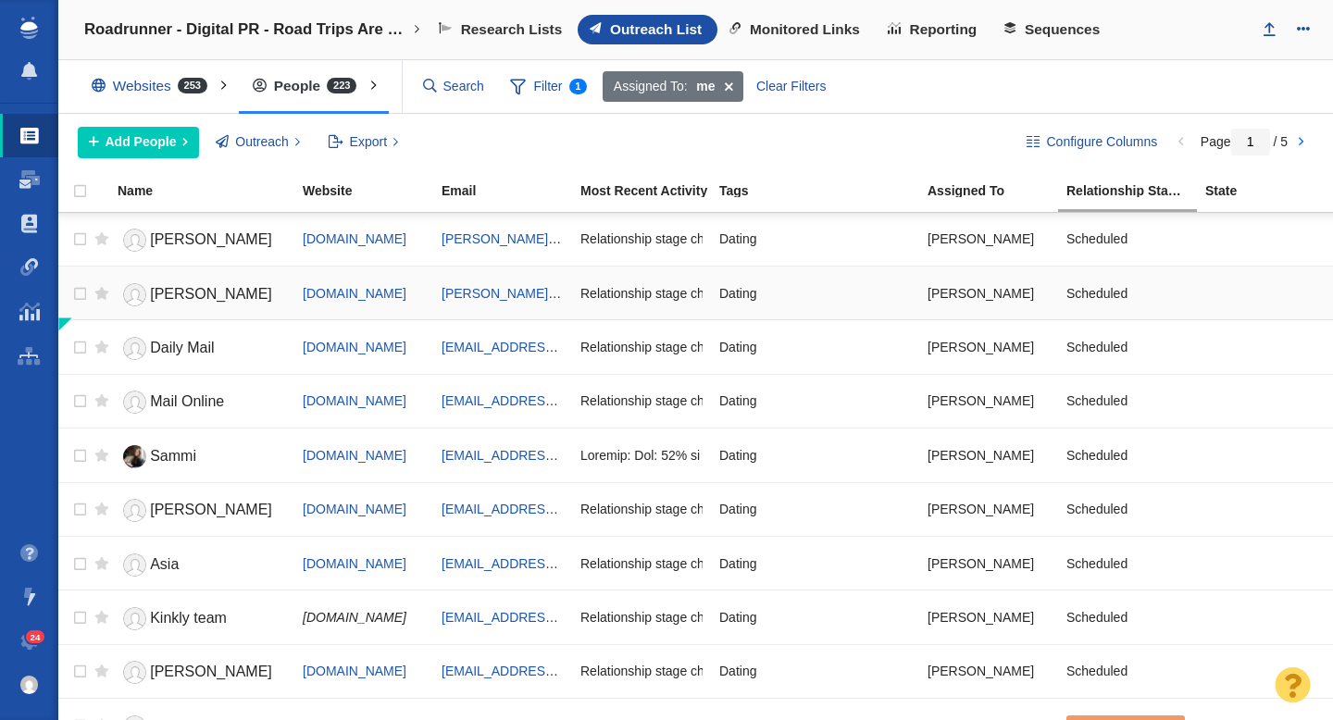
click at [172, 300] on span "Esther" at bounding box center [211, 294] width 122 height 16
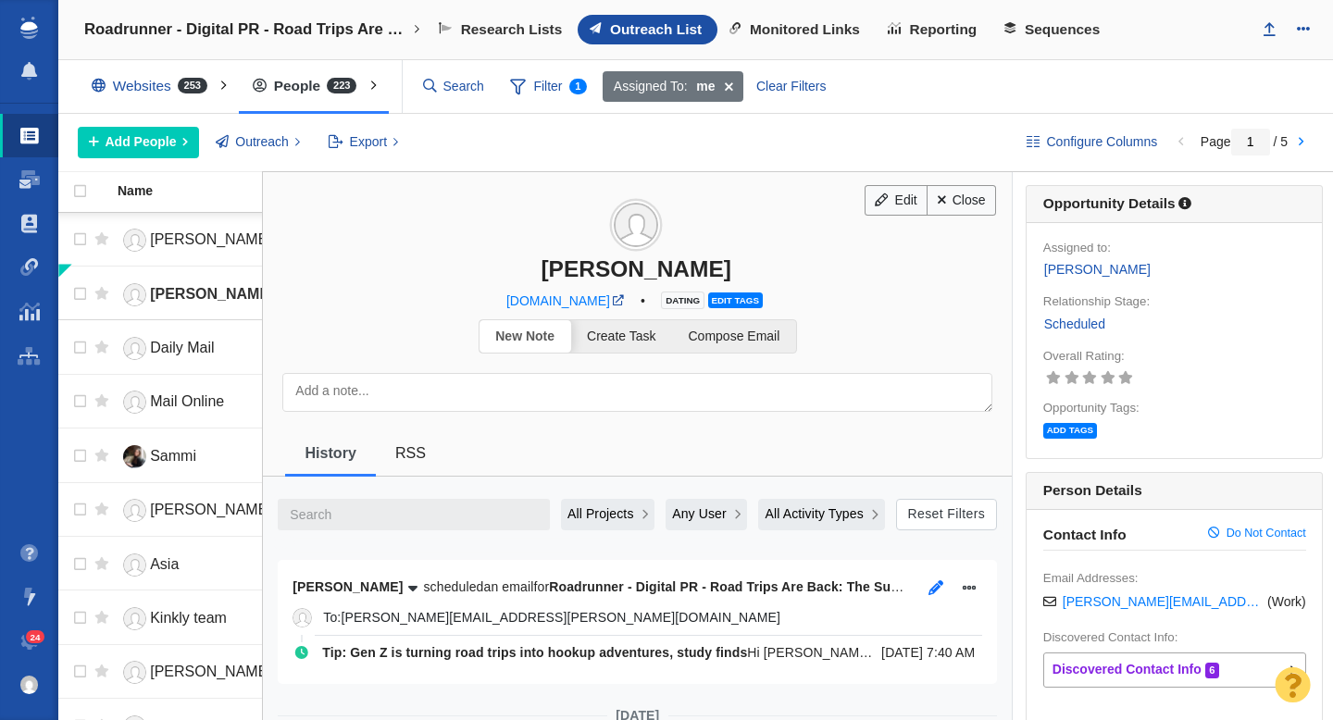
click at [940, 585] on icon "button" at bounding box center [936, 587] width 15 height 15
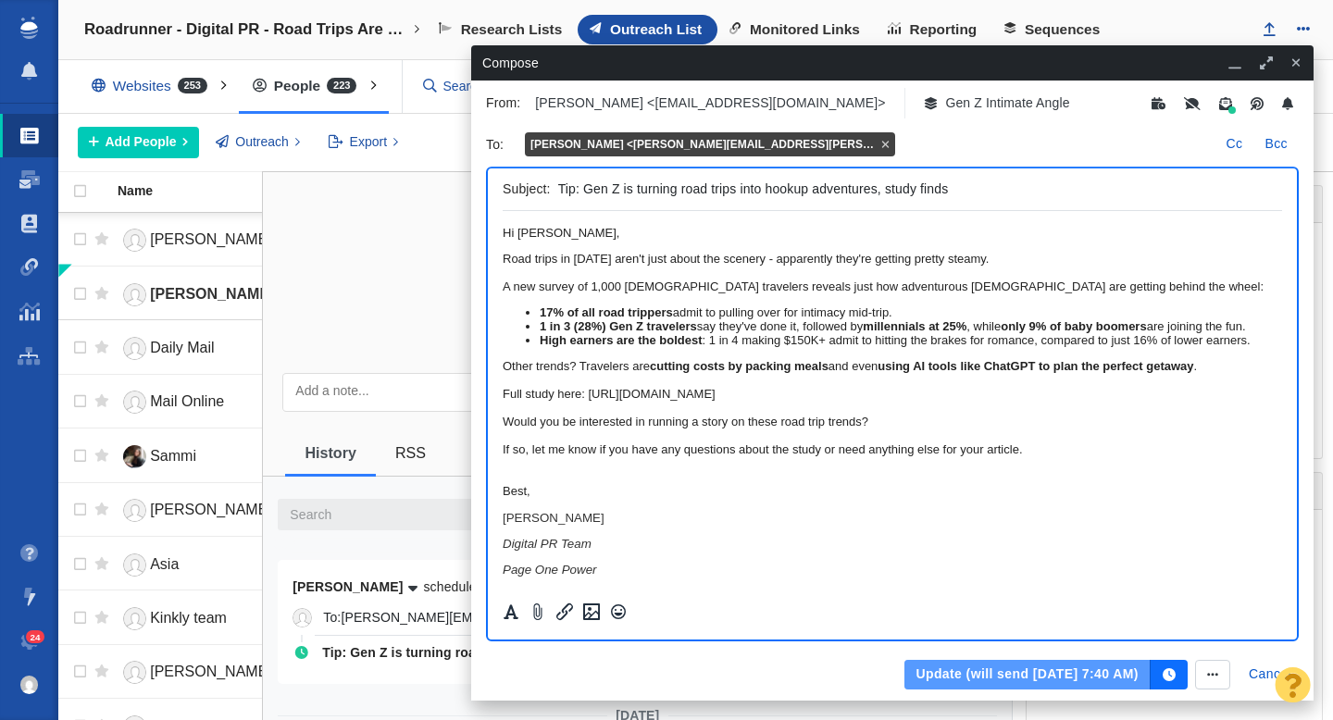
drag, startPoint x: 980, startPoint y: 676, endPoint x: 436, endPoint y: 290, distance: 666.6
click at [980, 676] on button "Update (will send Aug 26, 7:40 AM)" at bounding box center [1027, 675] width 245 height 30
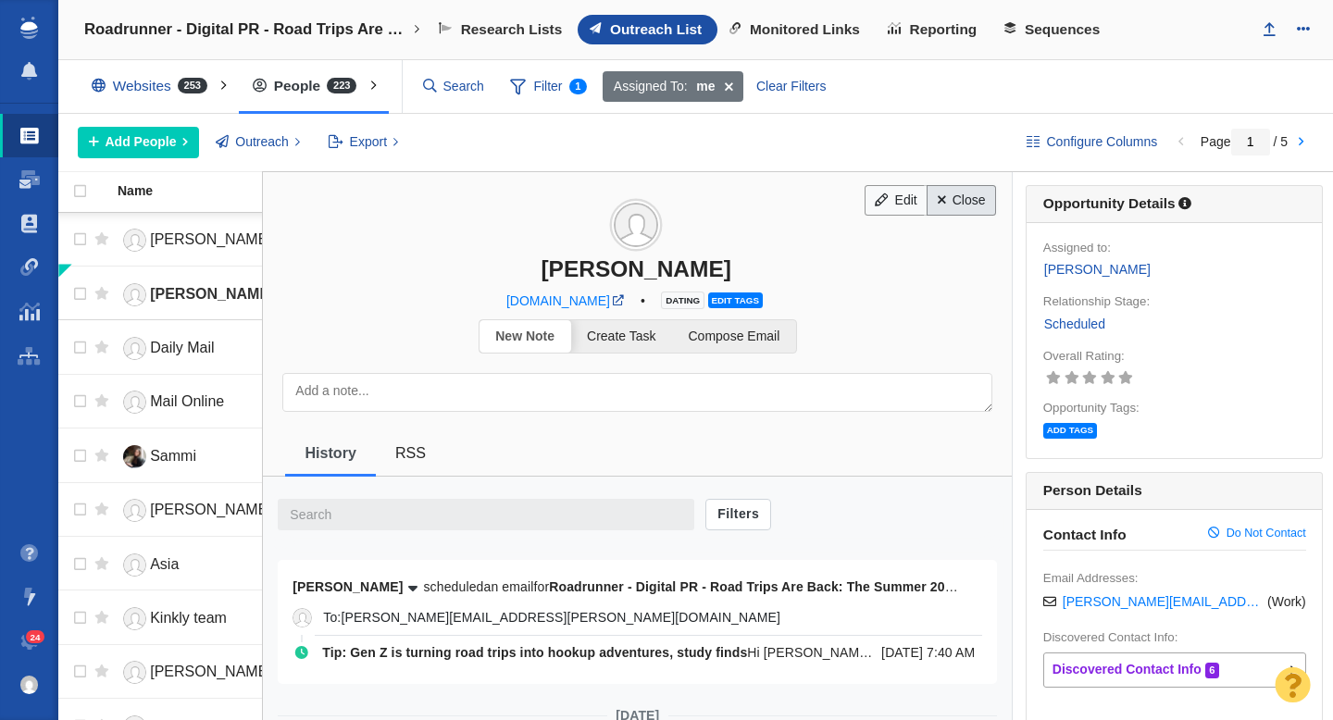
click at [962, 200] on link "Close" at bounding box center [961, 200] width 69 height 31
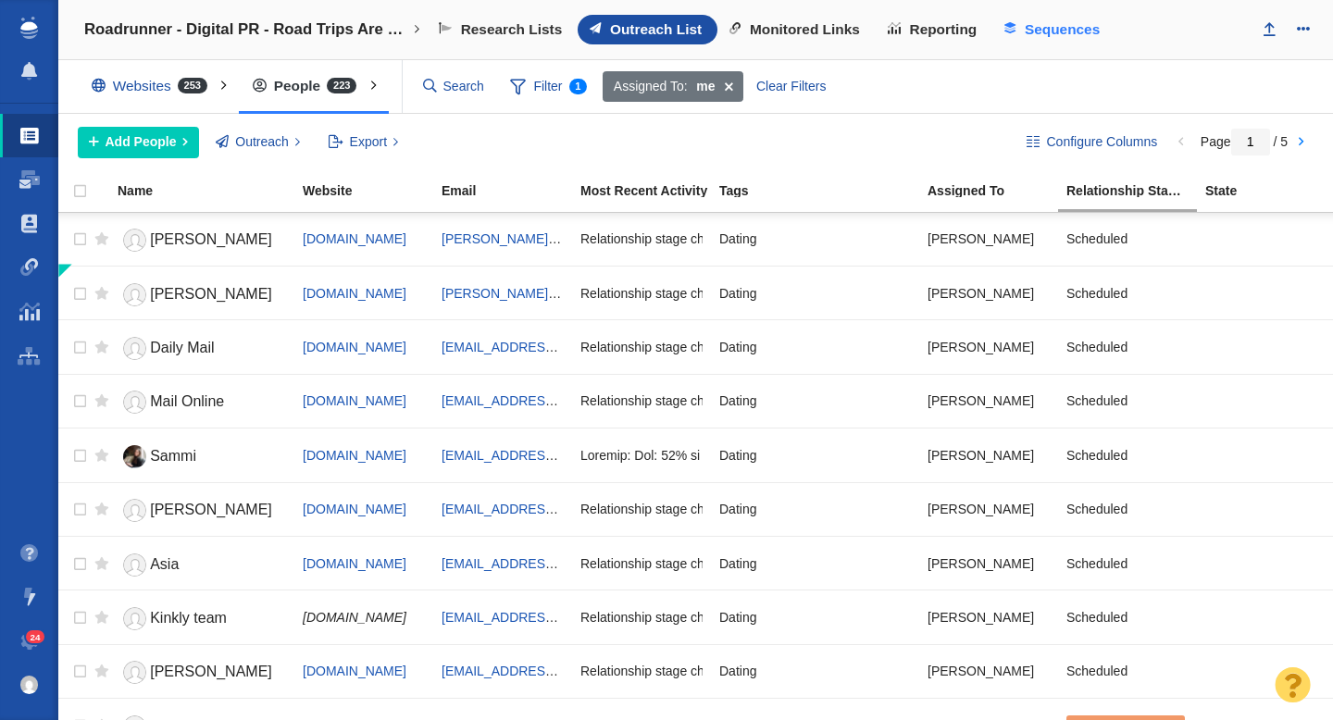
click at [1036, 34] on span "Sequences" at bounding box center [1062, 29] width 75 height 17
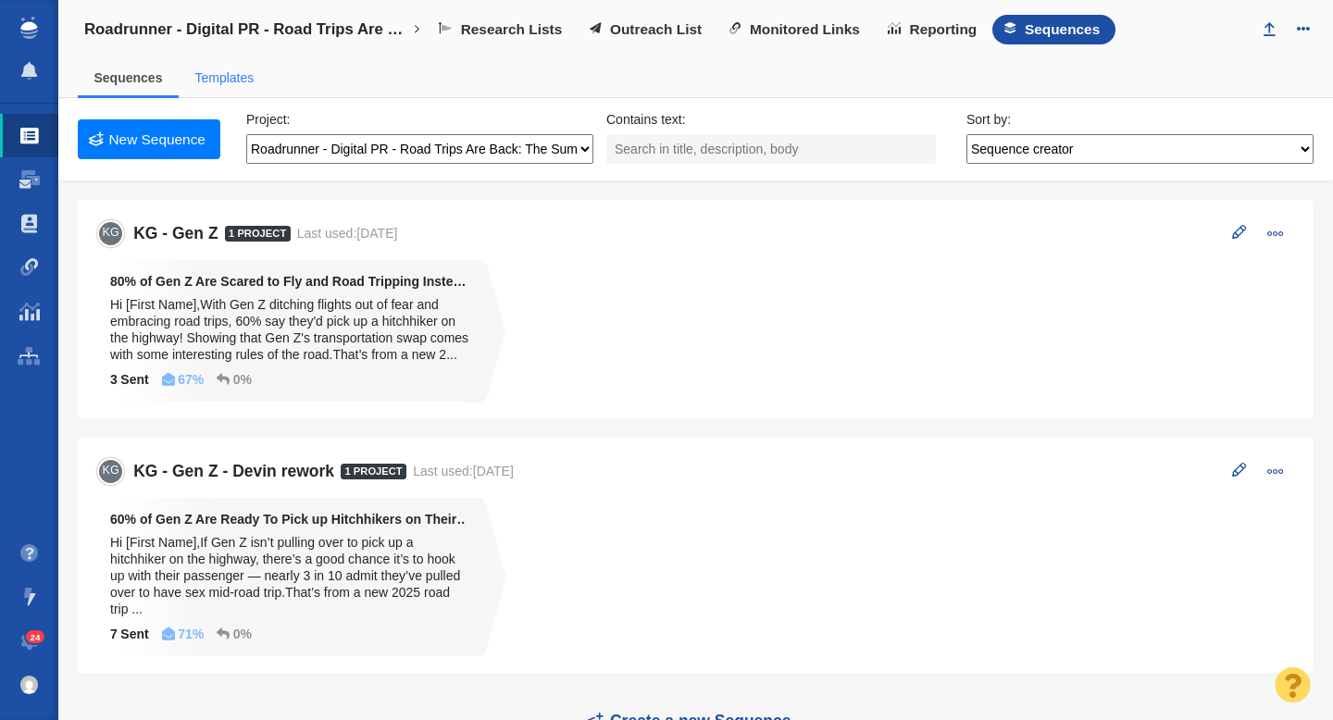
click at [237, 76] on link "Templates" at bounding box center [223, 77] width 59 height 15
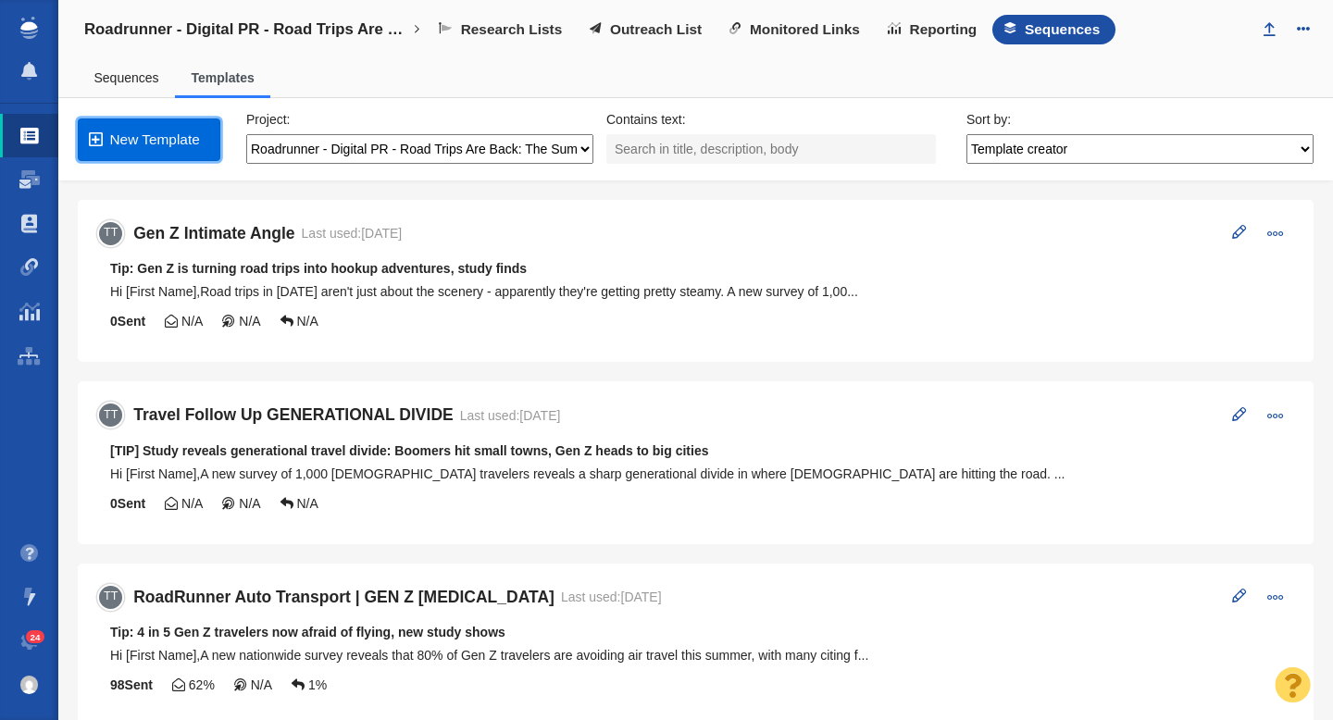
click at [162, 135] on link "New Template" at bounding box center [149, 140] width 143 height 43
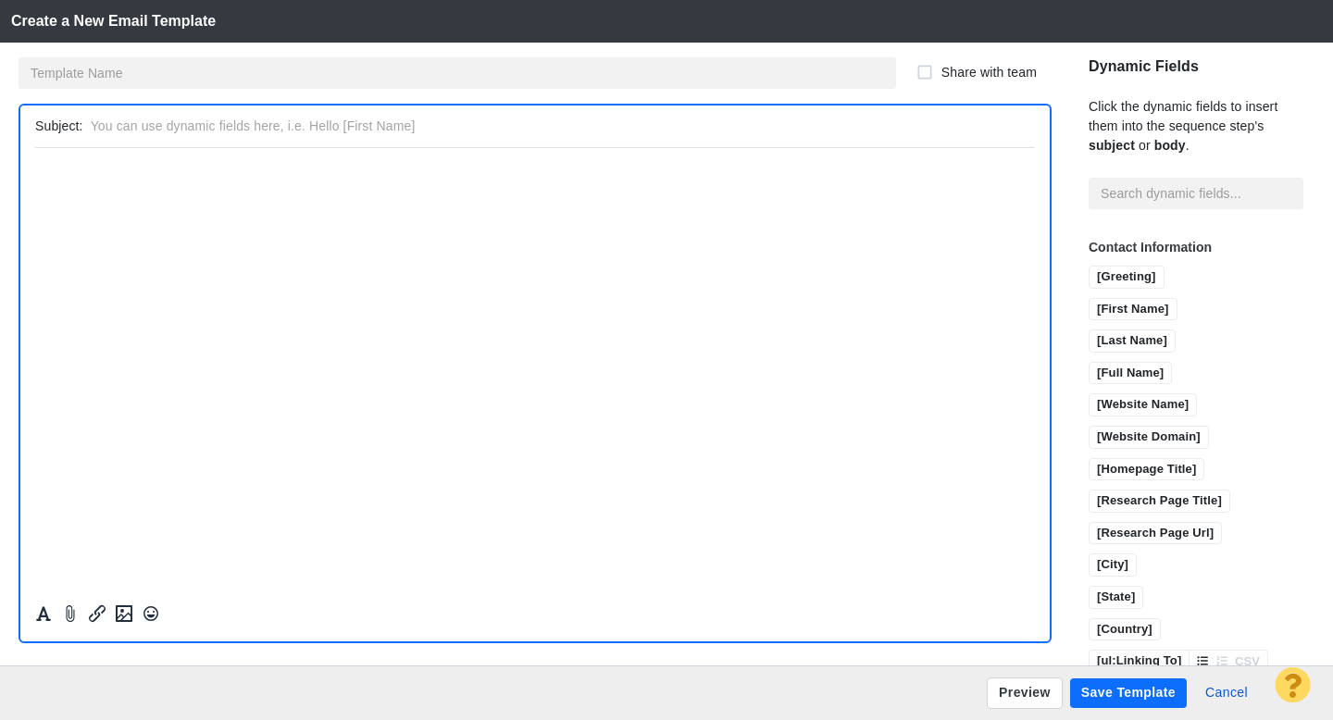
click at [150, 176] on p "﻿" at bounding box center [535, 169] width 1000 height 14
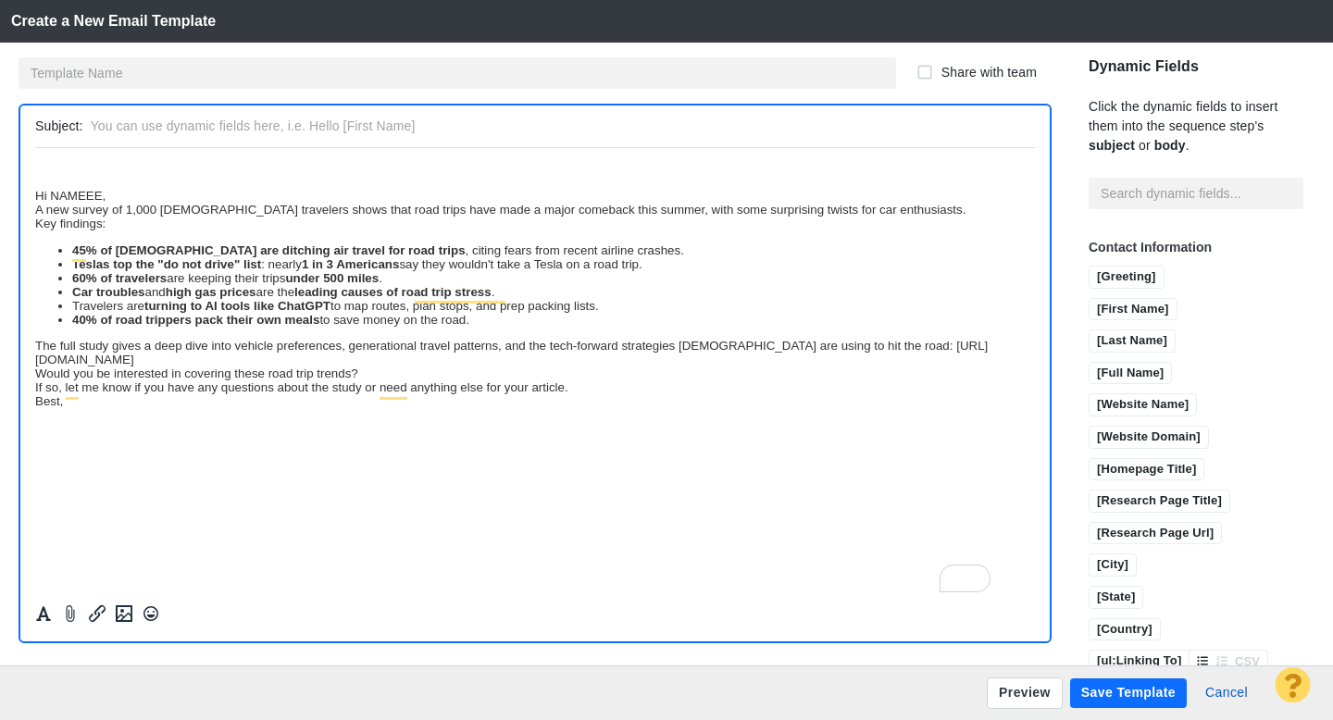
click at [32, 200] on div at bounding box center [535, 399] width 1030 height 502
click at [39, 200] on div "Hi NAMEEE," at bounding box center [535, 195] width 1000 height 14
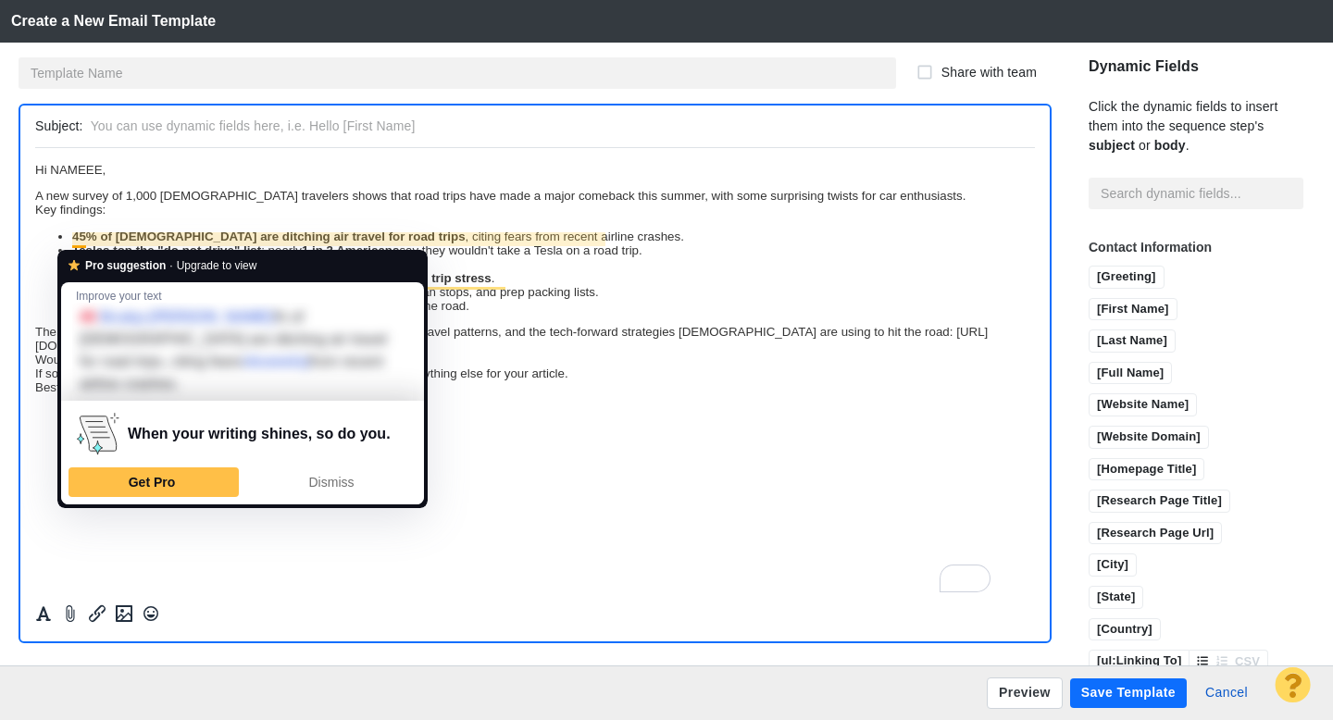
click at [511, 405] on html "﻿ Hi NAMEEE, A new survey of 1,000 U.S. travelers shows that road trips have ma…" at bounding box center [535, 277] width 1000 height 261
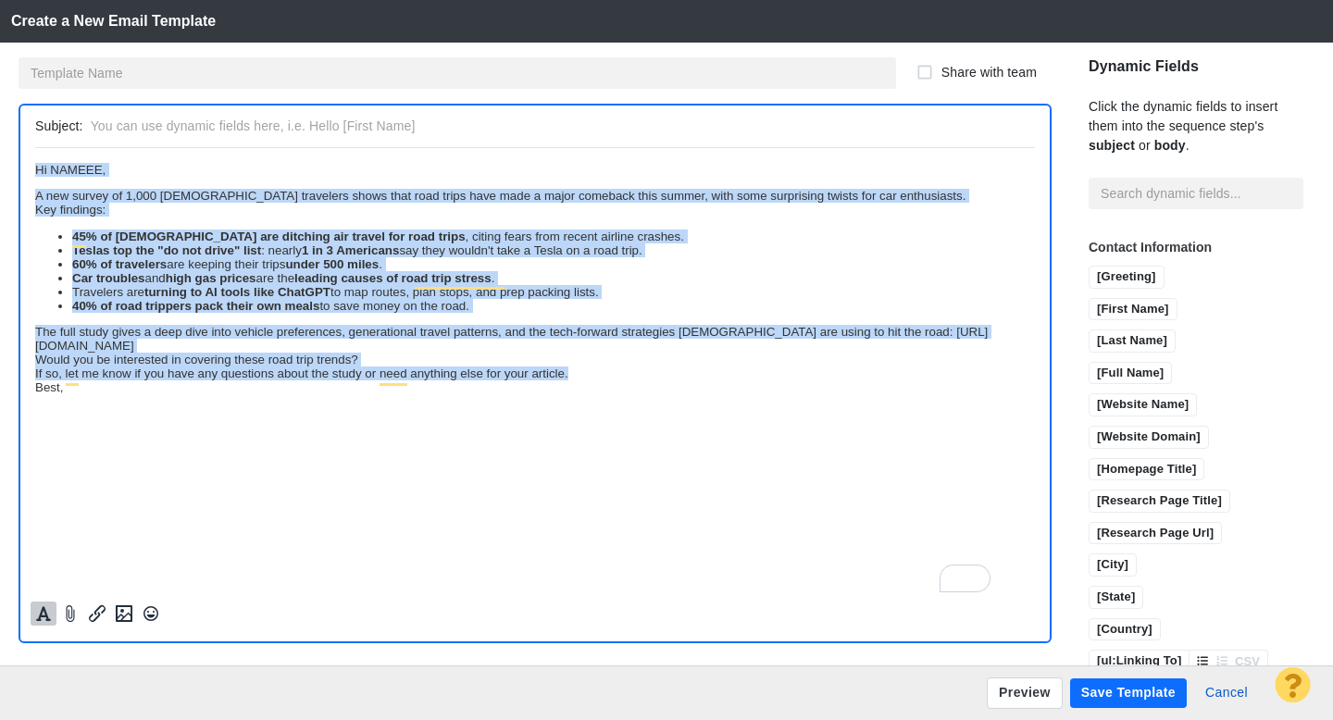
click at [53, 610] on button "Formatting" at bounding box center [44, 614] width 26 height 24
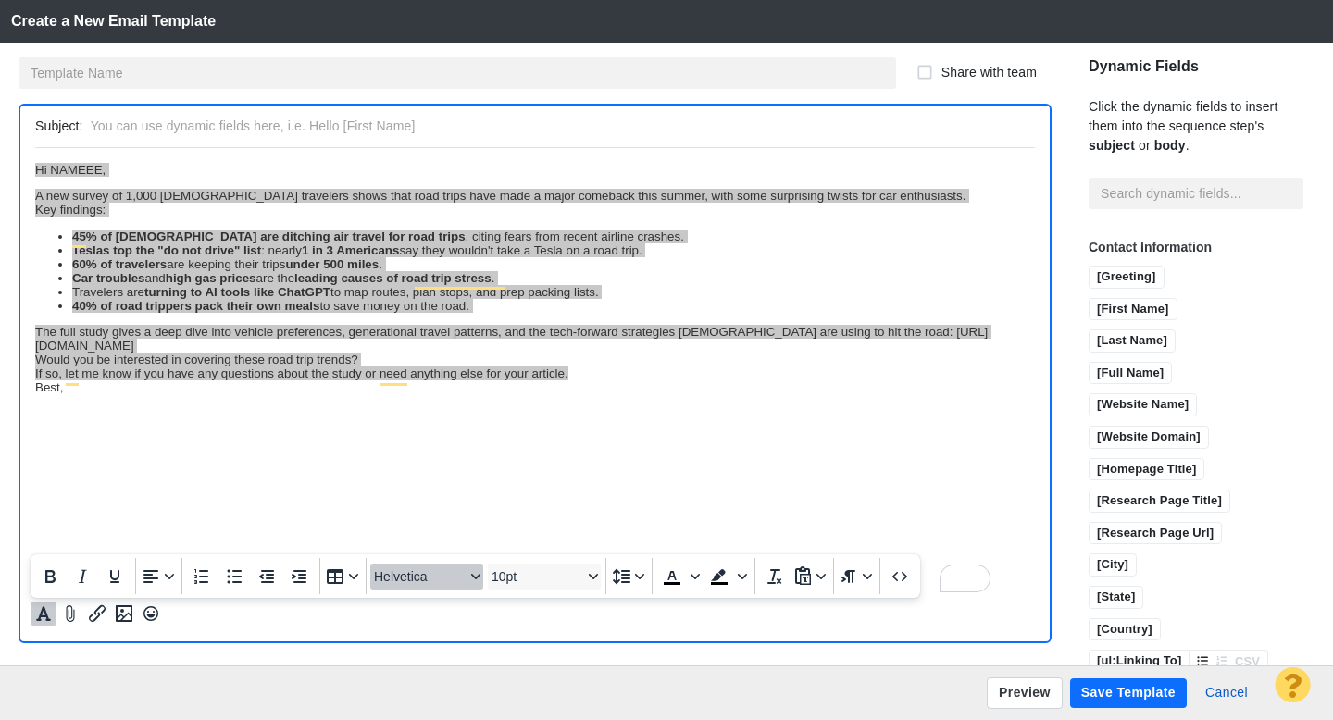
click at [407, 569] on span "Helvetica" at bounding box center [419, 576] width 91 height 15
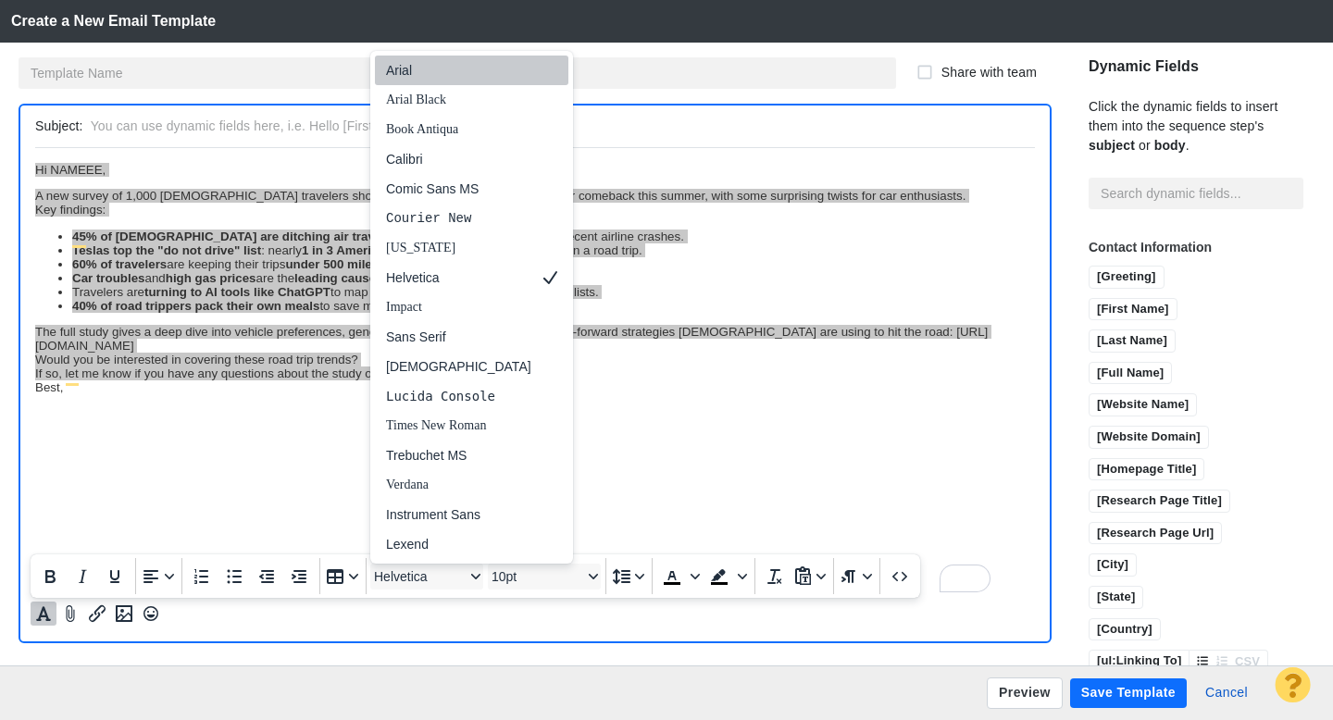
click at [418, 81] on div "Arial" at bounding box center [458, 70] width 145 height 22
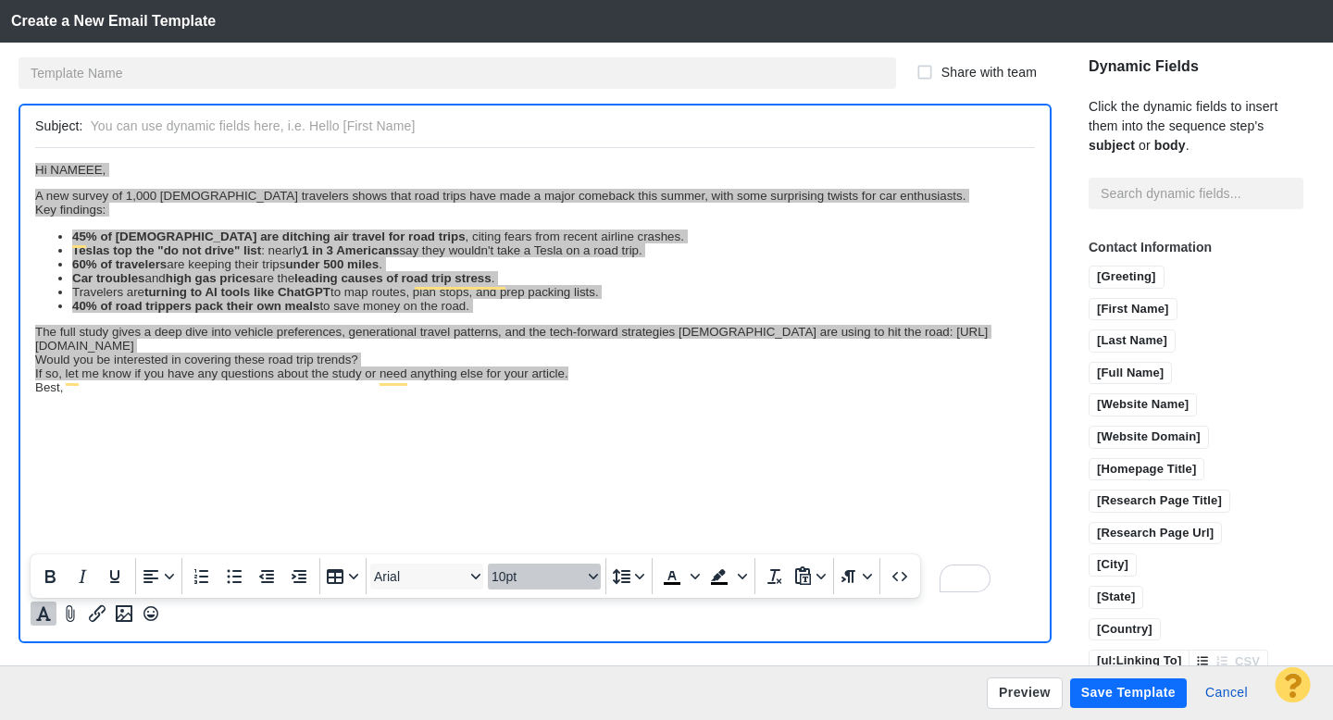
click at [546, 572] on span "10pt" at bounding box center [537, 576] width 91 height 15
click at [538, 423] on div "12pt" at bounding box center [536, 426] width 65 height 22
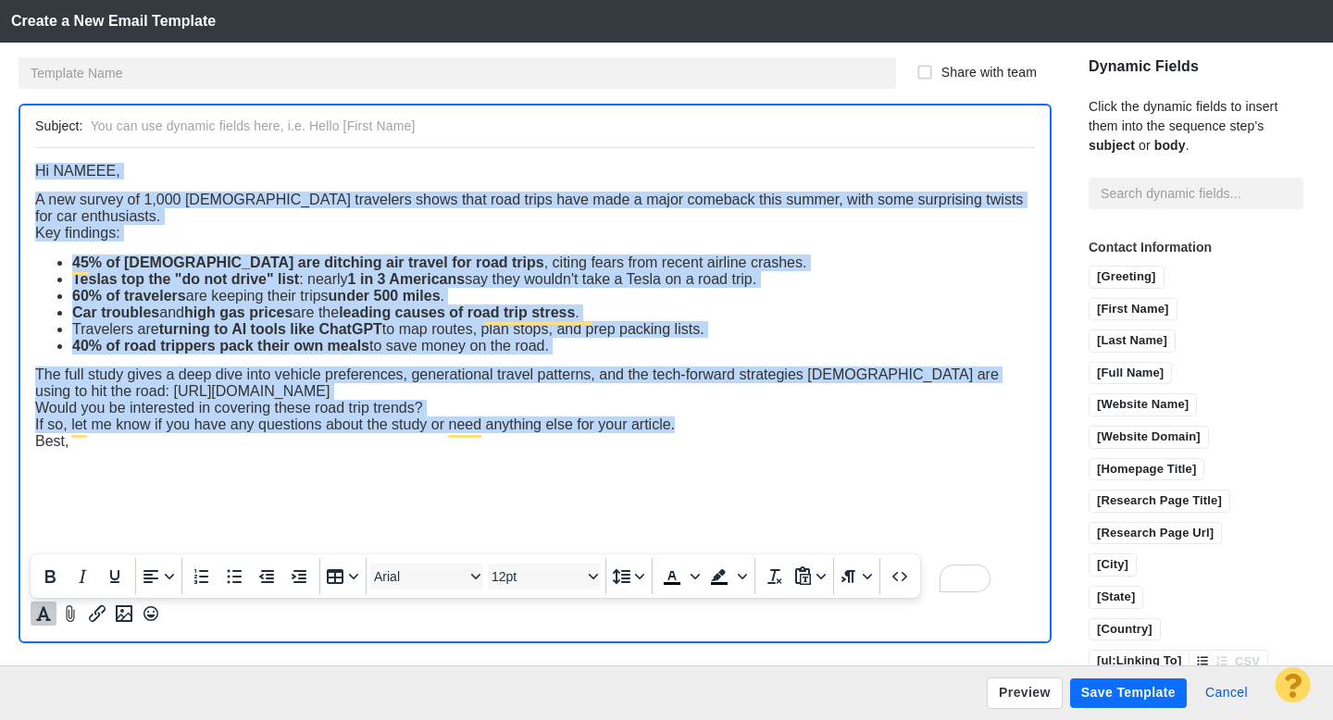
click at [388, 456] on html "﻿ Hi NAMEEE, A new survey of 1,000 U.S. travelers shows that road trips have ma…" at bounding box center [535, 305] width 1000 height 317
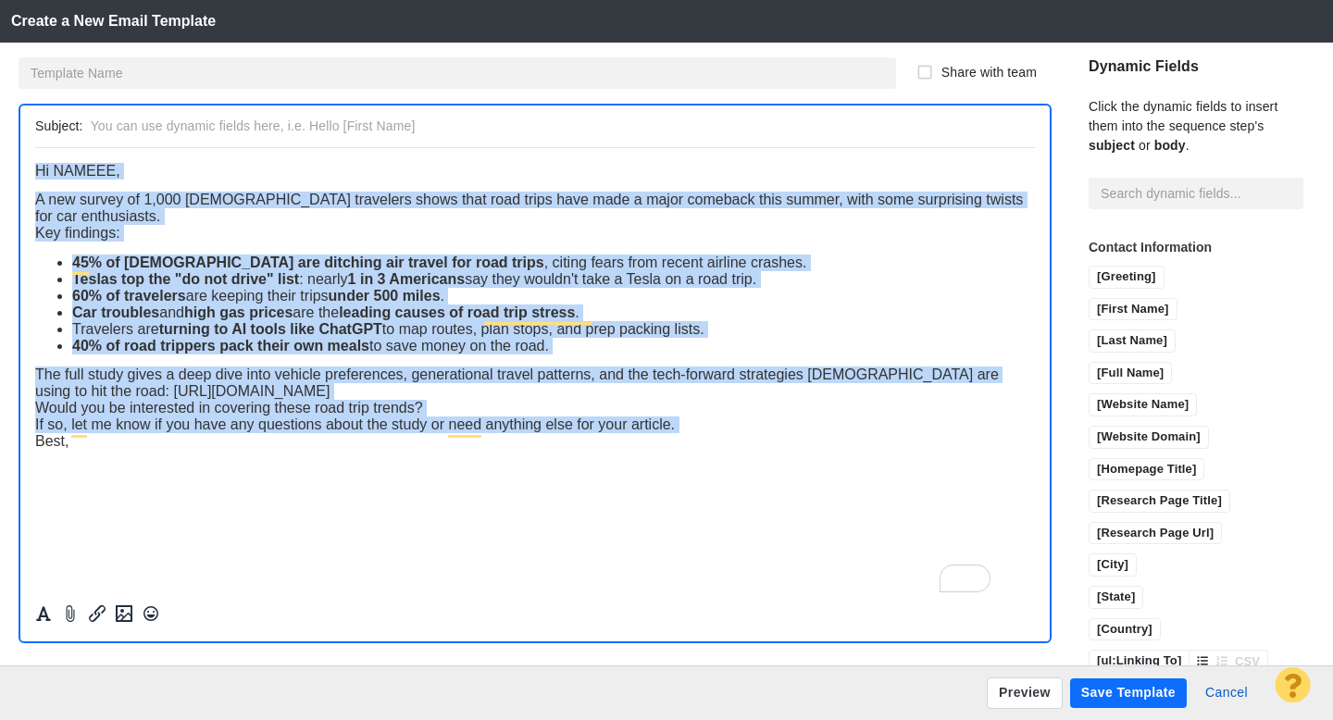
click at [143, 221] on div "A new survey of 1,000 [DEMOGRAPHIC_DATA] travelers shows that road trips have m…" at bounding box center [535, 207] width 1000 height 33
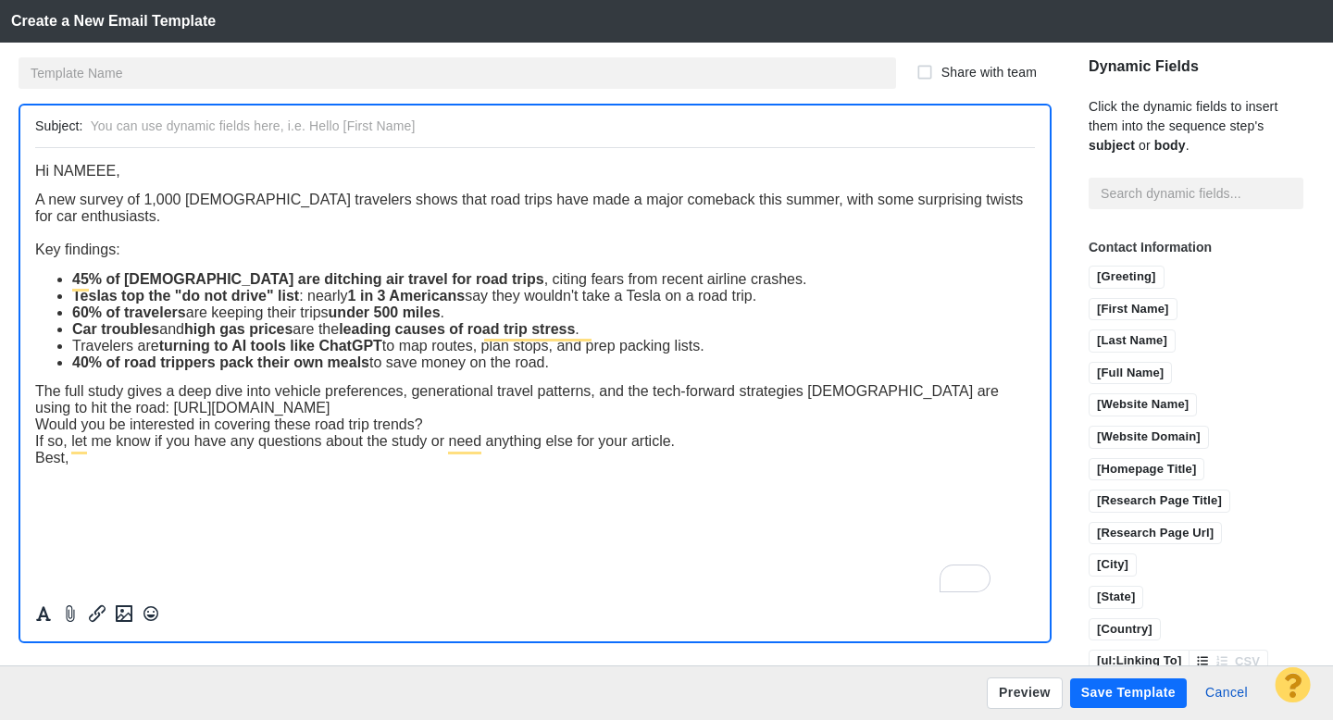
click at [585, 370] on li "40% of road trippers pack their own meals to save money on the road." at bounding box center [553, 362] width 963 height 17
click at [961, 410] on div "The full study gives a deep dive into vehicle preferences, generational travel …" at bounding box center [535, 398] width 1000 height 33
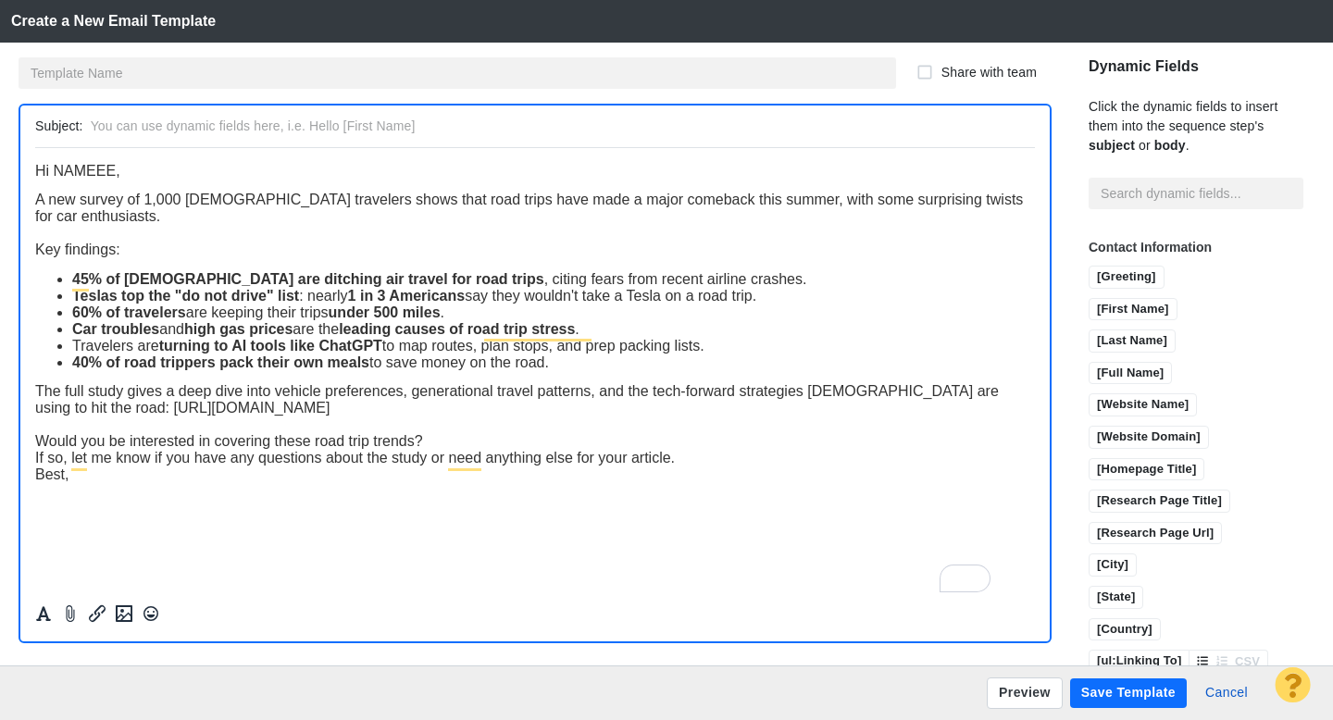
click at [526, 443] on div "Would you be interested in covering these road trip trends?" at bounding box center [535, 440] width 1000 height 17
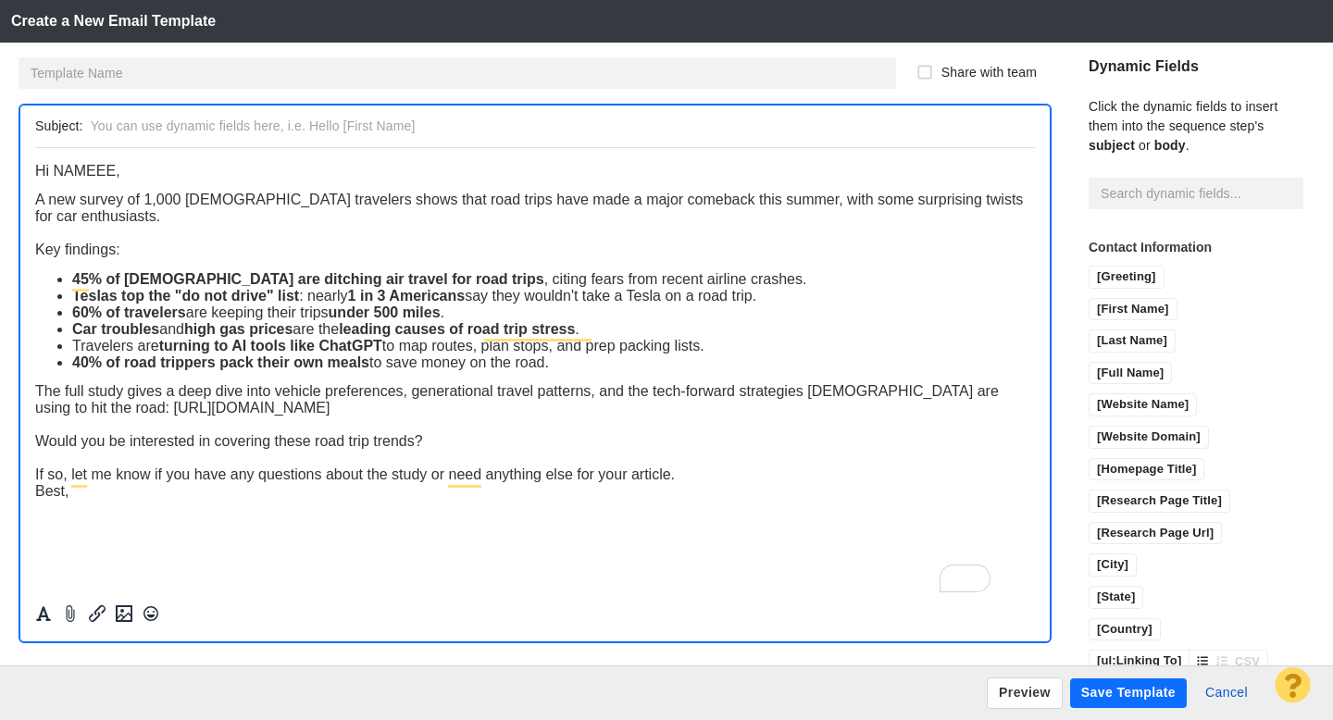
click at [694, 478] on div "If so, let me know if you have any questions about the study or need anything e…" at bounding box center [535, 474] width 1000 height 17
click at [113, 170] on span "﻿ Hi NAMEEE," at bounding box center [77, 170] width 85 height 16
click at [1090, 299] on input "[First Name]" at bounding box center [1133, 310] width 87 height 23
click at [280, 129] on input "text" at bounding box center [559, 126] width 937 height 27
paste input "Tip: Americans ditch planes (and Teslas) as road trips have major comeback, stu…"
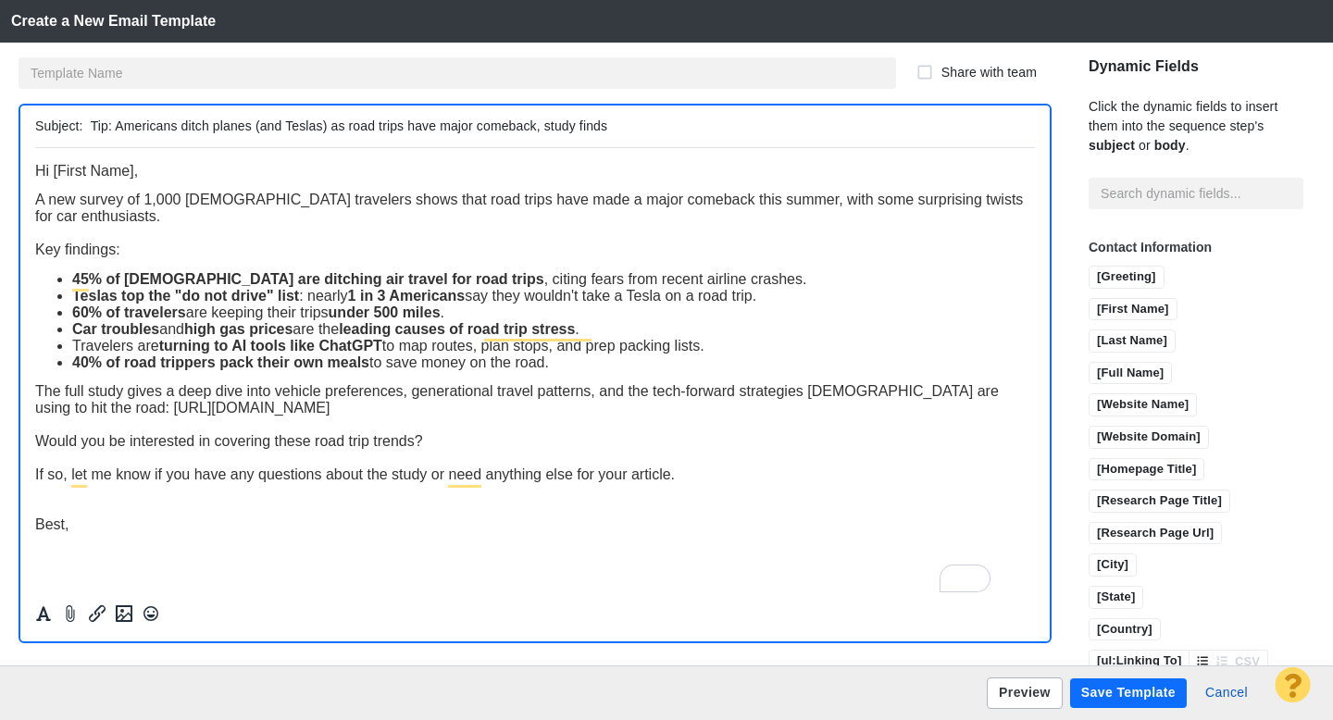
type input "Tip: Americans ditch planes (and Teslas) as road trips have major comeback, stu…"
click at [1029, 688] on button "Preview" at bounding box center [1025, 693] width 76 height 31
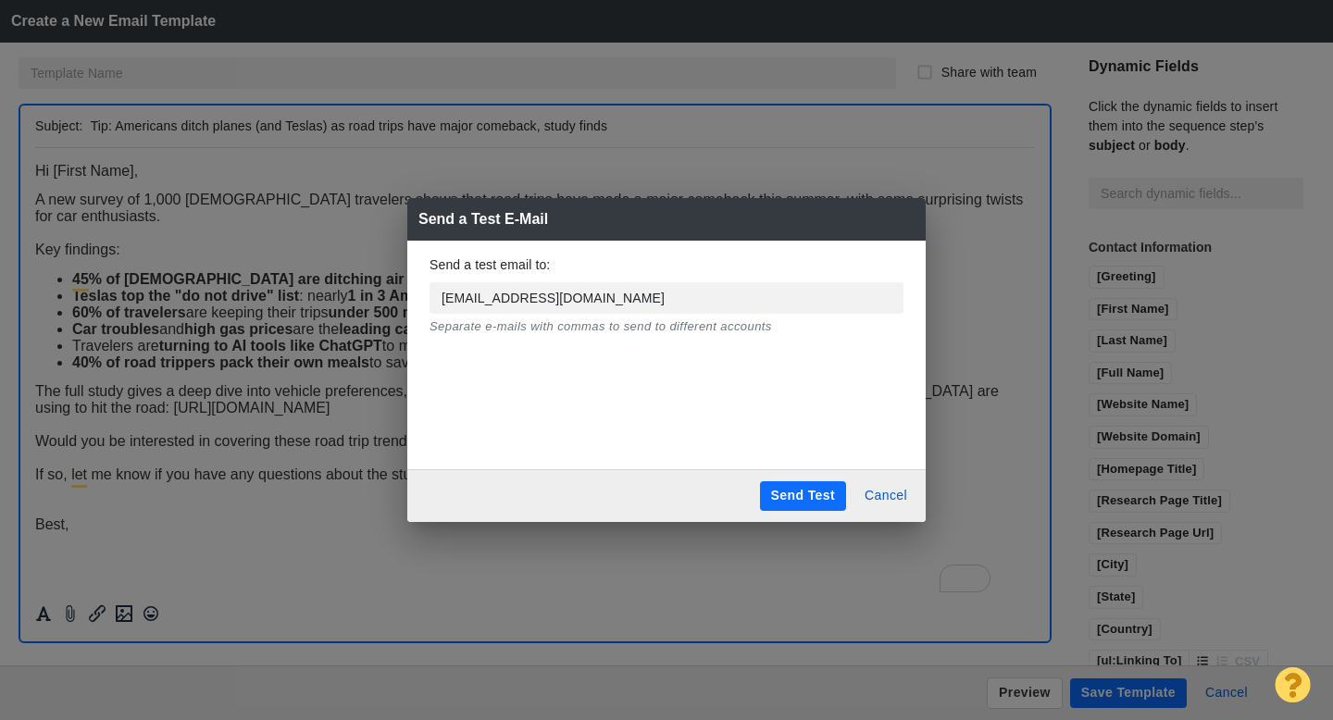
click at [797, 493] on button "Send Test" at bounding box center [803, 496] width 86 height 30
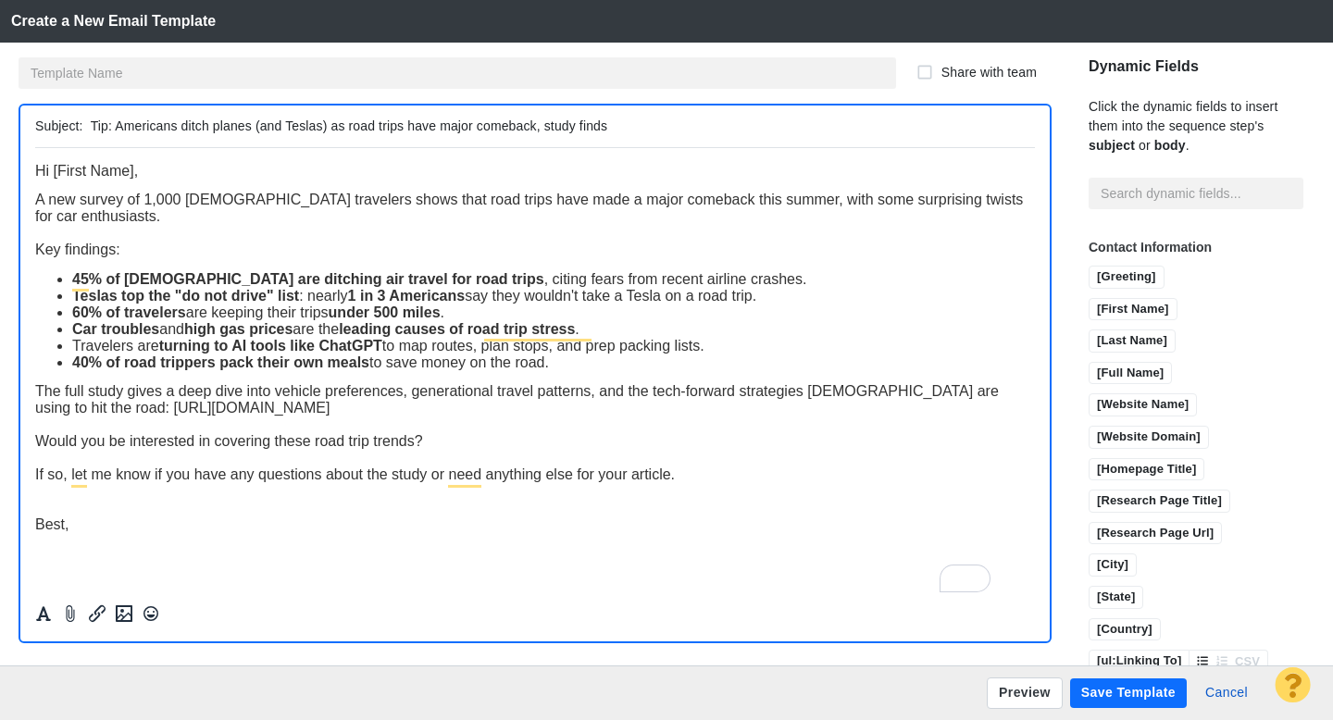
click at [1114, 691] on button "Save Template" at bounding box center [1128, 694] width 117 height 30
click at [240, 80] on input "text" at bounding box center [458, 72] width 878 height 31
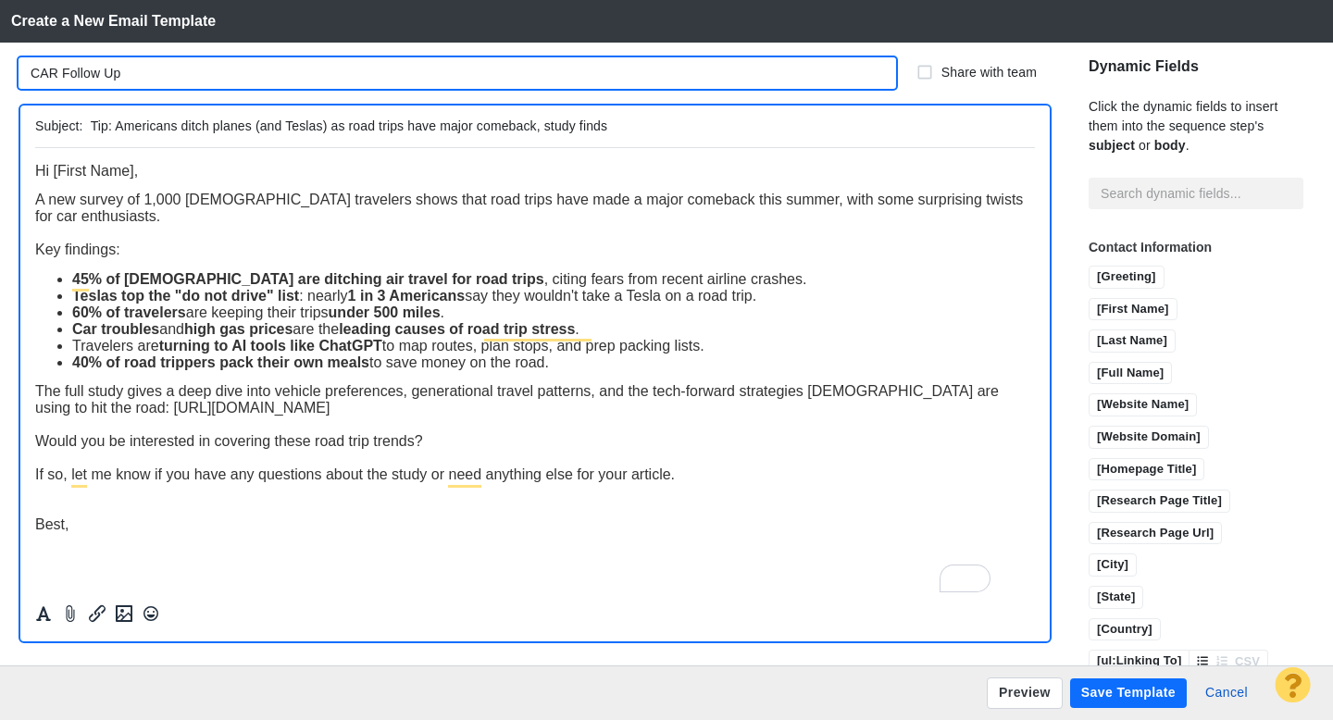
type input "CAR Follow Up"
click at [1110, 697] on button "Save Template" at bounding box center [1128, 694] width 117 height 30
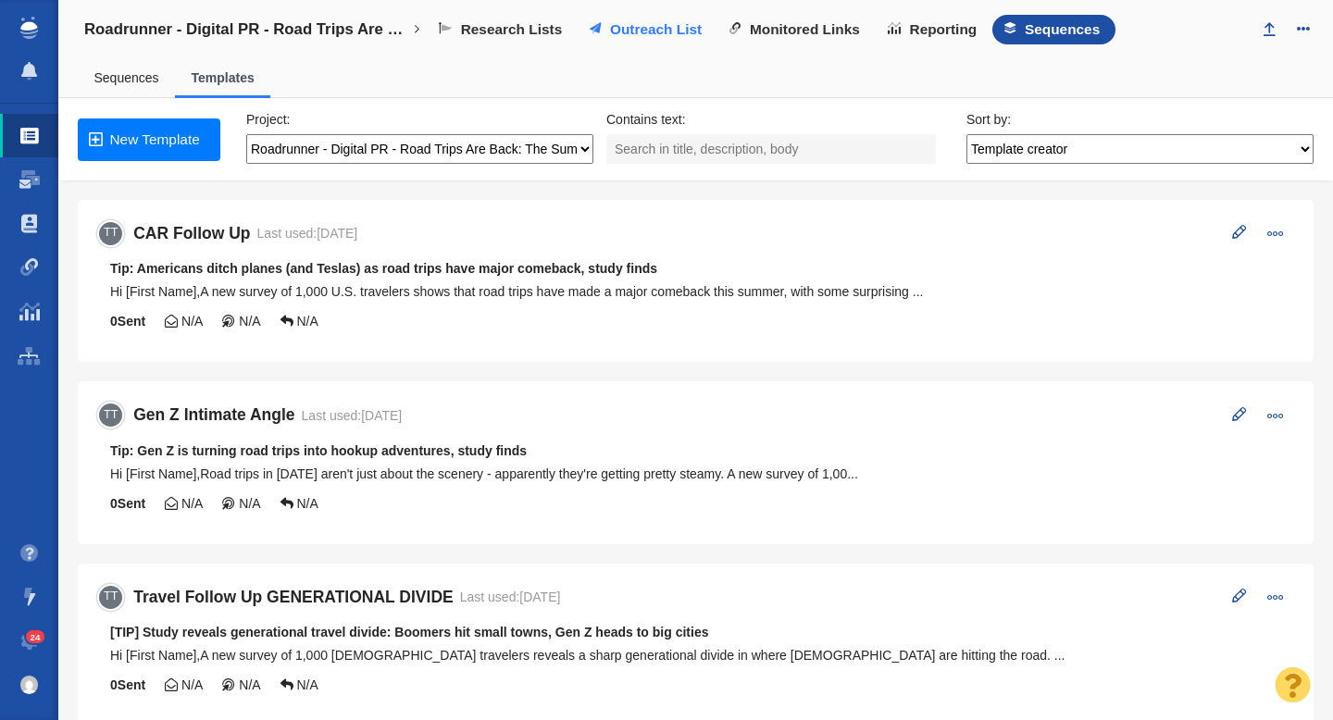
click at [637, 31] on span "Outreach List" at bounding box center [656, 29] width 92 height 17
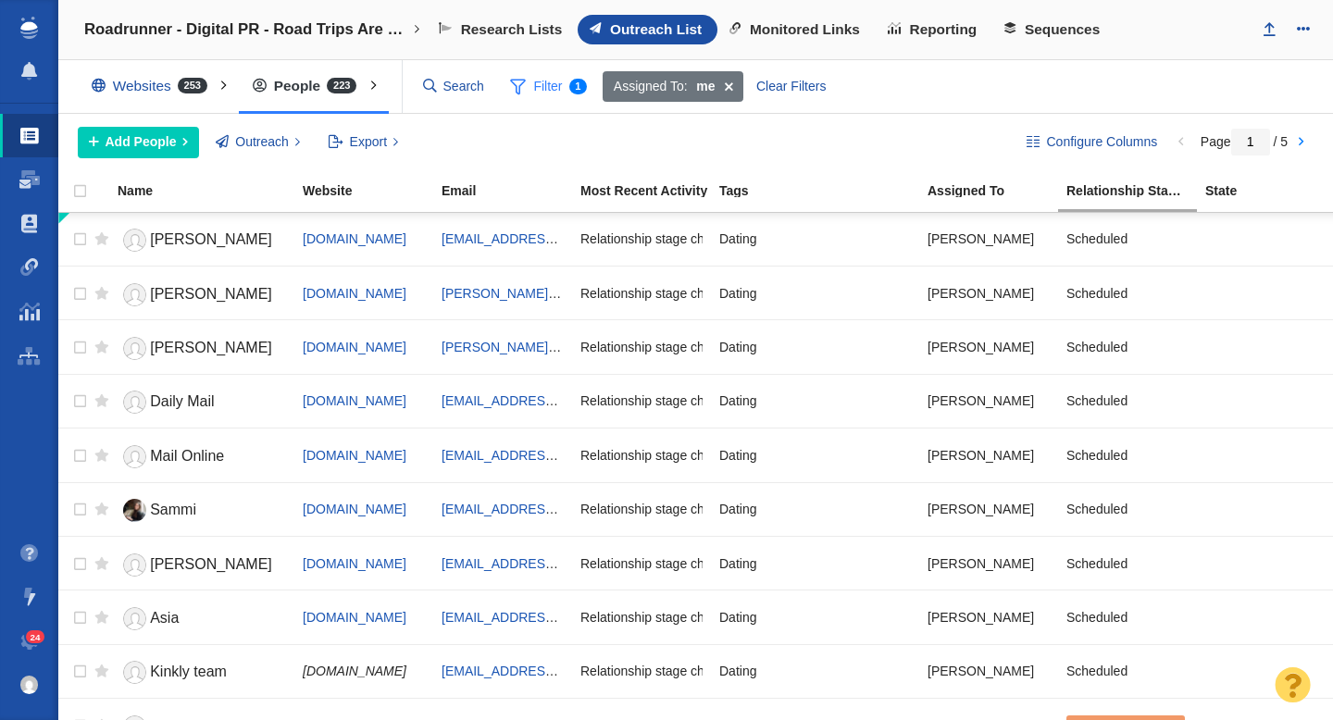
click at [548, 86] on span "Filter 1" at bounding box center [549, 86] width 98 height 35
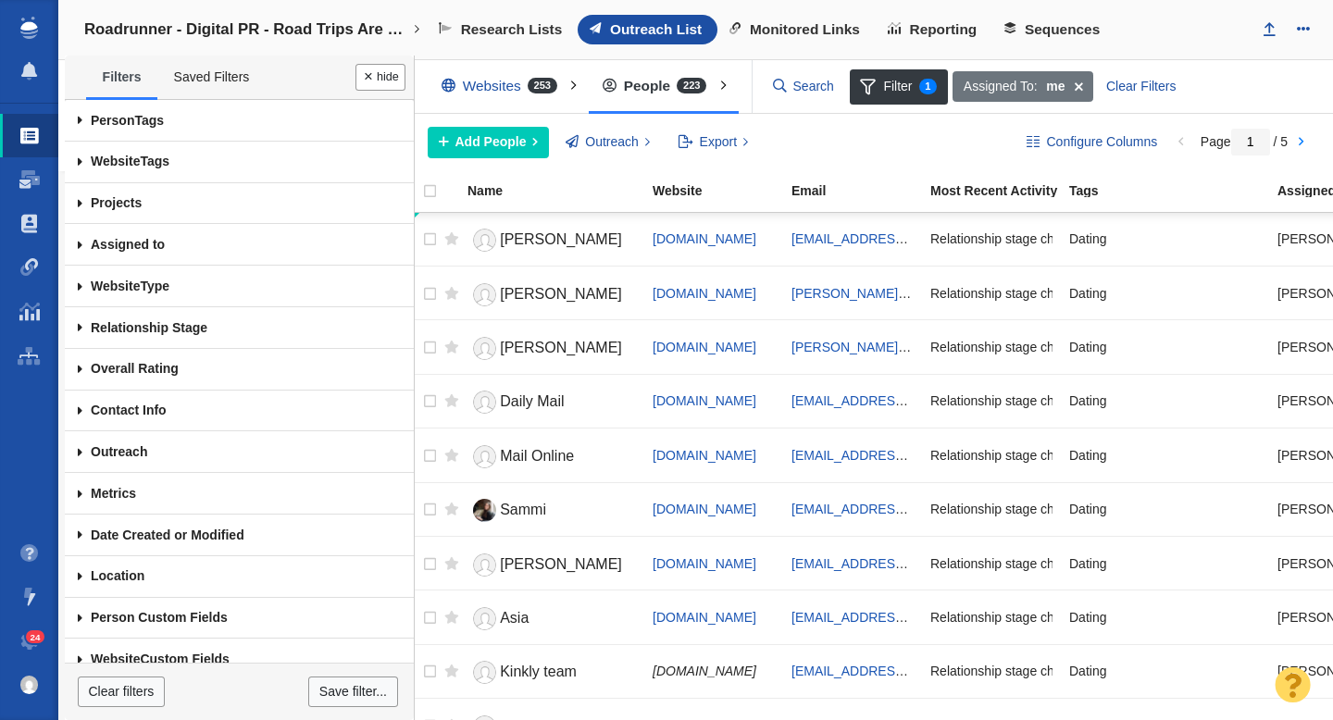
click at [79, 122] on span at bounding box center [80, 121] width 31 height 42
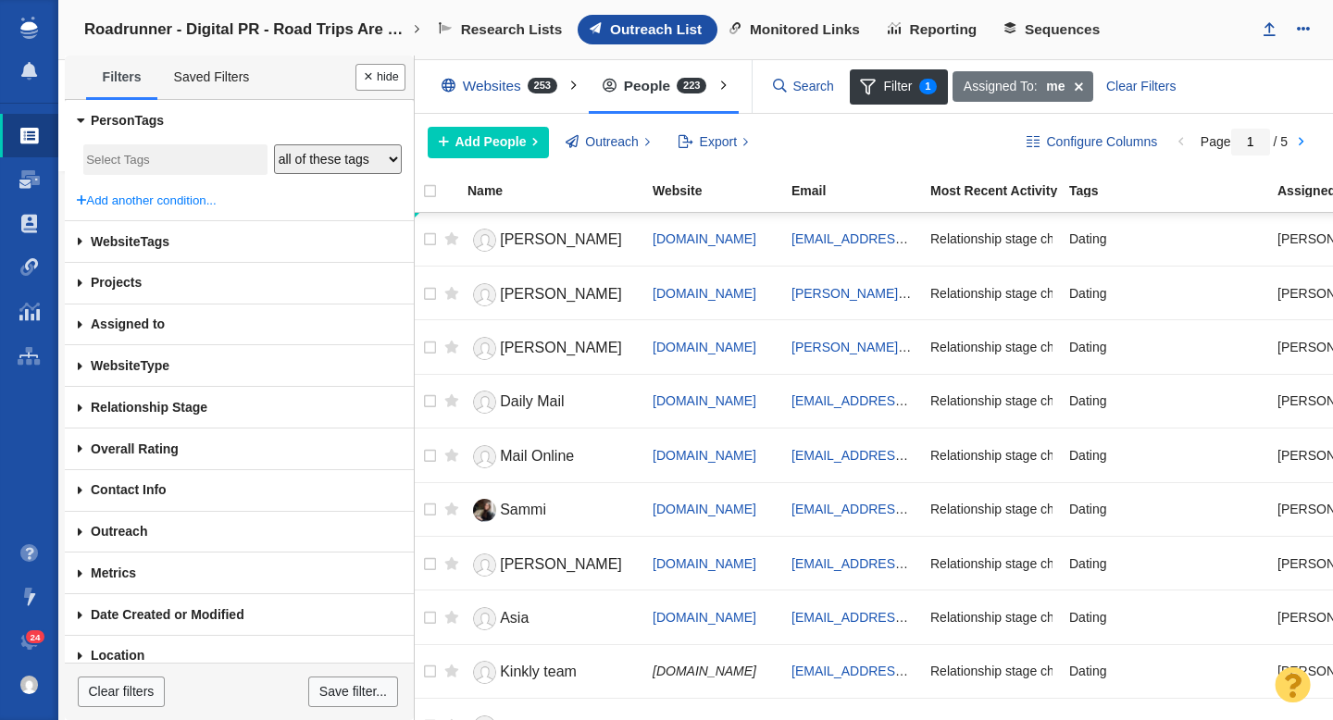
click at [132, 160] on input "search" at bounding box center [175, 160] width 178 height 25
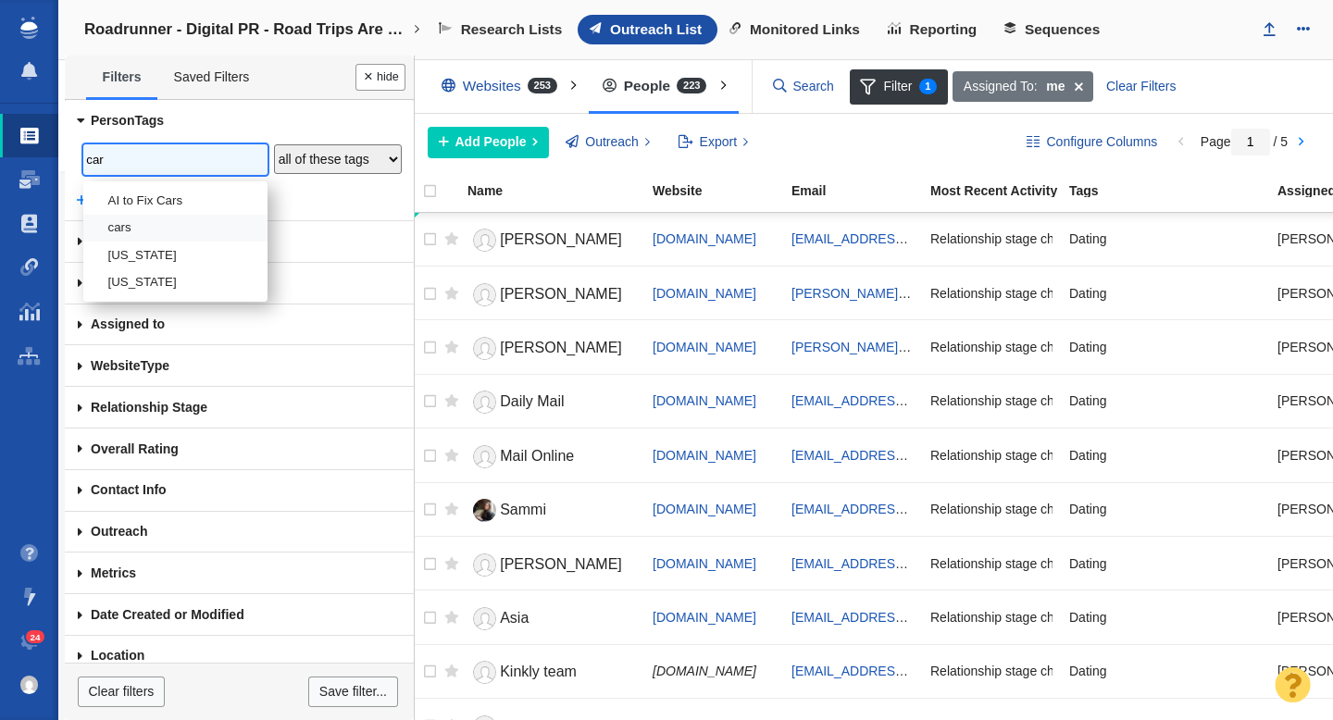
type input "car"
click at [131, 224] on li "cars" at bounding box center [175, 228] width 184 height 27
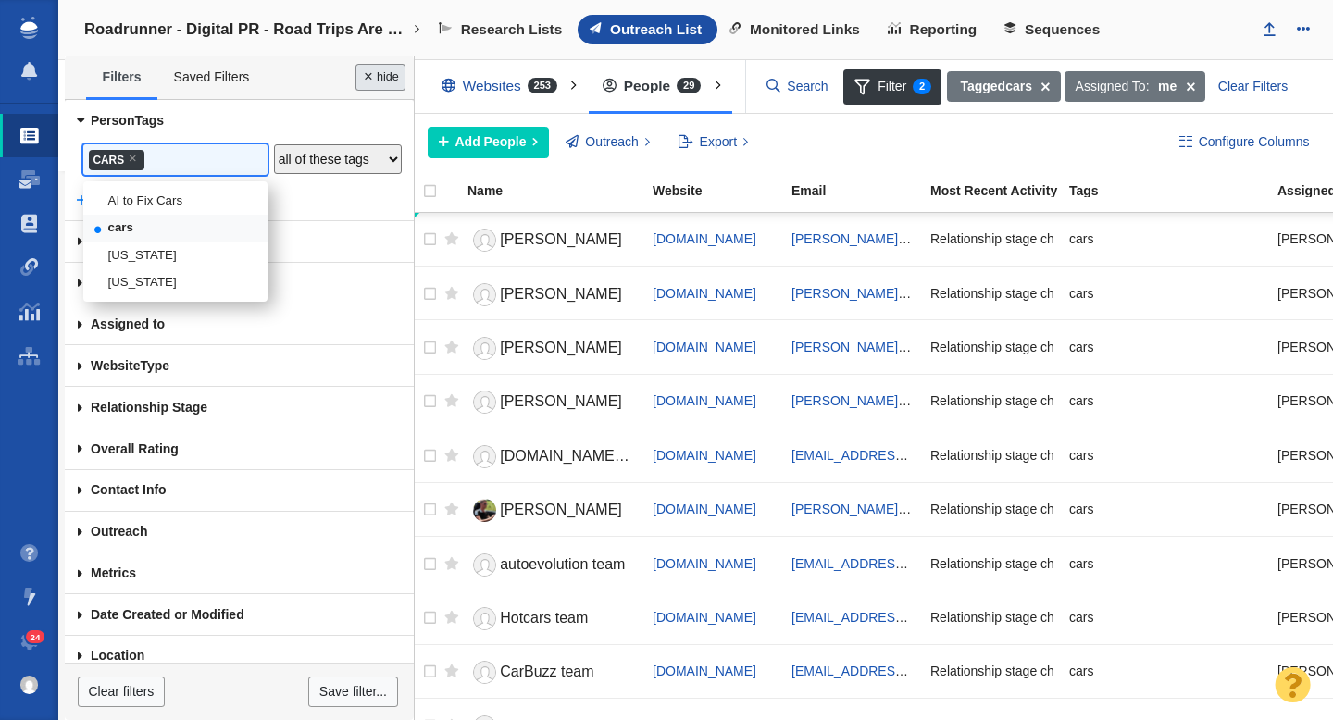
click at [367, 79] on button "Done" at bounding box center [381, 77] width 50 height 27
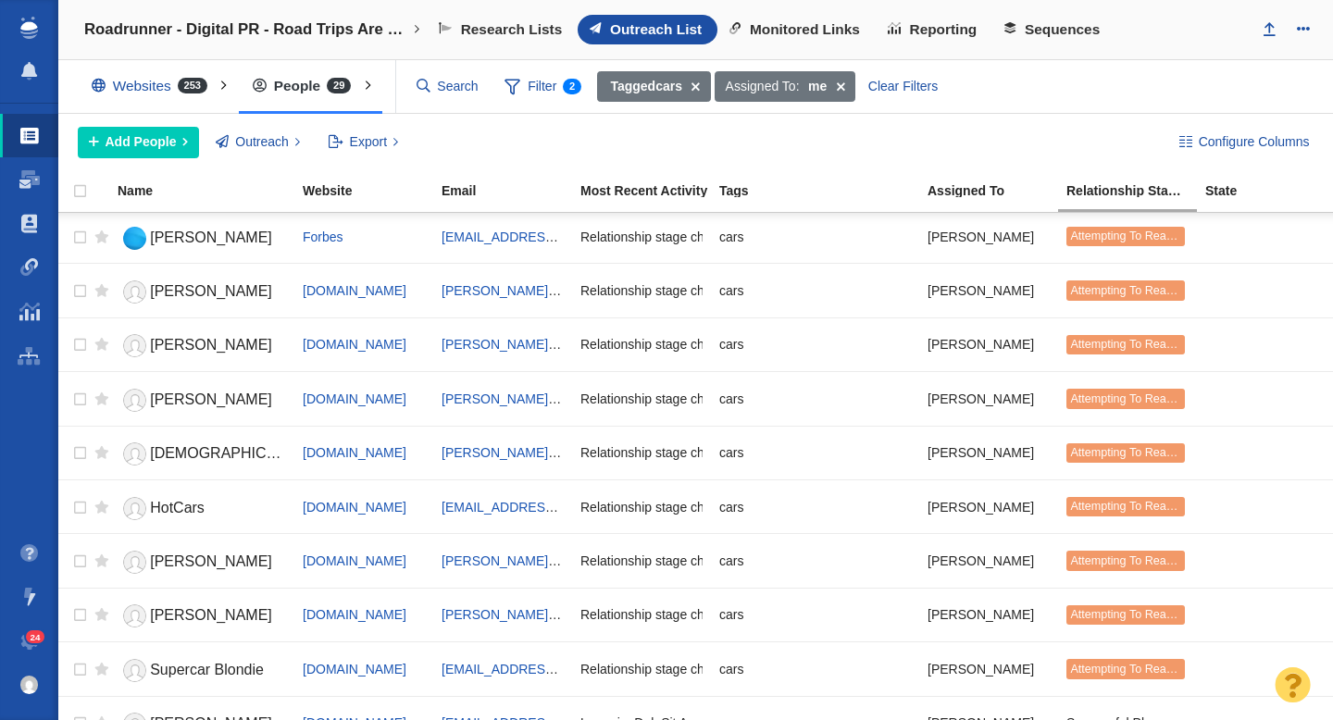
scroll to position [1060, 0]
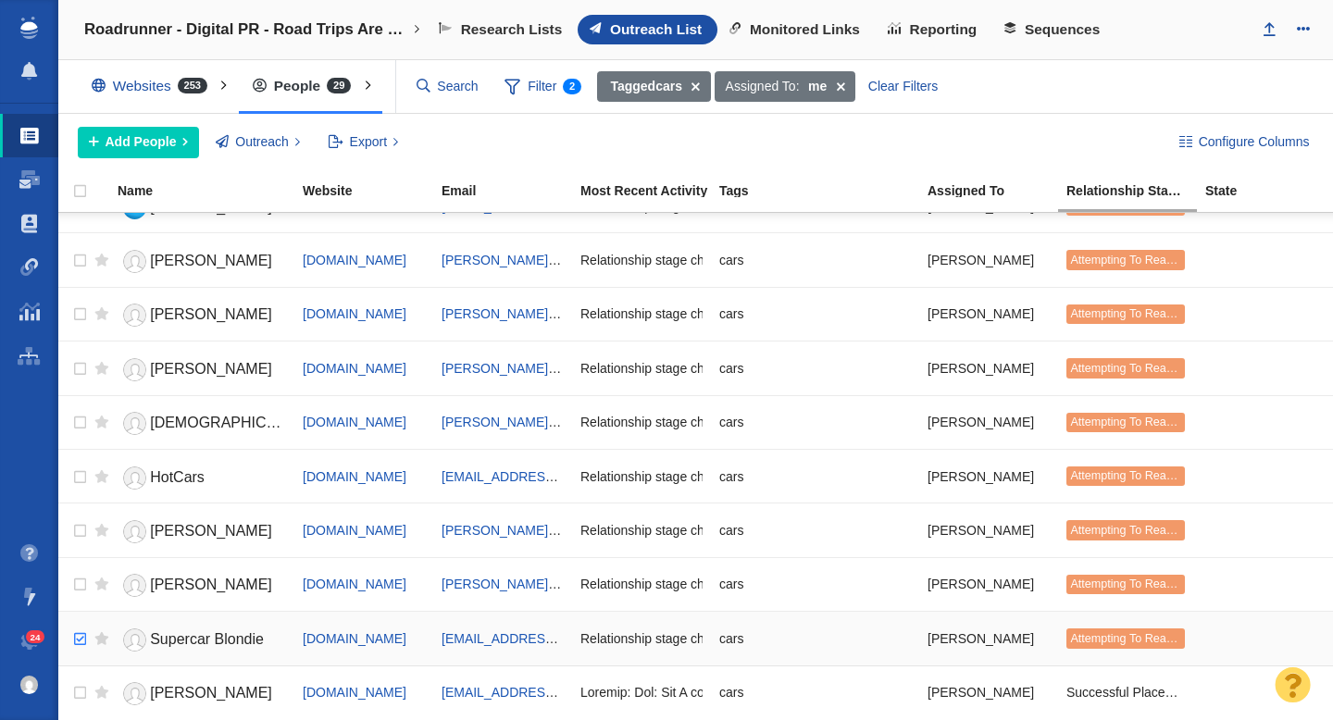
checkbox input "true"
click at [80, 638] on input "checkbox" at bounding box center [78, 639] width 28 height 41
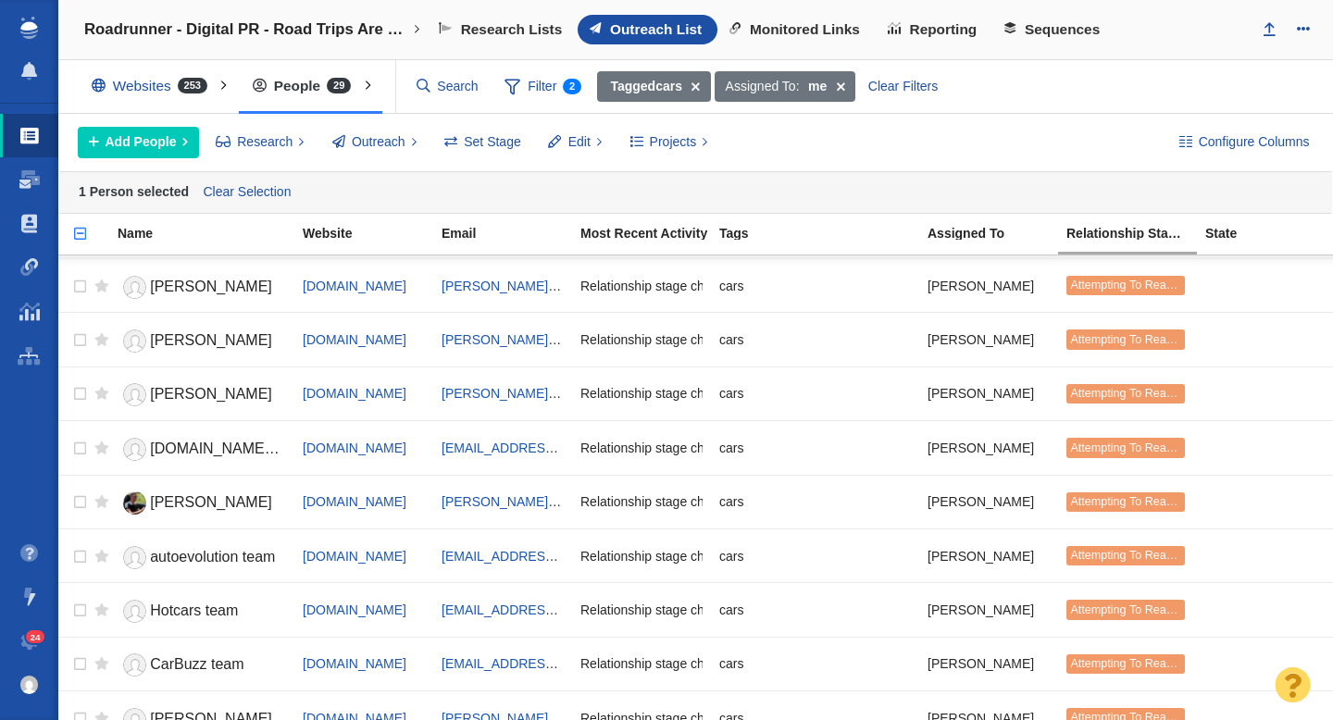
scroll to position [0, 0]
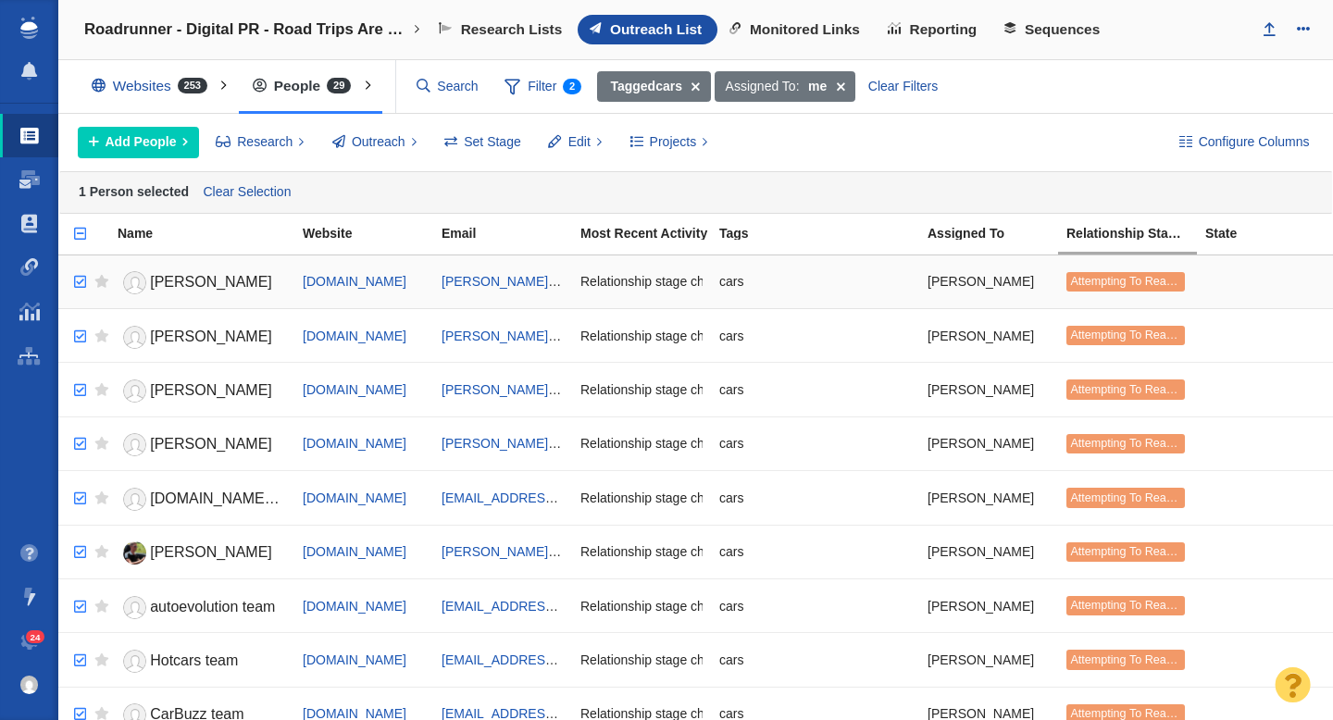
click at [78, 285] on input "checkbox" at bounding box center [78, 282] width 28 height 41
checkbox input "true"
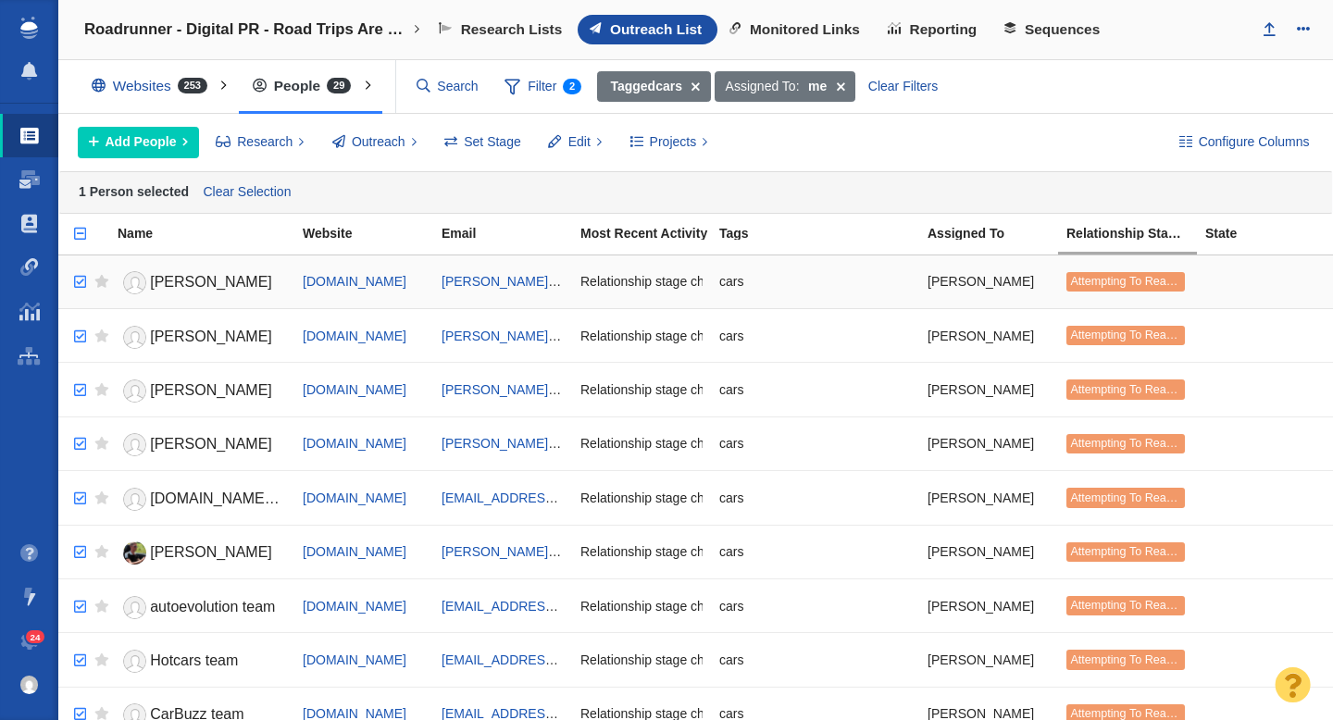
checkbox input "true"
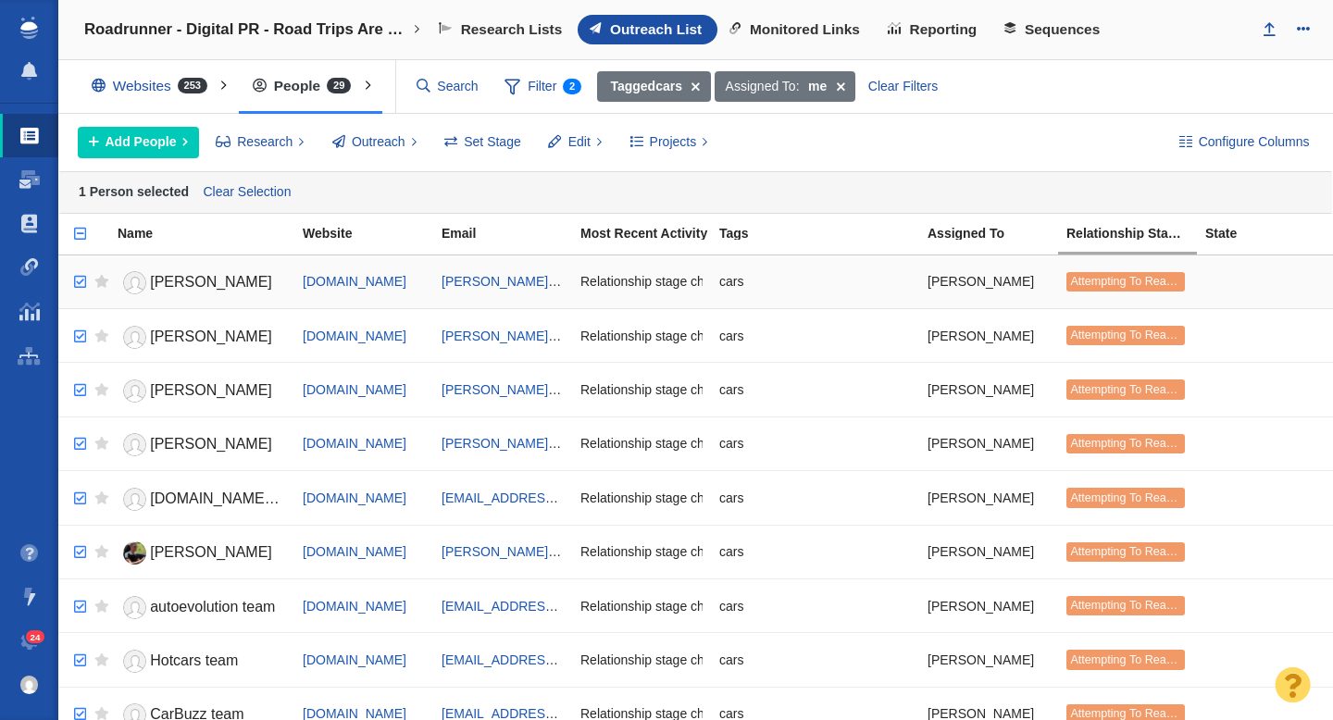
checkbox input "true"
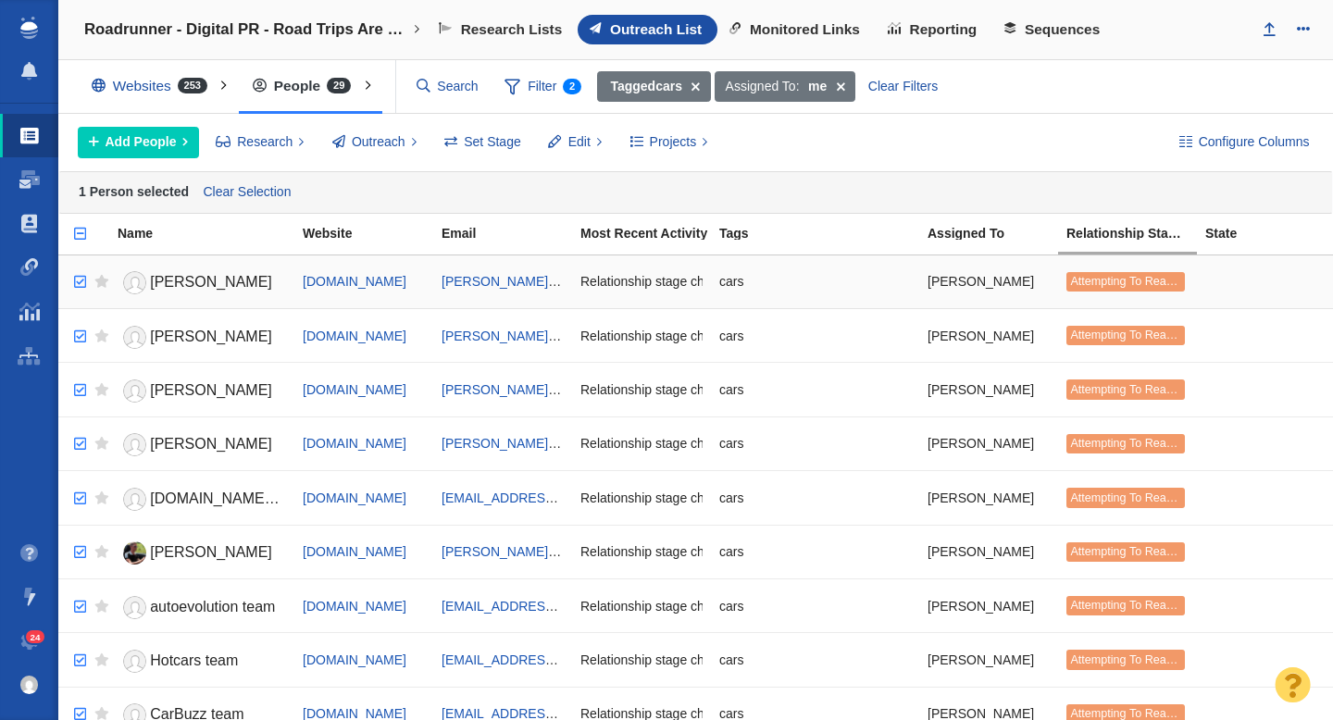
checkbox input "true"
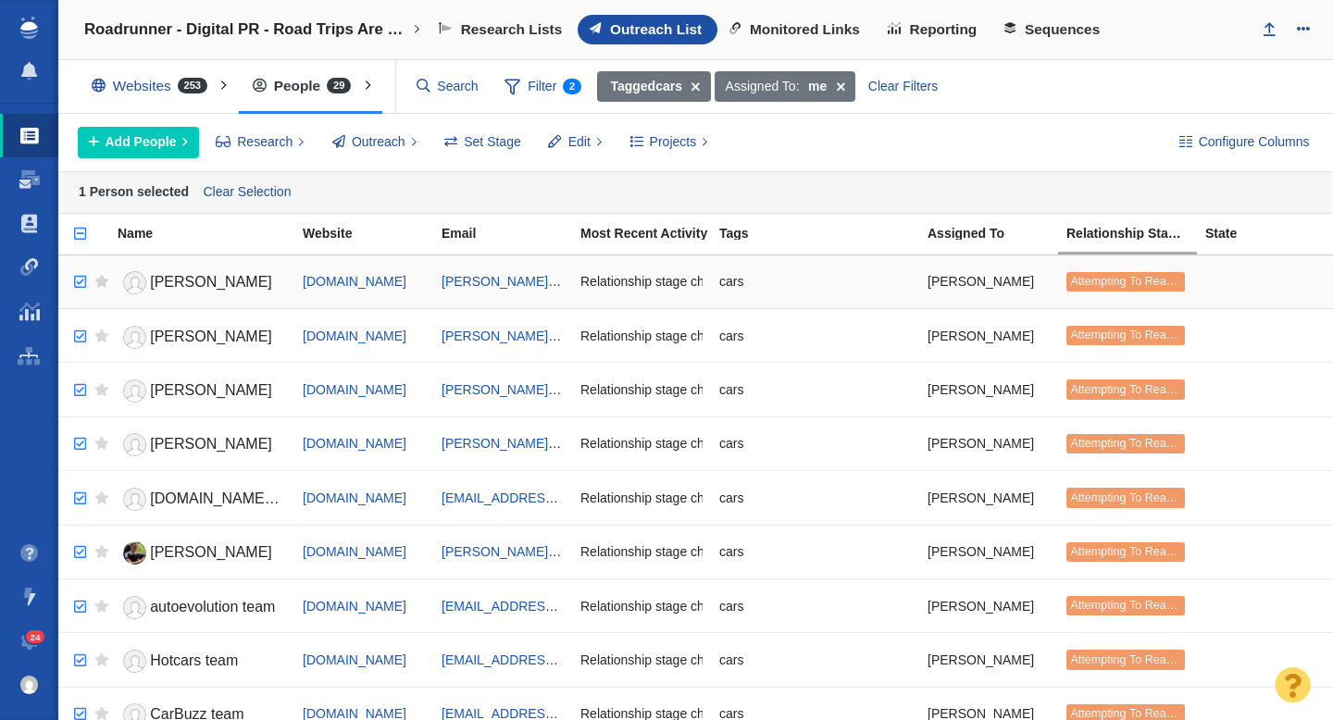
checkbox input "true"
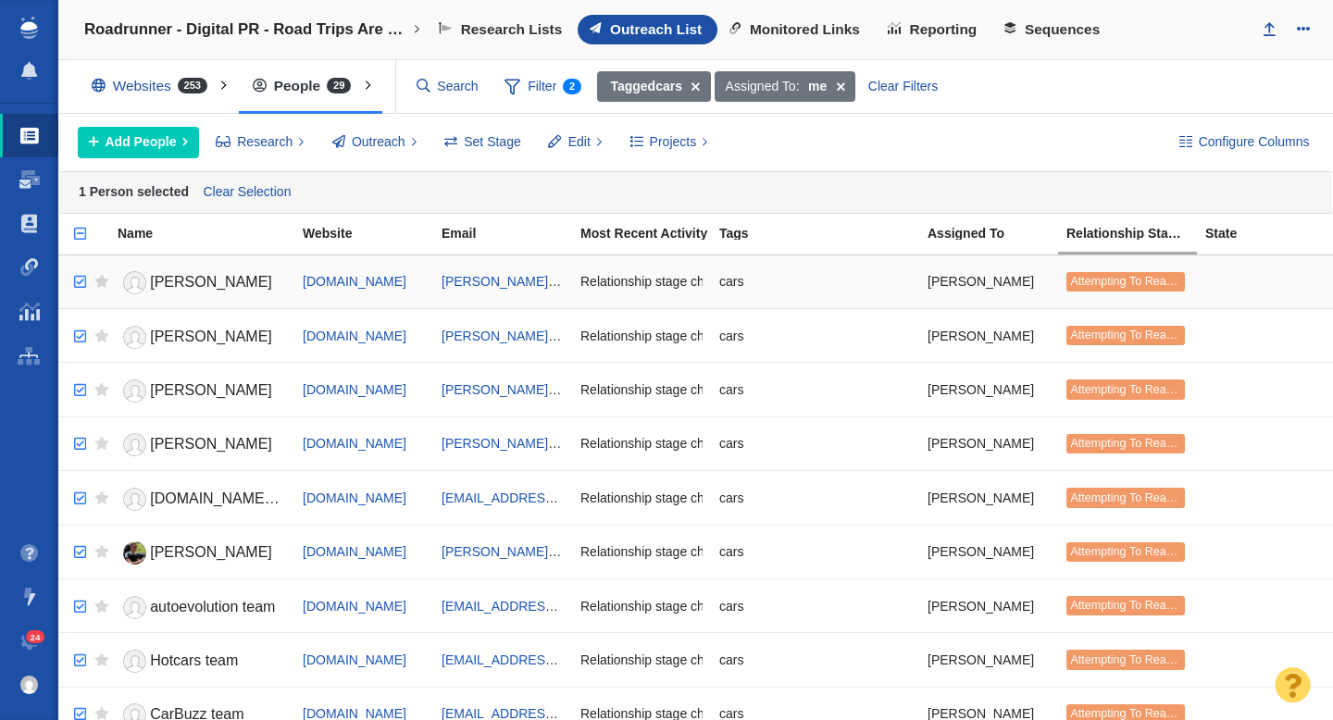
checkbox input "true"
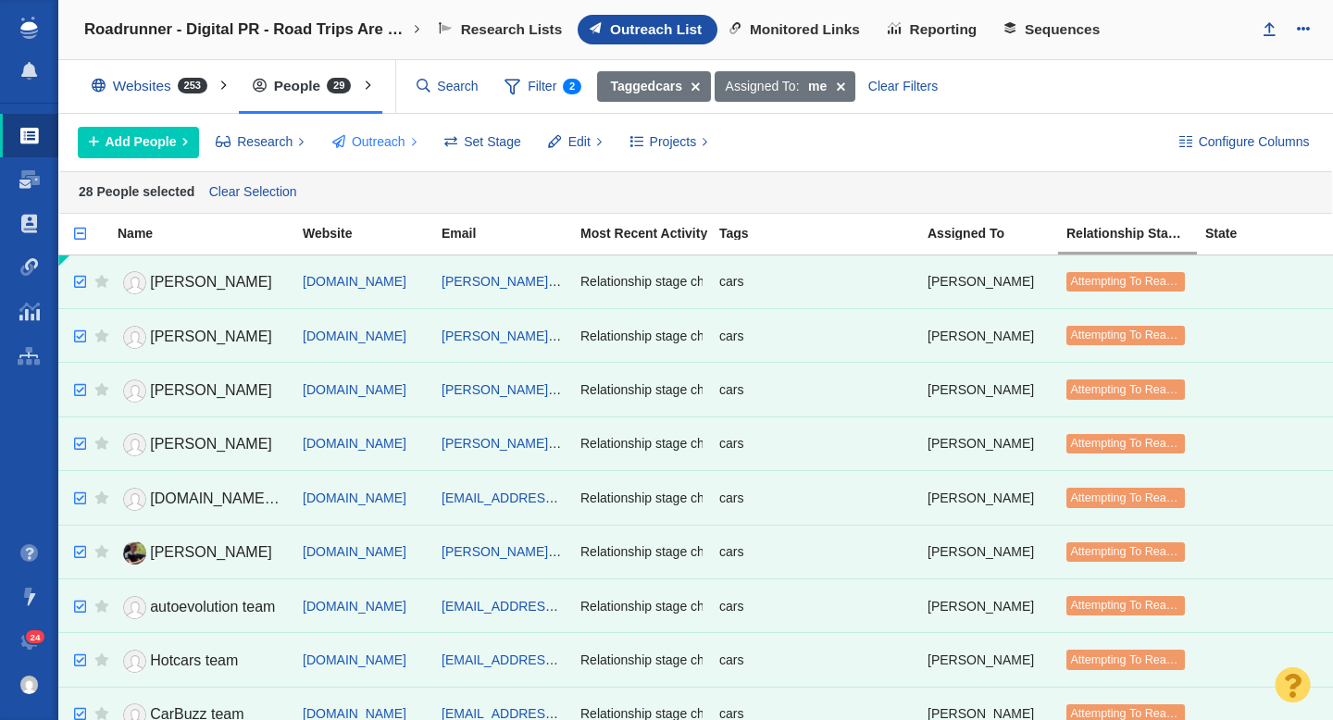
click at [383, 138] on span "Outreach" at bounding box center [379, 141] width 54 height 19
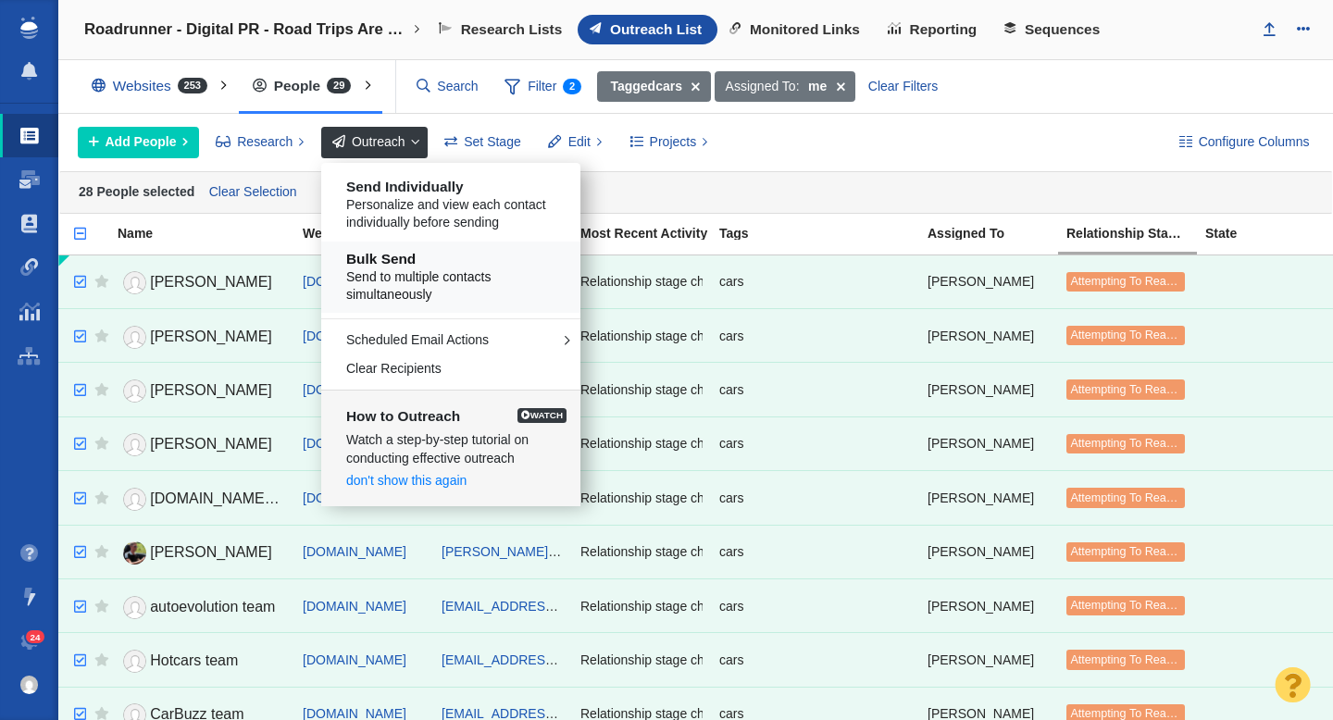
click at [416, 267] on h5 "Bulk Send" at bounding box center [457, 259] width 223 height 17
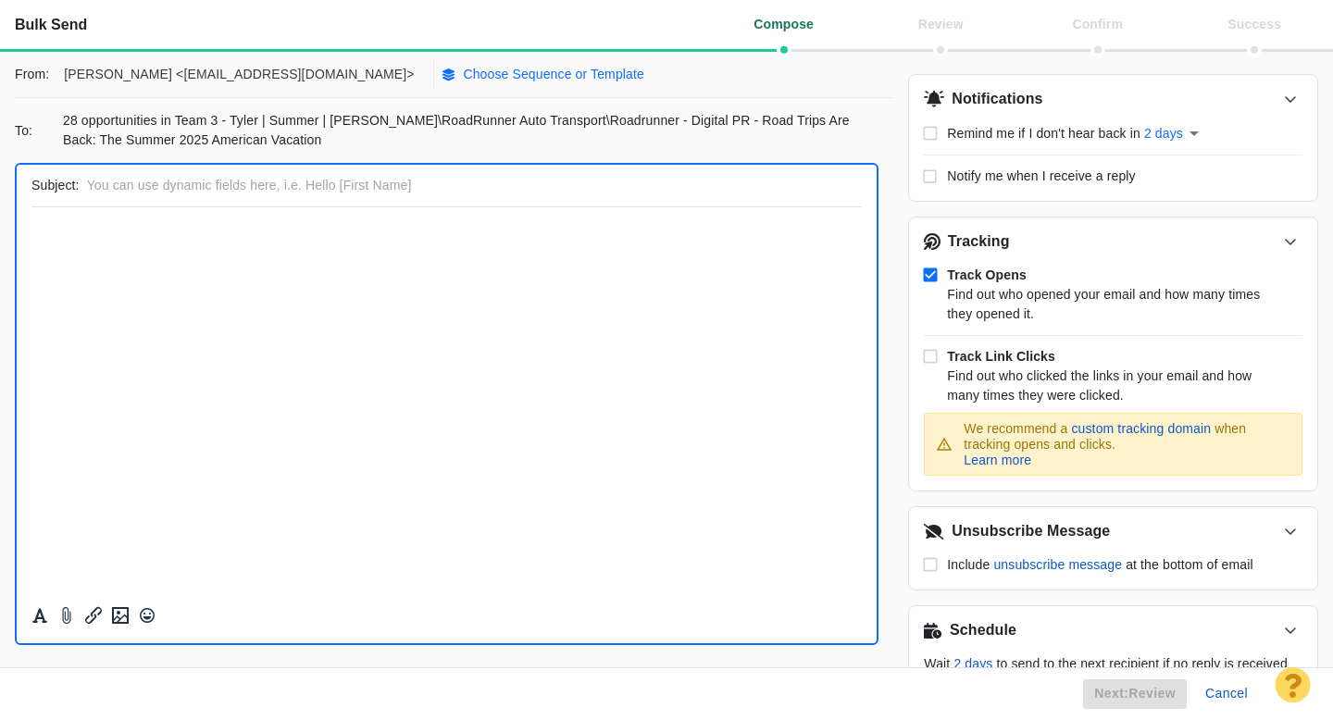
click at [463, 72] on p "Choose Sequence or Template" at bounding box center [553, 74] width 181 height 19
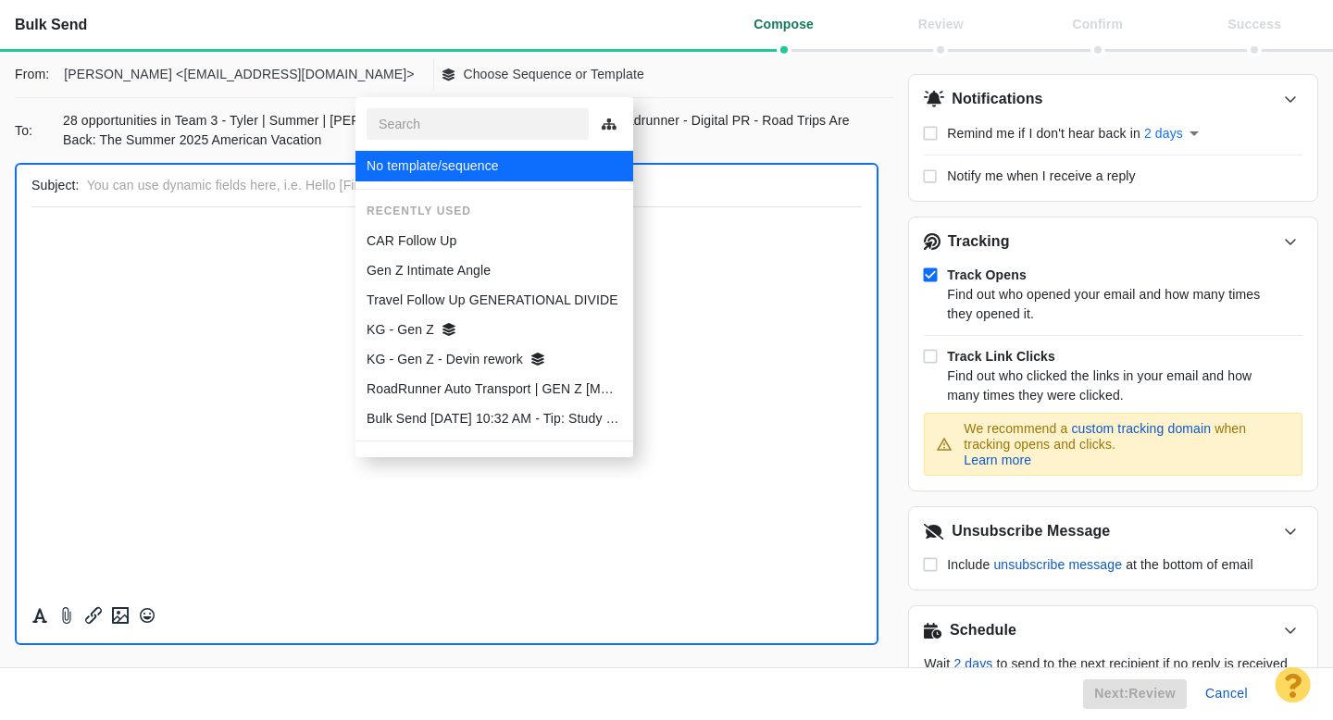
click at [410, 245] on p "CAR Follow Up" at bounding box center [412, 240] width 90 height 19
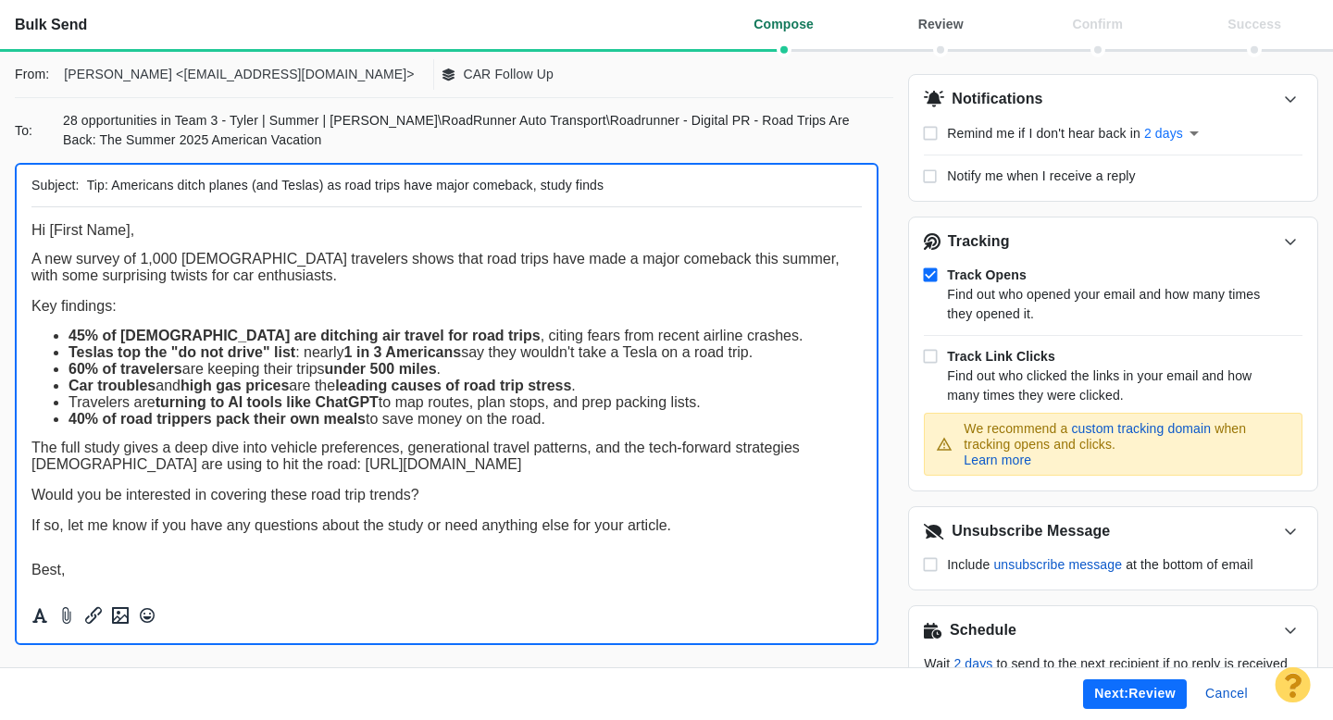
click at [1104, 693] on button "Next: review" at bounding box center [1135, 695] width 104 height 30
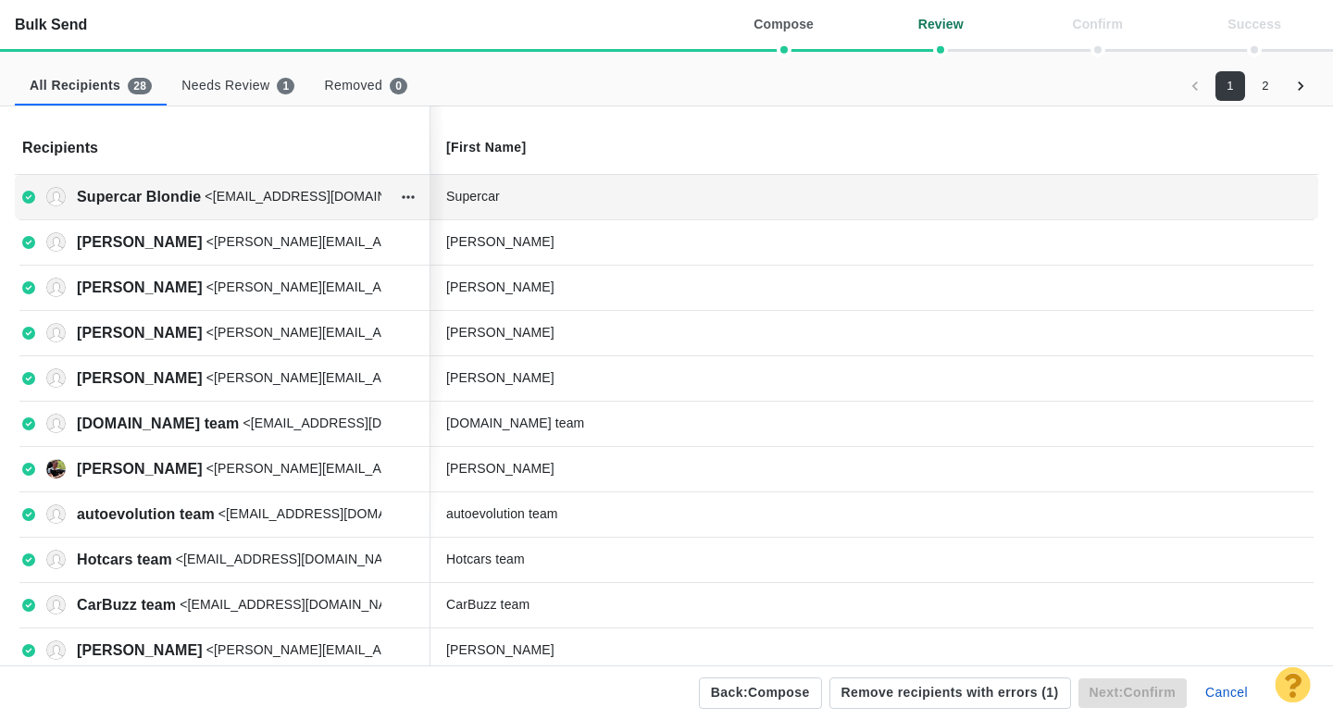
click at [536, 199] on div "Supercar" at bounding box center [585, 196] width 278 height 19
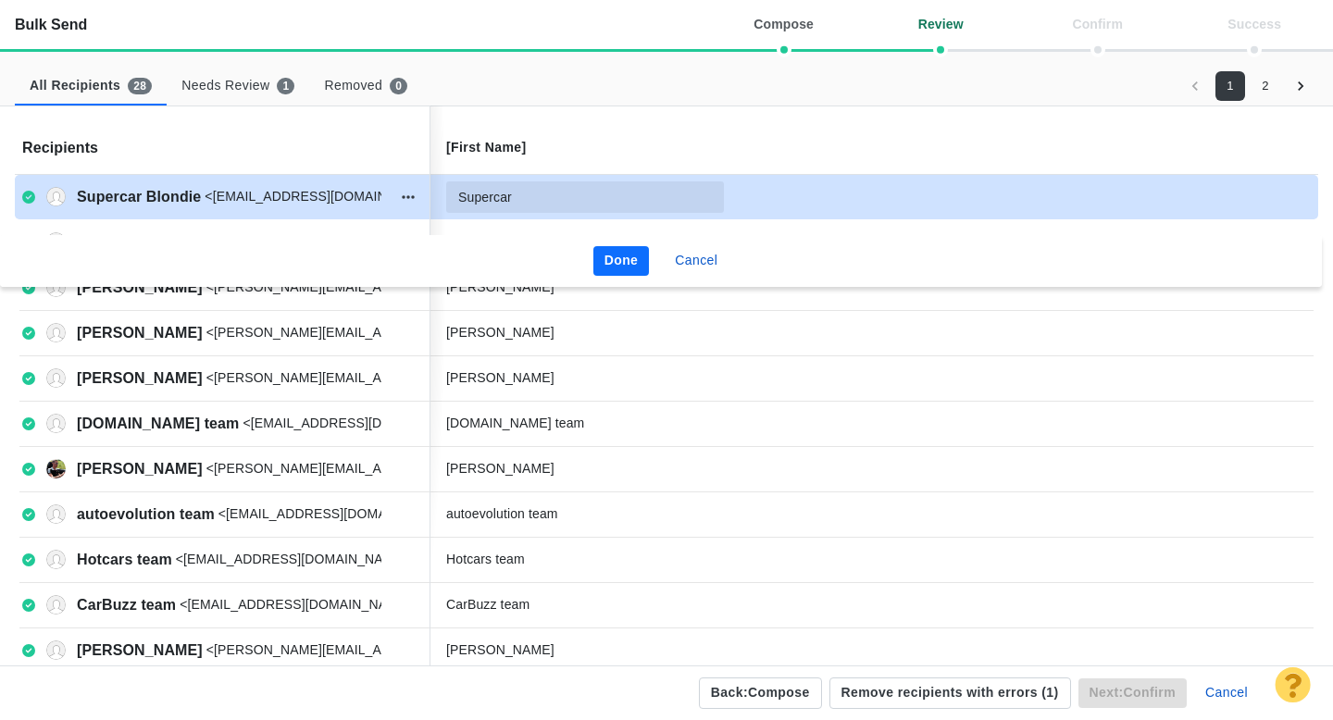
click at [555, 199] on input "Supercar" at bounding box center [585, 196] width 278 height 31
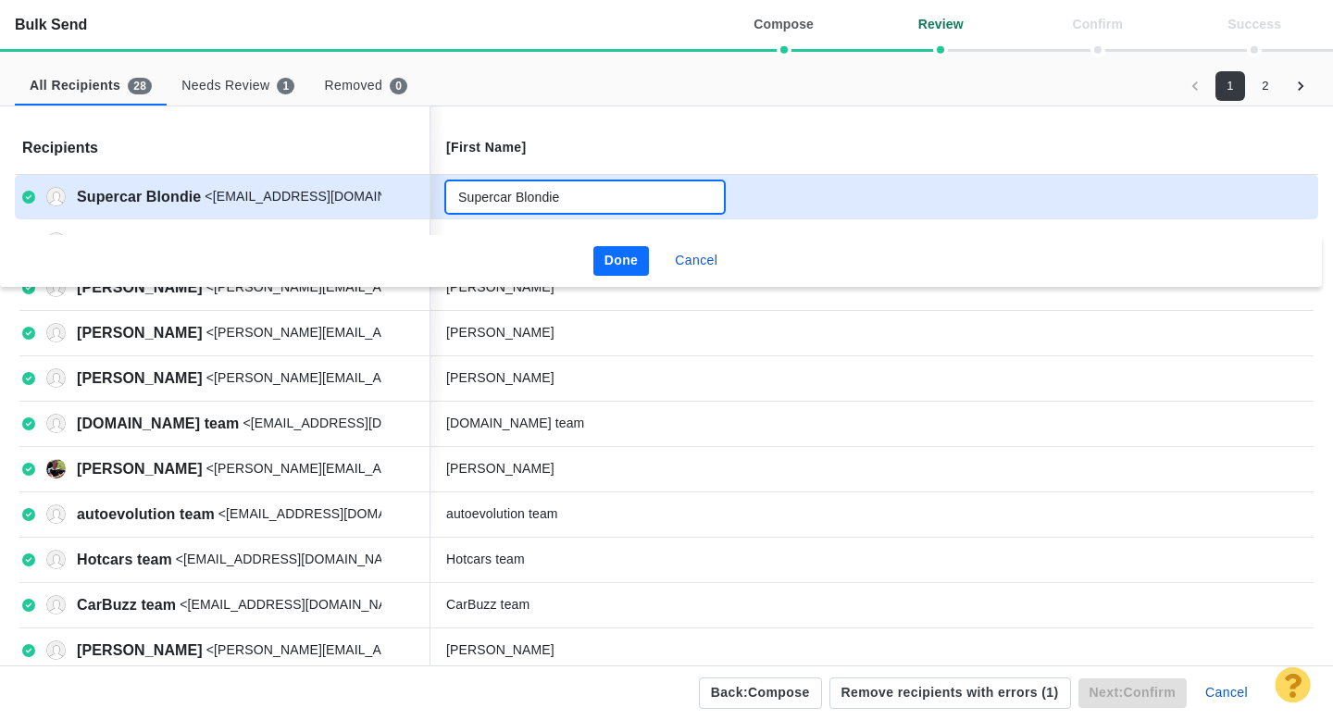
type input "Supercar Blondie"
click at [618, 257] on button "Done" at bounding box center [621, 261] width 56 height 30
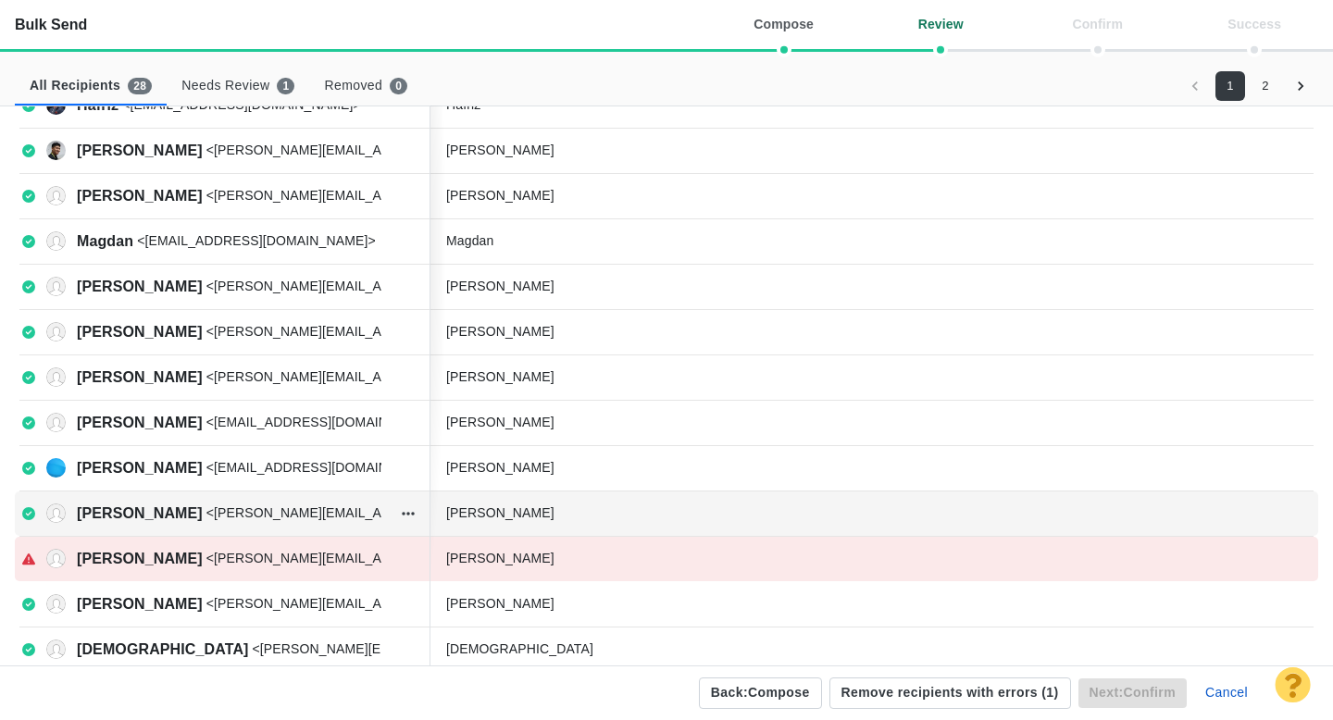
scroll to position [638, 0]
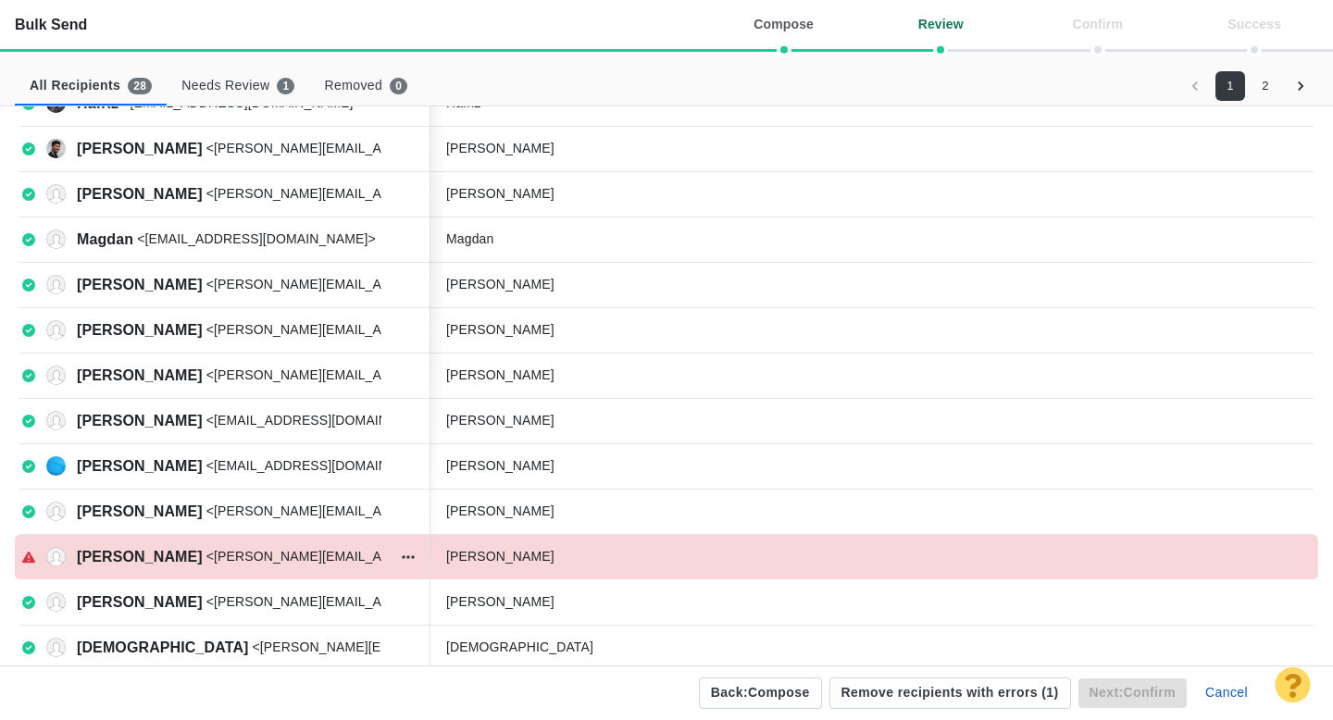
click at [29, 560] on icon at bounding box center [28, 557] width 13 height 13
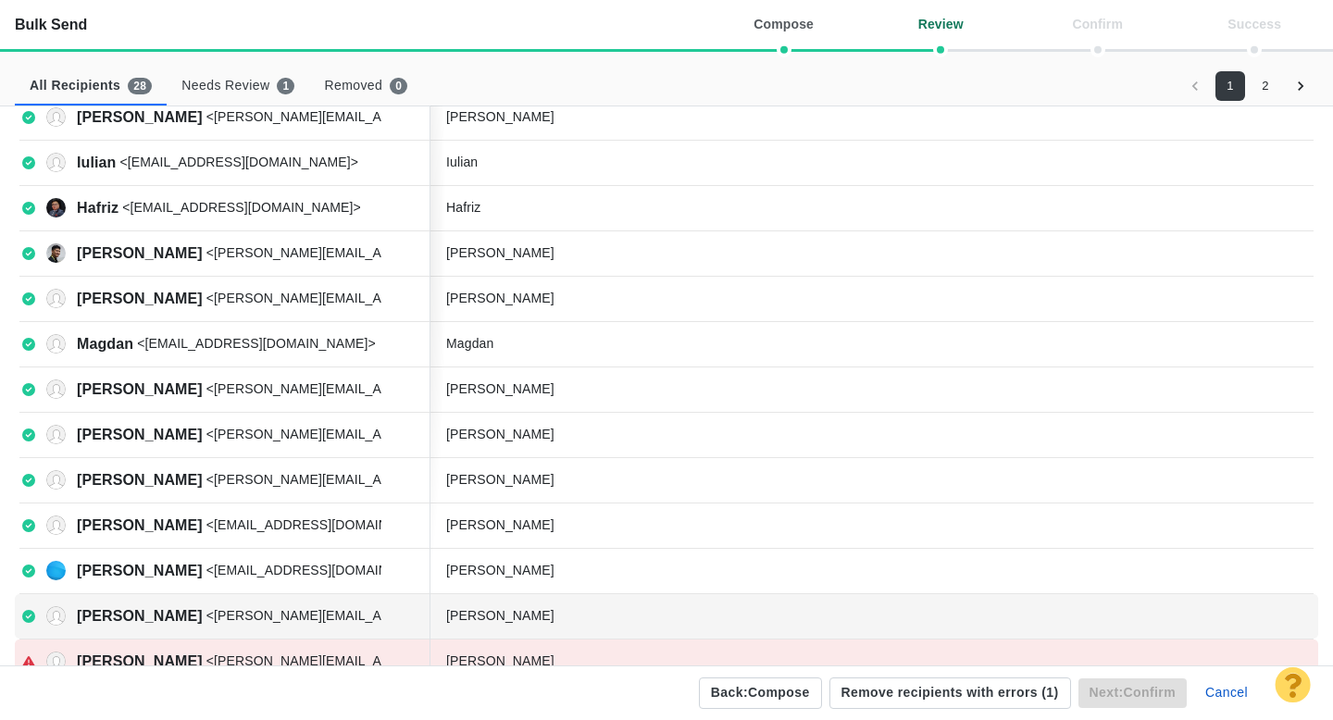
scroll to position [658, 0]
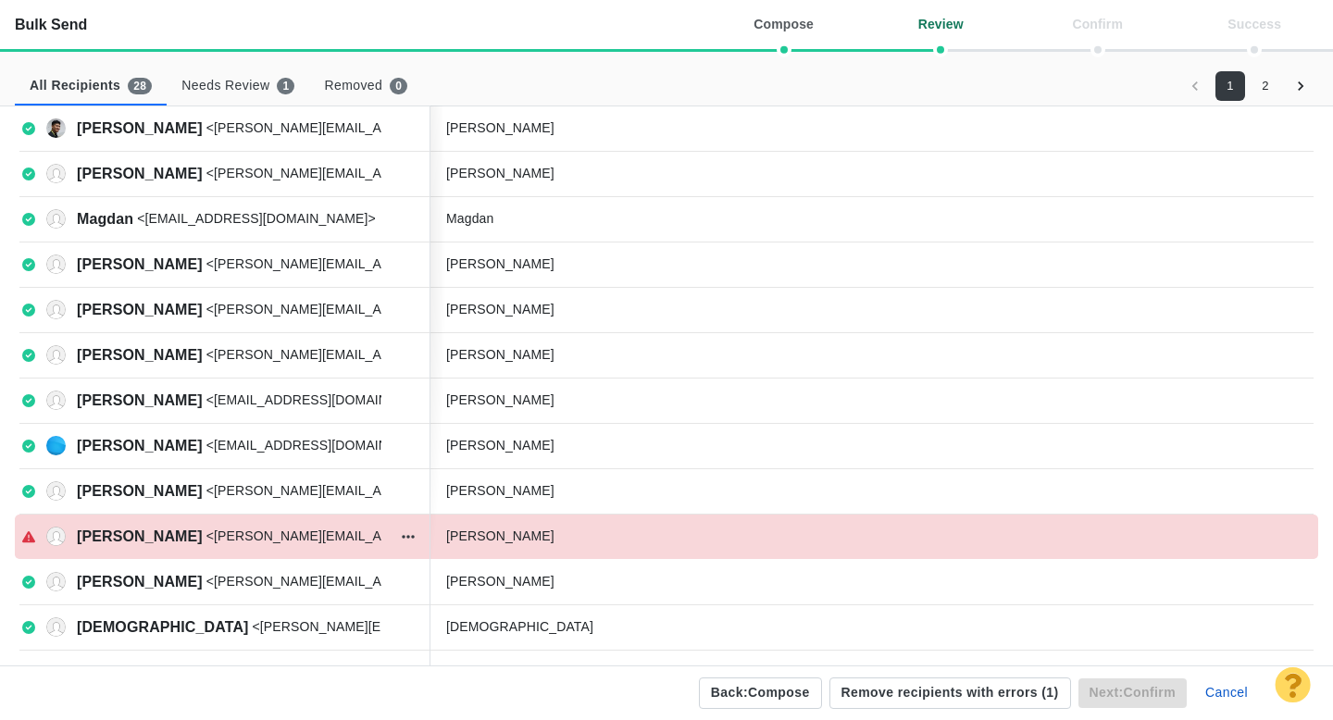
click at [212, 536] on p "<[PERSON_NAME][EMAIL_ADDRESS][PERSON_NAME][DOMAIN_NAME]>" at bounding box center [433, 536] width 455 height 19
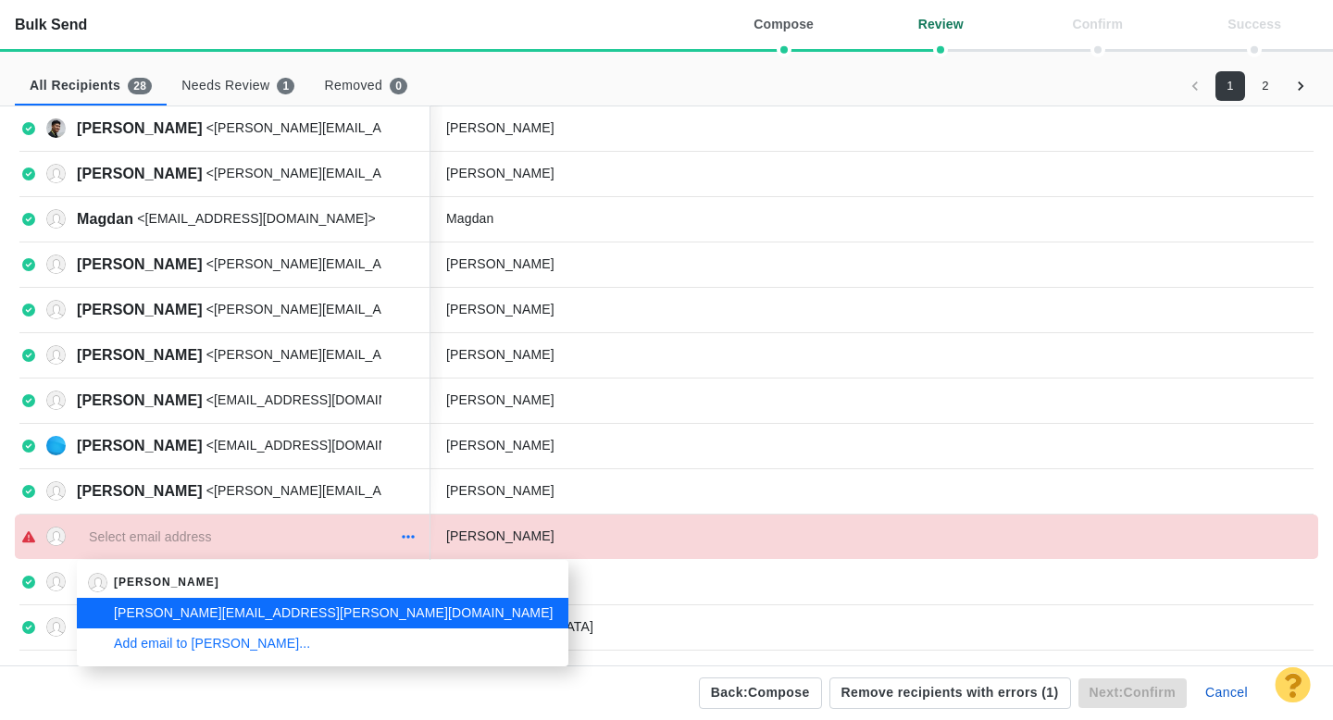
click at [409, 530] on icon "button" at bounding box center [408, 537] width 13 height 15
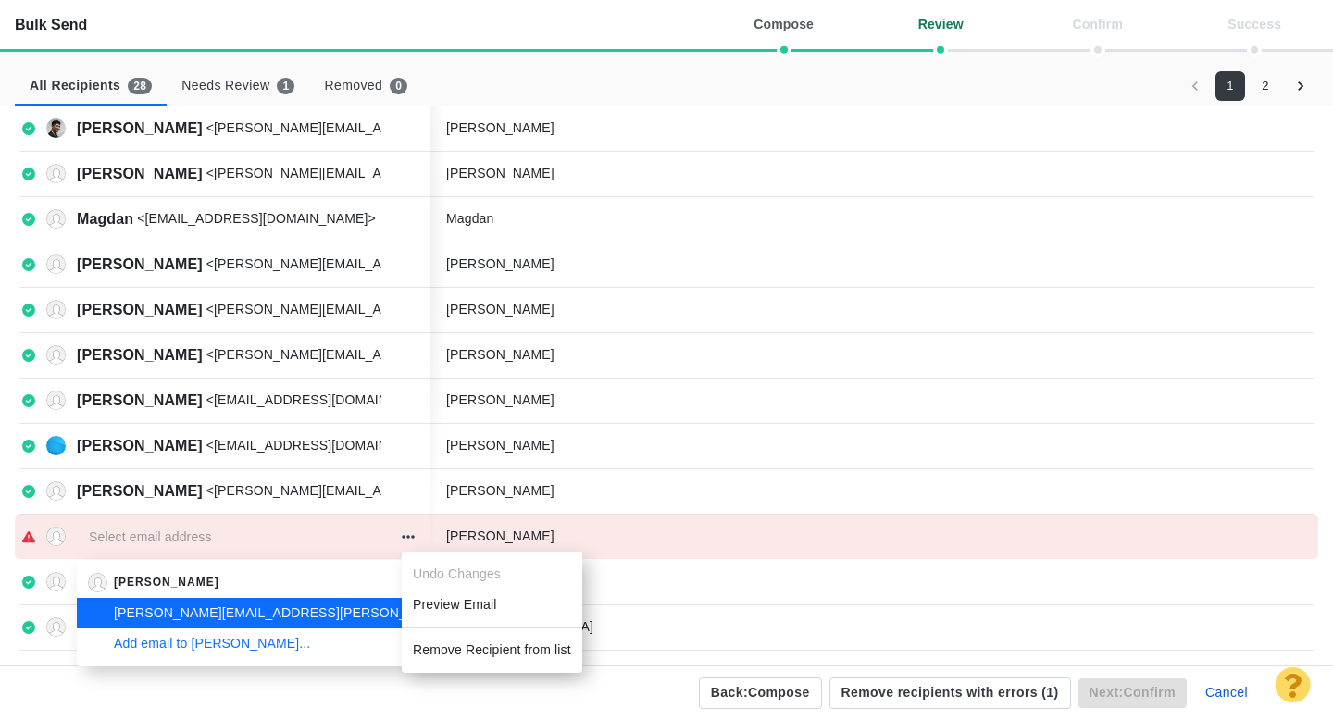
click at [457, 647] on li "Remove Recipient from list" at bounding box center [492, 650] width 181 height 31
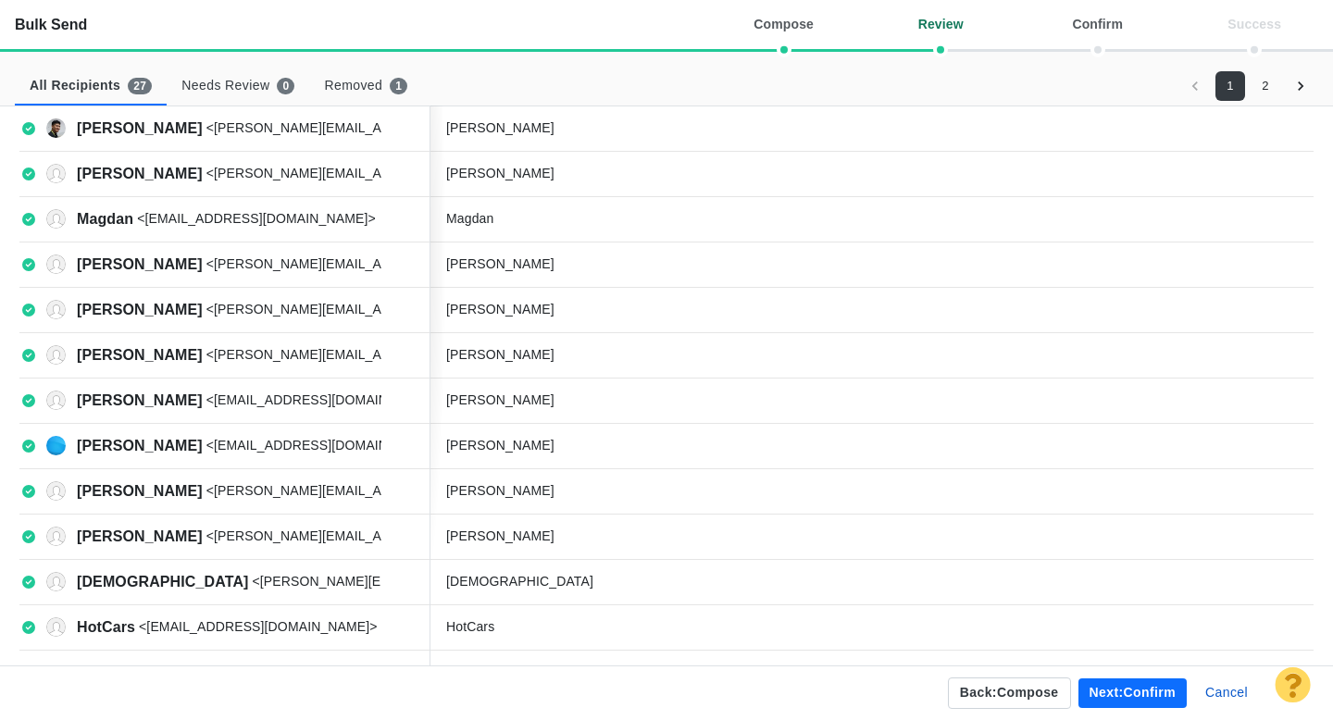
click at [1111, 695] on button "Next: confirm" at bounding box center [1133, 694] width 108 height 30
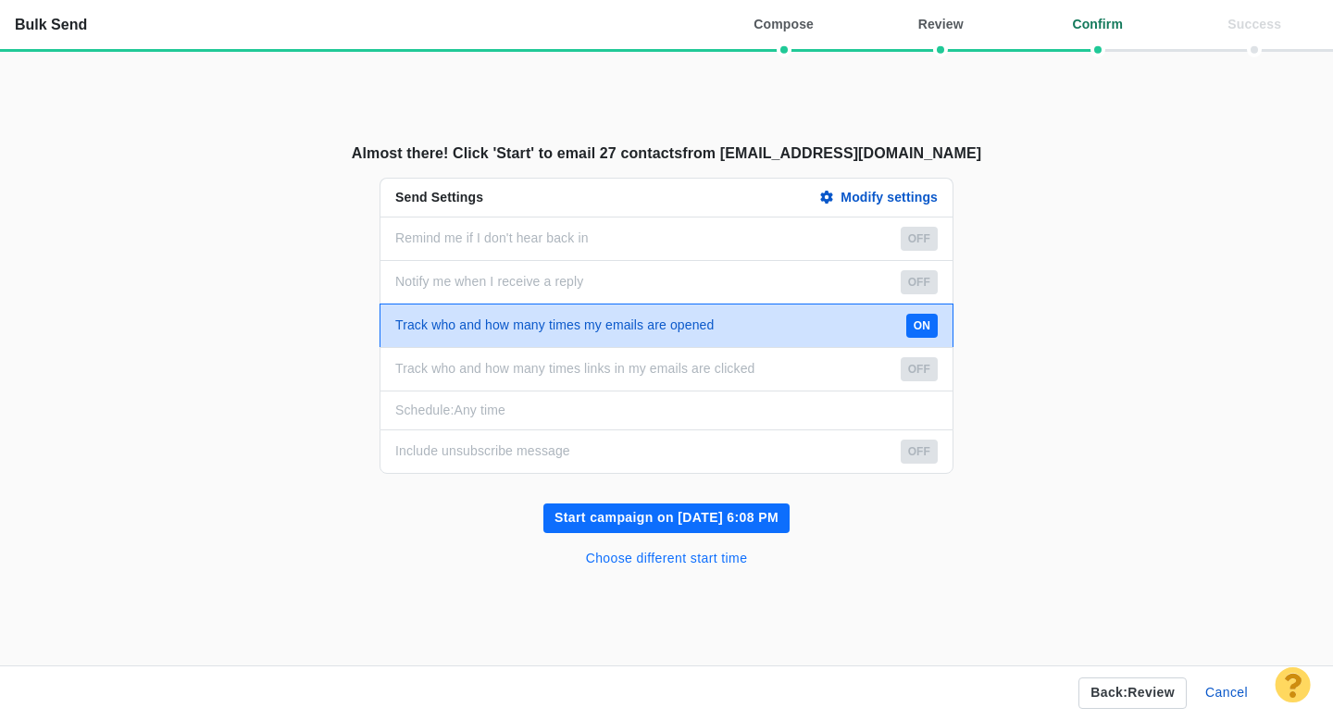
click at [647, 555] on button "Choose different start time" at bounding box center [667, 559] width 184 height 30
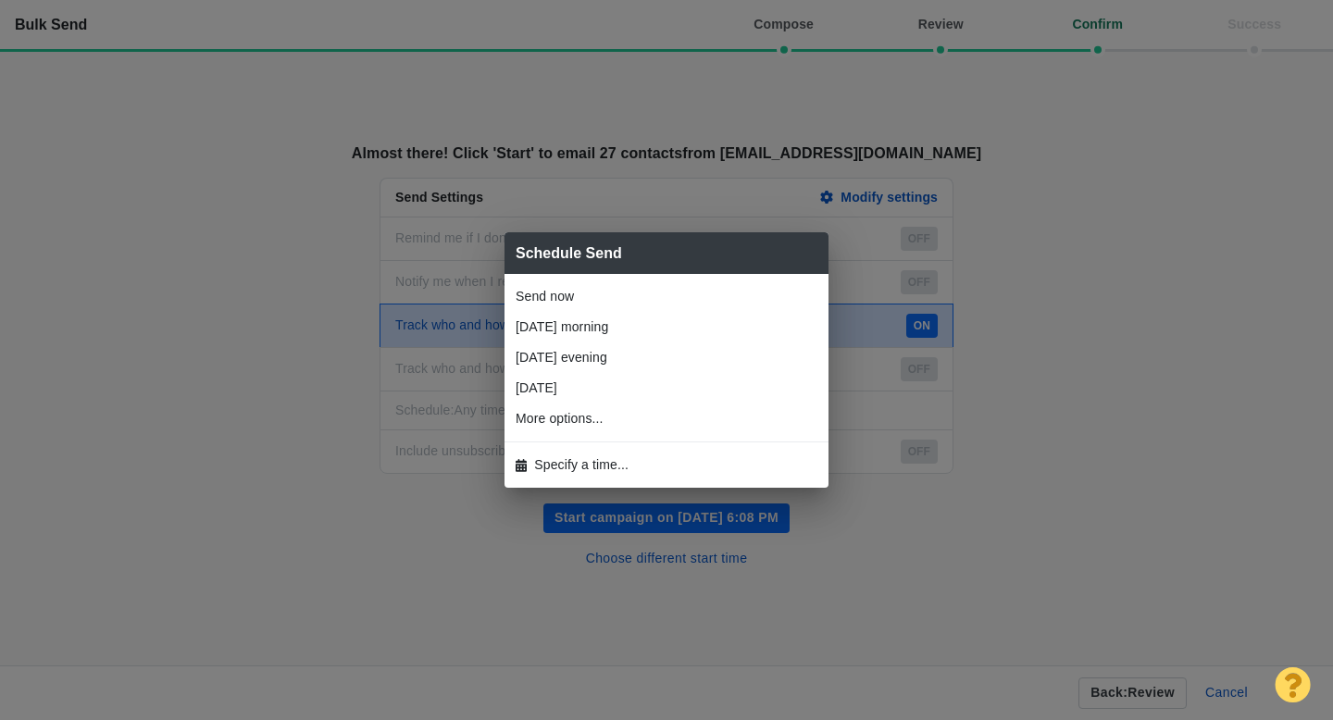
click at [579, 463] on span "Specify a time..." at bounding box center [581, 465] width 94 height 19
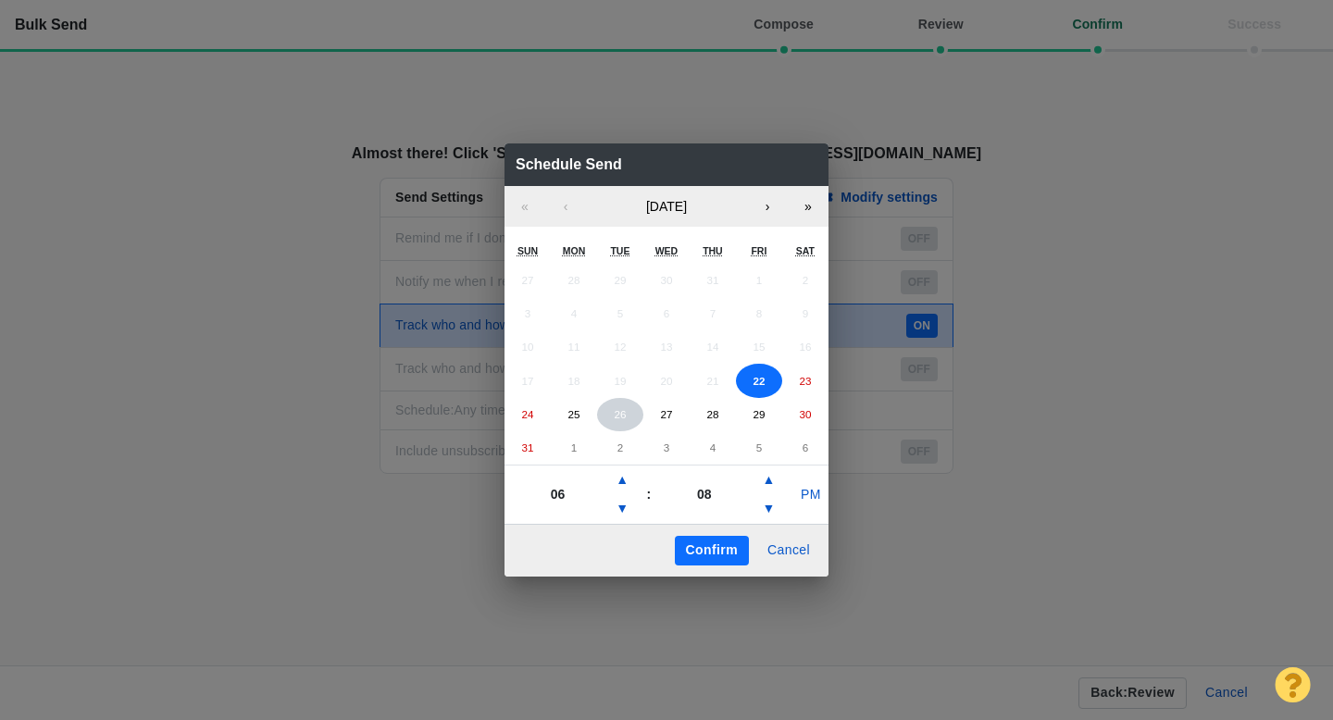
click at [621, 413] on abbr "26" at bounding box center [620, 414] width 12 height 12
click at [774, 483] on button "▲" at bounding box center [768, 481] width 22 height 30
click at [773, 483] on button "▲" at bounding box center [768, 481] width 22 height 30
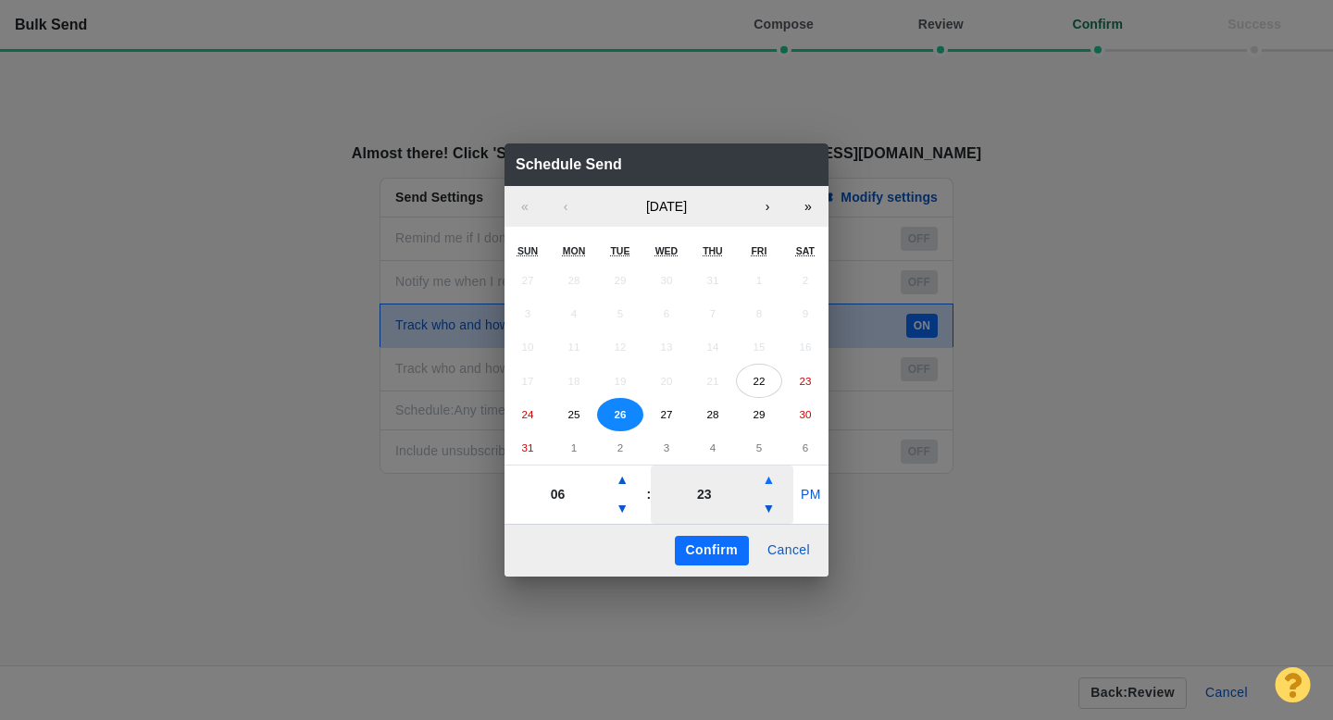
type input "28"
click at [811, 499] on button "PM" at bounding box center [810, 496] width 35 height 30
click at [708, 546] on button "Confirm" at bounding box center [712, 551] width 74 height 30
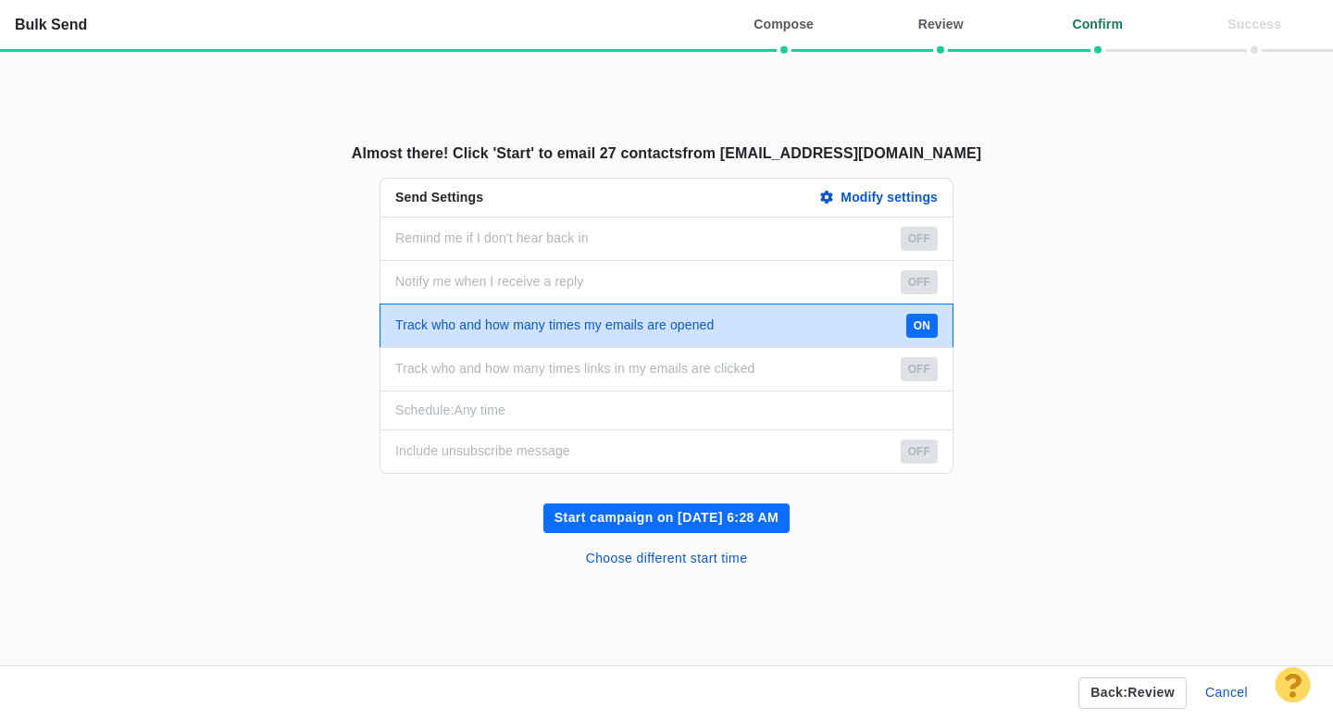
click at [669, 520] on button "Start campaign on [DATE] 6:28 AM" at bounding box center [666, 519] width 246 height 30
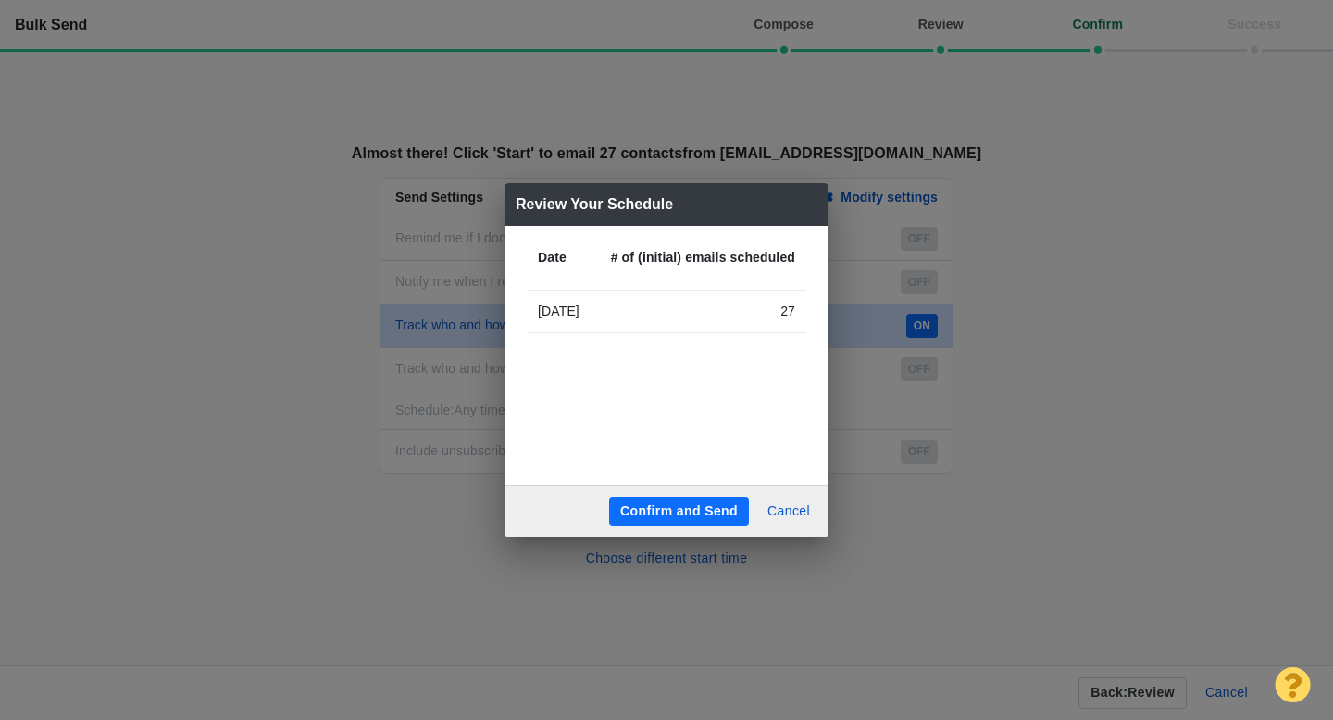
click at [653, 508] on button "Confirm and Send" at bounding box center [679, 512] width 140 height 30
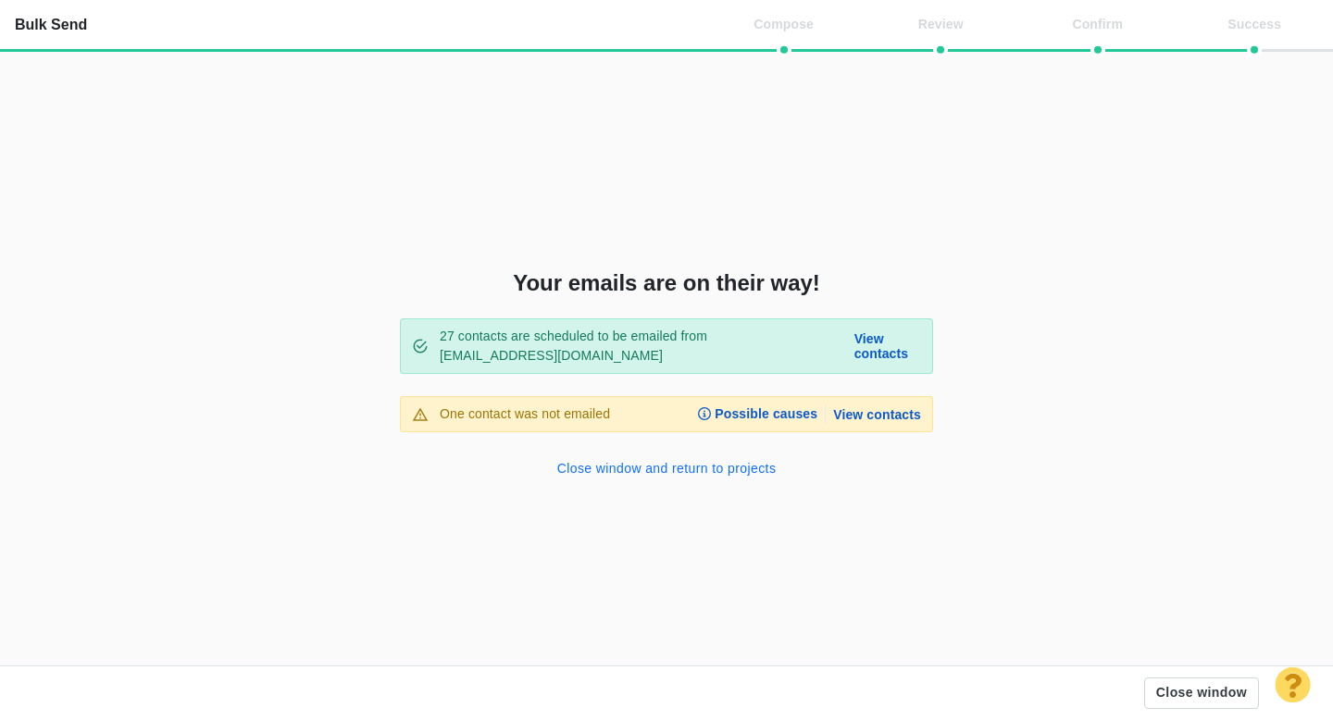
click at [627, 472] on button "Close window and return to projects" at bounding box center [667, 470] width 242 height 30
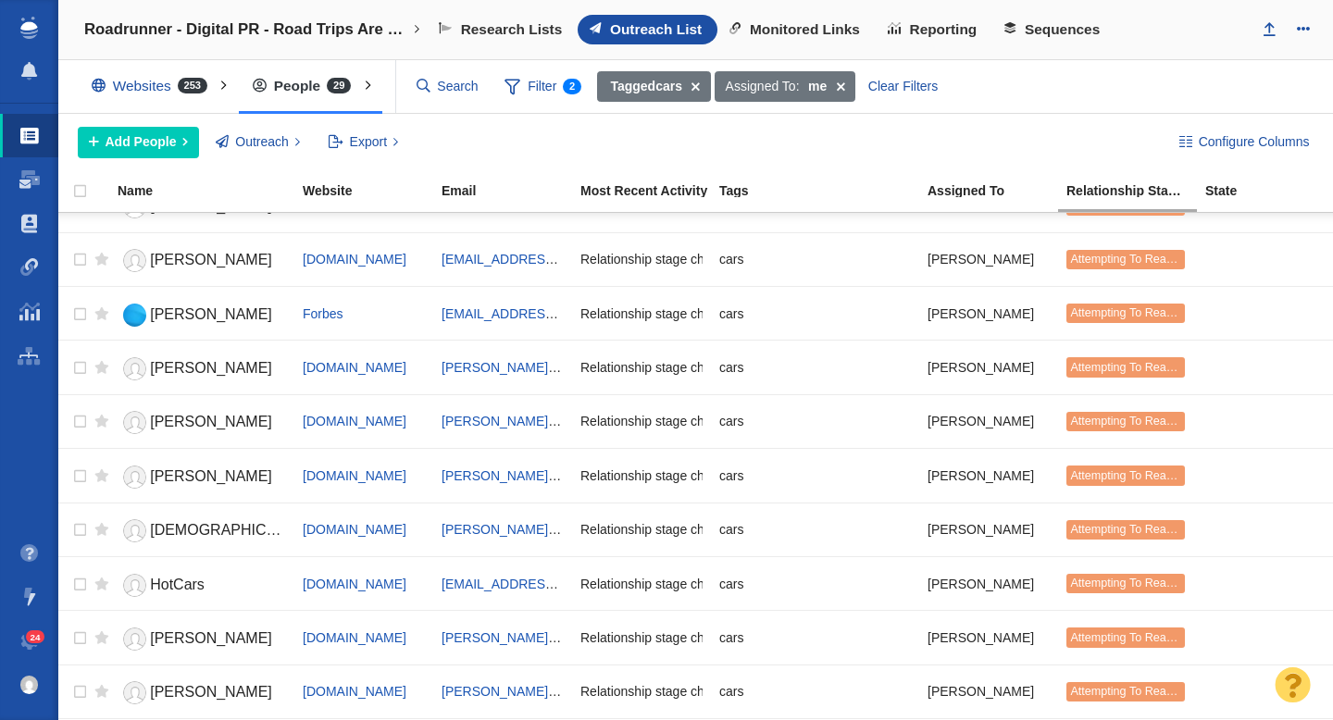
scroll to position [958, 0]
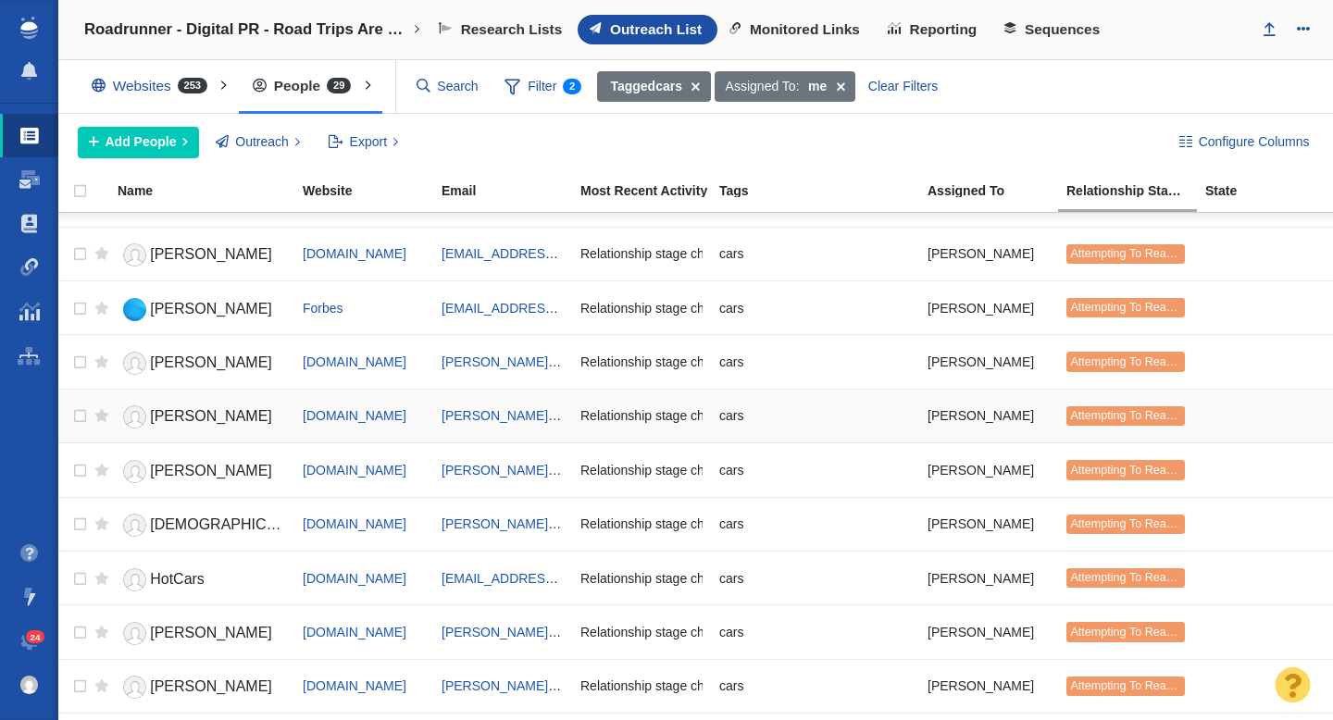
click at [181, 417] on span "[PERSON_NAME]" at bounding box center [211, 416] width 122 height 16
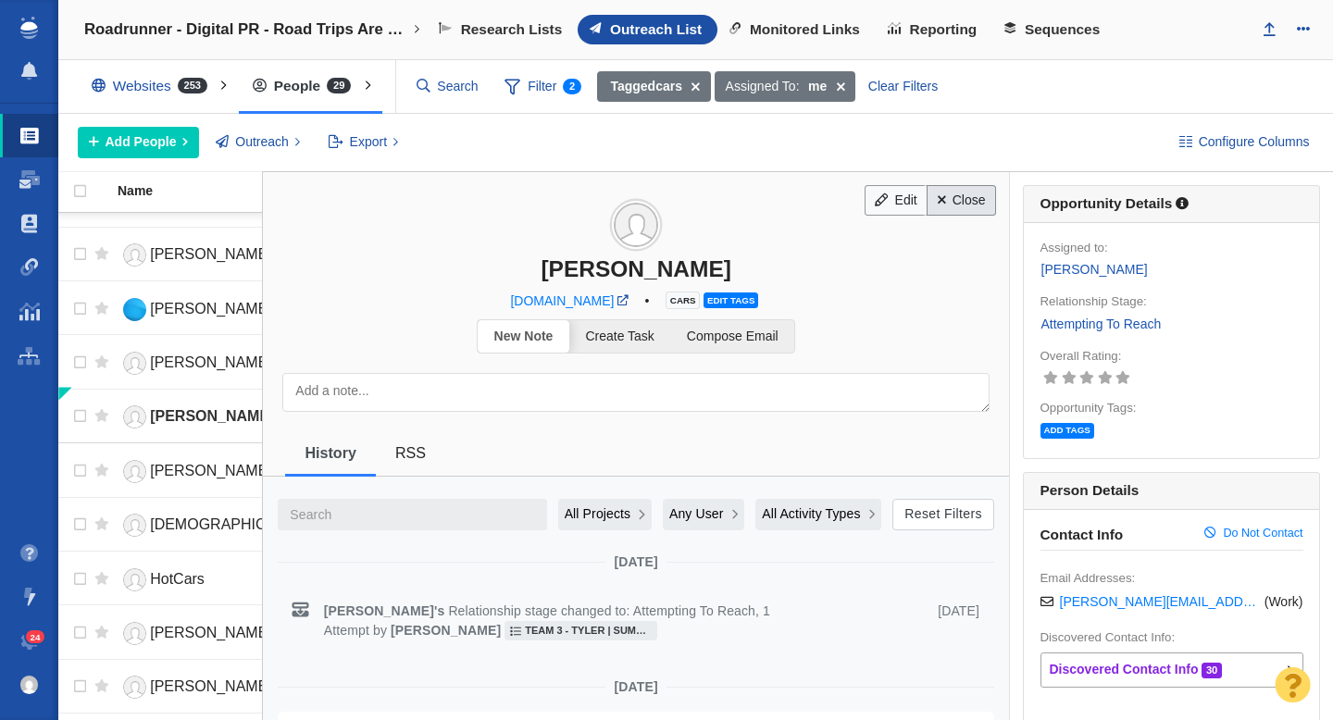
click at [952, 197] on link "Close" at bounding box center [961, 200] width 69 height 31
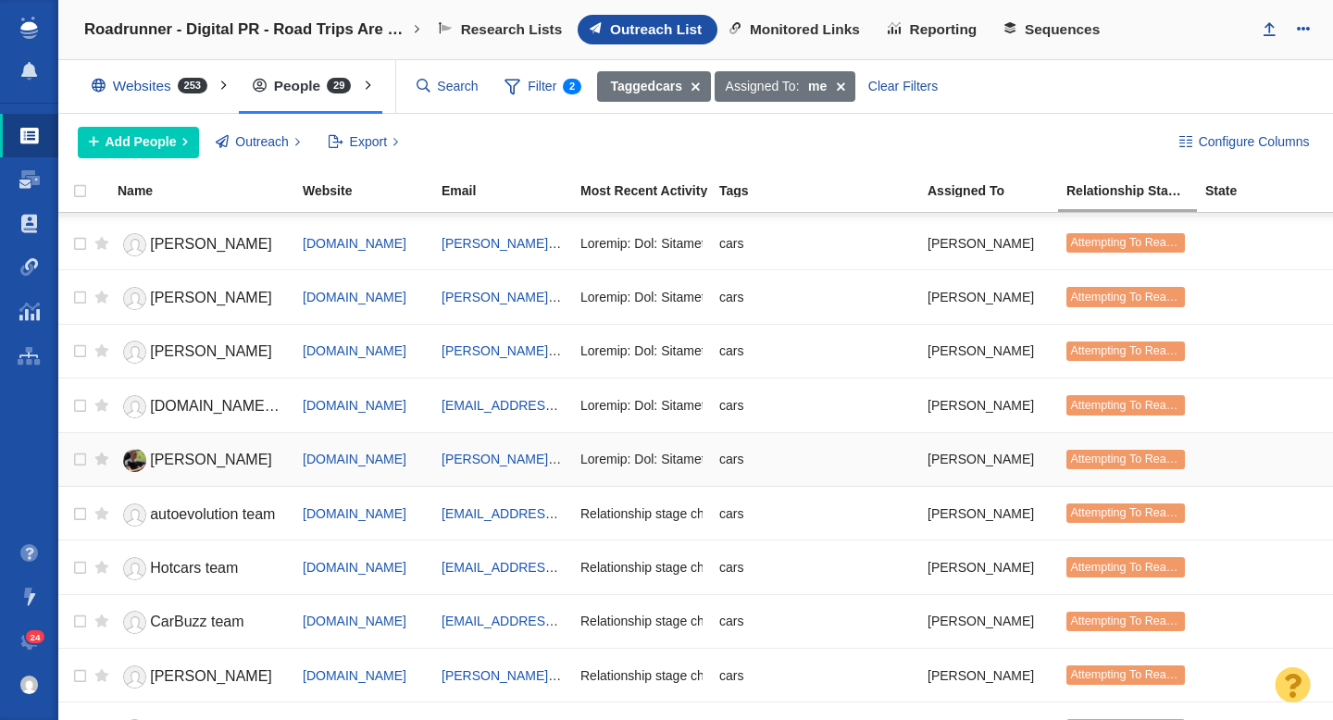
scroll to position [0, 0]
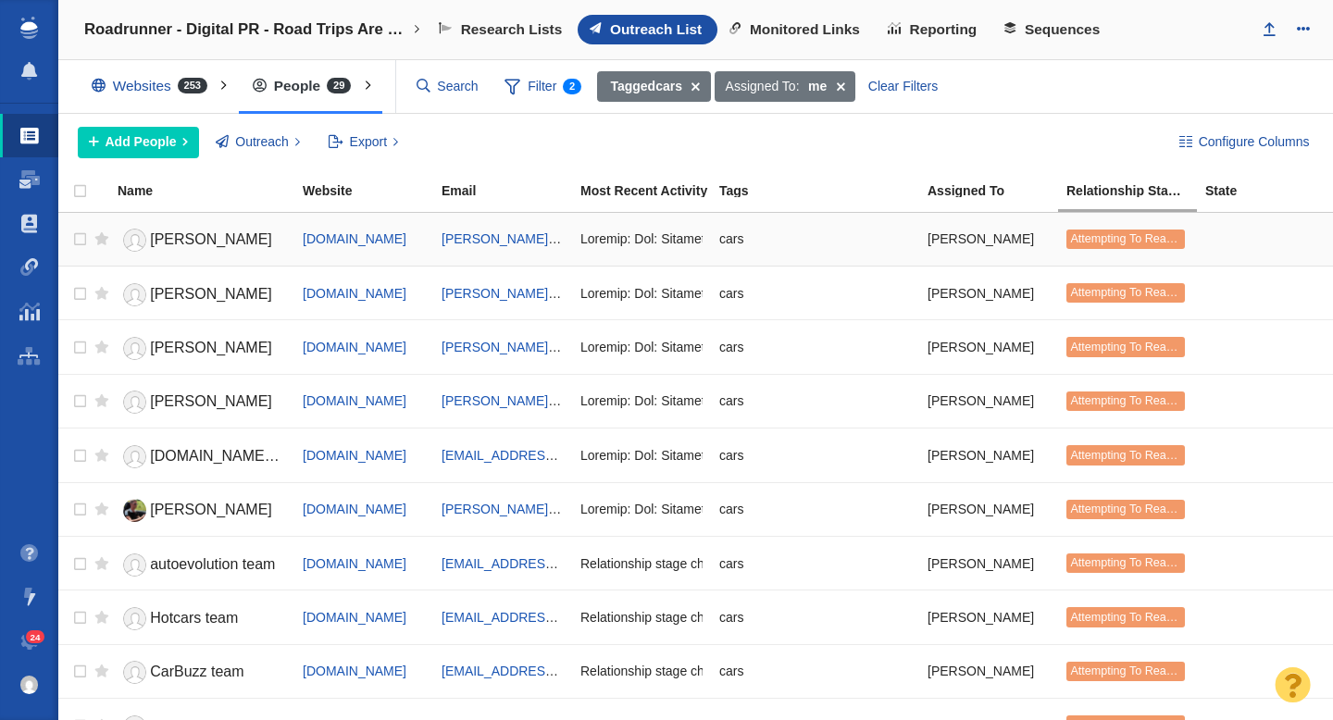
click at [196, 237] on span "[PERSON_NAME]" at bounding box center [211, 239] width 122 height 16
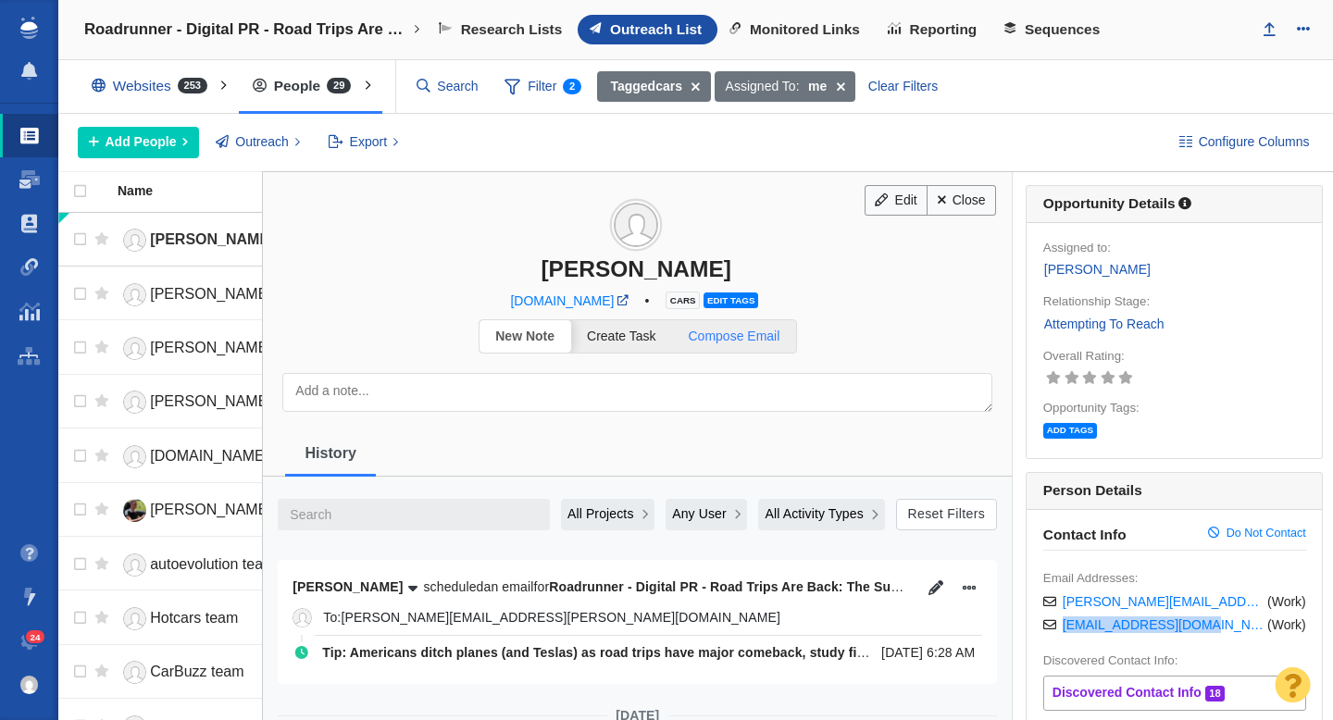
click at [757, 331] on span "Compose Email" at bounding box center [735, 336] width 92 height 15
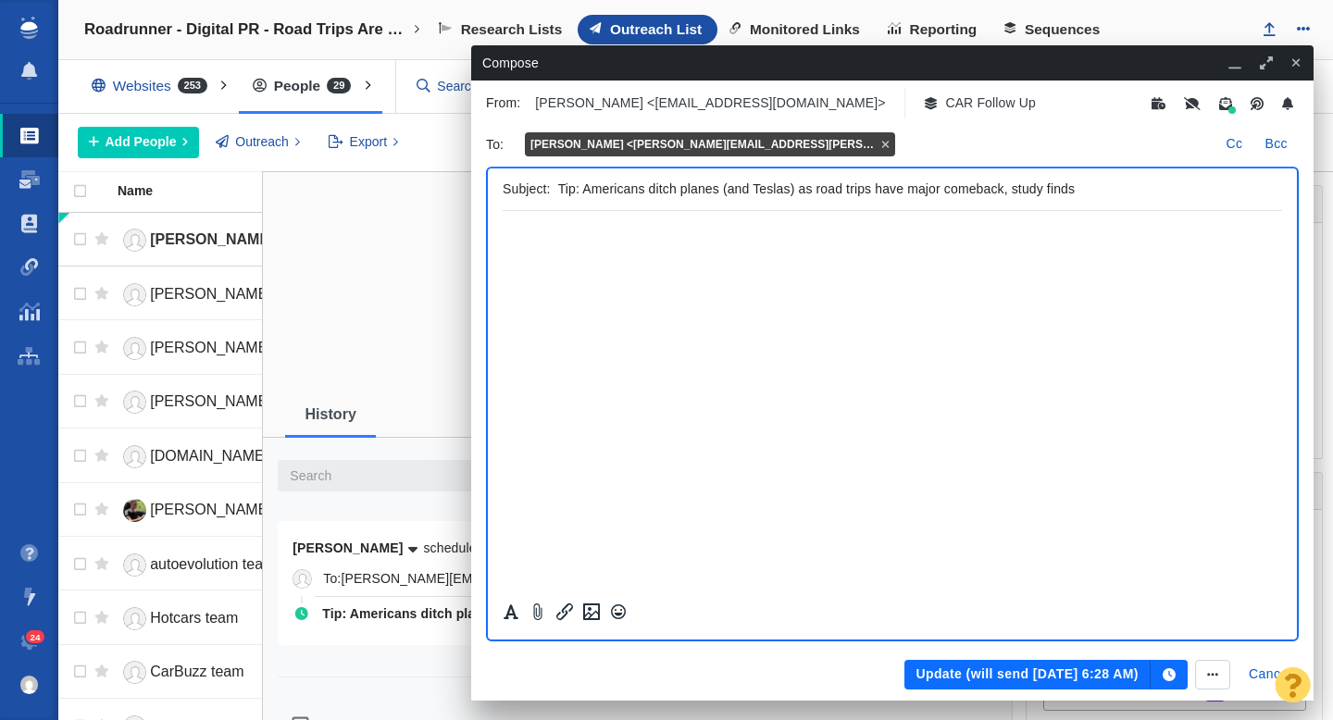
click at [1300, 65] on icon "button" at bounding box center [1297, 62] width 10 height 13
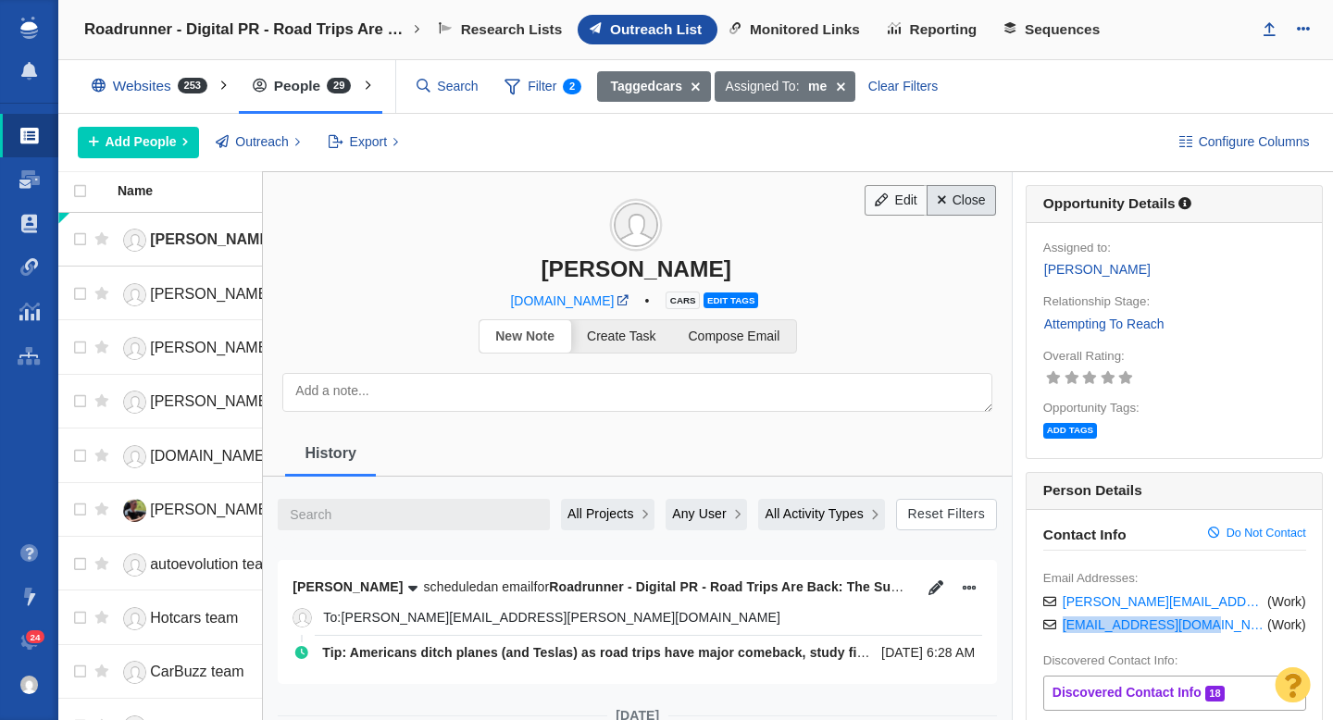
click at [948, 187] on link "Close" at bounding box center [961, 200] width 69 height 31
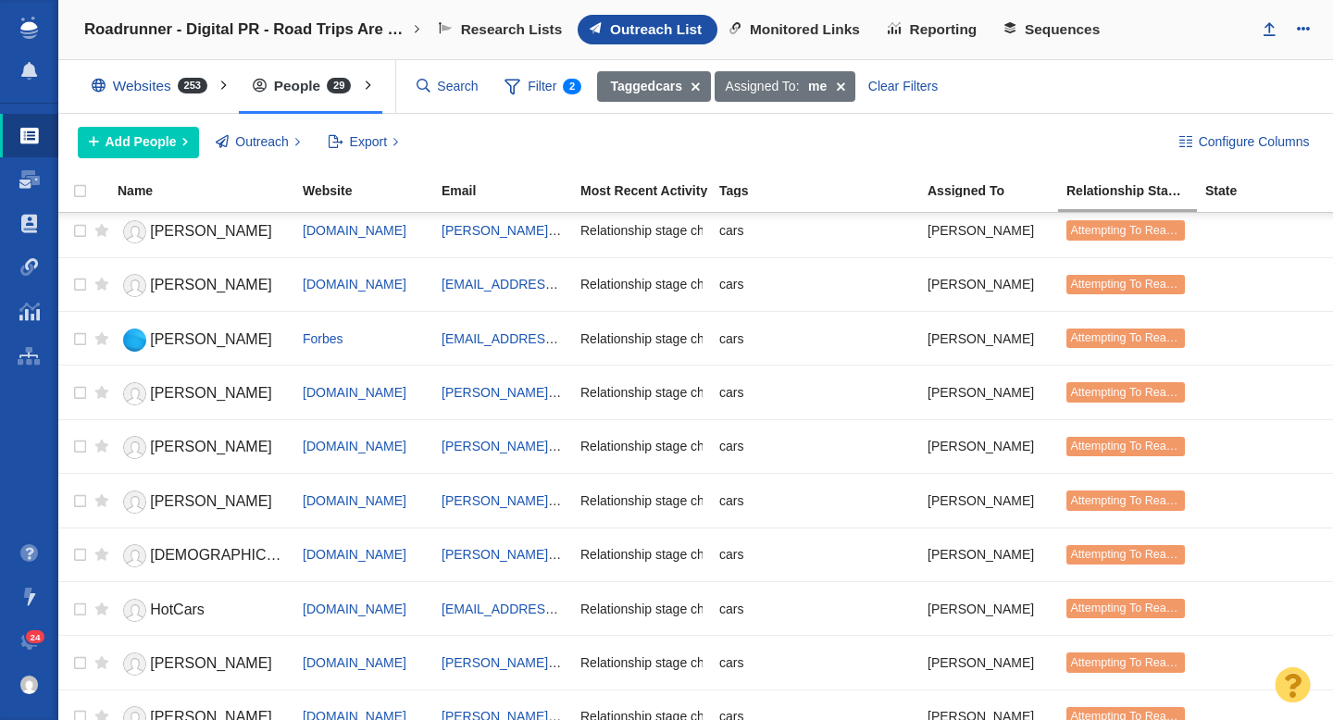
scroll to position [931, 0]
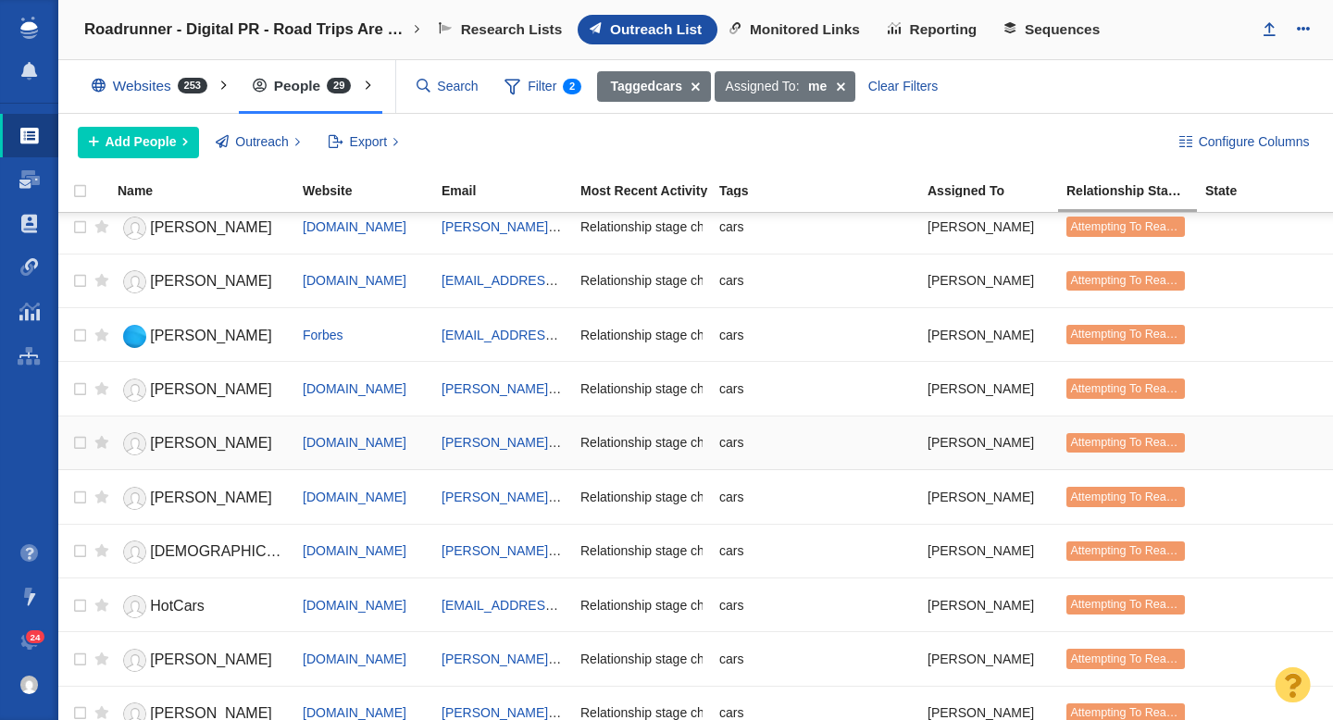
click at [185, 442] on span "[PERSON_NAME]" at bounding box center [211, 443] width 122 height 16
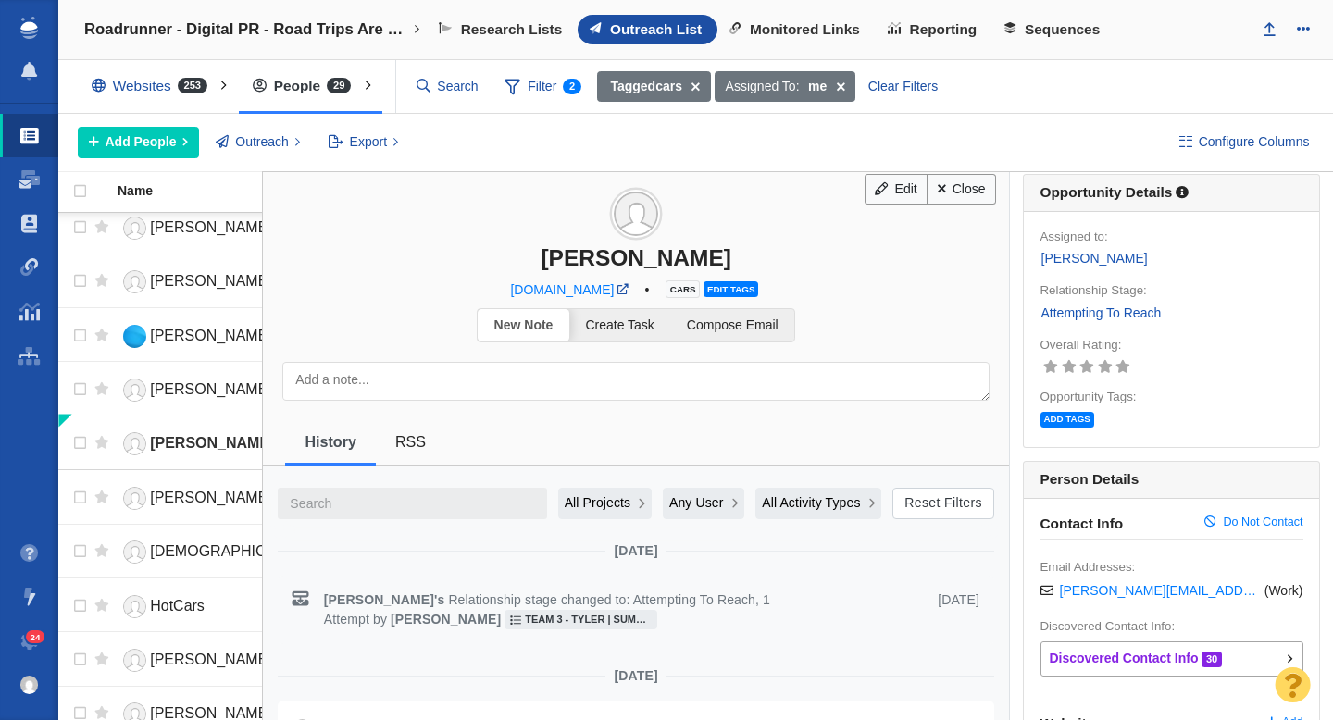
scroll to position [0, 0]
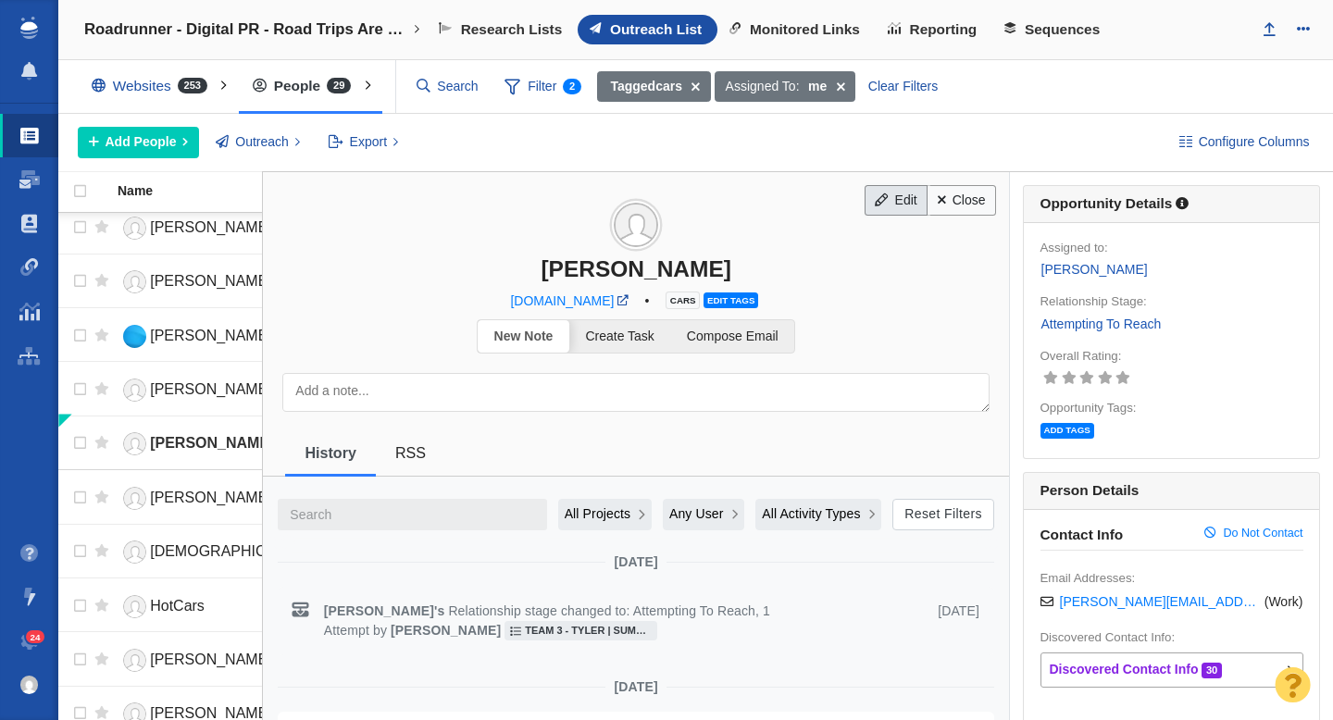
click at [894, 213] on link "Edit" at bounding box center [896, 200] width 63 height 31
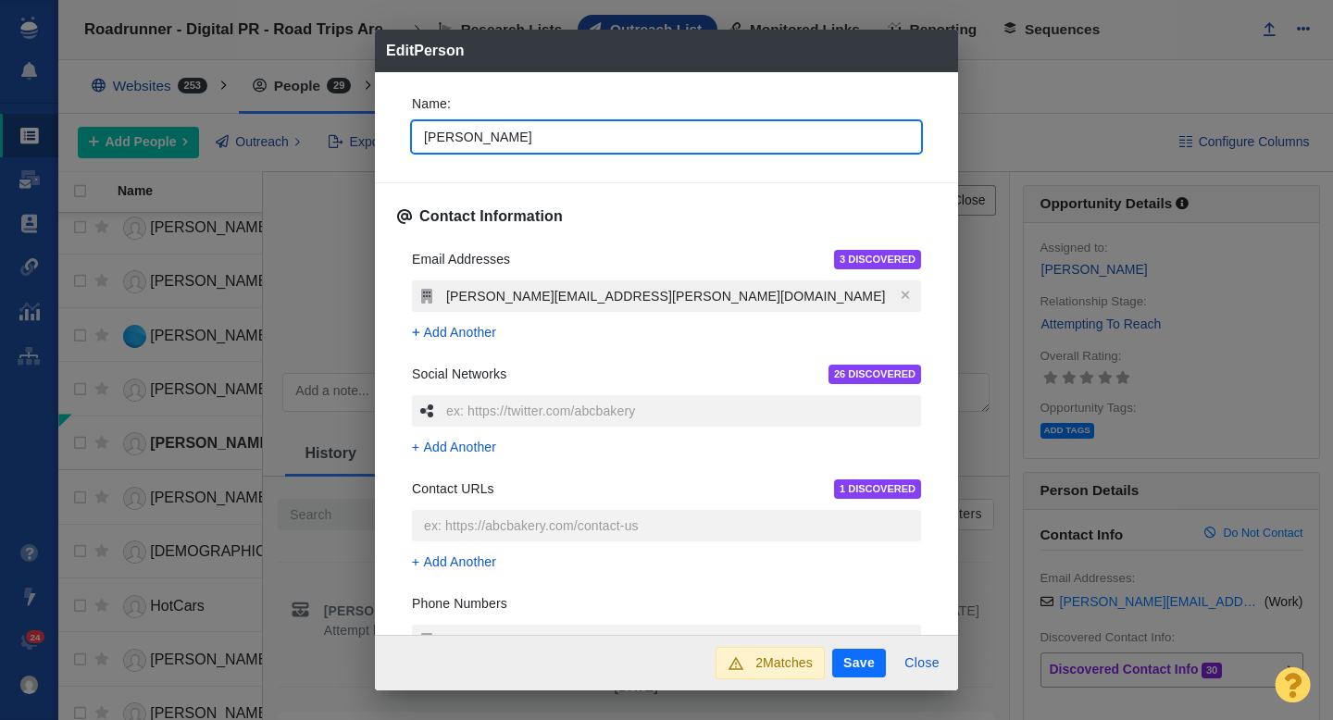
type textarea "x"
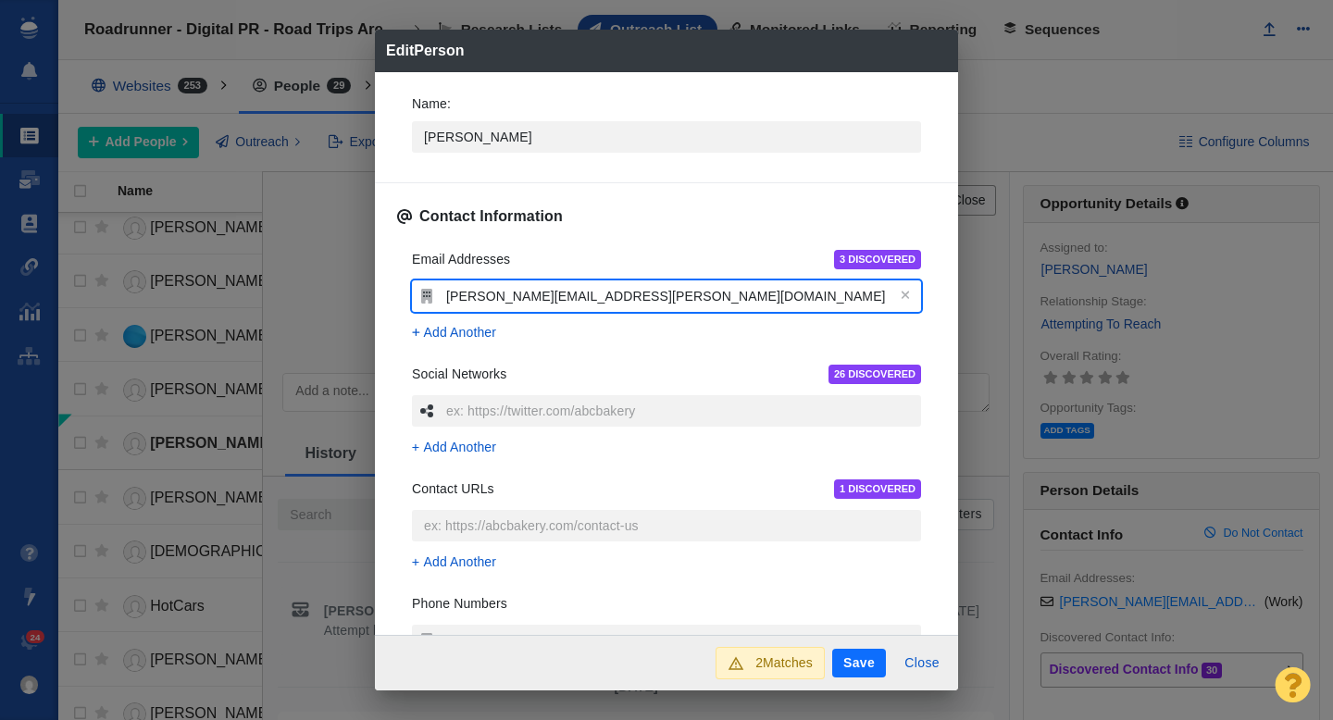
click at [621, 303] on input "[PERSON_NAME][EMAIL_ADDRESS][PERSON_NAME][DOMAIN_NAME]" at bounding box center [682, 296] width 480 height 31
type input "[EMAIL_ADDRESS][DOMAIN_NAME]"
type textarea "x"
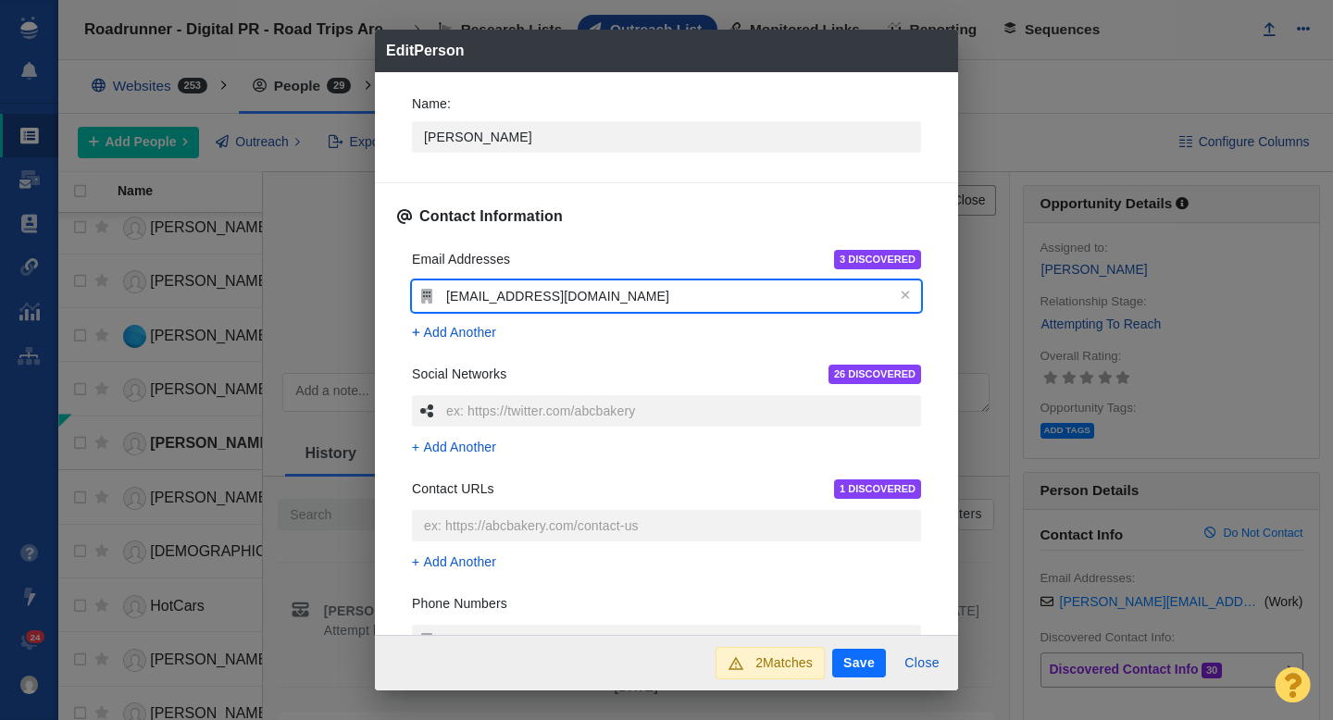
type input "[EMAIL_ADDRESS][DOMAIN_NAME]"
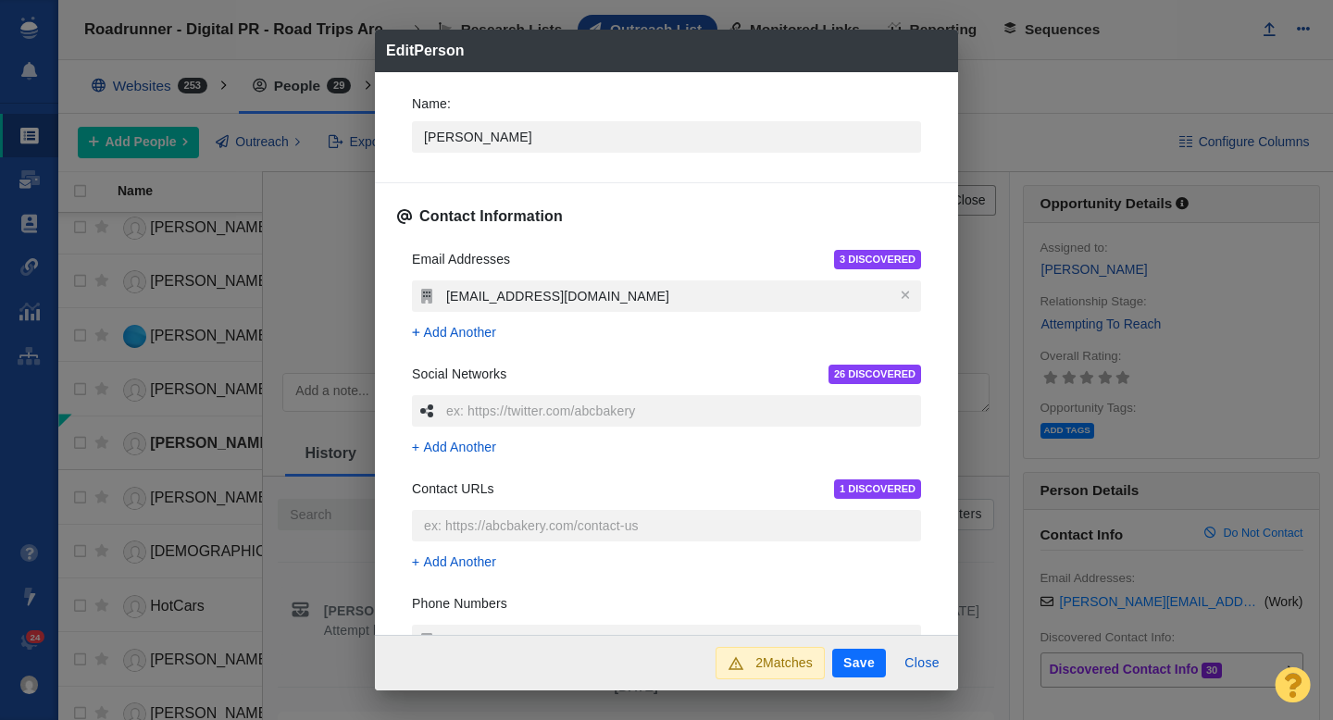
click at [620, 341] on div "Add Another" at bounding box center [666, 332] width 509 height 19
click at [851, 665] on button "Save" at bounding box center [859, 664] width 54 height 30
type textarea "x"
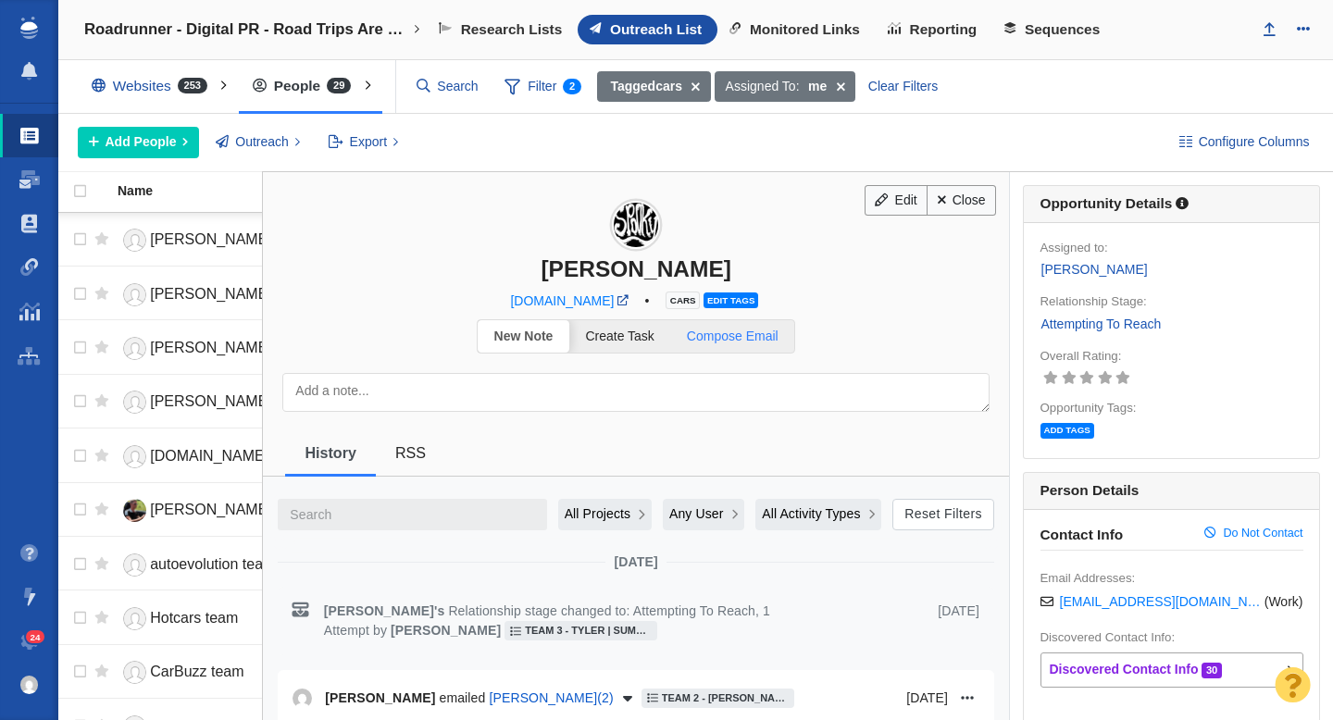
click at [753, 339] on span "Compose Email" at bounding box center [733, 336] width 92 height 15
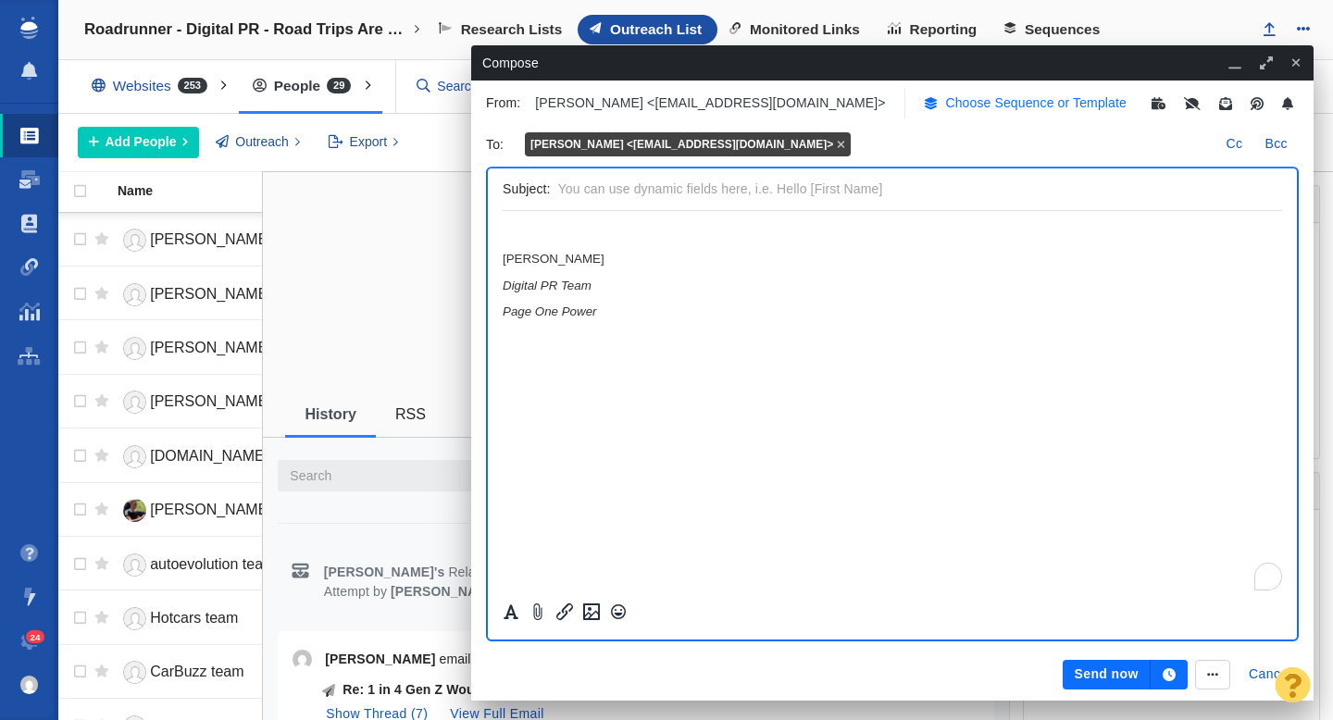
click at [945, 106] on p "Choose Sequence or Template" at bounding box center [1035, 103] width 181 height 19
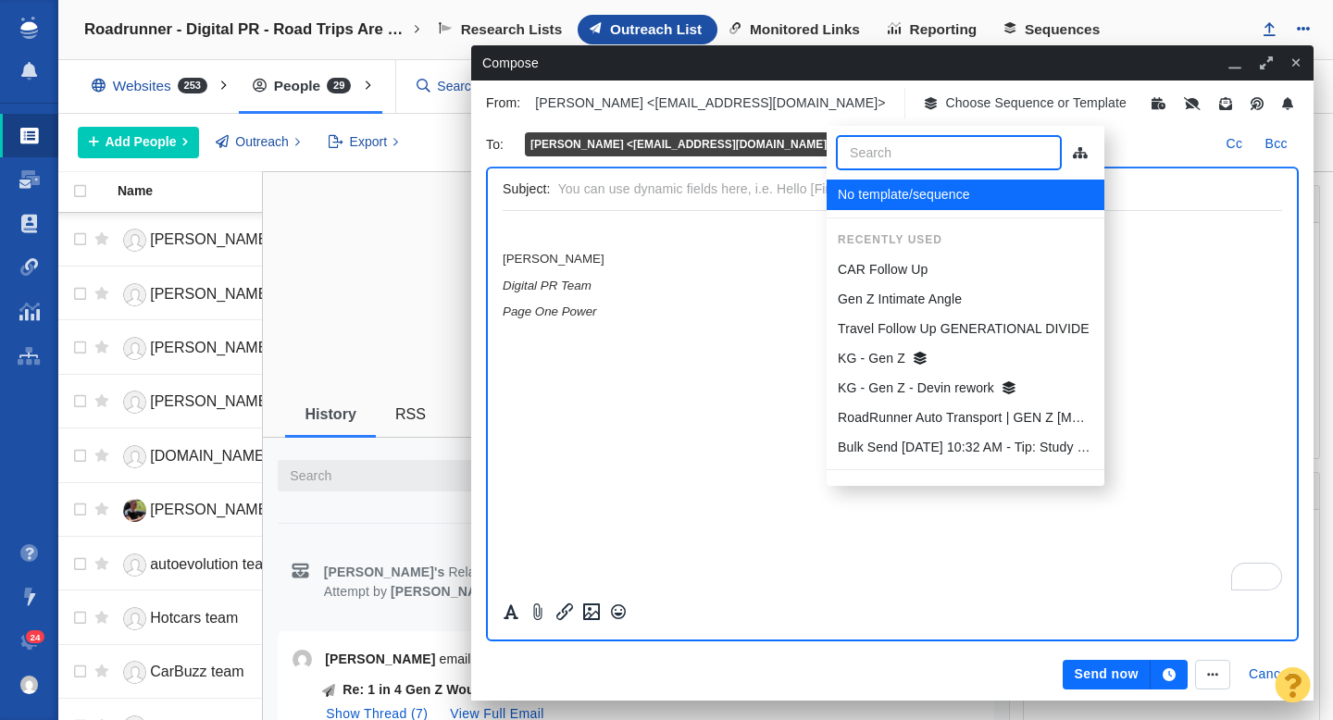
click at [893, 263] on p "CAR Follow Up" at bounding box center [883, 269] width 90 height 19
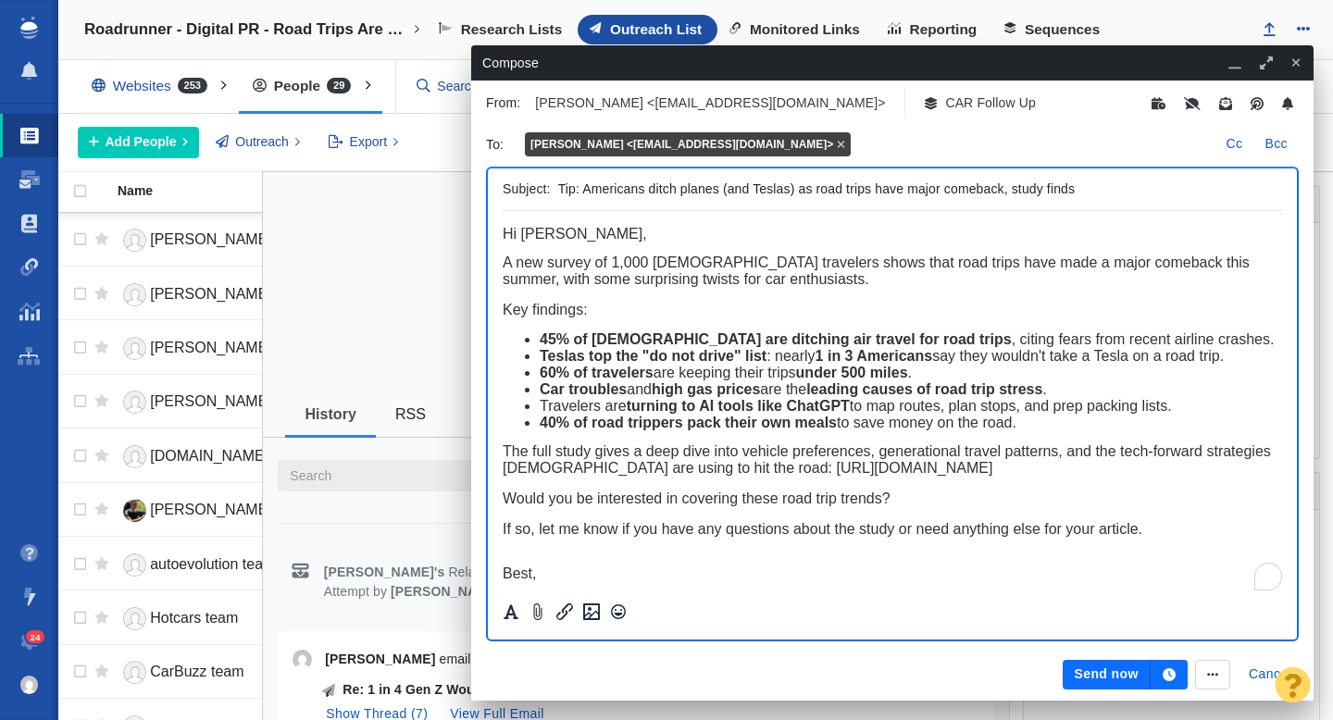
click at [1176, 679] on button "button" at bounding box center [1169, 675] width 37 height 30
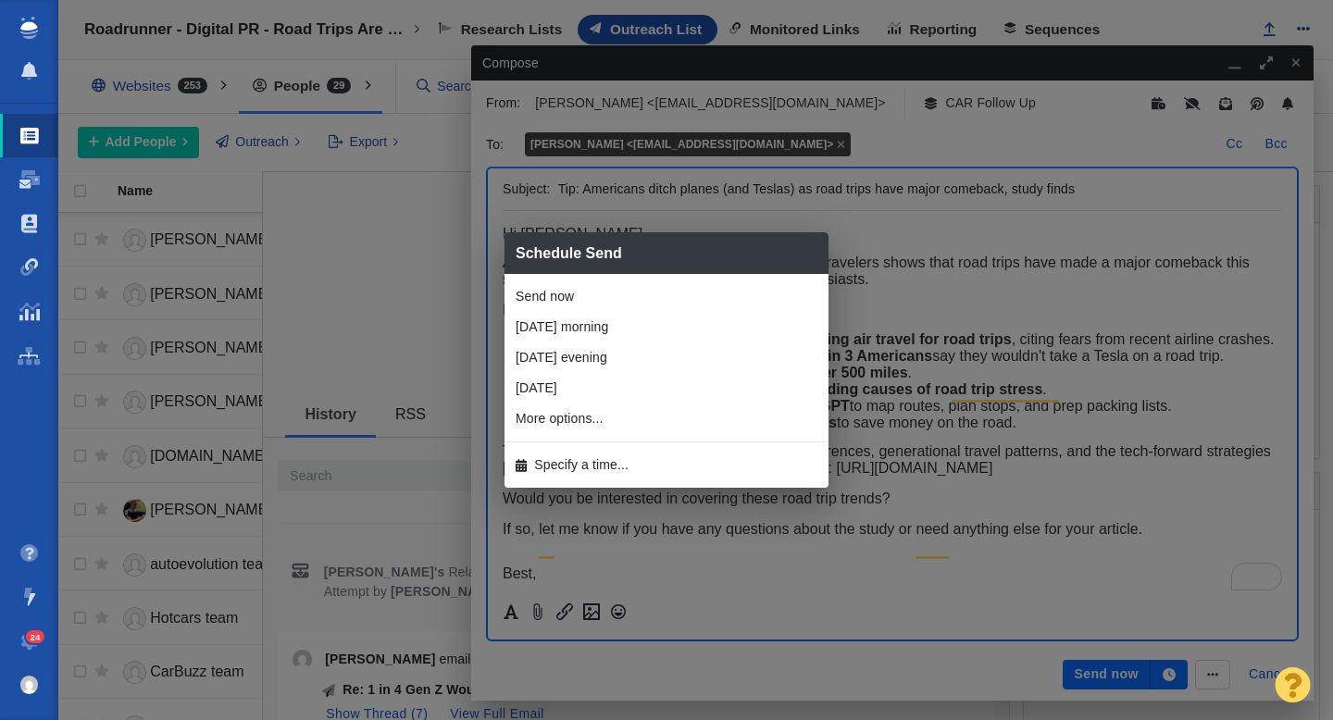
click at [656, 467] on li "Specify a time..." at bounding box center [667, 465] width 324 height 31
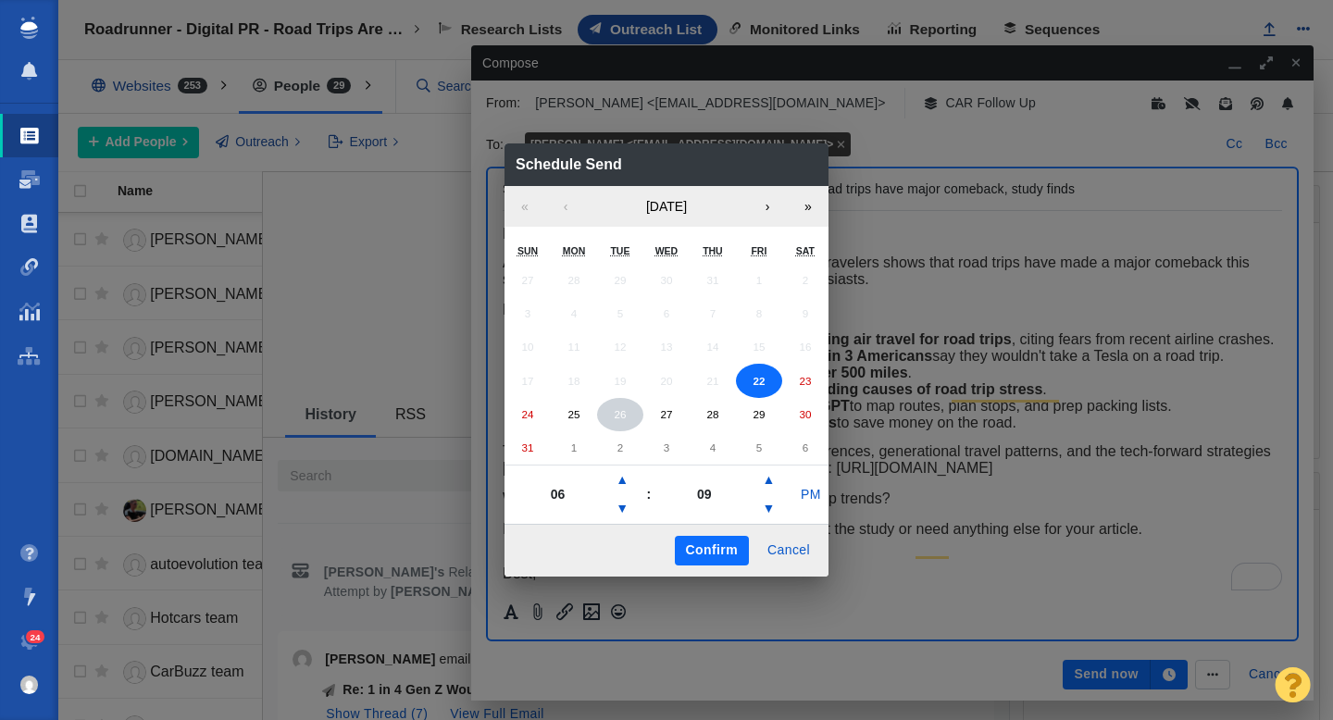
click at [621, 409] on abbr "26" at bounding box center [620, 414] width 12 height 12
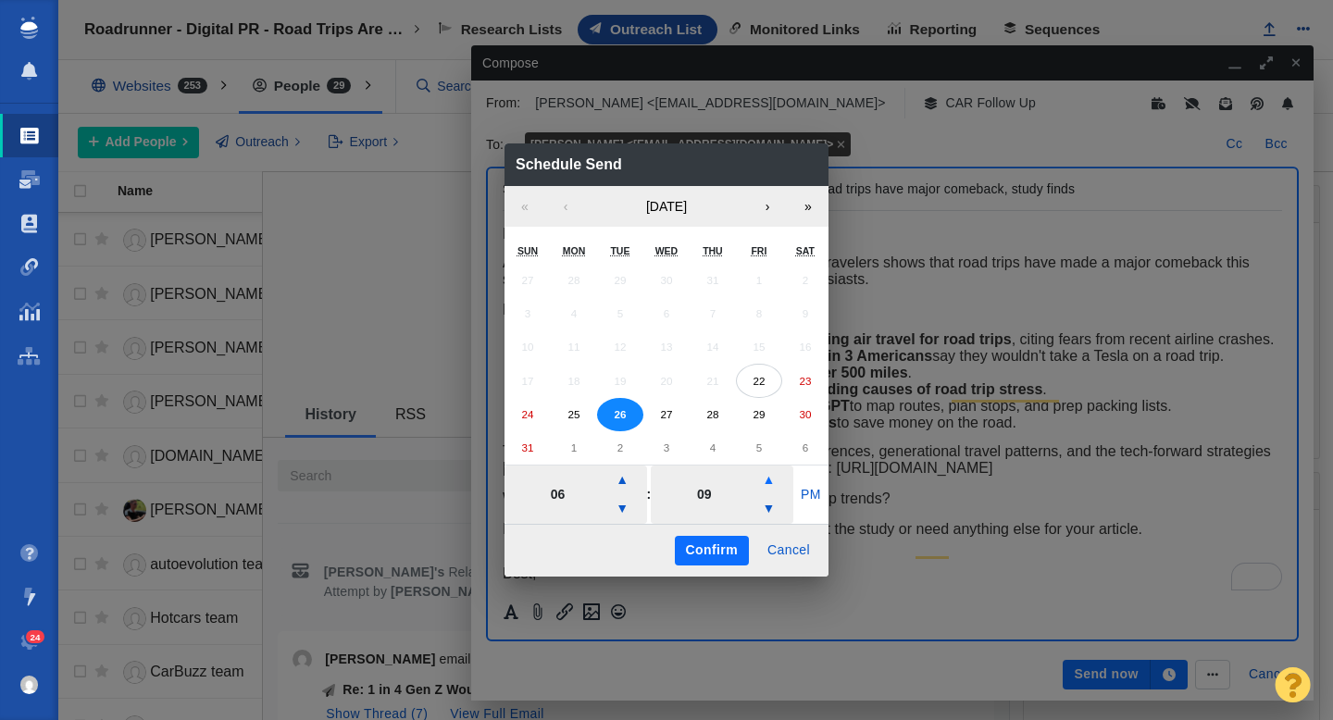
click at [768, 483] on button "▲" at bounding box center [768, 481] width 22 height 30
type input "24"
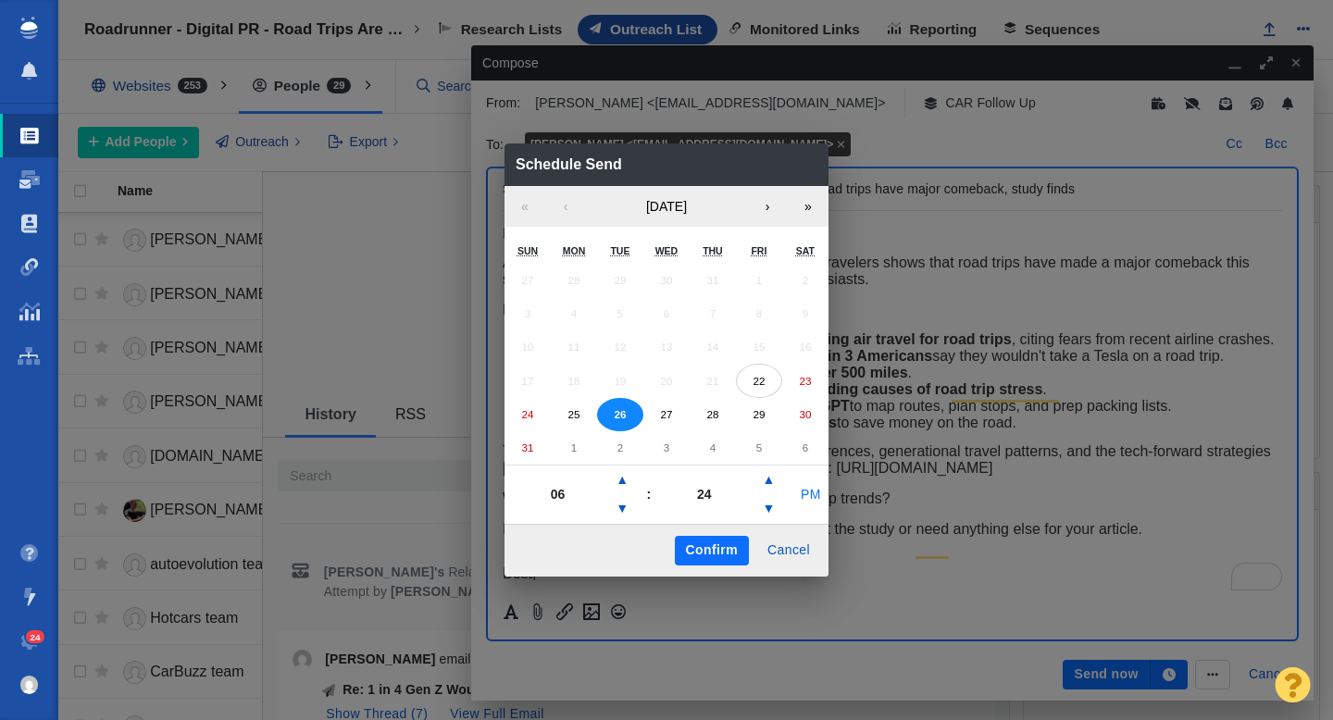
click at [804, 499] on button "PM" at bounding box center [810, 496] width 35 height 30
click at [710, 551] on button "Confirm" at bounding box center [712, 551] width 74 height 30
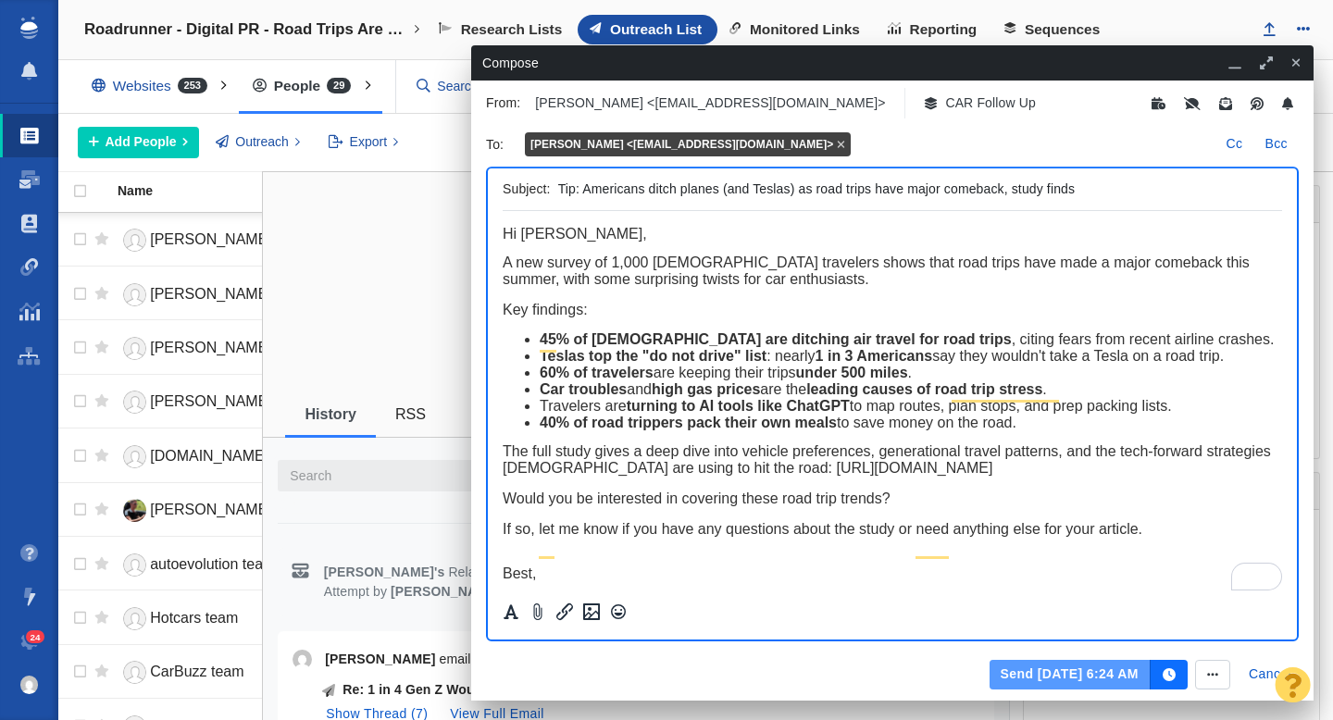
click at [1042, 673] on button "Send [DATE] 6:24 AM" at bounding box center [1070, 675] width 161 height 30
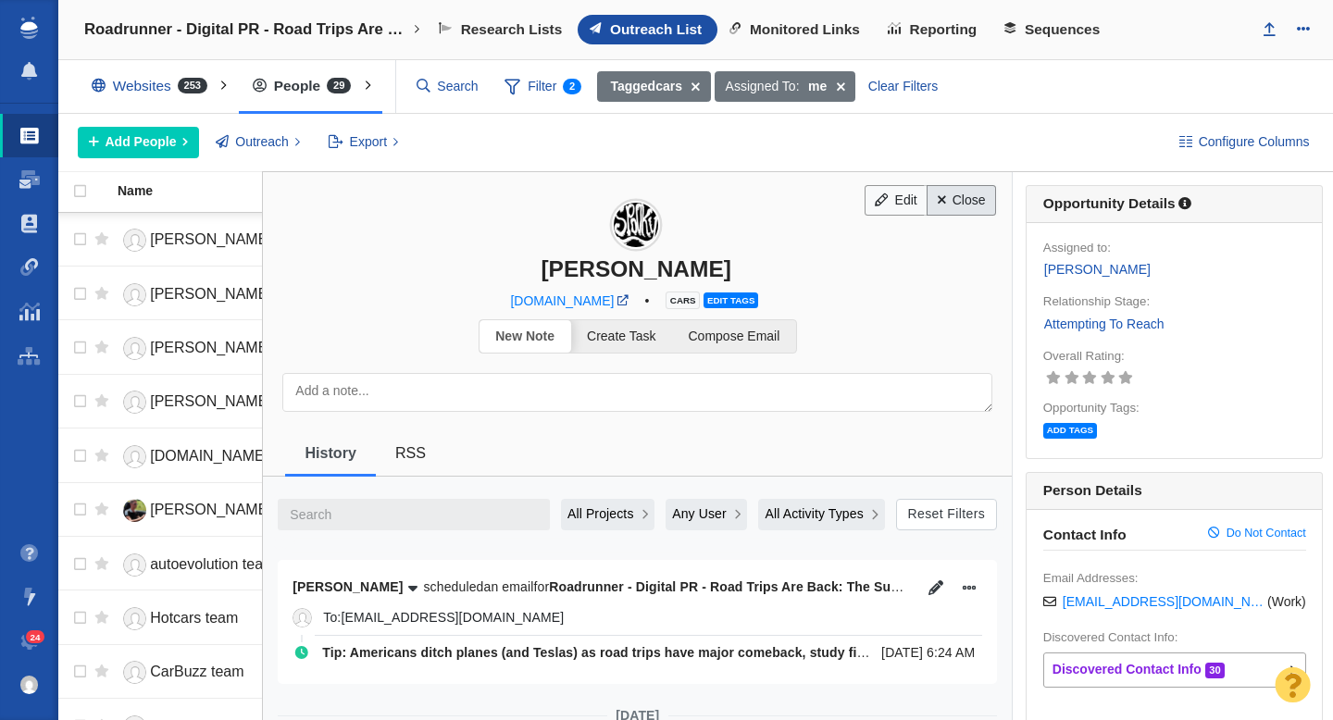
click at [973, 210] on link "Close" at bounding box center [961, 200] width 69 height 31
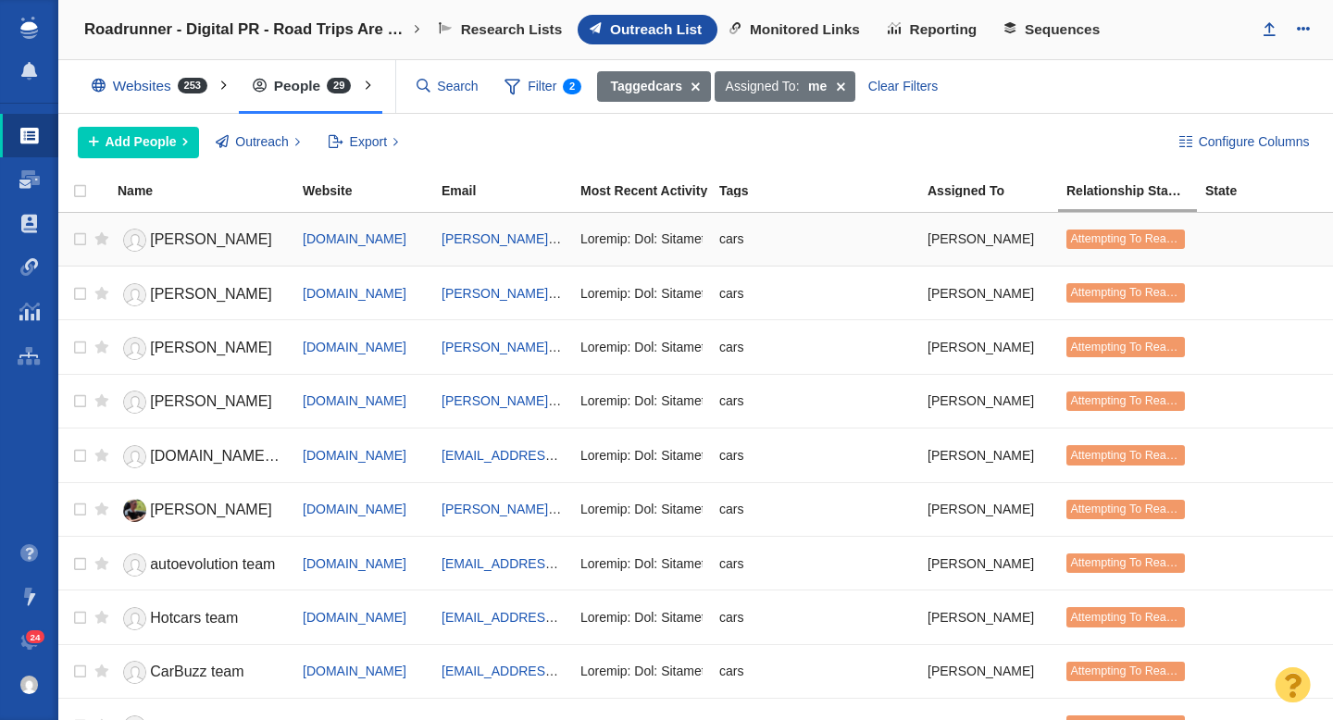
click at [178, 246] on span "[PERSON_NAME]" at bounding box center [211, 239] width 122 height 16
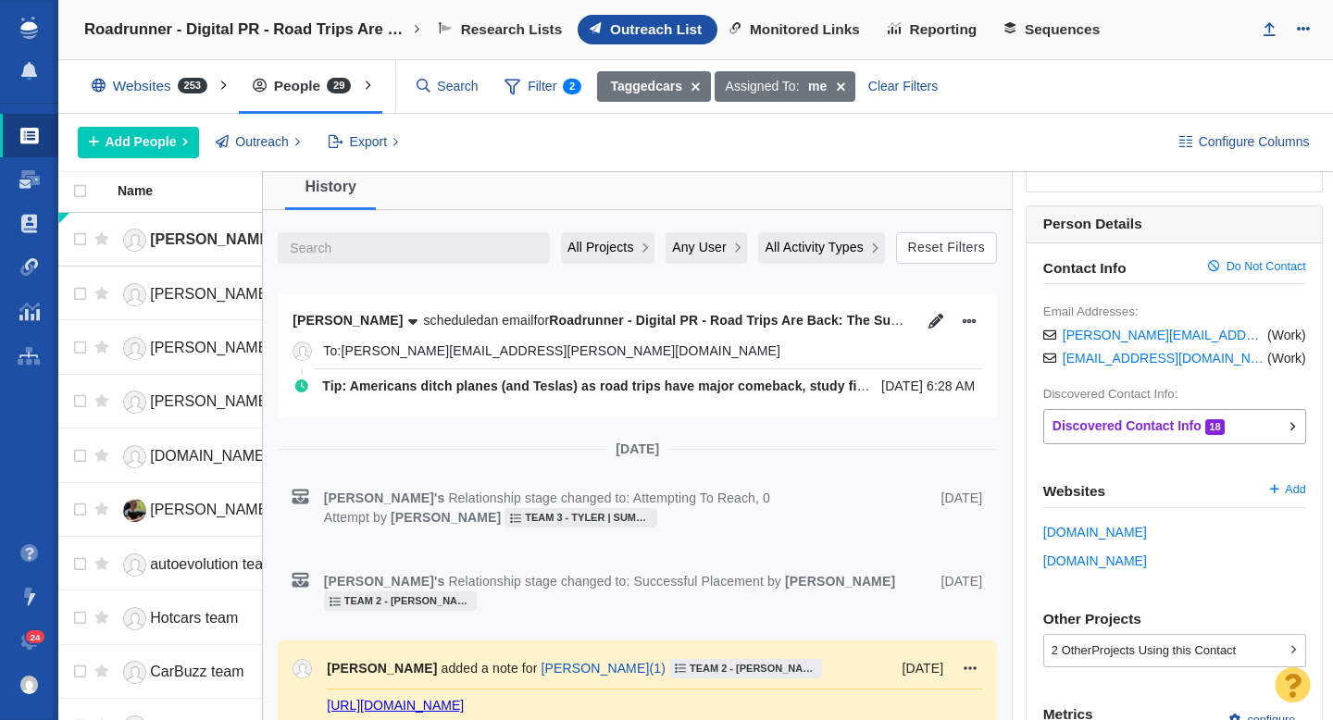
scroll to position [243, 0]
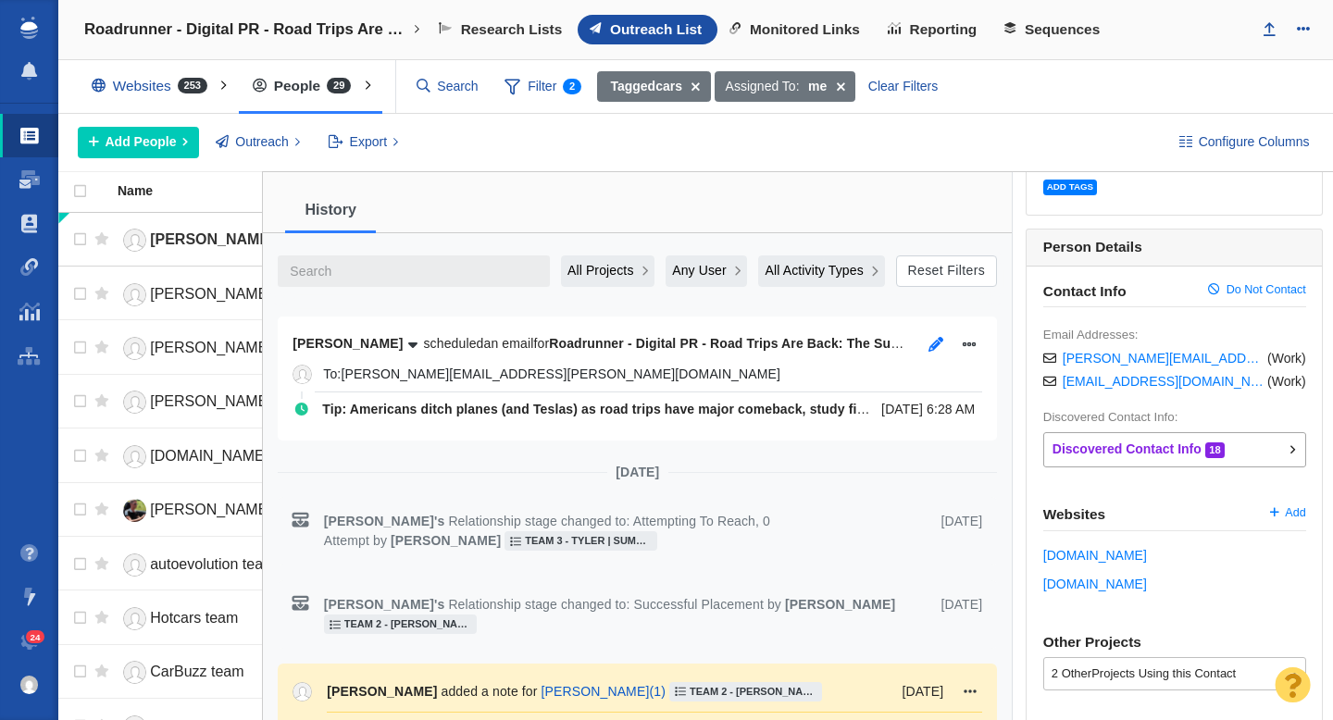
click at [936, 346] on icon "button" at bounding box center [936, 344] width 15 height 15
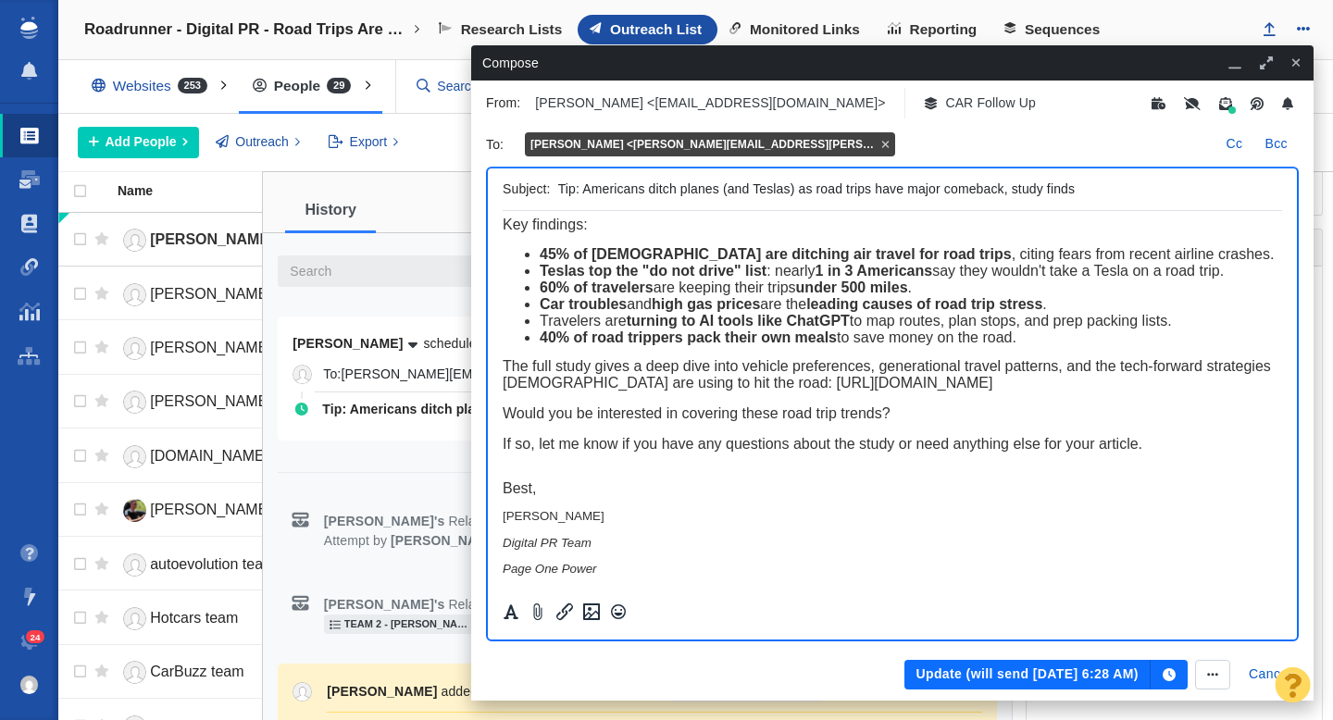
scroll to position [0, 0]
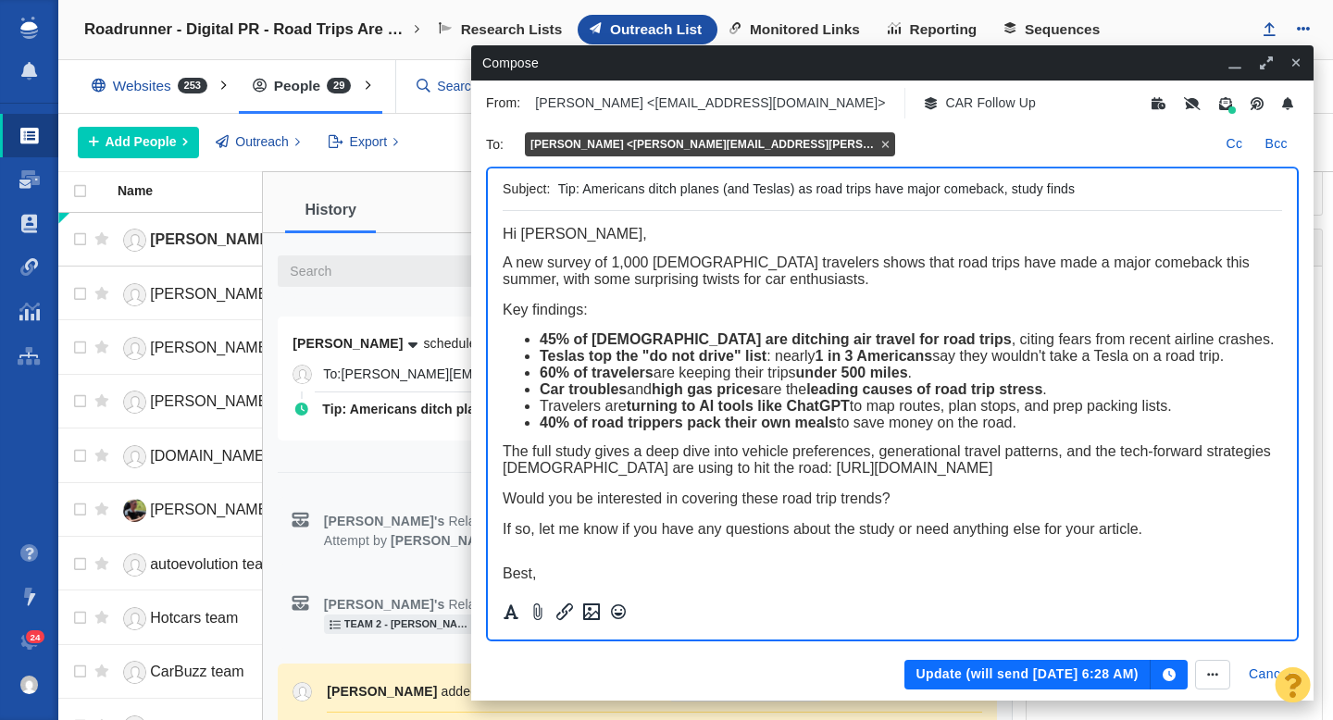
click at [1028, 682] on button "Update (will send [DATE] 6:28 AM)" at bounding box center [1027, 675] width 245 height 30
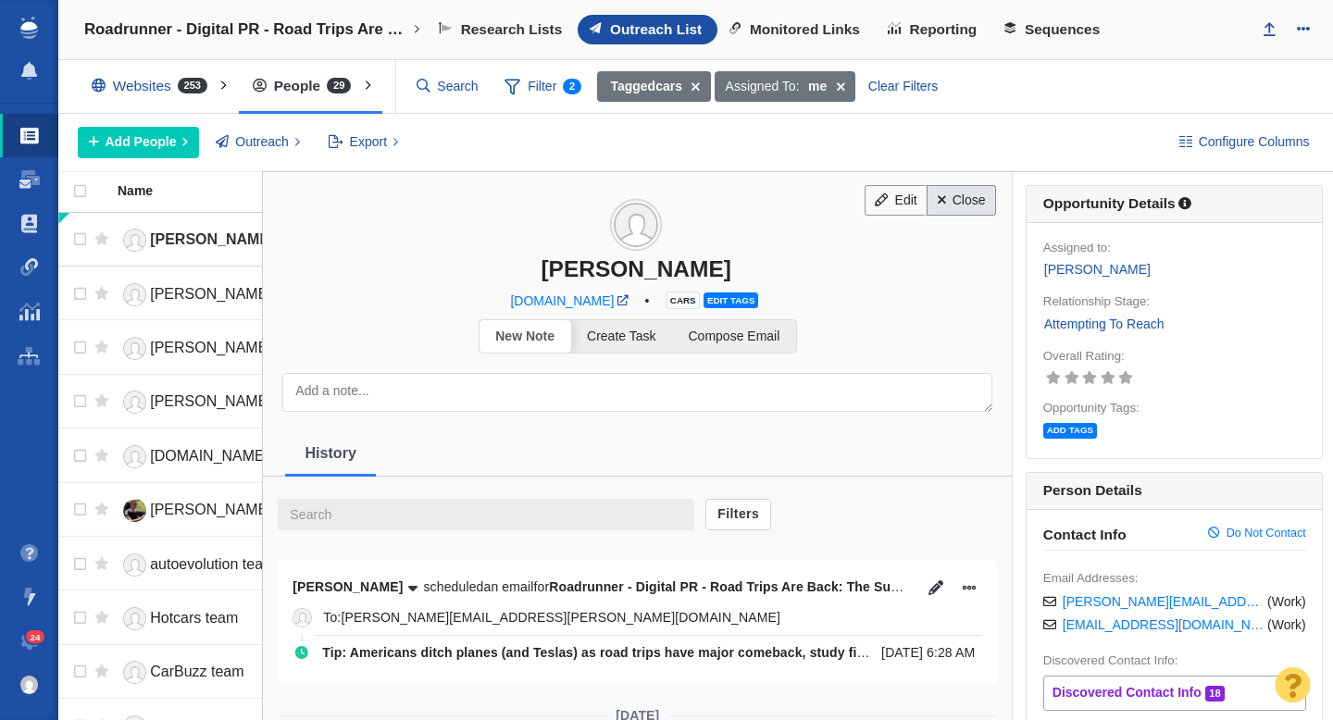
click at [962, 203] on link "Close" at bounding box center [961, 200] width 69 height 31
